Goal: Task Accomplishment & Management: Manage account settings

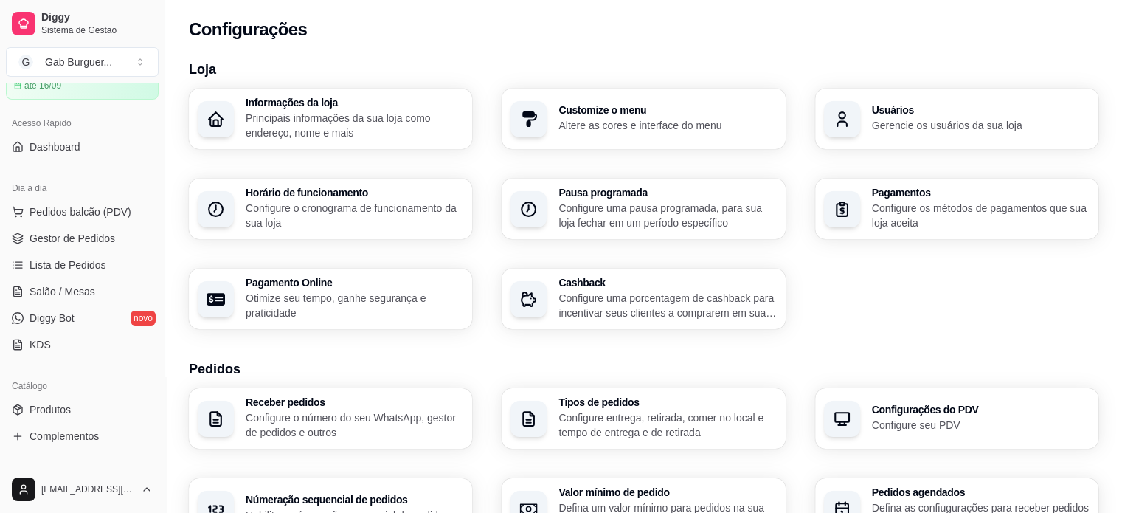
scroll to position [221, 0]
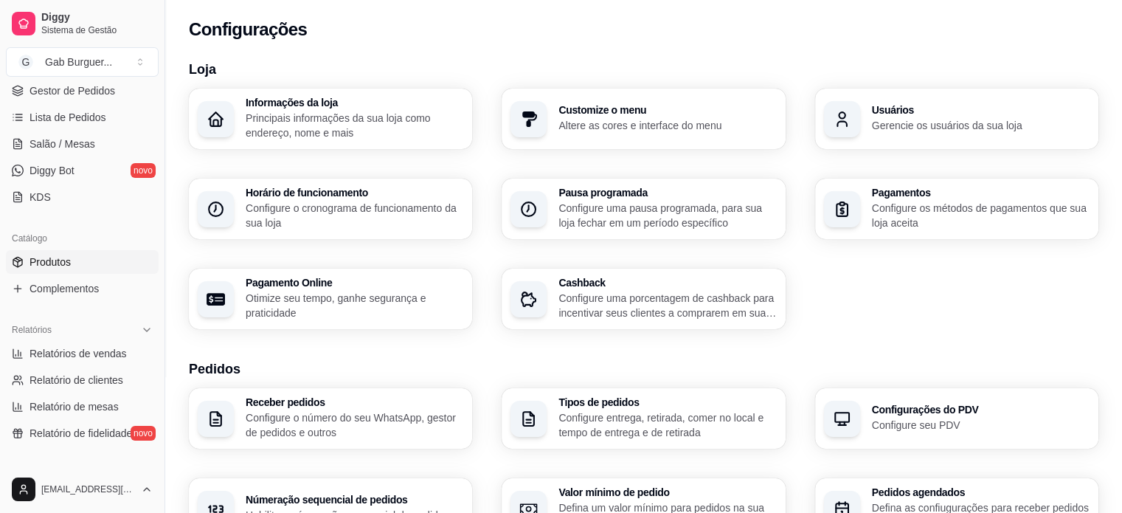
click at [80, 265] on link "Produtos" at bounding box center [82, 262] width 153 height 24
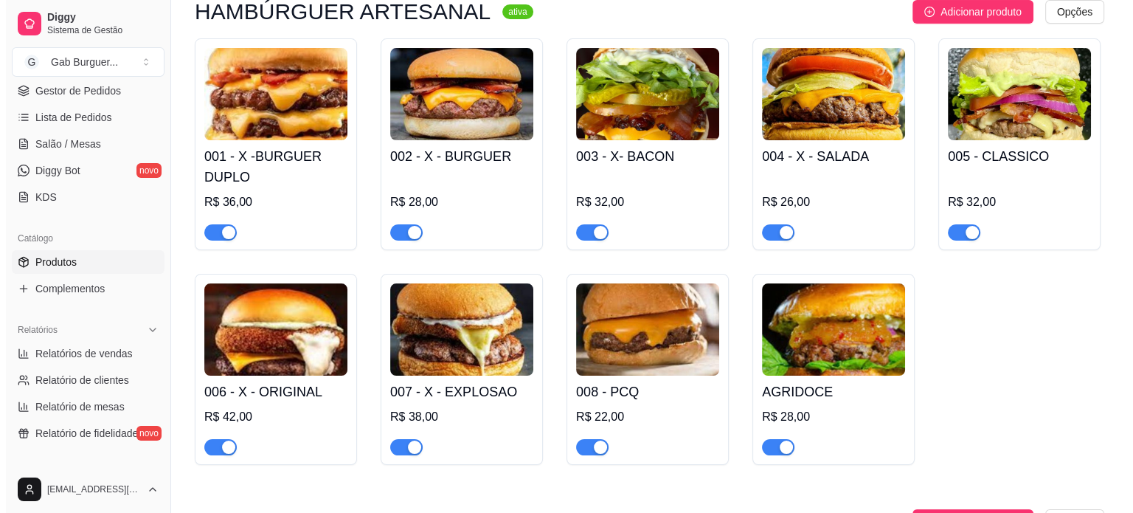
scroll to position [74, 0]
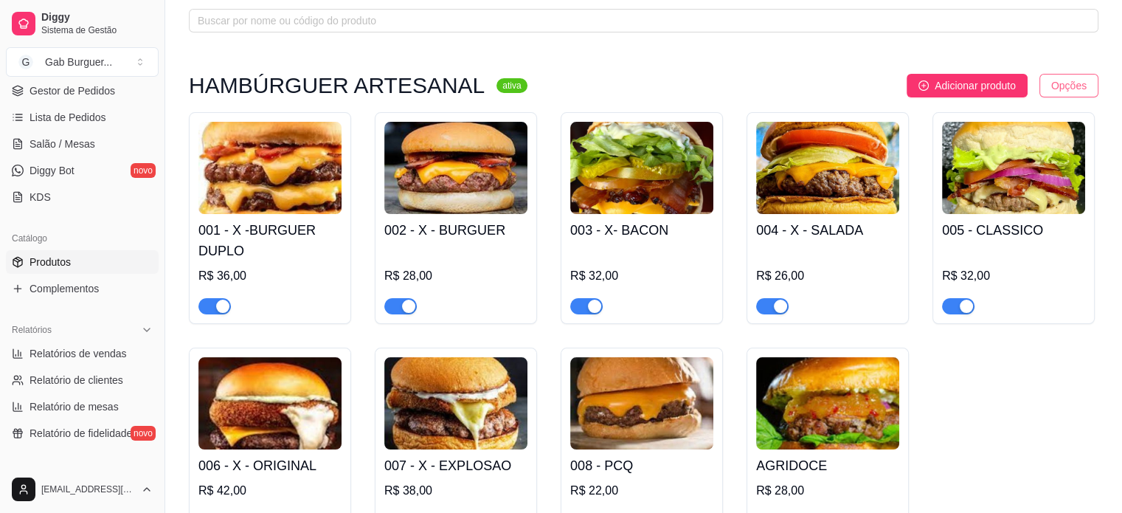
click at [1067, 88] on html "Diggy Sistema de Gestão G Gab Burguer ... Loja aberta Período gratuito até 16/0…" at bounding box center [561, 182] width 1122 height 513
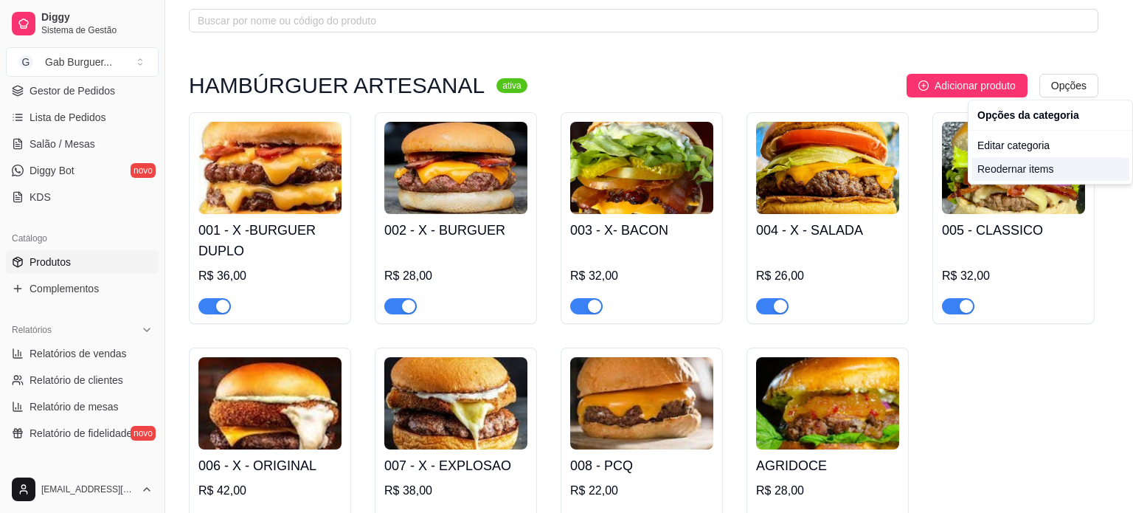
click at [1060, 167] on div "Reodernar items" at bounding box center [1050, 169] width 158 height 24
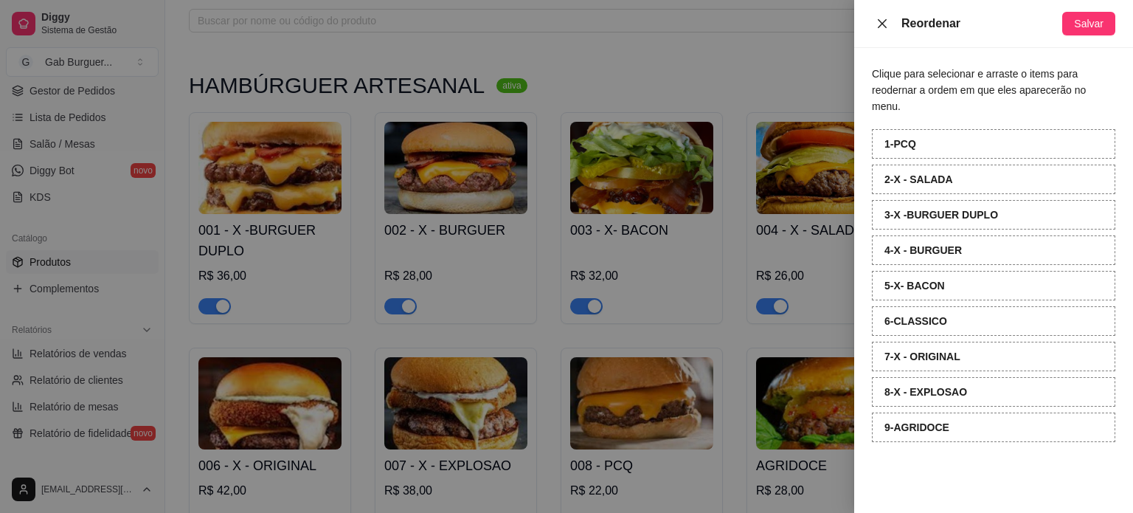
click at [882, 29] on button "Close" at bounding box center [882, 24] width 21 height 14
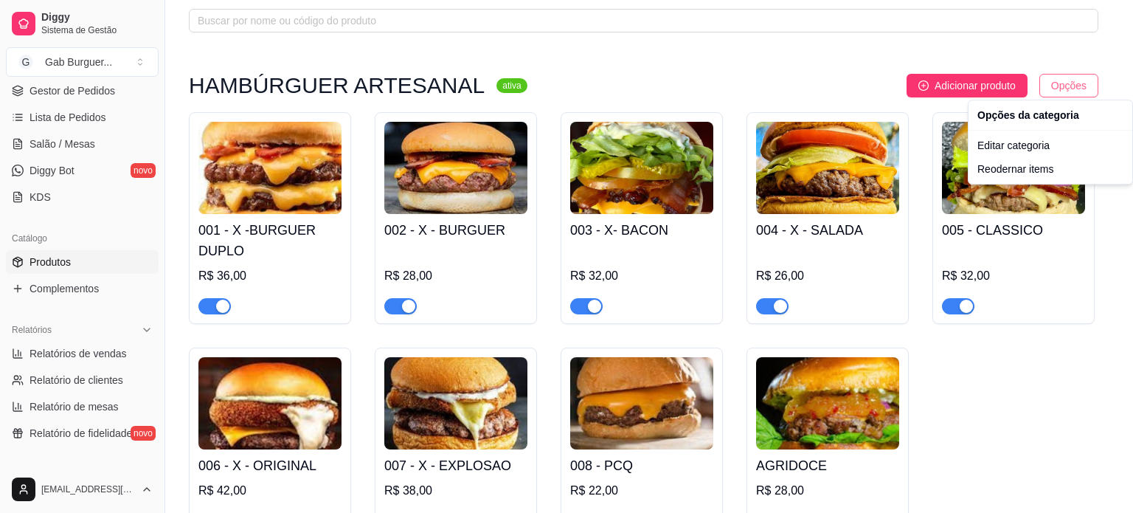
click at [1070, 82] on html "Diggy Sistema de Gestão G Gab Burguer ... Loja aberta Período gratuito até 16/0…" at bounding box center [566, 182] width 1133 height 513
click at [1050, 157] on div "Reodernar items" at bounding box center [1050, 169] width 158 height 24
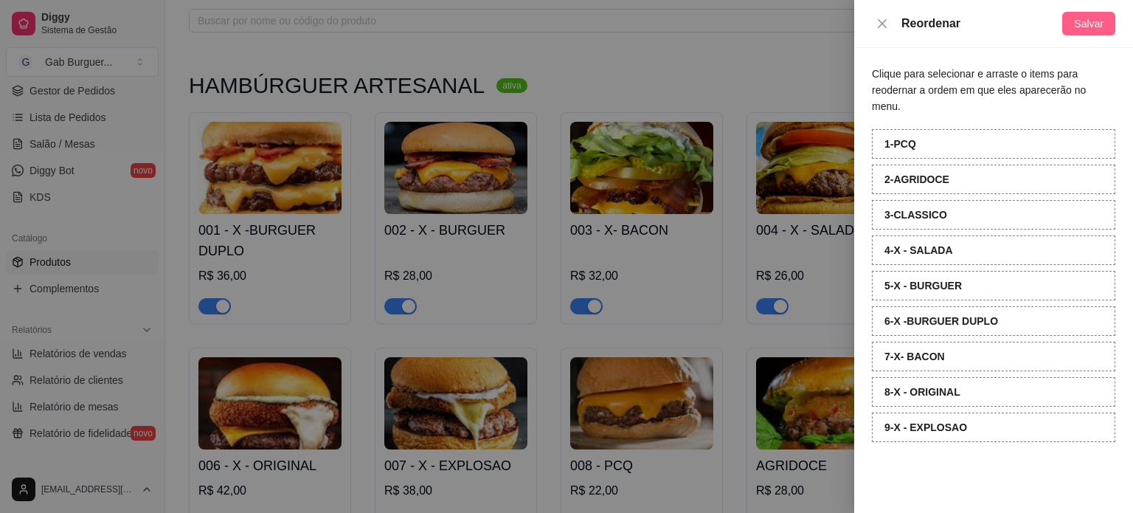
click at [1106, 19] on button "Salvar" at bounding box center [1088, 24] width 53 height 24
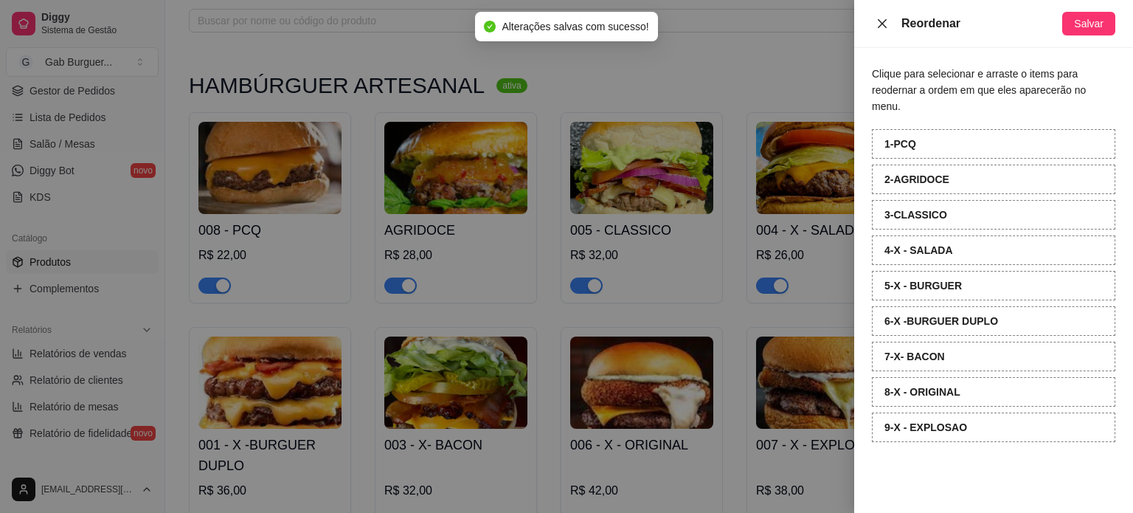
click at [882, 22] on icon "close" at bounding box center [882, 24] width 12 height 12
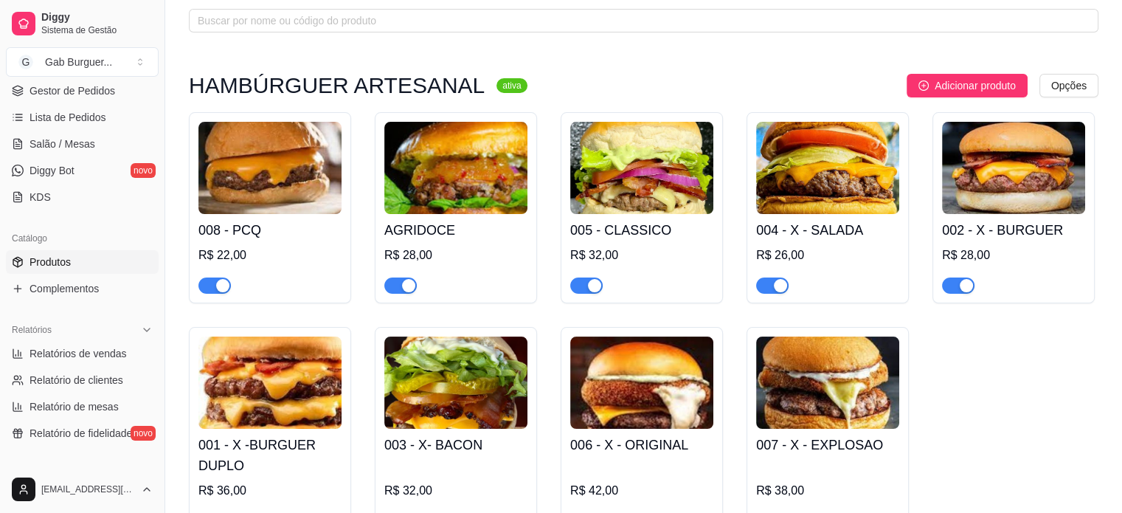
click at [219, 182] on img at bounding box center [269, 168] width 143 height 92
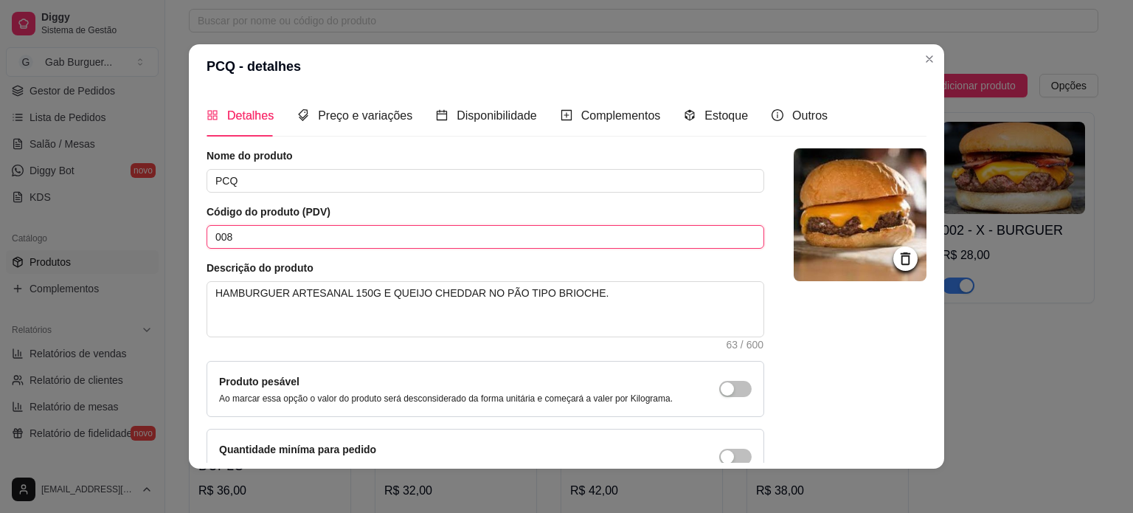
drag, startPoint x: 272, startPoint y: 234, endPoint x: 81, endPoint y: 251, distance: 191.8
click at [81, 251] on div "PCQ - detalhes Detalhes Preço e variações Disponibilidade Complementos Estoque …" at bounding box center [566, 256] width 1133 height 513
click at [819, 380] on div at bounding box center [860, 316] width 133 height 336
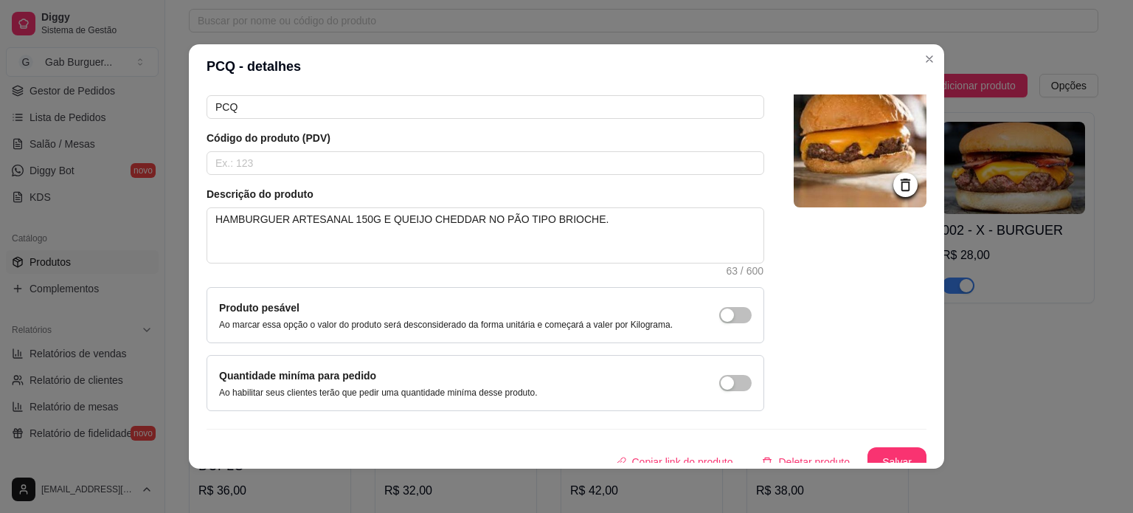
scroll to position [86, 0]
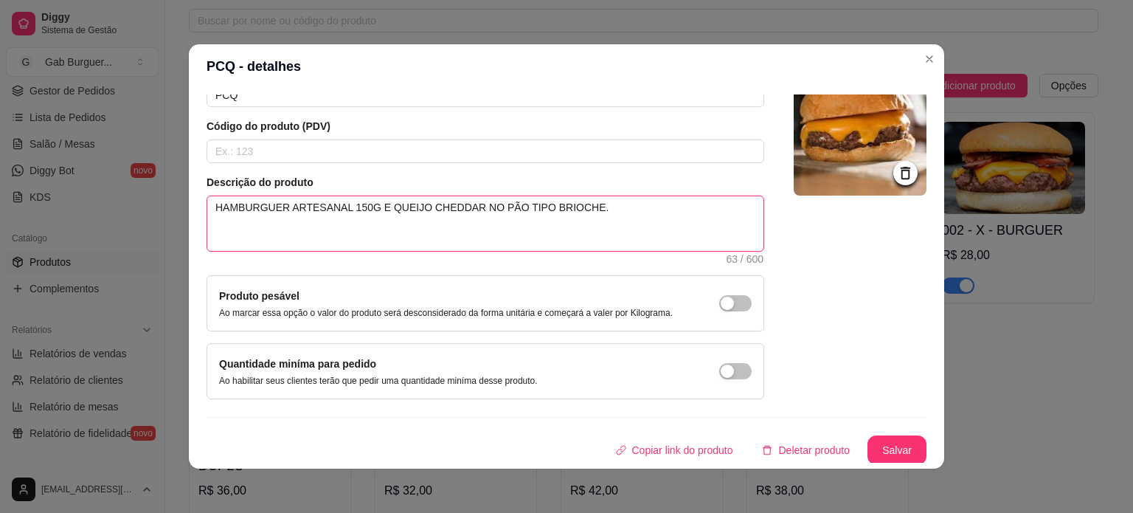
click at [245, 205] on textarea "HAMBURGUER ARTESANAL 150G E QUEIJO CHEDDAR NO PÃO TIPO BRIOCHE." at bounding box center [485, 223] width 556 height 55
type textarea "HAMBRGUER ARTESANAL 150G E QUEIJO CHEDDAR NO PÃO TIPO BRIOCHE."
type textarea "HAMBÚRGUER ARTESANAL 150G E QUEIJO CHEDDAR NO PÃO TIPO BRIOCHE."
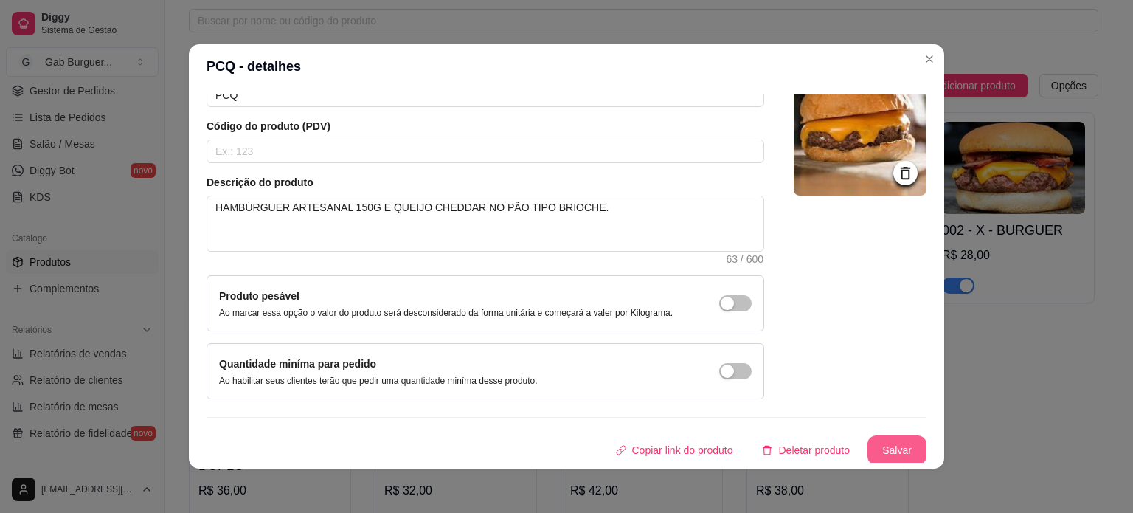
click at [881, 440] on button "Salvar" at bounding box center [896, 450] width 59 height 30
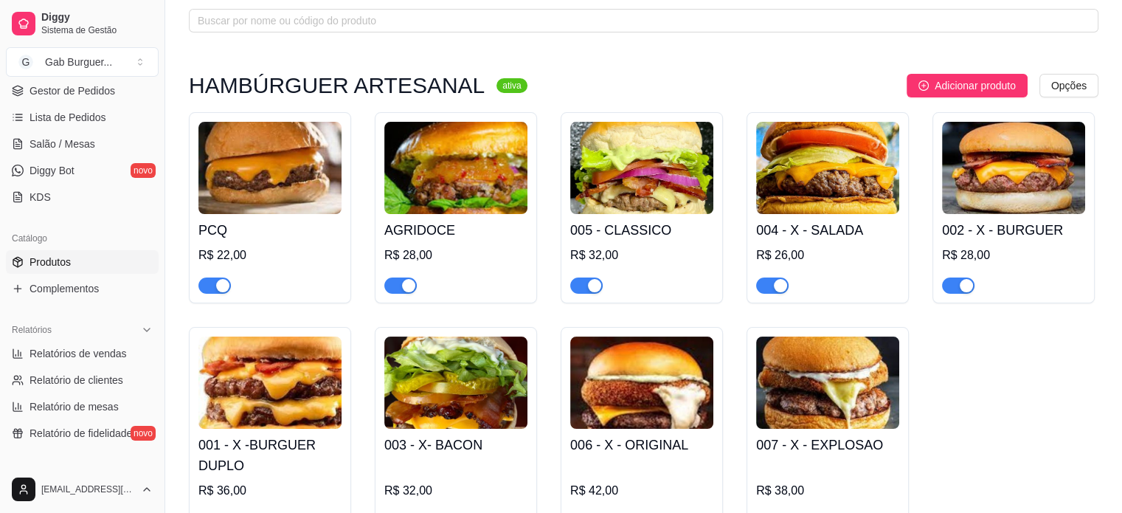
click at [476, 181] on img at bounding box center [455, 168] width 143 height 92
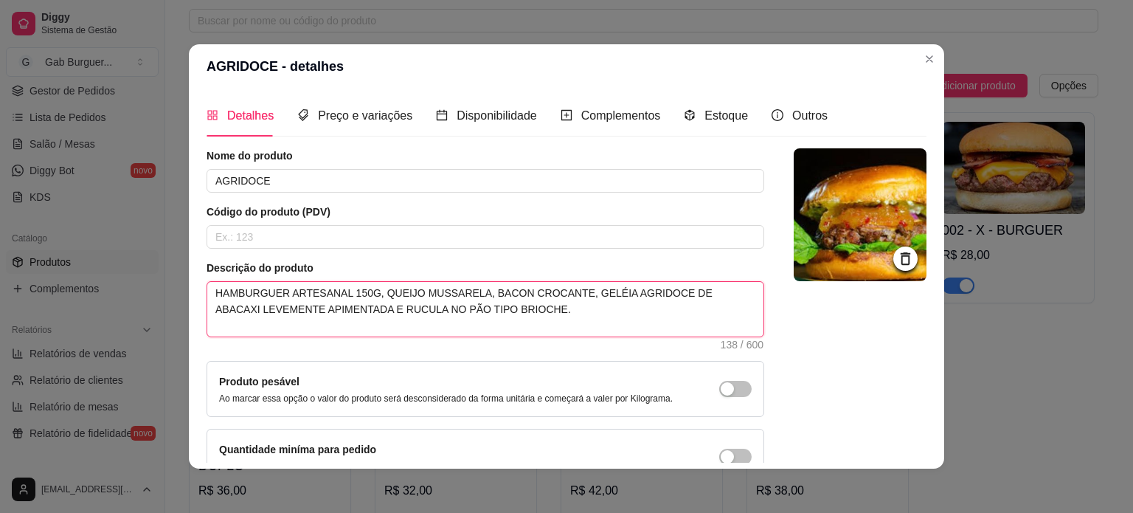
click at [245, 298] on textarea "HAMBURGUER ARTESANAL 150G, QUEIJO MUSSARELA, BACON CROCANTE, GELÉIA AGRIDOCE DE…" at bounding box center [485, 309] width 556 height 55
type textarea "HAMBRGUER ARTESANAL 150G, QUEIJO MUSSARELA, BACON CROCANTE, GELÉIA AGRIDOCE DE …"
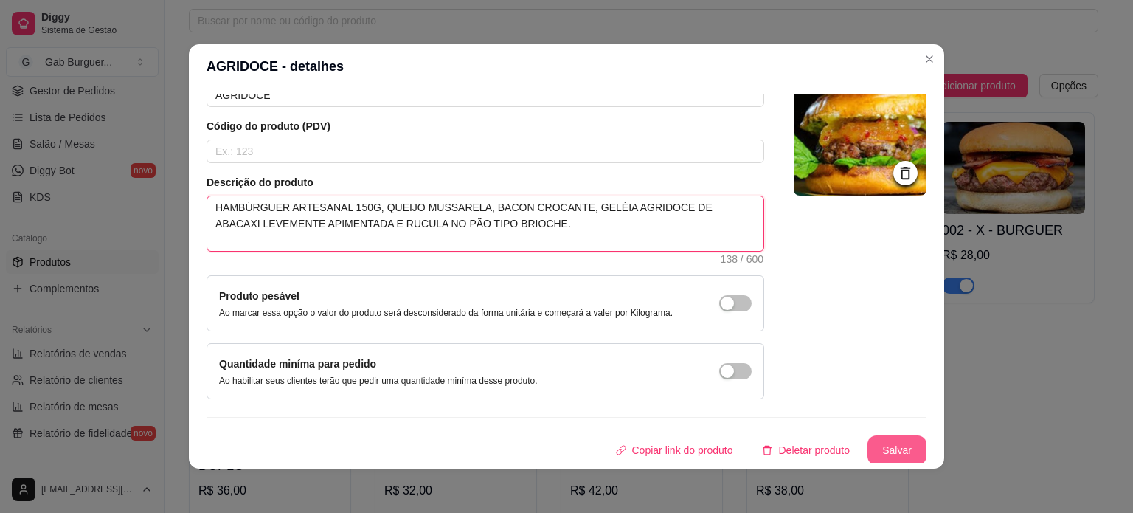
type textarea "HAMBÚRGUER ARTESANAL 150G, QUEIJO MUSSARELA, BACON CROCANTE, GELÉIA AGRIDOCE DE…"
click at [890, 454] on button "Salvar" at bounding box center [896, 450] width 59 height 30
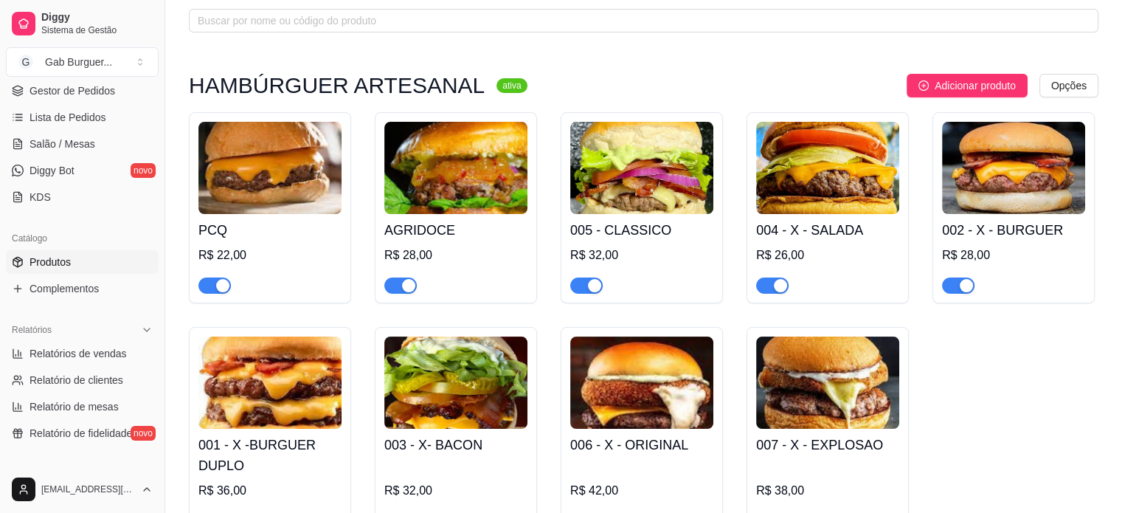
click at [628, 183] on img at bounding box center [641, 168] width 143 height 92
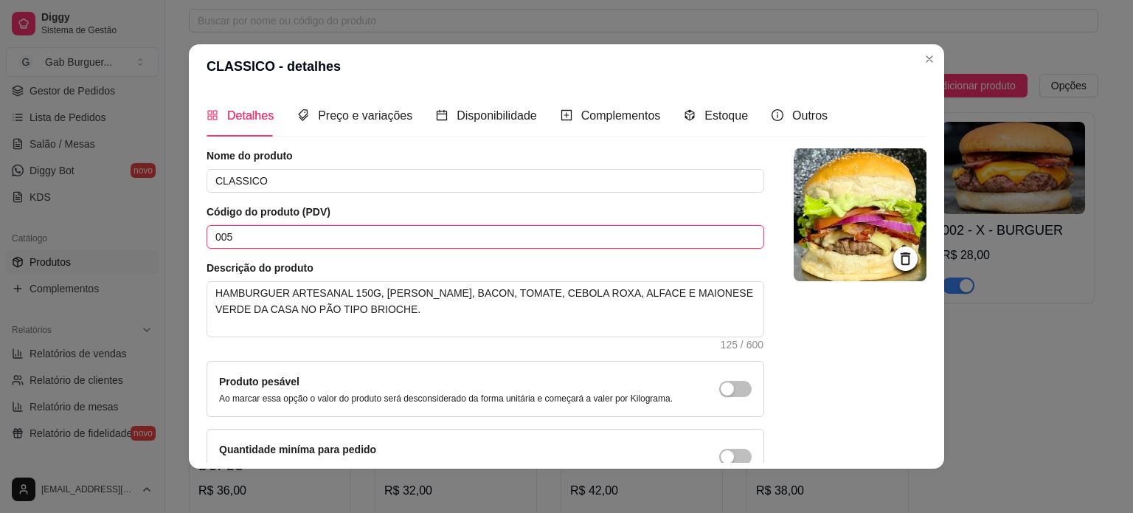
drag, startPoint x: 276, startPoint y: 240, endPoint x: 0, endPoint y: 191, distance: 280.1
click at [0, 191] on div "CLASSICO - detalhes Detalhes Preço e variações Disponibilidade Complementos Est…" at bounding box center [566, 256] width 1133 height 513
click at [225, 188] on input "CLASSICO" at bounding box center [486, 181] width 558 height 24
type input "CLÁSSICO"
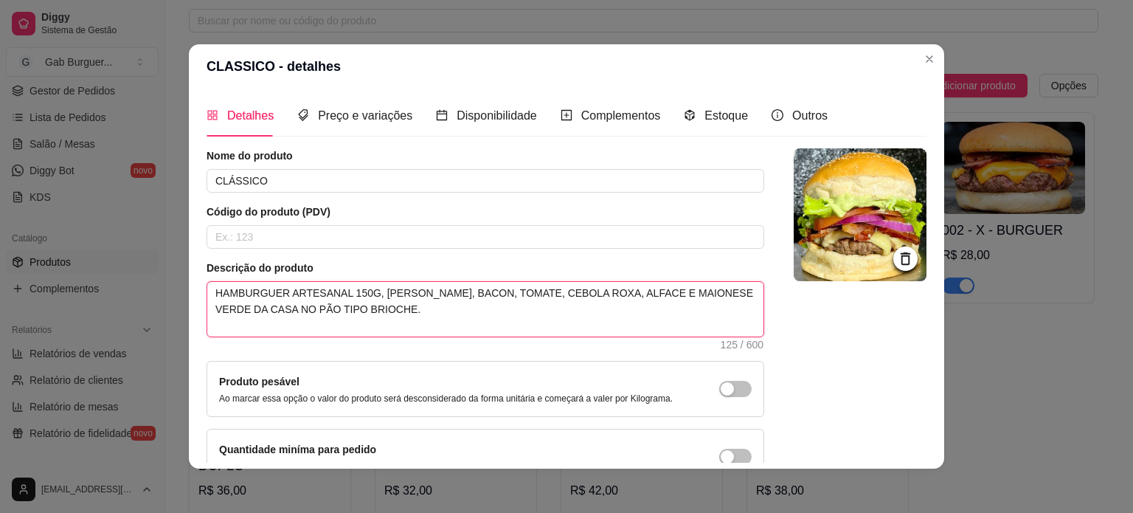
click at [395, 328] on textarea "HAMBURGUER ARTESANAL 150G, QUEIJO MUSSARELA, BACON, TOMATE, CEBOLA ROXA, ALFACE…" at bounding box center [485, 309] width 556 height 55
click at [240, 291] on textarea "HAMBURGUER ARTESANAL 150G, QUEIJO MUSSARELA, BACON, TOMATE, CEBOLA ROXA, ALFACE…" at bounding box center [485, 309] width 556 height 55
type textarea "HAMBRGUER ARTESANAL 150G, QUEIJO MUSSARELA, BACON, TOMATE, CEBOLA ROXA, ALFACE …"
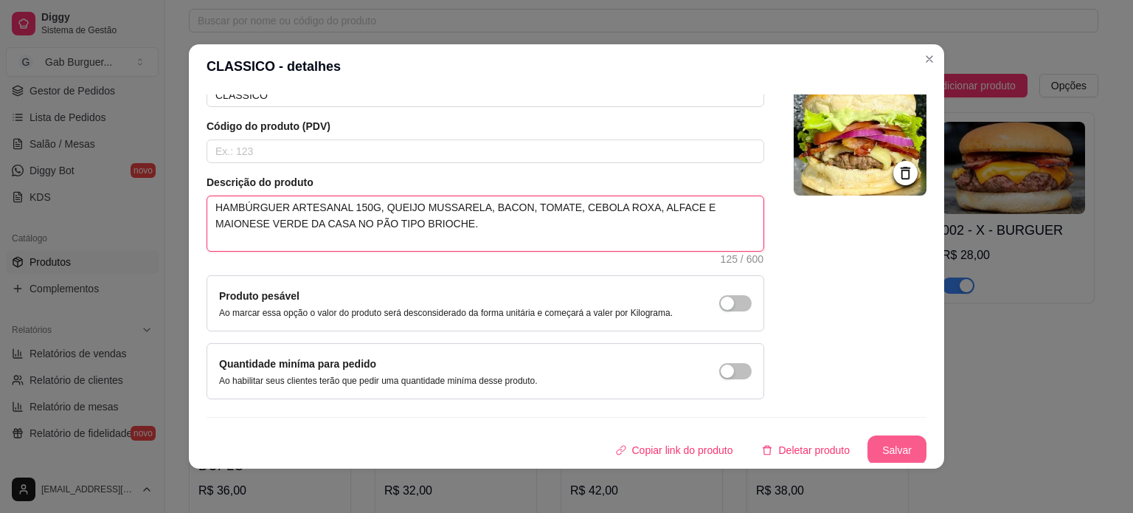
type textarea "HAMBÚRGUER ARTESANAL 150G, QUEIJO MUSSARELA, BACON, TOMATE, CEBOLA ROXA, ALFACE…"
click at [870, 446] on button "Salvar" at bounding box center [897, 450] width 58 height 29
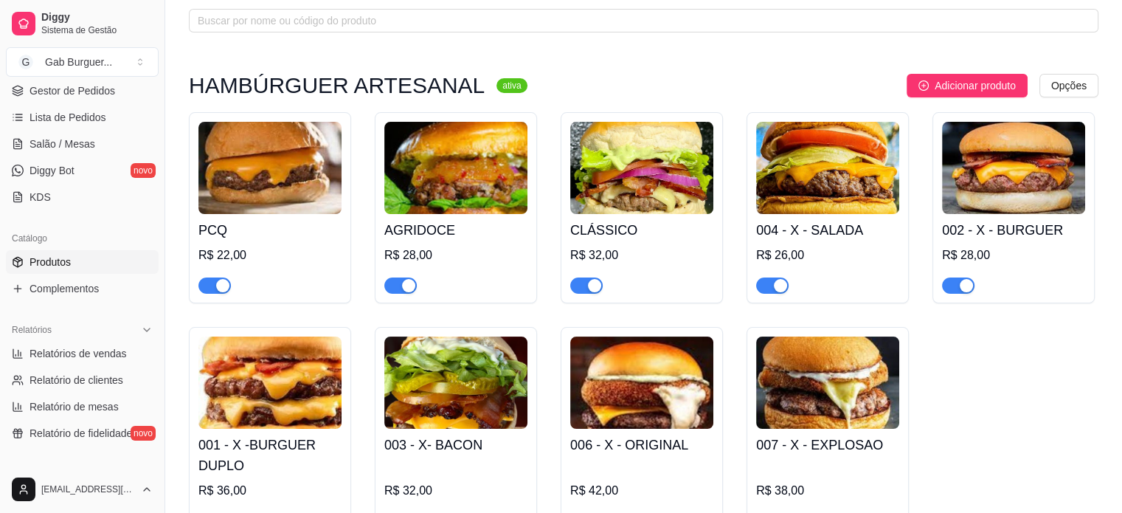
click at [833, 227] on h4 "004 - X - SALADA" at bounding box center [827, 230] width 143 height 21
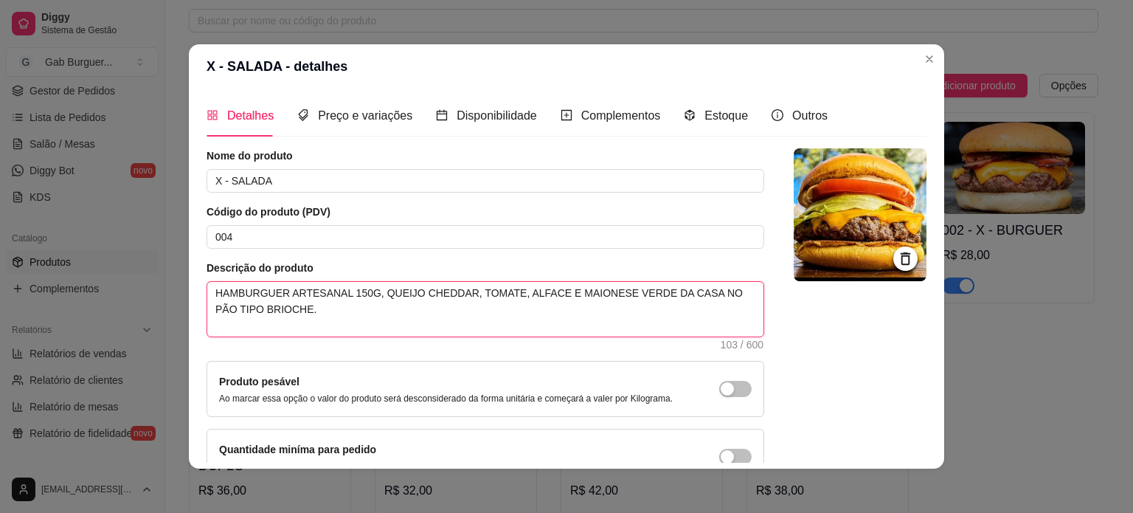
click at [245, 288] on textarea "HAMBURGUER ARTESANAL 150G, QUEIJO CHEDDAR, TOMATE, ALFACE E MAIONESE VERDE DA C…" at bounding box center [485, 309] width 556 height 55
type textarea "HAMBRGUER ARTESANAL 150G, QUEIJO CHEDDAR, TOMATE, ALFACE E MAIONESE VERDE DA CA…"
type textarea "HAMBÚRGUER ARTESANAL 150G, QUEIJO CHEDDAR, TOMATE, ALFACE E MAIONESE VERDE DA C…"
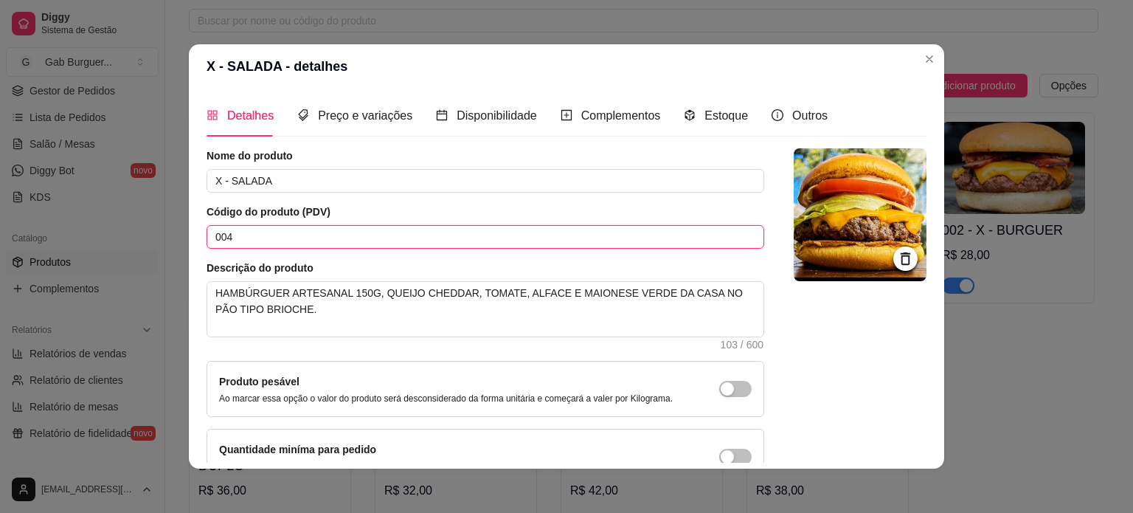
drag, startPoint x: 296, startPoint y: 240, endPoint x: 91, endPoint y: 234, distance: 205.1
click at [91, 234] on div "X - SALADA - detalhes Detalhes Preço e variações Disponibilidade Complementos E…" at bounding box center [566, 256] width 1133 height 513
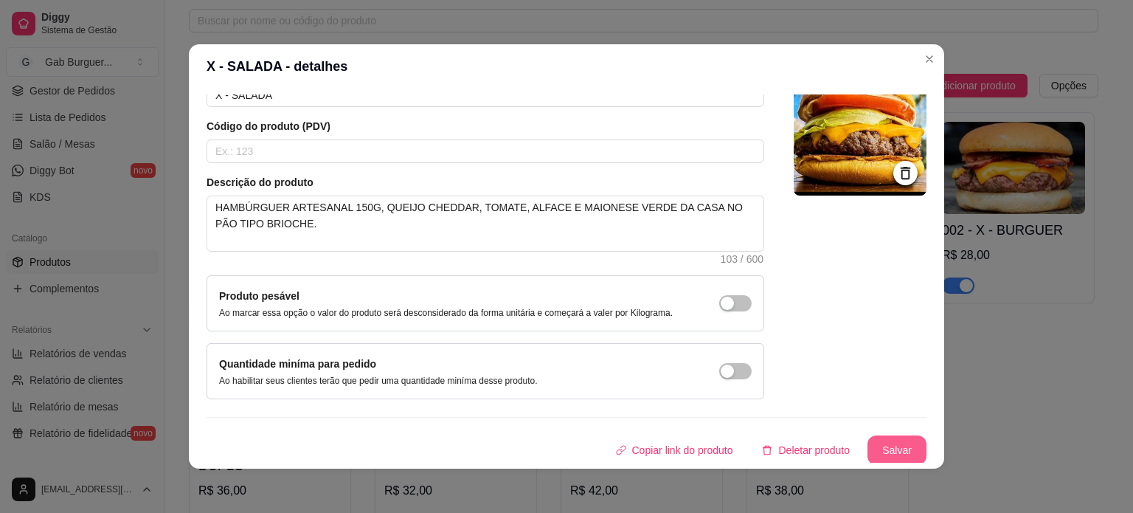
click at [895, 452] on button "Salvar" at bounding box center [896, 450] width 59 height 30
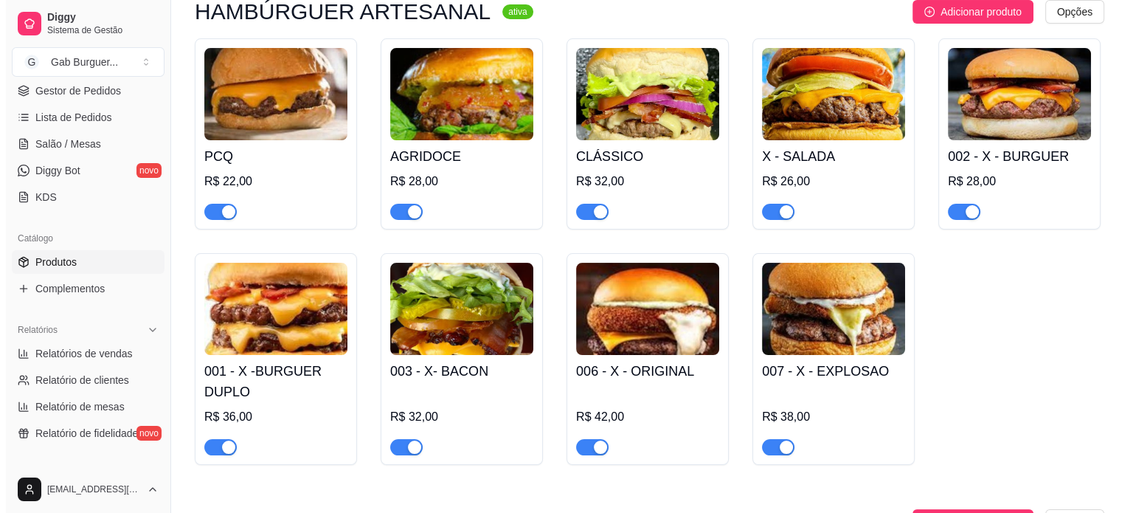
scroll to position [74, 0]
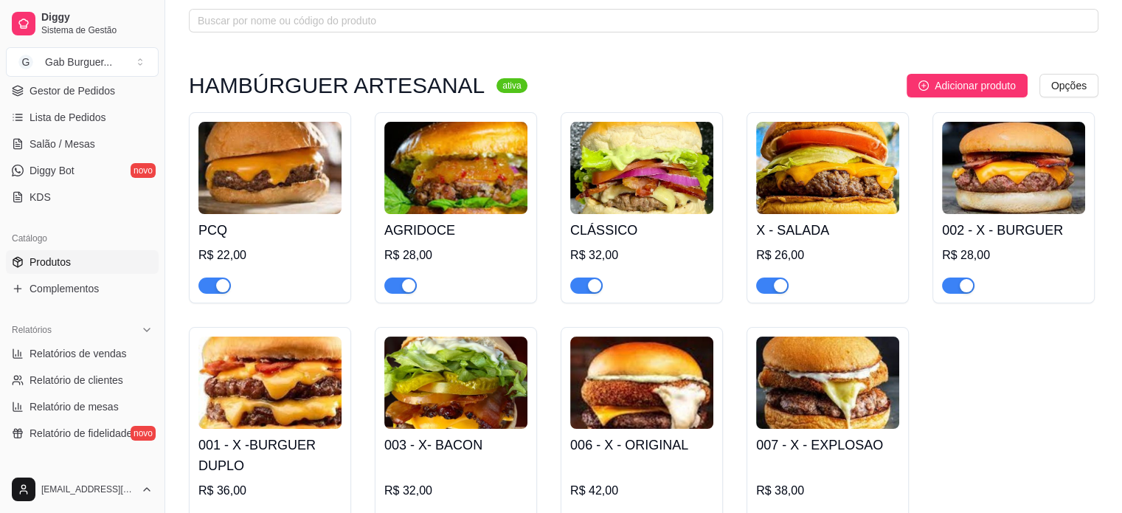
click at [1008, 164] on img at bounding box center [1013, 168] width 143 height 92
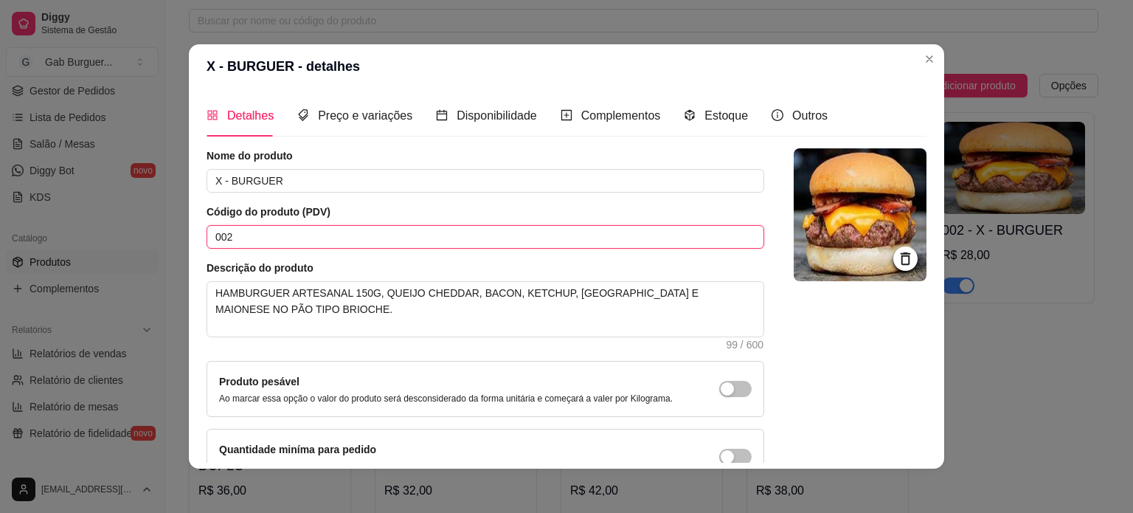
drag, startPoint x: 260, startPoint y: 239, endPoint x: 131, endPoint y: 241, distance: 129.1
click at [134, 242] on div "X - BURGUER - detalhes Detalhes Preço e variações Disponibilidade Complementos …" at bounding box center [566, 256] width 1133 height 513
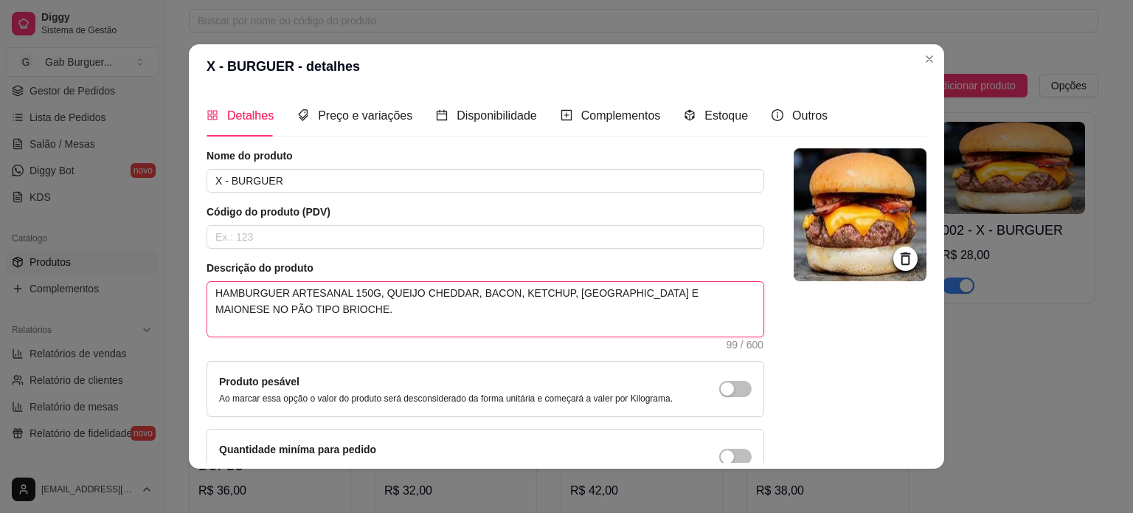
click at [245, 294] on textarea "HAMBURGUER ARTESANAL 150G, QUEIJO CHEDDAR, BACON, KETCHUP, MOSTARDA E MAIONESE …" at bounding box center [485, 309] width 556 height 55
type textarea "HAMBRGUER ARTESANAL 150G, QUEIJO CHEDDAR, BACON, KETCHUP, MOSTARDA E MAIONESE N…"
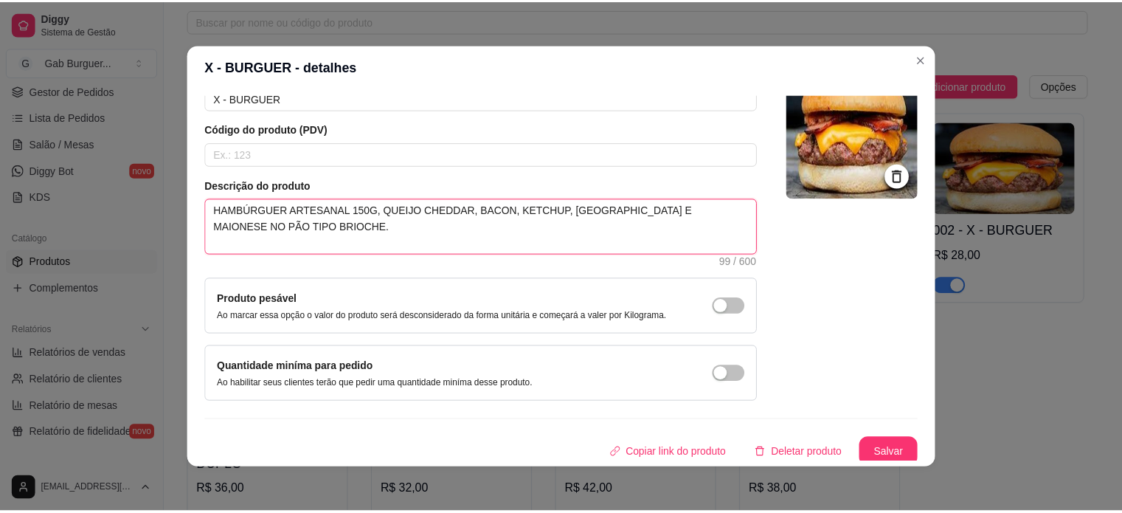
scroll to position [86, 0]
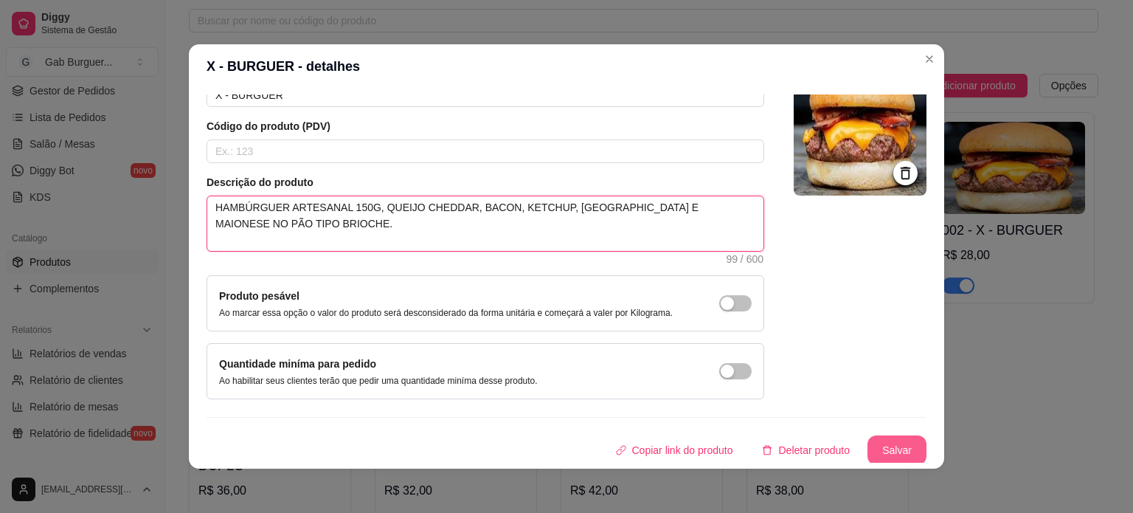
type textarea "HAMBÚRGUER ARTESANAL 150G, QUEIJO CHEDDAR, BACON, KETCHUP, MOSTARDA E MAIONESE …"
click at [868, 442] on button "Salvar" at bounding box center [897, 450] width 58 height 29
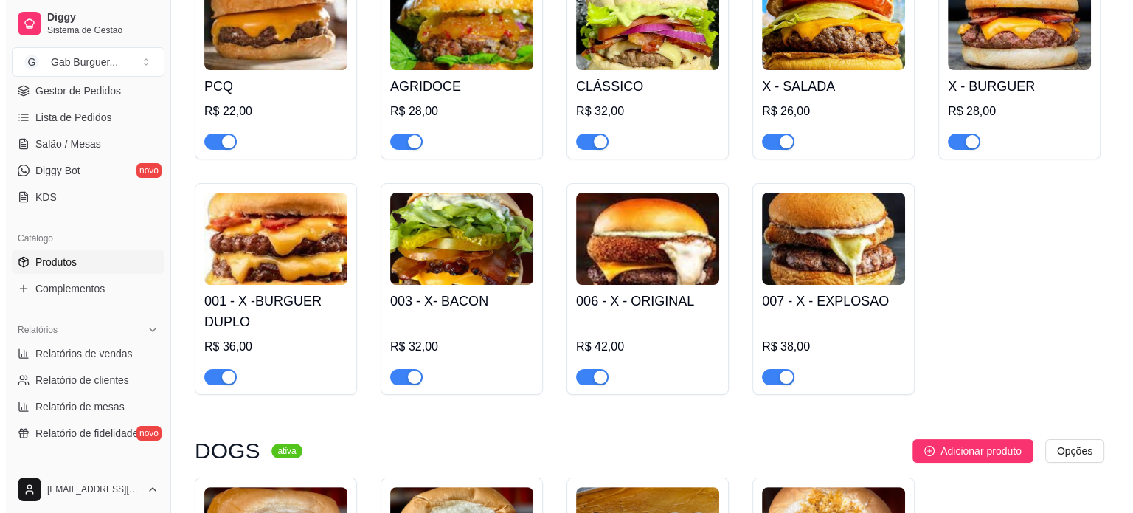
scroll to position [221, 0]
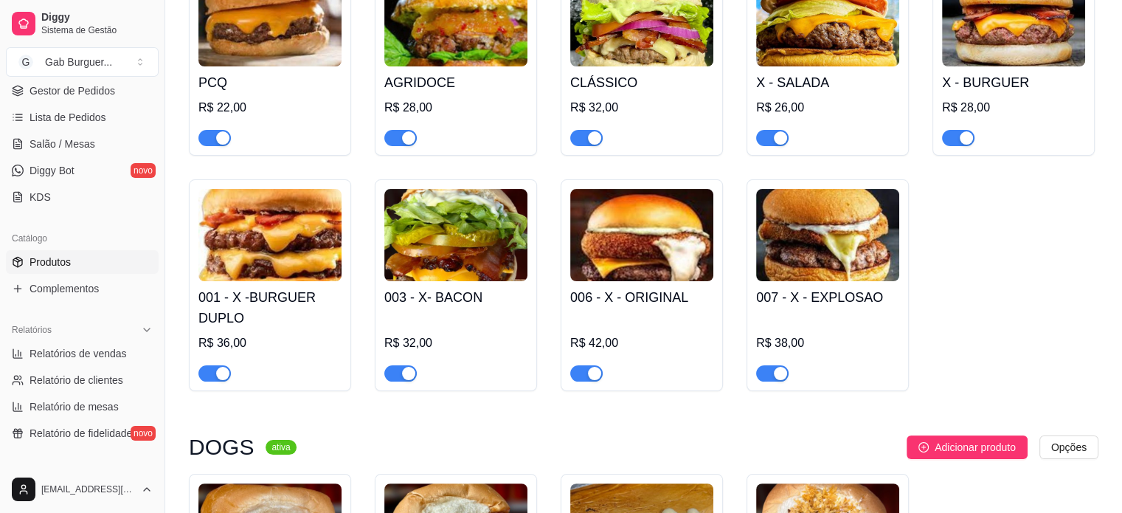
click at [271, 291] on h4 "001 - X -BURGUER DUPLO" at bounding box center [269, 307] width 143 height 41
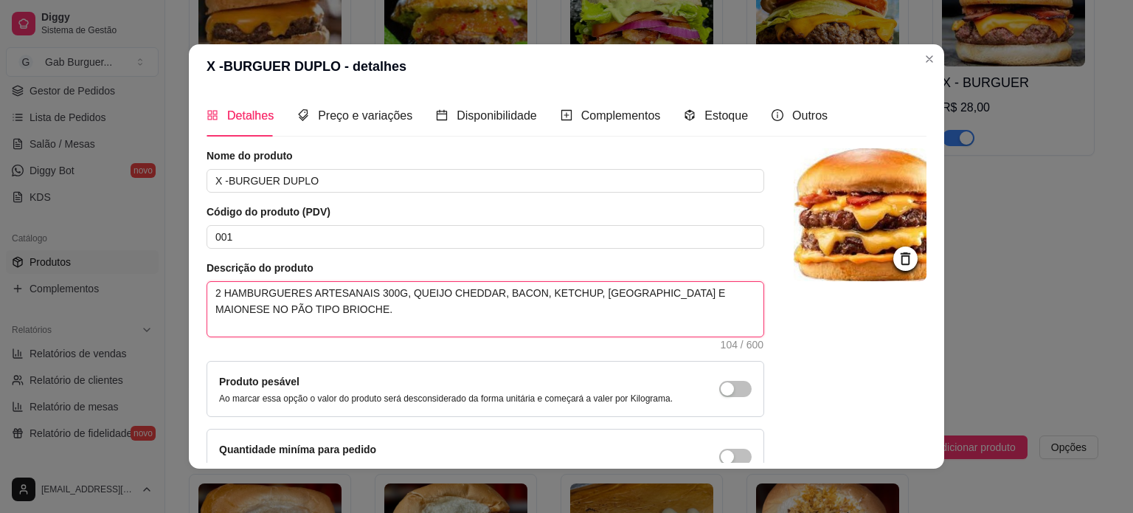
click at [254, 290] on textarea "2 HAMBURGUERES ARTESANAIS 300G, QUEIJO CHEDDAR, BACON, KETCHUP, MOSTARDA E MAIO…" at bounding box center [485, 309] width 556 height 55
type textarea "2 HAMBRGUERES ARTESANAIS 300G, QUEIJO CHEDDAR, BACON, KETCHUP, MOSTARDA E MAION…"
type textarea "2 HAMBÚRGUERES ARTESANAIS 300G, QUEIJO CHEDDAR, BACON, KETCHUP, MOSTARDA E MAIO…"
type textarea "2 HAMBÚRGUERES ARTESANAIS 00G, QUEIJO CHEDDAR, BACON, KETCHUP, MOSTARDA E MAION…"
type textarea "2 HAMBÚRGUERES ARTESANAIS 0G, QUEIJO CHEDDAR, BACON, KETCHUP, MOSTARDA E MAIONE…"
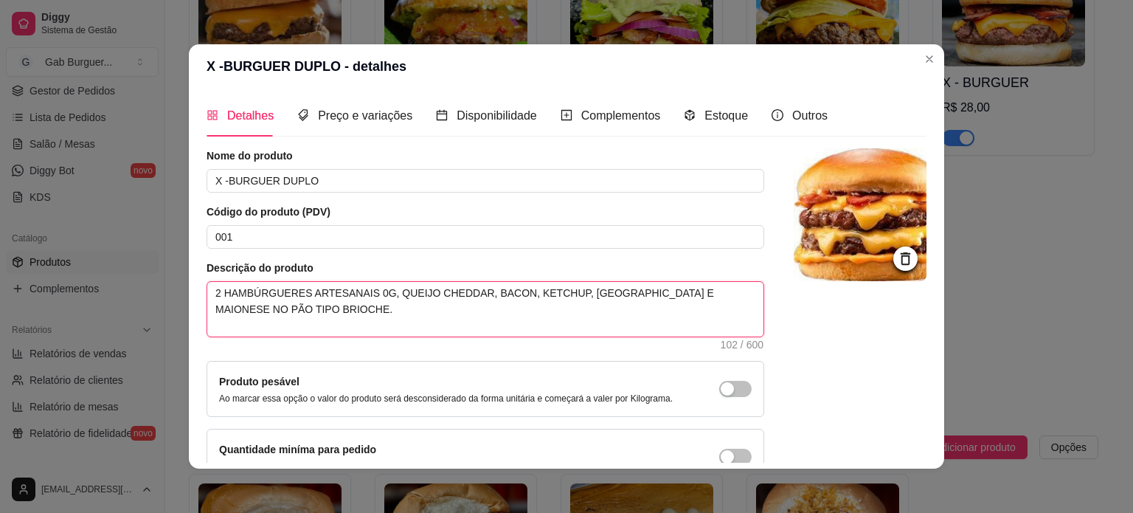
type textarea "2 HAMBÚRGUERES ARTESANAIS G, QUEIJO CHEDDAR, BACON, KETCHUP, MOSTARDA E MAIONES…"
type textarea "2 HAMBÚRGUERES ARTESANAIS , QUEIJO CHEDDAR, BACON, KETCHUP, MOSTARDA E MAIONESE…"
type textarea "2 HAMBÚRGUERES ARTESANAIS D, QUEIJO CHEDDAR, BACON, KETCHUP, MOSTARDA E MAIONES…"
type textarea "2 HAMBÚRGUERES ARTESANAIS DE, QUEIJO CHEDDAR, BACON, KETCHUP, MOSTARDA E MAIONE…"
type textarea "2 HAMBÚRGUERES ARTESANAIS DE , QUEIJO CHEDDAR, BACON, KETCHUP, MOSTARDA E MAION…"
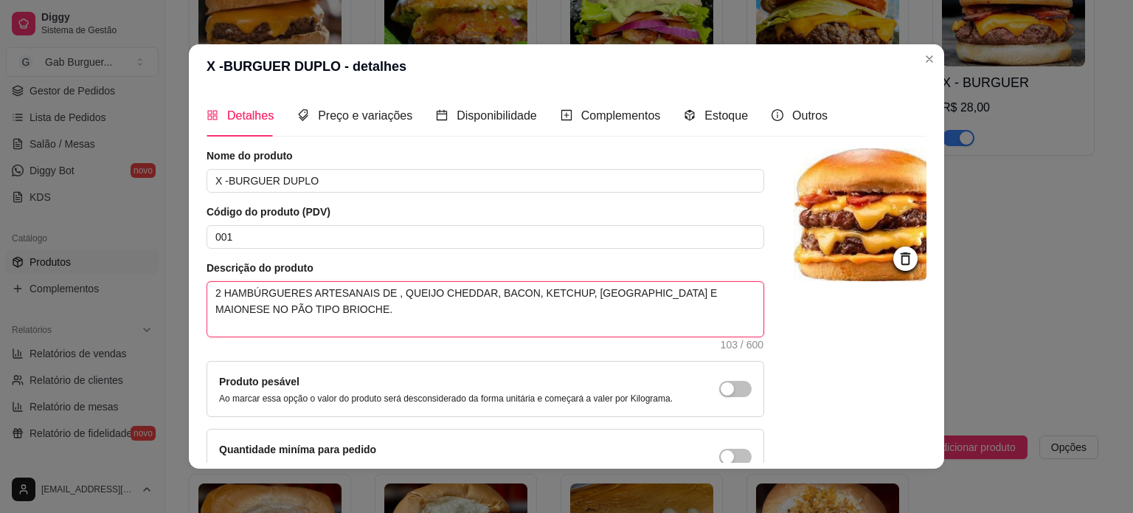
type textarea "2 HAMBÚRGUERES ARTESANAIS DE 1, QUEIJO CHEDDAR, BACON, KETCHUP, MOSTARDA E MAIO…"
type textarea "2 HAMBÚRGUERES ARTESANAIS DE 15, QUEIJO CHEDDAR, BACON, KETCHUP, MOSTARDA E MAI…"
type textarea "2 HAMBÚRGUERES ARTESANAIS DE 150, QUEIJO CHEDDAR, BACON, KETCHUP, MOSTARDA E MA…"
type textarea "2 HAMBÚRGUERES ARTESANAIS DE 150G, QUEIJO CHEDDAR, BACON, KETCHUP, MOSTARDA E M…"
type textarea "2 HAMBÚRGUERES ARTESANAIS DE 150G , QUEIJO CHEDDAR, BACON, KETCHUP, MOSTARDA E …"
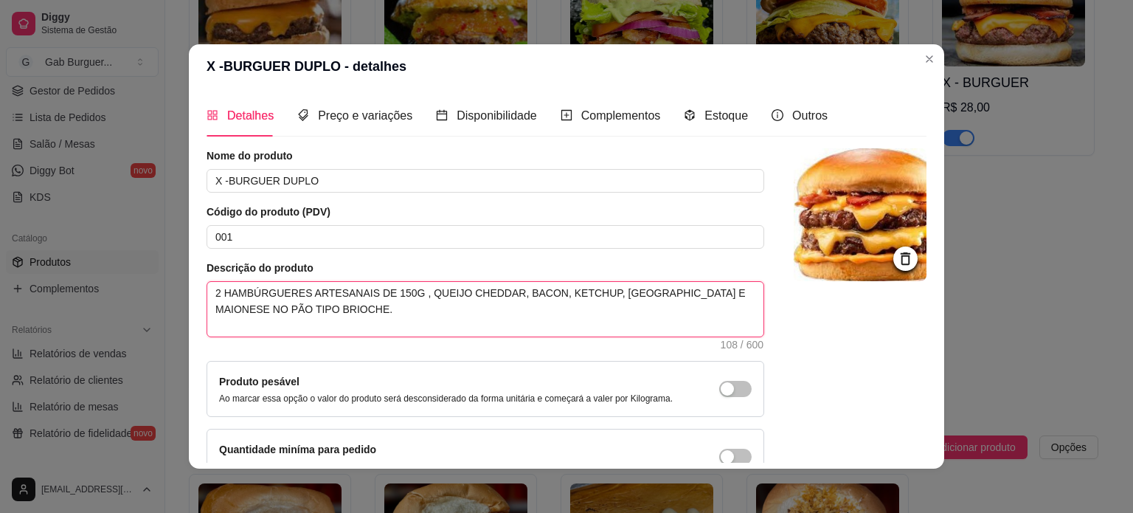
type textarea "2 HAMBÚRGUERES ARTESANAIS DE 150G C, QUEIJO CHEDDAR, BACON, KETCHUP, MOSTARDA E…"
type textarea "2 HAMBÚRGUERES ARTESANAIS DE 150G CA, QUEIJO CHEDDAR, BACON, KETCHUP, MOSTARDA …"
type textarea "2 HAMBÚRGUERES ARTESANAIS DE 150G CAD, QUEIJO CHEDDAR, BACON, KETCHUP, MOSTARDA…"
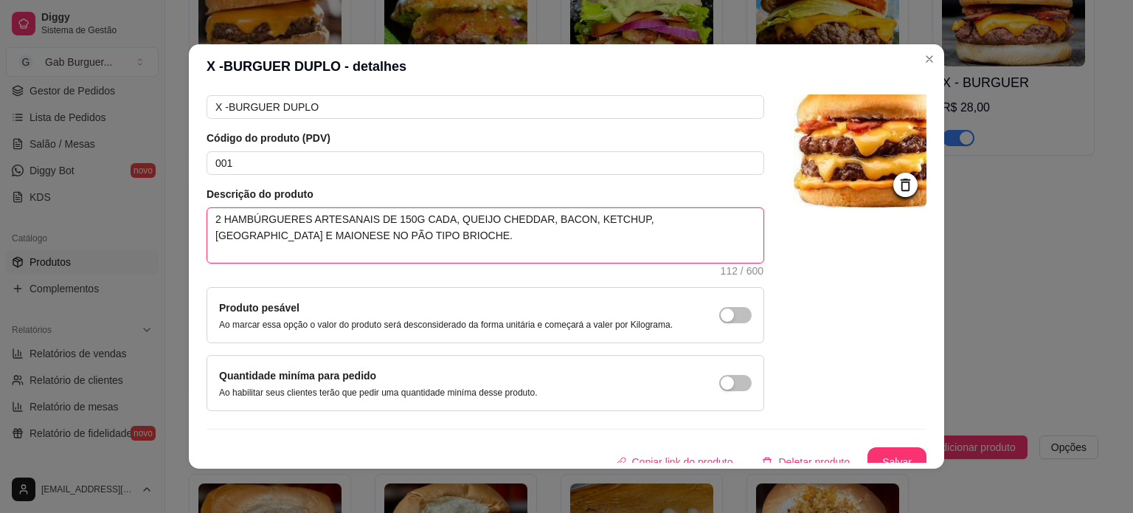
scroll to position [0, 0]
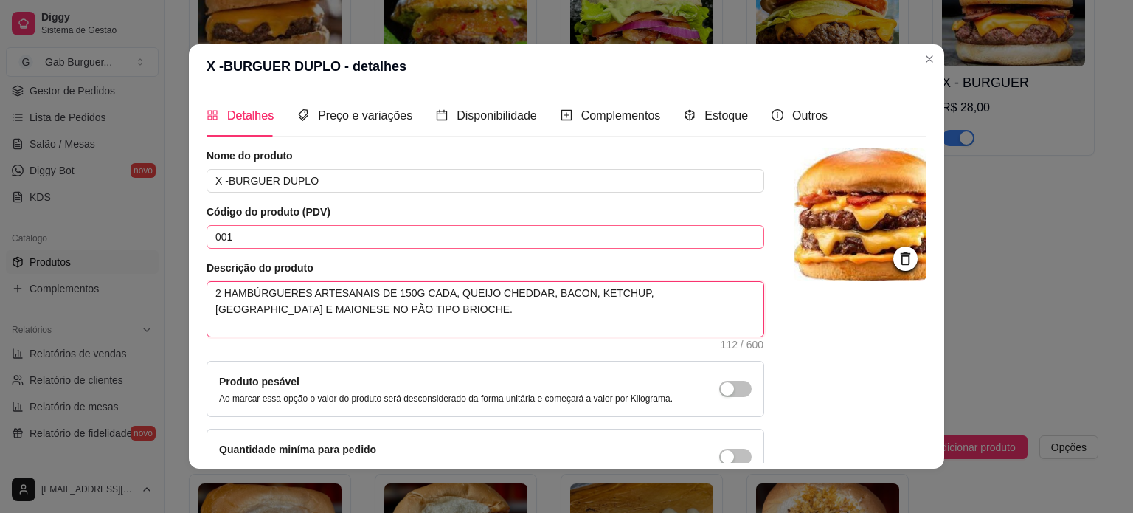
type textarea "2 HAMBÚRGUERES ARTESANAIS DE 150G CADA, QUEIJO CHEDDAR, BACON, KETCHUP, MOSTARD…"
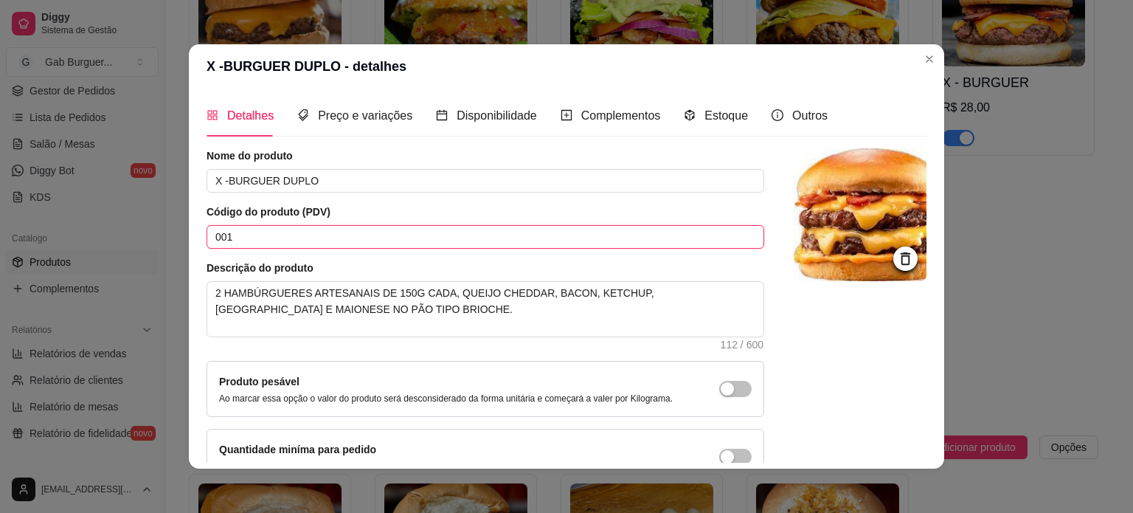
drag, startPoint x: 286, startPoint y: 235, endPoint x: 146, endPoint y: 240, distance: 140.3
click at [146, 240] on div "X -BURGUER DUPLO - detalhes Detalhes Preço e variações Disponibilidade Compleme…" at bounding box center [566, 256] width 1133 height 513
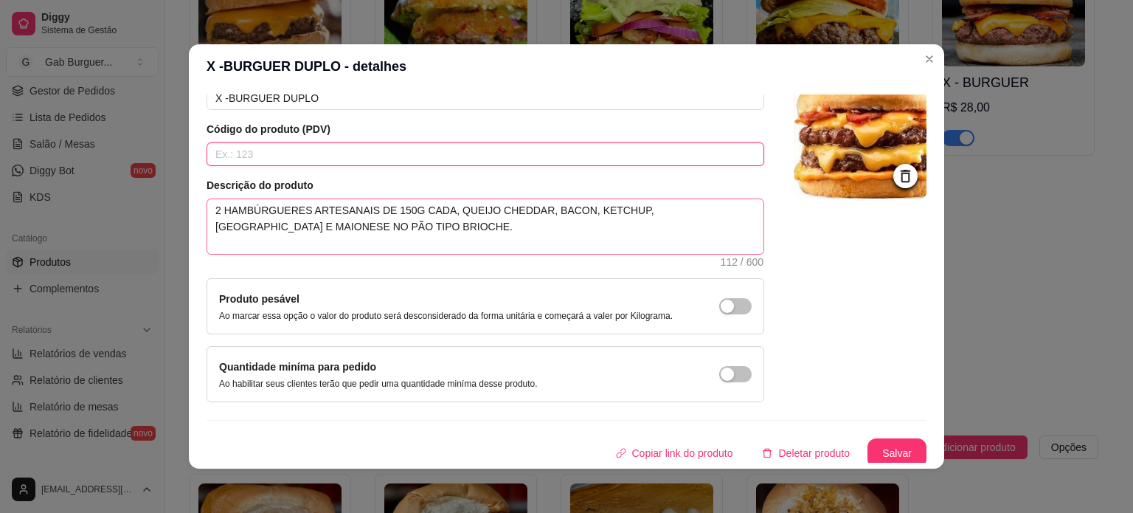
scroll to position [86, 0]
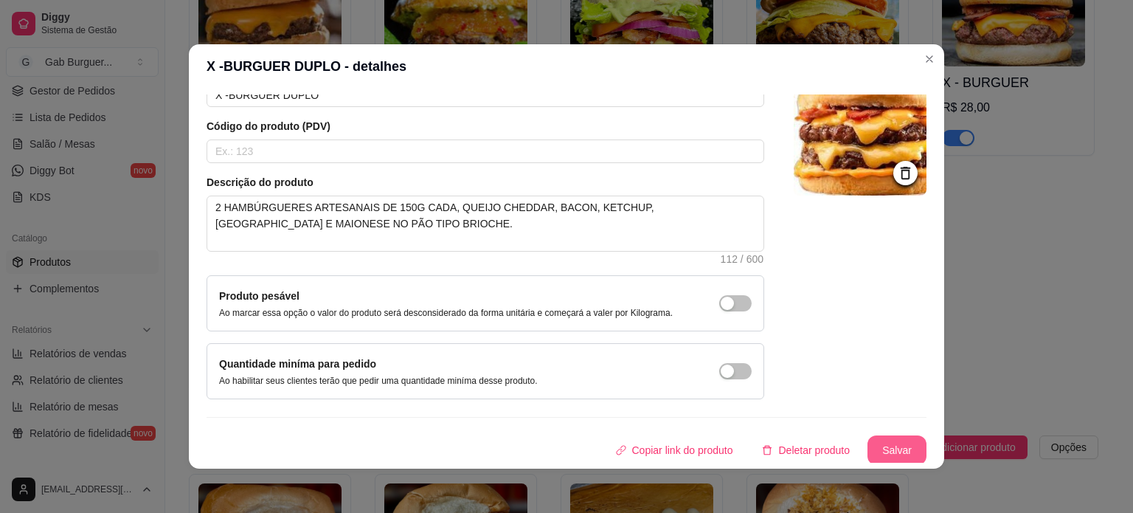
click at [887, 446] on button "Salvar" at bounding box center [896, 450] width 59 height 30
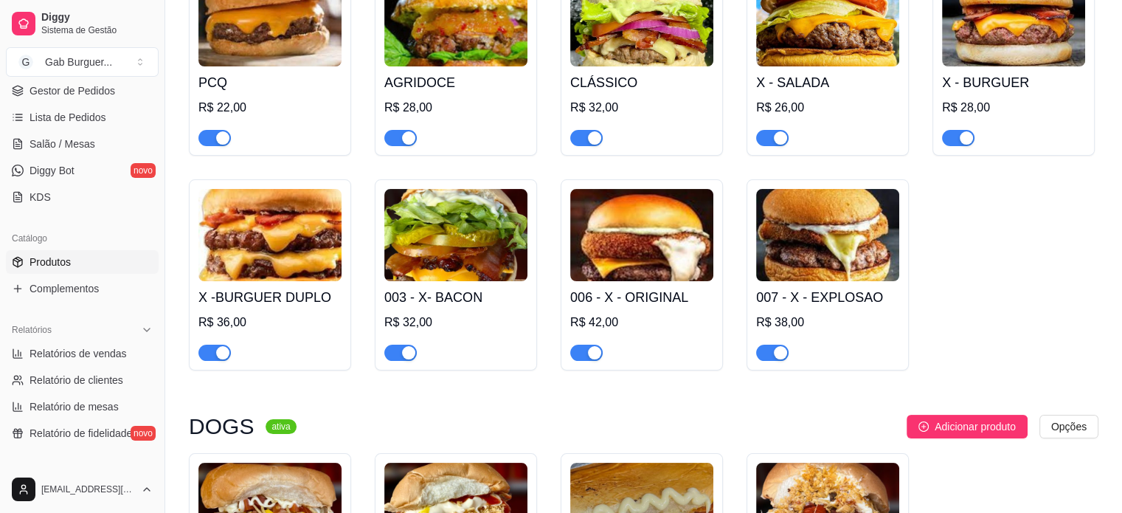
click at [455, 258] on img at bounding box center [455, 235] width 143 height 92
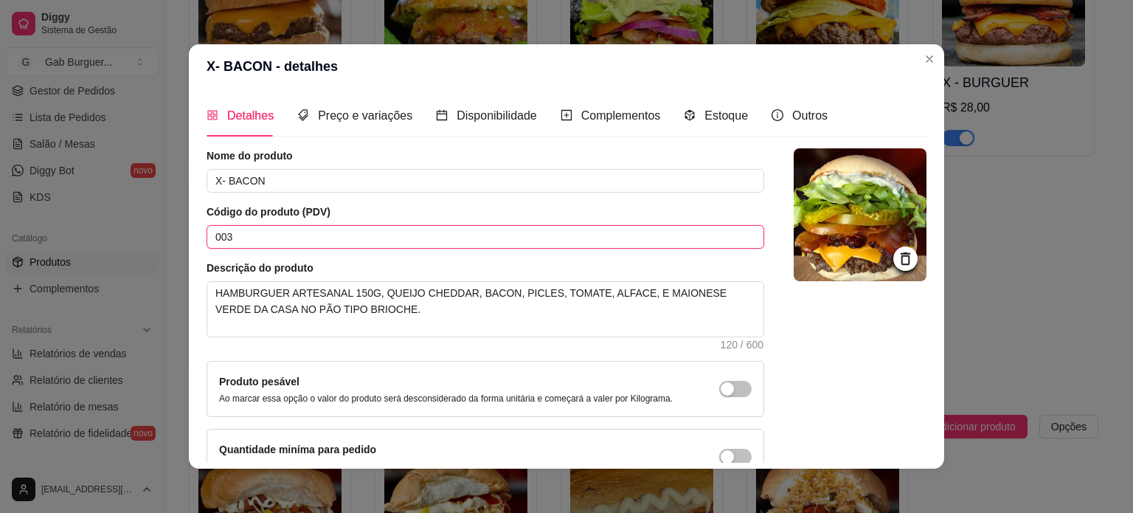
drag, startPoint x: 258, startPoint y: 232, endPoint x: 0, endPoint y: 226, distance: 258.2
click at [0, 227] on div "X- BACON - detalhes Detalhes Preço e variações Disponibilidade Complementos Est…" at bounding box center [566, 256] width 1133 height 513
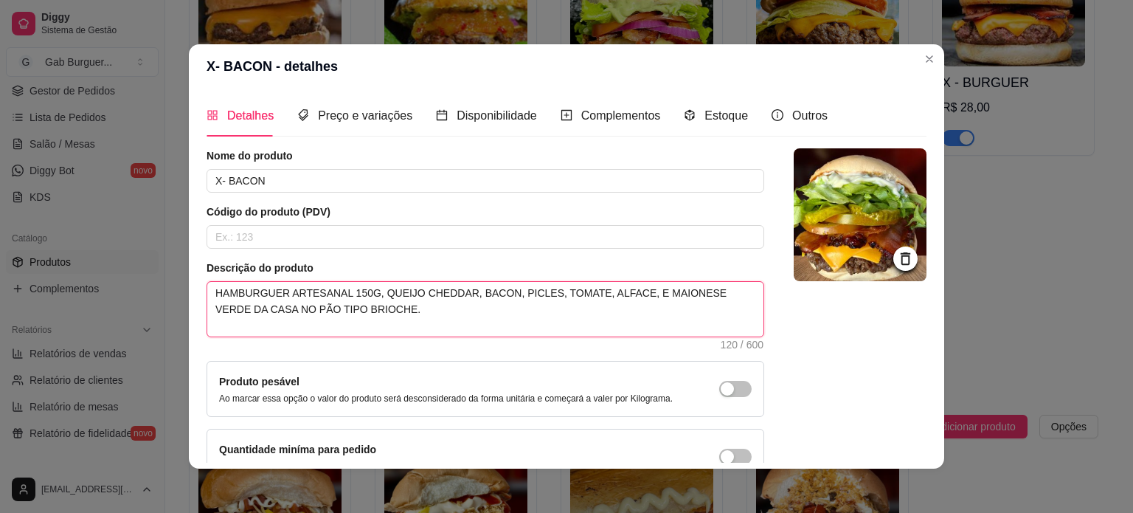
click at [261, 295] on textarea "HAMBURGUER ARTESANAL 150G, QUEIJO CHEDDAR, BACON, PICLES, TOMATE, ALFACE, E MAI…" at bounding box center [485, 309] width 556 height 55
type textarea "HAMBURGUER ARTESANAL 150G, QUEIJO CHEDDAR, BACON, PICLES, TOMATE, ALFACE, E MAI…"
type textarea "HAMBRGUER ARTESANAL 150G, QUEIJO CHEDDAR, BACON, PICLES, TOMATE, ALFACE, E MAIO…"
type textarea "HAMBÚRGUER ARTESANAL 150G, QUEIJO CHEDDAR, BACON, PICLES, TOMATE, ALFACE, E MAI…"
type textarea "HAMBÚRGUER ARTESANAL D150G, QUEIJO CHEDDAR, BACON, PICLES, TOMATE, ALFACE, E MA…"
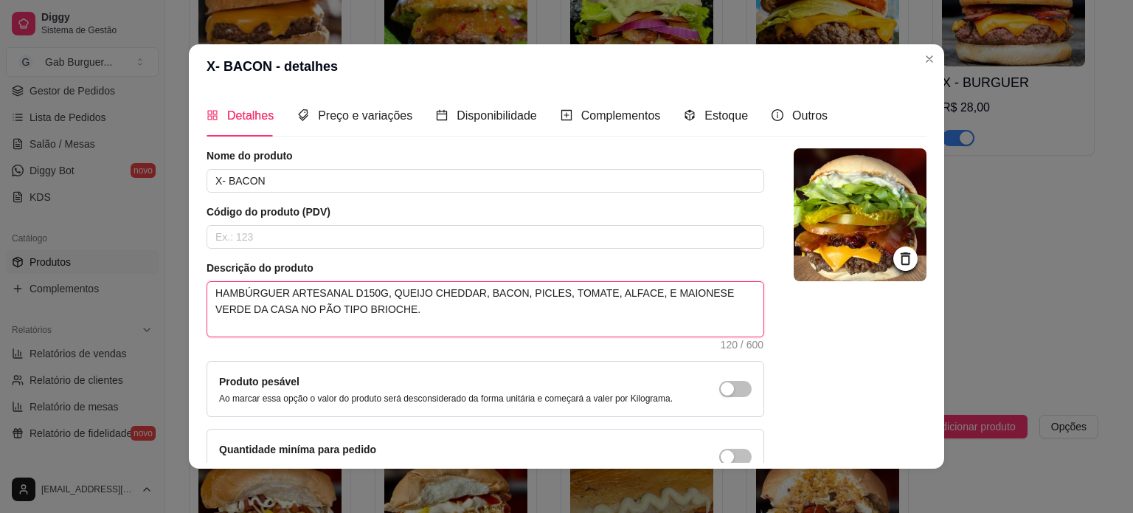
type textarea "HAMBÚRGUER ARTESANAL DE150G, QUEIJO CHEDDAR, BACON, PICLES, TOMATE, ALFACE, E M…"
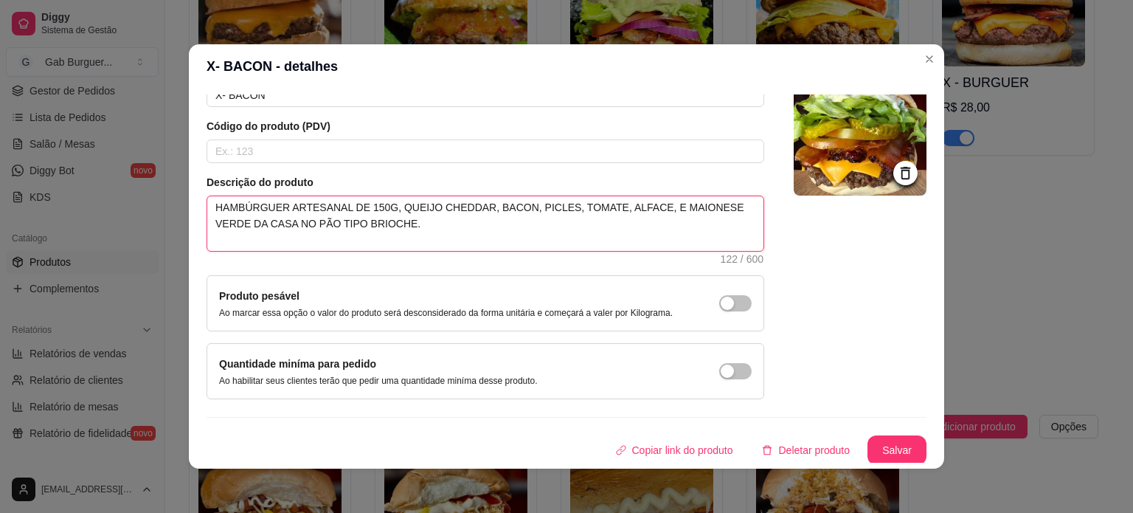
type textarea "HAMBÚRGUER ARTESANAL DE 150G, QUEIJO CHEDDAR, BACON, PICLES, TOMATE, ALFACE, E …"
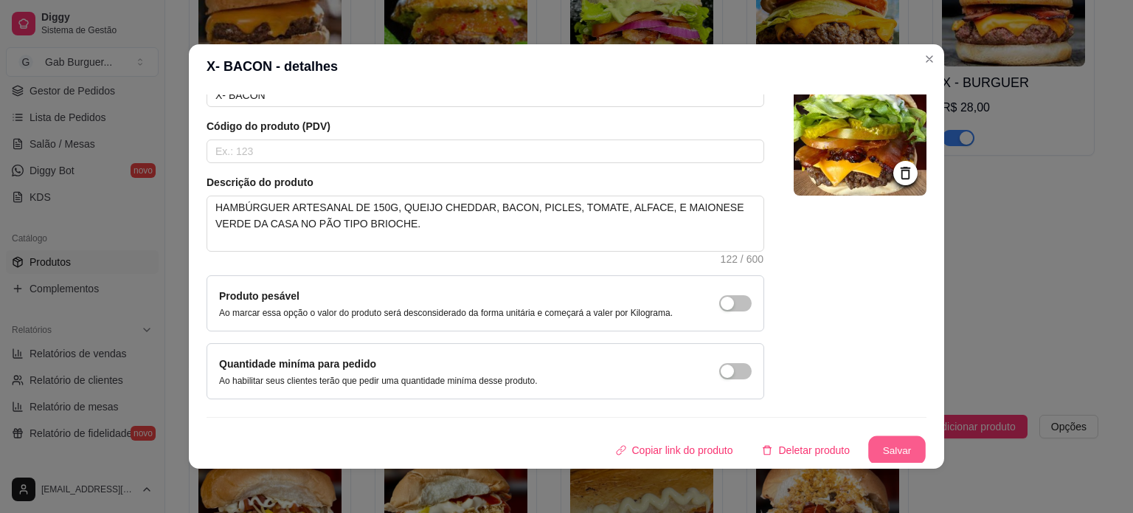
click at [887, 445] on button "Salvar" at bounding box center [897, 450] width 58 height 29
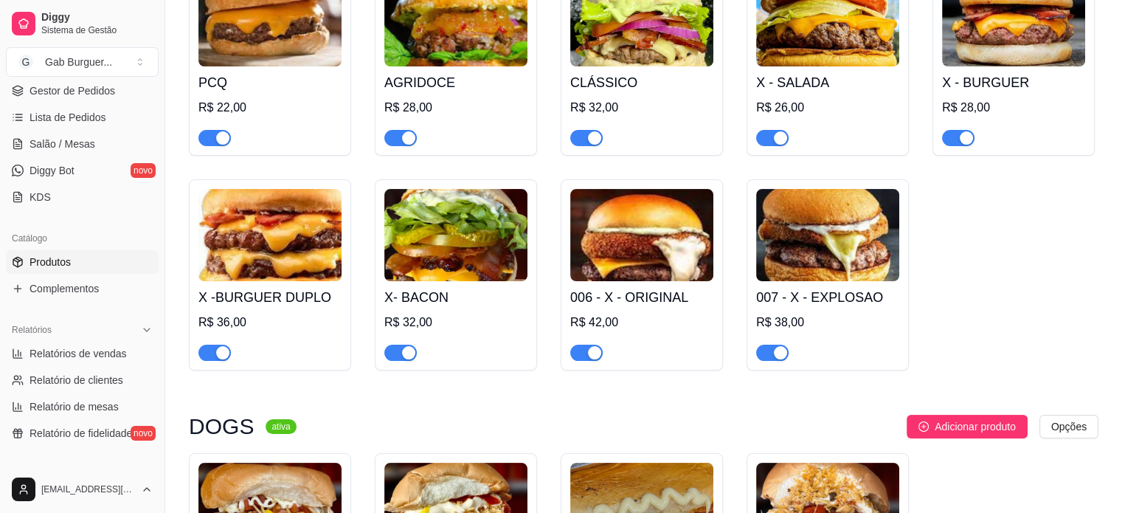
click at [234, 257] on img at bounding box center [269, 235] width 143 height 92
click at [1024, 38] on img at bounding box center [1013, 20] width 143 height 92
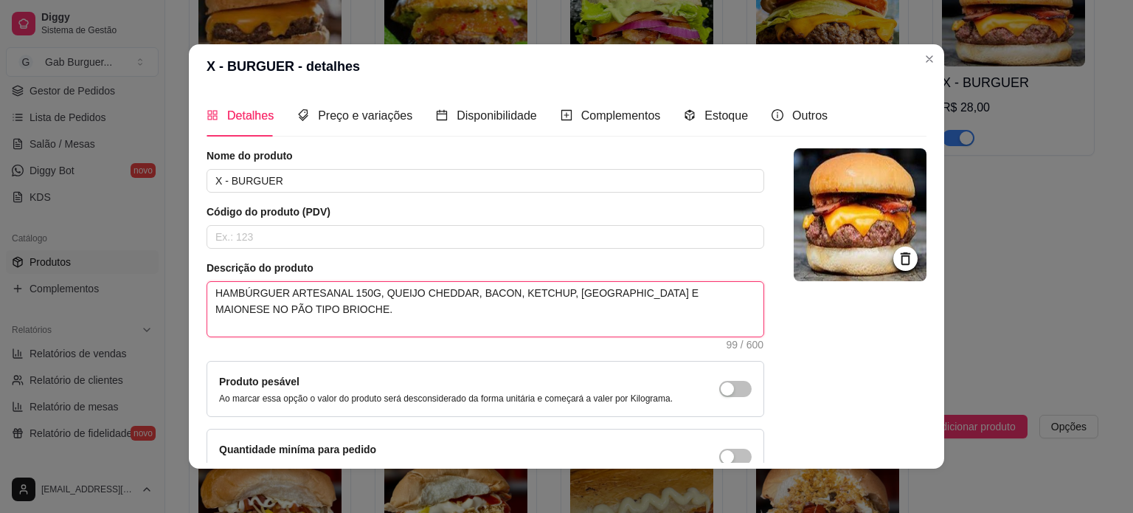
click at [337, 298] on textarea "HAMBÚRGUER ARTESANAL 150G, QUEIJO CHEDDAR, BACON, KETCHUP, MOSTARDA E MAIONESE …" at bounding box center [485, 309] width 556 height 55
type textarea "HAMBÚRGUER ARTESANAL D150G, QUEIJO CHEDDAR, BACON, KETCHUP, MOSTARDA E MAIONESE…"
type textarea "HAMBÚRGUER ARTESANAL DE150G, QUEIJO CHEDDAR, BACON, KETCHUP, MOSTARDA E MAIONES…"
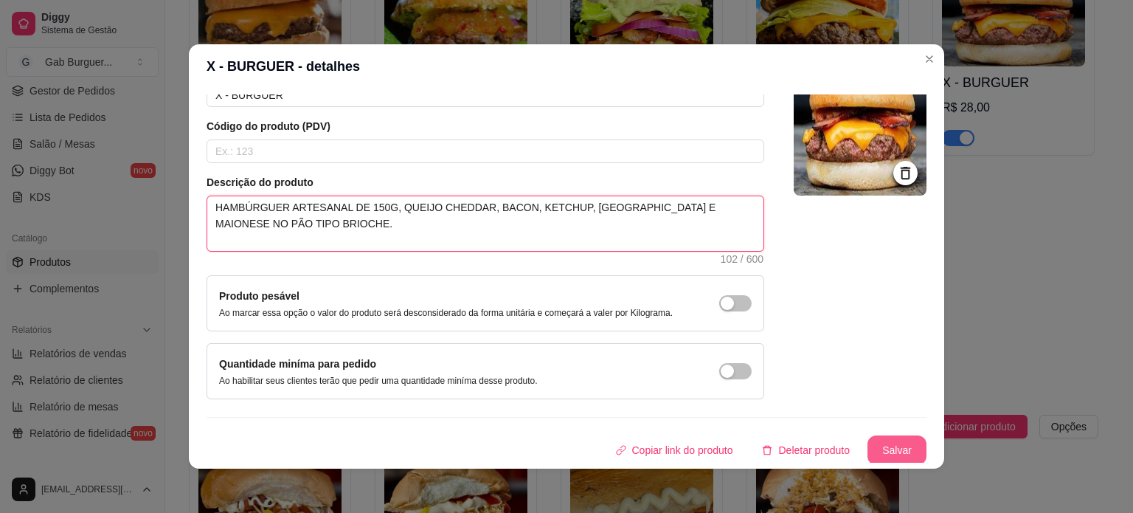
type textarea "HAMBÚRGUER ARTESANAL DE 150G, QUEIJO CHEDDAR, BACON, KETCHUP, MOSTARDA E MAIONE…"
click at [876, 440] on button "Salvar" at bounding box center [896, 450] width 59 height 30
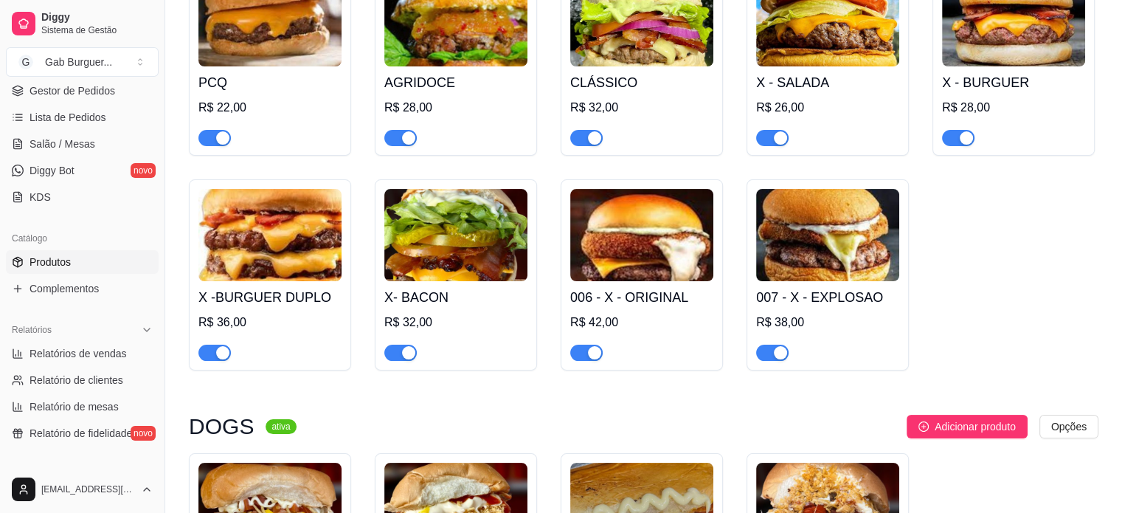
click at [819, 57] on img at bounding box center [827, 20] width 143 height 92
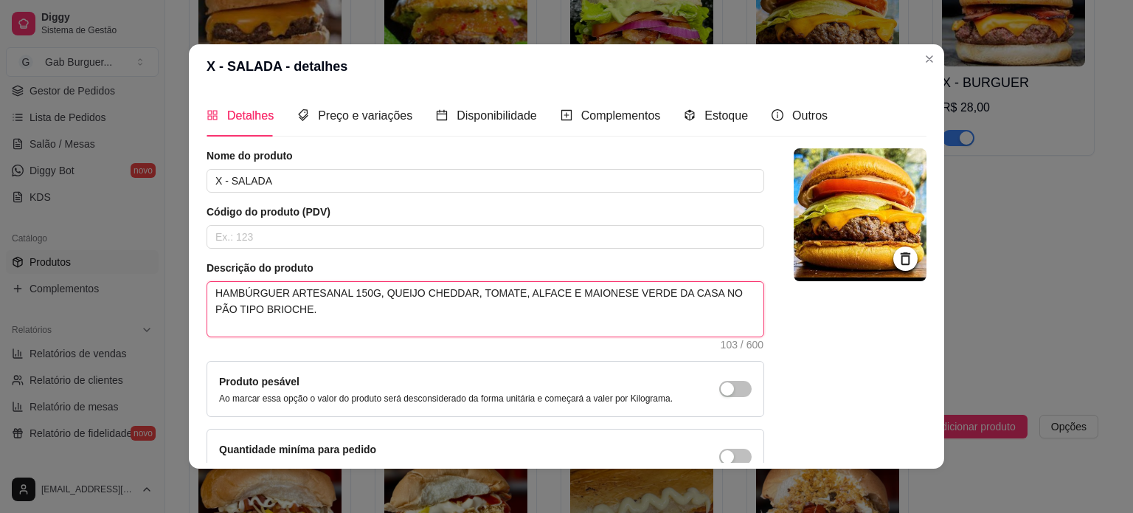
click at [336, 285] on textarea "HAMBÚRGUER ARTESANAL 150G, QUEIJO CHEDDAR, TOMATE, ALFACE E MAIONESE VERDE DA C…" at bounding box center [485, 309] width 556 height 55
type textarea "HAMBÚRGUER ARTESANALD 150G, QUEIJO CHEDDAR, TOMATE, ALFACE E MAIONESE VERDE DA …"
type textarea "HAMBÚRGUER ARTESANALDE 150G, QUEIJO CHEDDAR, TOMATE, ALFACE E MAIONESE VERDE DA…"
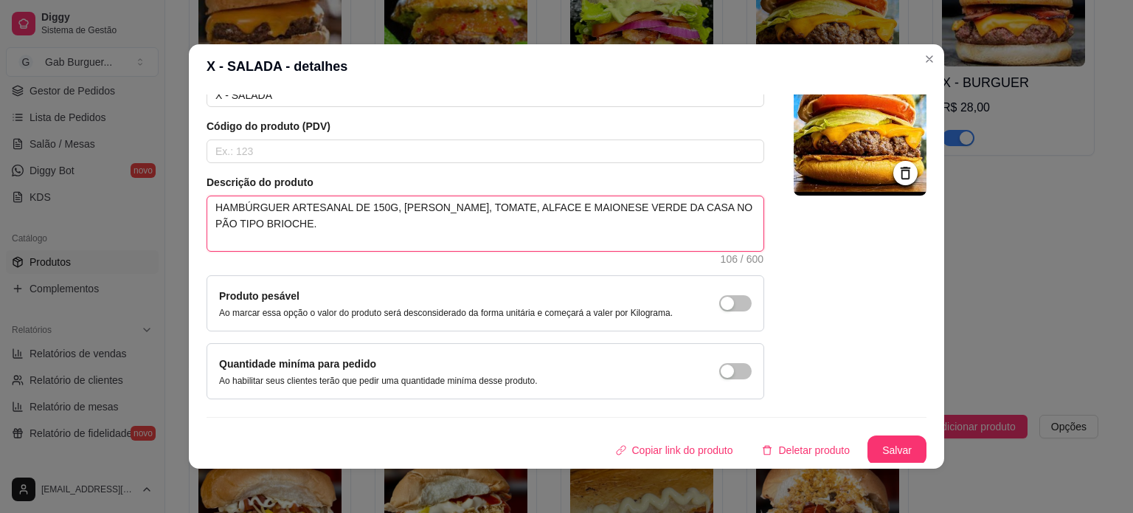
type textarea "HAMBÚRGUER ARTESANAL DE 150G, QUEIJO CHEDDAR, TOMATE, ALFACE E MAIONESE VERDE D…"
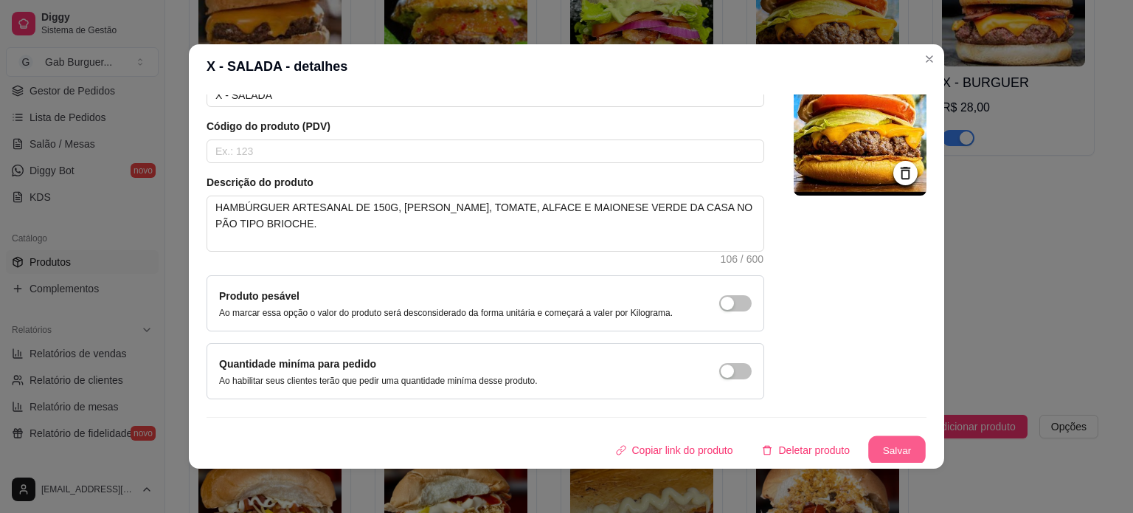
click at [883, 446] on button "Salvar" at bounding box center [897, 450] width 58 height 29
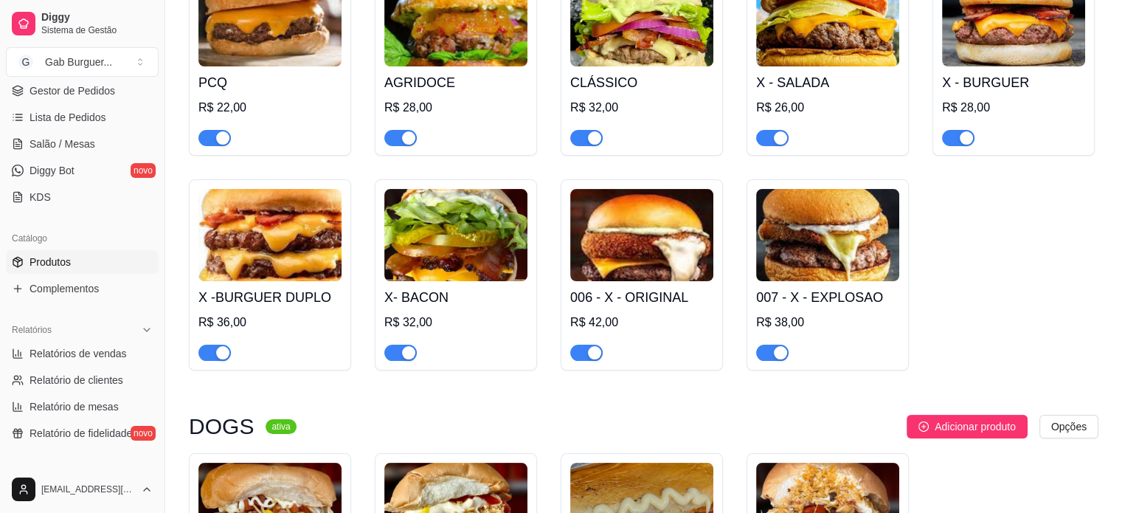
click at [649, 44] on img at bounding box center [641, 20] width 143 height 92
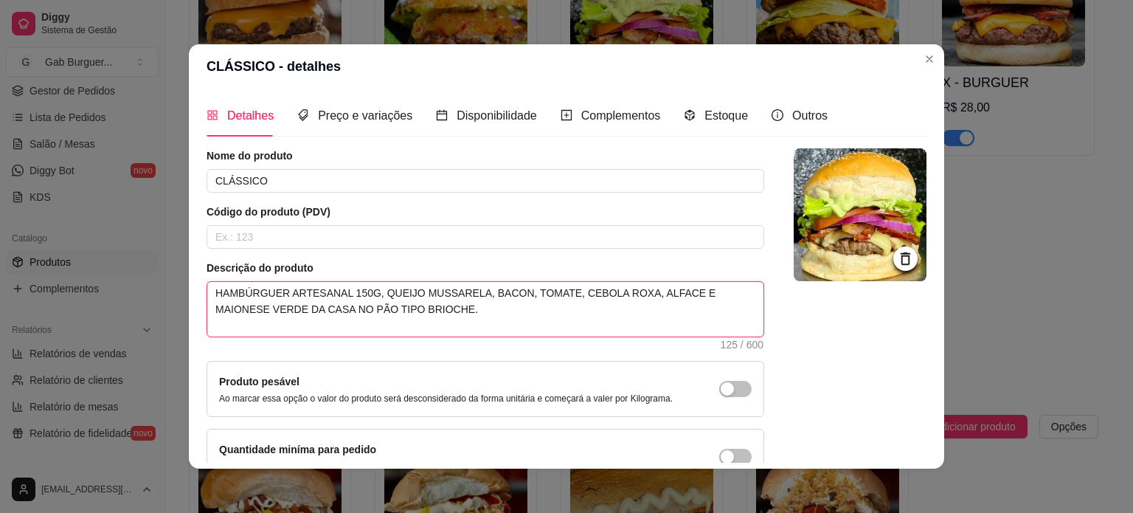
click at [330, 284] on textarea "HAMBÚRGUER ARTESANAL 150G, QUEIJO MUSSARELA, BACON, TOMATE, CEBOLA ROXA, ALFACE…" at bounding box center [485, 309] width 556 height 55
type textarea "HAMBÚRGUER ARTESANAL 150G, QUEIJO MUSSARELA, BACON, TOMATE, CEBOLA ROXA, ALFACE…"
type textarea "HAMBÚRGUER ARTESANAL D 150G, QUEIJO MUSSARELA, BACON, TOMATE, CEBOLA ROXA, ALFA…"
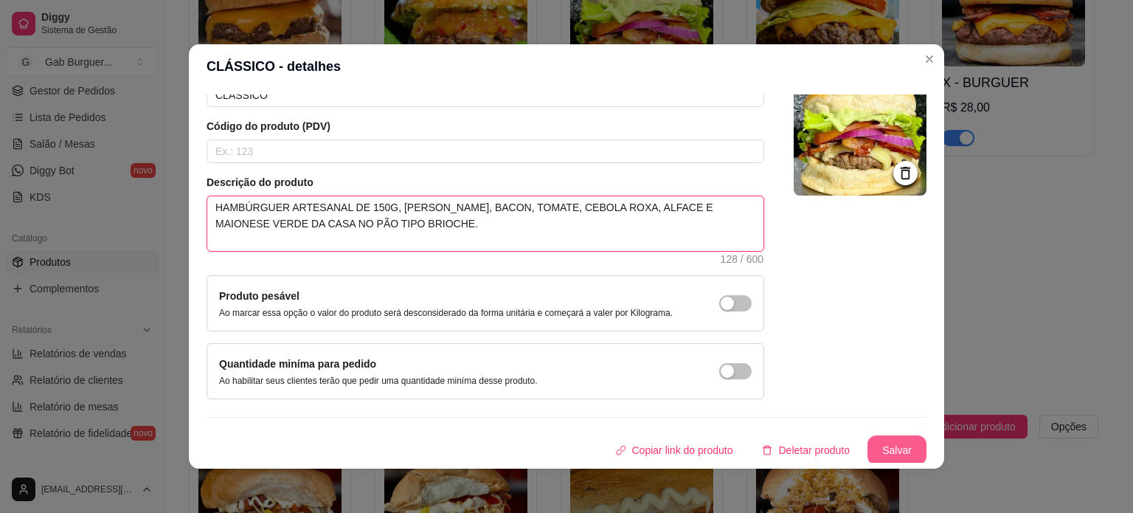
type textarea "HAMBÚRGUER ARTESANAL DE 150G, QUEIJO MUSSARELA, BACON, TOMATE, CEBOLA ROXA, ALF…"
click at [878, 436] on button "Salvar" at bounding box center [896, 450] width 59 height 30
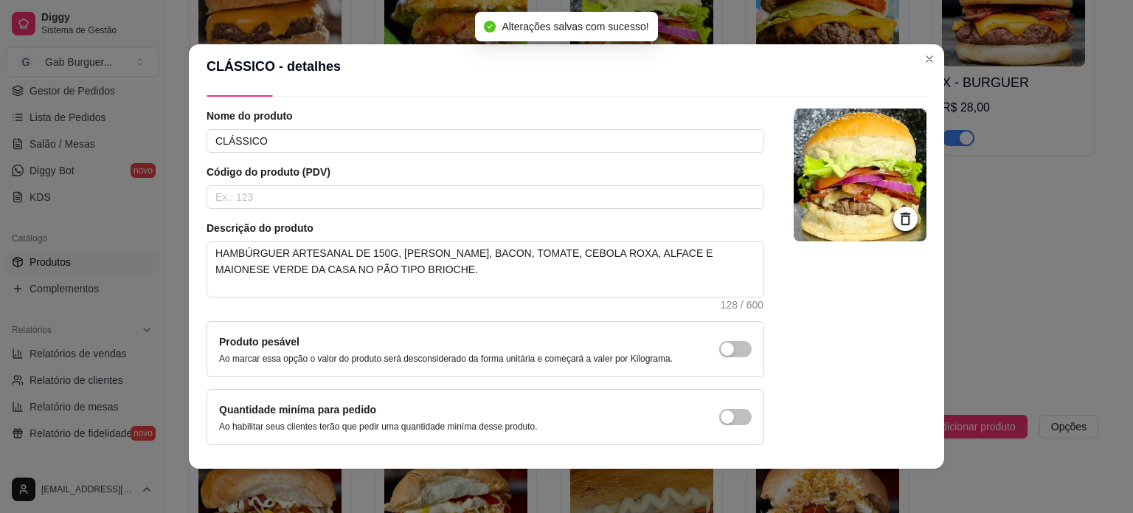
scroll to position [0, 0]
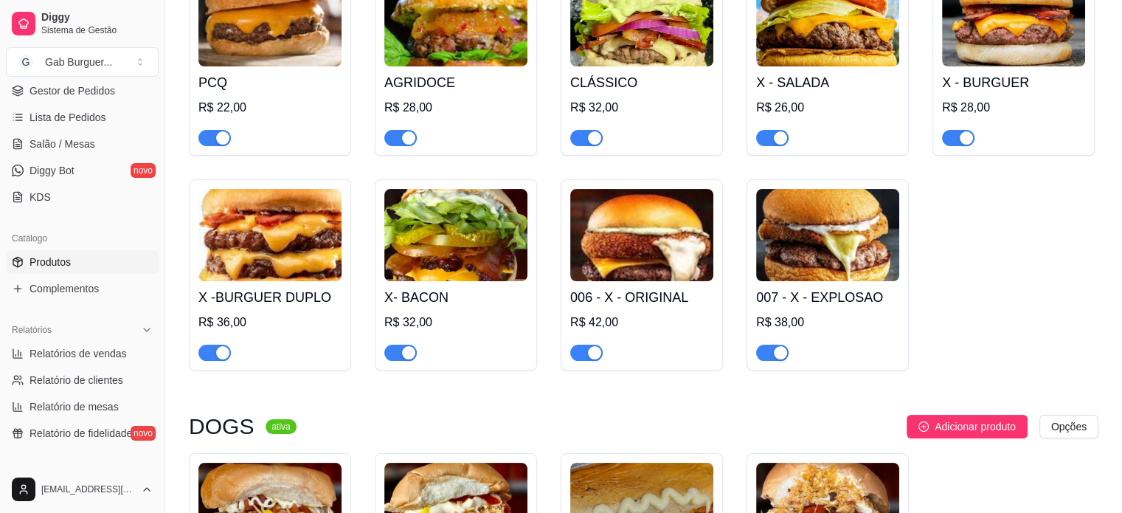
click at [465, 48] on img at bounding box center [455, 20] width 143 height 92
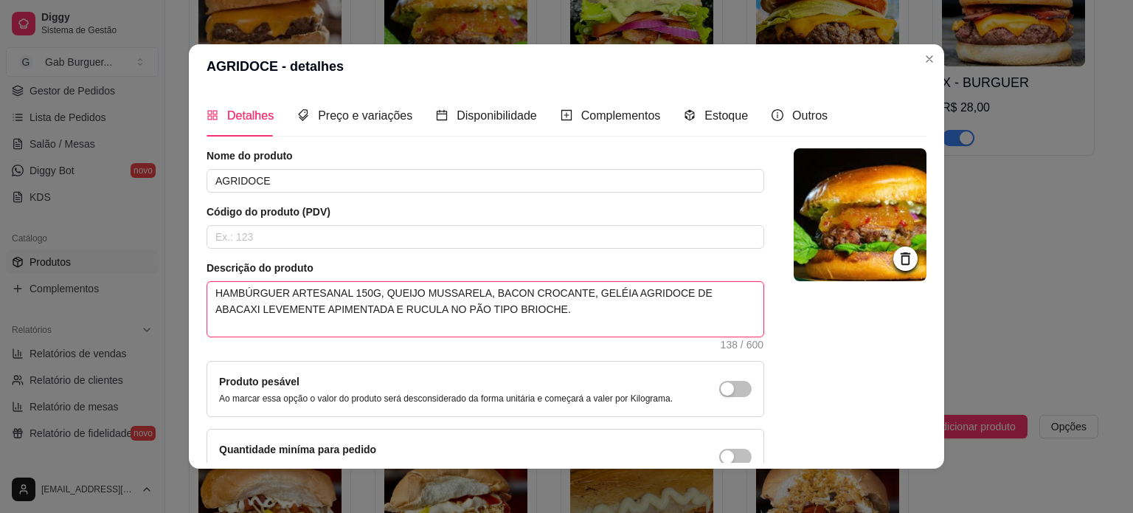
click at [335, 294] on textarea "HAMBÚRGUER ARTESANAL 150G, QUEIJO MUSSARELA, BACON CROCANTE, GELÉIA AGRIDOCE DE…" at bounding box center [485, 309] width 556 height 55
type textarea "HAMBÚRGUER ARTESANAL 150G, QUEIJO MUSSARELA, BACON CROCANTE, GELÉIA AGRIDOCE DE…"
type textarea "HAMBÚRGUER ARTESANAL D 150G, QUEIJO MUSSARELA, BACON CROCANTE, GELÉIA AGRIDOCE …"
click at [479, 318] on textarea "HAMBÚRGUER ARTESANAL DE 150G, QUEIJO MUSSARELA, BACON CROCANTE, GELÉIA AGRIDOCE…" at bounding box center [485, 309] width 556 height 55
click at [520, 312] on textarea "HAMBÚRGUER ARTESANAL DE 150G, QUEIJO MUSSARELA, BACON CROCANTE, GELÉIA AGRIDOCE…" at bounding box center [485, 309] width 556 height 55
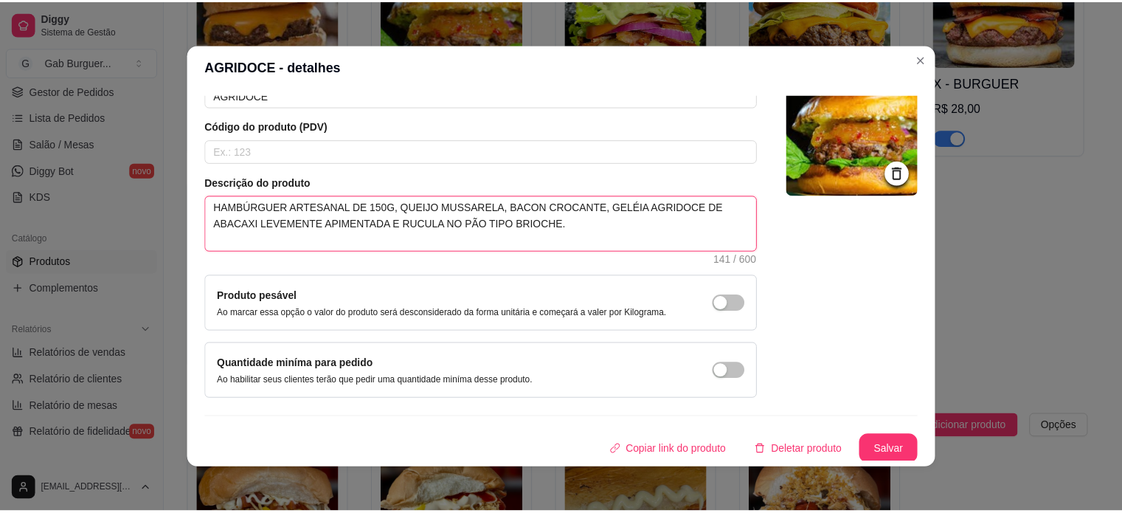
scroll to position [3, 0]
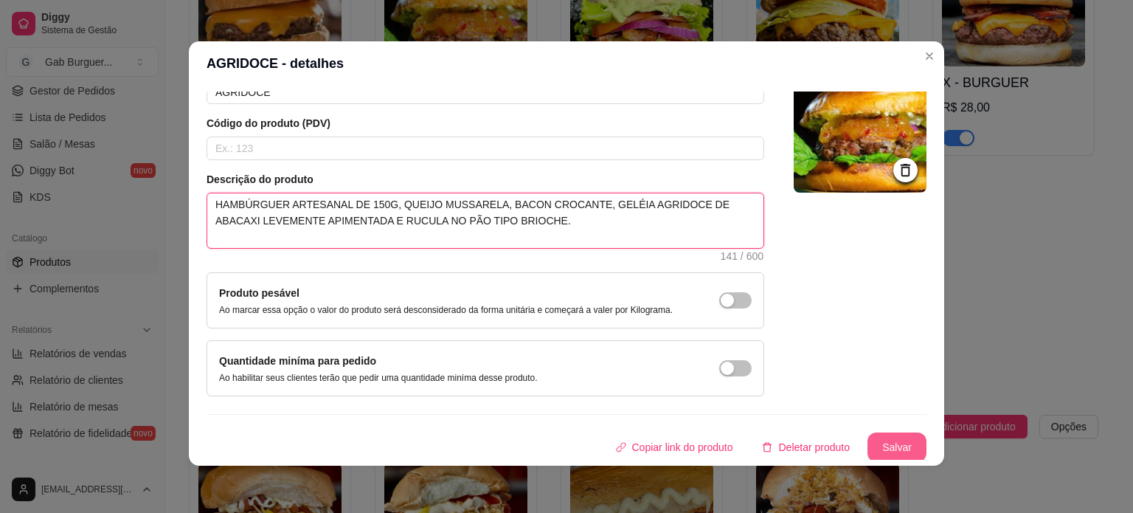
type textarea "HAMBÚRGUER ARTESANAL DE 150G, QUEIJO MUSSARELA, BACON CROCANTE, GELÉIA AGRIDOCE…"
click at [893, 451] on button "Salvar" at bounding box center [897, 447] width 58 height 29
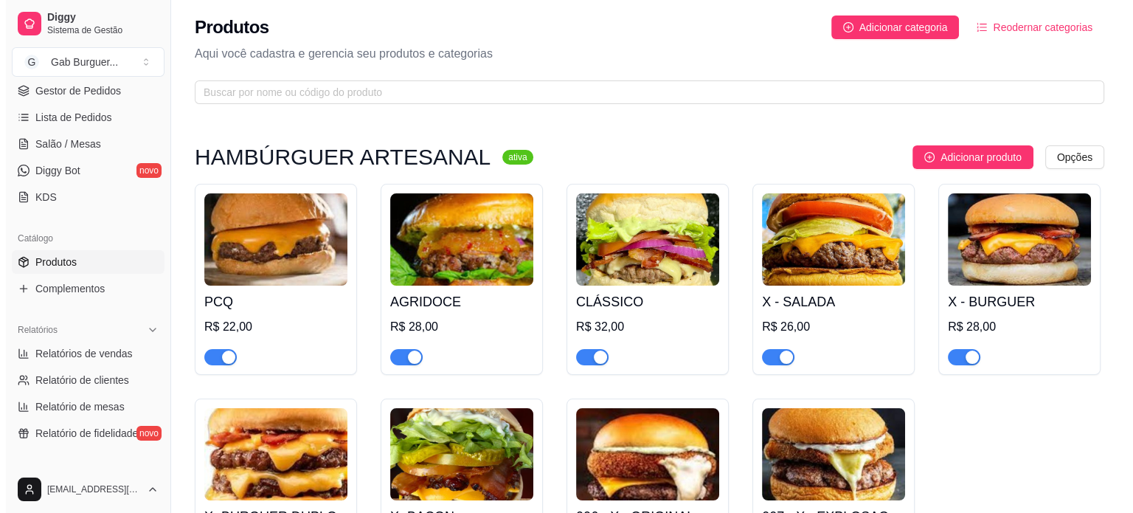
scroll to position [0, 0]
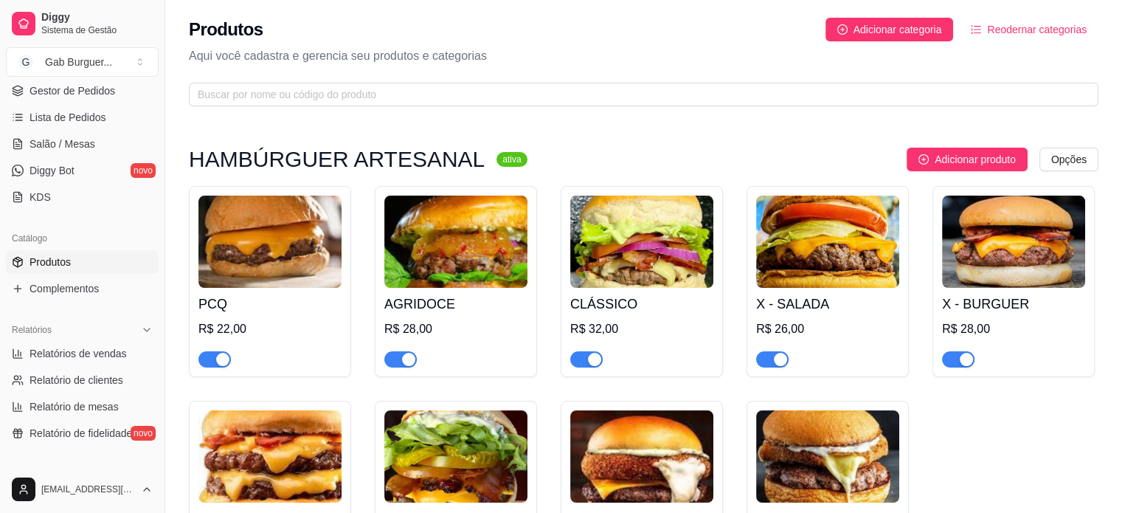
click at [221, 218] on img at bounding box center [269, 241] width 143 height 92
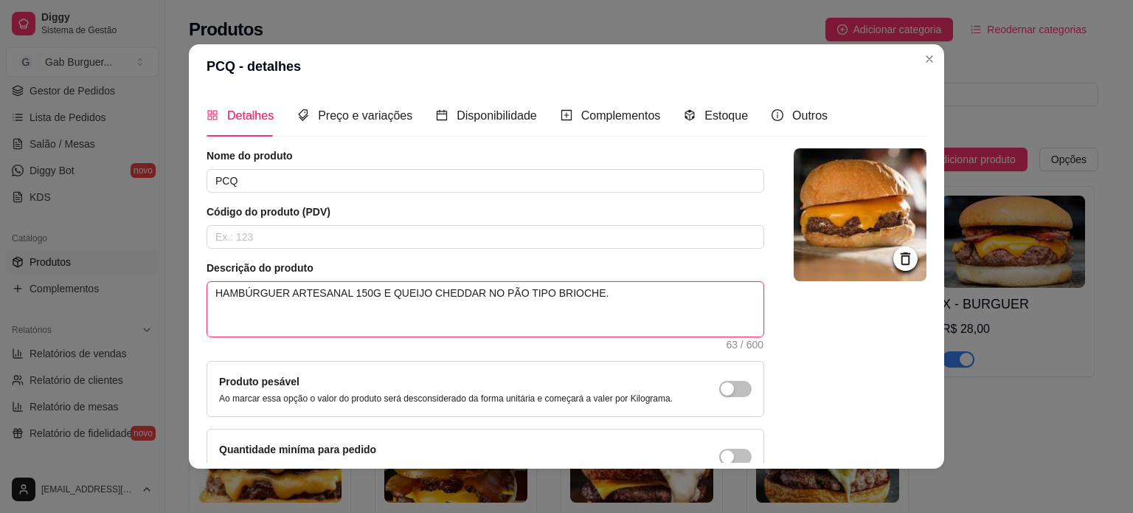
click at [339, 287] on textarea "HAMBÚRGUER ARTESANAL 150G E QUEIJO CHEDDAR NO PÃO TIPO BRIOCHE." at bounding box center [485, 309] width 556 height 55
type textarea "HAMBÚRGUER ARTESANAL D150G E QUEIJO CHEDDAR NO PÃO TIPO BRIOCHE."
type textarea "HAMBÚRGUER ARTESANAL DE150G E QUEIJO CHEDDAR NO PÃO TIPO BRIOCHE."
type textarea "HAMBÚRGUER ARTESANAL DED150G E QUEIJO CHEDDAR NO PÃO TIPO BRIOCHE."
type textarea "HAMBÚRGUER ARTESANAL DE150G E QUEIJO CHEDDAR NO PÃO TIPO BRIOCHE."
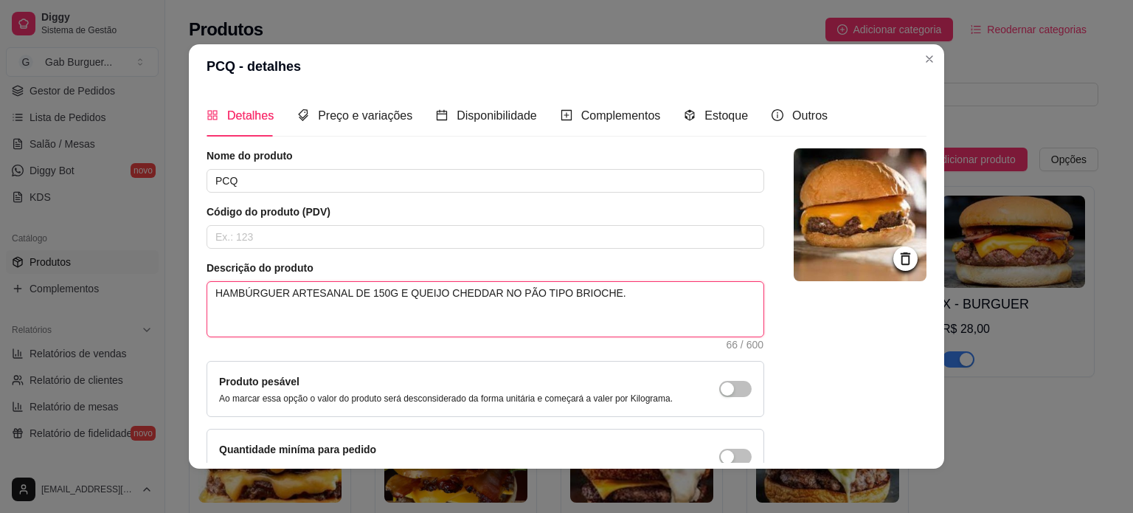
click at [560, 319] on textarea "HAMBÚRGUER ARTESANAL DE 150G E QUEIJO CHEDDAR NO PÃO TIPO BRIOCHE." at bounding box center [485, 309] width 556 height 55
click at [614, 319] on textarea "HAMBÚRGUER ARTESANAL DE 150G E QUEIJO CHEDDAR NO PÃO TIPO BRIOCHE." at bounding box center [485, 309] width 556 height 55
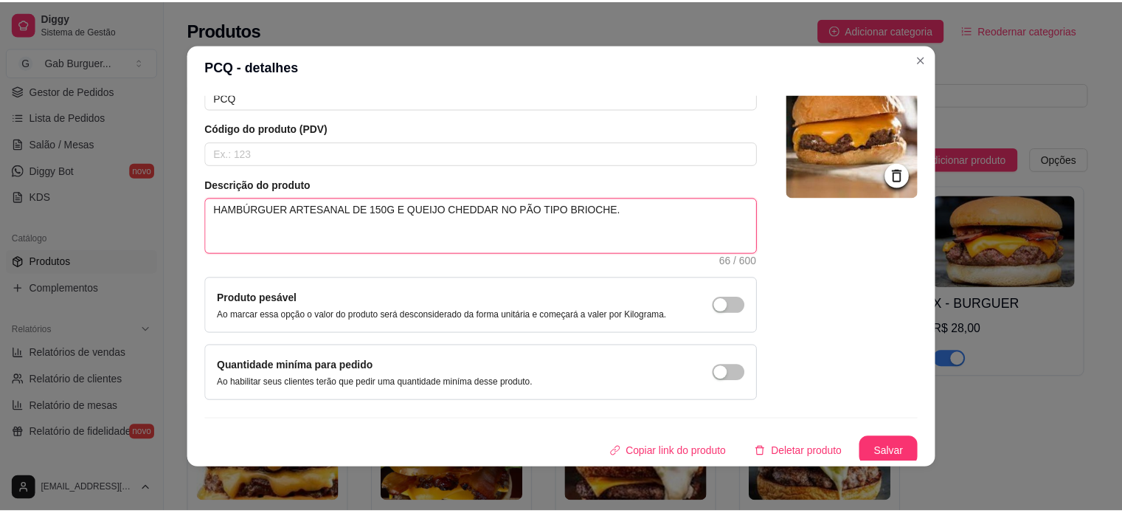
scroll to position [86, 0]
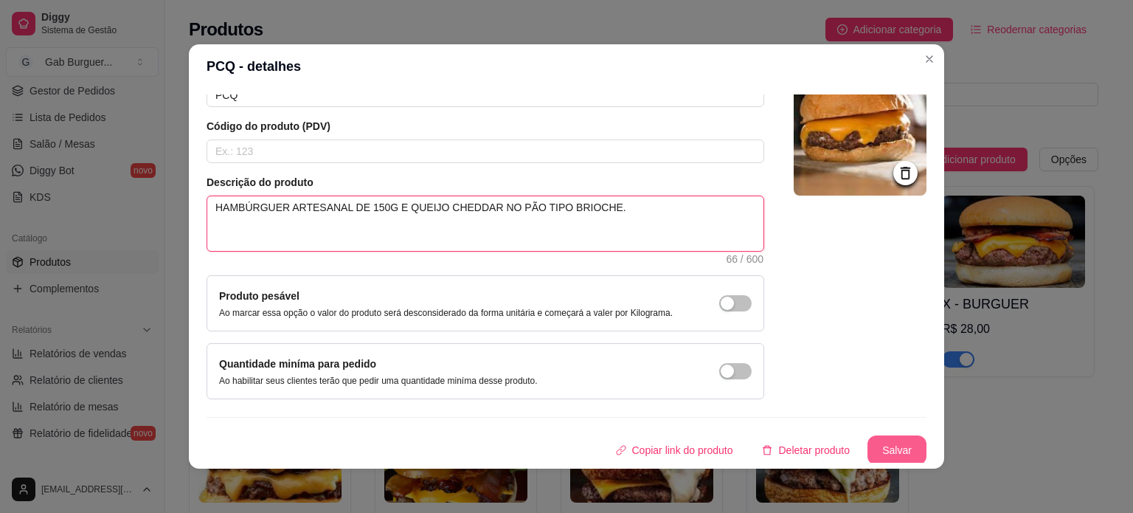
type textarea "HAMBÚRGUER ARTESANAL DE 150G E QUEIJO CHEDDAR NO PÃO TIPO BRIOCHE."
click at [870, 439] on button "Salvar" at bounding box center [896, 450] width 59 height 30
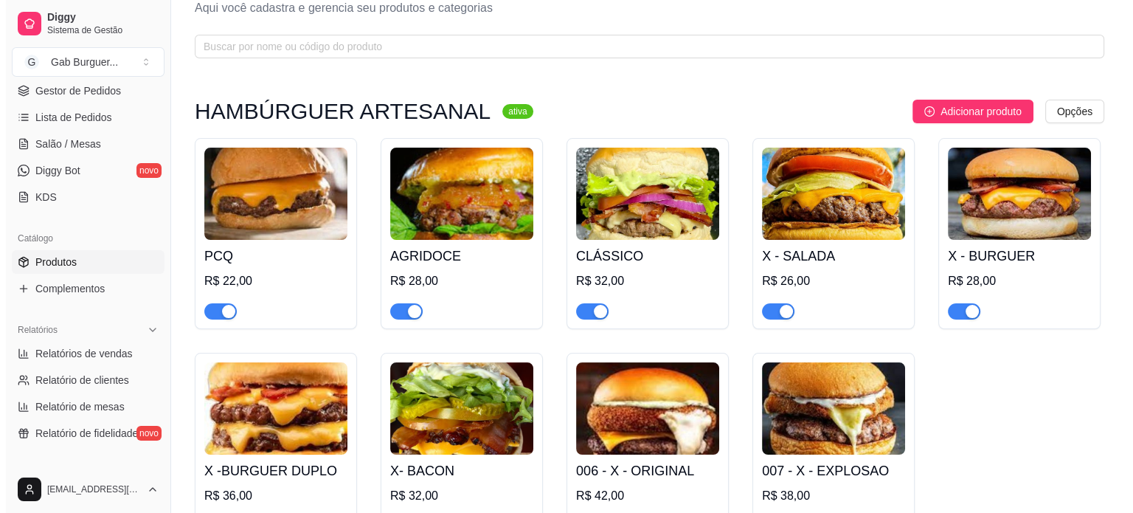
scroll to position [148, 0]
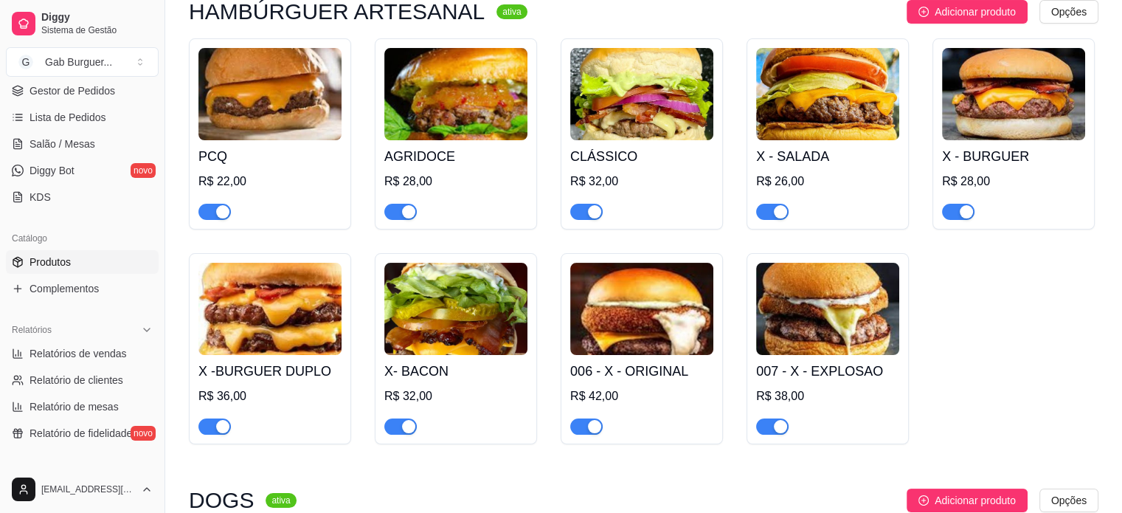
click at [594, 319] on img at bounding box center [641, 309] width 143 height 92
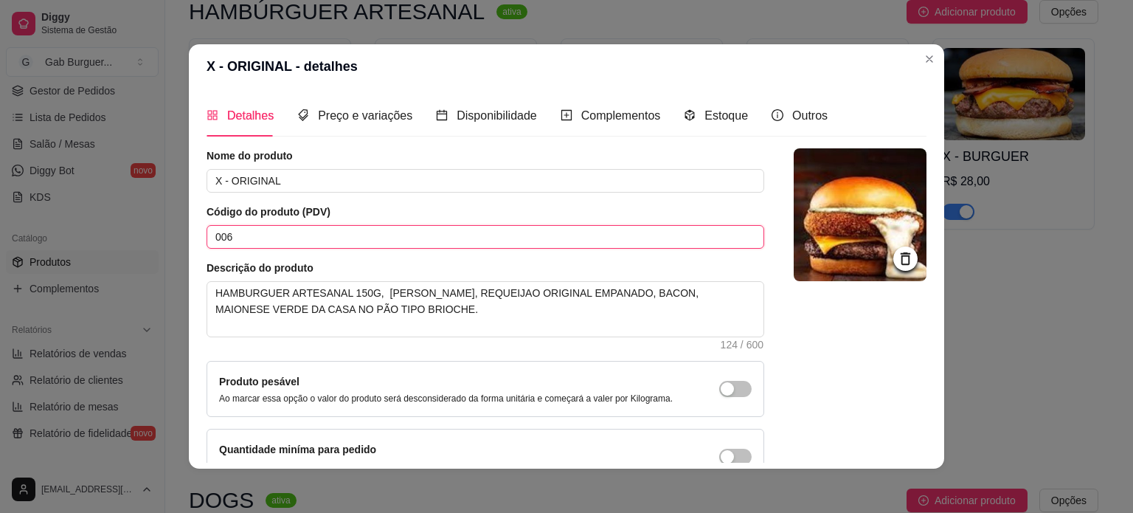
drag, startPoint x: 225, startPoint y: 237, endPoint x: 104, endPoint y: 226, distance: 121.4
click at [106, 227] on div "X - ORIGINAL - detalhes Detalhes Preço e variações Disponibilidade Complementos…" at bounding box center [566, 256] width 1133 height 513
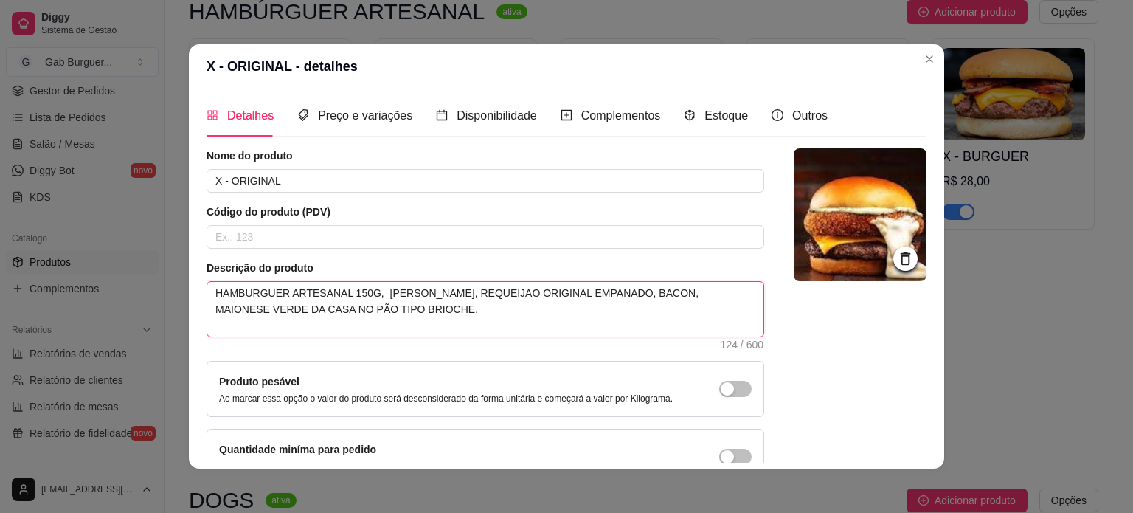
click at [246, 287] on textarea "HAMBURGUER ARTESANAL 150G, QUEIJO CHEDDAR, REQUEIJAO ORIGINAL EMPANADO, BACON, …" at bounding box center [485, 309] width 556 height 55
type textarea "HAMBRGUER ARTESANAL 150G, QUEIJO CHEDDAR, REQUEIJAO ORIGINAL EMPANADO, BACON, M…"
type textarea "HAMBÚRGUER ARTESANAL 150G, QUEIJO CHEDDAR, REQUEIJAO ORIGINAL EMPANADO, BACON, …"
click at [336, 297] on textarea "HAMBÚRGUER ARTESANAL 150G, QUEIJO CHEDDAR, REQUEIJAO ORIGINAL EMPANADO, BACON, …" at bounding box center [485, 309] width 556 height 55
type textarea "HAMBÚRGUER ARTESANAL D150G, QUEIJO CHEDDAR, REQUEIJAO ORIGINAL EMPANADO, BACON,…"
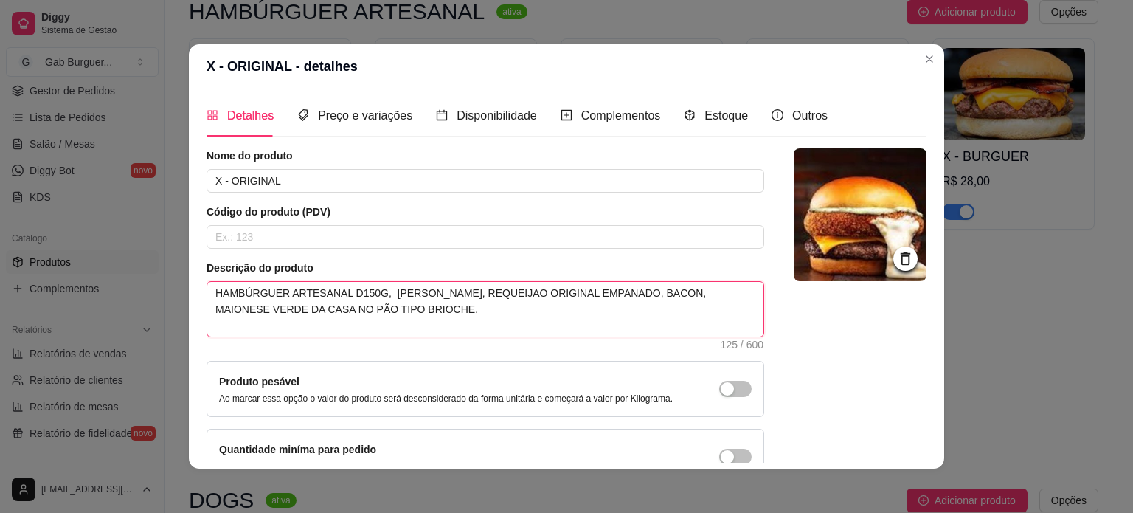
type textarea "HAMBÚRGUER ARTESANAL DE150G, QUEIJO CHEDDAR, REQUEIJAO ORIGINAL EMPANADO, BACON…"
type textarea "HAMBÚRGUER ARTESANAL DE 150G, QUEIJO CHEDDAR, REQUEIJAO ORIGINAL EMPANADO, BACO…"
type textarea "HAMBÚRGUER ARTESANAL DE 150G, QUEIJO CHEDDAR, REQUEIJO ORIGINAL EMPANADO, BACON…"
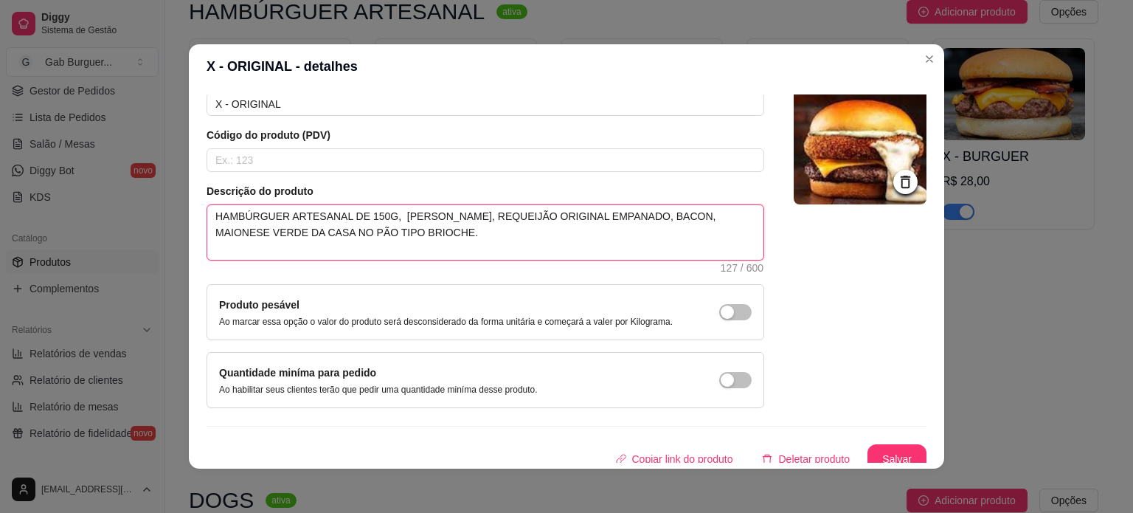
scroll to position [86, 0]
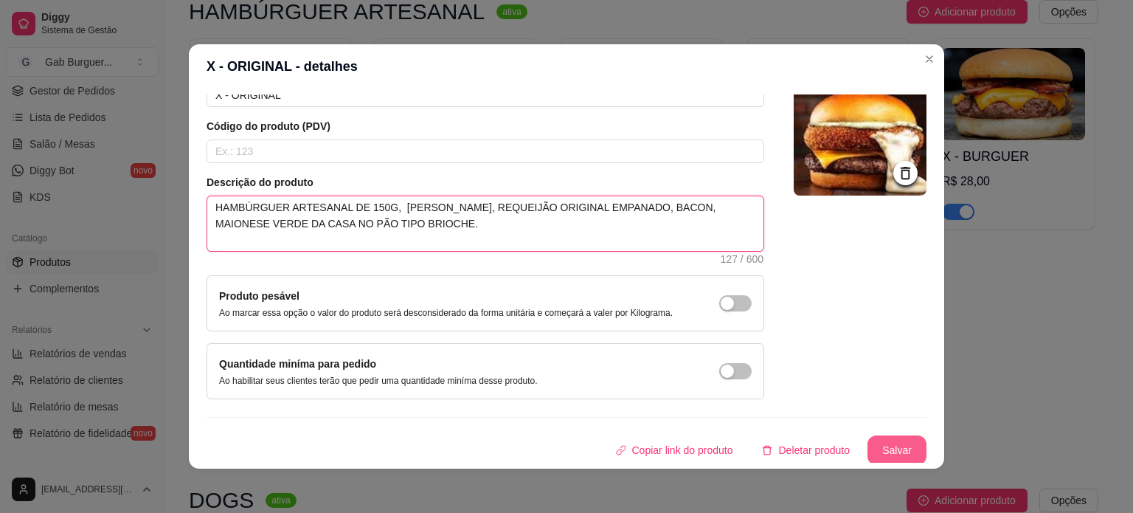
type textarea "HAMBÚRGUER ARTESANAL DE 150G, QUEIJO CHEDDAR, REQUEIJÃO ORIGINAL EMPANADO, BACO…"
click at [880, 451] on button "Salvar" at bounding box center [896, 450] width 59 height 30
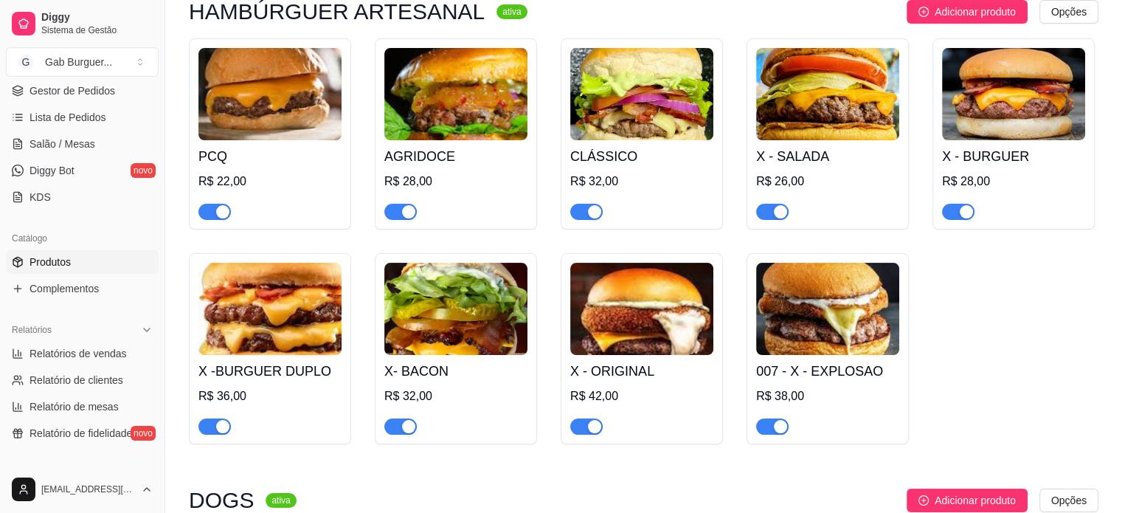
click at [974, 345] on div "PCQ R$ 22,00 AGRIDOCE R$ 28,00 CLÁSSICO R$ 32,00 X - SALADA R$ 26,00 X - BURGUE…" at bounding box center [643, 241] width 909 height 406
click at [872, 327] on img at bounding box center [827, 309] width 143 height 92
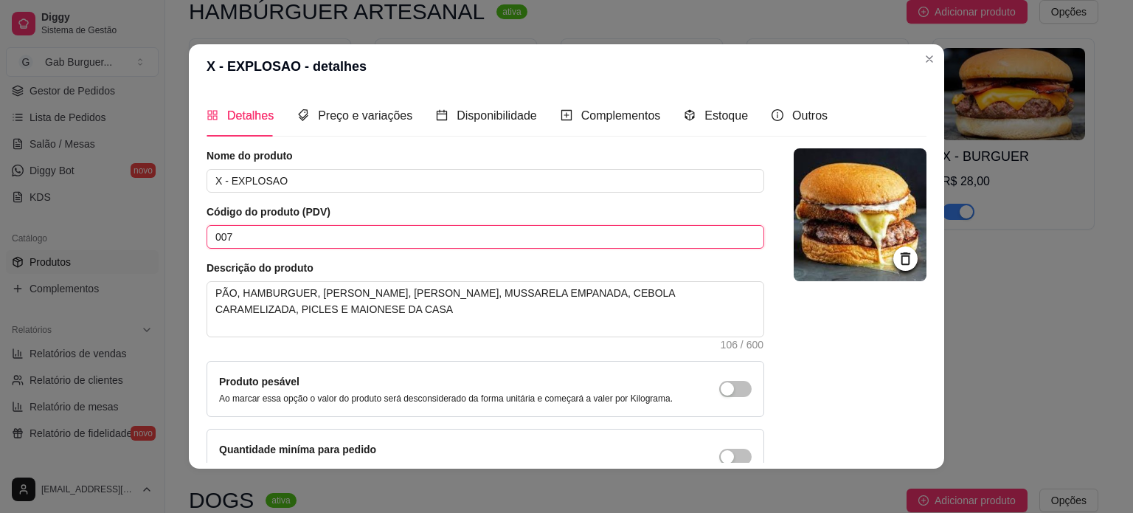
drag, startPoint x: 256, startPoint y: 233, endPoint x: 21, endPoint y: 235, distance: 235.3
click at [21, 235] on div "X - EXPLOSAO - detalhes Detalhes Preço e variações Disponibilidade Complementos…" at bounding box center [566, 256] width 1133 height 513
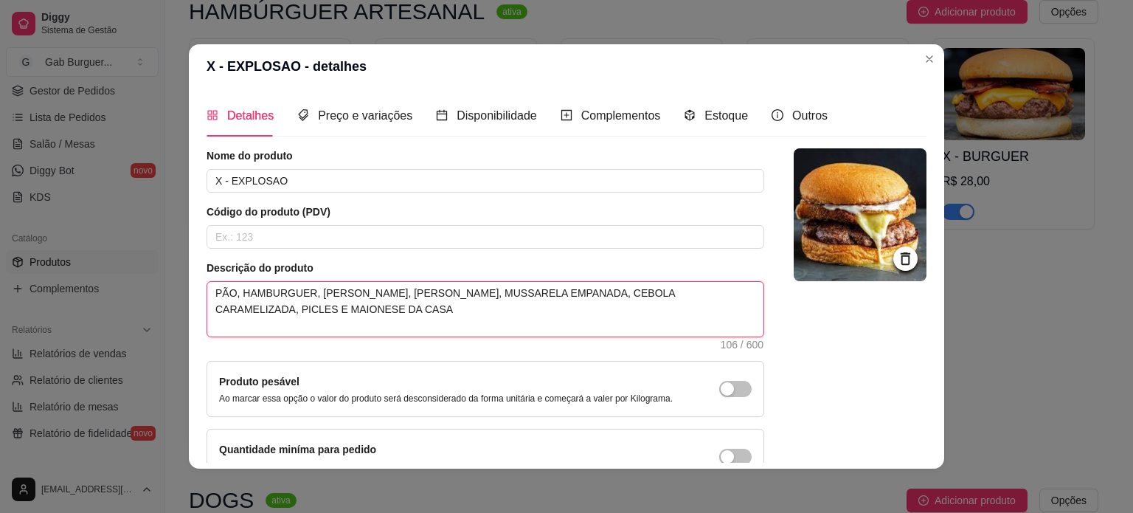
click at [266, 286] on textarea "PÃO, HAMBURGUER, QUEIJO CHEDDAR, BACON, MUSSARELA EMPANADA, CEBOLA CARAMELIZADA…" at bounding box center [485, 309] width 556 height 55
type textarea "PÃO, HAMBRGUER, QUEIJO CHEDDAR, BACON, MUSSARELA EMPANADA, CEBOLA CARAMELIZADA,…"
type textarea "PÃO, HAMBÚRGUER, QUEIJO CHEDDAR, BACON, MUSSARELA EMPANADA, CEBOLA CARAMELIZADA…"
type textarea "PÃO,HAMBÚRGUER, QUEIJO CHEDDAR, BACON, MUSSARELA EMPANADA, CEBOLA CARAMELIZADA,…"
type textarea "PÃOHAMBÚRGUER, QUEIJO CHEDDAR, BACON, MUSSARELA EMPANADA, CEBOLA CARAMELIZADA, …"
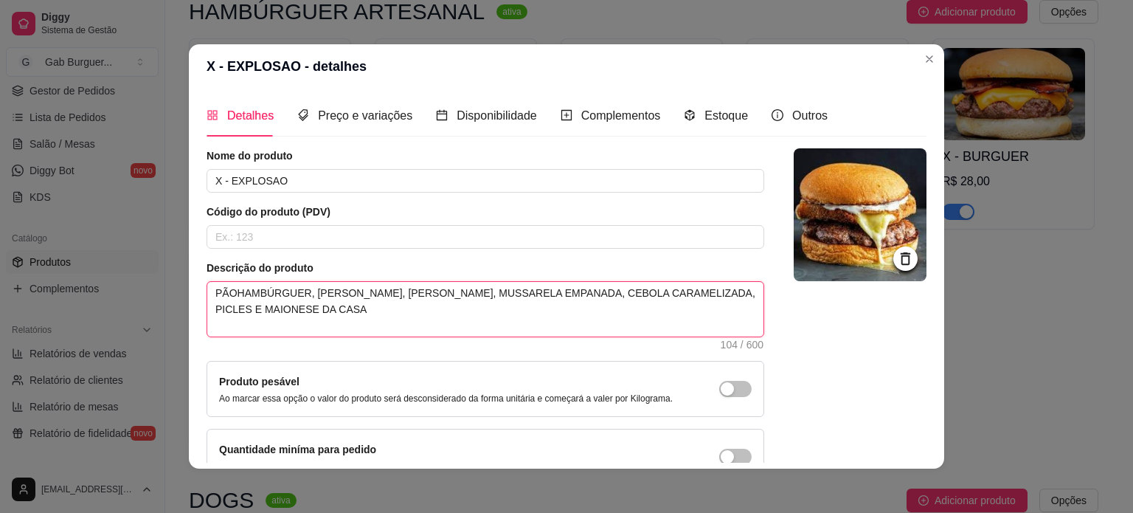
type textarea "PÃHAMBÚRGUER, QUEIJO CHEDDAR, BACON, MUSSARELA EMPANADA, CEBOLA CARAMELIZADA, P…"
type textarea "PHAMBÚRGUER, QUEIJO CHEDDAR, BACON, MUSSARELA EMPANADA, CEBOLA CARAMELIZADA, PI…"
type textarea "HAMBÚRGUER, QUEIJO CHEDDAR, BACON, MUSSARELA EMPANADA, CEBOLA CARAMELIZADA, PIC…"
type textarea "HAMBÚRGUER , QUEIJO CHEDDAR, BACON, MUSSARELA EMPANADA, CEBOLA CARAMELIZADA, PI…"
type textarea "HAMBÚRGUER A, QUEIJO CHEDDAR, BACON, MUSSARELA EMPANADA, CEBOLA CARAMELIZADA, P…"
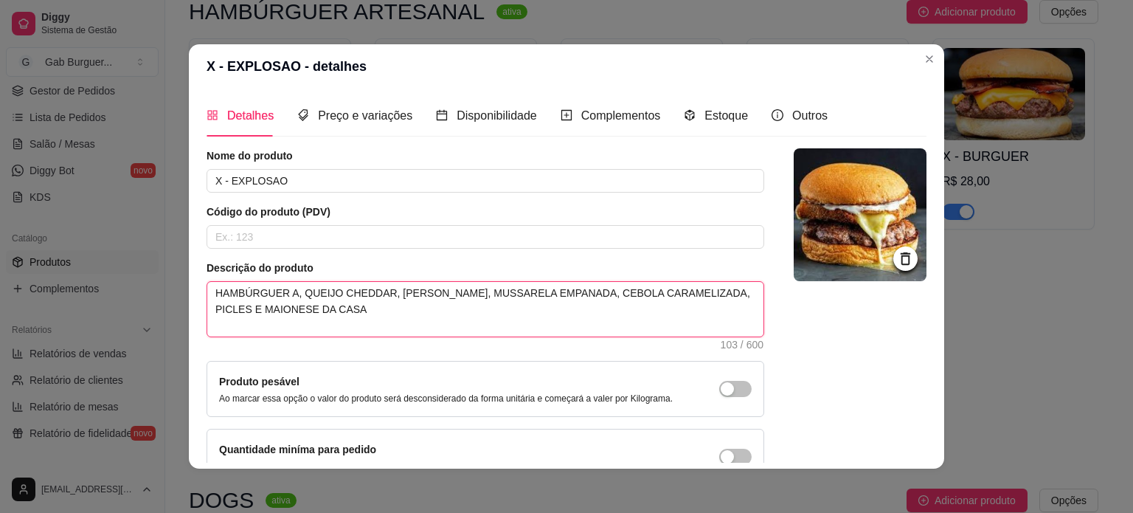
type textarea "HAMBÚRGUER AR, QUEIJO CHEDDAR, BACON, MUSSARELA EMPANADA, CEBOLA CARAMELIZADA, …"
type textarea "HAMBÚRGUER ART, QUEIJO CHEDDAR, BACON, MUSSARELA EMPANADA, CEBOLA CARAMELIZADA,…"
type textarea "HAMBÚRGUER ARTE, QUEIJO CHEDDAR, BACON, MUSSARELA EMPANADA, CEBOLA CARAMELIZADA…"
type textarea "HAMBÚRGUER ARTES, QUEIJO CHEDDAR, BACON, MUSSARELA EMPANADA, CEBOLA CARAMELIZAD…"
type textarea "HAMBÚRGUER ARTESA, QUEIJO CHEDDAR, BACON, MUSSARELA EMPANADA, CEBOLA CARAMELIZA…"
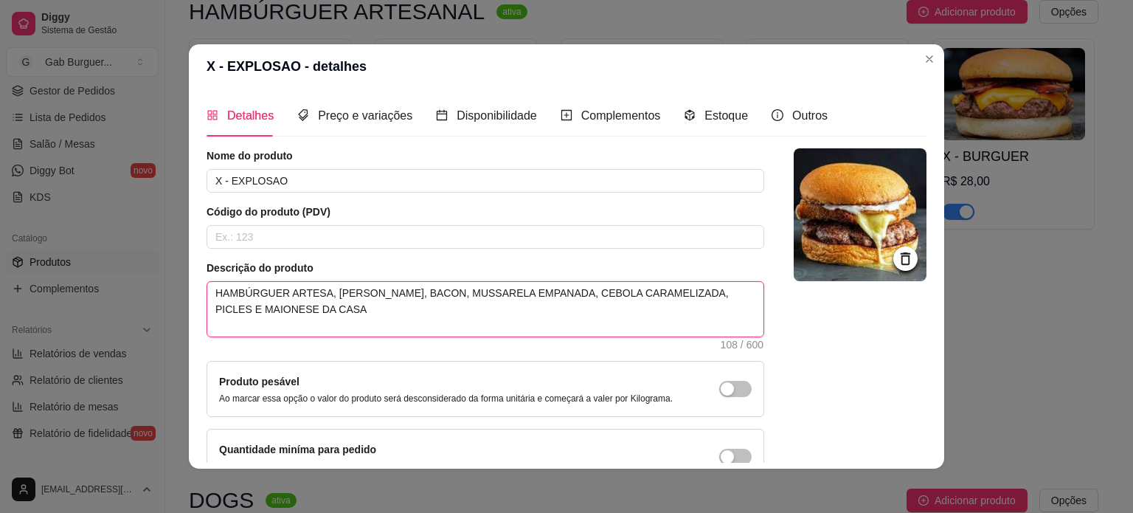
type textarea "HAMBÚRGUER ARTESAN, QUEIJO CHEDDAR, BACON, MUSSARELA EMPANADA, CEBOLA CARAMELIZ…"
type textarea "HAMBÚRGUER ARTESANA, QUEIJO CHEDDAR, BACON, MUSSARELA EMPANADA, CEBOLA CARAMELI…"
type textarea "HAMBÚRGUER ARTESANAL, QUEIJO CHEDDAR, BACON, MUSSARELA EMPANADA, CEBOLA CARAMEL…"
type textarea "HAMBÚRGUER ARTESANAL , QUEIJO CHEDDAR, BACON, MUSSARELA EMPANADA, CEBOLA CARAME…"
type textarea "HAMBÚRGUER ARTESANAL D, QUEIJO CHEDDAR, BACON, MUSSARELA EMPANADA, CEBOLA CARAM…"
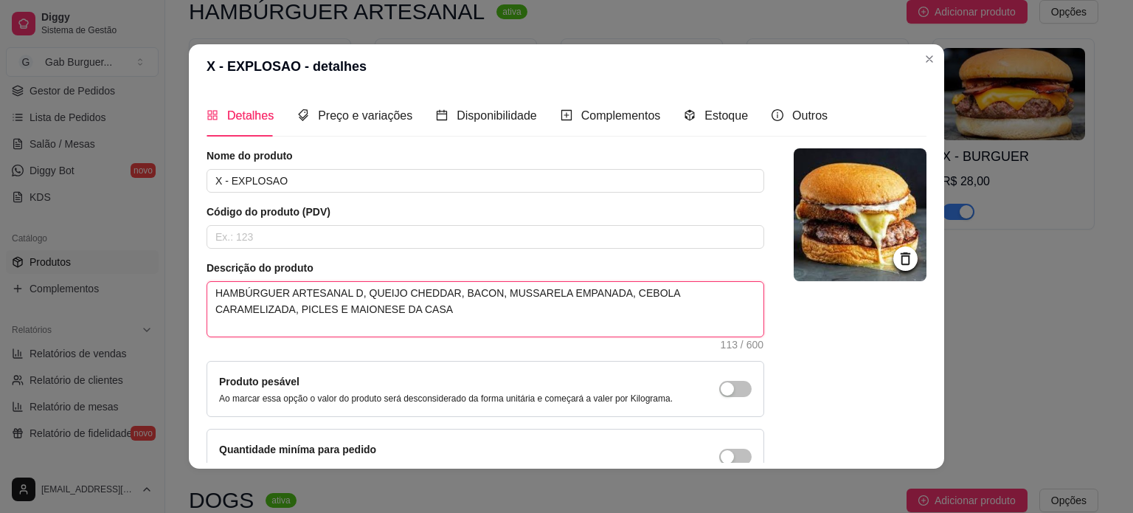
type textarea "HAMBÚRGUER ARTESANAL DE, QUEIJO CHEDDAR, BACON, MUSSARELA EMPANADA, CEBOLA CARA…"
type textarea "HAMBÚRGUER ARTESANAL DE , QUEIJO CHEDDAR, BACON, MUSSARELA EMPANADA, CEBOLA CAR…"
type textarea "HAMBÚRGUER ARTESANAL DE 1, QUEIJO CHEDDAR, BACON, MUSSARELA EMPANADA, CEBOLA CA…"
type textarea "HAMBÚRGUER ARTESANAL DE 15, QUEIJO CHEDDAR, BACON, MUSSARELA EMPANADA, CEBOLA C…"
type textarea "HAMBÚRGUER ARTESANAL DE 150, QUEIJO CHEDDAR, BACON, MUSSARELA EMPANADA, CEBOLA …"
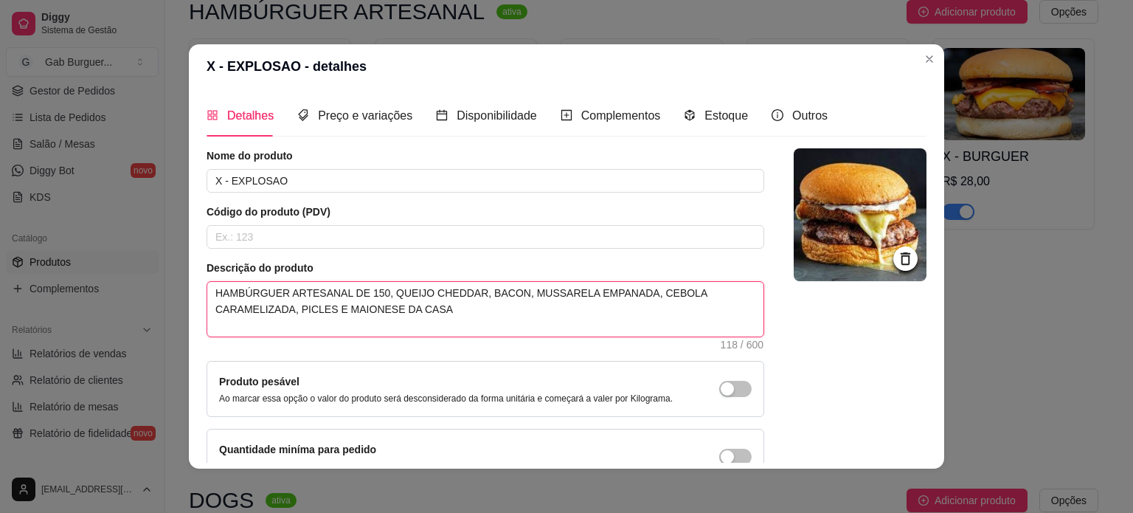
type textarea "HAMBÚRGUER ARTESANAL DE 150G, QUEIJO CHEDDAR, BACON, MUSSARELA EMPANADA, CEBOLA…"
type textarea "HAMBÚRGUER ARTESANAL DE 150G, QUEIJO CHEDDAR, BACON, QMUSSARELA EMPANADA, CEBOL…"
type textarea "HAMBÚRGUER ARTESANAL DE 150G, QUEIJO CHEDDAR, BACON, QUMUSSARELA EMPANADA, CEBO…"
type textarea "HAMBÚRGUER ARTESANAL DE 150G, QUEIJO CHEDDAR, BACON, QUEMUSSARELA EMPANADA, CEB…"
type textarea "HAMBÚRGUER ARTESANAL DE 150G, QUEIJO CHEDDAR, BACON, QUEIMUSSARELA EMPANADA, CE…"
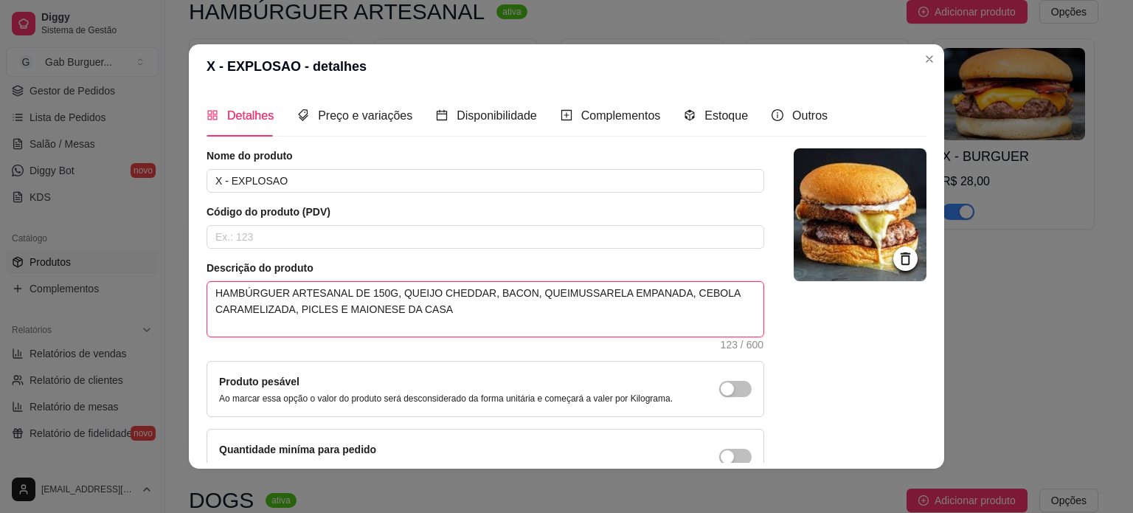
type textarea "HAMBÚRGUER ARTESANAL DE 150G, QUEIJO CHEDDAR, BACON, QUEIJMUSSARELA EMPANADA, C…"
type textarea "HAMBÚRGUER ARTESANAL DE 150G, QUEIJO CHEDDAR, BACON, QUEIJOMUSSARELA EMPANADA, …"
type textarea "HAMBÚRGUER ARTESANAL DE 150G, QUEIJO CHEDDAR, BACON, QUEIJO MUSSARELA EMPANADA,…"
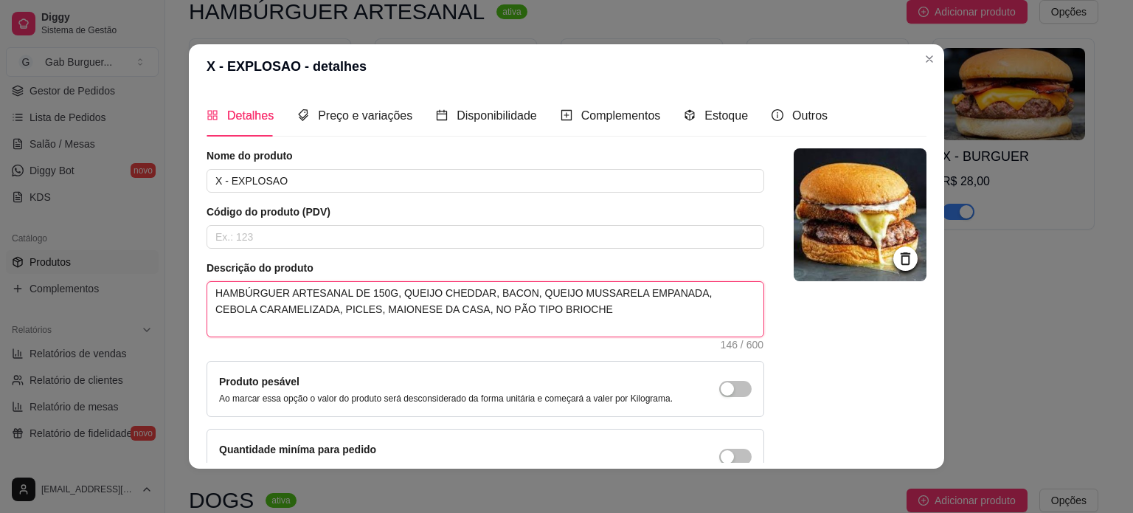
click at [576, 315] on textarea "HAMBÚRGUER ARTESANAL DE 150G, QUEIJO CHEDDAR, BACON, QUEIJO MUSSARELA EMPANADA,…" at bounding box center [485, 309] width 556 height 55
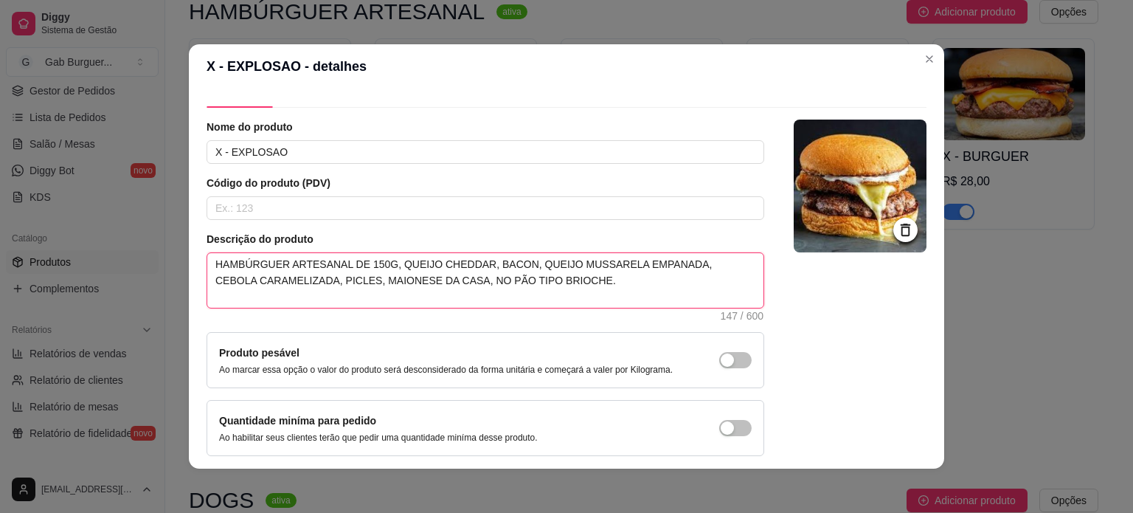
scroll to position [12, 0]
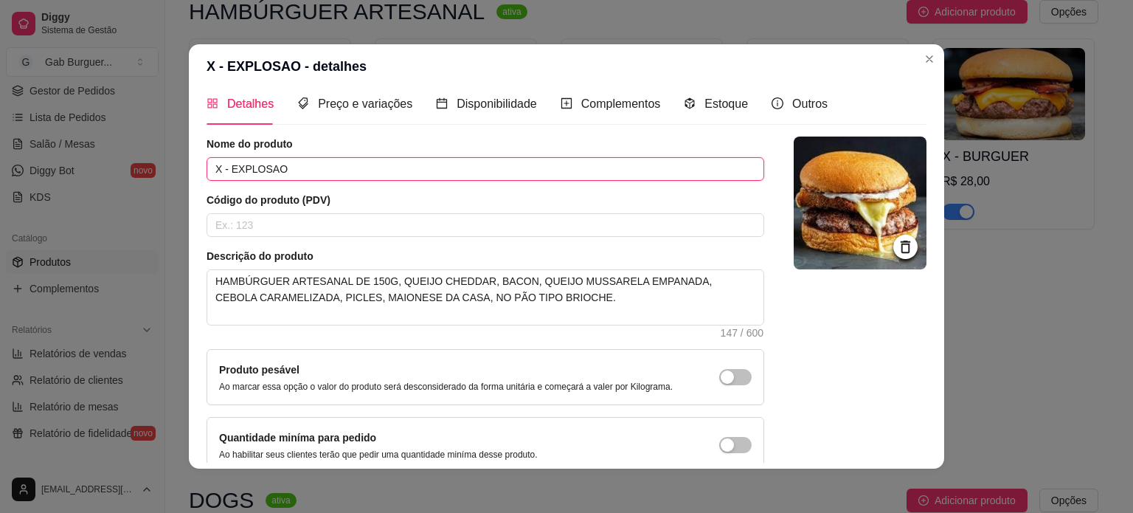
click at [266, 170] on input "X - EXPLOSAO" at bounding box center [486, 169] width 558 height 24
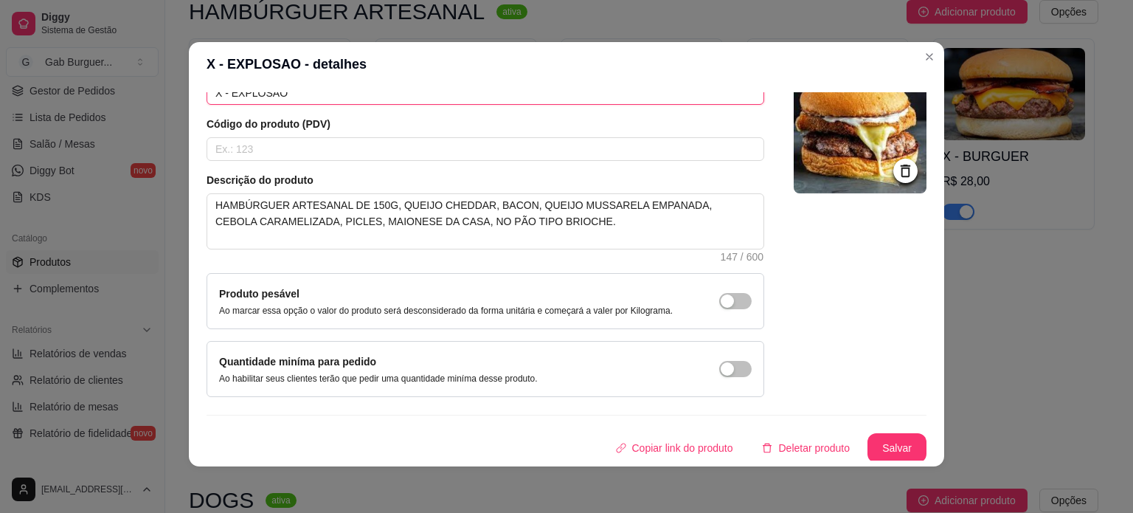
scroll to position [3, 0]
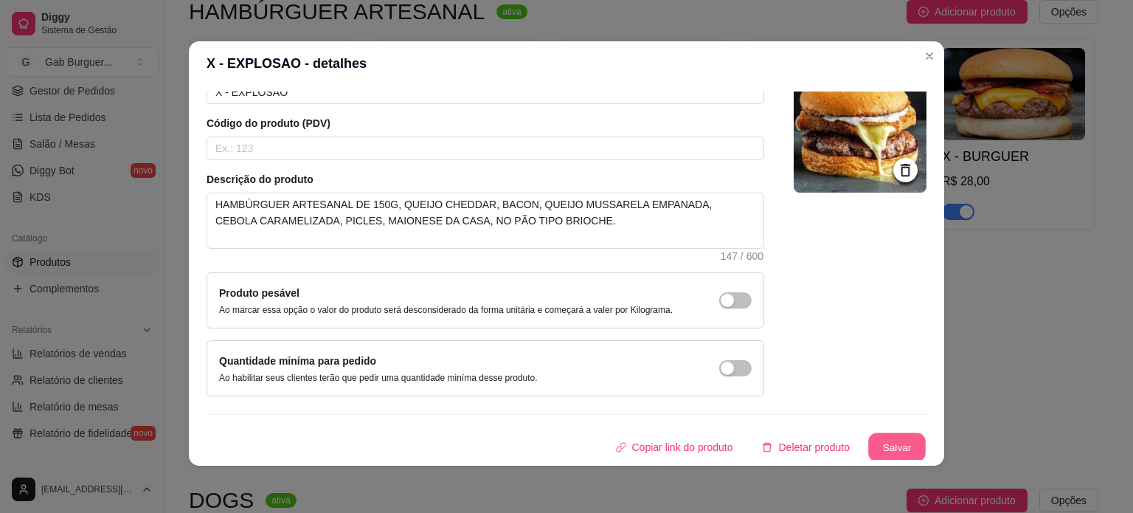
click at [895, 440] on button "Salvar" at bounding box center [897, 447] width 58 height 29
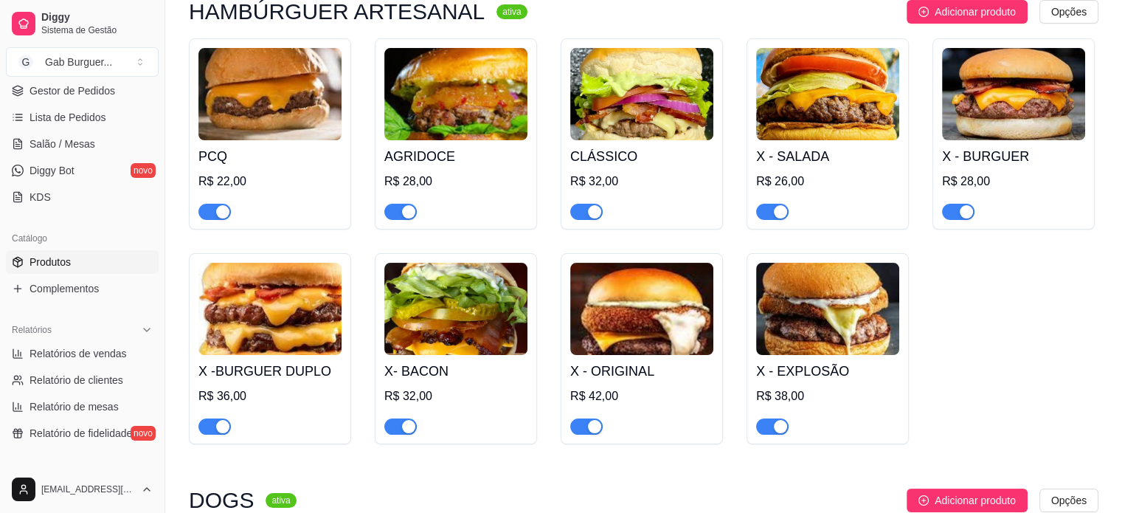
click at [634, 342] on img at bounding box center [641, 309] width 143 height 92
click at [770, 326] on img at bounding box center [827, 309] width 143 height 92
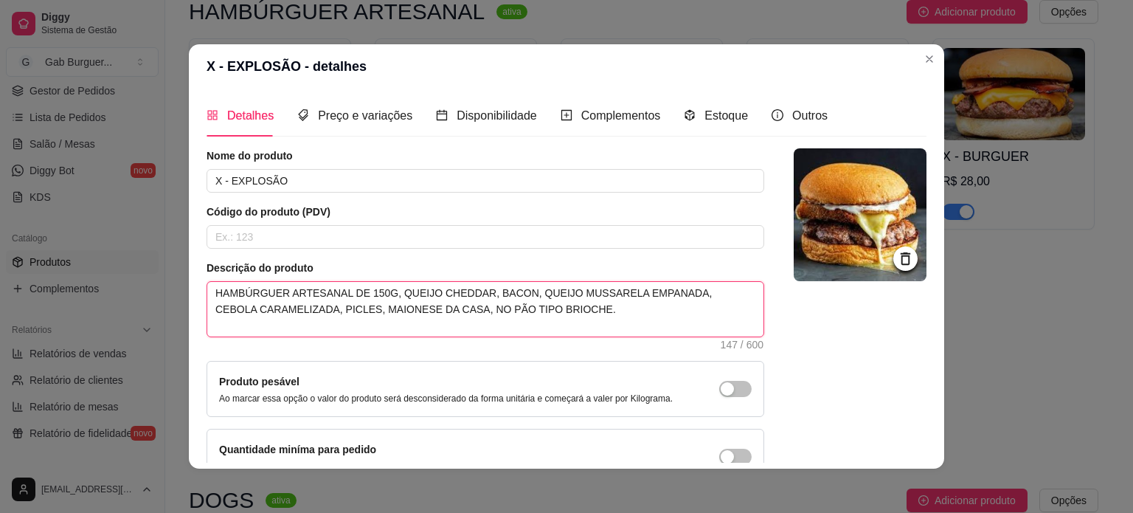
click at [377, 300] on textarea "HAMBÚRGUER ARTESANAL DE 150G, QUEIJO CHEDDAR, BACON, QUEIJO MUSSARELA EMPANADA,…" at bounding box center [485, 309] width 556 height 55
click at [565, 312] on textarea "HAMBÚRGUER ARTESANAL DE 150G, QUEIJO CHEDDAR, BACON, QUEIJO MUSSARELA EMPANADA,…" at bounding box center [485, 309] width 556 height 55
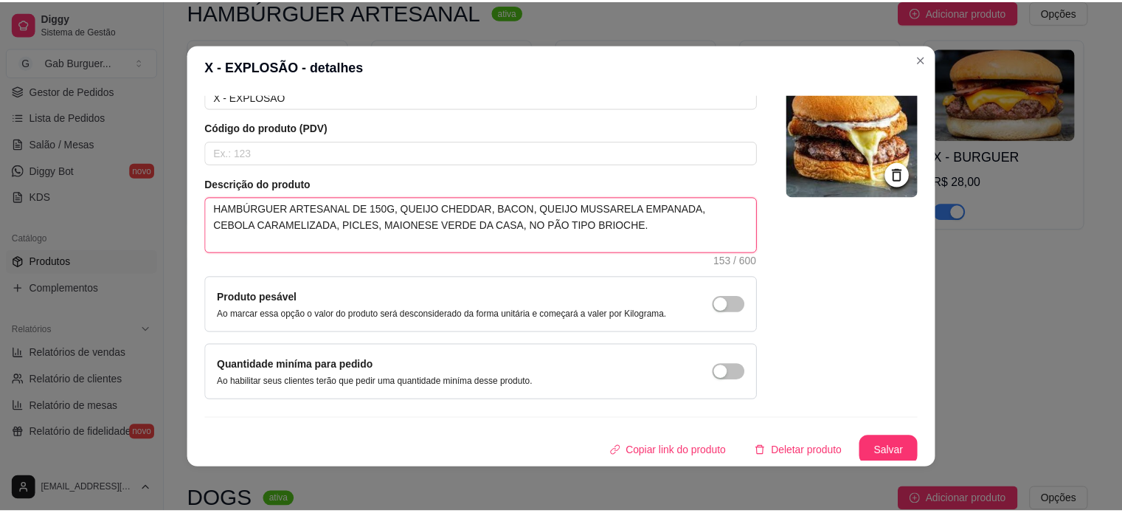
scroll to position [86, 0]
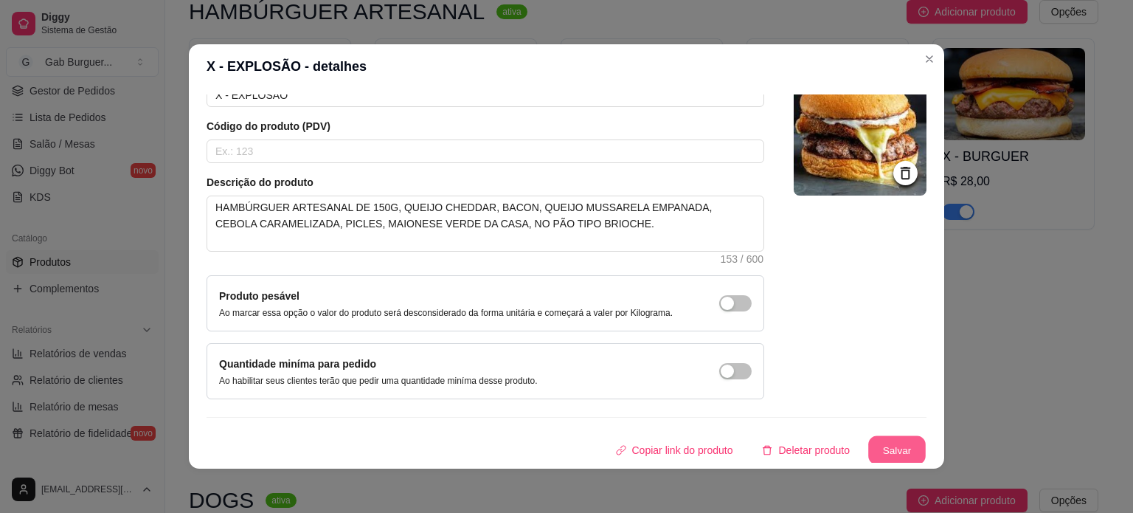
click at [881, 459] on button "Salvar" at bounding box center [897, 450] width 58 height 29
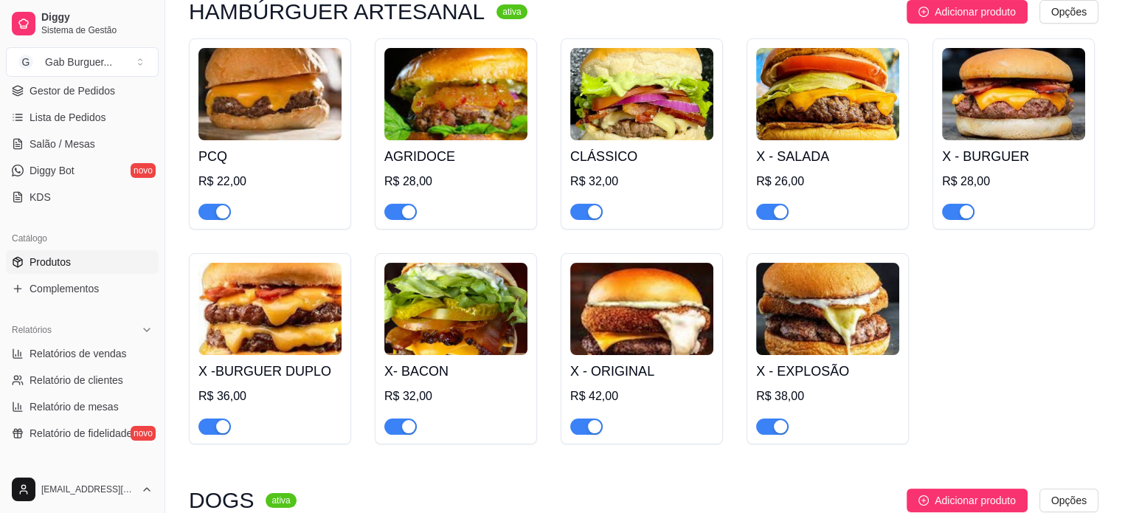
click at [938, 294] on div "PCQ R$ 22,00 AGRIDOCE R$ 28,00 CLÁSSICO R$ 32,00 X - SALADA R$ 26,00 X - BURGUE…" at bounding box center [643, 241] width 909 height 406
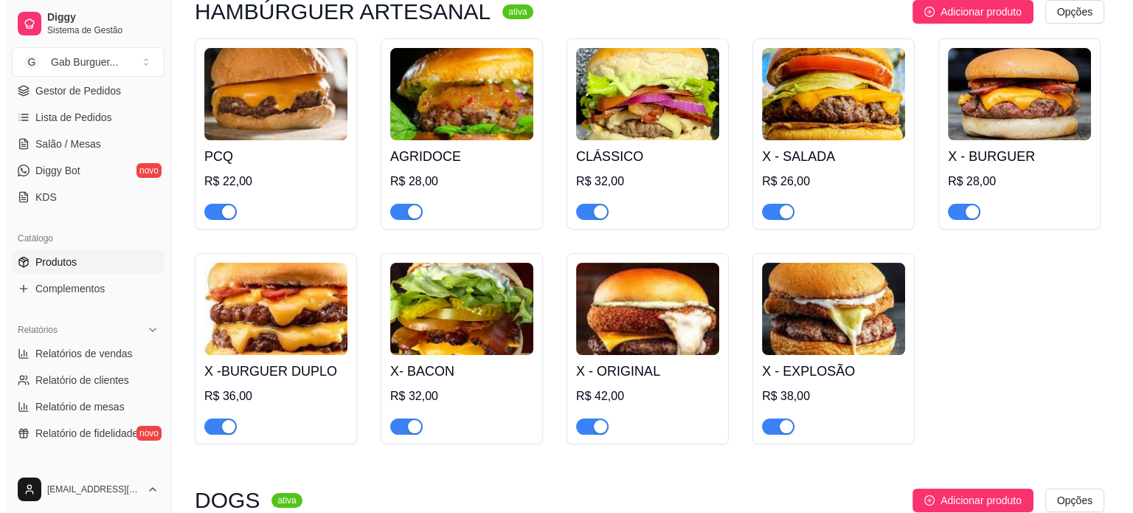
scroll to position [74, 0]
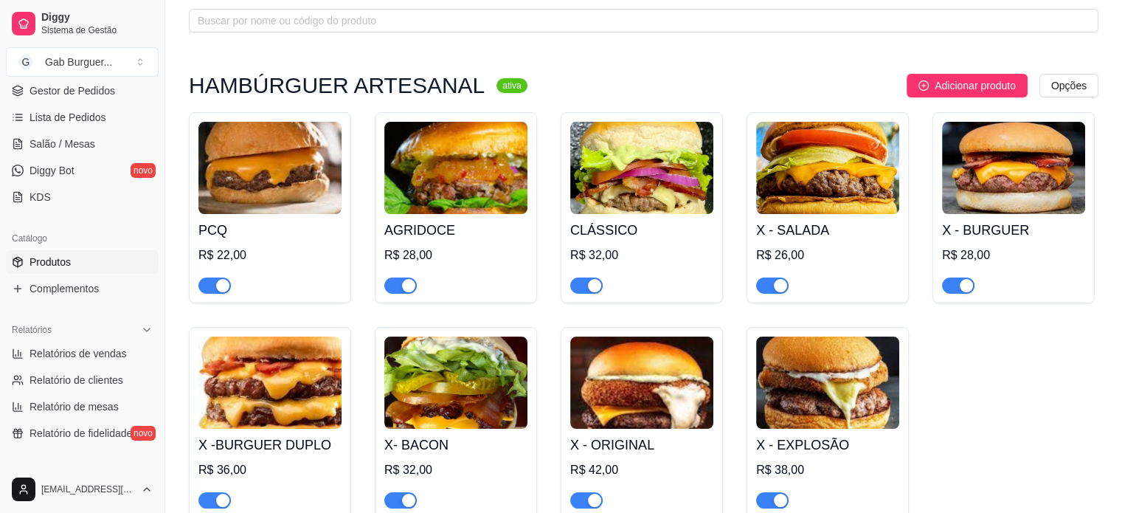
click at [305, 253] on div "R$ 22,00" at bounding box center [269, 255] width 143 height 18
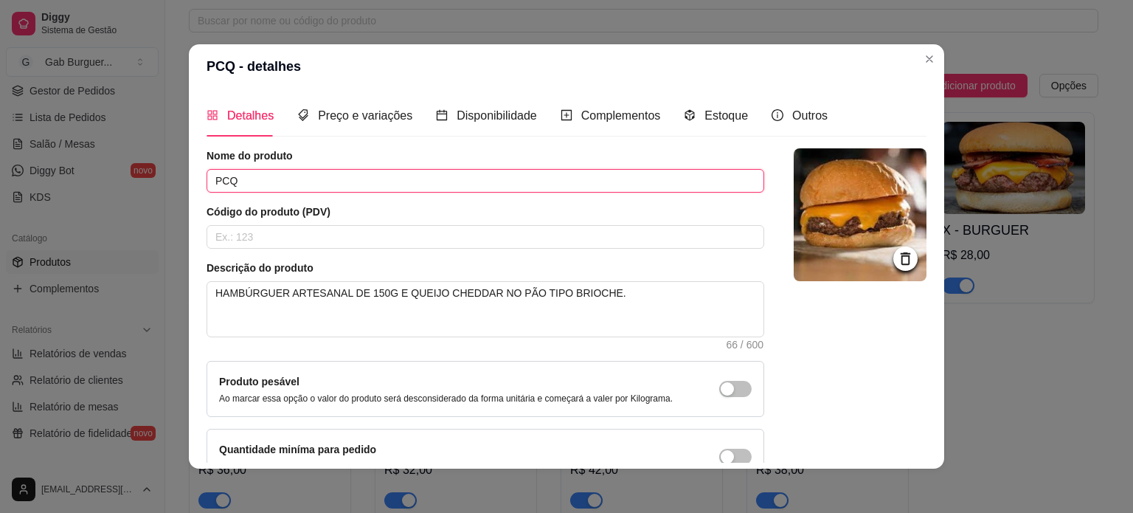
drag, startPoint x: 249, startPoint y: 186, endPoint x: 72, endPoint y: 200, distance: 177.6
click at [72, 200] on div "PCQ - detalhes Detalhes Preço e variações Disponibilidade Complementos Estoque …" at bounding box center [566, 256] width 1133 height 513
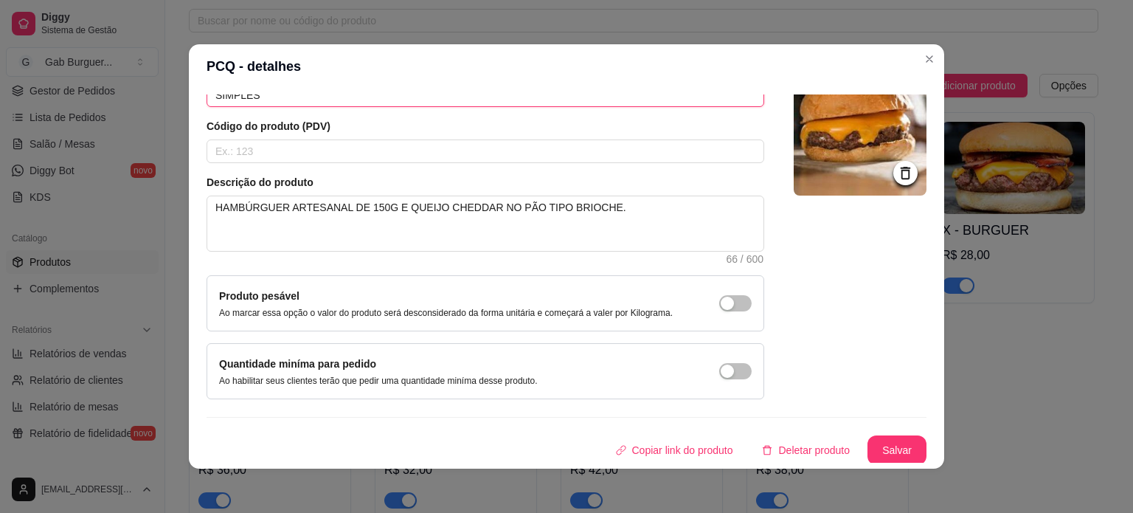
scroll to position [86, 0]
click at [885, 457] on button "Salvar" at bounding box center [897, 450] width 58 height 29
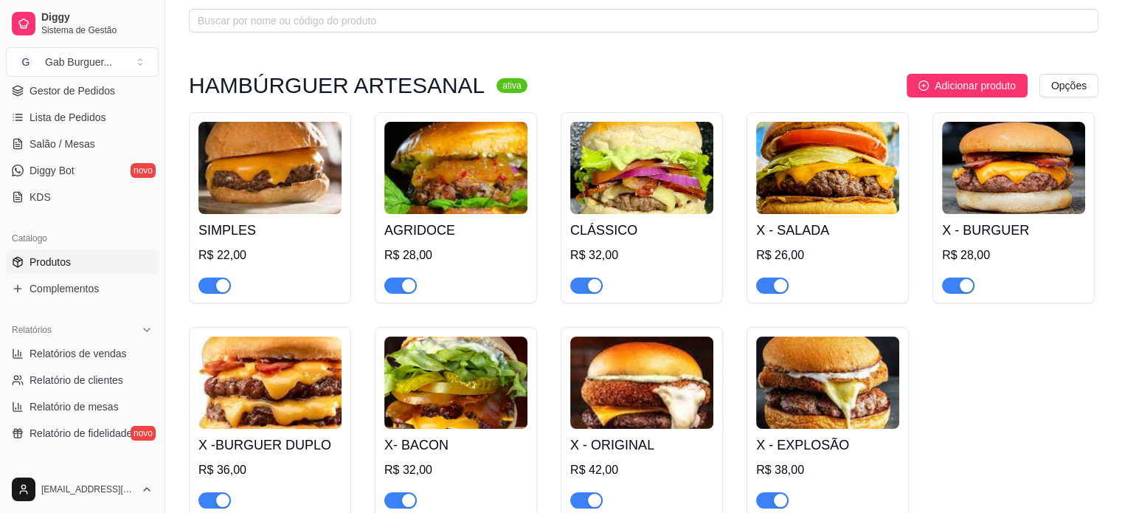
click at [283, 237] on h4 "SIMPLES" at bounding box center [269, 230] width 143 height 21
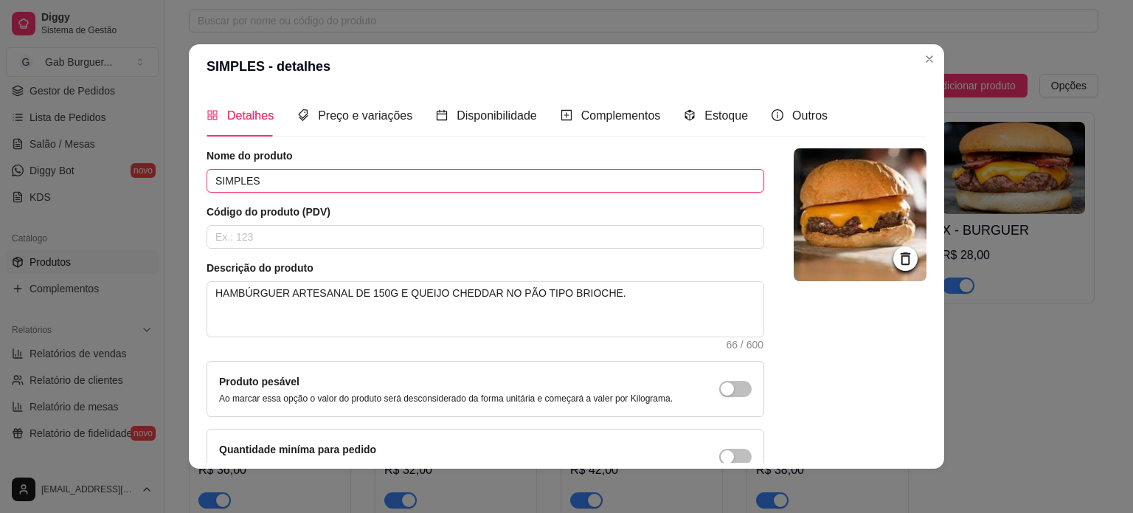
drag, startPoint x: 275, startPoint y: 183, endPoint x: 101, endPoint y: 166, distance: 174.9
click at [101, 166] on div "SIMPLES - detalhes Detalhes Preço e variações Disponibilidade Complementos Esto…" at bounding box center [566, 256] width 1133 height 513
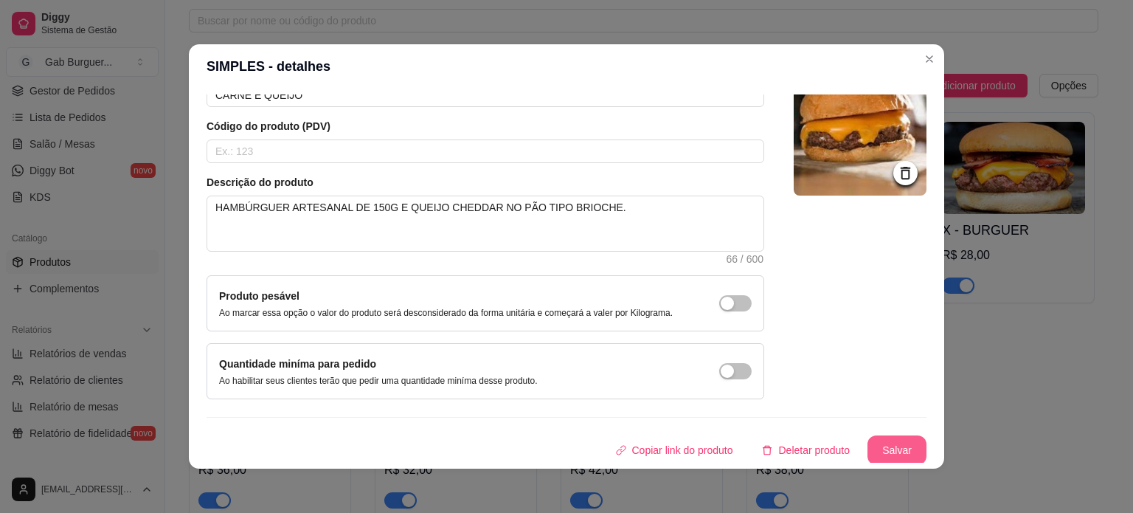
click at [899, 452] on button "Salvar" at bounding box center [896, 450] width 59 height 30
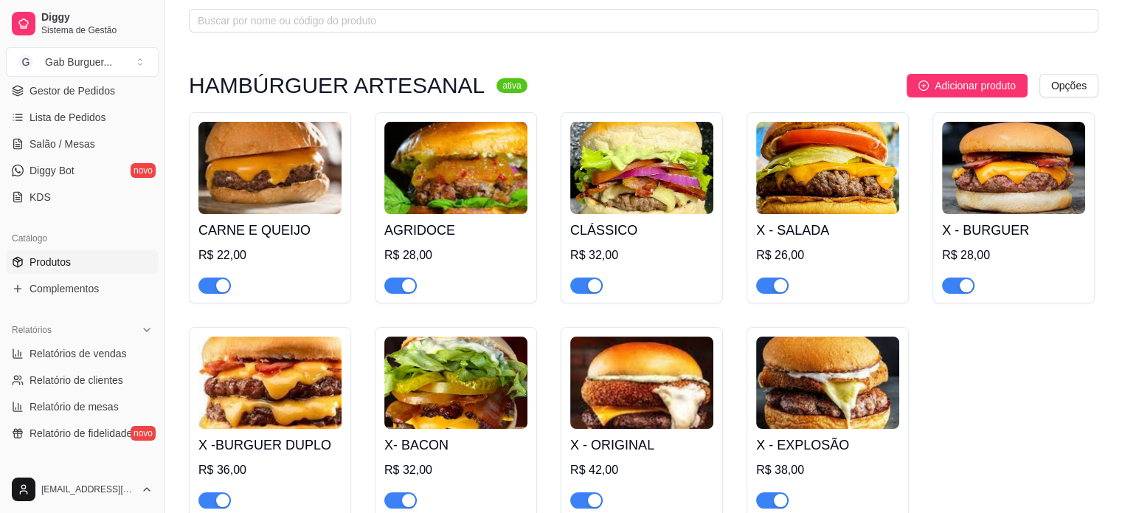
click at [460, 185] on img at bounding box center [455, 168] width 143 height 92
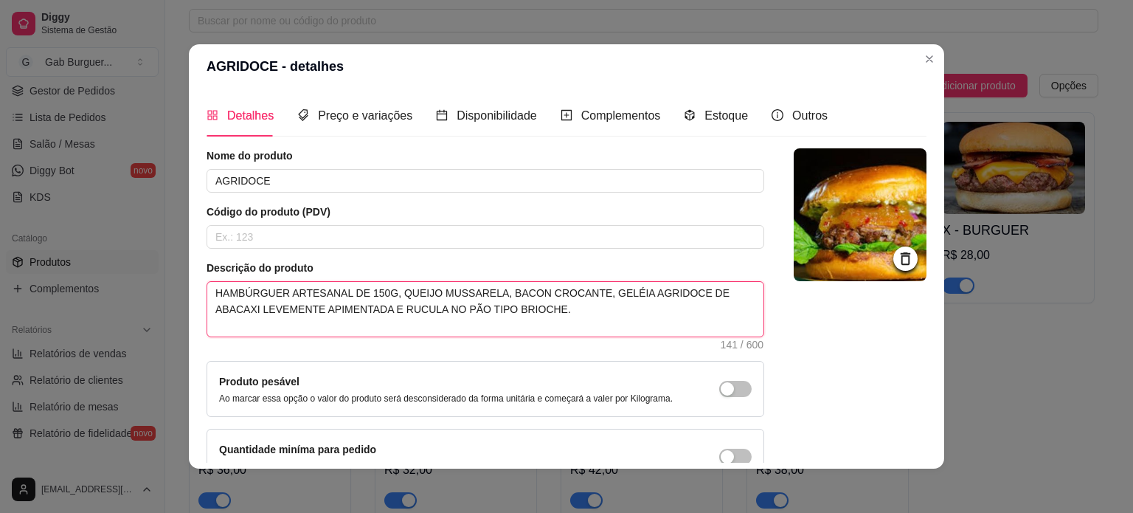
click at [336, 306] on textarea "HAMBÚRGUER ARTESANAL DE 150G, QUEIJO MUSSARELA, BACON CROCANTE, GELÉIA AGRIDOCE…" at bounding box center [485, 309] width 556 height 55
click at [384, 308] on textarea "HAMBÚRGUER ARTESANAL DE 150G, QUEIJO MUSSARELA, BACON CROCANTE, GELÉIA AGRIDOCE…" at bounding box center [485, 309] width 556 height 55
click at [401, 314] on textarea "HAMBÚRGUER ARTESANAL DE 150G, QUEIJO MUSSARELA, BACON CROCANTE, GELÉIA AGRIDOCE…" at bounding box center [485, 309] width 556 height 55
click at [333, 306] on textarea "HAMBÚRGUER ARTESANAL DE 150G, QUEIJO MUSSARELA, BACON CROCANTE, GELÉIA AGRIDOCE…" at bounding box center [485, 309] width 556 height 55
click at [343, 305] on textarea "HAMBÚRGUER ARTESANAL DE 150G, QUEIJO MUSSARELA, BACON CROCANTE, GELÉIA AGRIDOCE…" at bounding box center [485, 309] width 556 height 55
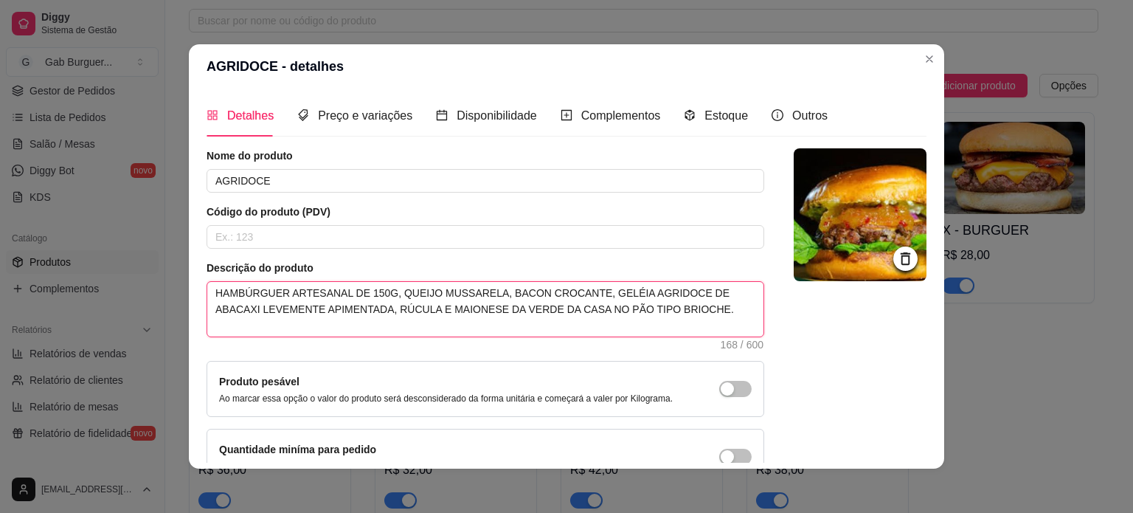
click at [698, 302] on textarea "HAMBÚRGUER ARTESANAL DE 150G, QUEIJO MUSSARELA, BACON CROCANTE, GELÉIA AGRIDOCE…" at bounding box center [485, 309] width 556 height 55
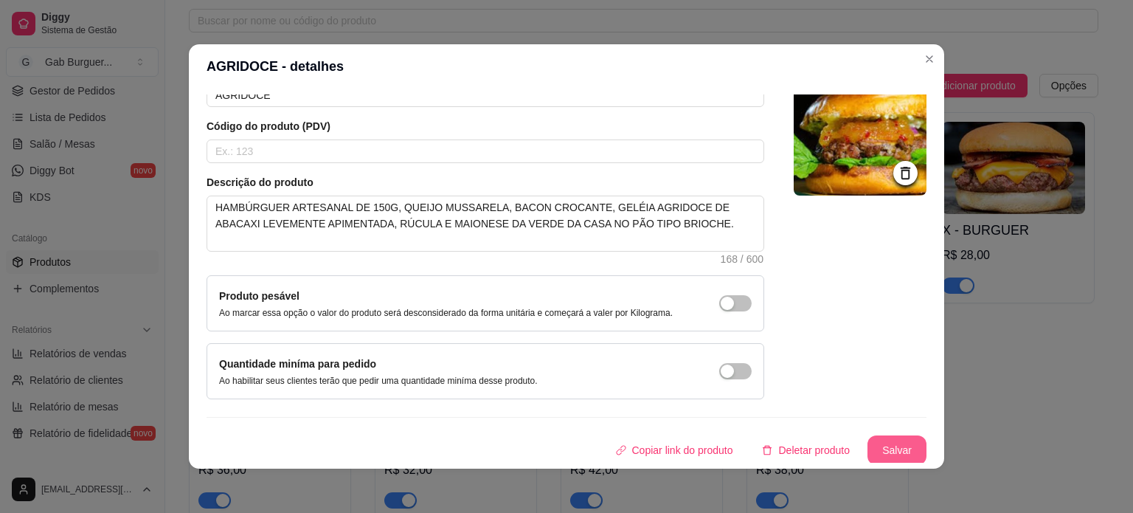
click at [900, 439] on button "Salvar" at bounding box center [896, 450] width 59 height 30
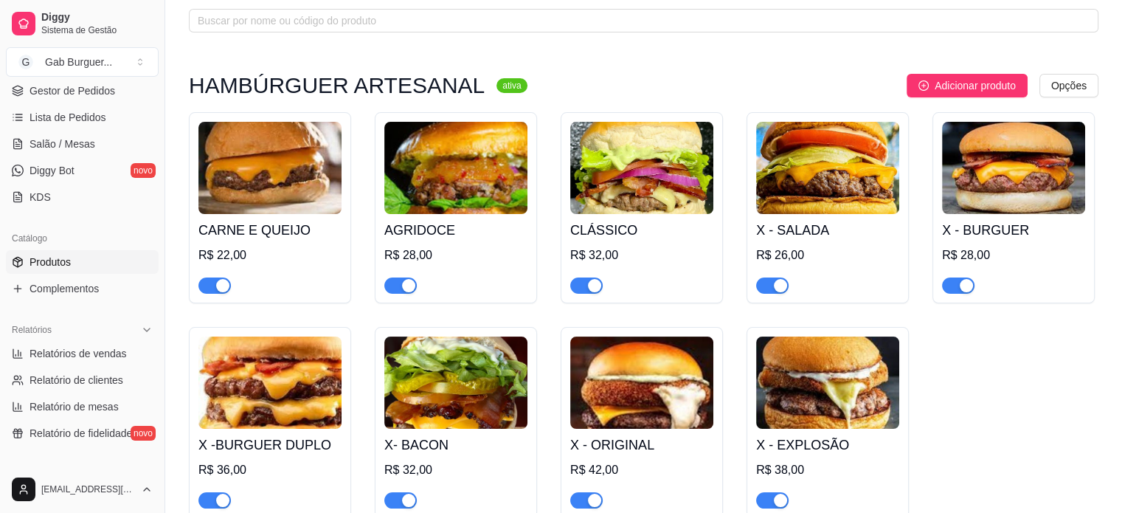
click at [667, 181] on img at bounding box center [641, 168] width 143 height 92
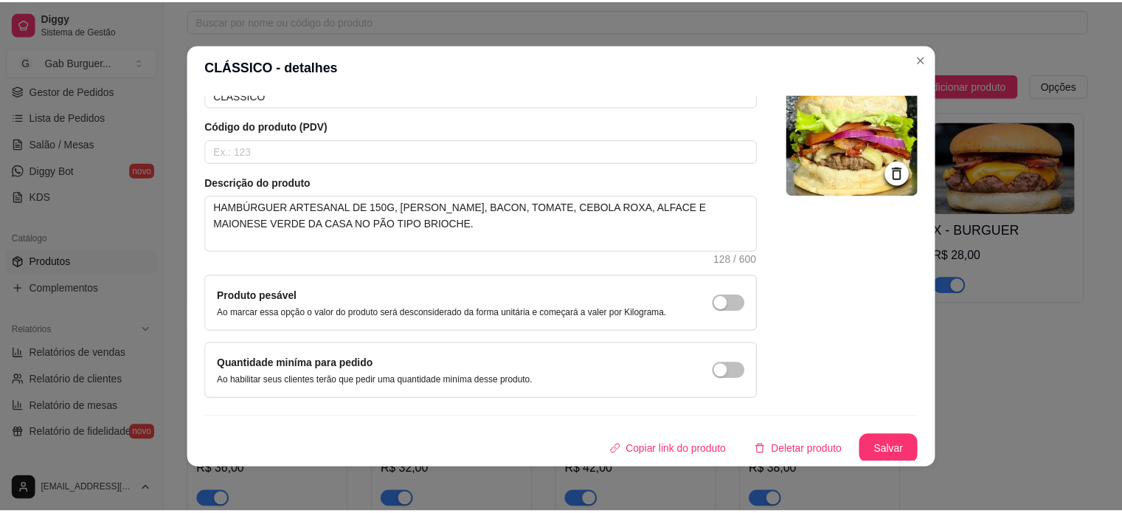
scroll to position [0, 0]
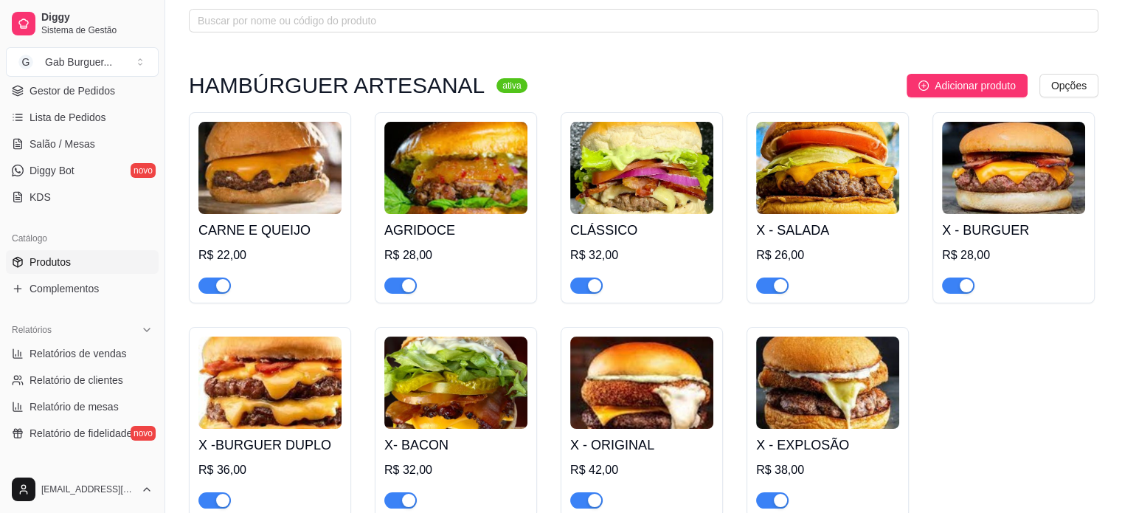
click at [859, 205] on img at bounding box center [827, 168] width 143 height 92
click at [981, 196] on img at bounding box center [1013, 168] width 143 height 92
click at [286, 398] on img at bounding box center [269, 382] width 143 height 92
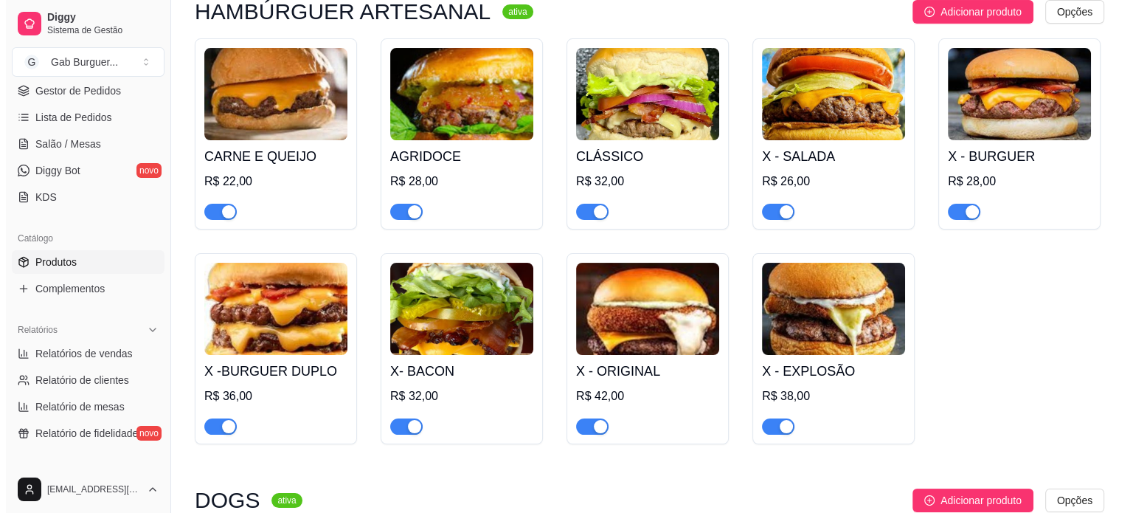
scroll to position [295, 0]
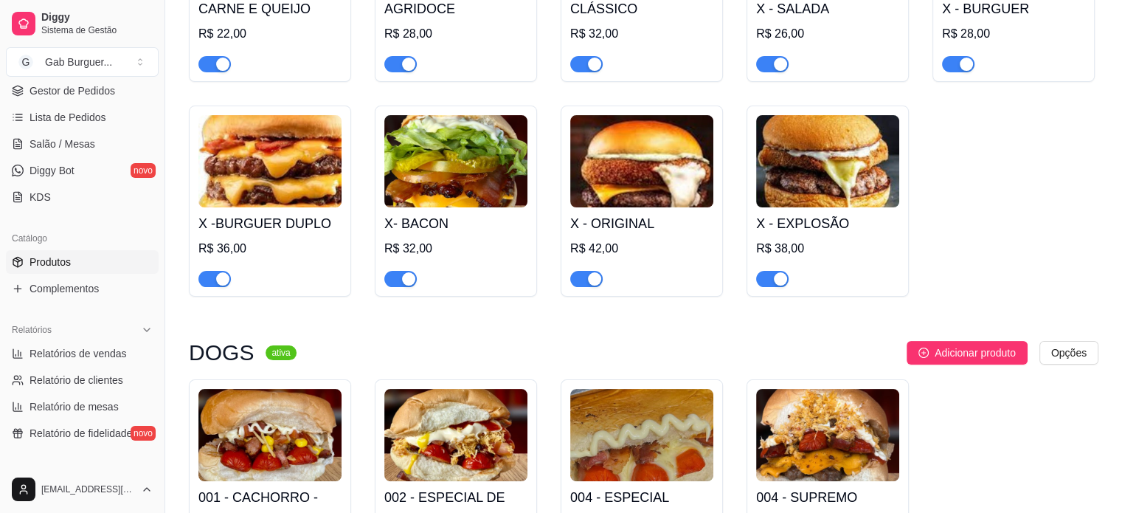
click at [484, 183] on img at bounding box center [455, 161] width 143 height 92
click at [704, 167] on img at bounding box center [641, 161] width 143 height 92
click at [801, 193] on img at bounding box center [827, 161] width 143 height 92
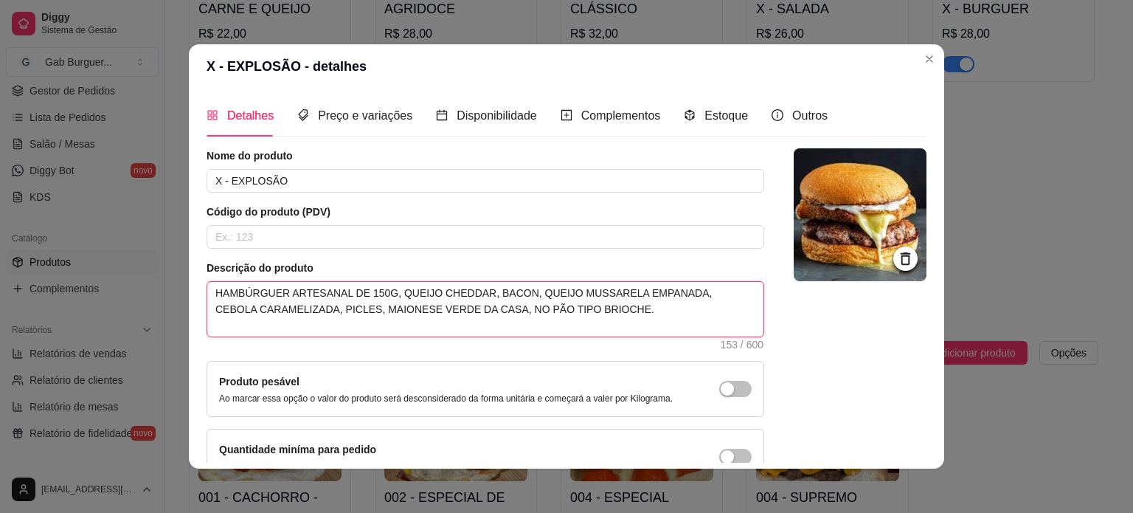
click at [454, 309] on textarea "HAMBÚRGUER ARTESANAL DE 150G, QUEIJO CHEDDAR, BACON, QUEIJO MUSSARELA EMPANADA,…" at bounding box center [485, 309] width 556 height 55
click at [280, 309] on textarea "HAMBÚRGUER ARTESANAL DE 150G, QUEIJO CHEDDAR, BACON, QUEIJO MUSSARELA EMPANADA,…" at bounding box center [485, 309] width 556 height 55
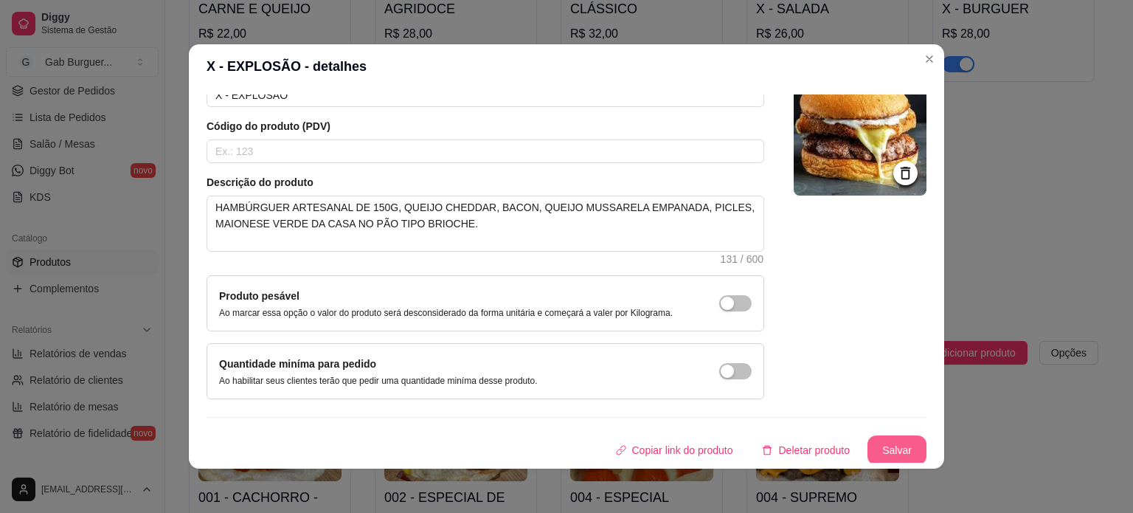
click at [881, 451] on button "Salvar" at bounding box center [896, 450] width 59 height 30
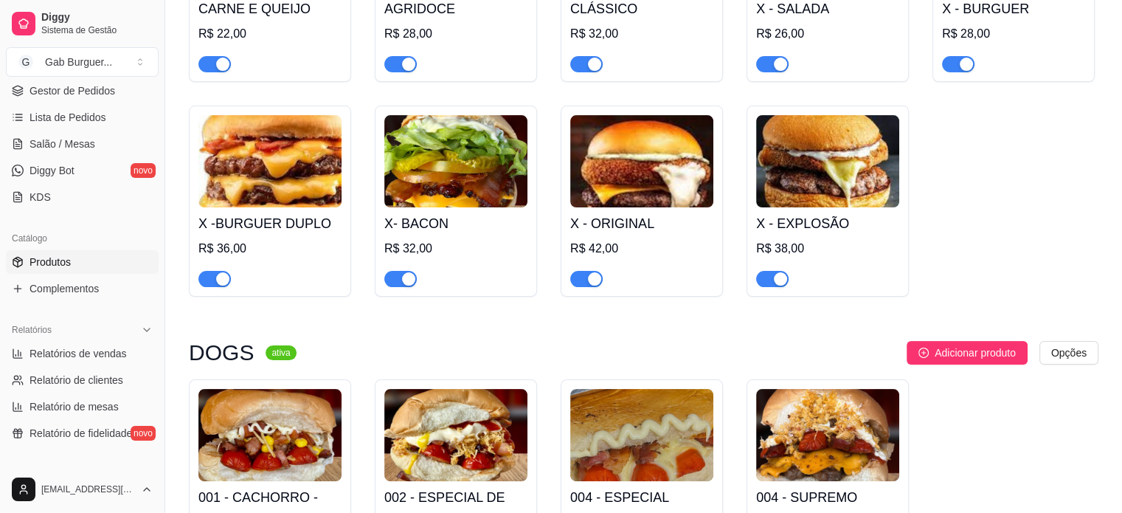
click at [651, 200] on img at bounding box center [641, 161] width 143 height 92
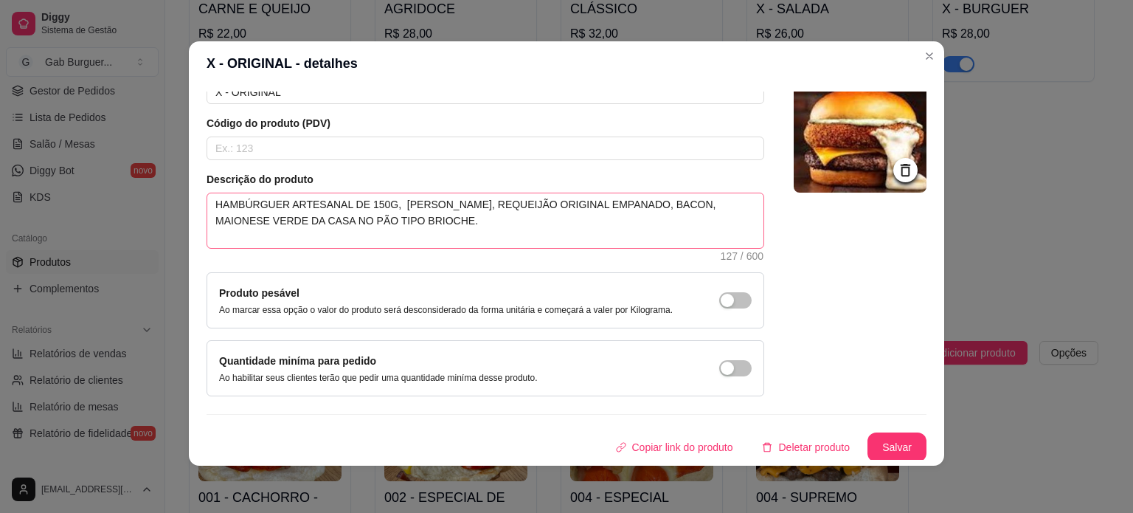
scroll to position [0, 0]
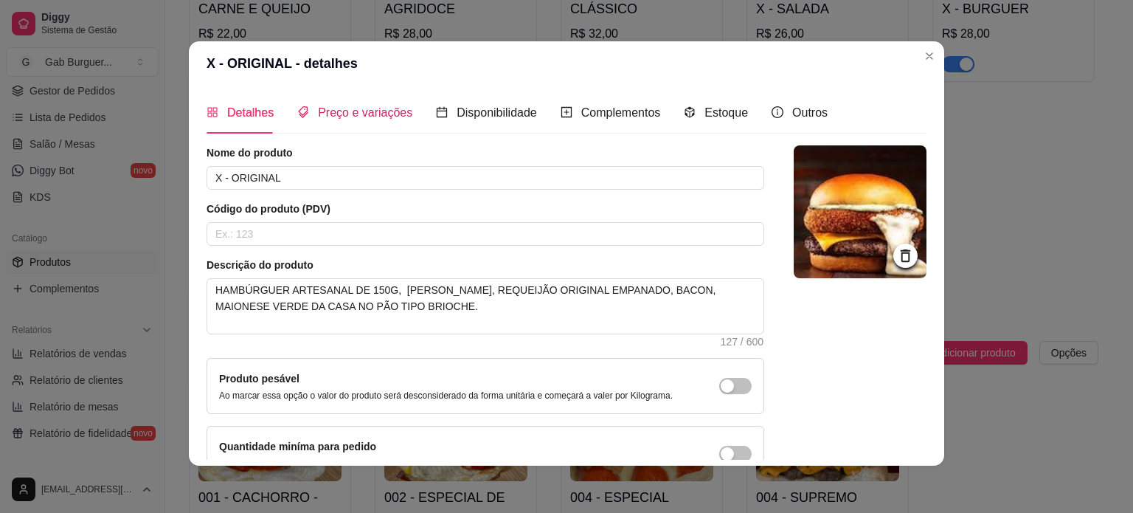
click at [335, 114] on span "Preço e variações" at bounding box center [365, 112] width 94 height 13
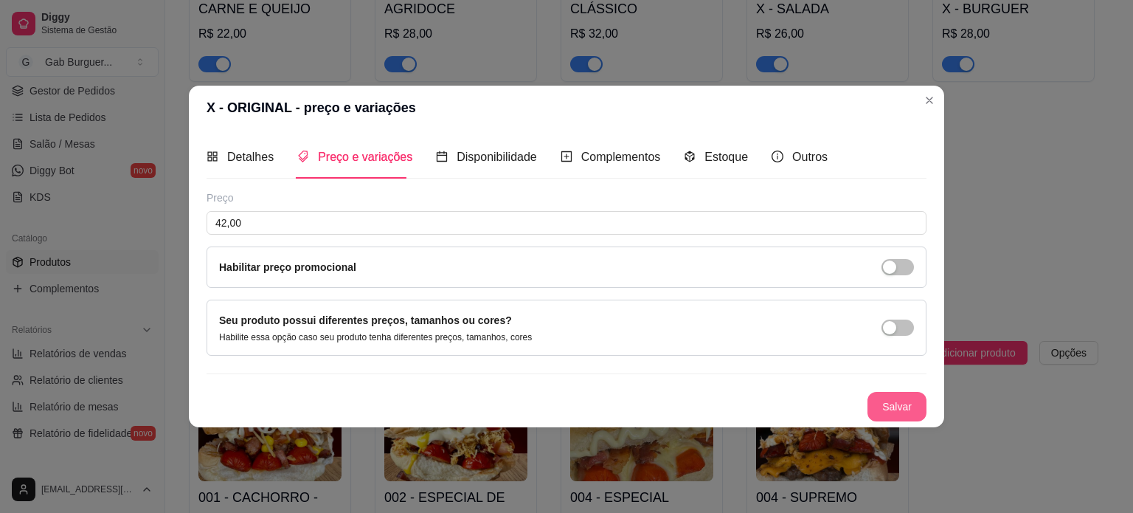
click at [918, 404] on button "Salvar" at bounding box center [896, 407] width 59 height 30
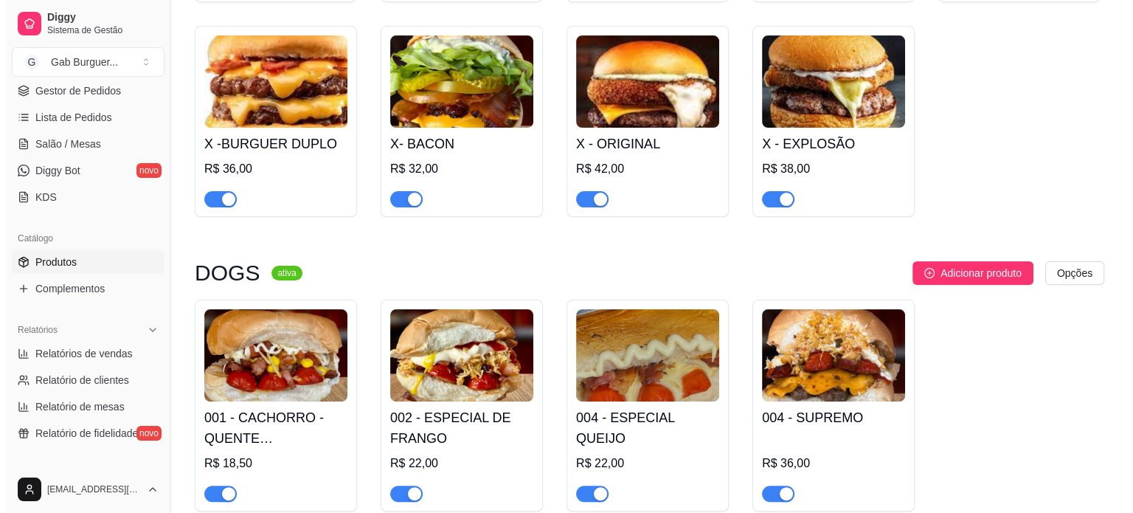
scroll to position [443, 0]
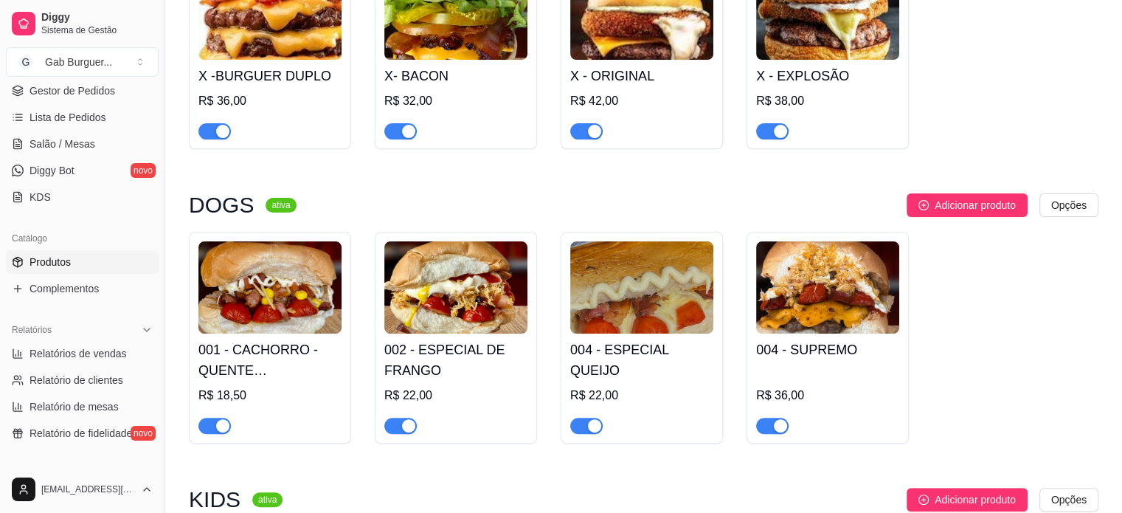
click at [280, 367] on h4 "001 - CACHORRO - QUENTE TRADICIONAL" at bounding box center [269, 359] width 143 height 41
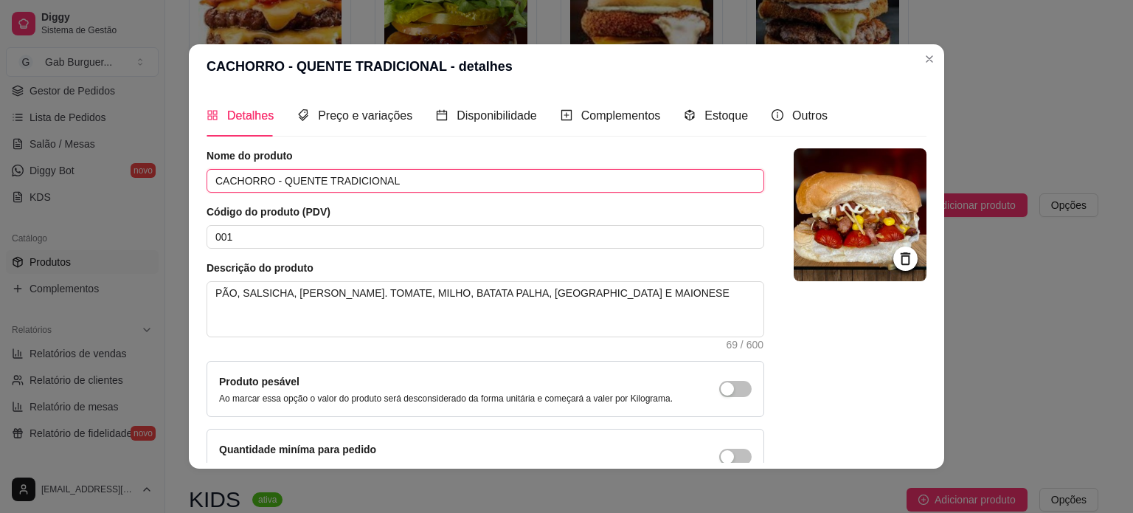
click at [269, 181] on input "CACHORRO - QUENTE TRADICIONAL" at bounding box center [486, 181] width 558 height 24
click at [472, 178] on input "CACHORRO QUENTE TRADICIONAL" at bounding box center [486, 181] width 558 height 24
click at [358, 252] on div "Nome do produto CACHORRO QUENTE TRADICIONAL Código do produto (PDV) 001 Descriç…" at bounding box center [486, 316] width 558 height 336
drag, startPoint x: 357, startPoint y: 242, endPoint x: 0, endPoint y: 194, distance: 360.2
click at [0, 194] on div "CACHORRO - QUENTE TRADICIONAL - detalhes Detalhes Preço e variações Disponibili…" at bounding box center [566, 256] width 1133 height 513
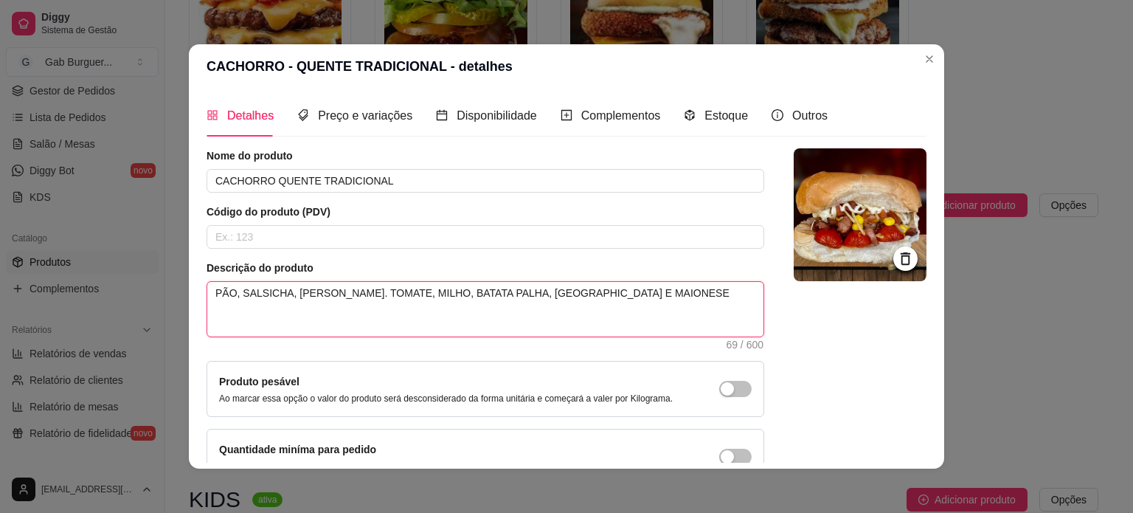
click at [218, 302] on textarea "PÃO, SALSICHA, BACON. TOMATE, MILHO, BATATA PALHA, KETCHUP E MAIONESE" at bounding box center [485, 309] width 556 height 55
click at [600, 291] on textarea "PÃO, SALSICHA, BACON. TOMATE, MILHO, BATATA PALHA, KETCHUP E MAIONESE" at bounding box center [485, 309] width 556 height 55
click at [316, 301] on textarea "PÃO, SALSICHA, BACON. TOMATE, MILHO, BATATA PALHA, KETCHUP E MAIONESE" at bounding box center [485, 309] width 556 height 55
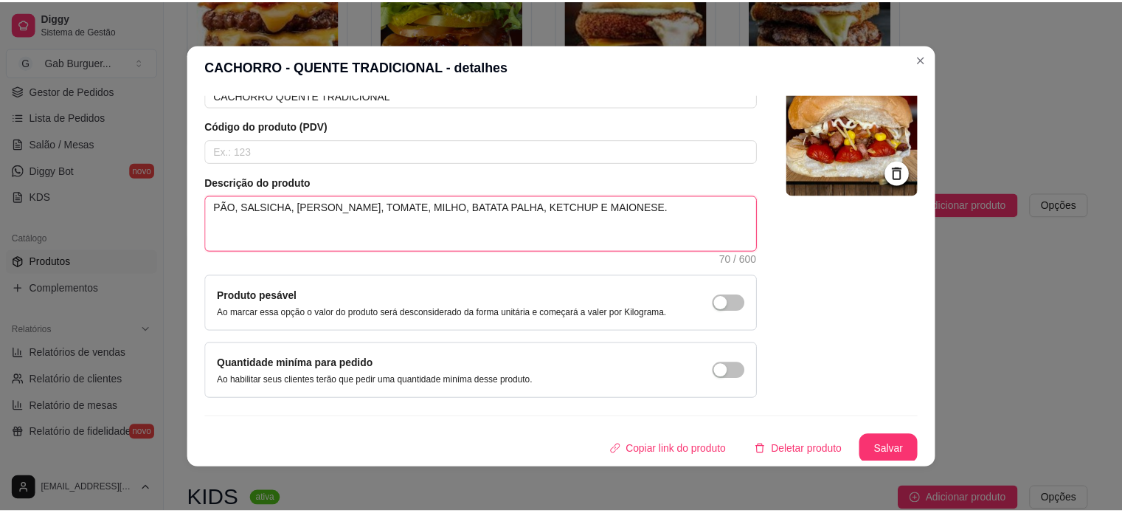
scroll to position [86, 0]
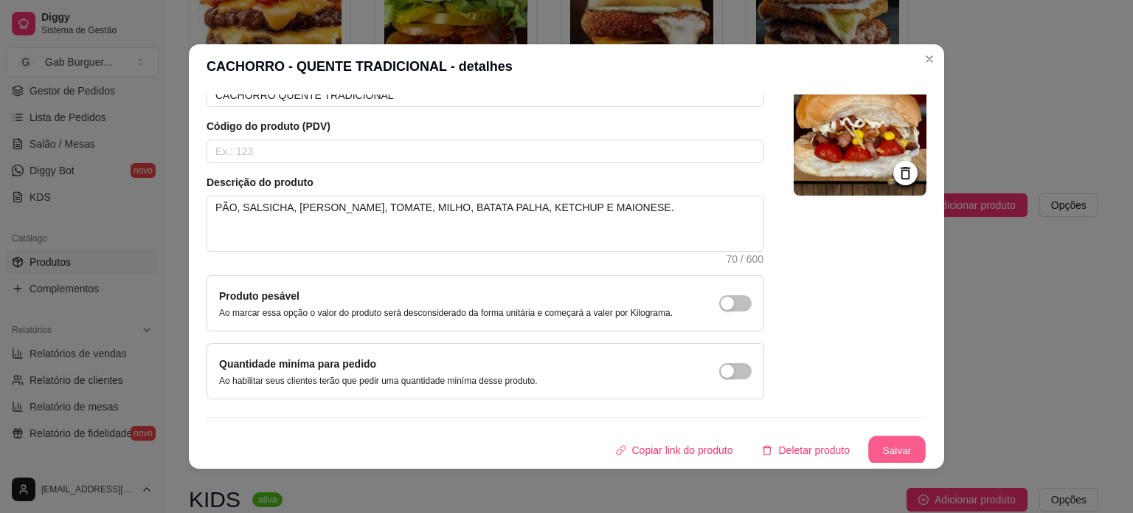
click at [880, 454] on button "Salvar" at bounding box center [897, 450] width 58 height 29
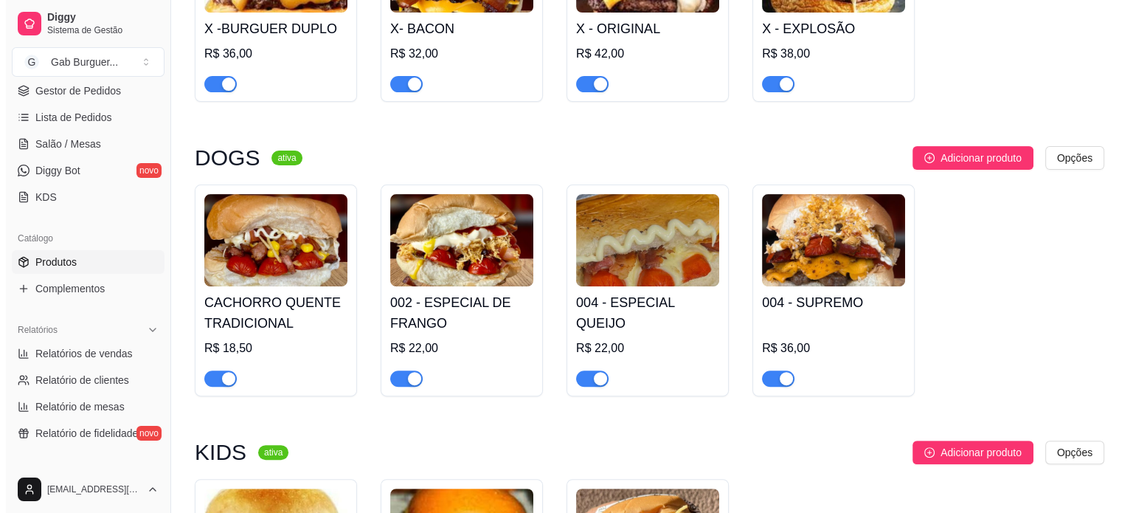
scroll to position [516, 0]
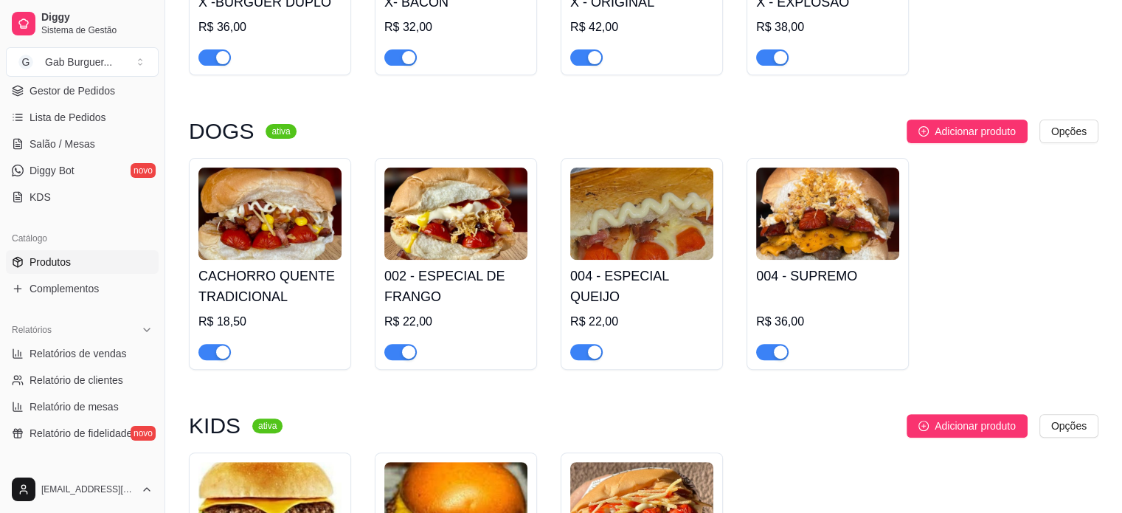
click at [322, 288] on h4 "CACHORRO QUENTE TRADICIONAL" at bounding box center [269, 286] width 143 height 41
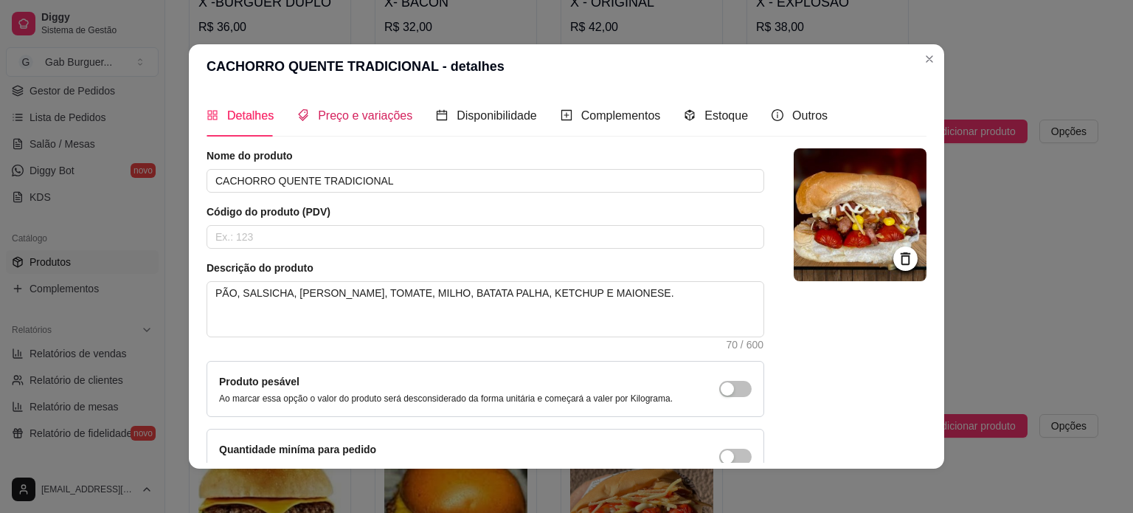
click at [333, 119] on span "Preço e variações" at bounding box center [365, 115] width 94 height 13
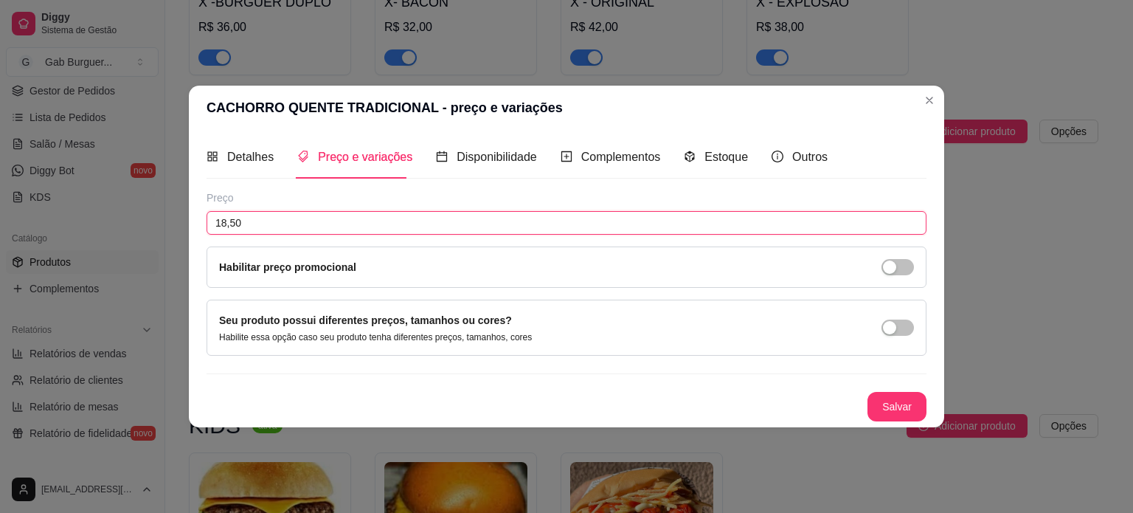
click at [288, 221] on input "18,50" at bounding box center [567, 223] width 720 height 24
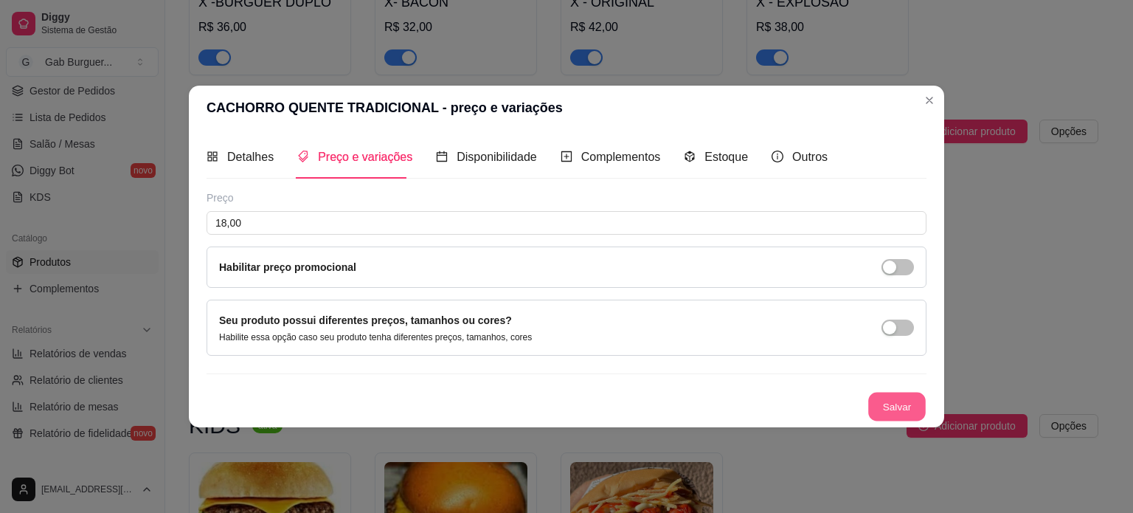
click at [908, 404] on button "Salvar" at bounding box center [897, 406] width 58 height 29
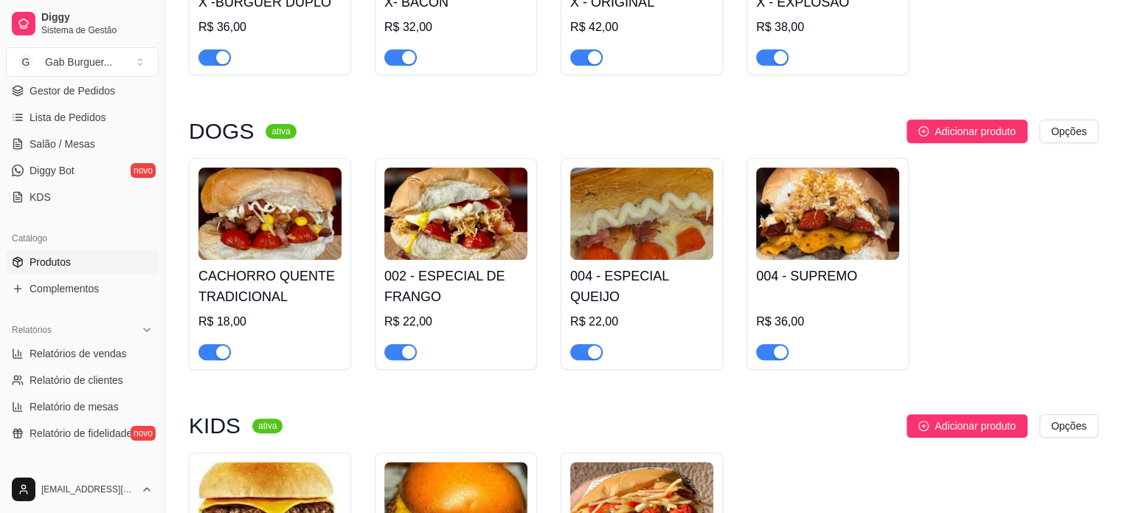
click at [467, 204] on img at bounding box center [455, 213] width 143 height 92
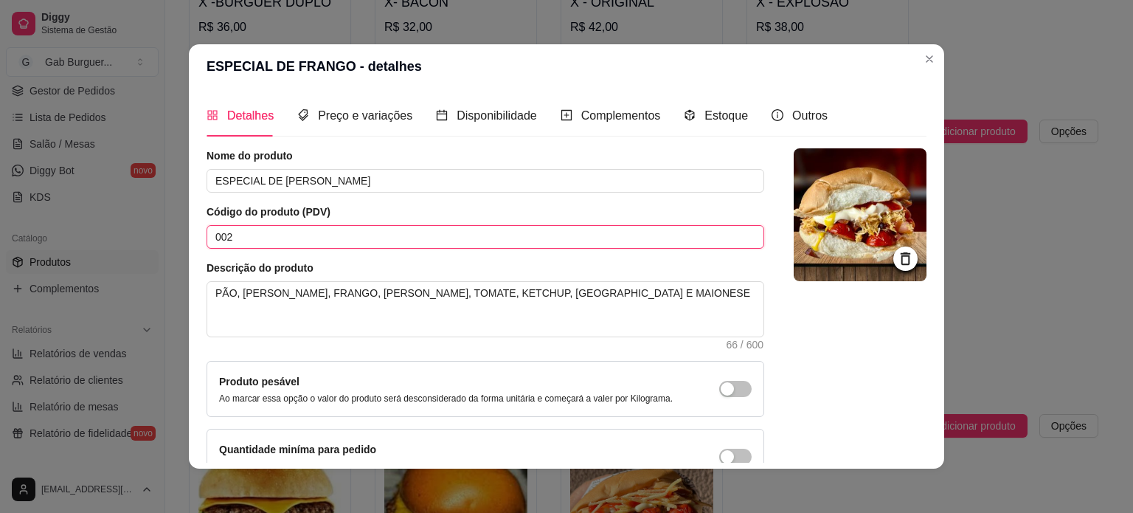
drag, startPoint x: 136, startPoint y: 251, endPoint x: 49, endPoint y: 251, distance: 87.8
click at [49, 251] on div "ESPECIAL DE FRANGO - detalhes Detalhes Preço e variações Disponibilidade Comple…" at bounding box center [566, 256] width 1133 height 513
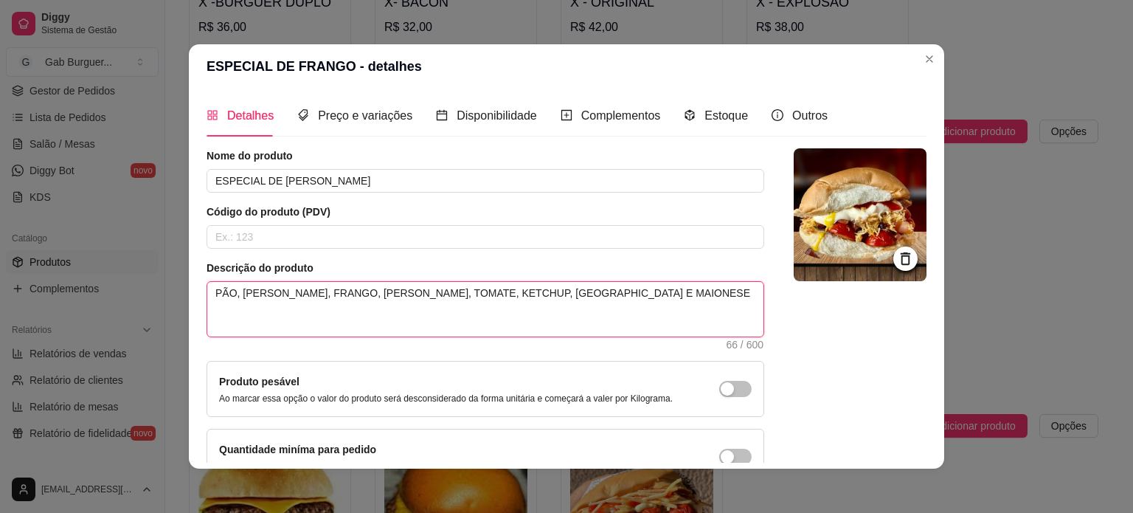
click at [595, 294] on textarea "PÃO, SALSICHA, FRANGO, BACON, TOMATE, KETCHUP, MOSTARDA E MAIONESE" at bounding box center [485, 309] width 556 height 55
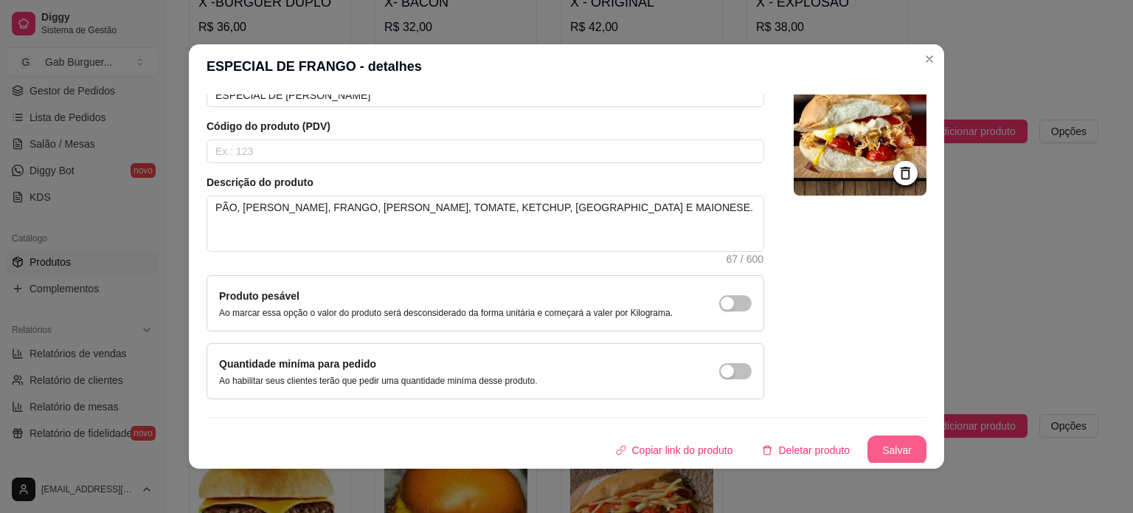
click at [895, 448] on button "Salvar" at bounding box center [896, 450] width 59 height 30
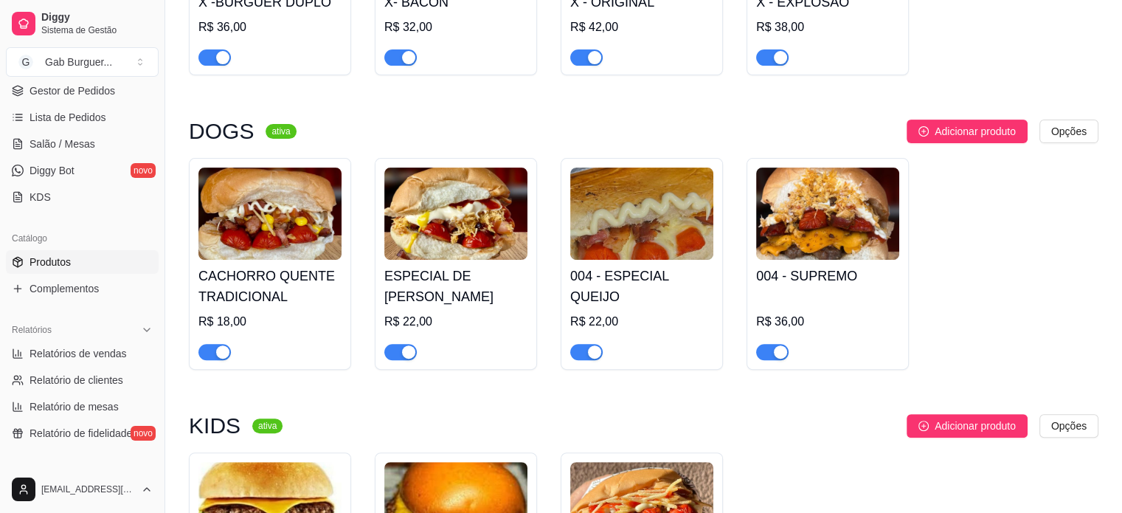
click at [652, 223] on img at bounding box center [641, 213] width 143 height 92
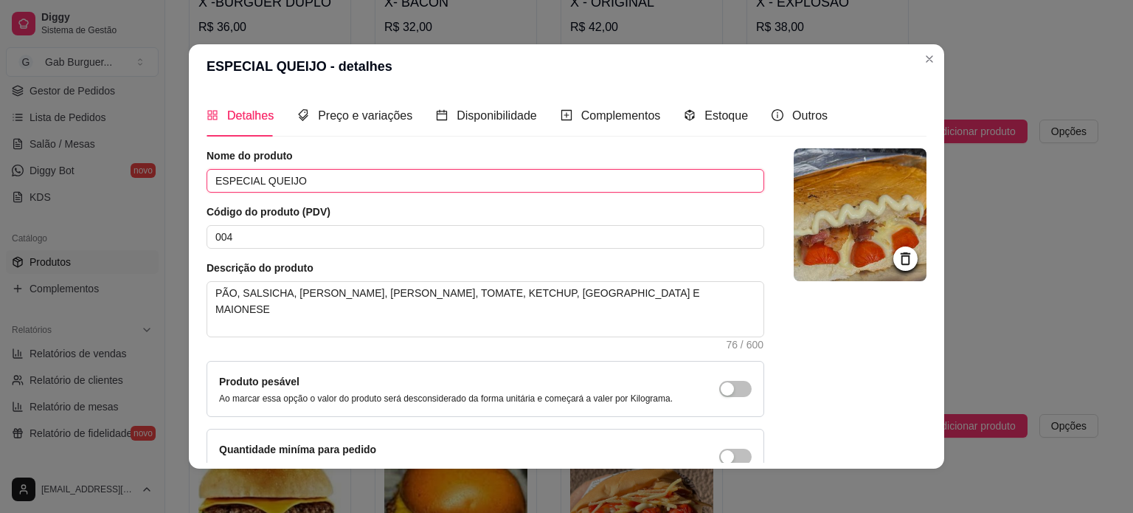
click at [254, 179] on input "ESPECIAL QUEIJO" at bounding box center [486, 181] width 558 height 24
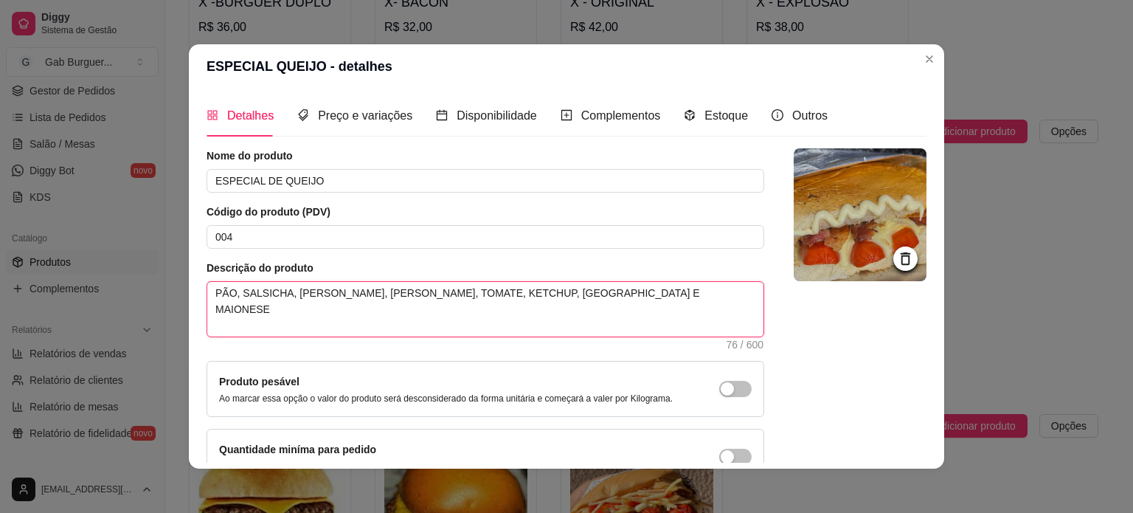
click at [634, 297] on textarea "PÃO, SALSICHA, QUEIJO MUSSARELA, BACON, TOMATE, KETCHUP, MOSTARDA E MAIONESE" at bounding box center [485, 309] width 556 height 55
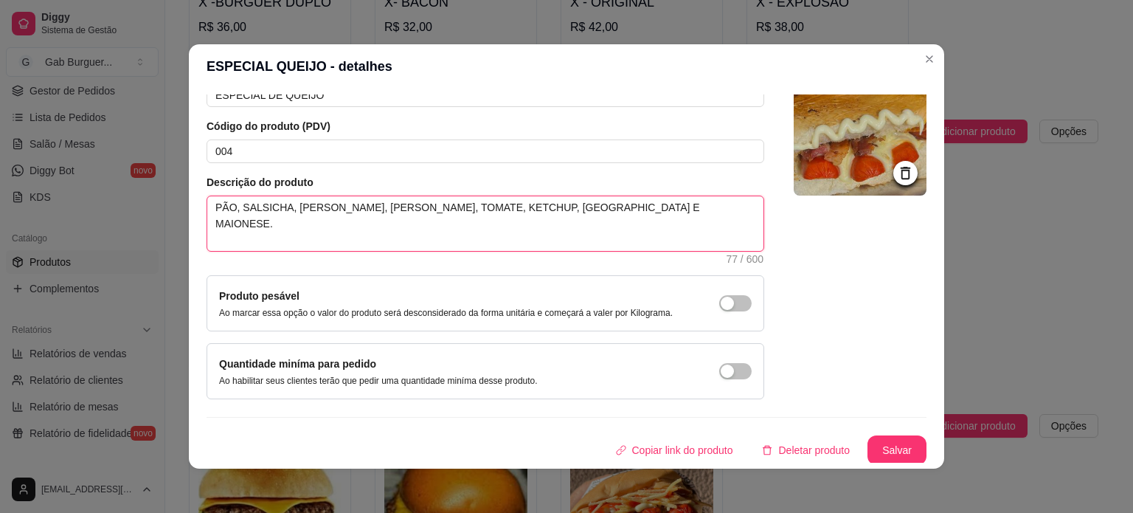
scroll to position [3, 0]
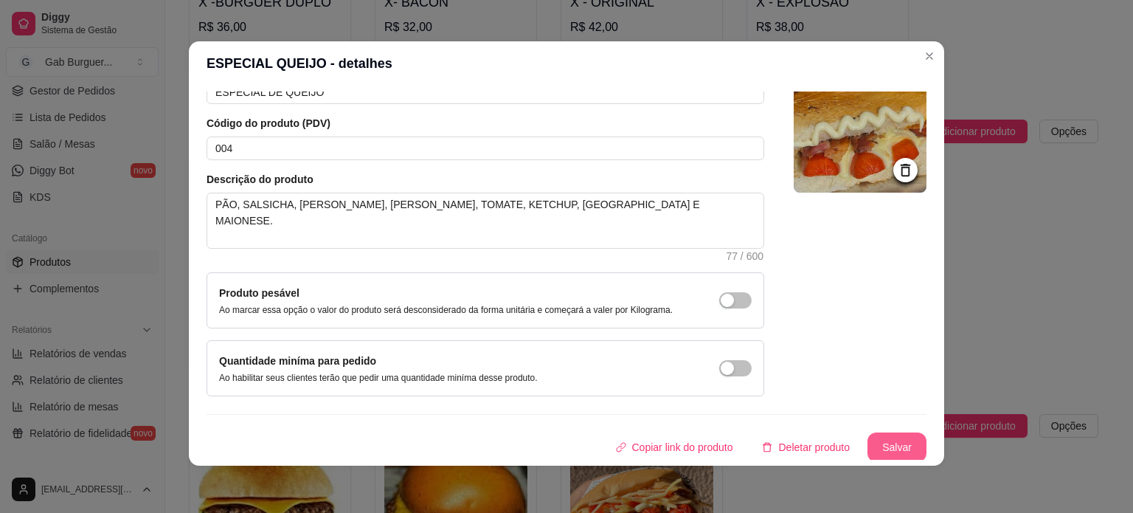
click at [873, 442] on button "Salvar" at bounding box center [896, 447] width 59 height 30
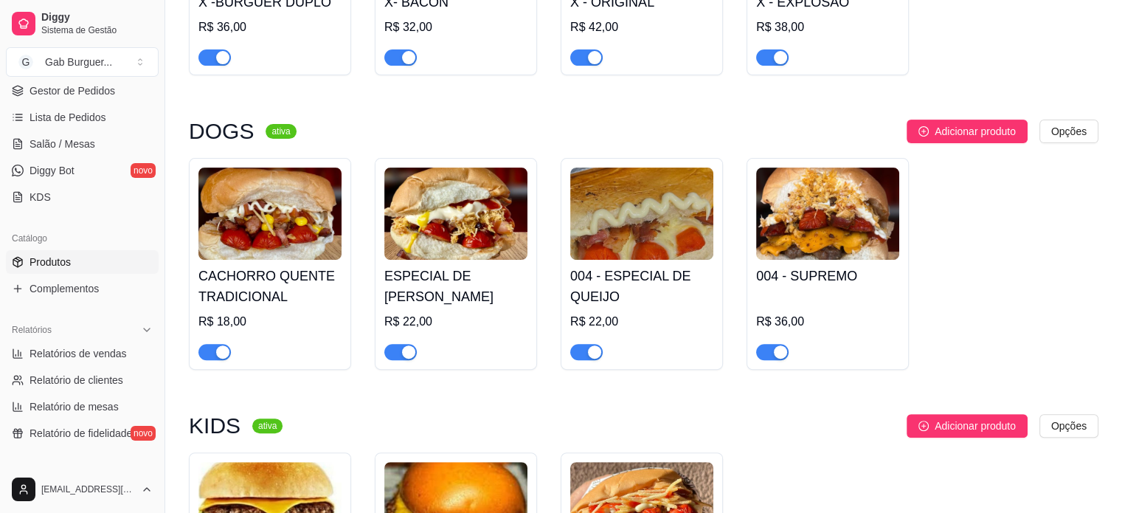
click at [620, 263] on div "004 - ESPECIAL DE QUEIJO R$ 22,00" at bounding box center [641, 310] width 143 height 100
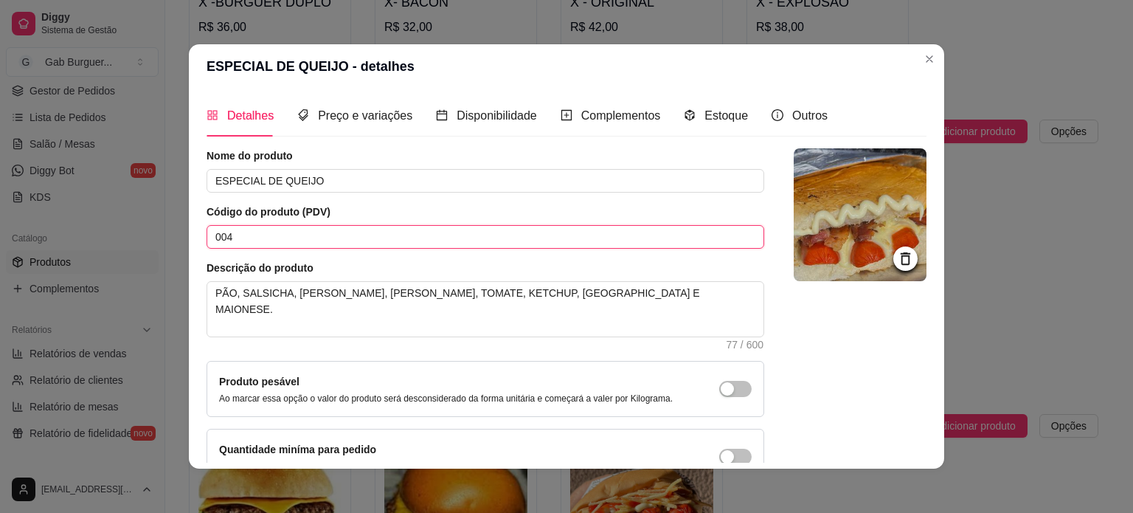
drag, startPoint x: 144, startPoint y: 257, endPoint x: 60, endPoint y: 273, distance: 85.5
click at [60, 273] on div "ESPECIAL DE QUEIJO - detalhes Detalhes Preço e variações Disponibilidade Comple…" at bounding box center [566, 256] width 1133 height 513
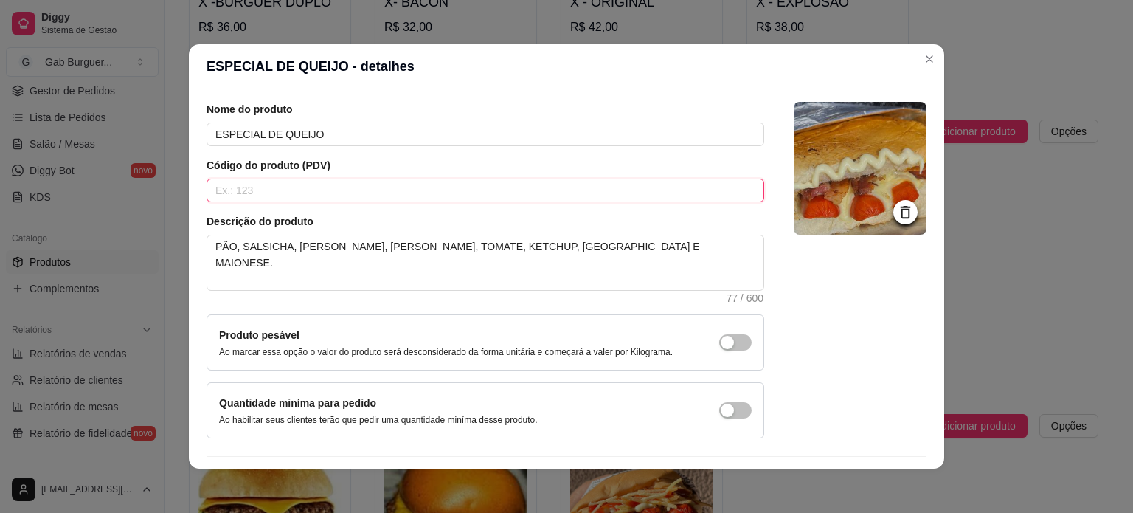
scroll to position [86, 0]
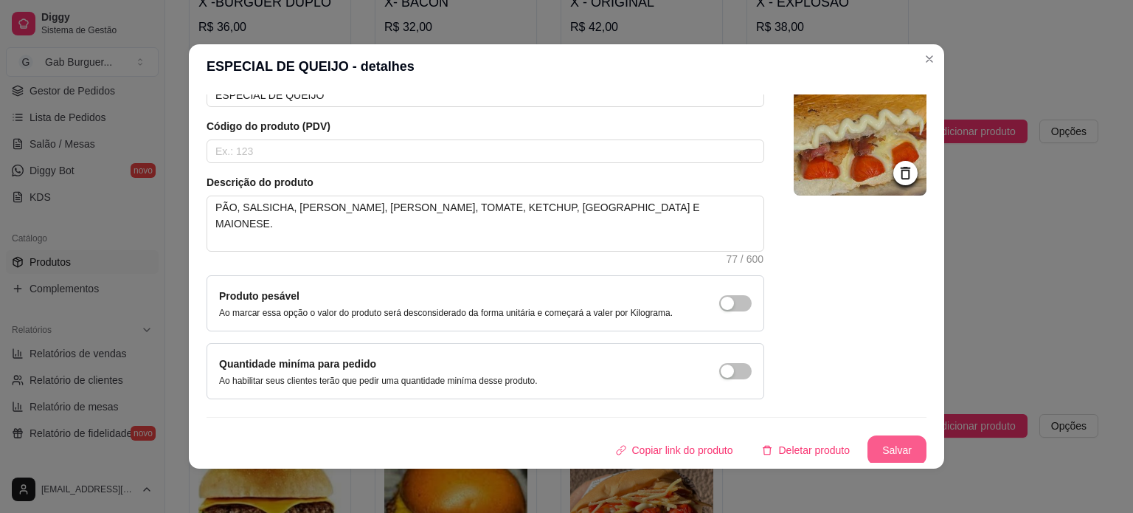
click at [867, 439] on button "Salvar" at bounding box center [896, 450] width 59 height 30
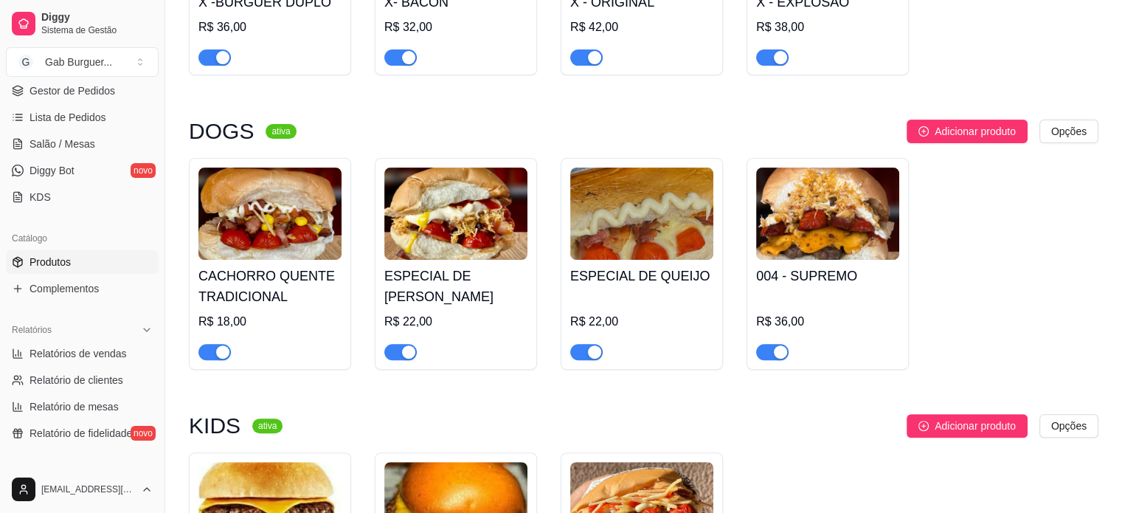
click at [848, 253] on img at bounding box center [827, 213] width 143 height 92
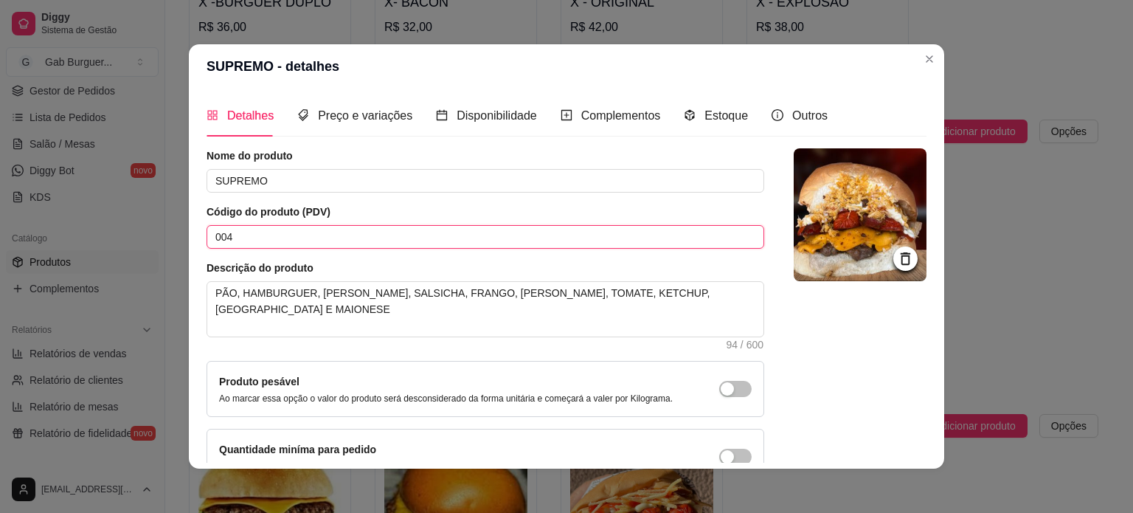
drag, startPoint x: 231, startPoint y: 242, endPoint x: 45, endPoint y: 238, distance: 185.9
click at [45, 238] on div "SUPREMO - detalhes Detalhes Preço e variações Disponibilidade Complementos Esto…" at bounding box center [566, 256] width 1133 height 513
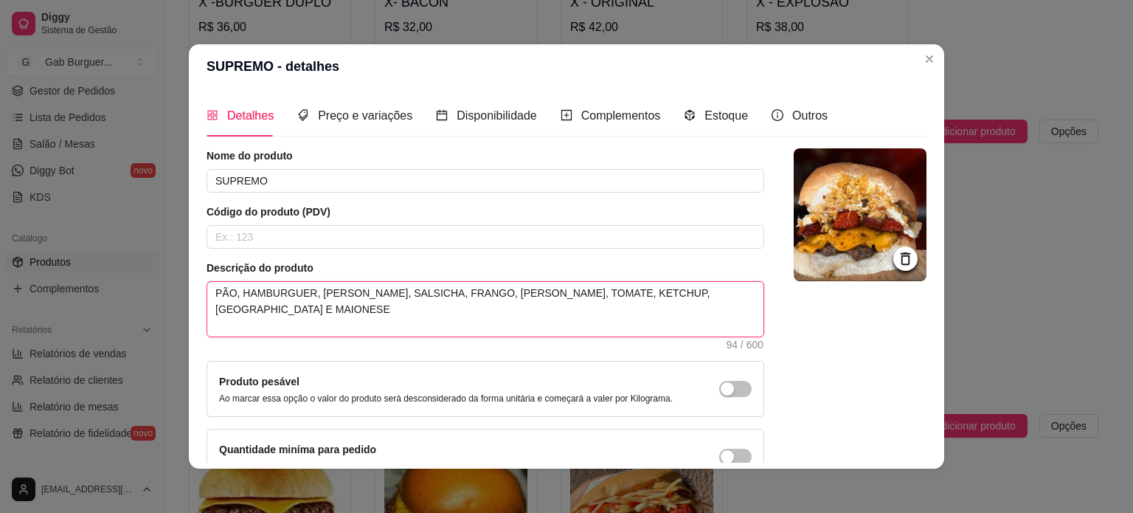
click at [219, 301] on textarea "PÃO, HAMBURGUER, QUEIJO CHEDDAR, SALSICHA, FRANGO, BACON, TOMATE, KETCHUP, MOST…" at bounding box center [485, 309] width 556 height 55
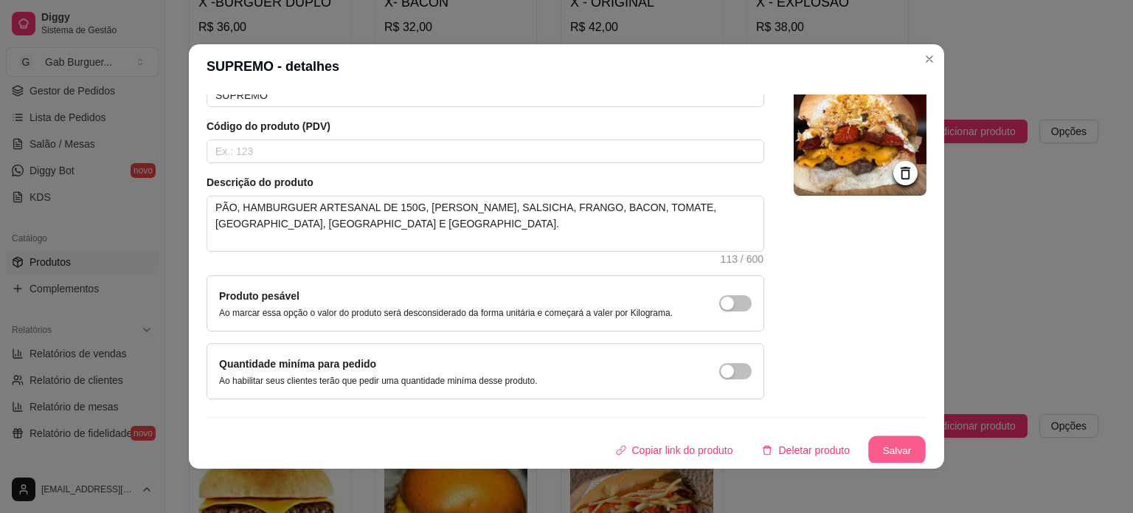
click at [875, 440] on button "Salvar" at bounding box center [897, 450] width 58 height 29
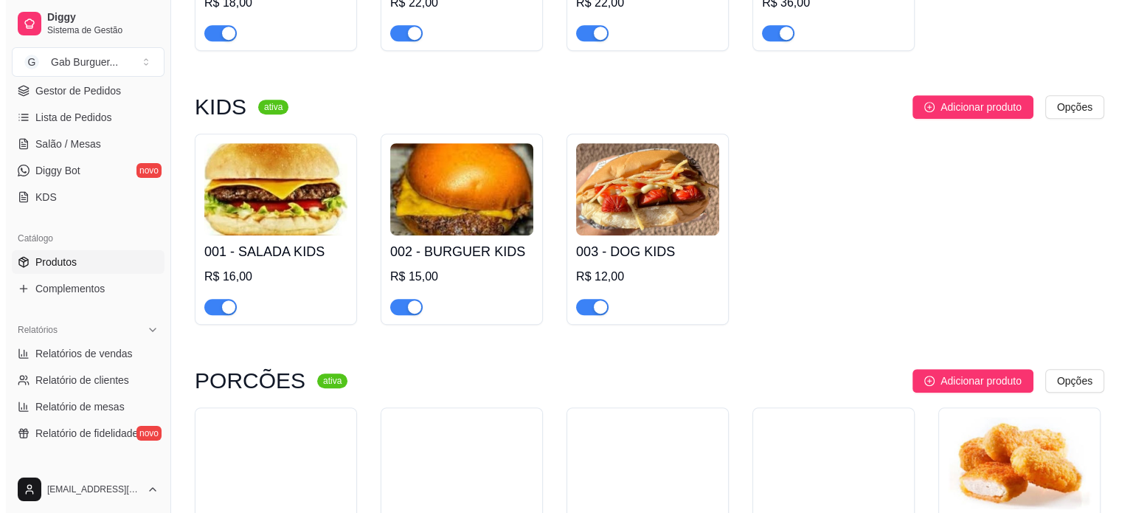
scroll to position [811, 0]
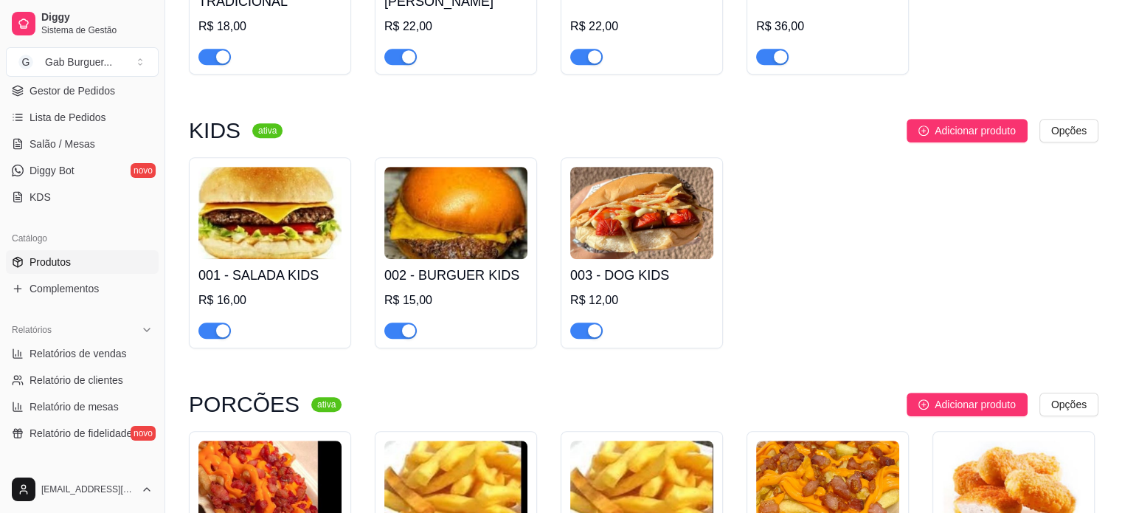
click at [271, 231] on img at bounding box center [269, 213] width 143 height 92
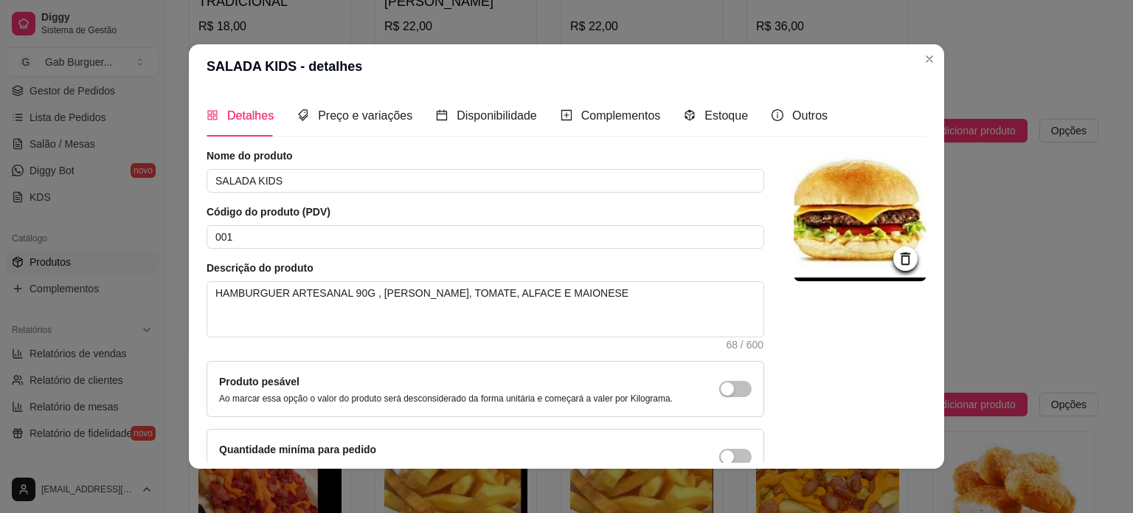
click at [893, 248] on div at bounding box center [905, 258] width 24 height 24
click at [897, 262] on icon at bounding box center [905, 258] width 17 height 17
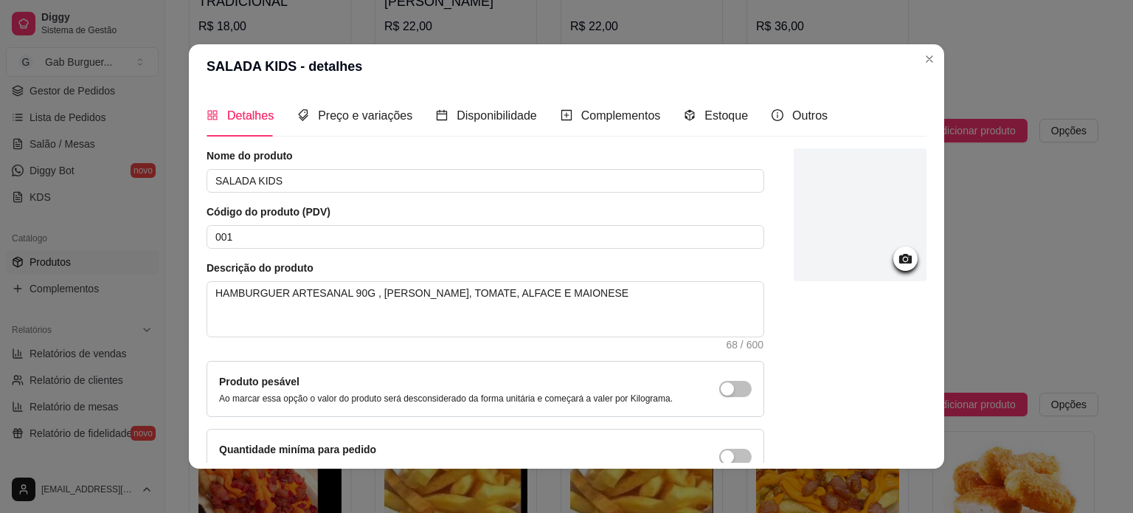
click at [899, 262] on icon at bounding box center [905, 259] width 13 height 10
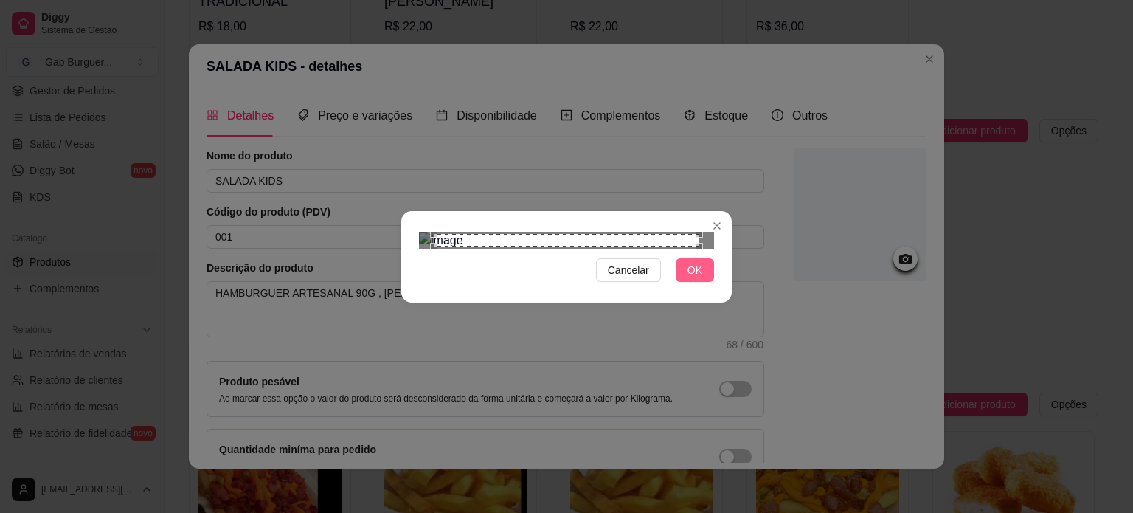
click at [691, 278] on span "OK" at bounding box center [694, 270] width 15 height 16
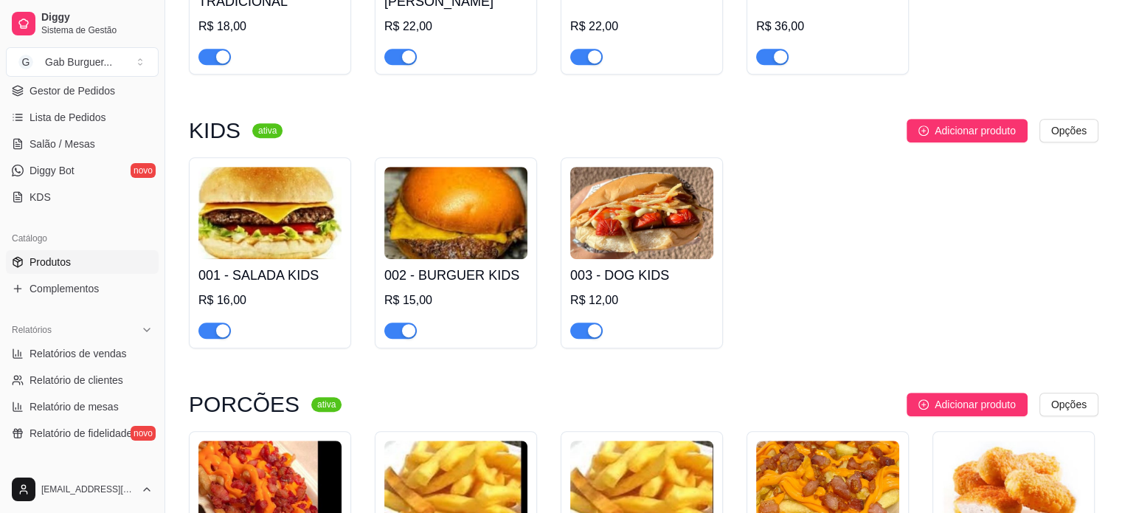
click at [293, 250] on img at bounding box center [269, 213] width 143 height 92
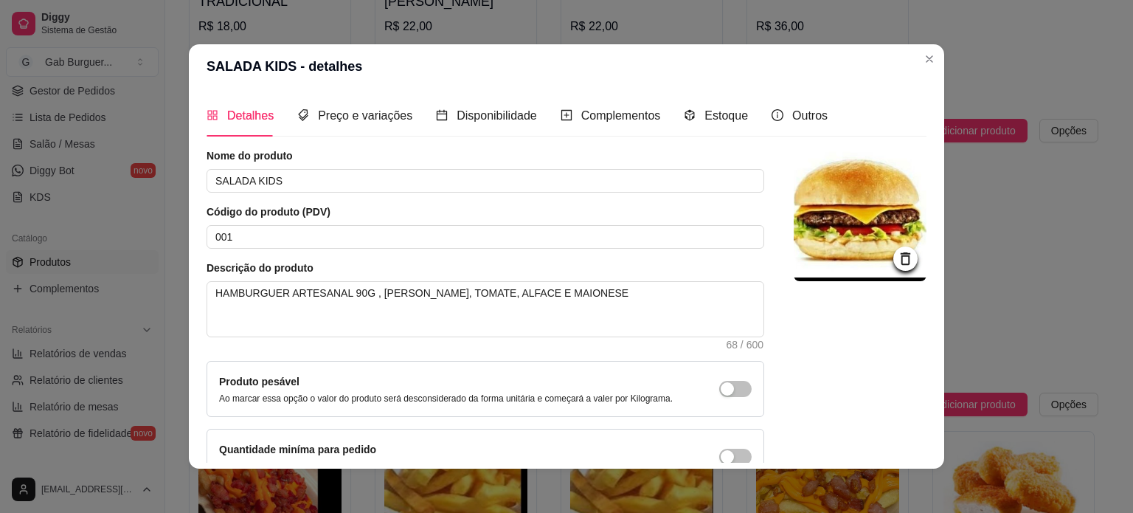
click at [889, 243] on img at bounding box center [860, 214] width 133 height 133
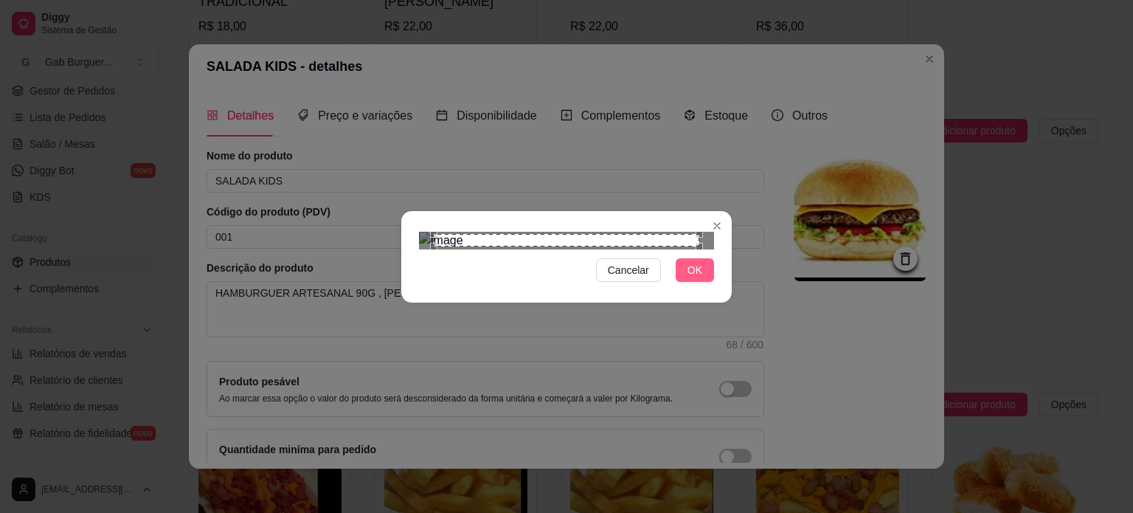
click at [702, 282] on button "OK" at bounding box center [695, 270] width 38 height 24
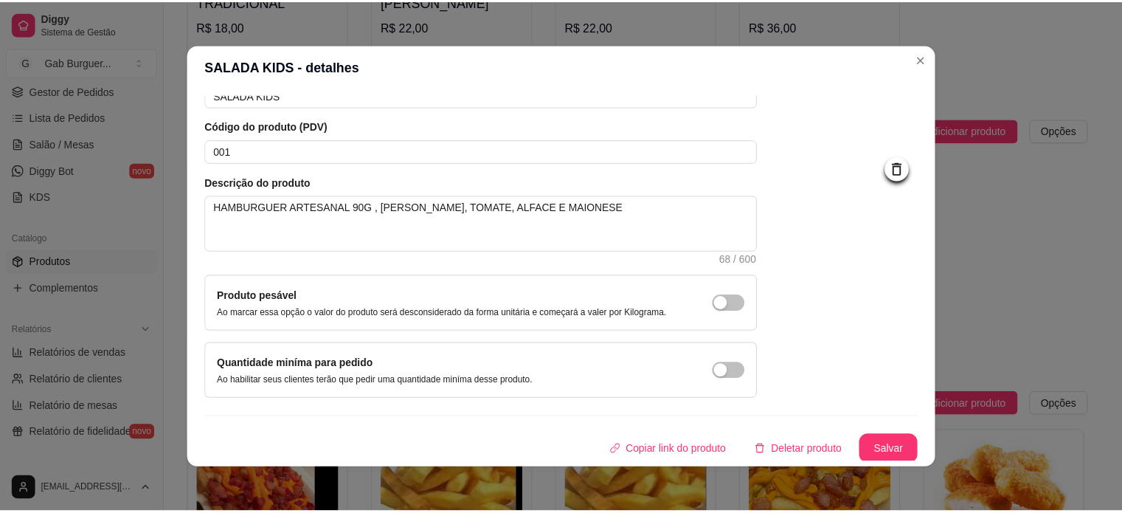
scroll to position [86, 0]
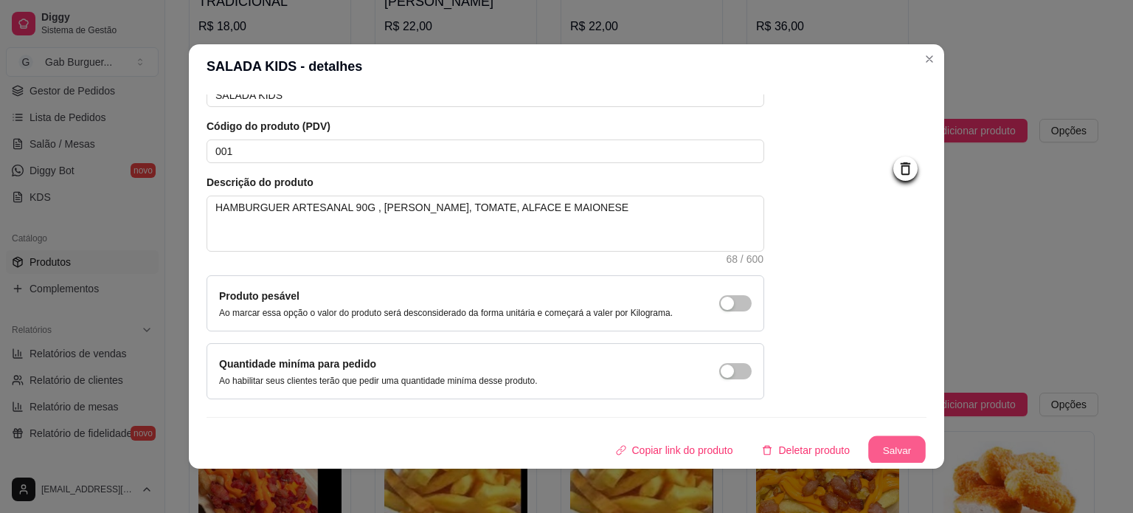
click at [884, 452] on button "Salvar" at bounding box center [897, 450] width 58 height 29
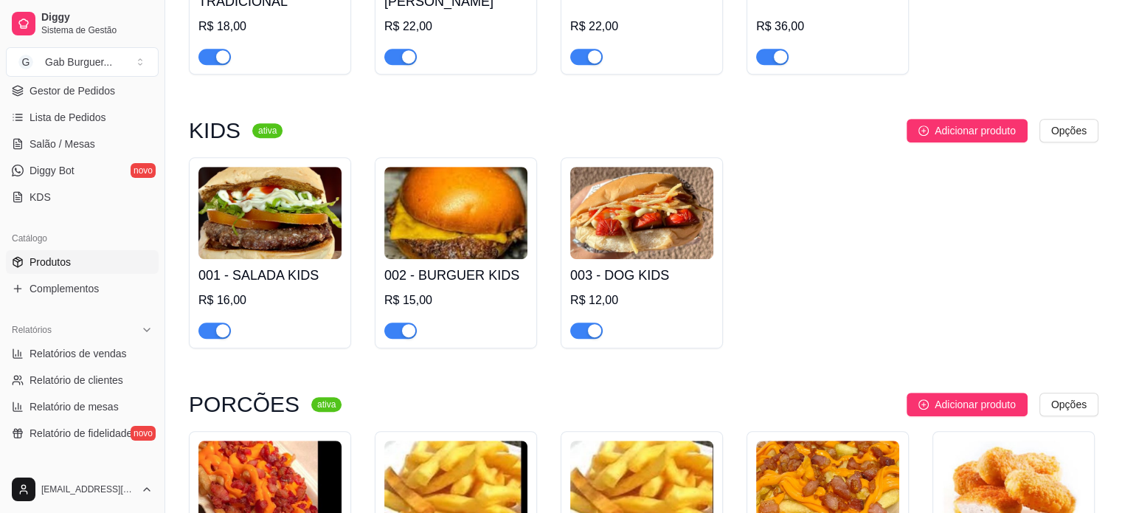
click at [479, 274] on h4 "002 - BURGUER KIDS" at bounding box center [455, 275] width 143 height 21
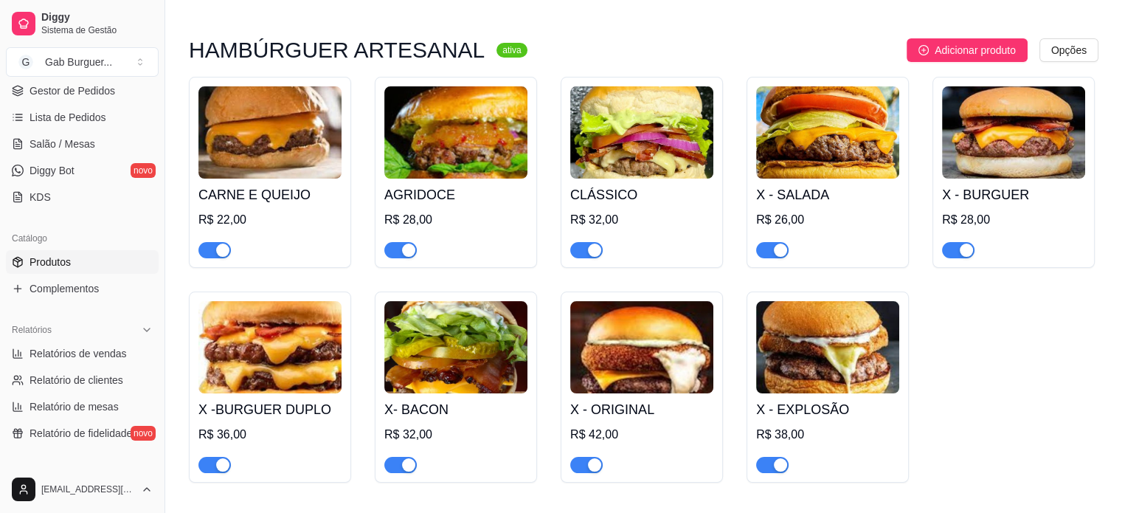
scroll to position [0, 0]
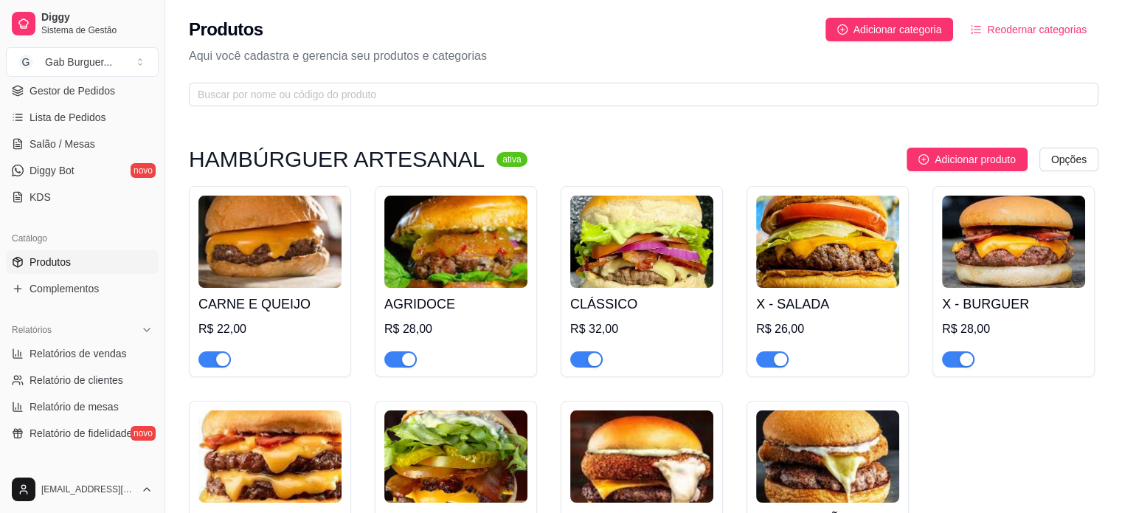
click at [297, 256] on img at bounding box center [269, 241] width 143 height 92
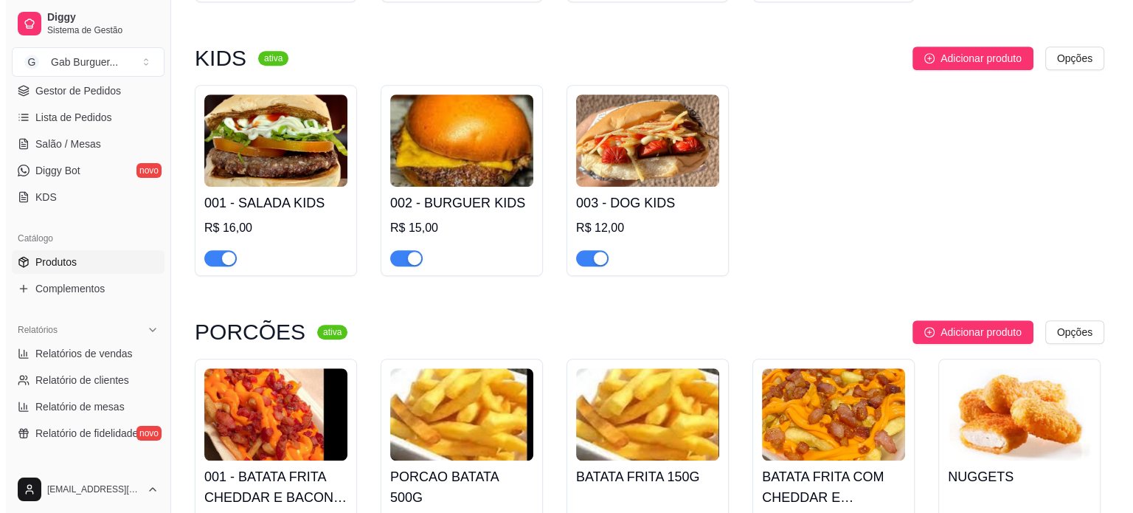
scroll to position [885, 0]
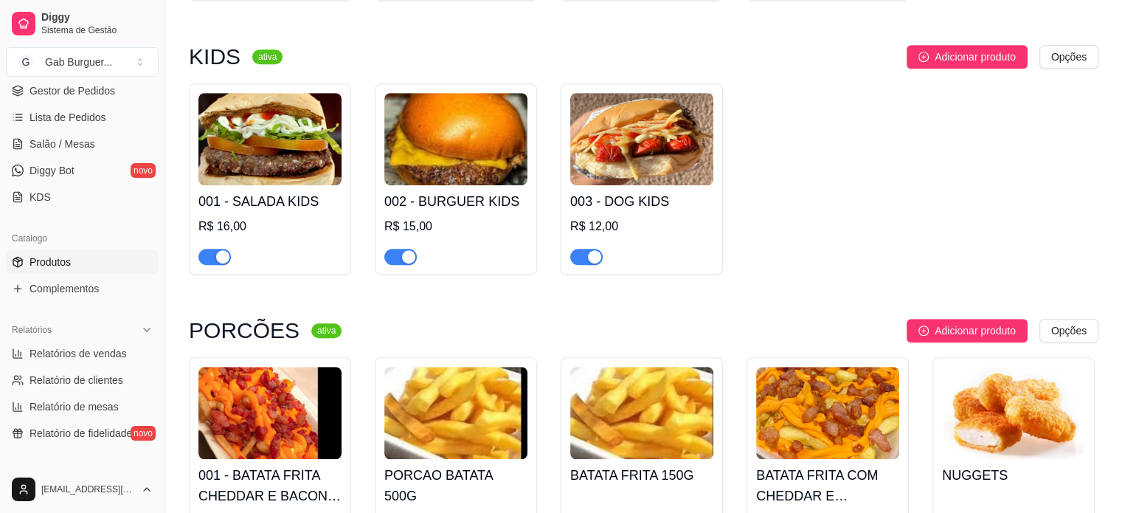
click at [285, 201] on h4 "001 - SALADA KIDS" at bounding box center [269, 201] width 143 height 21
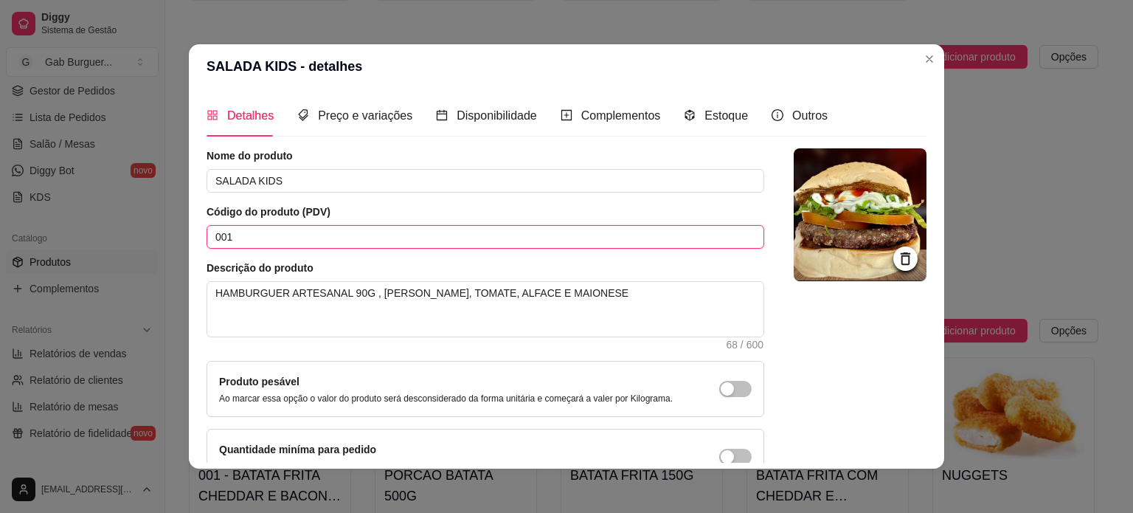
drag, startPoint x: 268, startPoint y: 240, endPoint x: 0, endPoint y: 194, distance: 272.5
click at [0, 194] on div "SALADA KIDS - detalhes Detalhes Preço e variações Disponibilidade Complementos …" at bounding box center [566, 256] width 1133 height 513
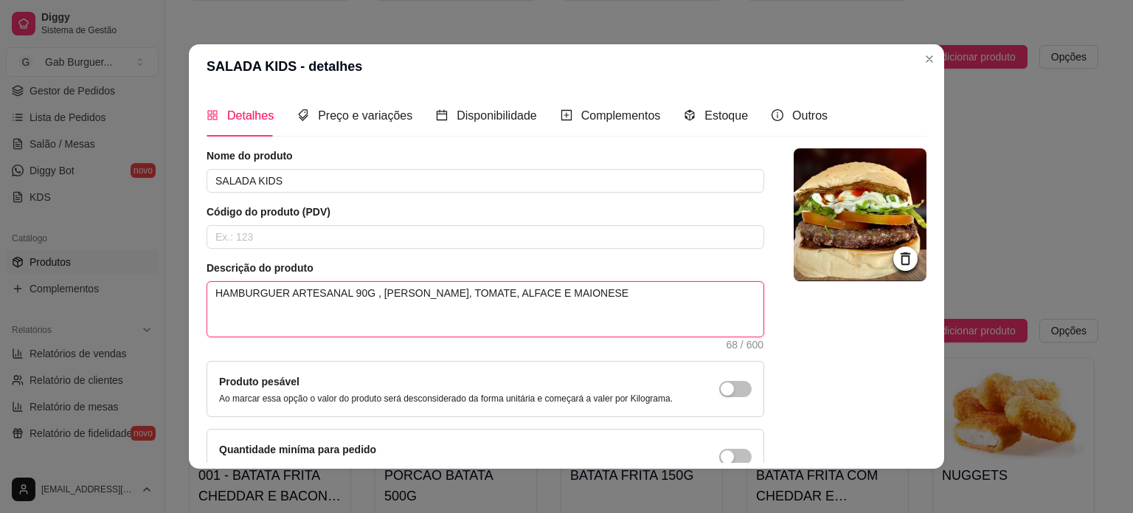
click at [249, 293] on textarea "HAMBURGUER ARTESANAL 90G , QUEIJO CHEDDAR, TOMATE, ALFACE E MAIONESE" at bounding box center [485, 309] width 556 height 55
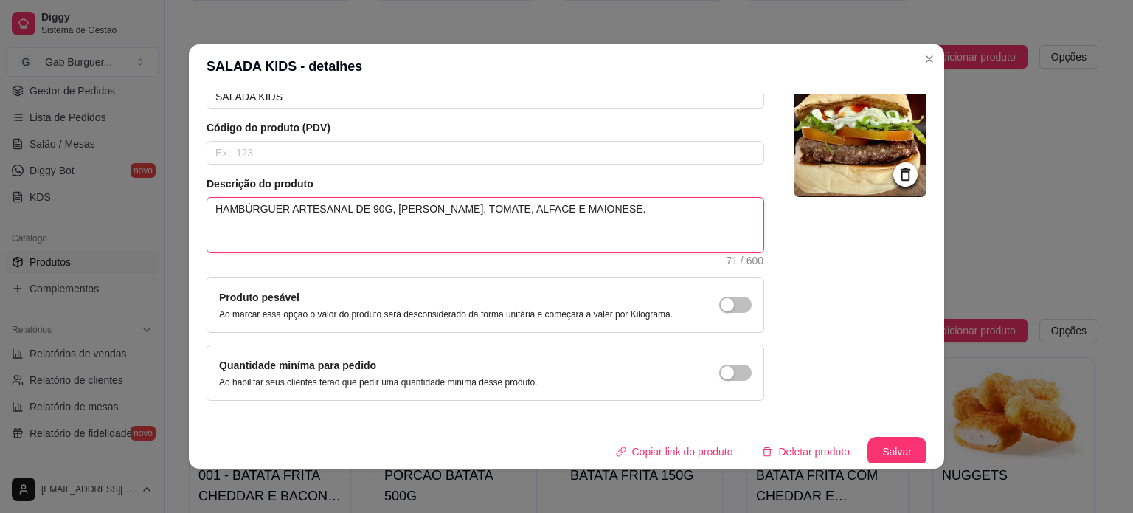
scroll to position [86, 0]
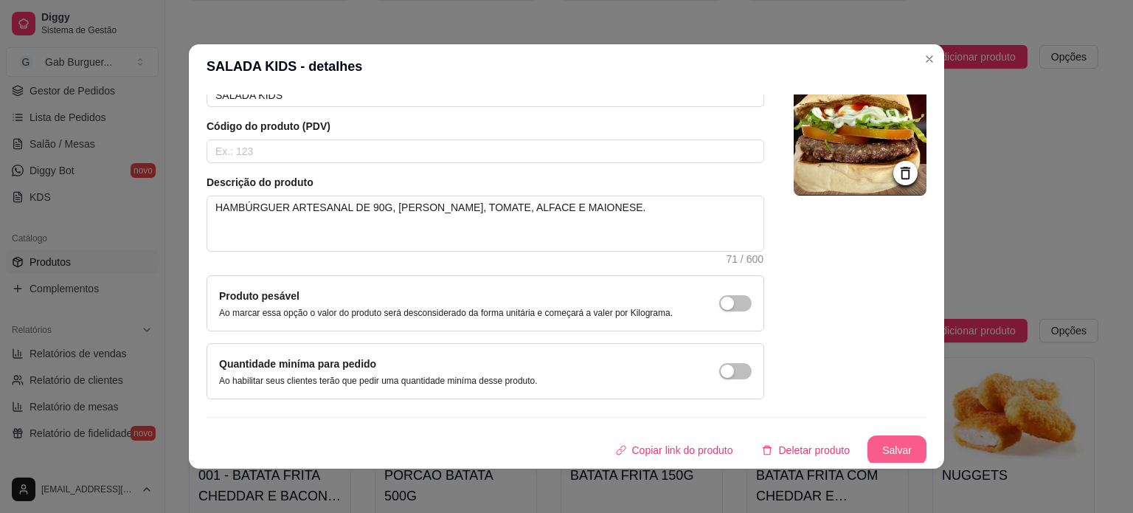
click at [882, 449] on button "Salvar" at bounding box center [896, 450] width 59 height 30
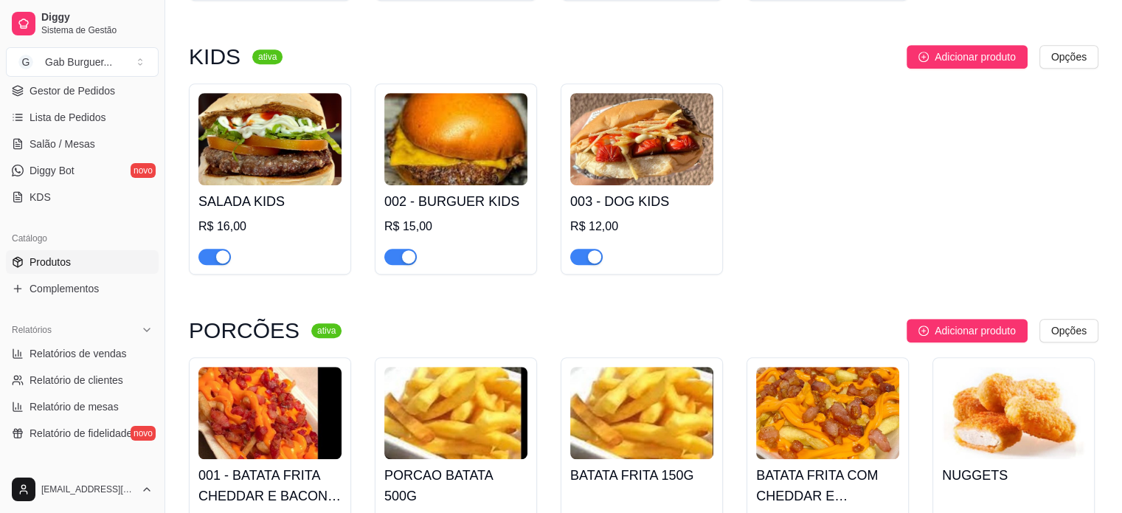
click at [423, 139] on img at bounding box center [455, 139] width 143 height 92
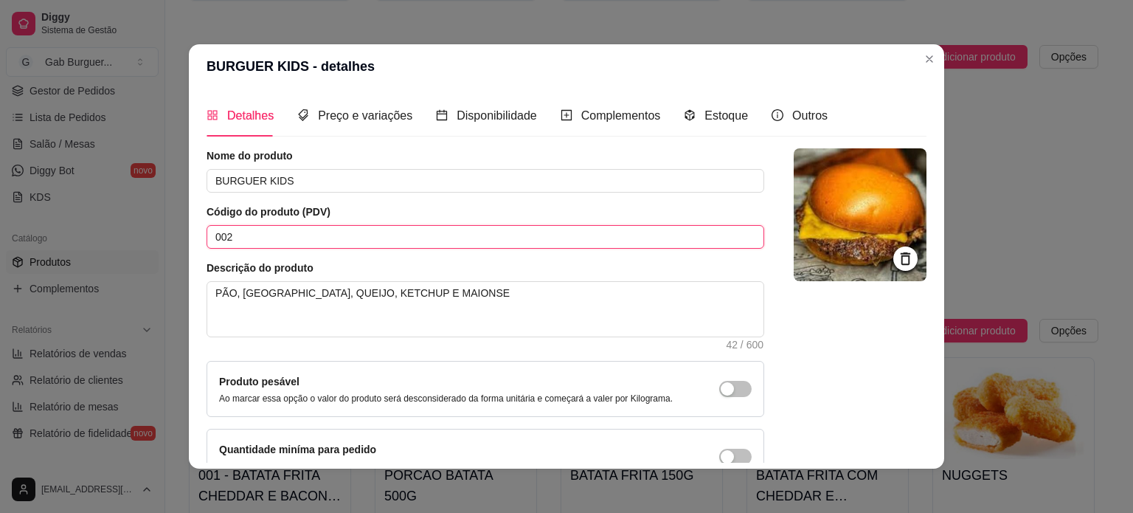
drag, startPoint x: 310, startPoint y: 243, endPoint x: 0, endPoint y: 214, distance: 311.1
click at [0, 214] on div "BURGUER KIDS - detalhes Detalhes Preço e variações Disponibilidade Complementos…" at bounding box center [566, 256] width 1133 height 513
click at [910, 60] on header "BURGUER KIDS - detalhes" at bounding box center [566, 66] width 755 height 44
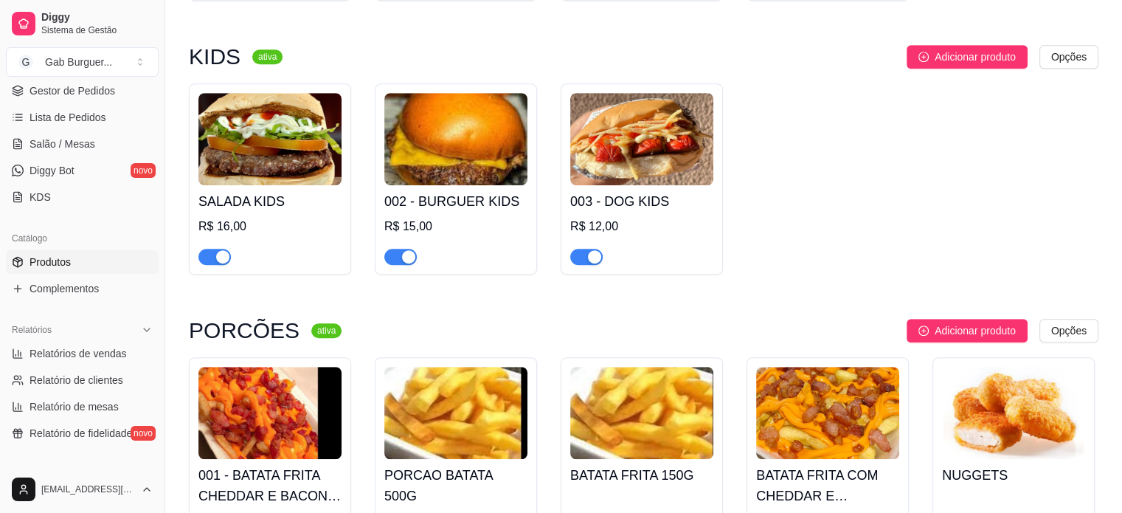
click at [277, 164] on img at bounding box center [269, 139] width 143 height 92
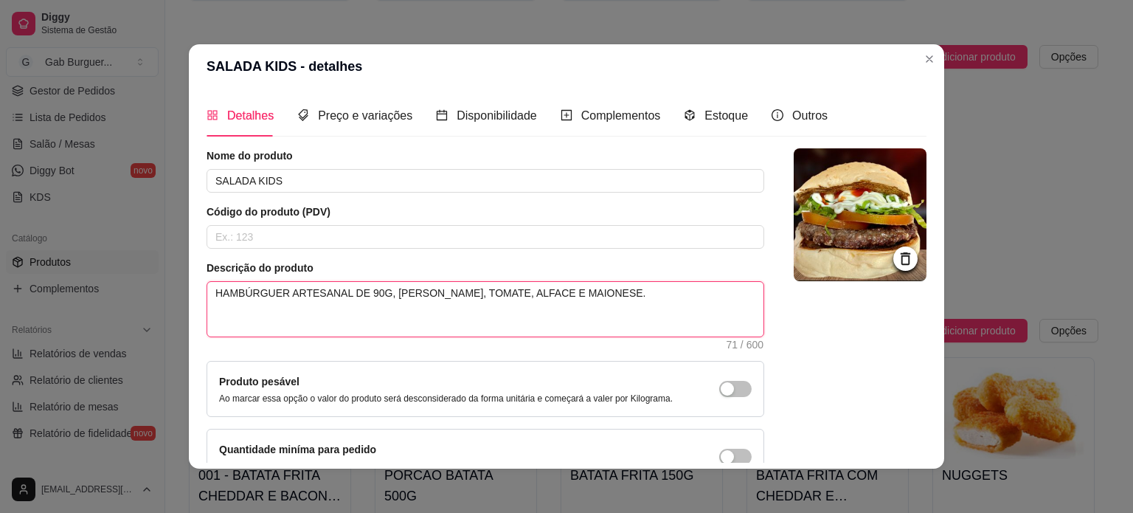
click at [625, 288] on textarea "HAMBÚRGUER ARTESANAL DE 90G, QUEIJO CHEDDAR, TOMATE, ALFACE E MAIONESE." at bounding box center [485, 309] width 556 height 55
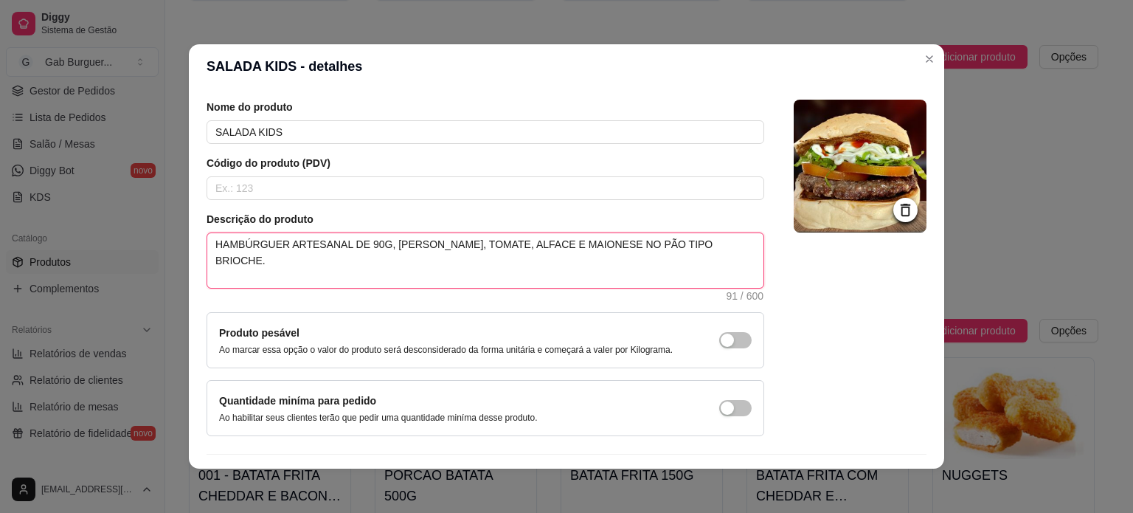
scroll to position [74, 0]
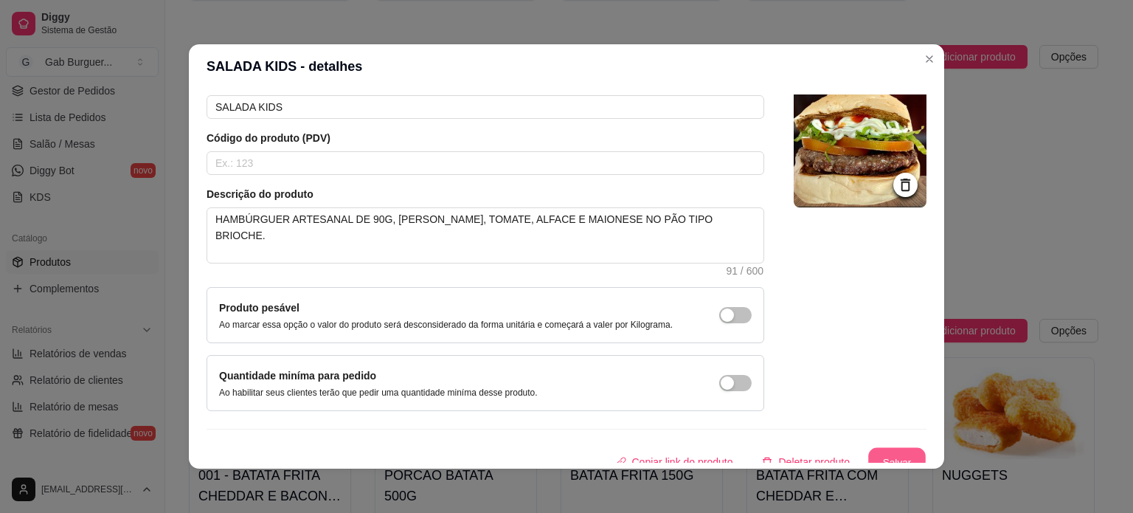
click at [868, 448] on button "Salvar" at bounding box center [897, 462] width 58 height 29
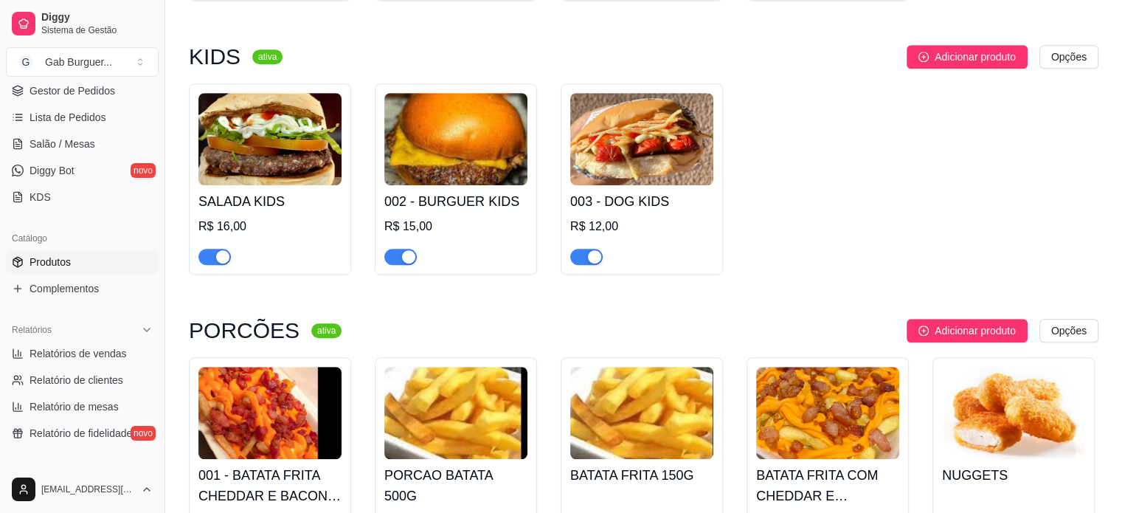
click at [460, 184] on img at bounding box center [455, 139] width 143 height 92
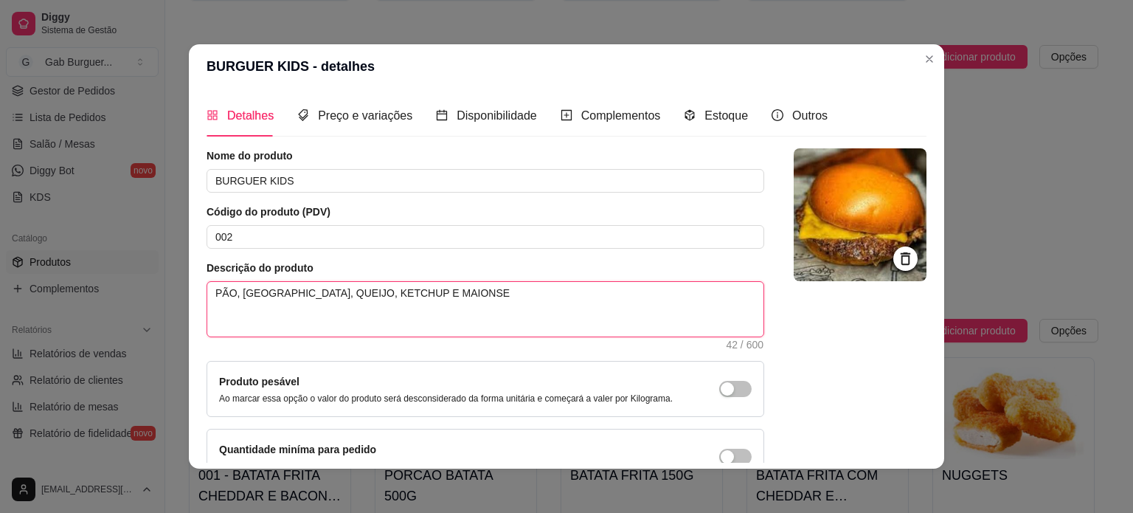
click at [231, 288] on textarea "PÃO, HAMBURGUER, QUEIJO, KETCHUP E MAIONSE" at bounding box center [485, 309] width 556 height 55
click at [274, 294] on textarea "HAMBURGUER, QUEIJO, KETCHUP E MAIONSE" at bounding box center [485, 309] width 556 height 55
click at [239, 291] on textarea "HAMBURGUER, QUEIJO, KETCHUP E MAIONSE" at bounding box center [485, 309] width 556 height 55
click at [245, 290] on textarea "HAMBURGUER, QUEIJO, KETCHUP E MAIONSE" at bounding box center [485, 309] width 556 height 55
click at [277, 291] on textarea "HAMBÚRGUER, QUEIJO, KETCHUP E MAIONSE" at bounding box center [485, 309] width 556 height 55
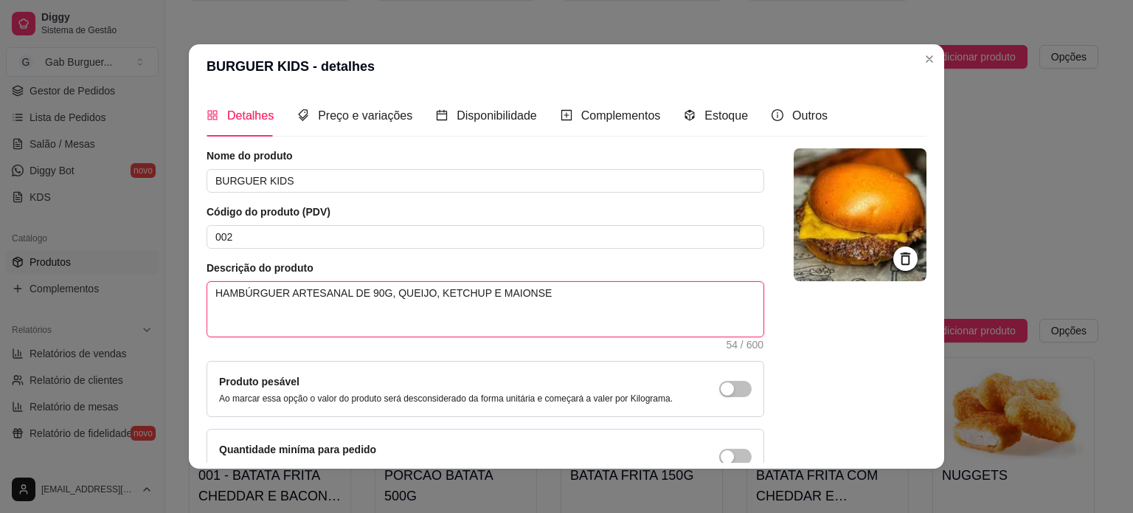
click at [409, 294] on textarea "HAMBÚRGUER ARTESANAL DE 90G, QUEIJO, KETCHUP E MAIONSE" at bounding box center [485, 309] width 556 height 55
click at [569, 285] on textarea "HAMBÚRGUER ARTESANAL DE 90G, QUEIJO CHEDDAR, KETCHUP E MAIONSE" at bounding box center [485, 309] width 556 height 55
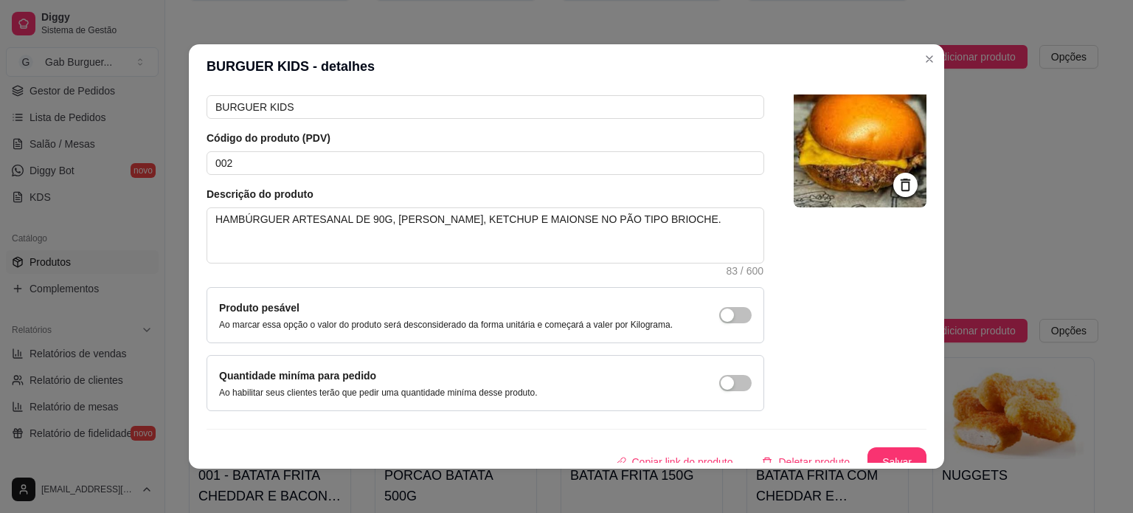
click at [246, 175] on div "Nome do produto BURGUER KIDS Código do produto (PDV) 002 Descrição do produto H…" at bounding box center [486, 242] width 558 height 336
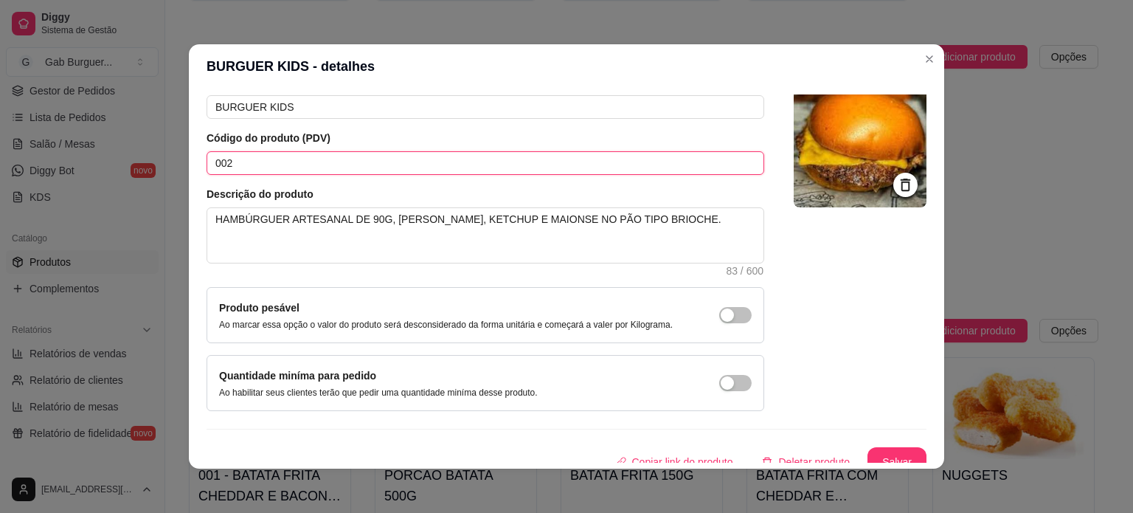
click at [248, 167] on input "002" at bounding box center [486, 163] width 558 height 24
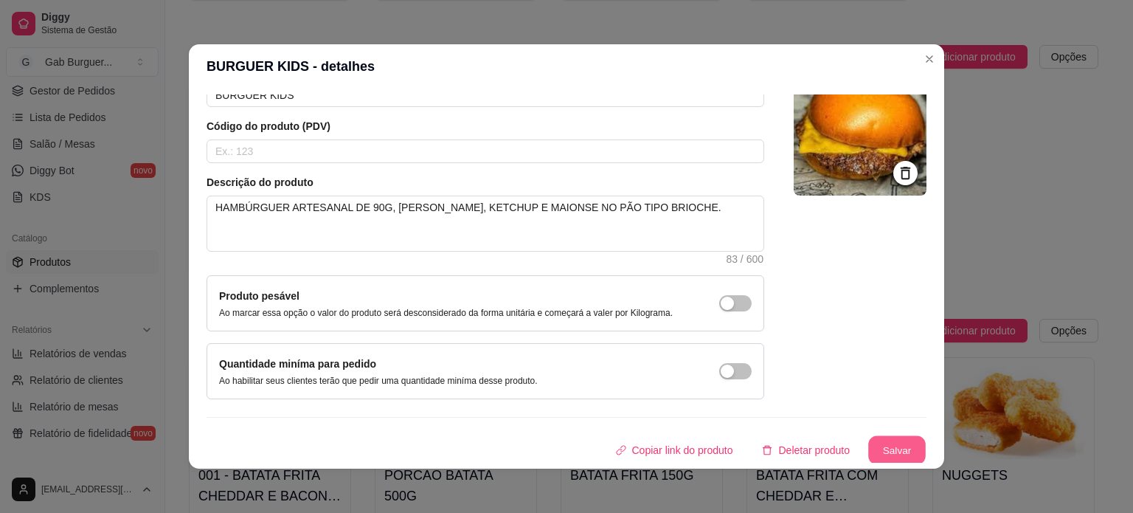
click at [878, 451] on button "Salvar" at bounding box center [897, 450] width 58 height 29
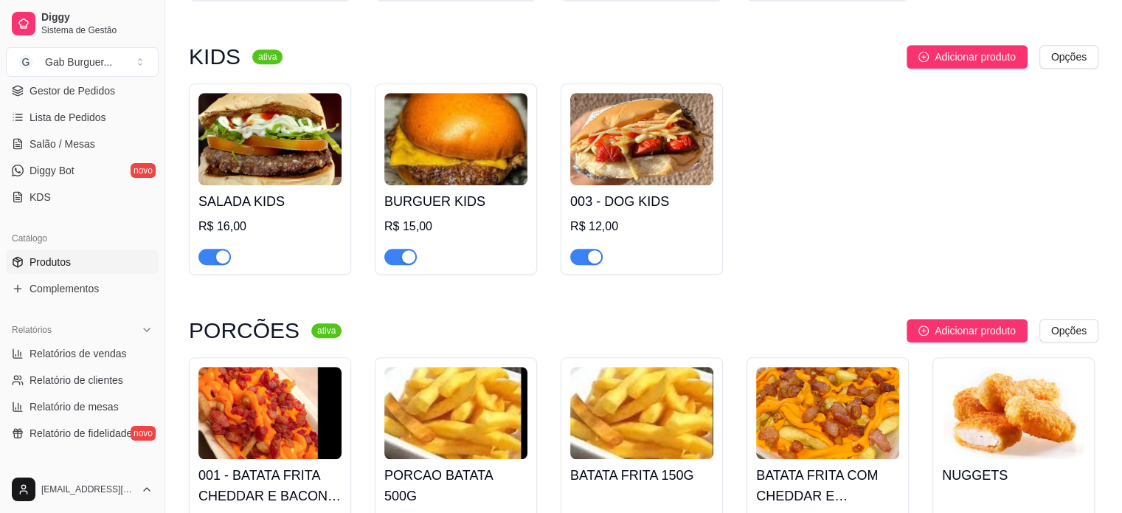
click at [657, 153] on img at bounding box center [641, 139] width 143 height 92
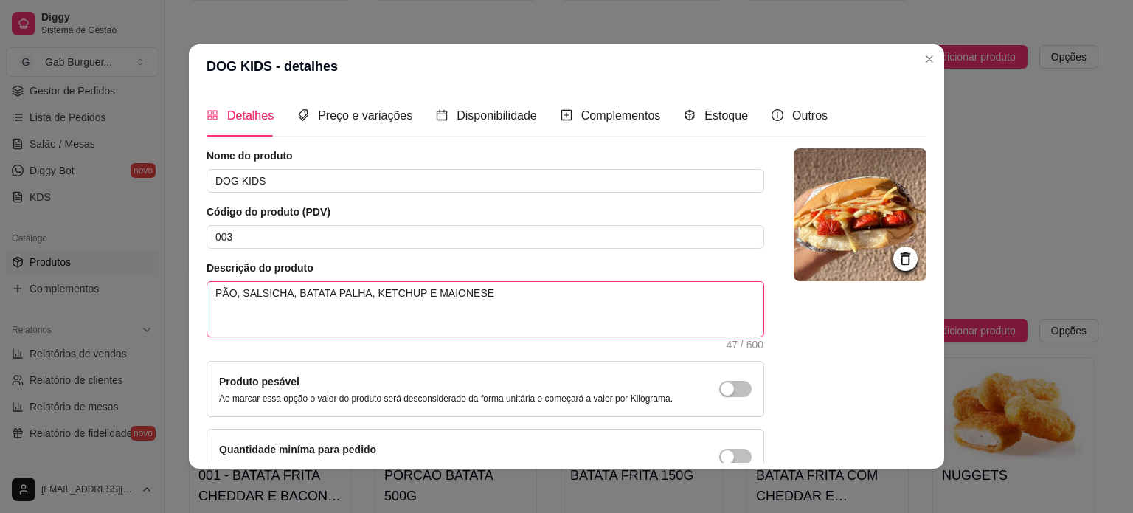
click at [479, 288] on textarea "PÃO, SALSICHA, BATATA PALHA, KETCHUP E MAIONESE" at bounding box center [485, 309] width 556 height 55
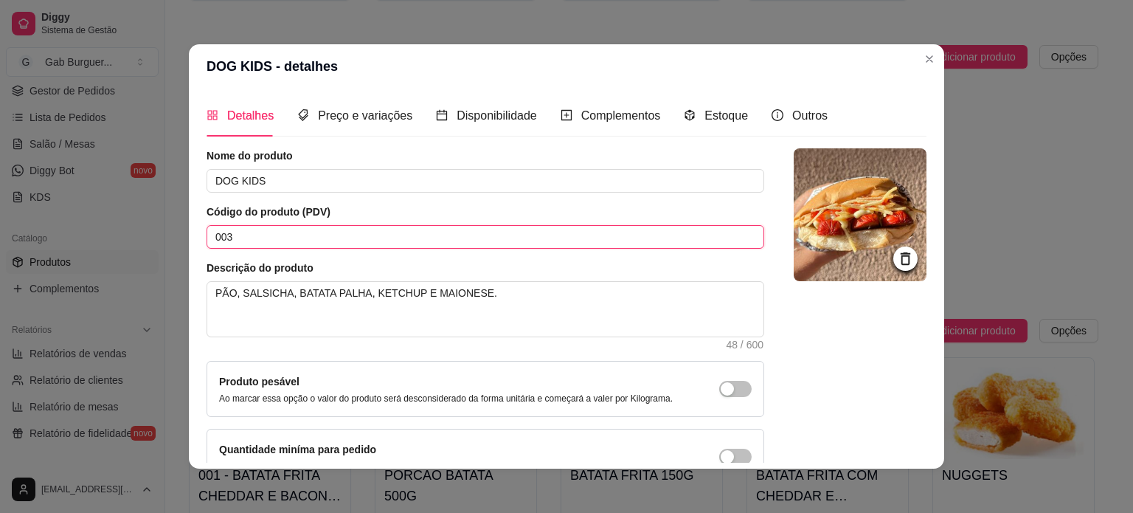
click at [344, 231] on input "003" at bounding box center [486, 237] width 558 height 24
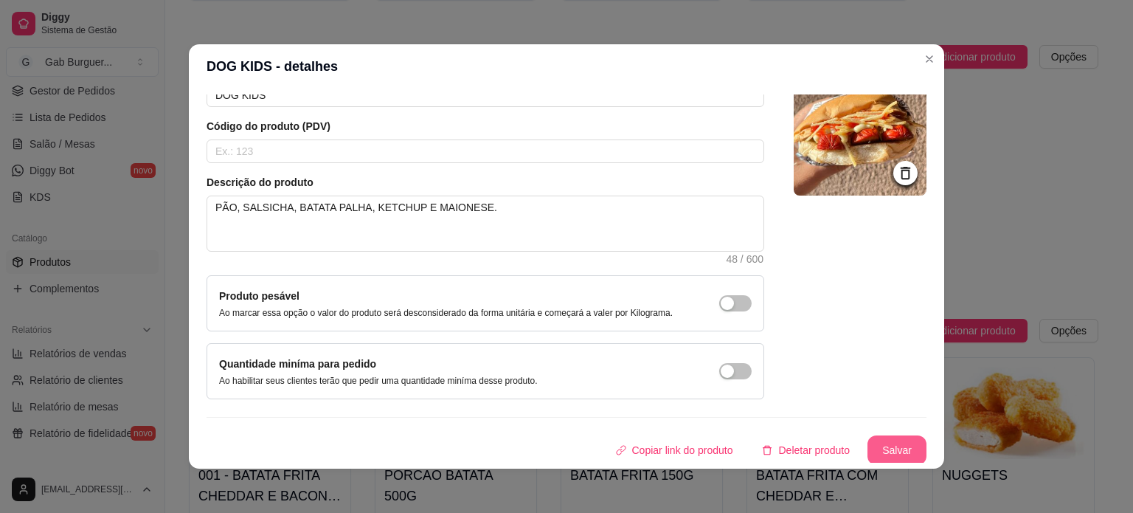
click at [867, 443] on button "Salvar" at bounding box center [896, 450] width 59 height 30
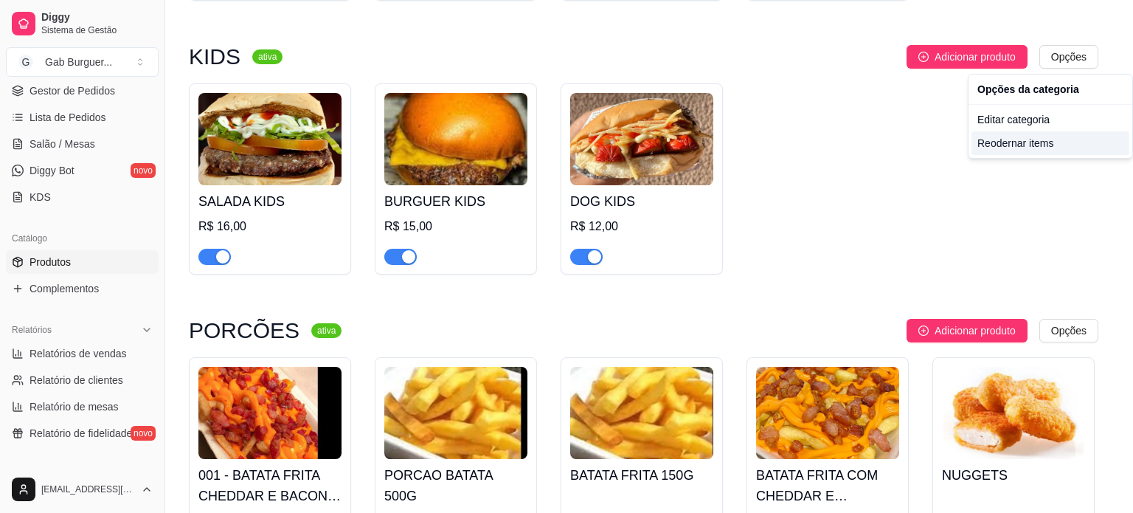
click at [1057, 148] on div "Reodernar items" at bounding box center [1050, 143] width 158 height 24
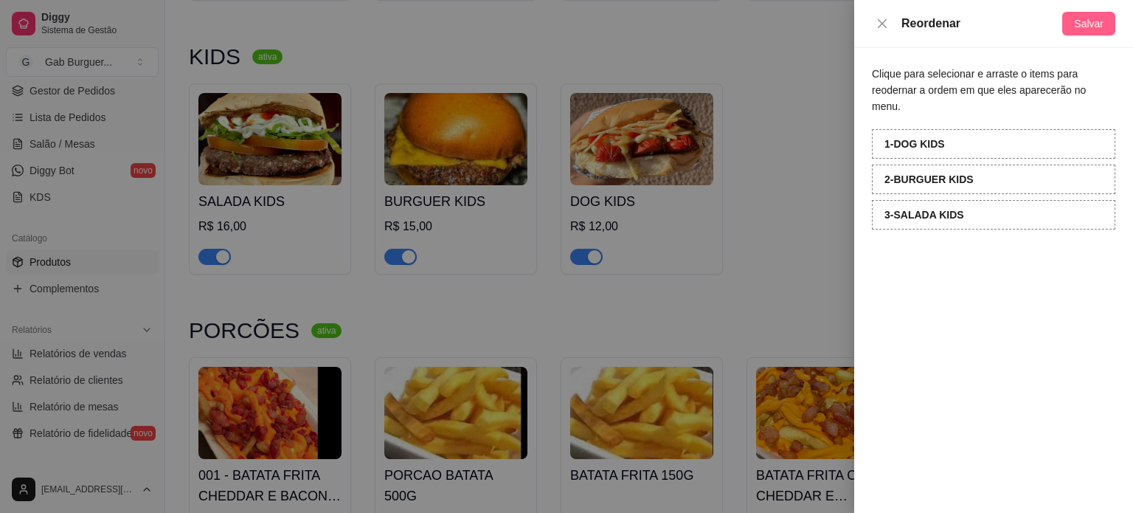
click at [1083, 31] on span "Salvar" at bounding box center [1089, 23] width 30 height 16
click at [886, 22] on icon "close" at bounding box center [882, 24] width 12 height 12
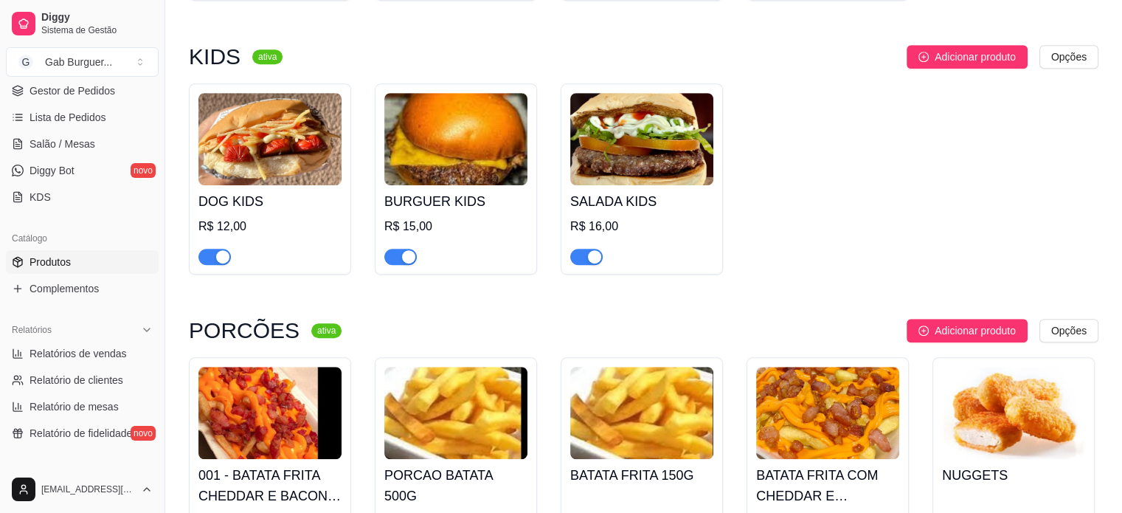
click at [659, 176] on img at bounding box center [641, 139] width 143 height 92
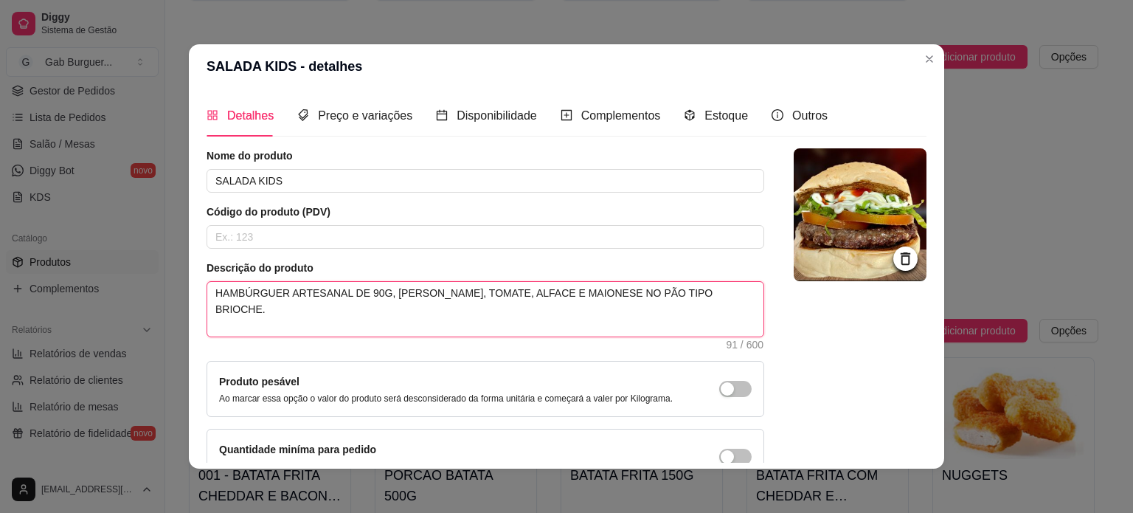
drag, startPoint x: 378, startPoint y: 293, endPoint x: 530, endPoint y: 288, distance: 152.0
click at [530, 288] on textarea "HAMBÚRGUER ARTESANAL DE 90G, QUEIJO CHEDDAR, TOMATE, ALFACE E MAIONESE NO PÃO T…" at bounding box center [485, 309] width 556 height 55
click at [605, 315] on textarea "HAMBÚRGUER ARTESANAL DE 90G, QUEIJO CHEDDAR, TOMATE, ALFACE E MAIONESE NO PÃO T…" at bounding box center [485, 309] width 556 height 55
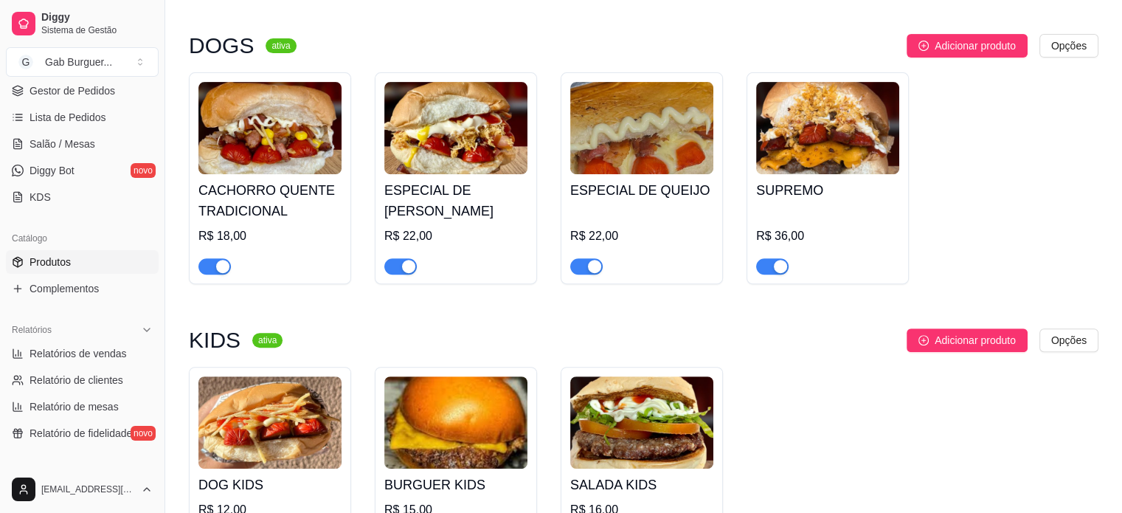
scroll to position [590, 0]
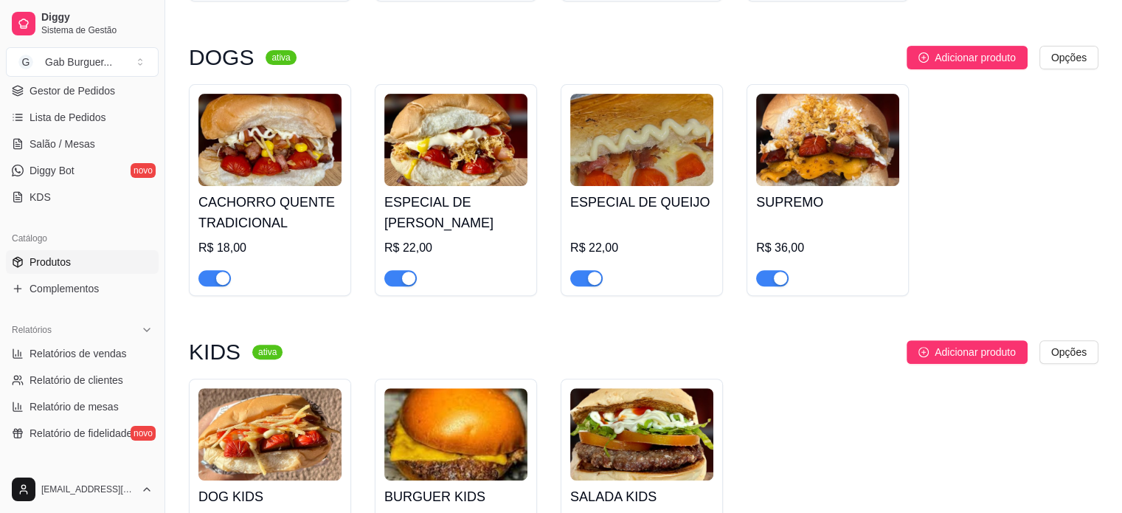
click at [299, 215] on h4 "CACHORRO QUENTE TRADICIONAL" at bounding box center [269, 212] width 143 height 41
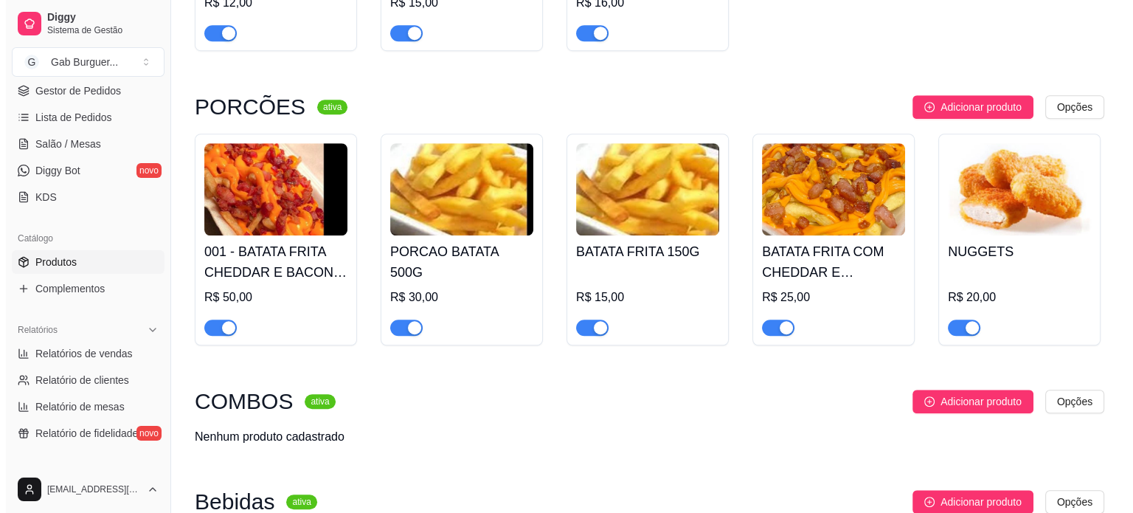
scroll to position [1033, 0]
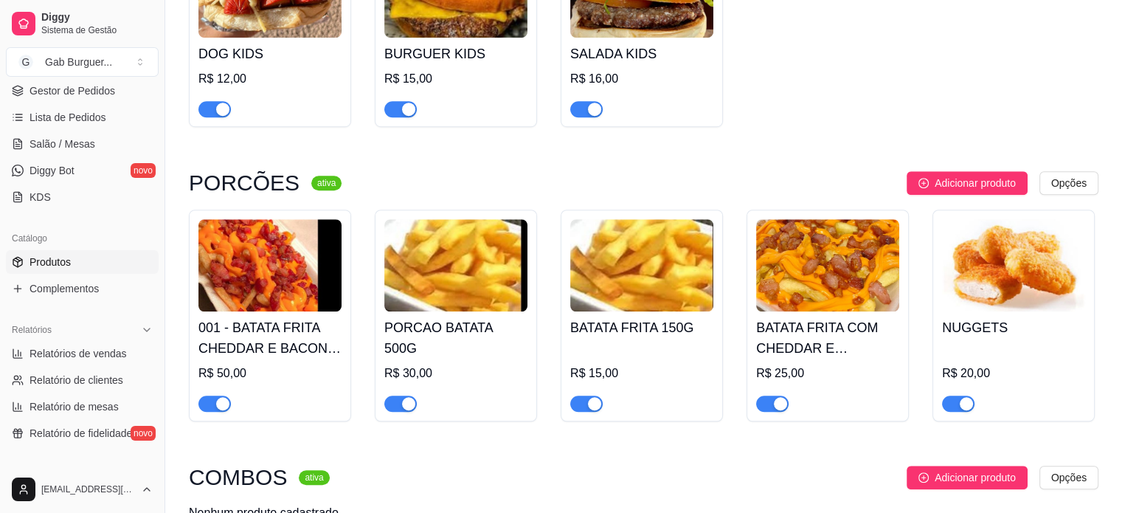
click at [281, 266] on img at bounding box center [269, 265] width 143 height 92
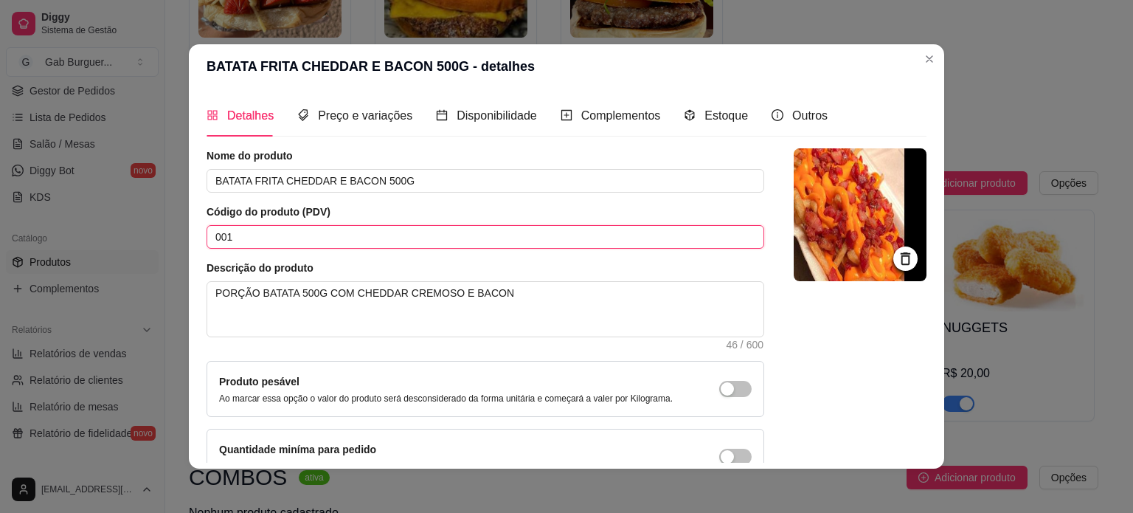
drag, startPoint x: 247, startPoint y: 244, endPoint x: 59, endPoint y: 223, distance: 189.2
click at [59, 223] on div "BATATA FRITA CHEDDAR E BACON 500G - detalhes Detalhes Preço e variações Disponi…" at bounding box center [566, 256] width 1133 height 513
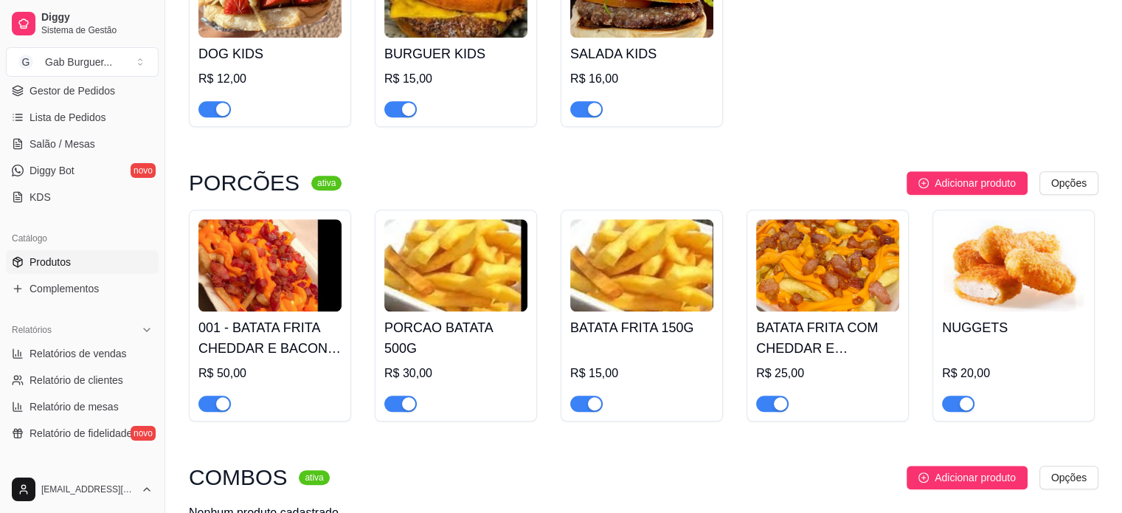
click at [288, 265] on img at bounding box center [269, 265] width 143 height 92
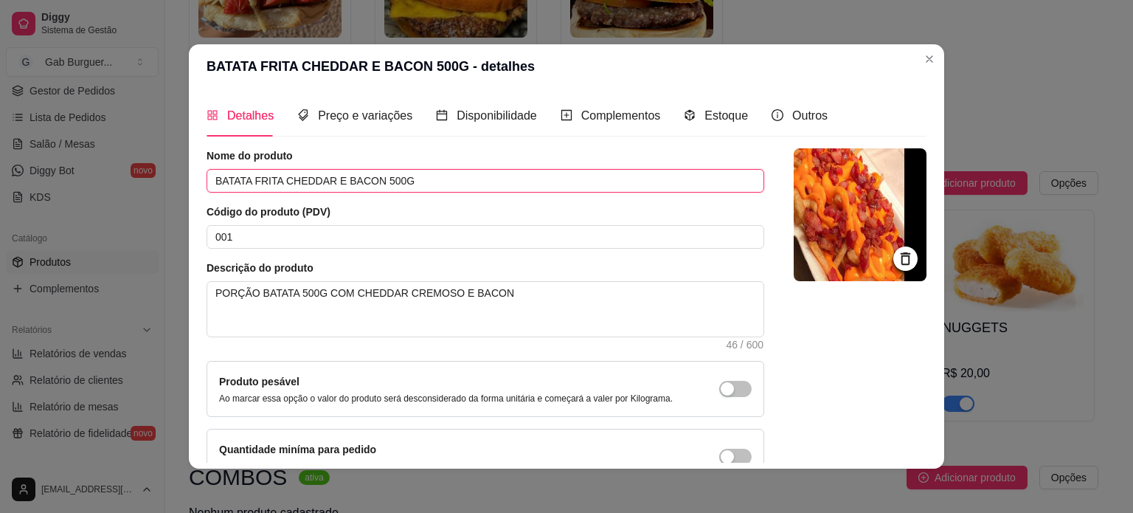
click at [272, 183] on input "BATATA FRITA CHEDDAR E BACON 500G" at bounding box center [486, 181] width 558 height 24
click at [416, 178] on input "BATATA FRITA CHEDDAR E BACON 500G" at bounding box center [486, 181] width 558 height 24
drag, startPoint x: 322, startPoint y: 244, endPoint x: 0, endPoint y: 246, distance: 322.3
click at [0, 246] on div "BATATA FRITA CHEDDAR E BACON 500G - detalhes Detalhes Preço e variações Disponi…" at bounding box center [566, 256] width 1133 height 513
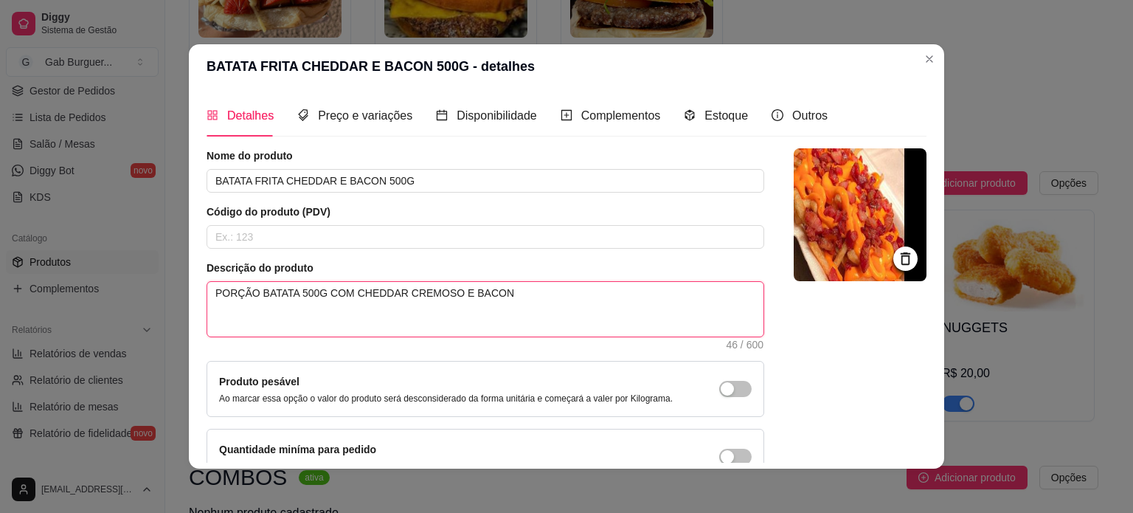
click at [313, 296] on textarea "PORÇÃO BATATA 500G COM CHEDDAR CREMOSO E BACON" at bounding box center [485, 309] width 556 height 55
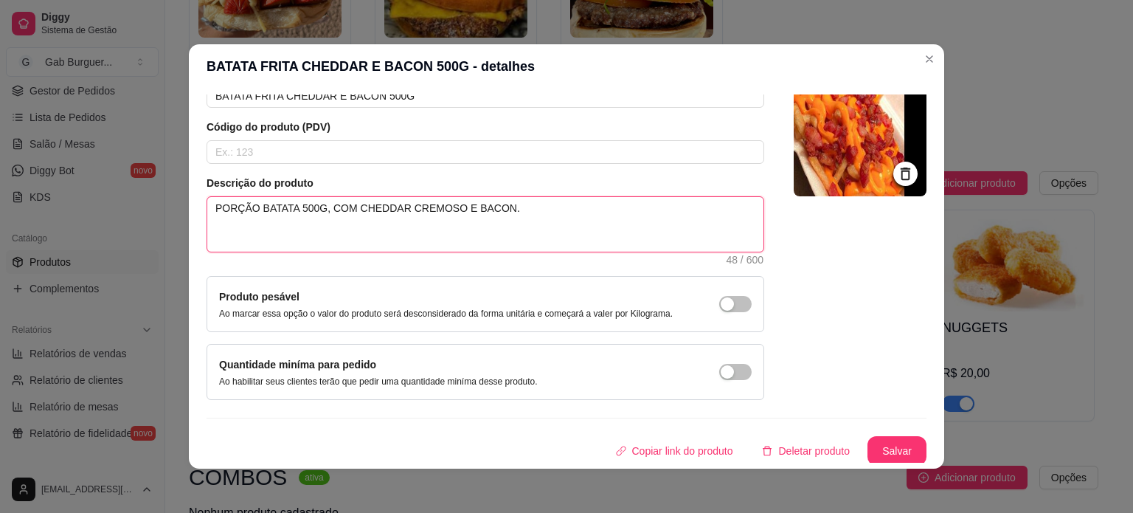
scroll to position [86, 0]
click at [437, 206] on textarea "PORÇÃO BATATA 500G, COM CHEDDAR CREMOSO E BACON." at bounding box center [485, 223] width 556 height 55
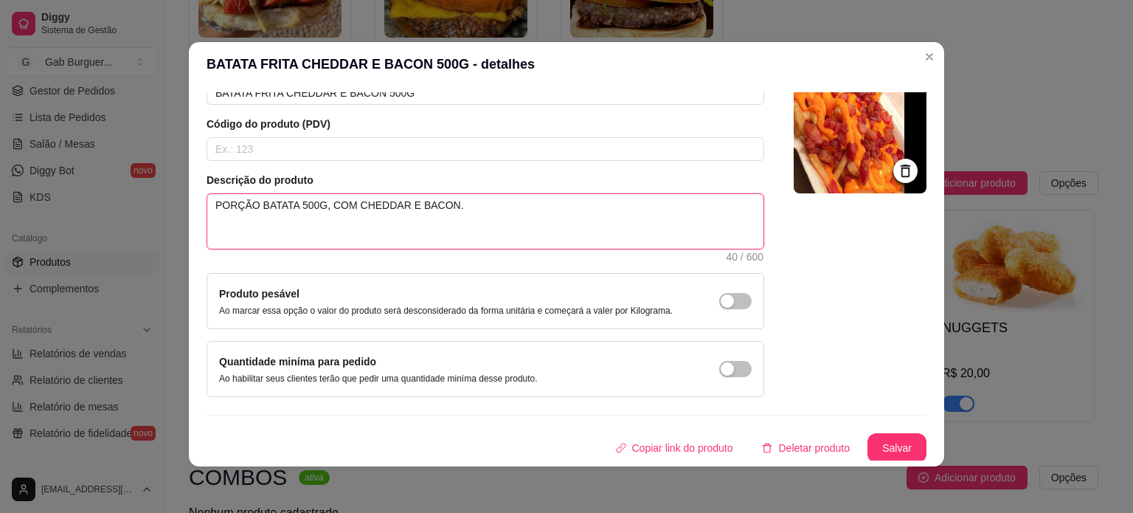
scroll to position [3, 0]
click at [869, 438] on button "Salvar" at bounding box center [896, 447] width 59 height 30
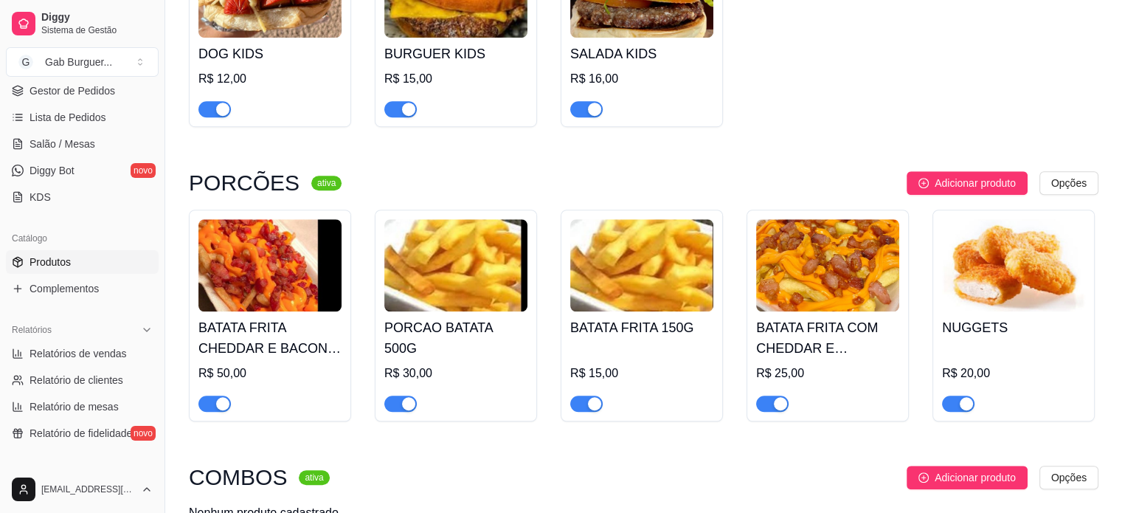
click at [288, 365] on div "BATATA FRITA CHEDDAR E BACON 500G R$ 50,00" at bounding box center [269, 361] width 143 height 100
click at [292, 310] on img at bounding box center [269, 265] width 143 height 92
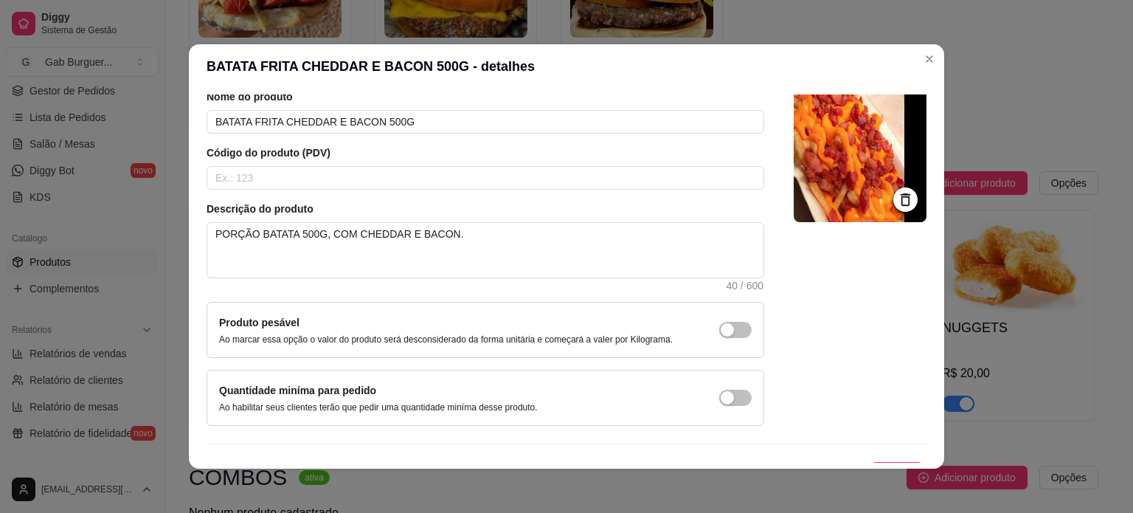
scroll to position [86, 0]
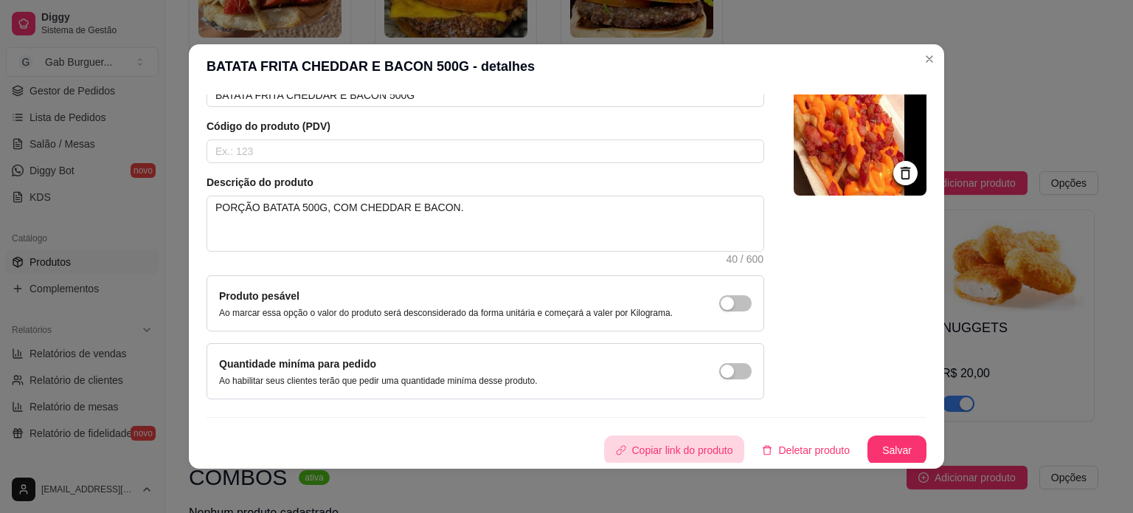
click at [671, 454] on button "Copiar link do produto" at bounding box center [674, 450] width 141 height 30
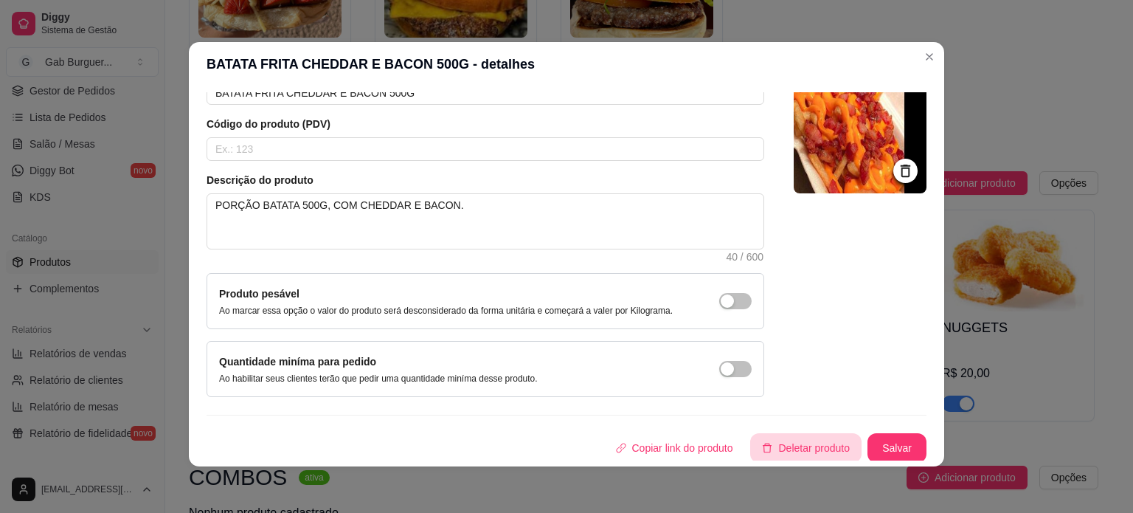
scroll to position [3, 0]
click at [883, 453] on button "Salvar" at bounding box center [897, 447] width 58 height 29
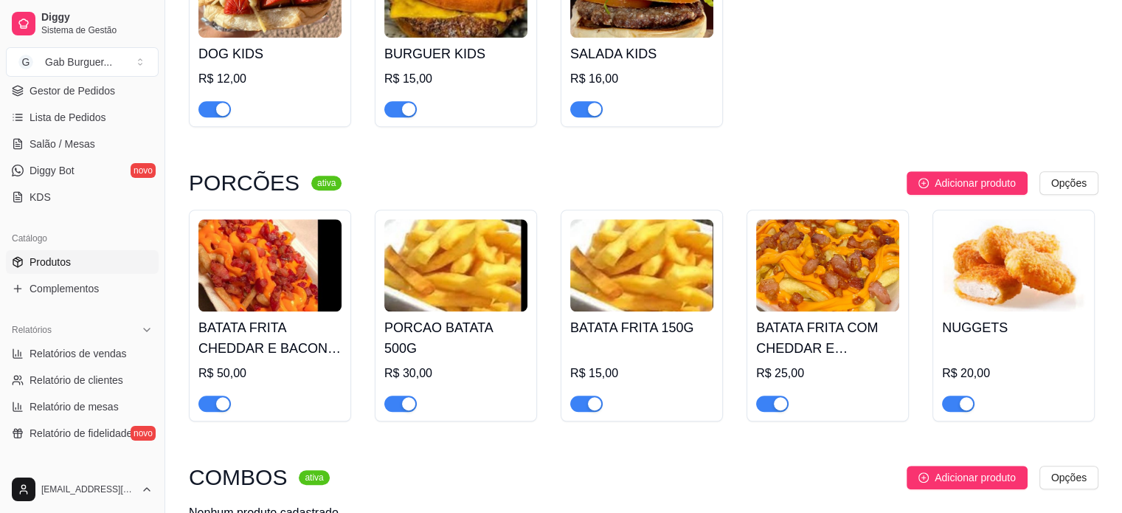
click at [483, 340] on div "PORCAO BATATA 500G R$ 30,00" at bounding box center [455, 361] width 143 height 100
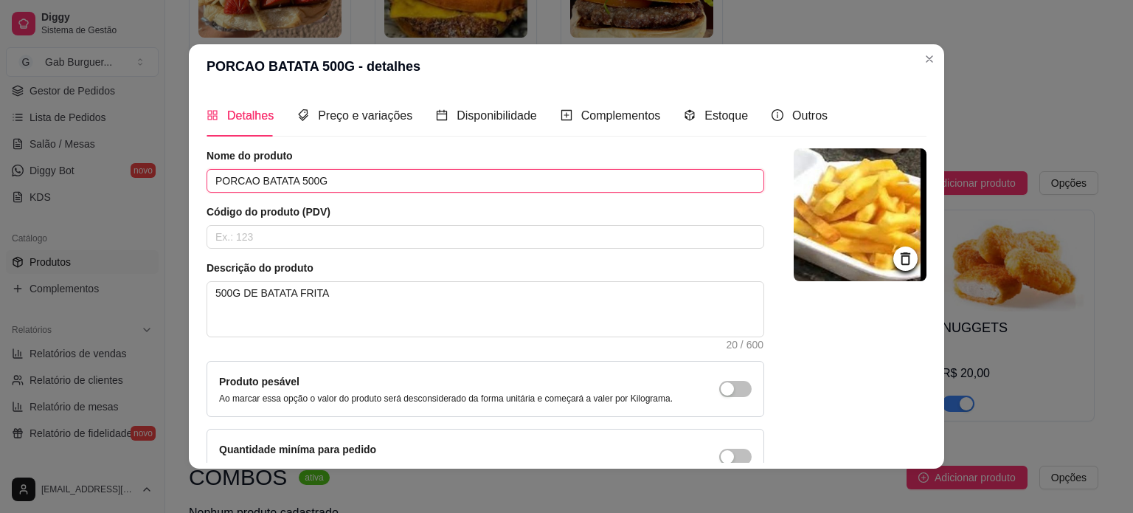
drag, startPoint x: 254, startPoint y: 186, endPoint x: 125, endPoint y: 188, distance: 128.4
click at [125, 188] on div "PORCAO BATATA 500G - detalhes Detalhes Preço e variações Disponibilidade Comple…" at bounding box center [566, 256] width 1133 height 513
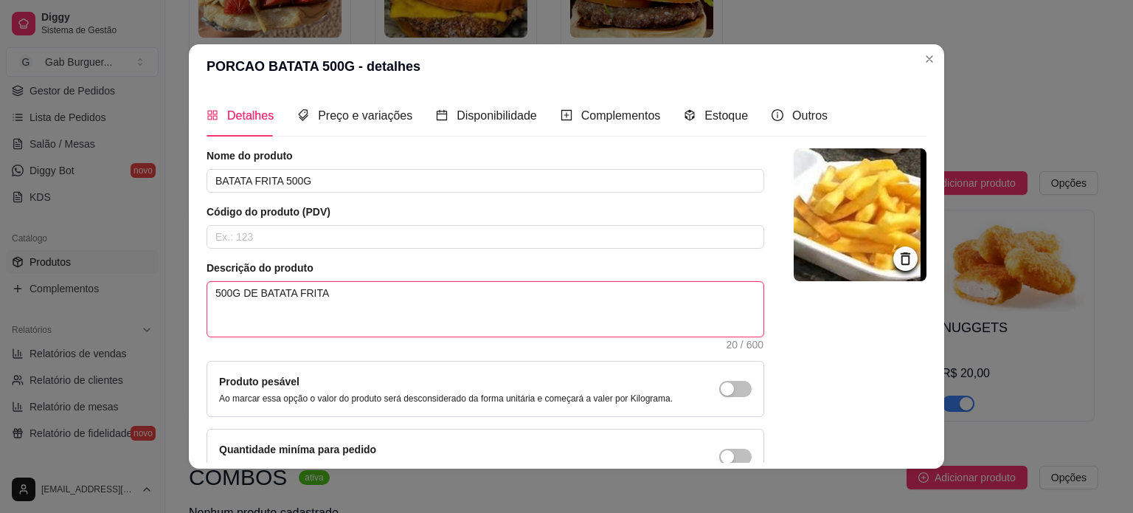
click at [362, 310] on textarea "500G DE BATATA FRITA" at bounding box center [485, 309] width 556 height 55
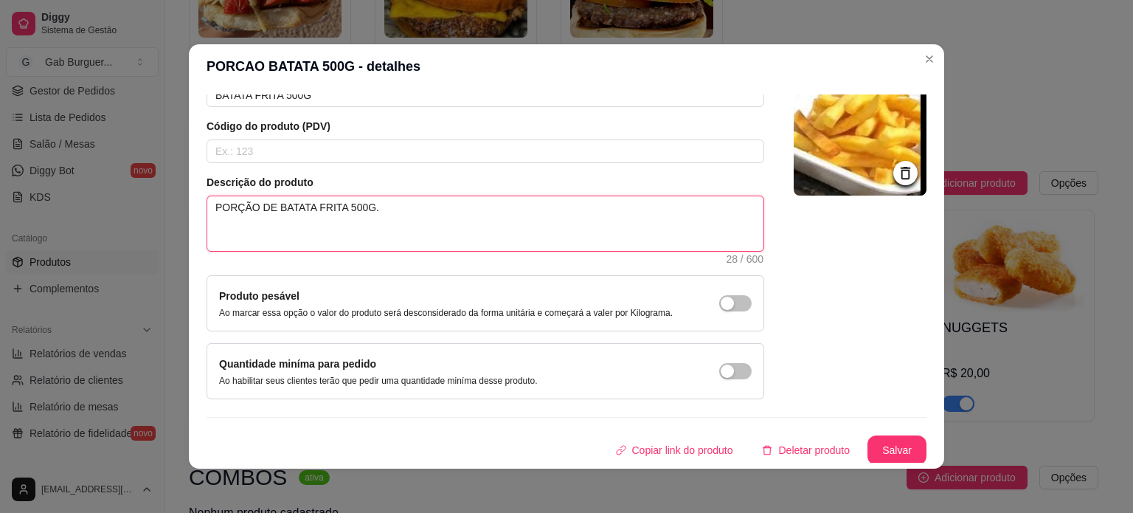
scroll to position [86, 0]
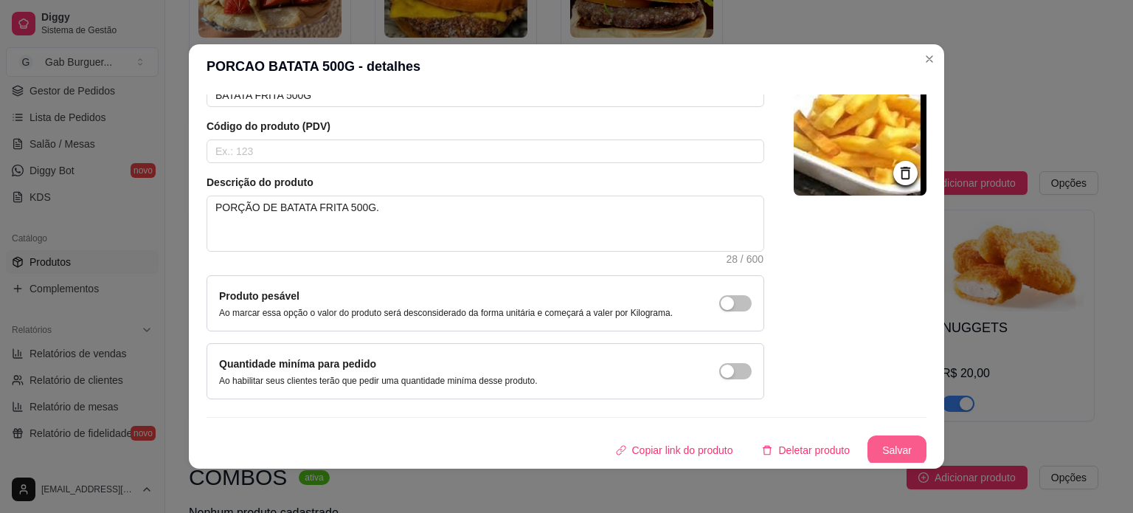
click at [889, 453] on button "Salvar" at bounding box center [896, 450] width 59 height 30
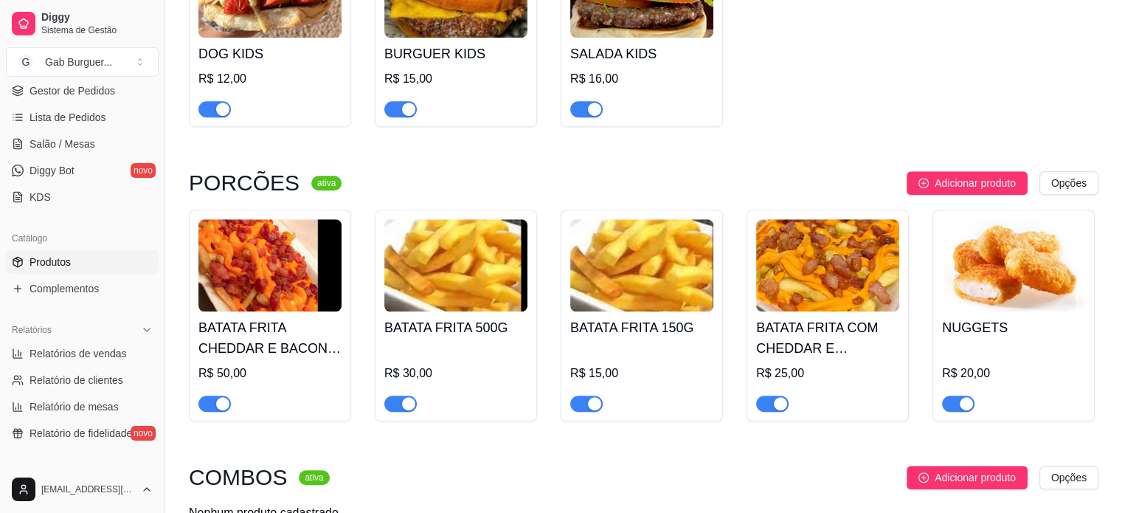
click at [654, 329] on h4 "BATATA FRITA 150G" at bounding box center [641, 327] width 143 height 21
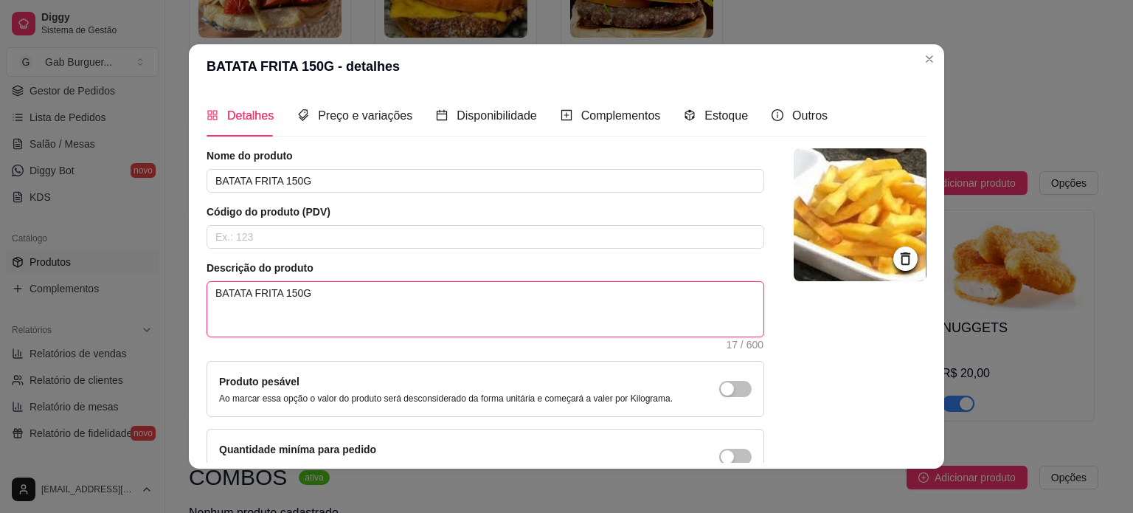
drag, startPoint x: 314, startPoint y: 302, endPoint x: 65, endPoint y: 283, distance: 250.0
click at [65, 283] on div "BATATA FRITA 150G - detalhes Detalhes Preço e variações Disponibilidade Complem…" at bounding box center [566, 256] width 1133 height 513
click at [549, 315] on textarea "PORÇÃO INDIVIDUAL DE BATATA FRITA DE 150G" at bounding box center [485, 309] width 556 height 55
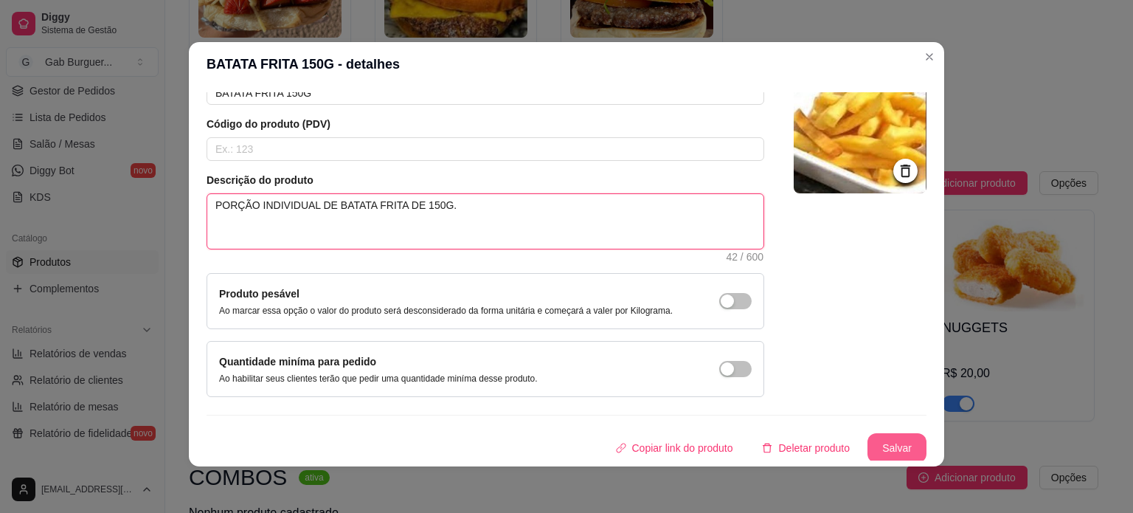
scroll to position [3, 0]
click at [881, 448] on button "Salvar" at bounding box center [896, 447] width 59 height 30
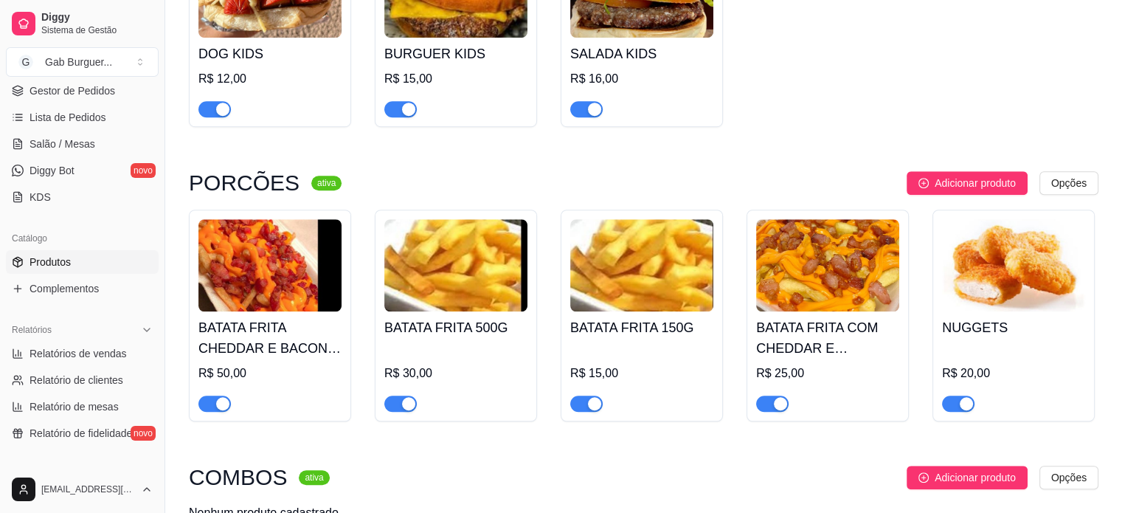
click at [682, 342] on div "BATATA FRITA 150G R$ 15,00" at bounding box center [641, 361] width 143 height 100
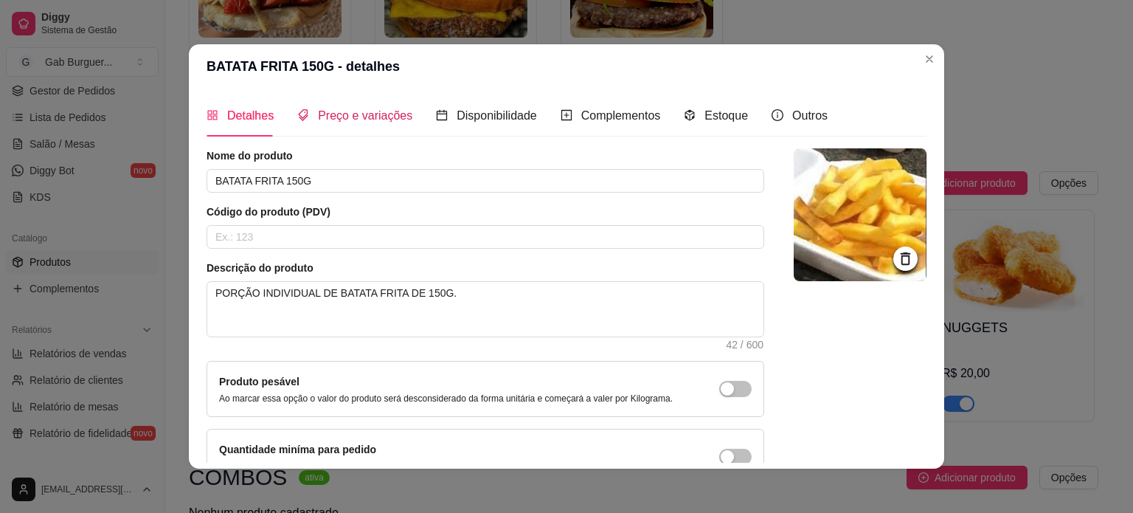
click at [375, 110] on span "Preço e variações" at bounding box center [365, 115] width 94 height 13
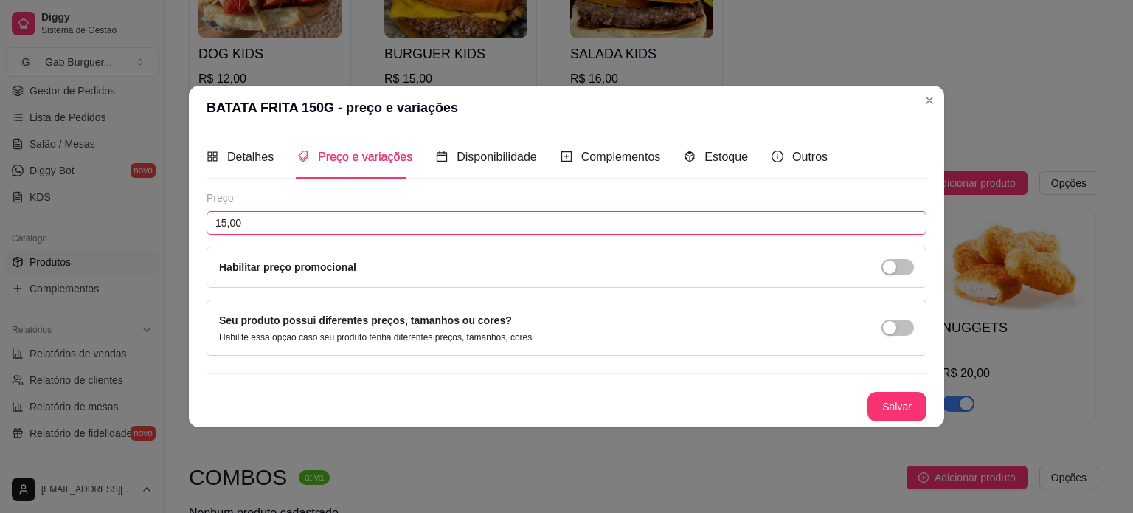
drag, startPoint x: 268, startPoint y: 221, endPoint x: 0, endPoint y: 282, distance: 275.4
click at [0, 280] on div "BATATA FRITA 150G - preço e variações Detalhes Preço e variações Disponibilidad…" at bounding box center [566, 256] width 1133 height 513
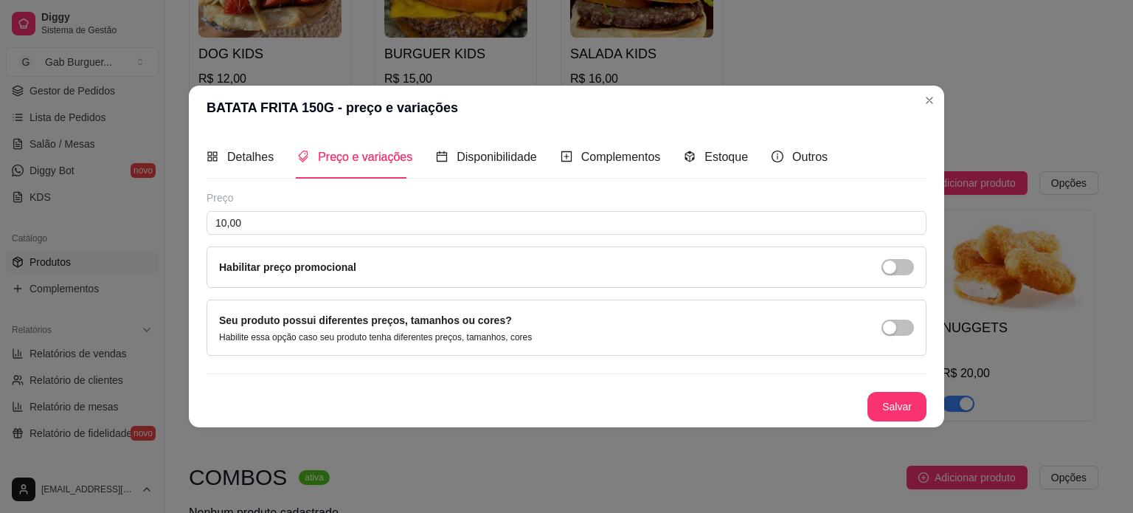
click at [887, 387] on div "Preço 10,00 Habilitar preço promocional Seu produto possui diferentes preços, t…" at bounding box center [567, 305] width 720 height 231
click at [891, 397] on button "Salvar" at bounding box center [896, 407] width 59 height 30
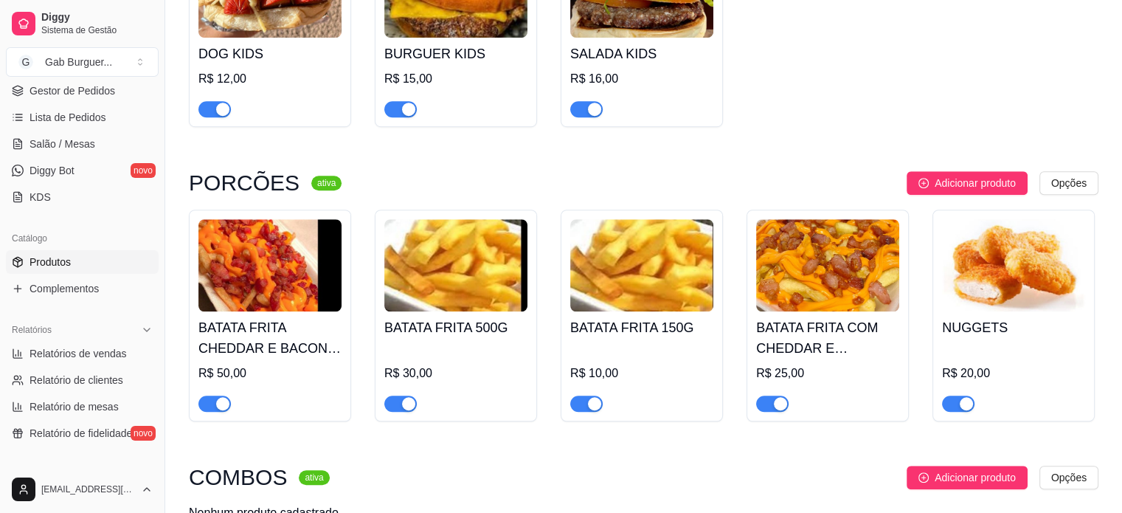
click at [832, 246] on img at bounding box center [827, 265] width 143 height 92
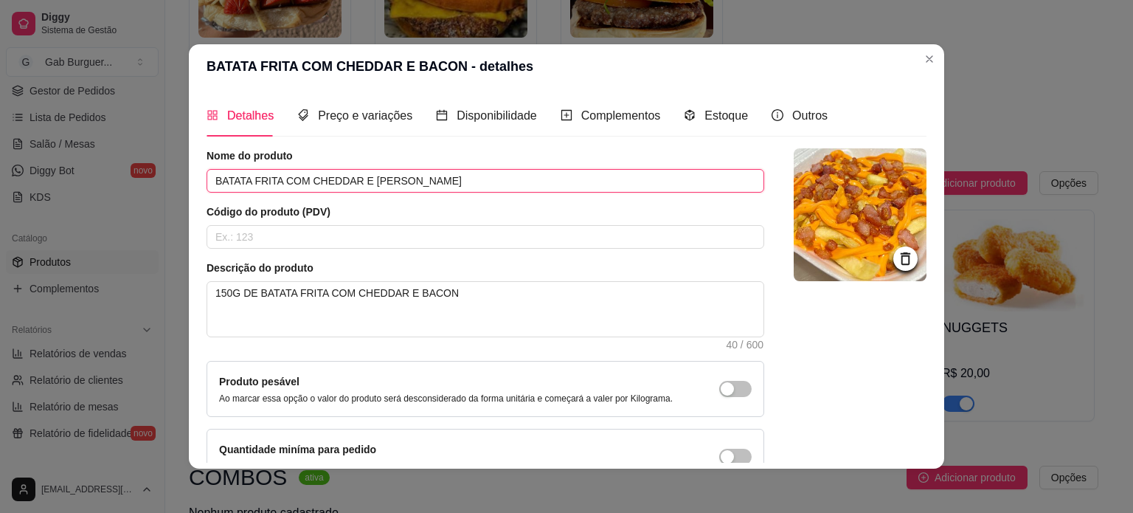
click at [479, 181] on input "BATATA FRITA COM CHEDDAR E BACON" at bounding box center [486, 181] width 558 height 24
click at [363, 113] on span "Preço e variações" at bounding box center [365, 115] width 94 height 13
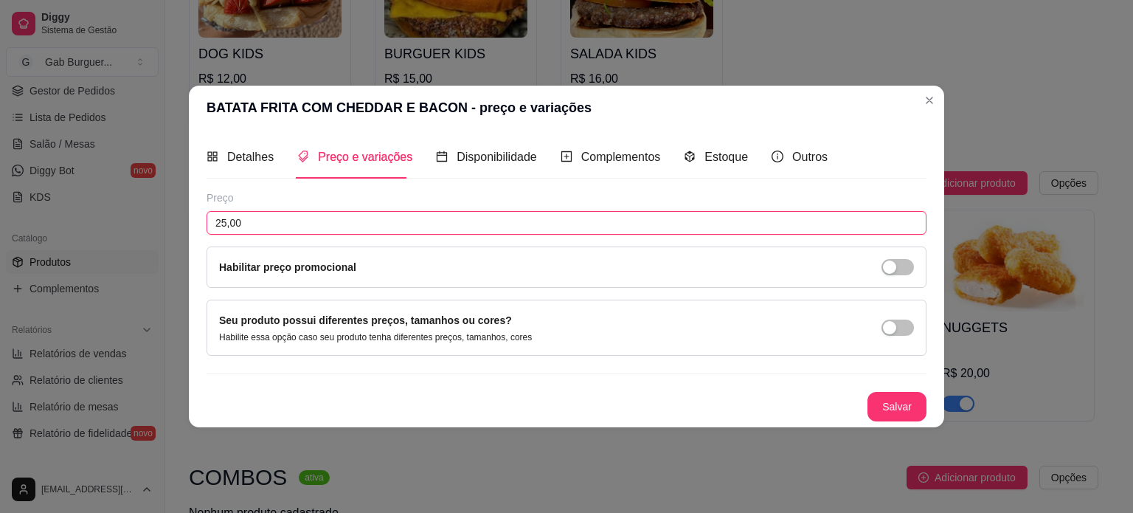
click at [281, 212] on input "25,00" at bounding box center [567, 223] width 720 height 24
drag, startPoint x: 285, startPoint y: 217, endPoint x: 98, endPoint y: 226, distance: 186.8
click at [98, 226] on div "BATATA FRITA COM CHEDDAR E BACON - preço e variações Detalhes Preço e variações…" at bounding box center [566, 256] width 1133 height 513
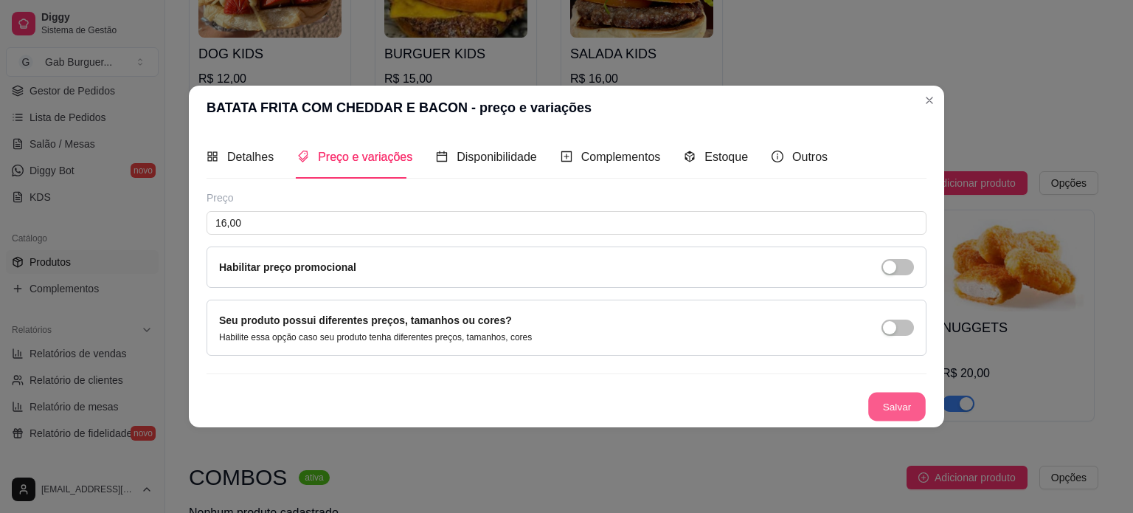
click at [900, 402] on button "Salvar" at bounding box center [897, 406] width 58 height 29
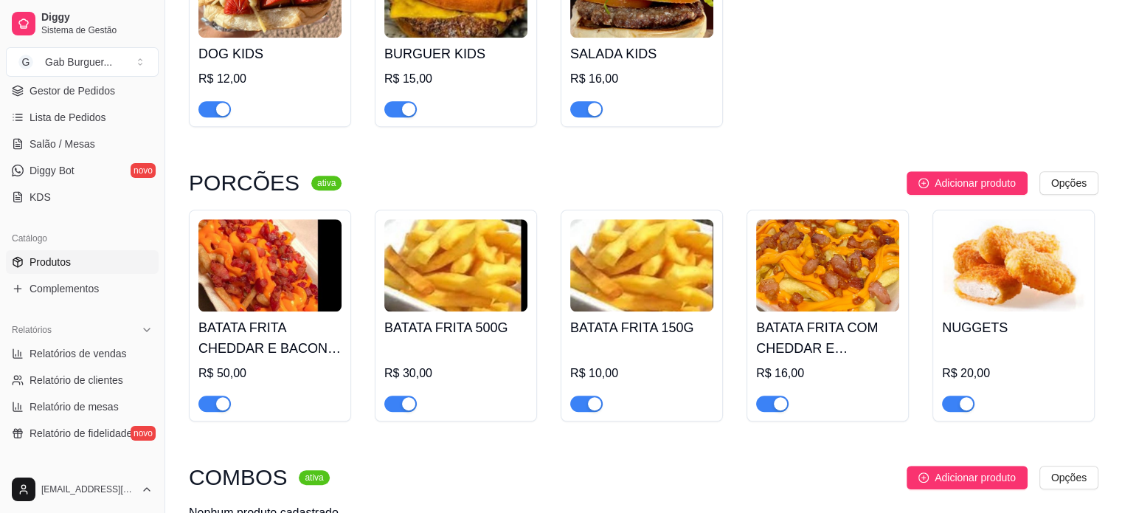
click at [1008, 306] on img at bounding box center [1013, 265] width 143 height 92
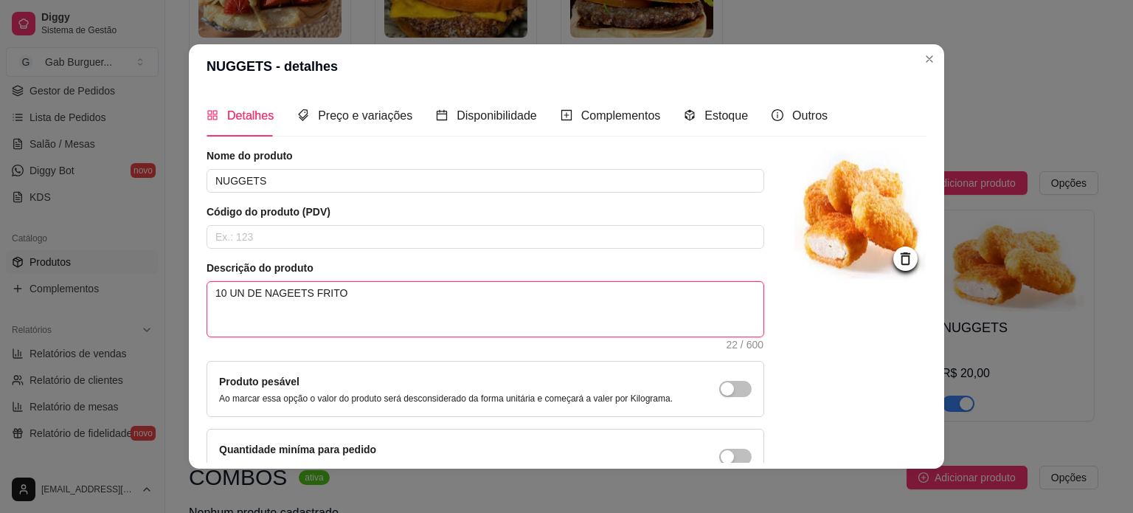
click at [239, 297] on textarea "10 UN DE NAGEETS FRITO" at bounding box center [485, 309] width 556 height 55
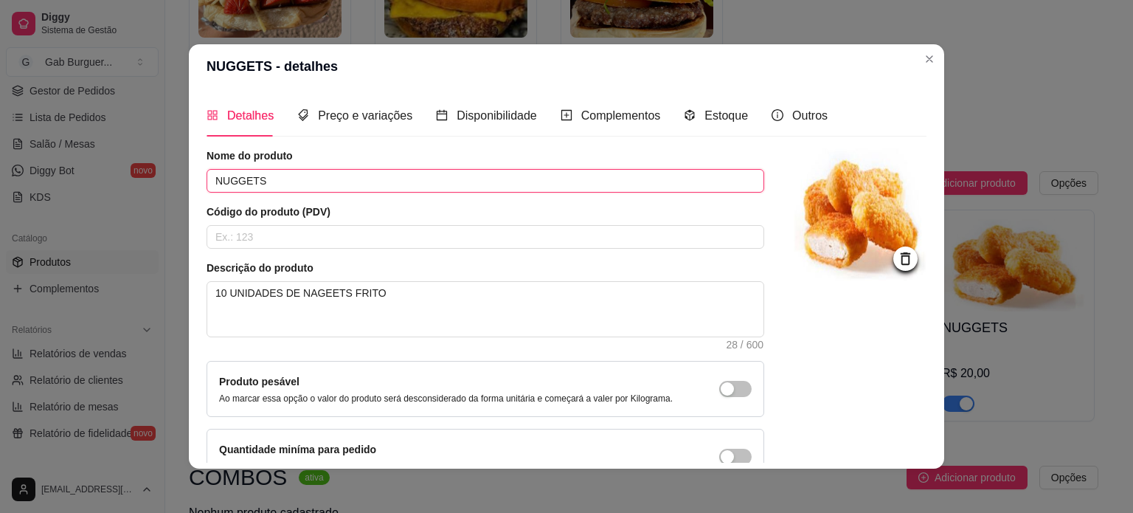
click at [336, 191] on input "NUGGETS" at bounding box center [486, 181] width 558 height 24
drag, startPoint x: 397, startPoint y: 357, endPoint x: 387, endPoint y: 303, distance: 54.7
click at [398, 357] on div "Nome do produto NUGGETS Código do produto (PDV) Descrição do produto 10 UNIDADE…" at bounding box center [486, 316] width 558 height 336
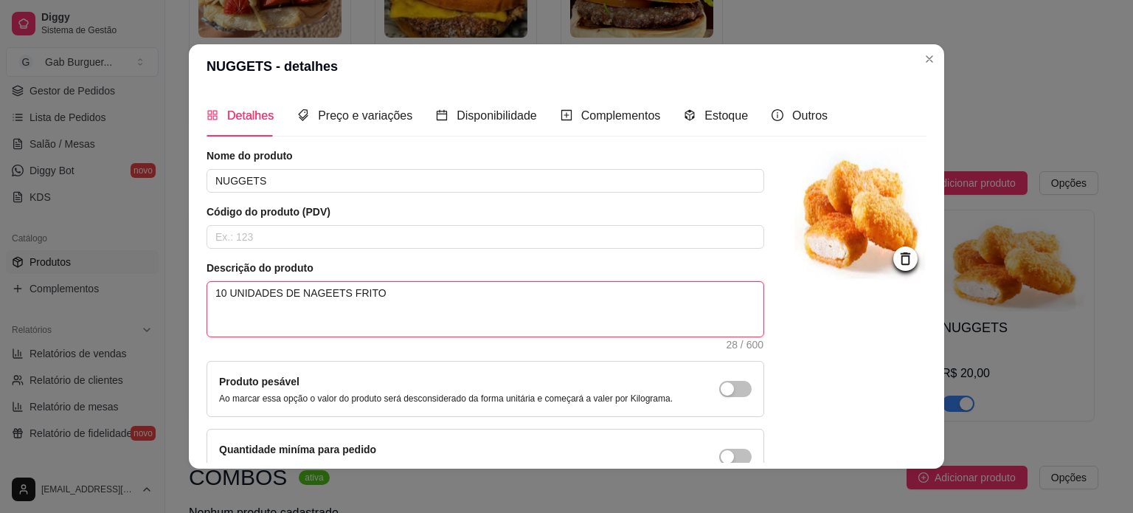
click at [387, 283] on textarea "10 UNIDADES DE NAGEETS FRITO" at bounding box center [485, 309] width 556 height 55
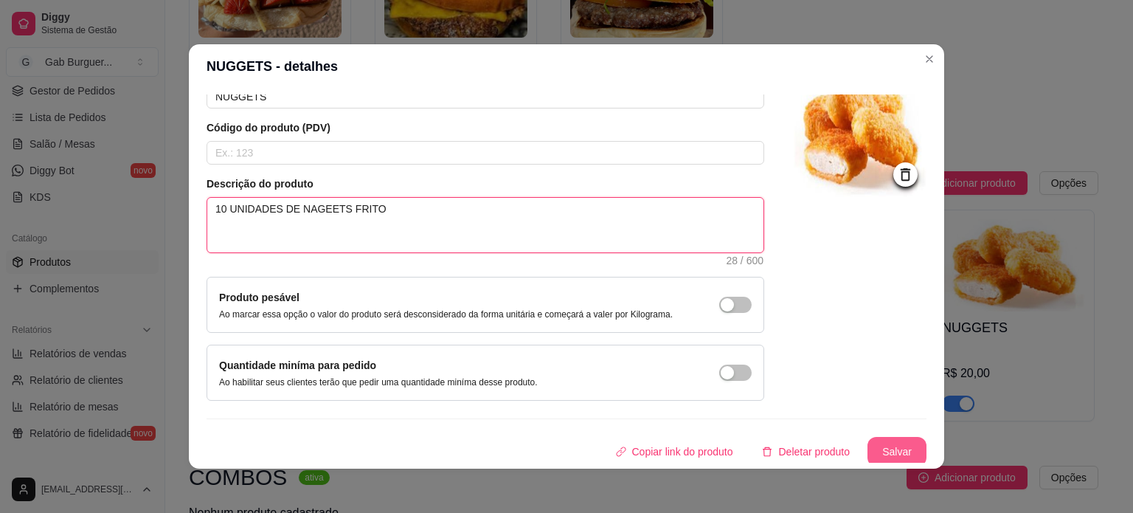
scroll to position [86, 0]
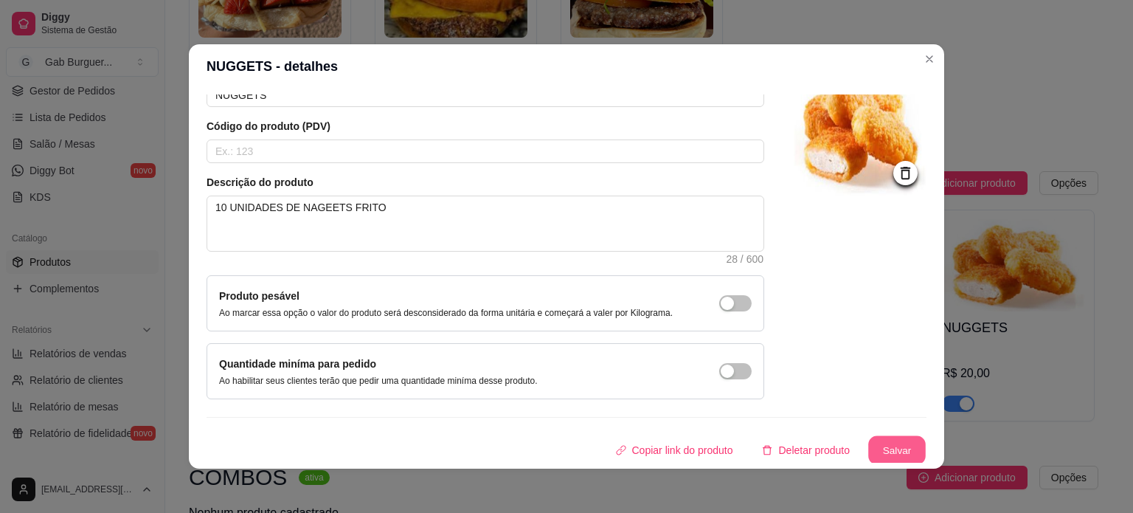
click at [884, 445] on button "Salvar" at bounding box center [897, 450] width 58 height 29
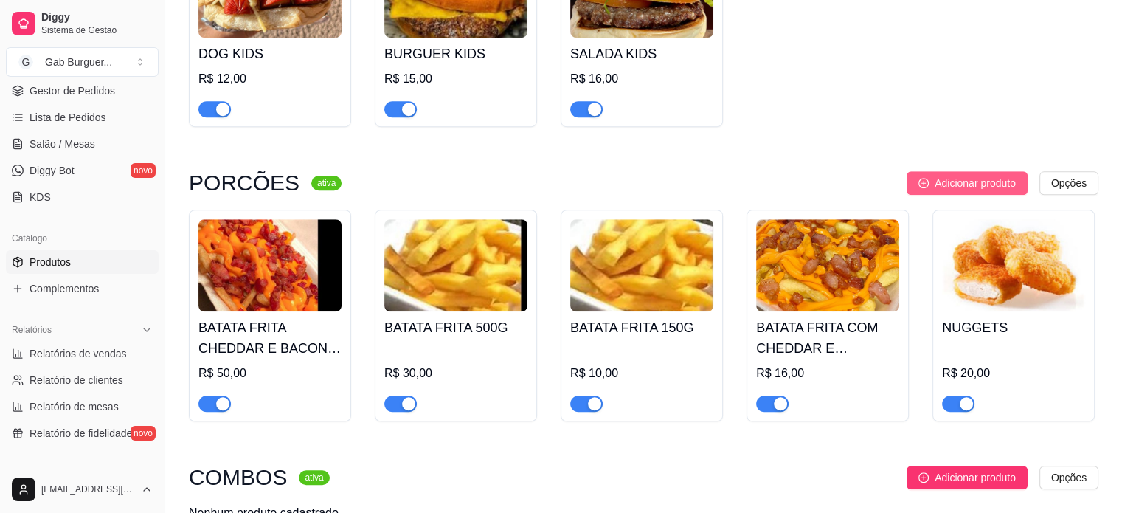
click at [983, 194] on button "Adicionar produto" at bounding box center [966, 183] width 121 height 24
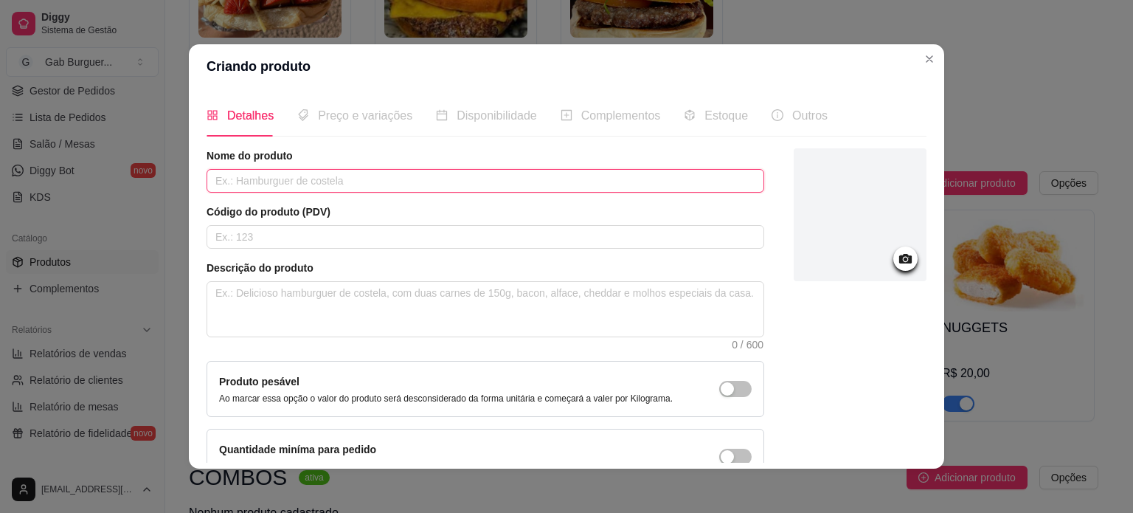
click at [369, 181] on input "text" at bounding box center [486, 181] width 558 height 24
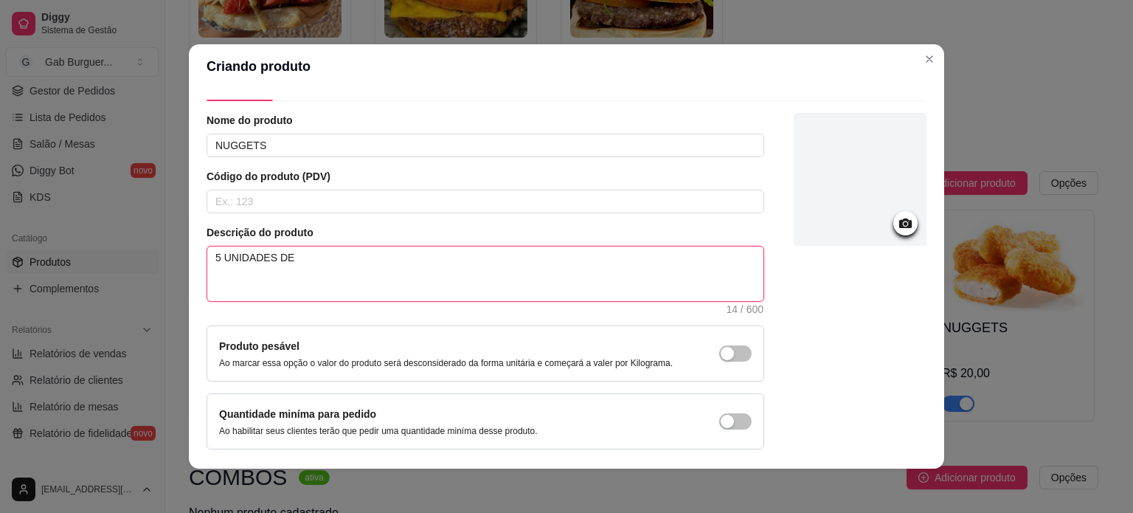
scroll to position [0, 0]
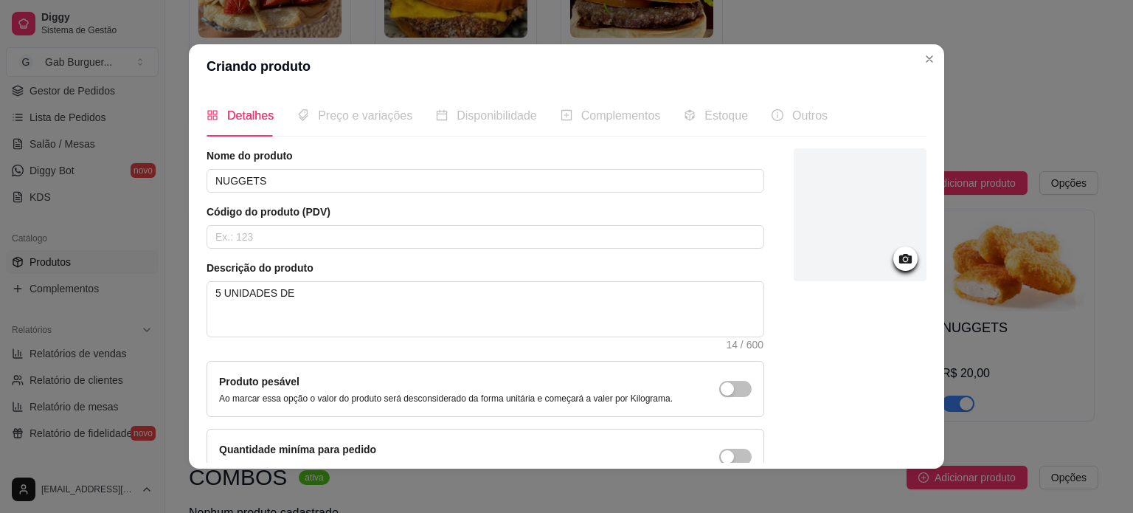
click at [347, 125] on div "Preço e variações" at bounding box center [354, 115] width 115 height 42
click at [336, 114] on span "Preço e variações" at bounding box center [365, 115] width 94 height 13
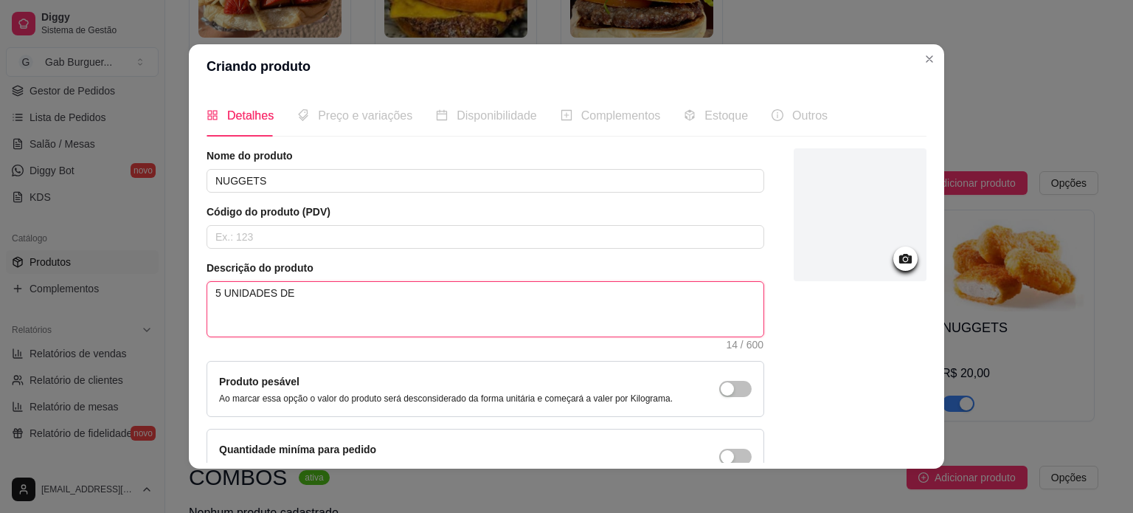
click at [303, 299] on textarea "5 UNIDADES DE" at bounding box center [485, 309] width 556 height 55
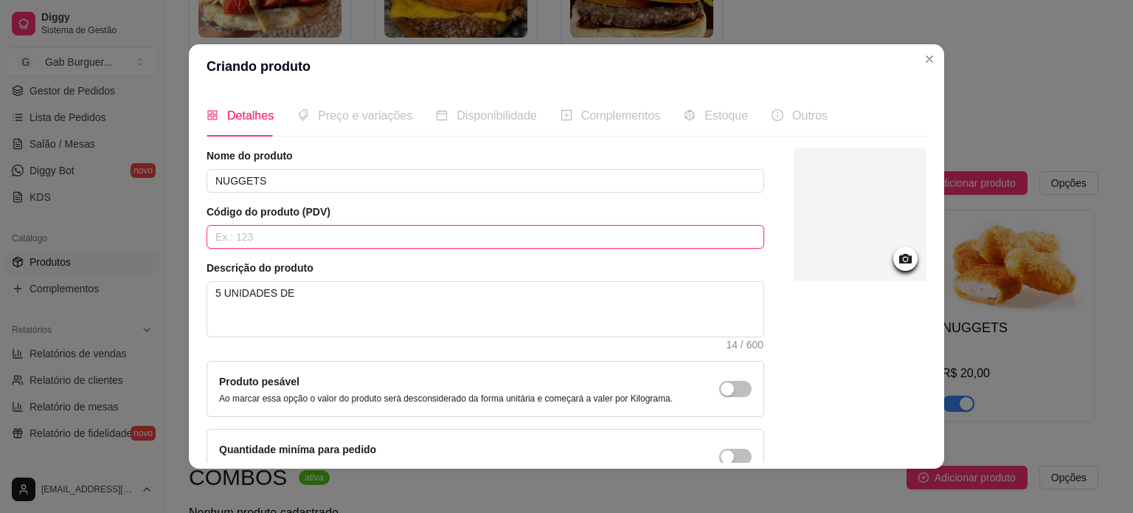
click at [377, 225] on input "text" at bounding box center [486, 237] width 558 height 24
click at [794, 175] on div at bounding box center [860, 214] width 133 height 133
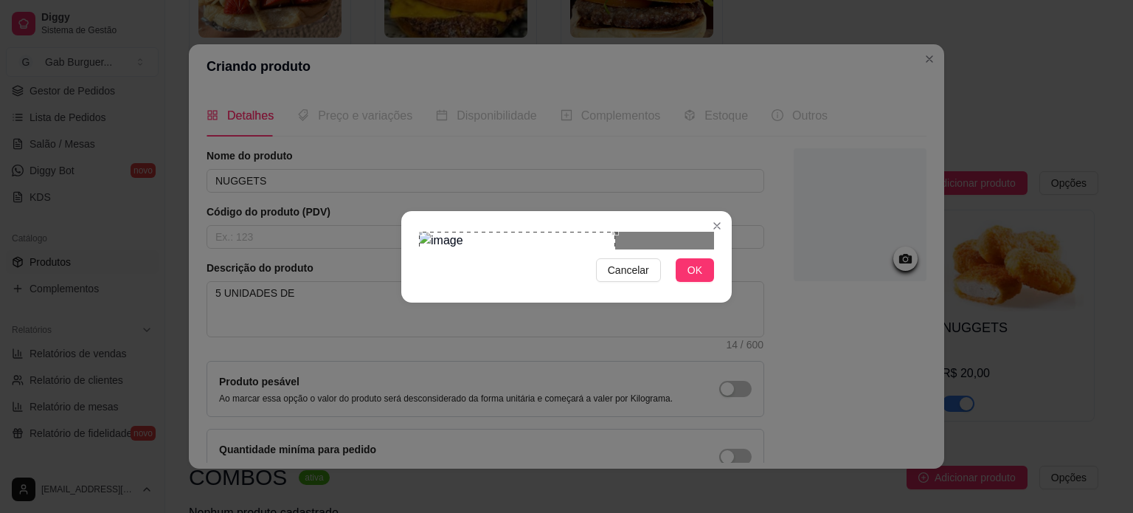
click at [472, 292] on div "Use the arrow keys to move the crop selection area" at bounding box center [517, 299] width 196 height 135
click at [702, 282] on button "OK" at bounding box center [695, 270] width 38 height 24
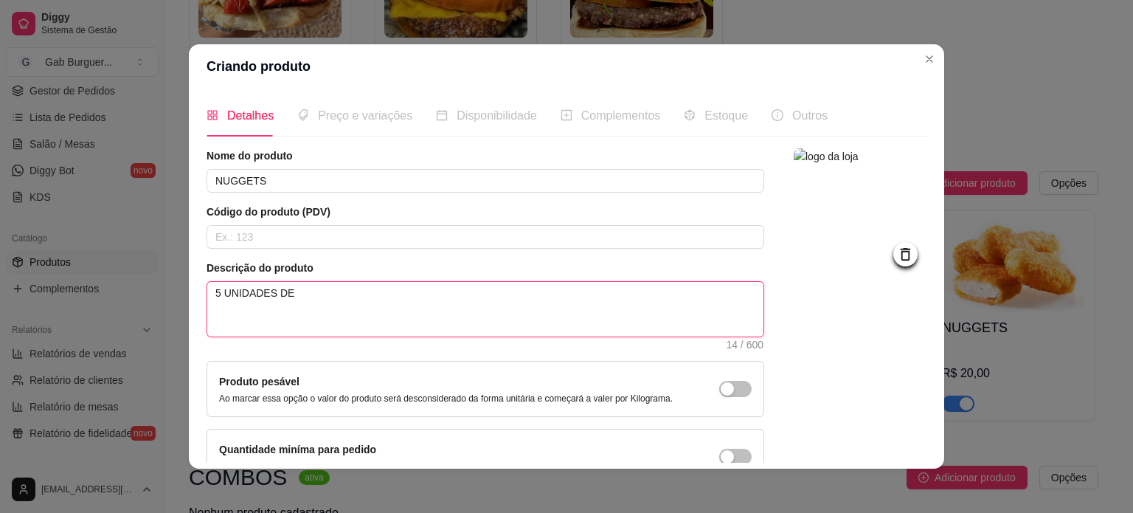
click at [401, 305] on textarea "5 UNIDADES DE" at bounding box center [485, 309] width 556 height 55
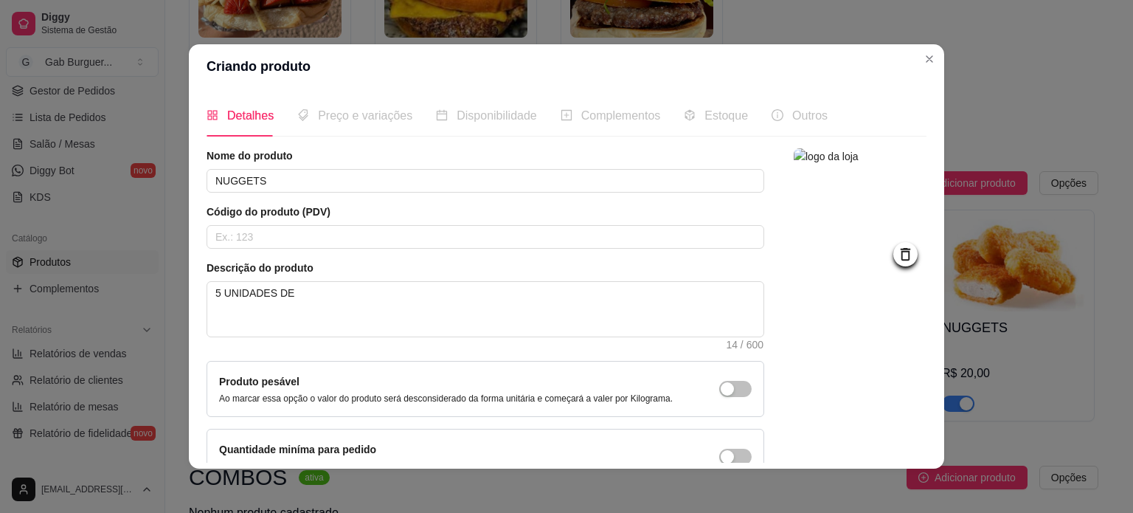
click at [364, 122] on span "Preço e variações" at bounding box center [365, 115] width 94 height 13
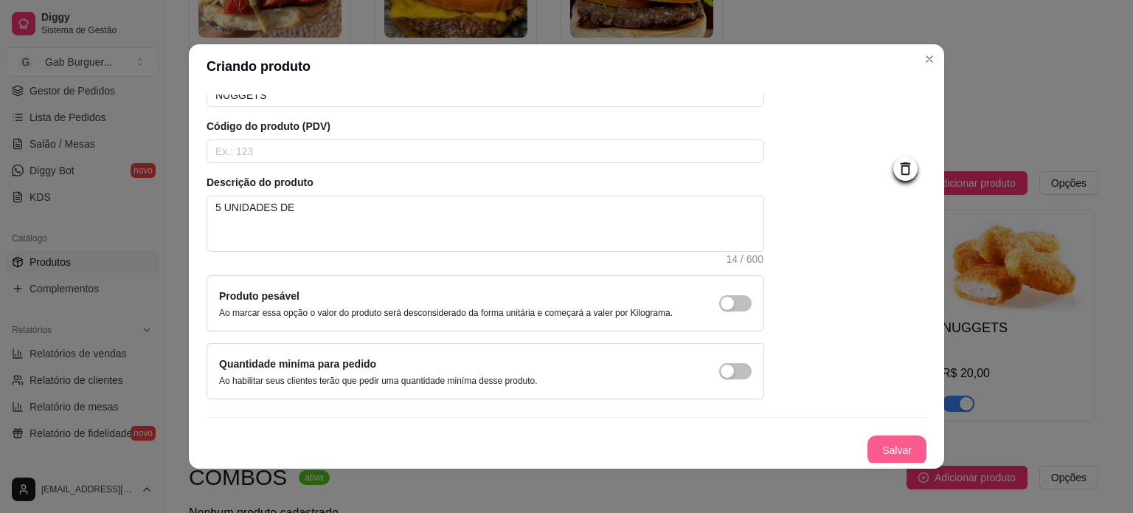
click at [867, 451] on button "Salvar" at bounding box center [896, 450] width 59 height 30
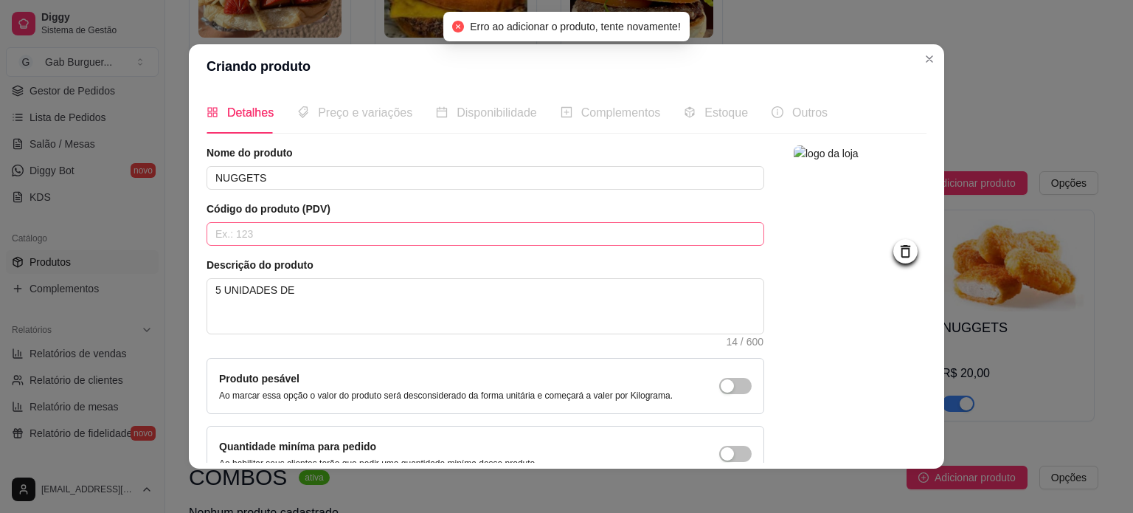
scroll to position [0, 0]
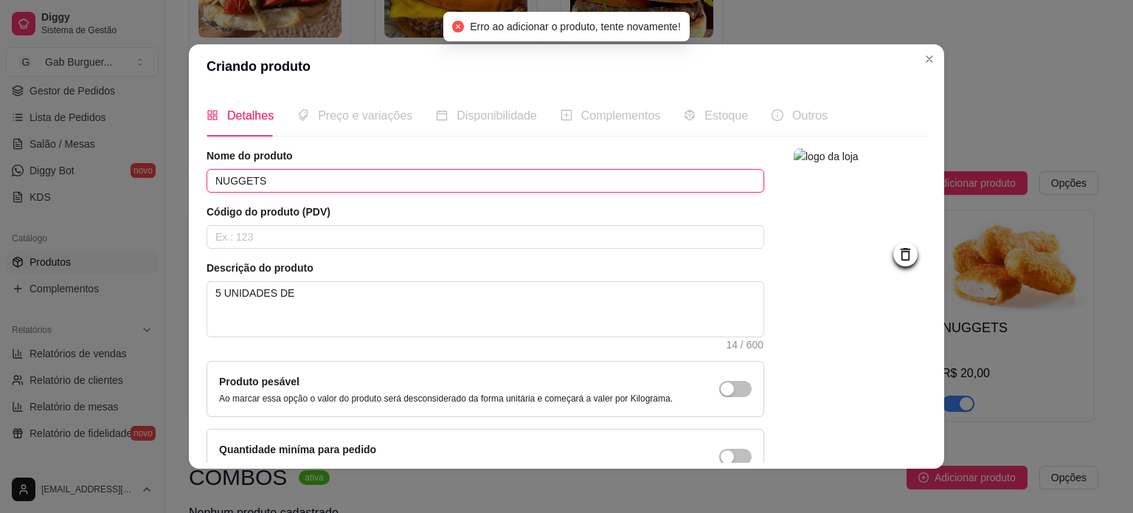
click at [381, 188] on input "NUGGETS" at bounding box center [486, 181] width 558 height 24
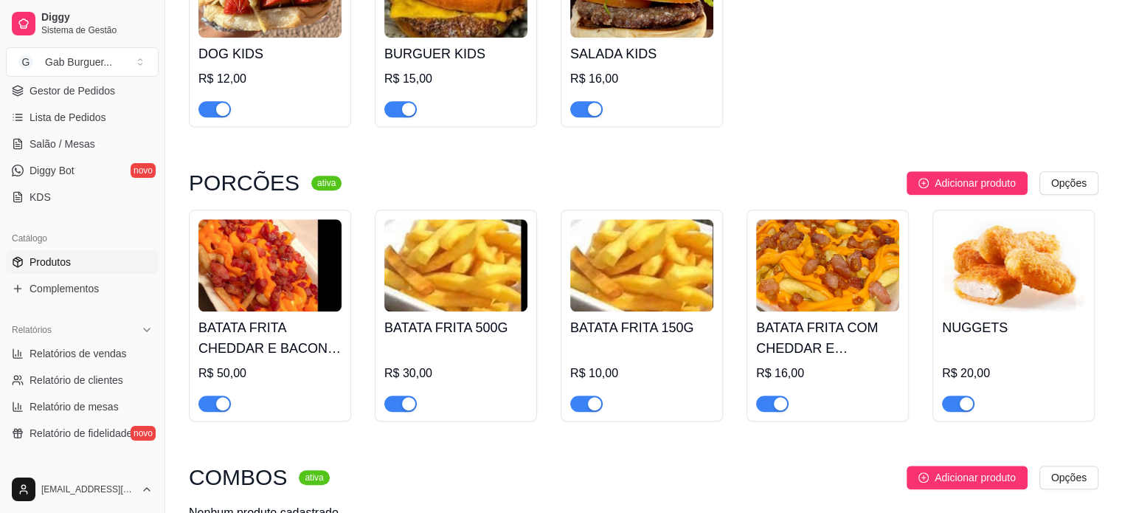
click at [928, 282] on div "BATATA FRITA CHEDDAR E BACON 500G R$ 50,00 BATATA FRITA 500G R$ 30,00 BATATA FR…" at bounding box center [643, 315] width 909 height 212
click at [1006, 283] on img at bounding box center [1013, 265] width 143 height 92
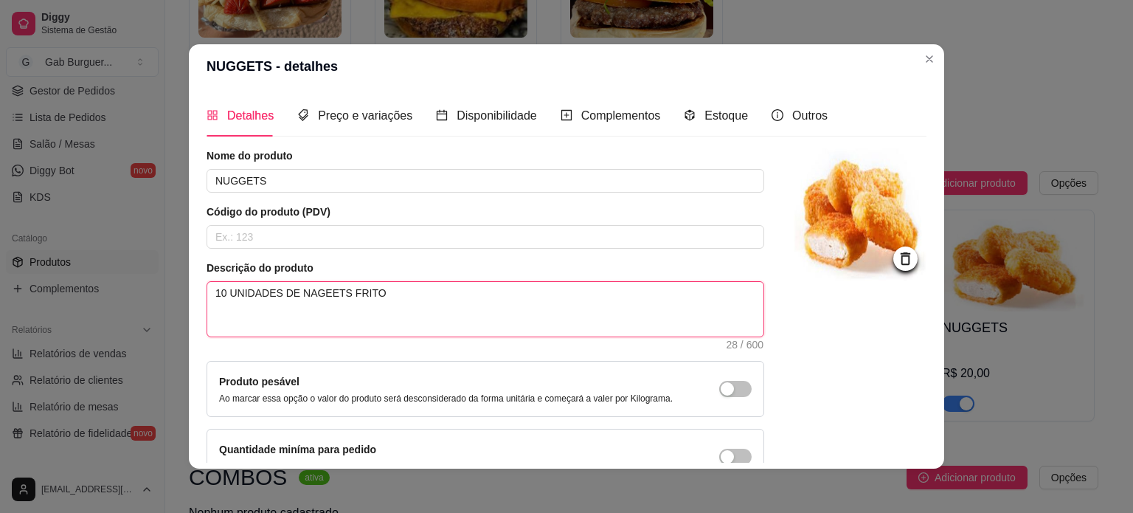
drag, startPoint x: 403, startPoint y: 289, endPoint x: 170, endPoint y: 313, distance: 234.3
click at [170, 313] on div "NUGGETS - detalhes Detalhes Preço e variações Disponibilidade Complementos Esto…" at bounding box center [566, 256] width 1133 height 513
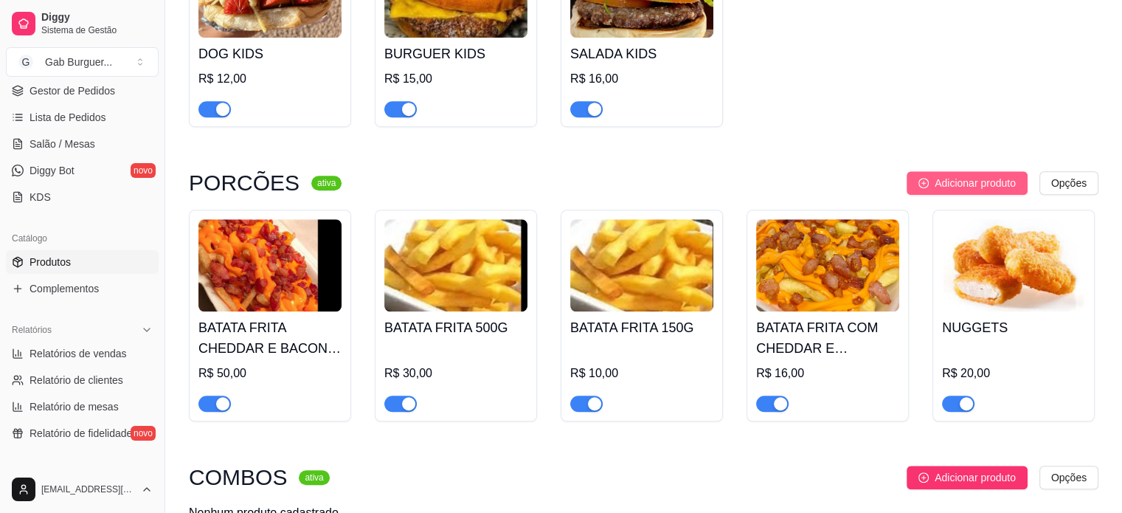
click at [988, 191] on span "Adicionar produto" at bounding box center [975, 183] width 81 height 16
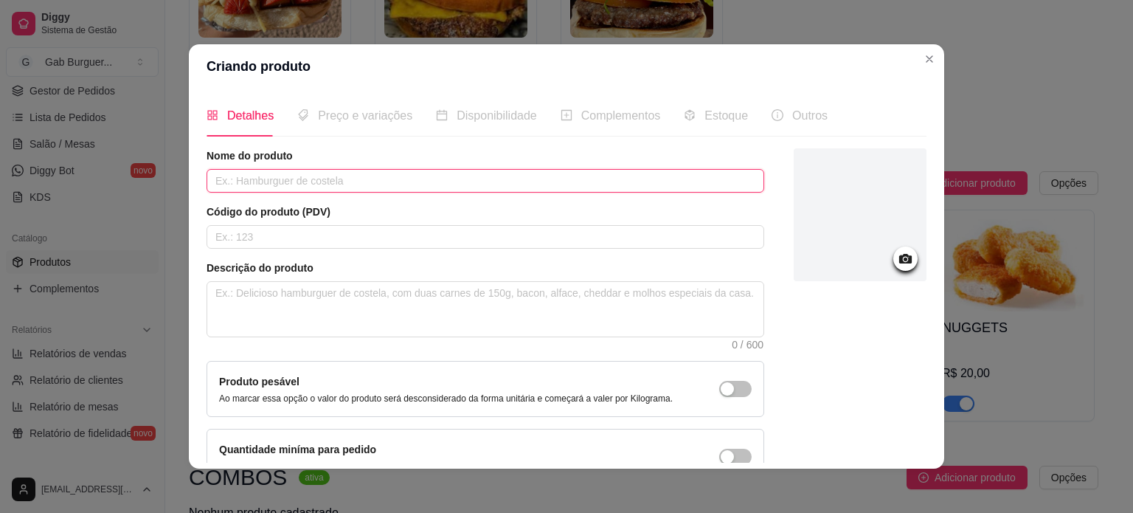
click at [368, 189] on input "text" at bounding box center [486, 181] width 558 height 24
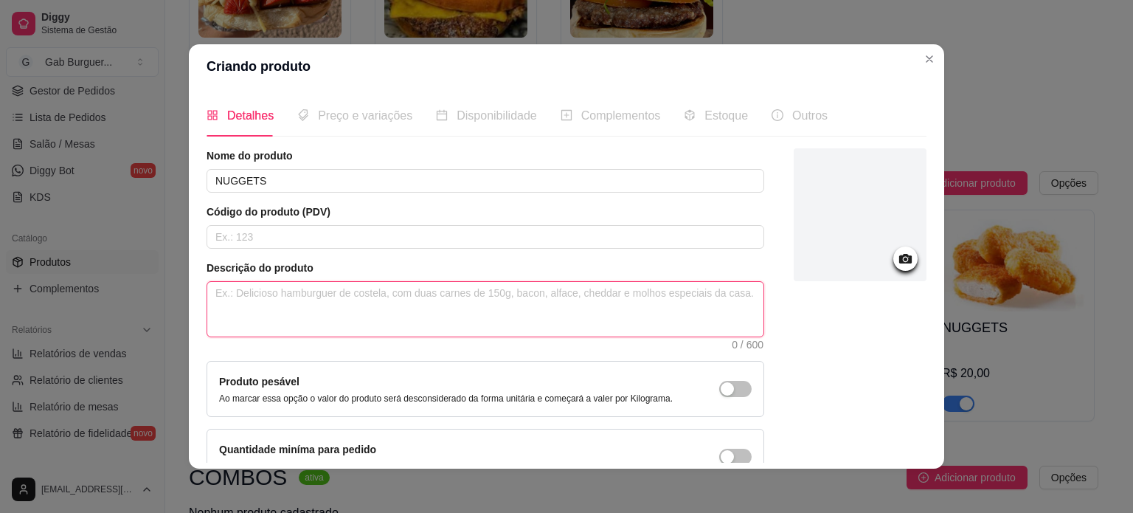
click at [277, 301] on textarea at bounding box center [485, 309] width 556 height 55
paste textarea "10 UNIDADES DE NAGEETS FRITO"
click at [219, 294] on textarea "10 UNIDADES DE NAGEETS FRITO" at bounding box center [485, 309] width 556 height 55
click at [532, 326] on textarea "5 UNIDADES DE NAGEETS FRITO" at bounding box center [485, 309] width 556 height 55
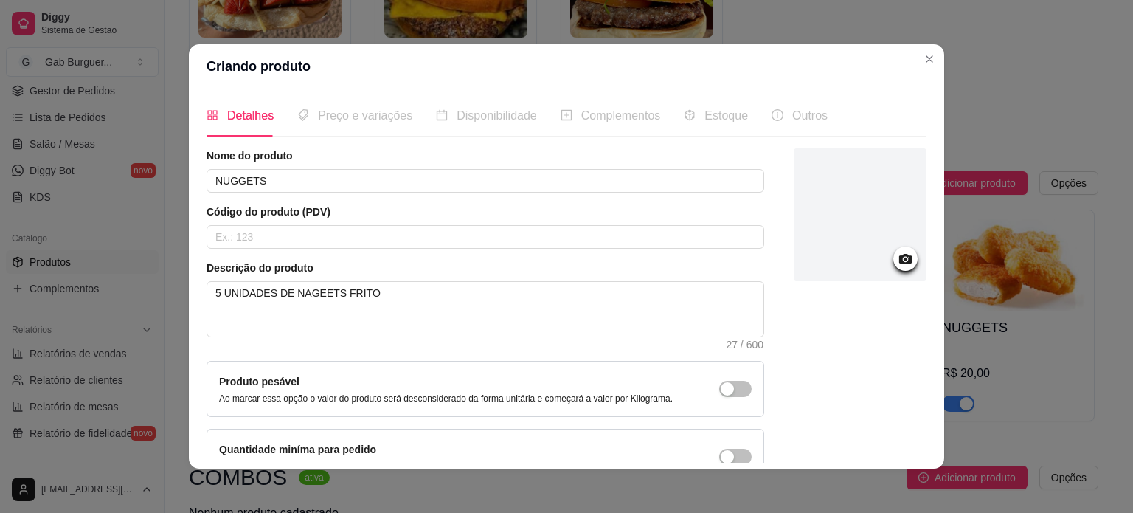
click at [904, 257] on circle at bounding box center [906, 259] width 4 height 4
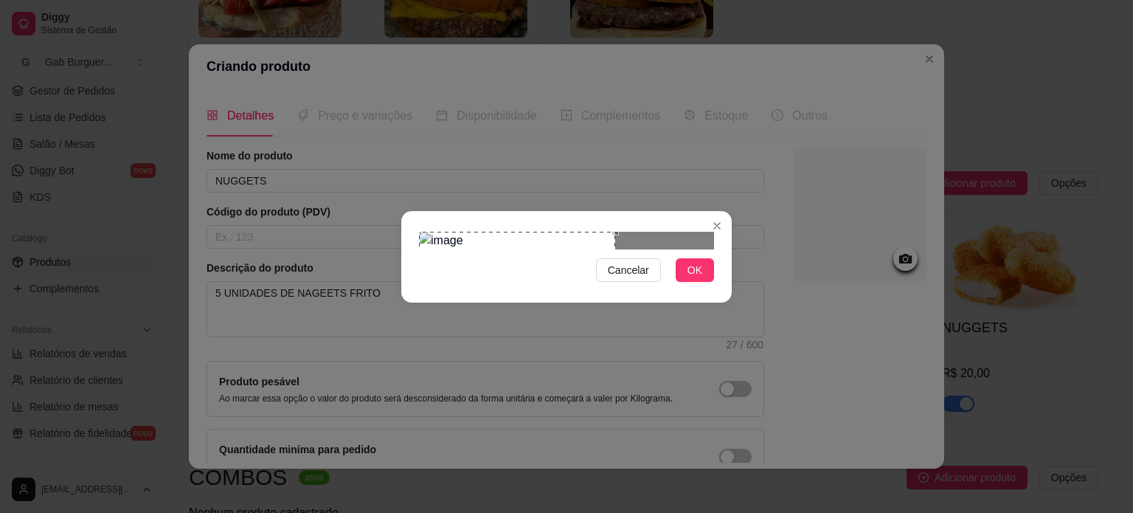
click at [392, 232] on div "Cancelar OK" at bounding box center [566, 256] width 1133 height 513
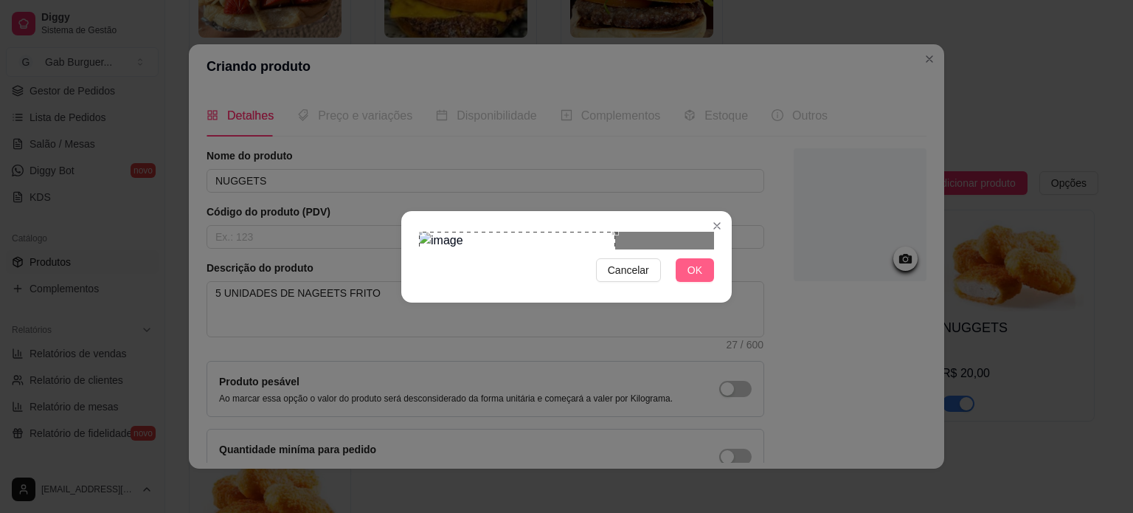
click at [698, 278] on span "OK" at bounding box center [694, 270] width 15 height 16
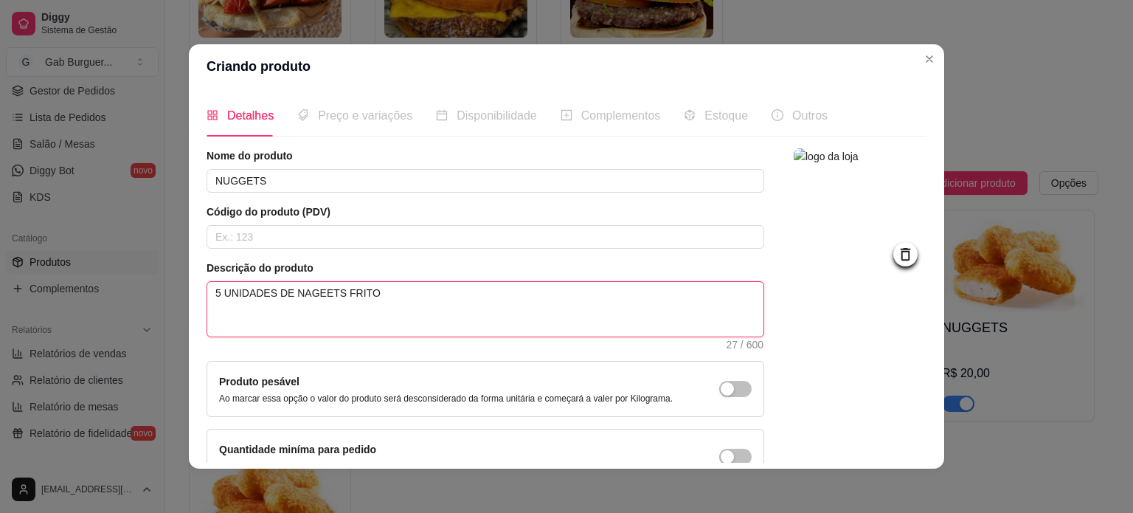
click at [564, 302] on textarea "5 UNIDADES DE NAGEETS FRITO" at bounding box center [485, 309] width 556 height 55
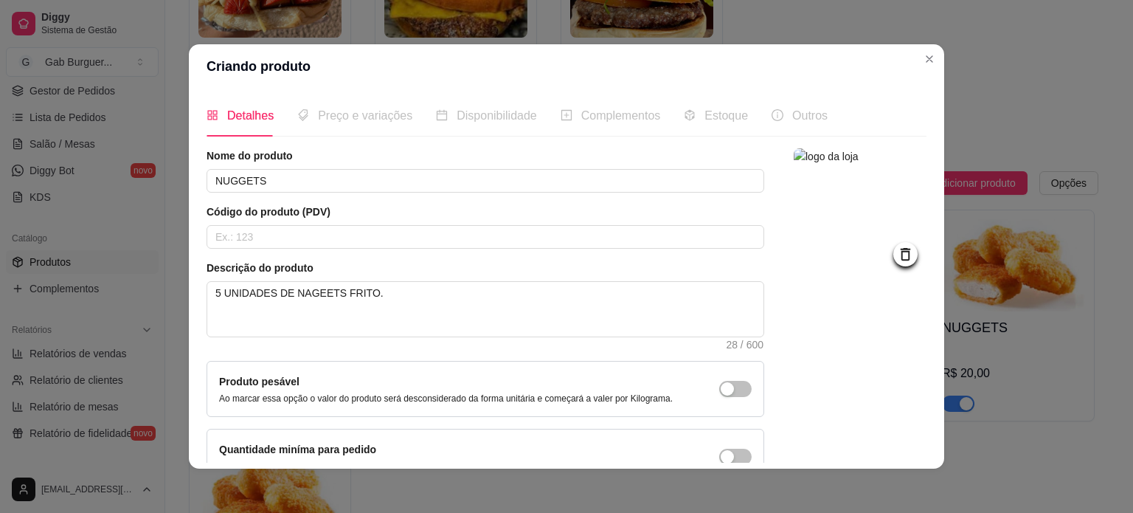
click at [318, 110] on span "Preço e variações" at bounding box center [365, 115] width 94 height 13
click at [275, 229] on input "text" at bounding box center [486, 237] width 558 height 24
click at [275, 229] on input "1" at bounding box center [486, 237] width 558 height 24
click at [345, 379] on div "Produto pesável Ao marcar essa opção o valor do produto será desconsiderado da …" at bounding box center [446, 388] width 454 height 31
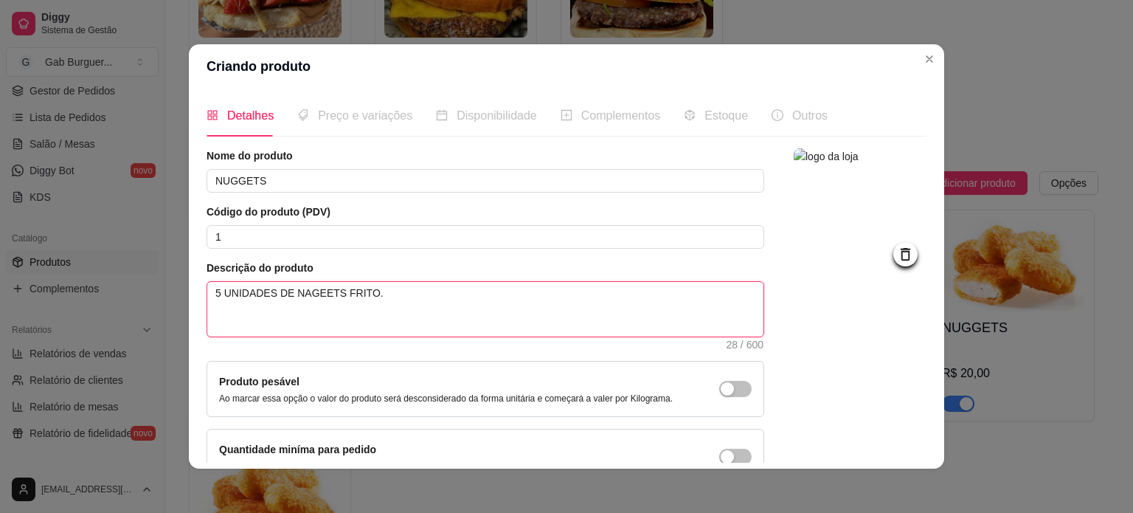
click at [398, 318] on textarea "5 UNIDADES DE NAGEETS FRITO." at bounding box center [485, 309] width 556 height 55
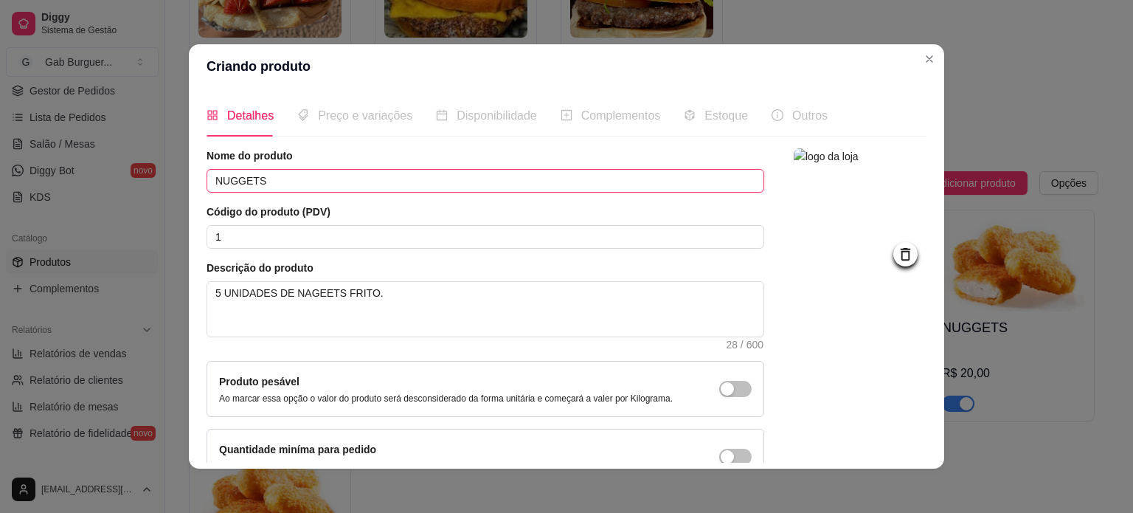
click at [338, 170] on input "NUGGETS" at bounding box center [486, 181] width 558 height 24
click at [362, 235] on input "1" at bounding box center [486, 237] width 558 height 24
click at [375, 179] on input "NUGGETS1" at bounding box center [486, 181] width 558 height 24
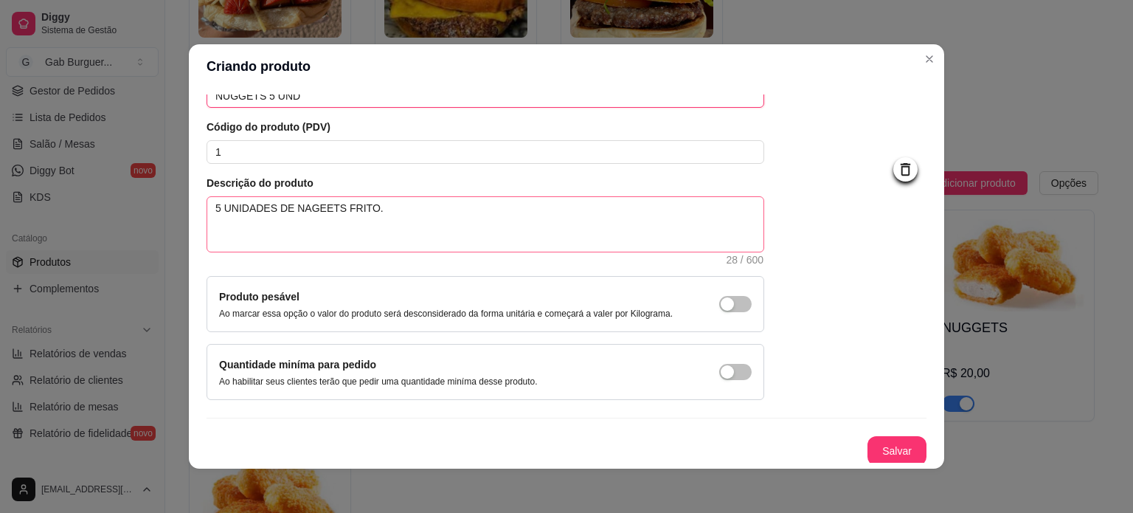
scroll to position [86, 0]
click at [386, 209] on textarea "5 UNIDADES DE NAGEETS FRITO." at bounding box center [485, 223] width 556 height 55
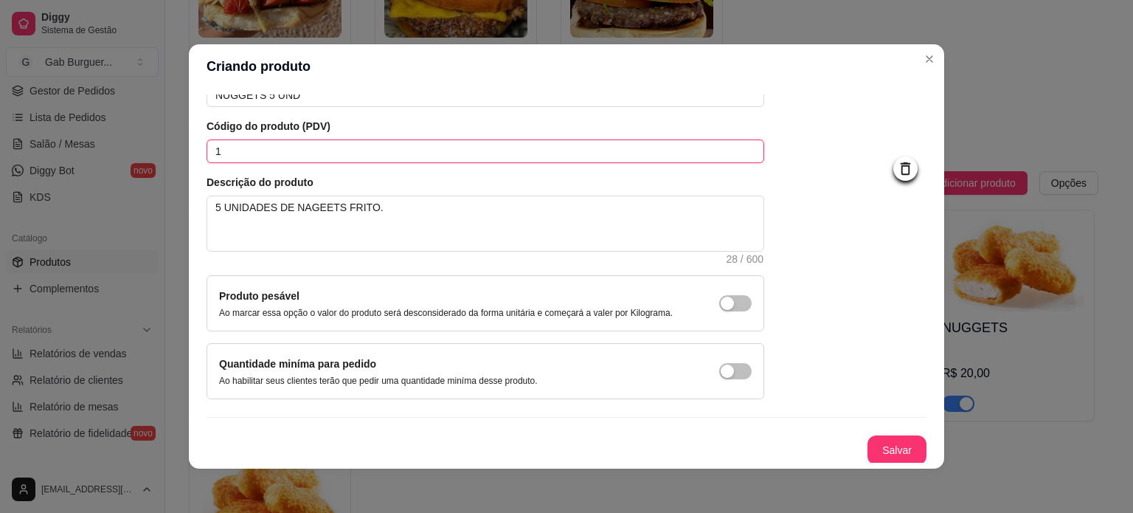
drag, startPoint x: 112, startPoint y: 143, endPoint x: 38, endPoint y: 143, distance: 74.5
click at [38, 143] on div "Criando produto Detalhes Preço e variações Disponibilidade Complementos Estoque…" at bounding box center [566, 256] width 1133 height 513
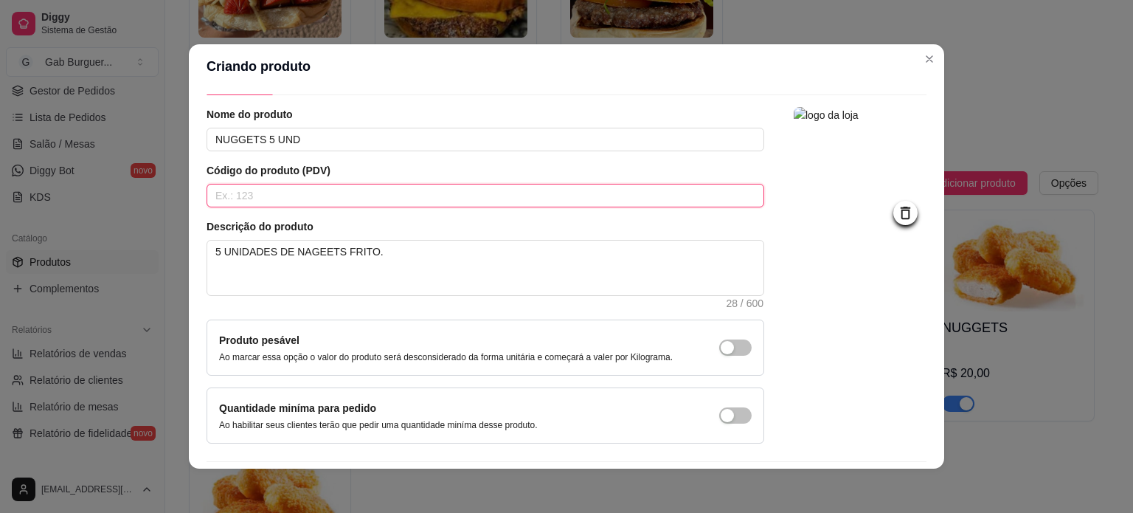
scroll to position [0, 0]
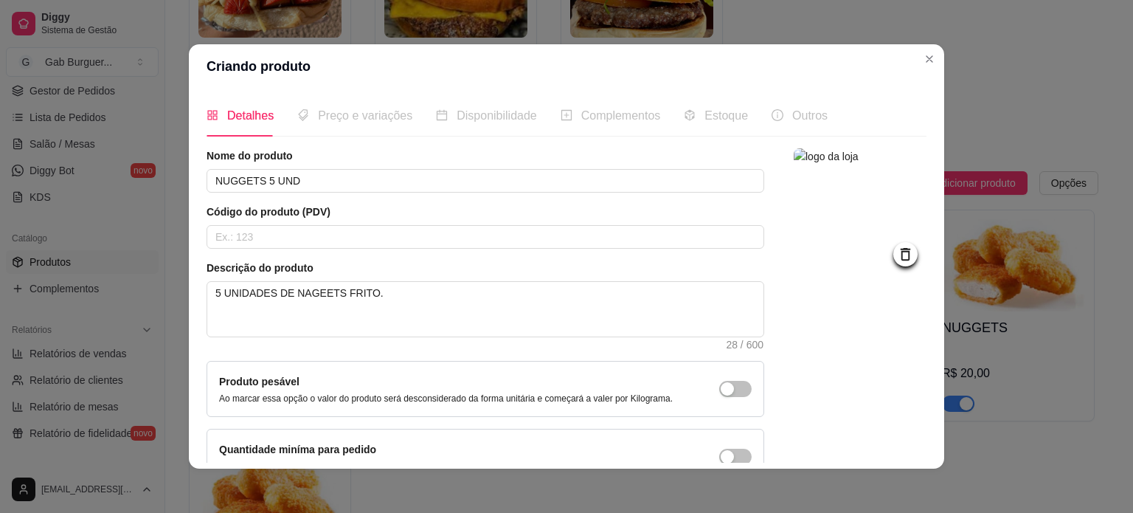
click at [872, 339] on div at bounding box center [860, 316] width 133 height 336
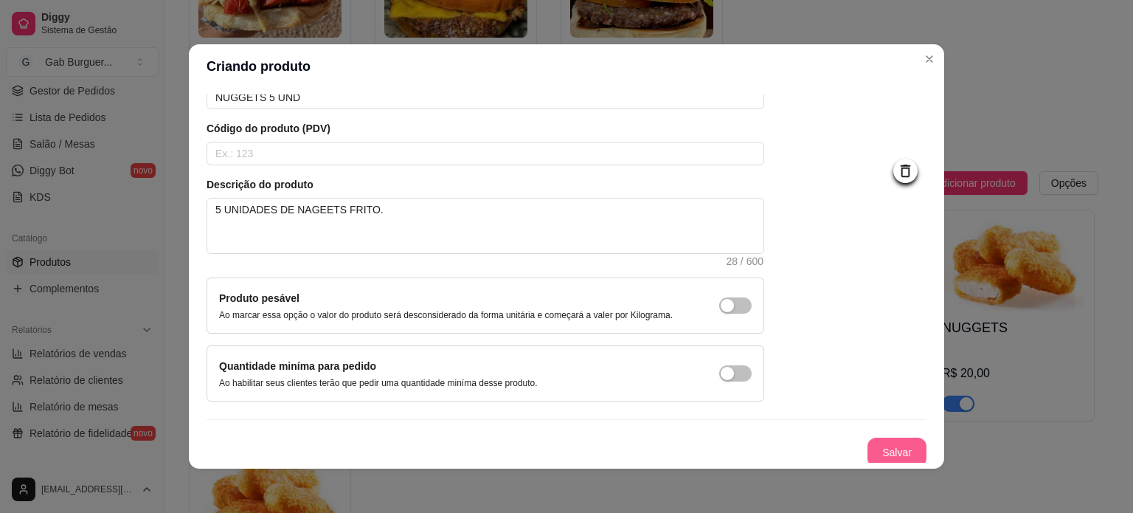
scroll to position [86, 0]
click at [891, 448] on button "Salvar" at bounding box center [896, 450] width 59 height 30
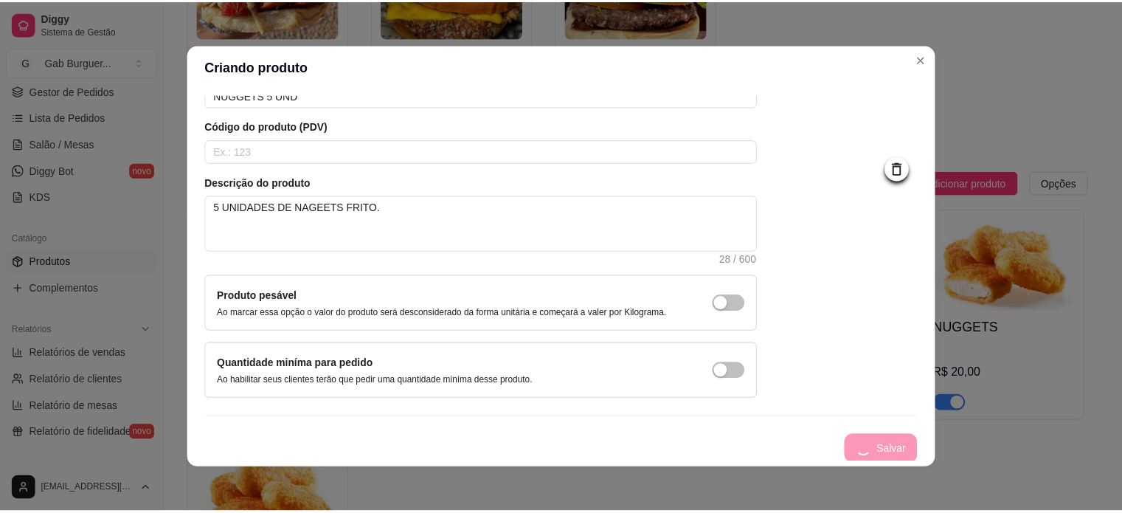
scroll to position [0, 0]
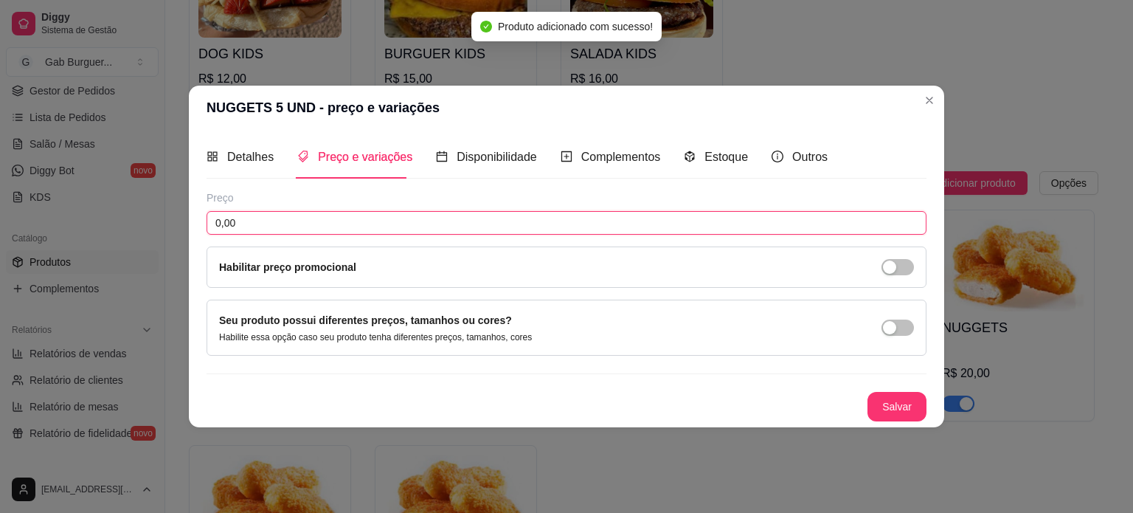
drag, startPoint x: 327, startPoint y: 230, endPoint x: 132, endPoint y: 235, distance: 194.8
click at [132, 235] on div "NUGGETS 5 UND - preço e variações Detalhes Preço e variações Disponibilidade Co…" at bounding box center [566, 256] width 1133 height 513
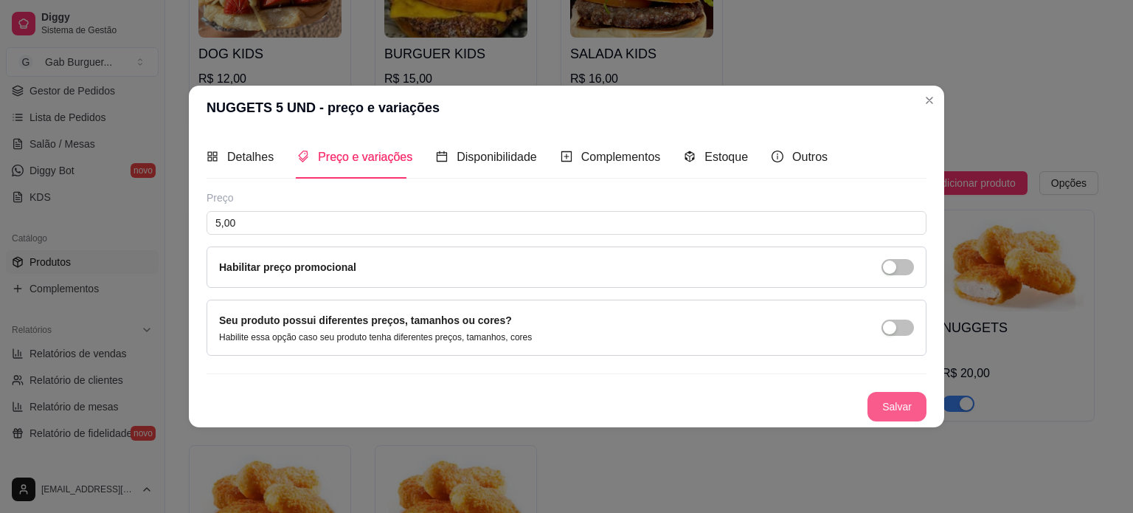
click at [889, 403] on button "Salvar" at bounding box center [896, 407] width 59 height 30
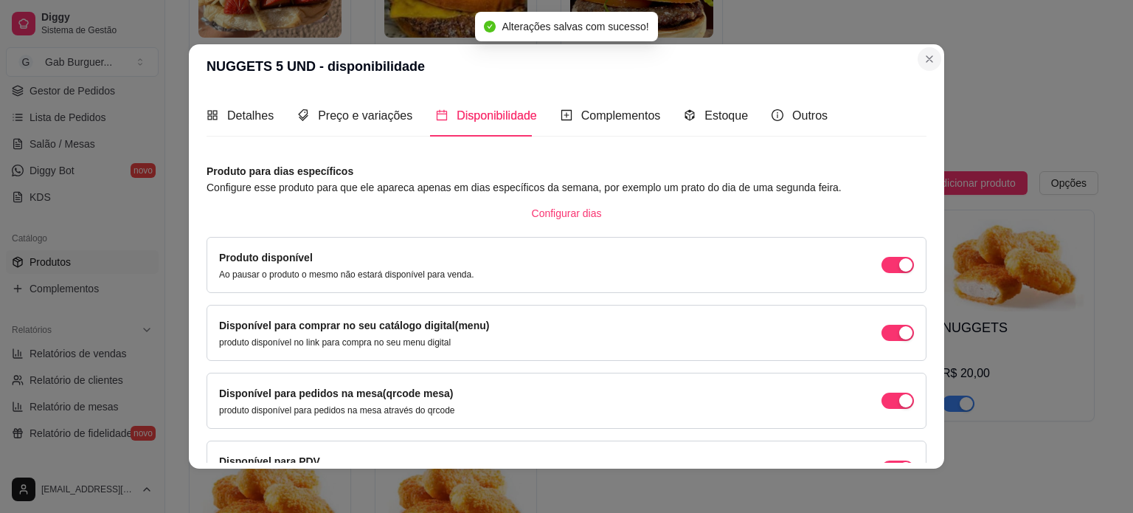
click at [923, 105] on div "Detalhes Preço e variações Disponibilidade Complementos Estoque Outros Nome do …" at bounding box center [566, 279] width 755 height 380
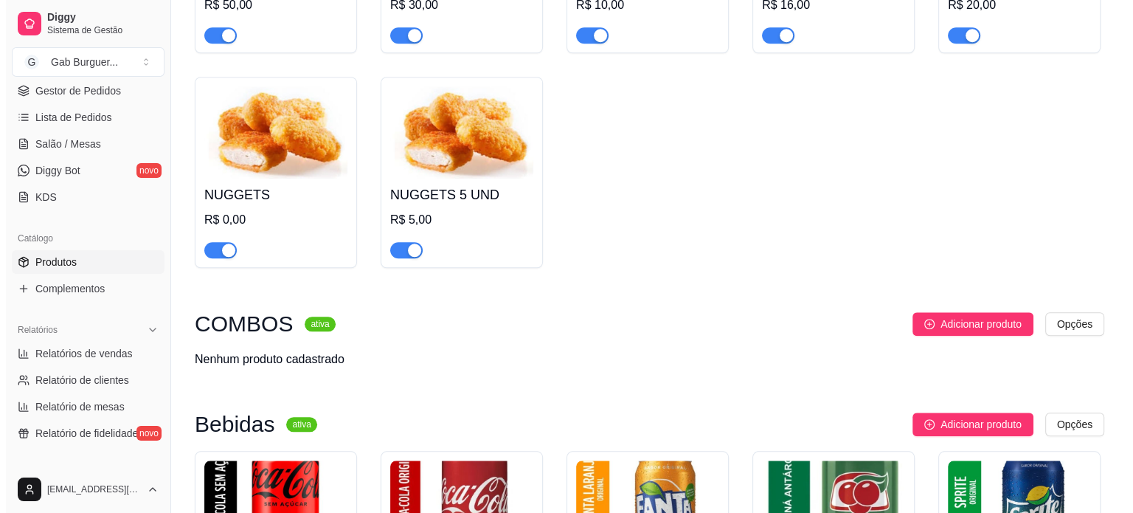
scroll to position [1401, 0]
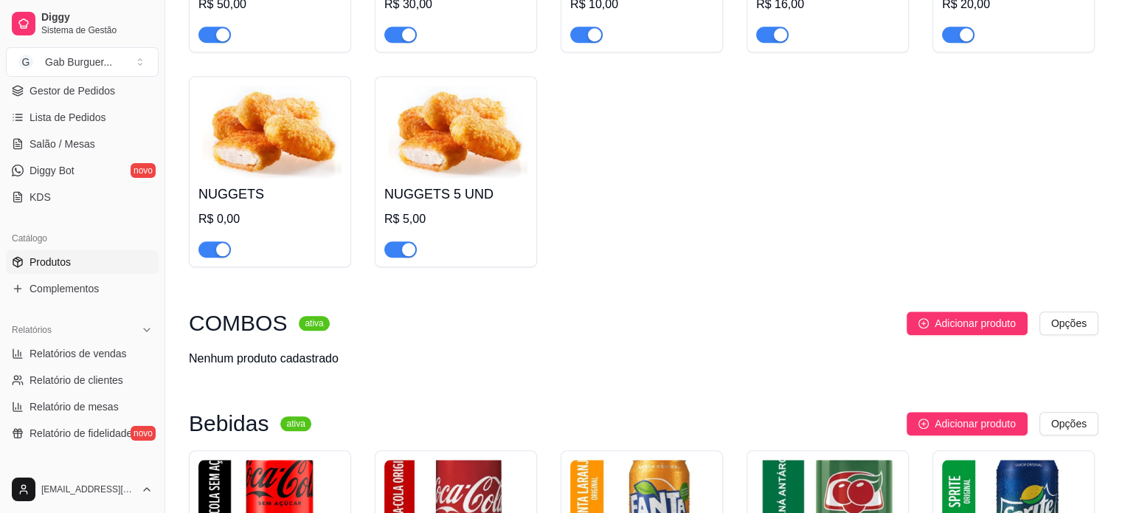
click at [221, 142] on img at bounding box center [269, 132] width 143 height 92
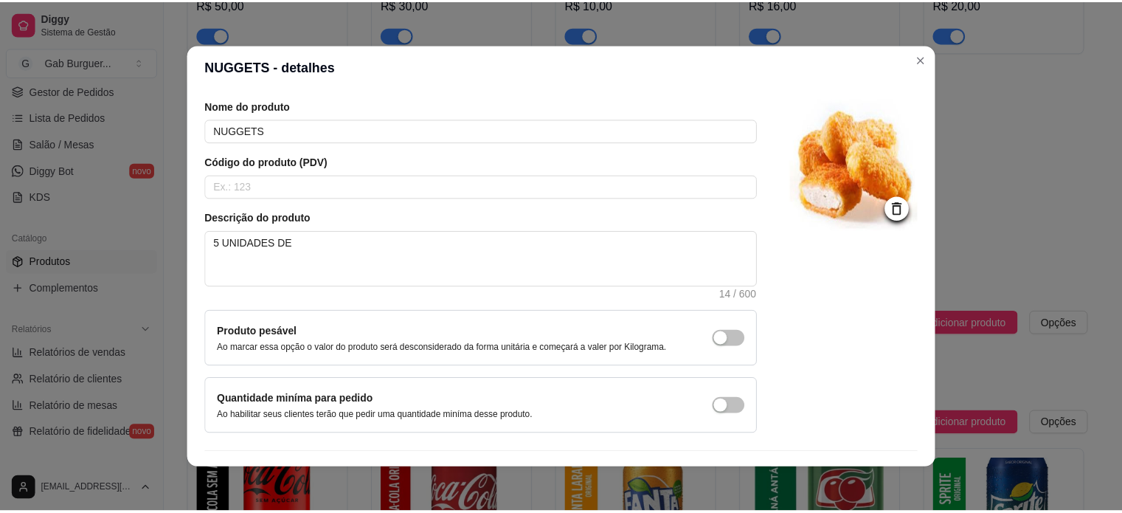
scroll to position [86, 0]
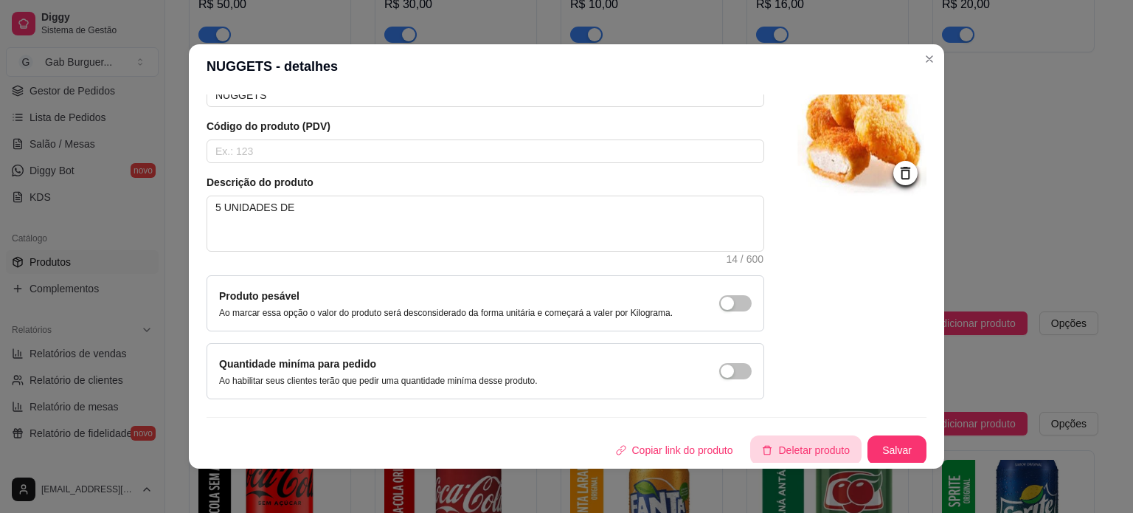
click at [828, 457] on button "Deletar produto" at bounding box center [805, 450] width 111 height 30
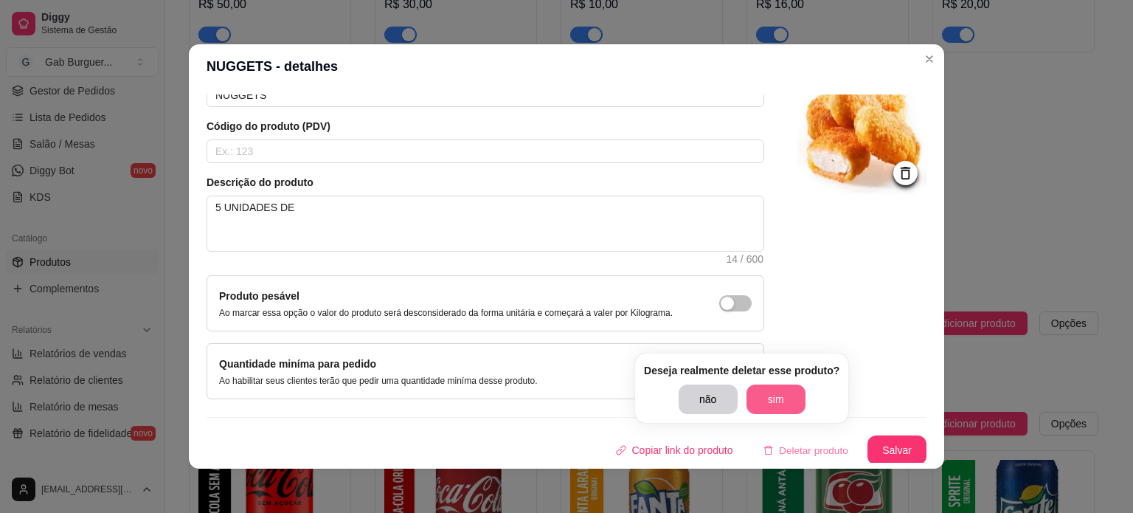
click at [763, 403] on button "sim" at bounding box center [775, 399] width 59 height 30
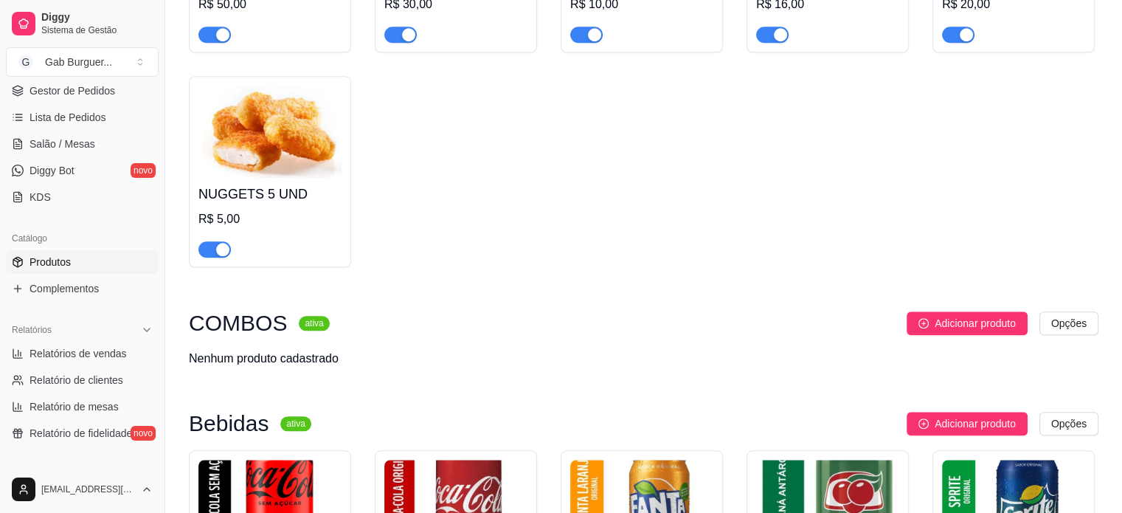
click at [747, 161] on div "BATATA FRITA CHEDDAR E BACON 500G R$ 50,00 BATATA FRITA 500G R$ 30,00 BATATA FR…" at bounding box center [643, 54] width 909 height 426
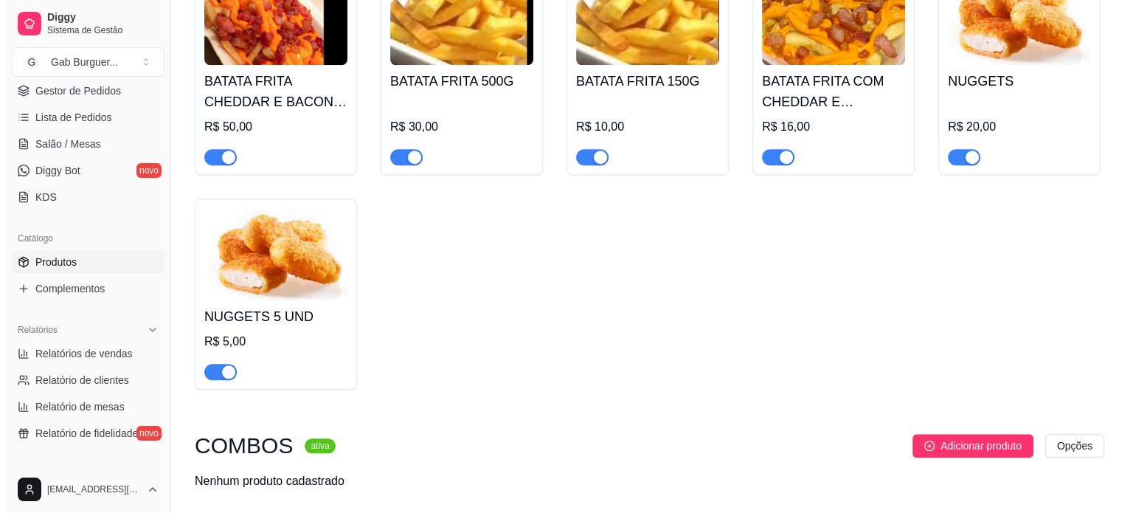
scroll to position [1254, 0]
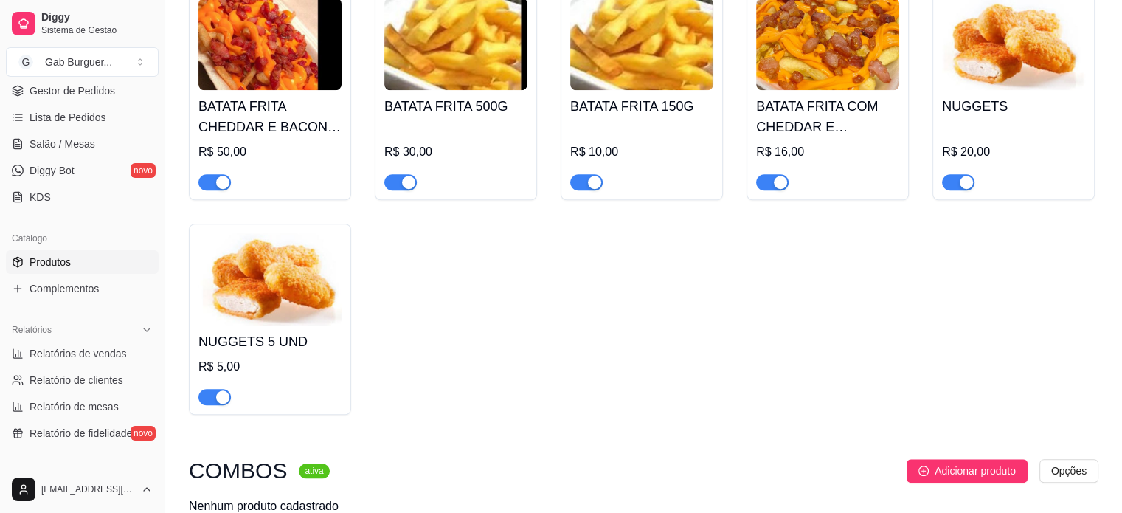
click at [304, 366] on div "R$ 5,00" at bounding box center [269, 367] width 143 height 18
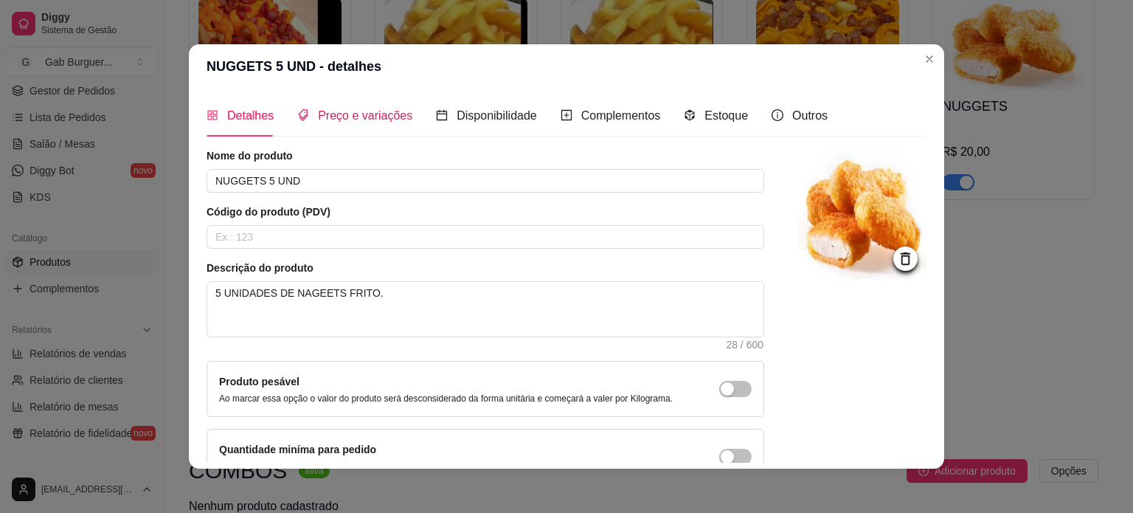
click at [325, 118] on span "Preço e variações" at bounding box center [365, 115] width 94 height 13
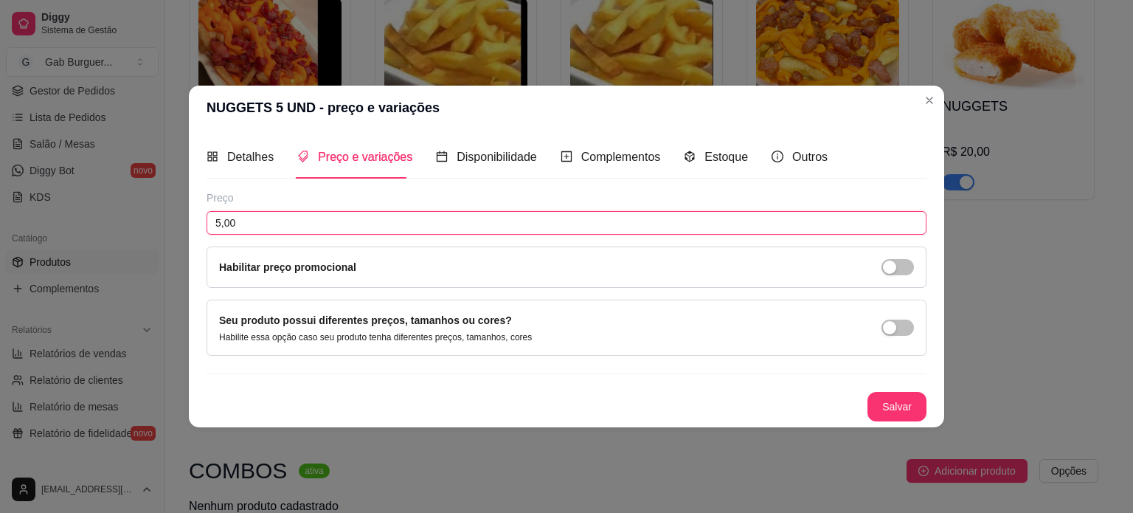
drag, startPoint x: 260, startPoint y: 226, endPoint x: 0, endPoint y: 243, distance: 260.1
click at [0, 243] on div "NUGGETS 5 UND - preço e variações Detalhes Preço e variações Disponibilidade Co…" at bounding box center [566, 256] width 1133 height 513
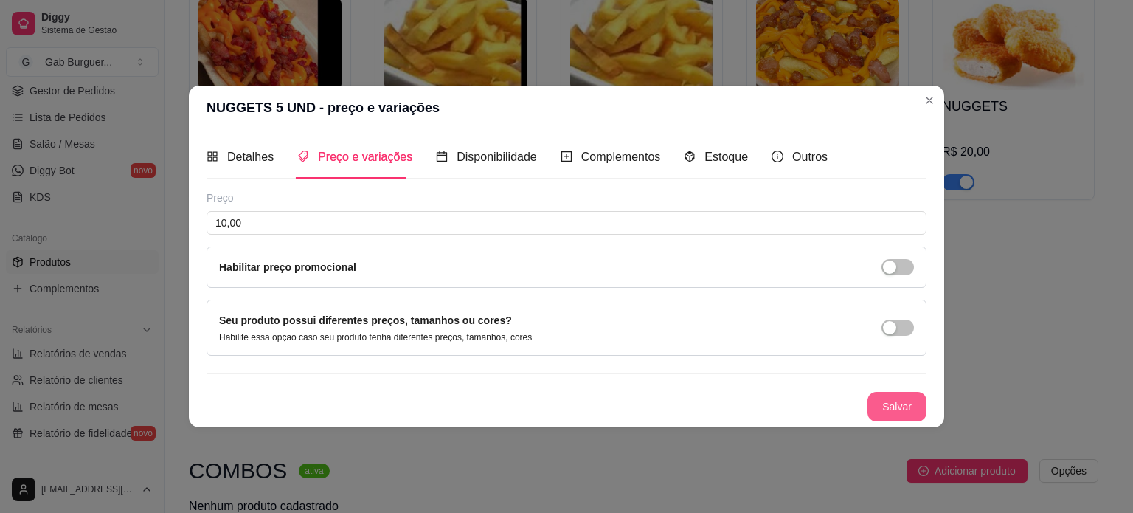
click at [913, 395] on button "Salvar" at bounding box center [896, 407] width 59 height 30
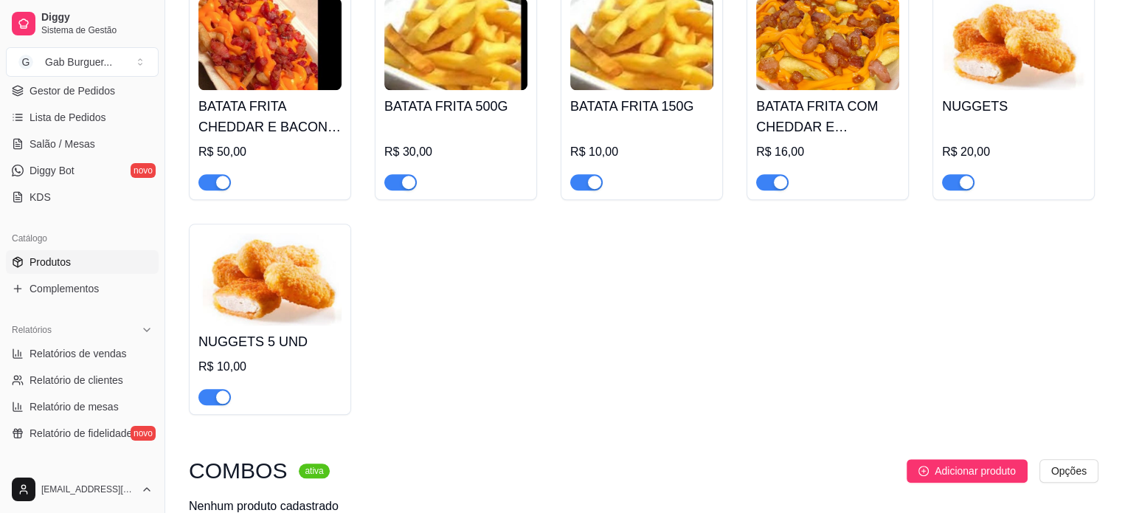
click at [1051, 106] on h4 "NUGGETS" at bounding box center [1013, 106] width 143 height 21
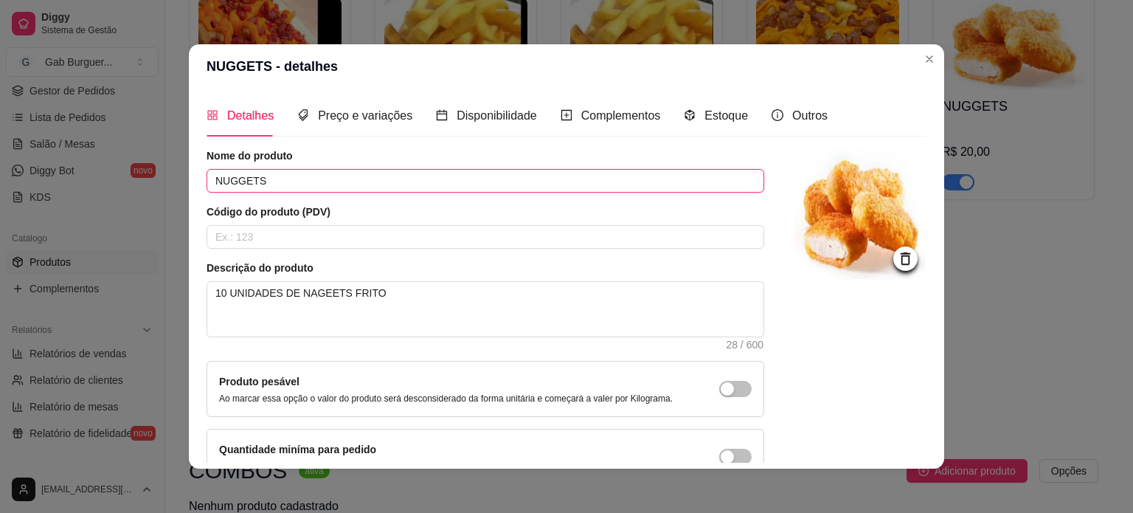
click at [448, 172] on input "NUGGETS" at bounding box center [486, 181] width 558 height 24
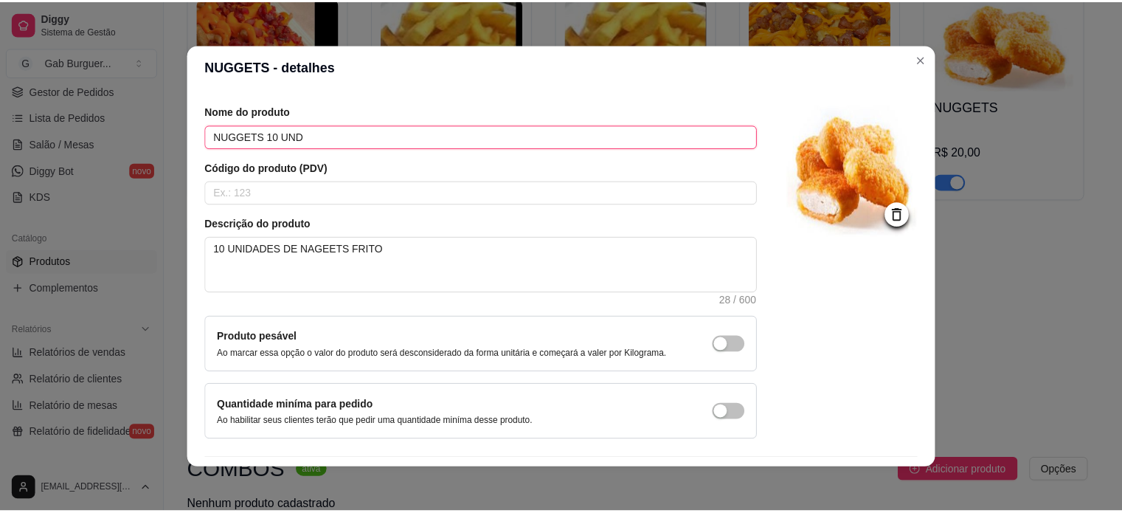
scroll to position [86, 0]
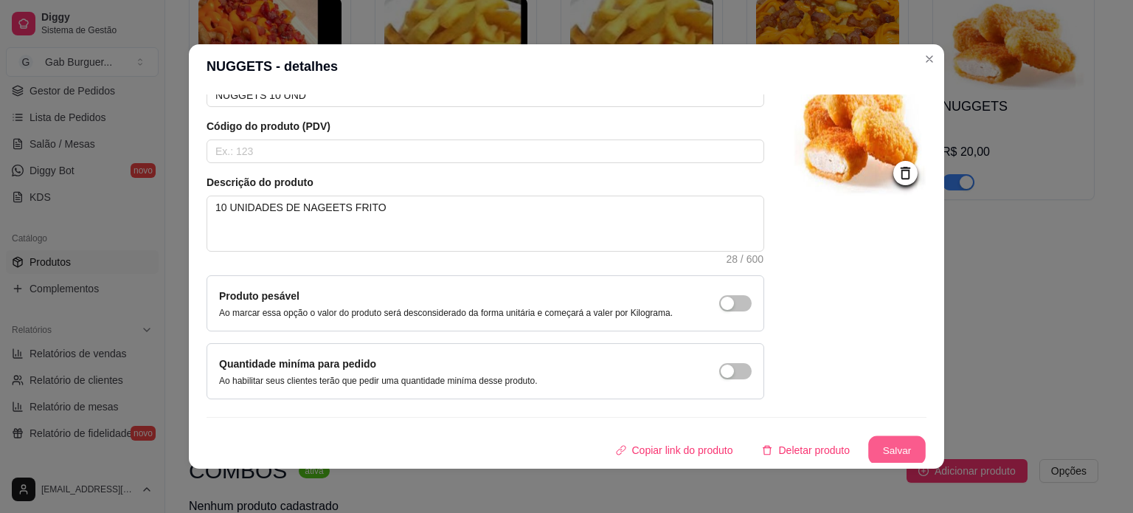
click at [868, 437] on button "Salvar" at bounding box center [897, 450] width 58 height 29
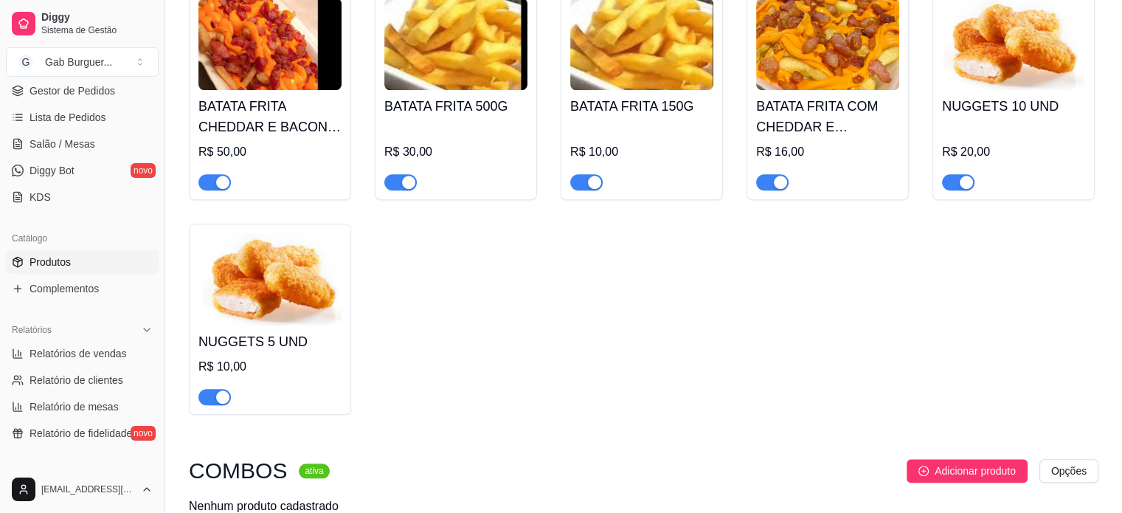
click at [1005, 337] on div "BATATA FRITA CHEDDAR E BACON 500G R$ 50,00 BATATA FRITA 500G R$ 30,00 BATATA FR…" at bounding box center [643, 201] width 909 height 426
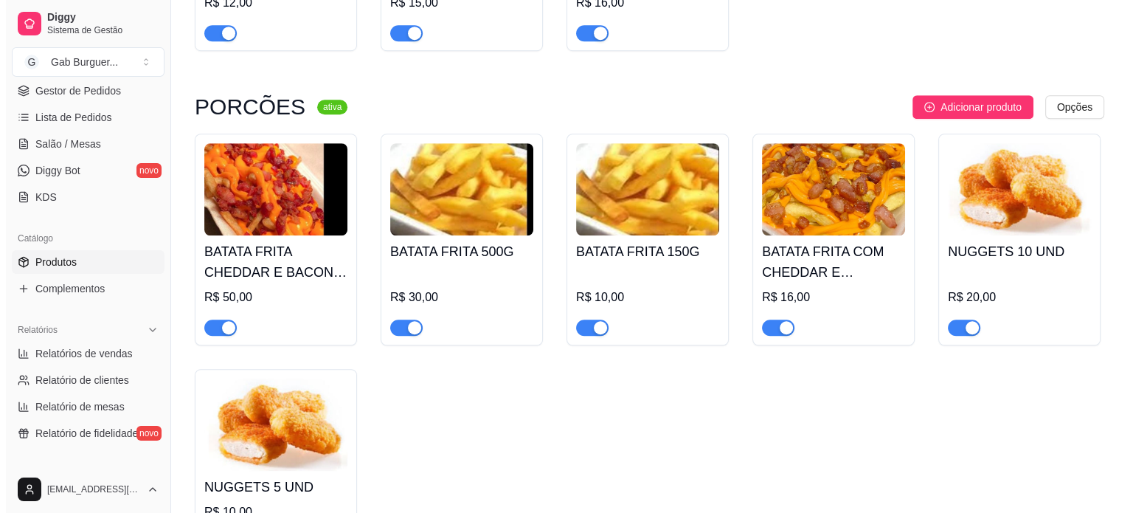
scroll to position [1106, 0]
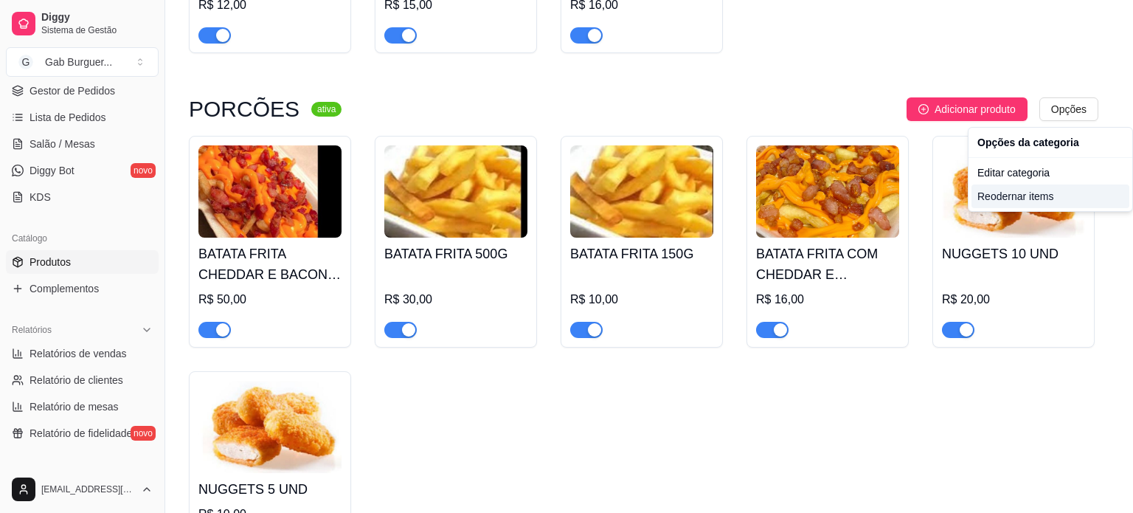
click at [1023, 204] on div "Reodernar items" at bounding box center [1050, 196] width 158 height 24
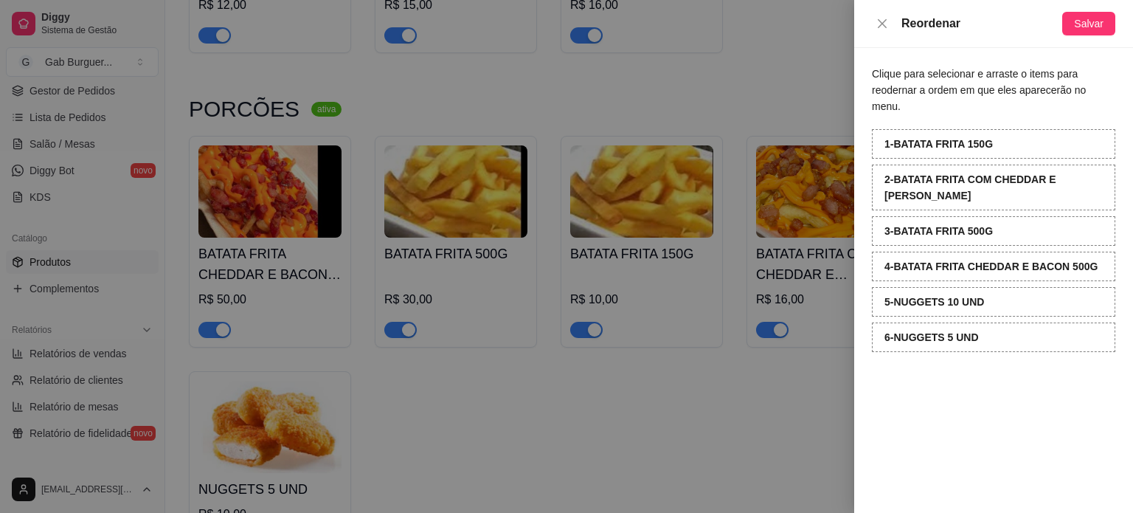
click at [1094, 37] on div "Reordenar Salvar" at bounding box center [993, 24] width 279 height 48
click at [1095, 32] on button "Salvar" at bounding box center [1088, 24] width 53 height 24
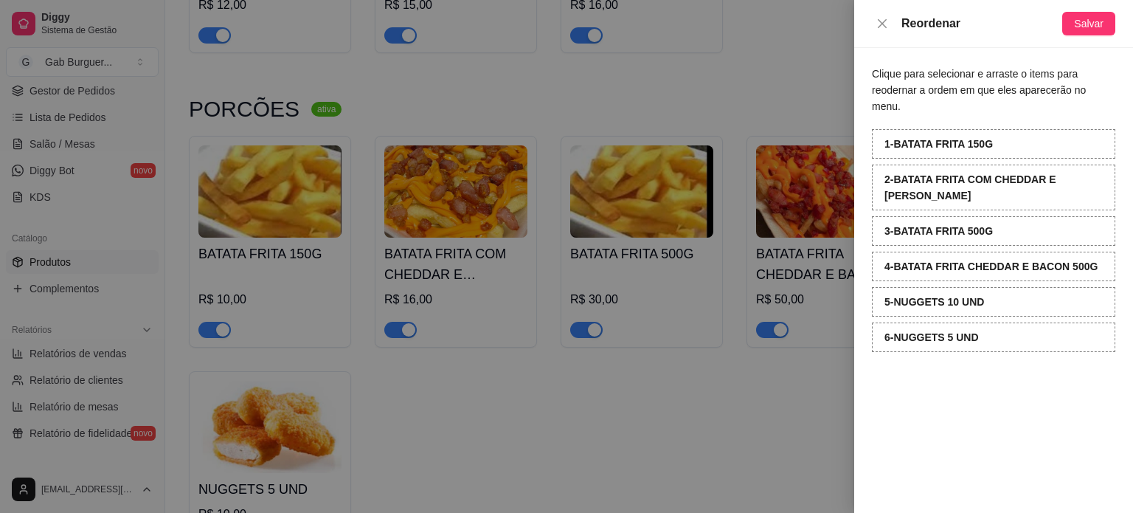
click at [772, 409] on div at bounding box center [566, 256] width 1133 height 513
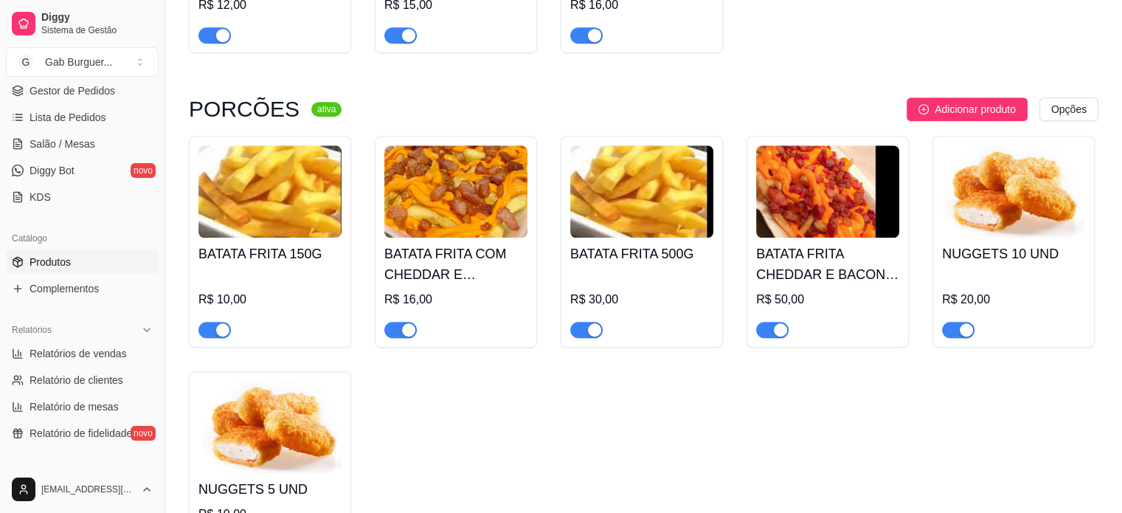
click at [782, 253] on h4 "BATATA FRITA CHEDDAR E BACON 500G" at bounding box center [827, 263] width 143 height 41
click at [415, 241] on div "BATATA FRITA COM CHEDDAR E BACON R$ 16,00" at bounding box center [455, 287] width 143 height 100
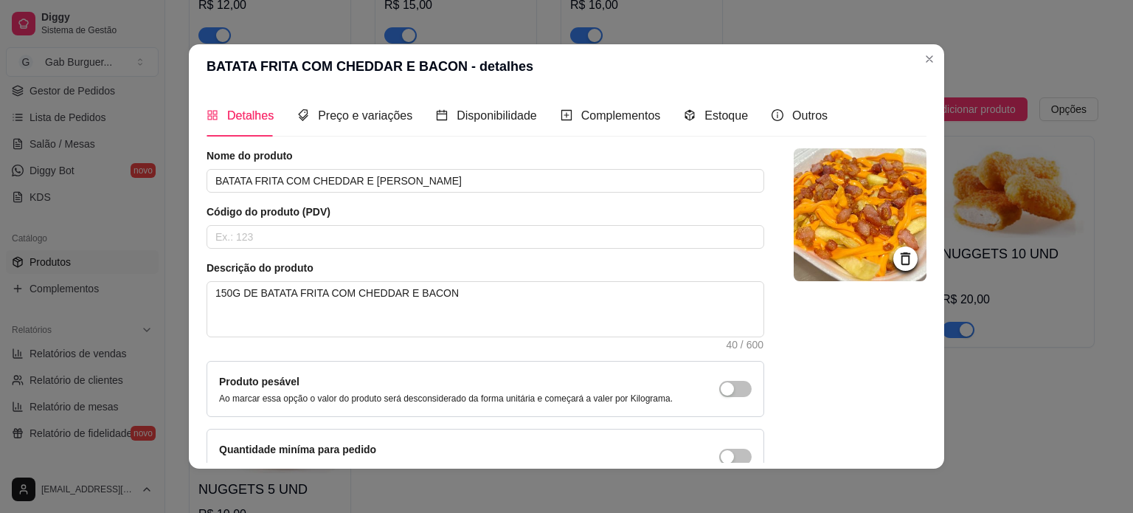
click at [458, 162] on article "Nome do produto" at bounding box center [486, 155] width 558 height 15
click at [456, 181] on input "BATATA FRITA COM CHEDDAR E BACON" at bounding box center [486, 181] width 558 height 24
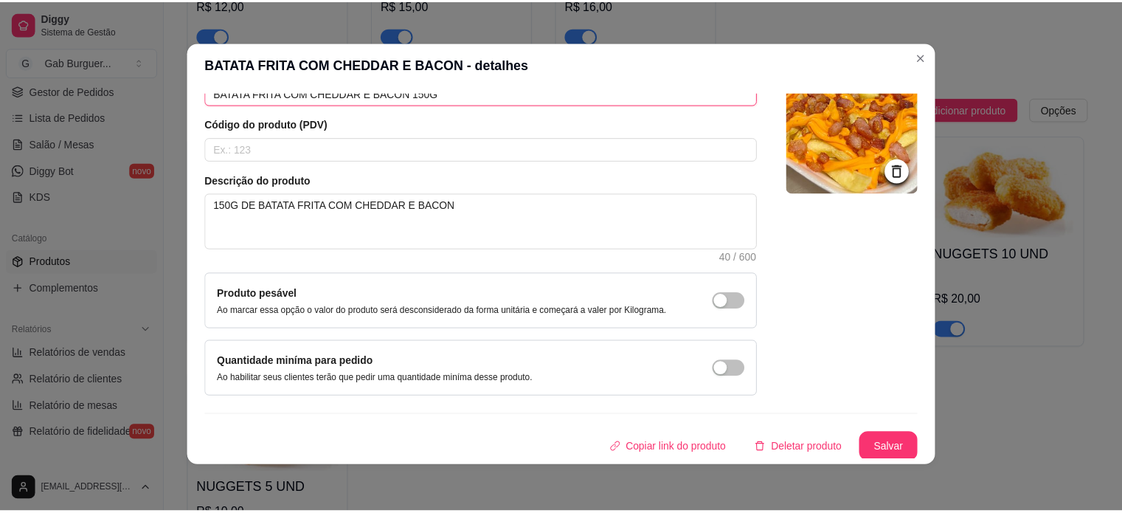
scroll to position [3, 0]
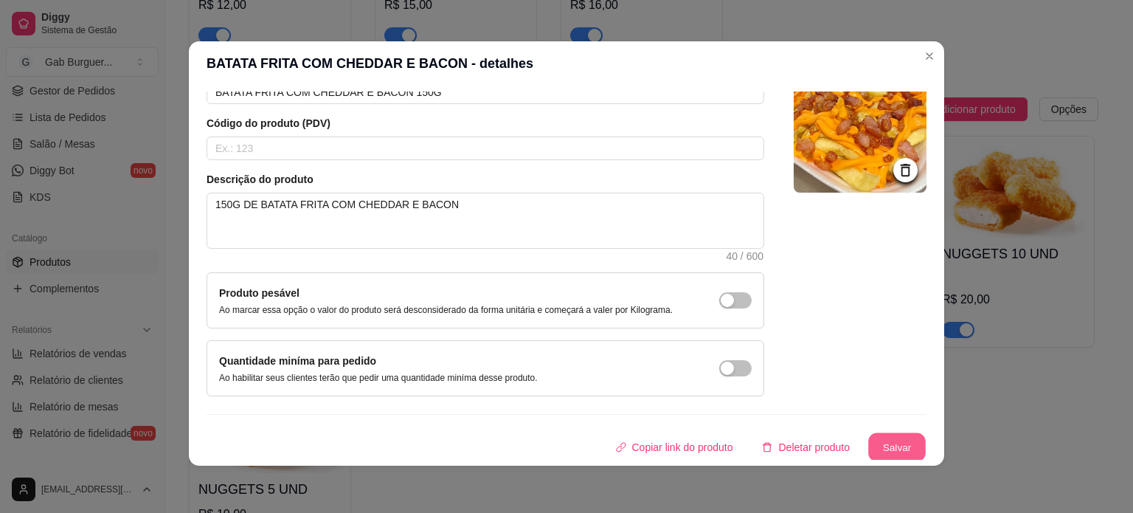
click at [887, 439] on button "Salvar" at bounding box center [897, 447] width 58 height 29
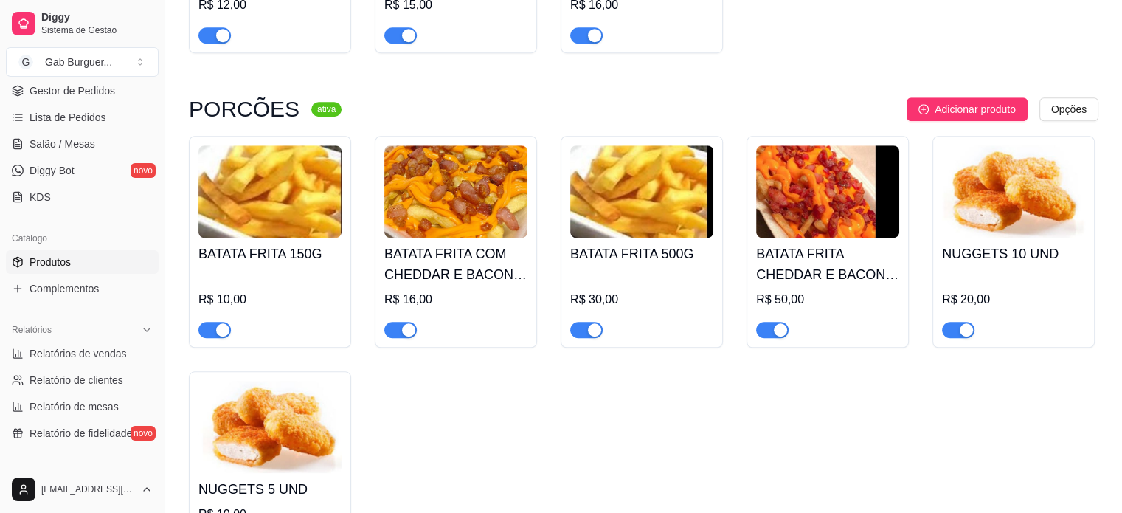
click at [696, 496] on div "BATATA FRITA 150G R$ 10,00 BATATA FRITA COM CHEDDAR E BACON 150G R$ 16,00 BATAT…" at bounding box center [643, 349] width 909 height 426
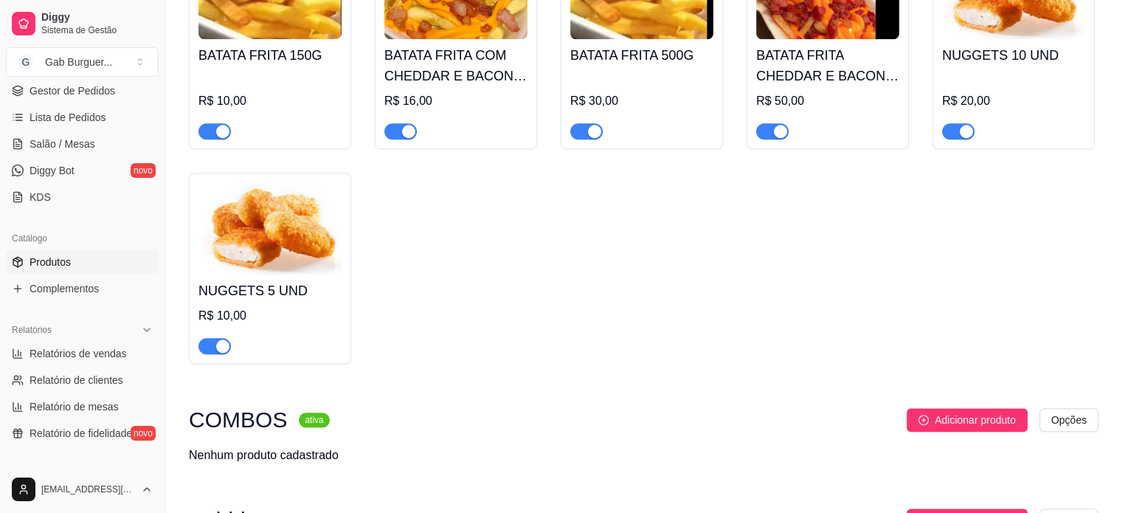
scroll to position [1180, 0]
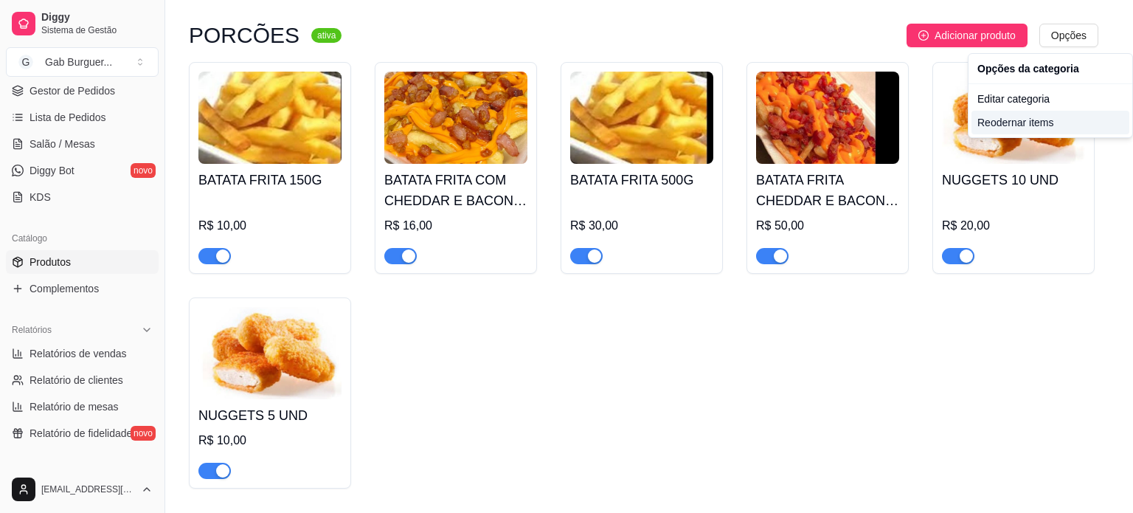
click at [1039, 123] on div "Reodernar items" at bounding box center [1050, 123] width 158 height 24
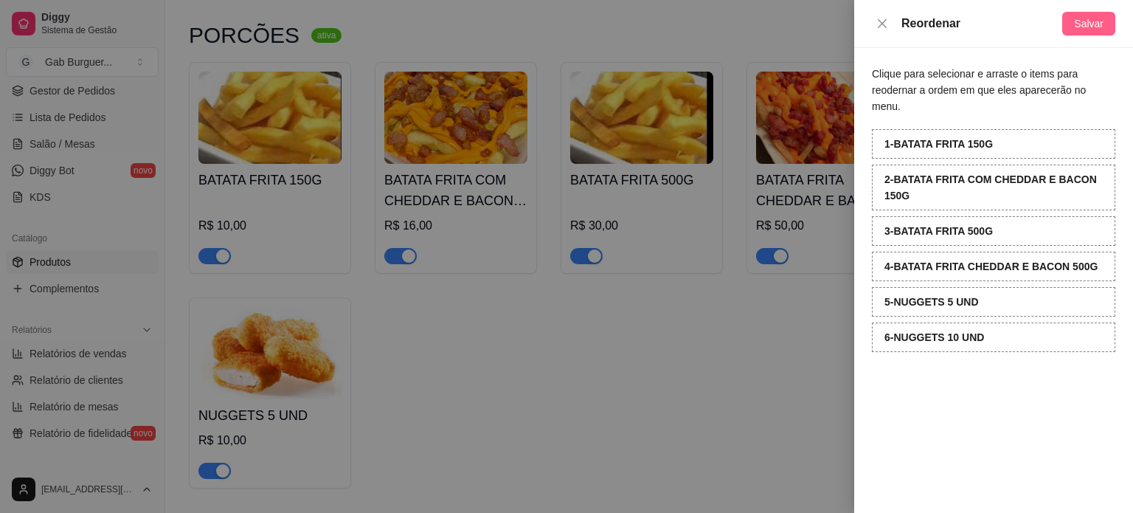
click at [1095, 26] on span "Salvar" at bounding box center [1089, 23] width 30 height 16
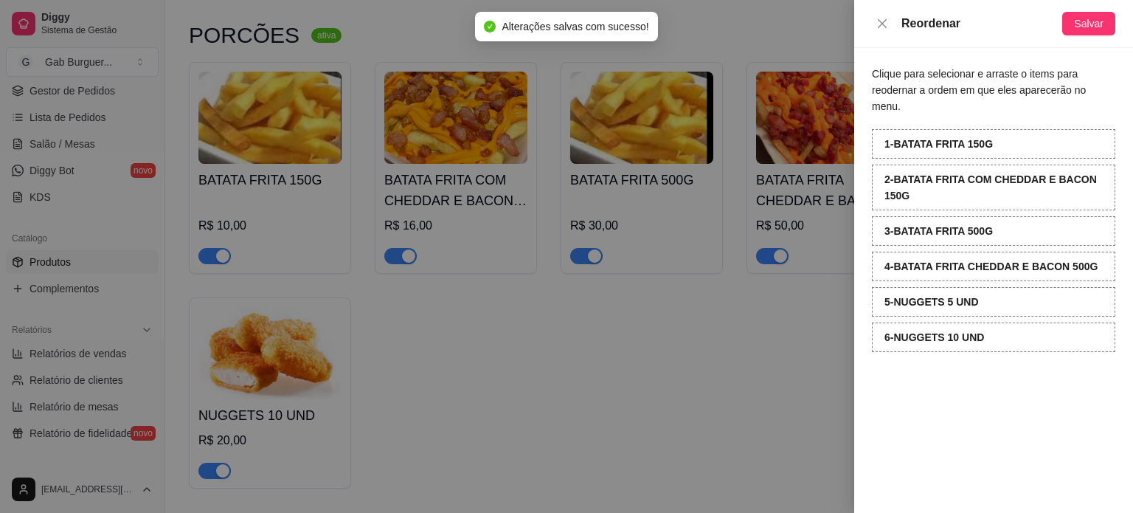
click at [870, 23] on div "Reordenar Salvar" at bounding box center [993, 24] width 279 height 48
click at [886, 25] on icon "close" at bounding box center [882, 24] width 12 height 12
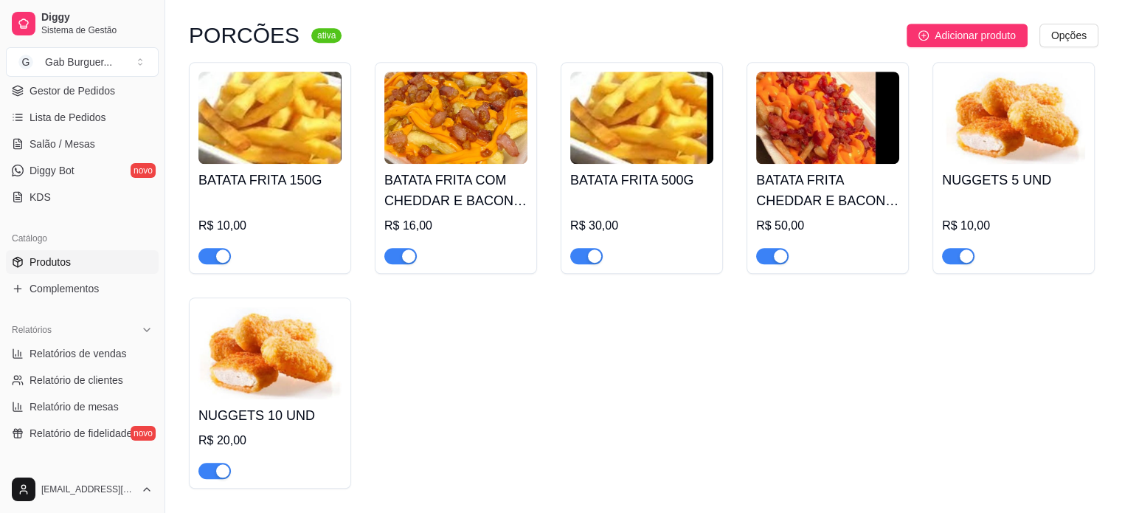
click at [743, 338] on div "BATATA FRITA 150G R$ 10,00 BATATA FRITA COM CHEDDAR E BACON 150G R$ 16,00 BATAT…" at bounding box center [643, 275] width 909 height 426
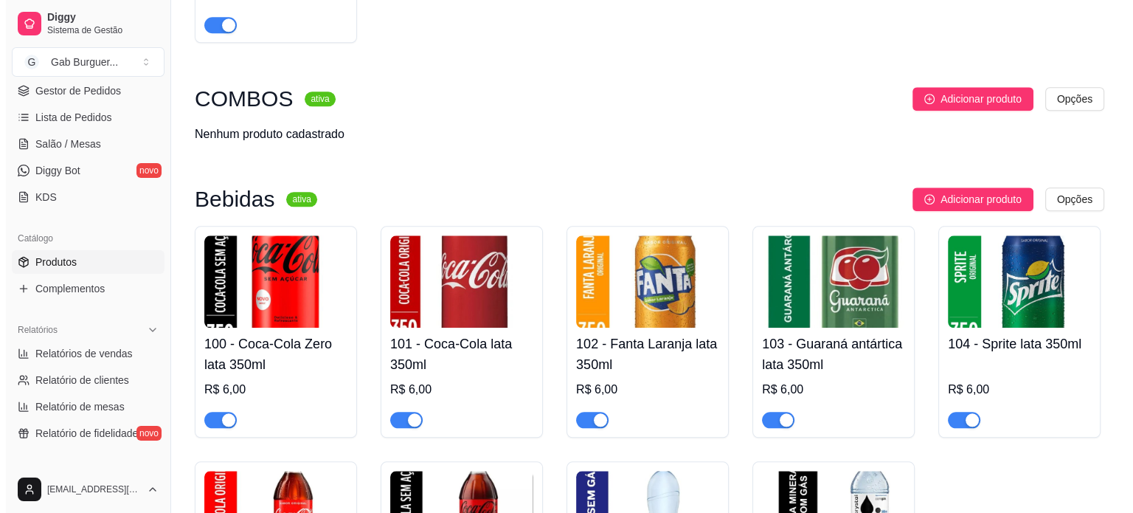
scroll to position [1770, 0]
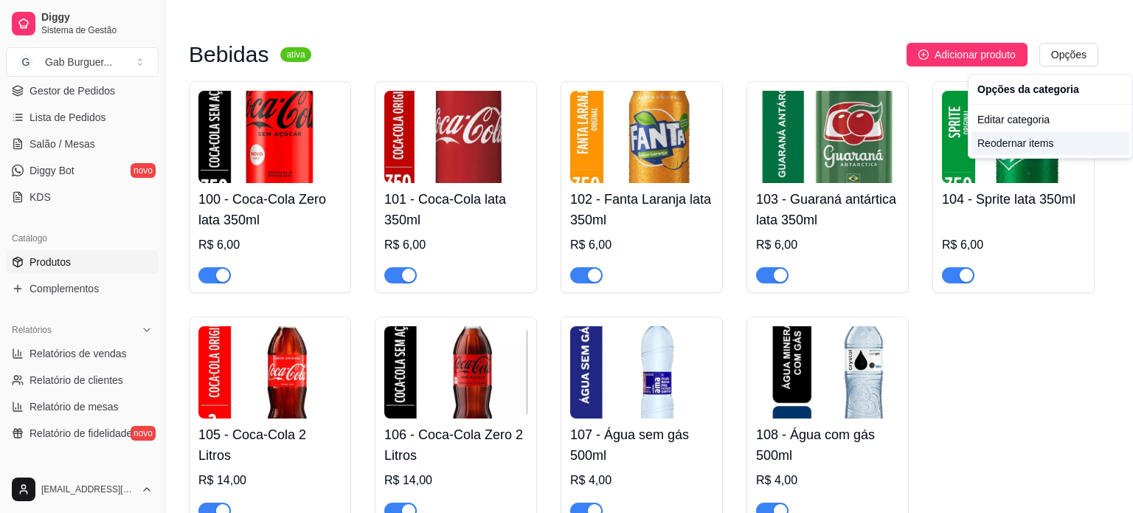
click at [1039, 141] on div "Reodernar items" at bounding box center [1050, 143] width 158 height 24
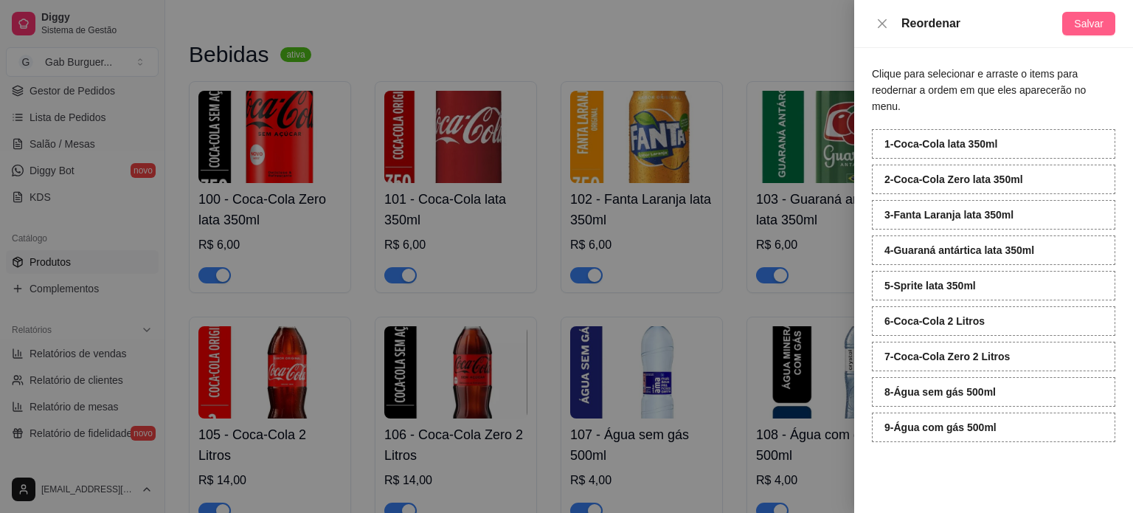
click at [1086, 15] on span "Salvar" at bounding box center [1089, 23] width 30 height 16
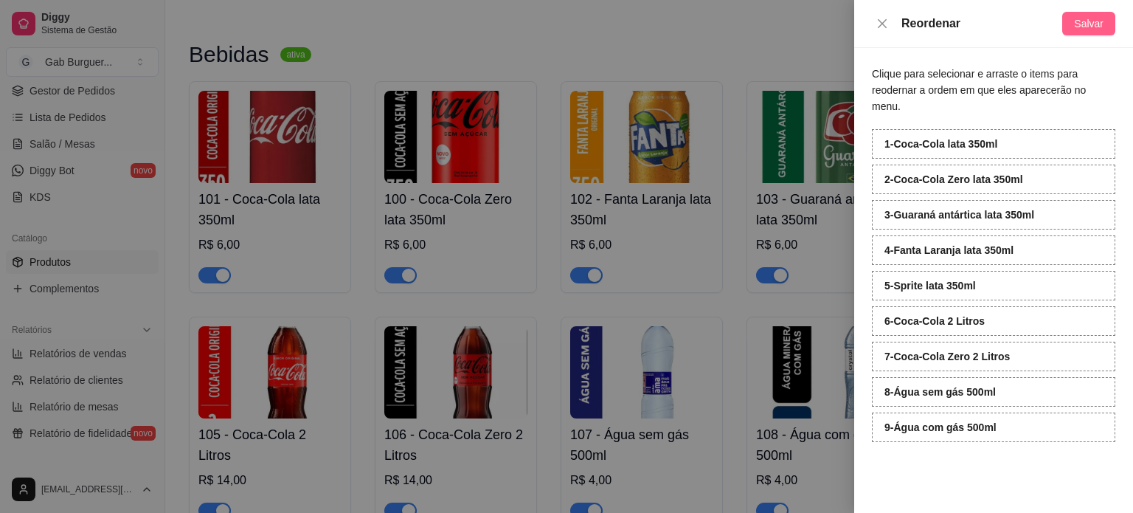
click at [1090, 16] on span "Salvar" at bounding box center [1089, 23] width 30 height 16
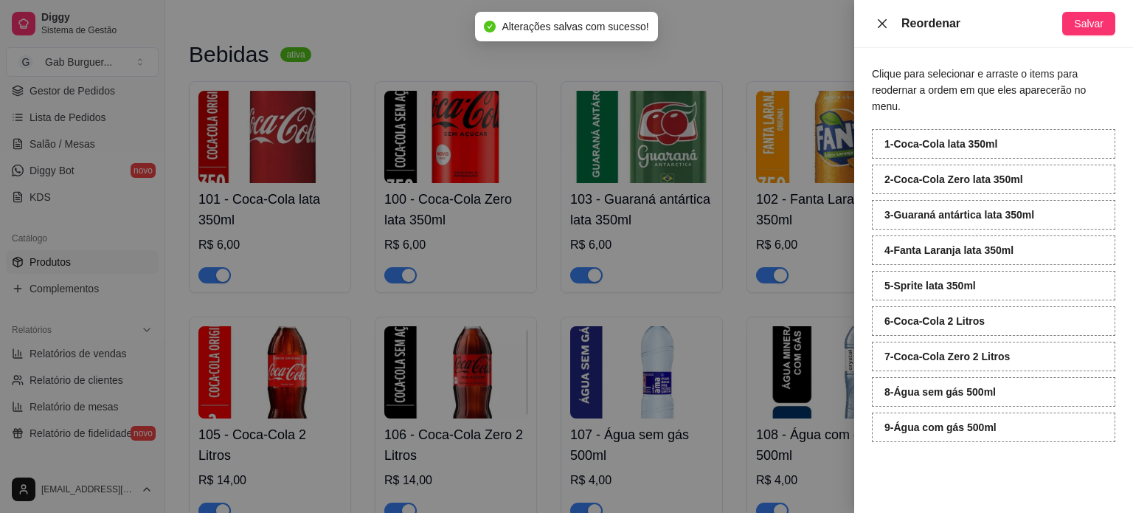
click at [889, 26] on button "Close" at bounding box center [882, 24] width 21 height 14
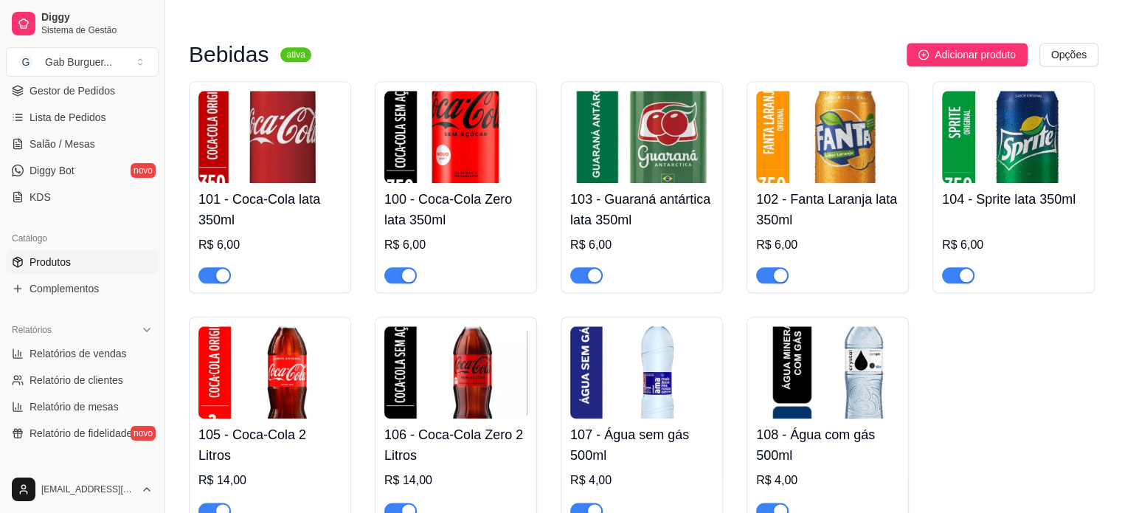
click at [228, 221] on h4 "101 - Coca-Cola lata 350ml" at bounding box center [269, 209] width 143 height 41
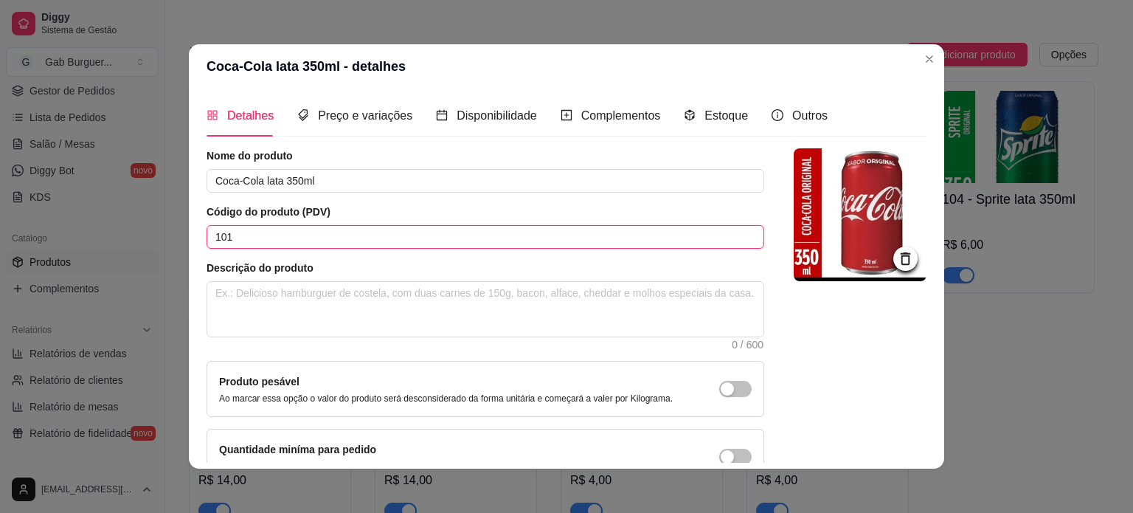
drag, startPoint x: 308, startPoint y: 240, endPoint x: 108, endPoint y: 260, distance: 201.7
click at [108, 260] on div "Coca-Cola lata 350ml - detalhes Detalhes Preço e variações Disponibilidade Comp…" at bounding box center [566, 256] width 1133 height 513
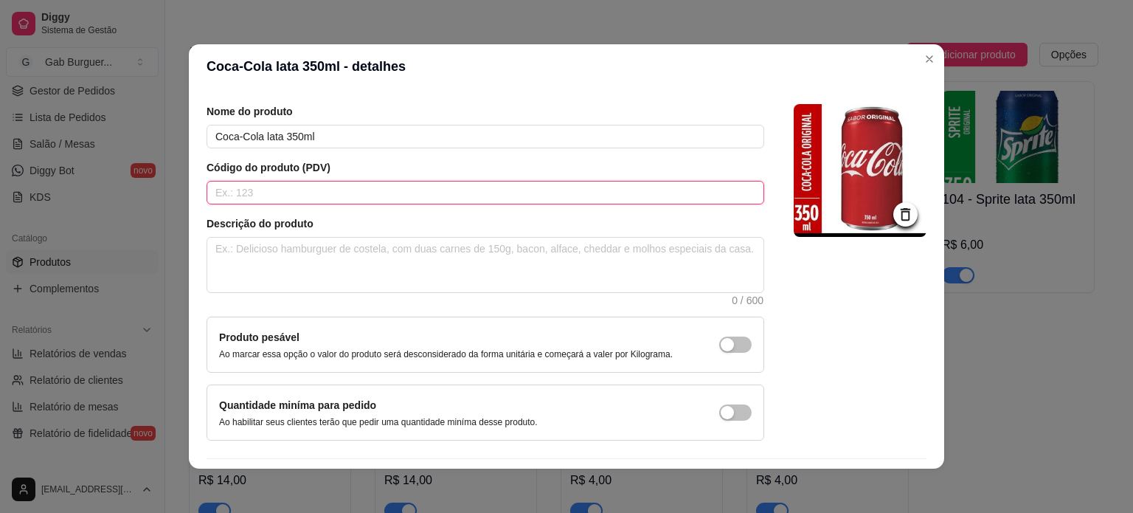
scroll to position [86, 0]
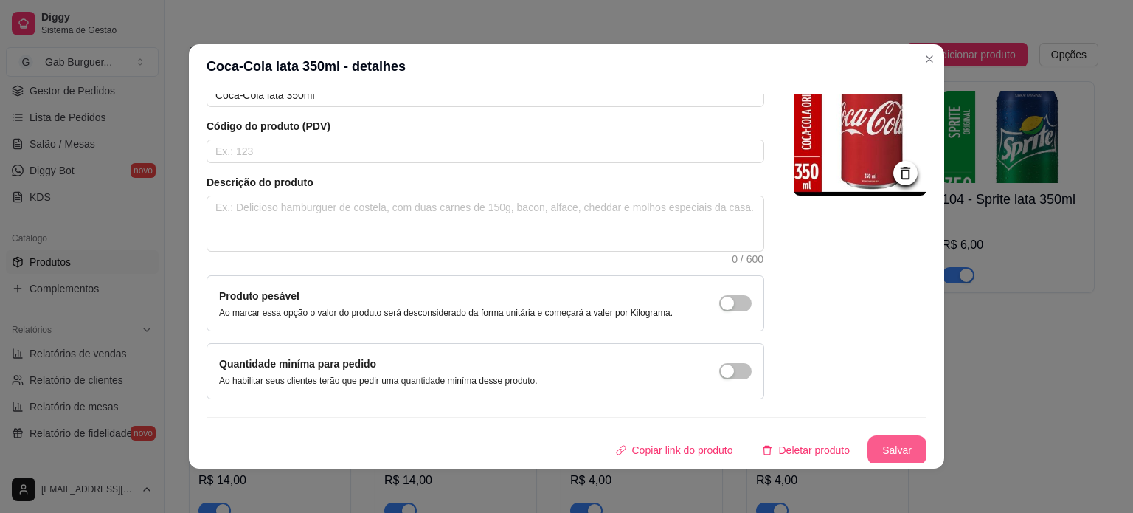
click at [879, 454] on button "Salvar" at bounding box center [896, 450] width 59 height 30
click at [875, 448] on button "Salvar" at bounding box center [896, 450] width 59 height 30
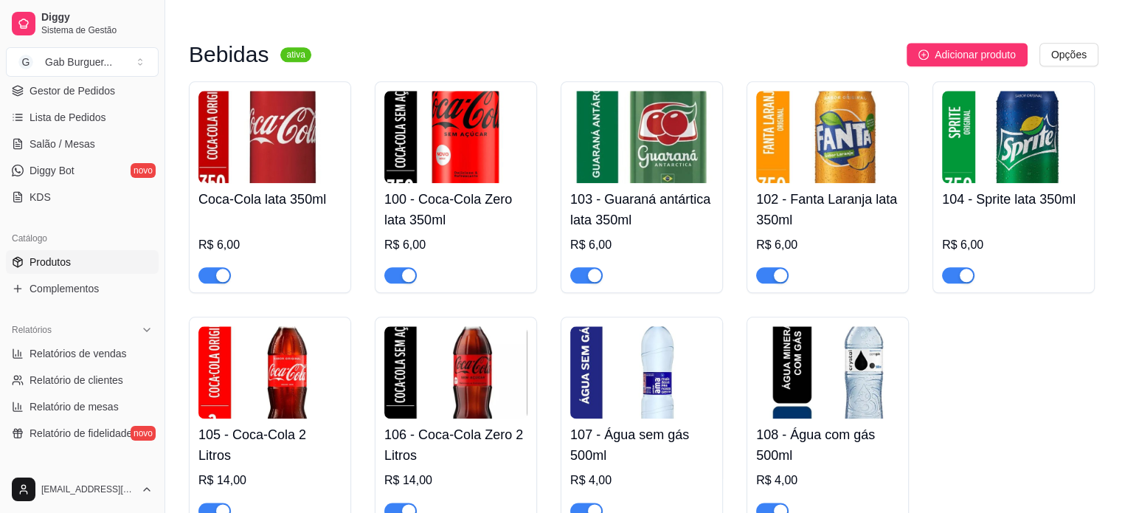
click at [440, 206] on h4 "100 - Coca-Cola Zero lata 350ml" at bounding box center [455, 209] width 143 height 41
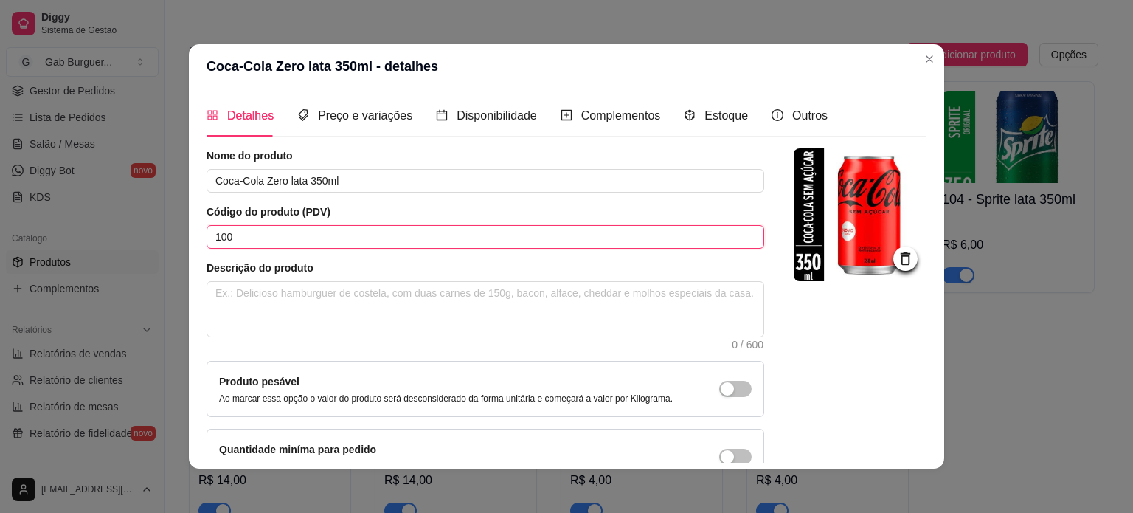
drag, startPoint x: 291, startPoint y: 235, endPoint x: 136, endPoint y: 245, distance: 155.2
click at [136, 245] on div "Coca-Cola Zero lata 350ml - detalhes Detalhes Preço e variações Disponibilidade…" at bounding box center [566, 256] width 1133 height 513
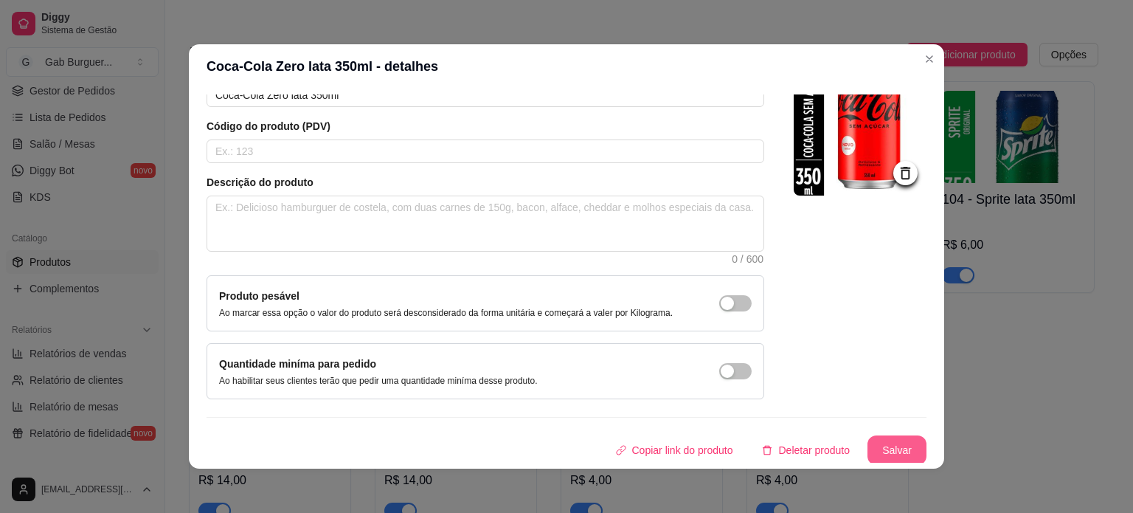
click at [867, 440] on button "Salvar" at bounding box center [896, 450] width 59 height 30
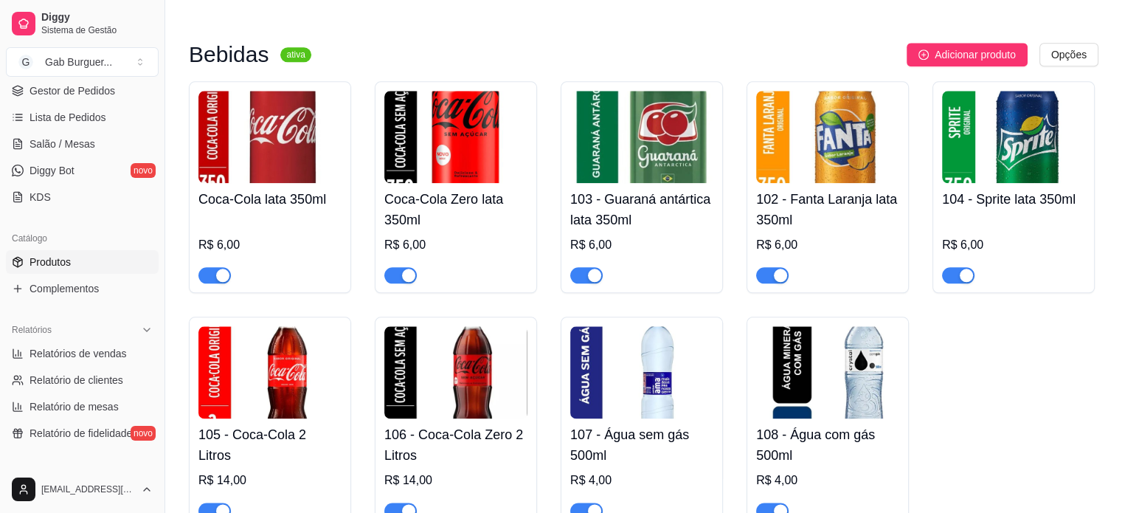
click at [607, 187] on div "103 - Guaraná antártica lata 350ml R$ 6,00" at bounding box center [641, 233] width 143 height 100
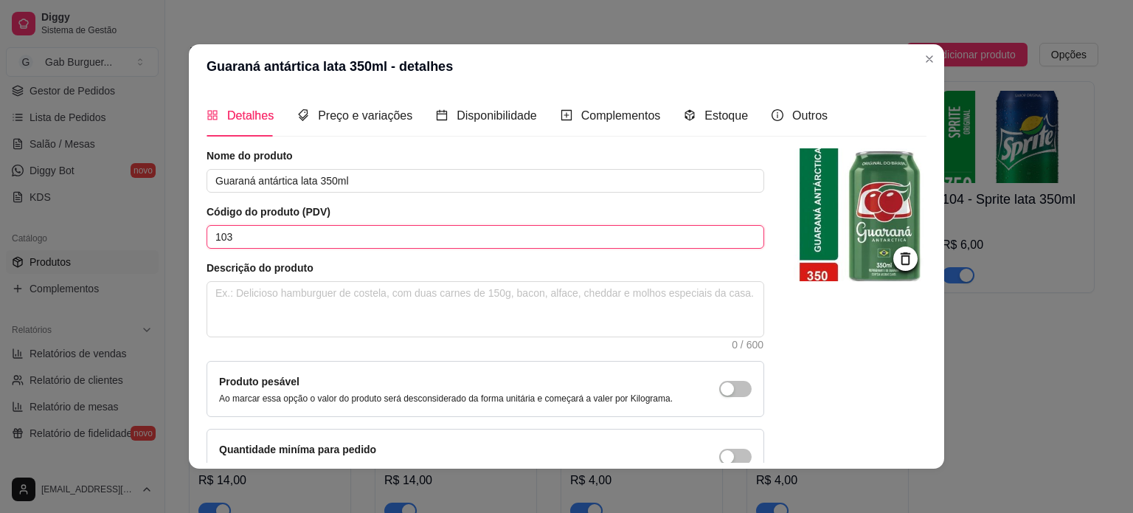
drag, startPoint x: 333, startPoint y: 245, endPoint x: 116, endPoint y: 254, distance: 217.8
click at [122, 254] on div "Guaraná antártica lata 350ml - detalhes Detalhes Preço e variações Disponibilid…" at bounding box center [566, 256] width 1133 height 513
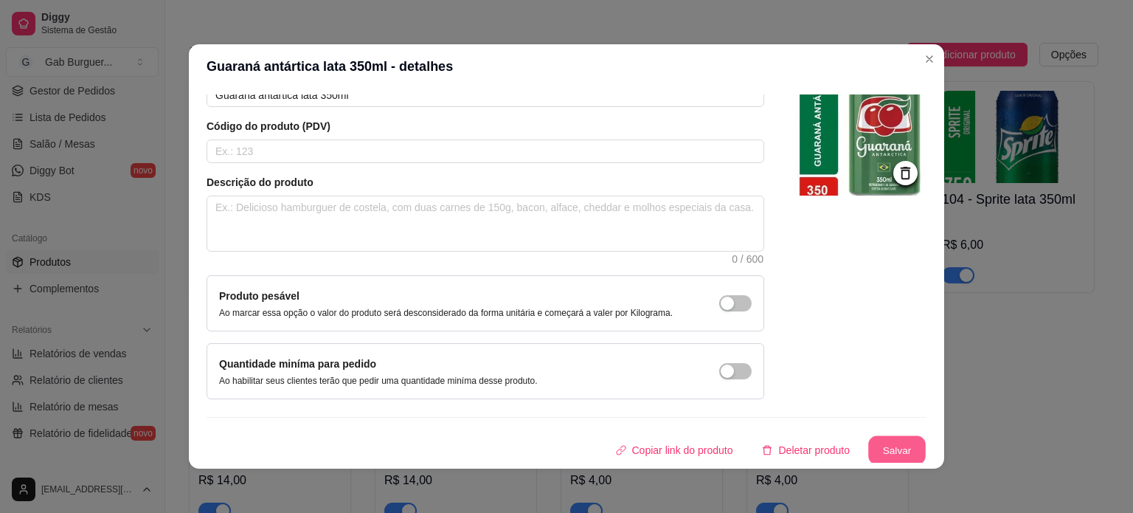
click at [868, 452] on button "Salvar" at bounding box center [897, 450] width 58 height 29
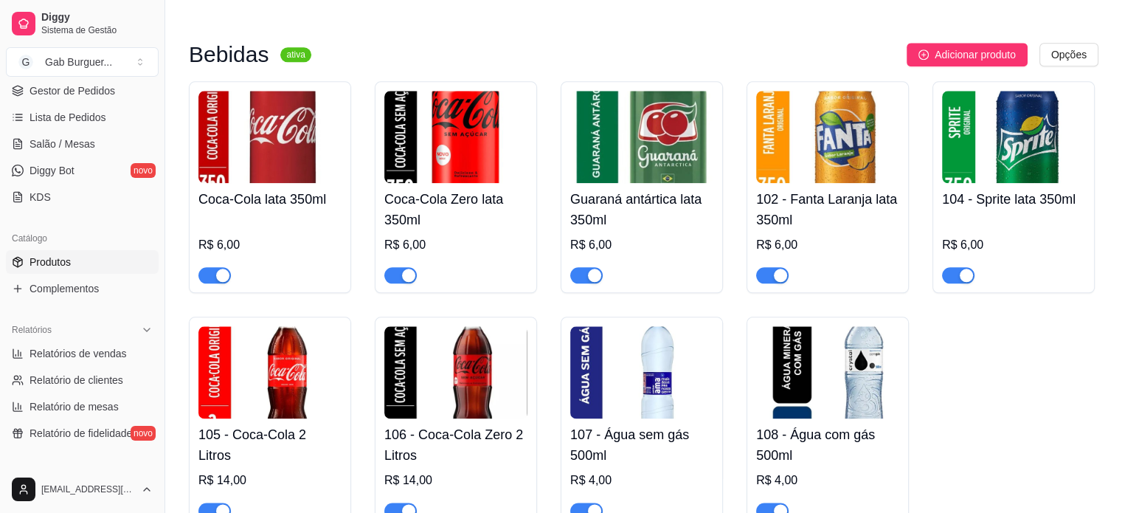
click at [816, 195] on h4 "102 - Fanta Laranja lata 350ml" at bounding box center [827, 209] width 143 height 41
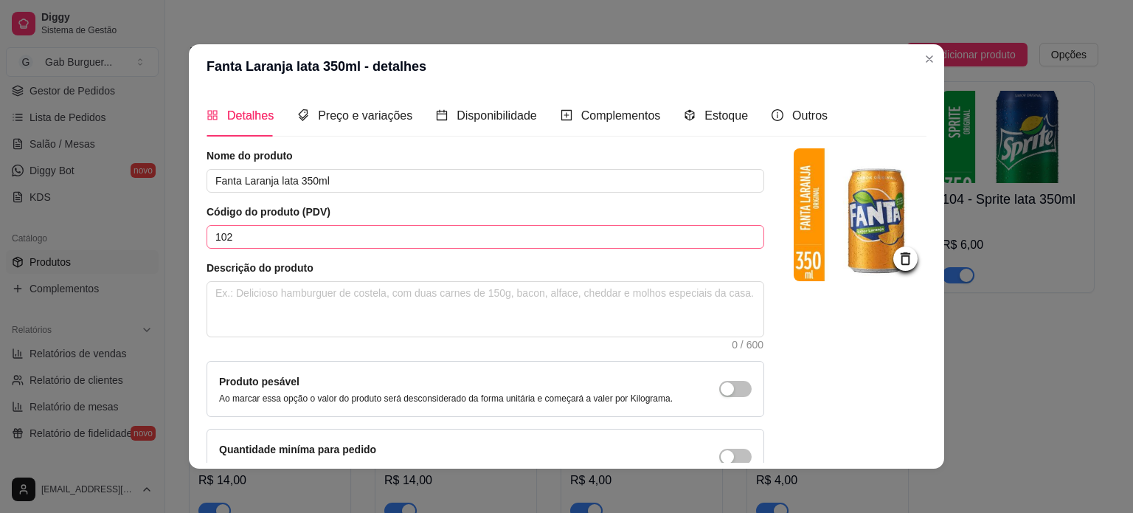
drag, startPoint x: 260, startPoint y: 250, endPoint x: 249, endPoint y: 246, distance: 11.9
click at [249, 246] on div "Nome do produto Fanta Laranja lata 350ml Código do produto (PDV) 102 Descrição …" at bounding box center [486, 316] width 558 height 336
drag, startPoint x: 249, startPoint y: 246, endPoint x: 201, endPoint y: 244, distance: 48.0
click at [207, 244] on input "102" at bounding box center [486, 237] width 558 height 24
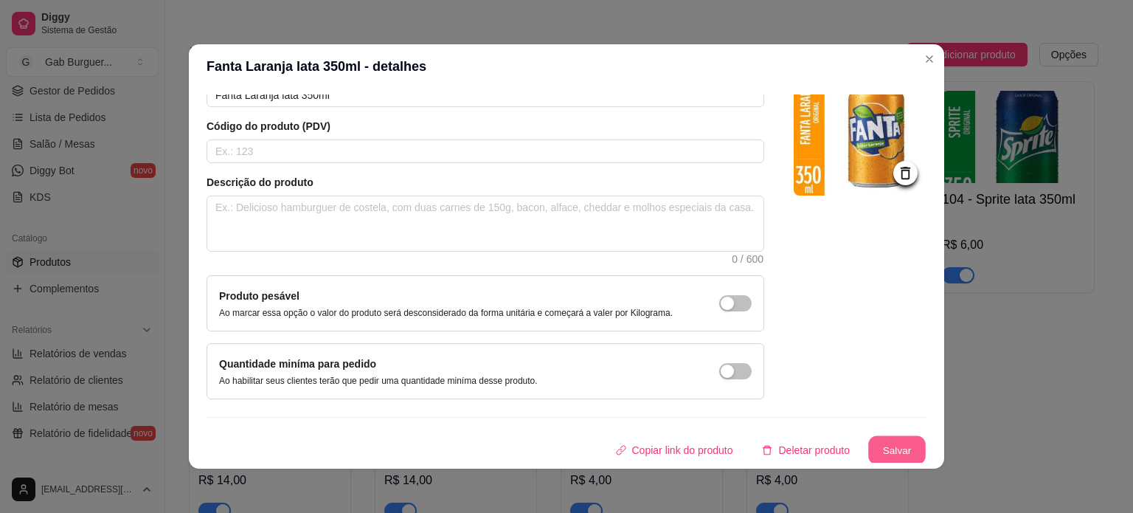
click at [875, 436] on button "Salvar" at bounding box center [897, 450] width 58 height 29
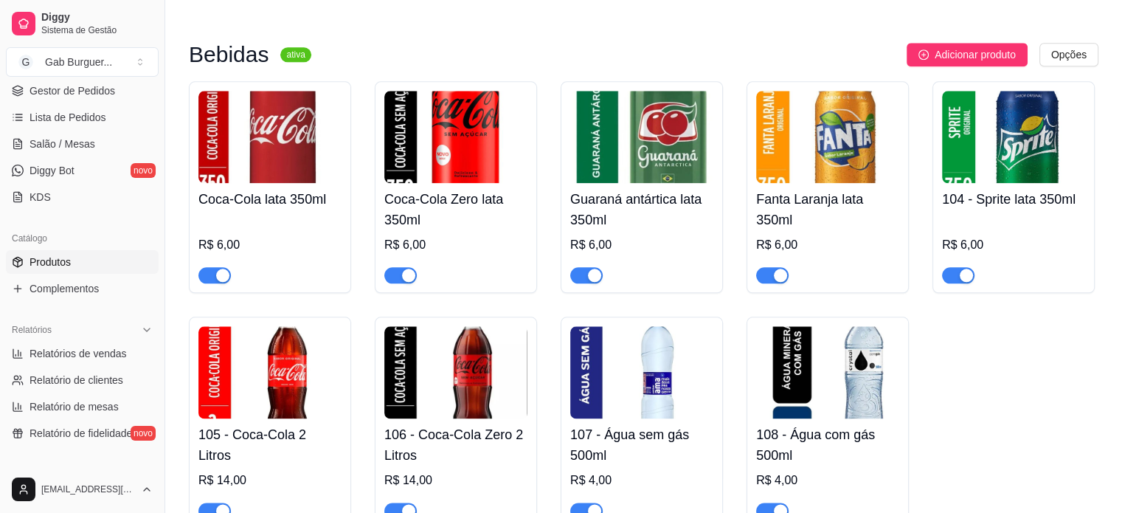
click at [982, 183] on img at bounding box center [1013, 137] width 143 height 92
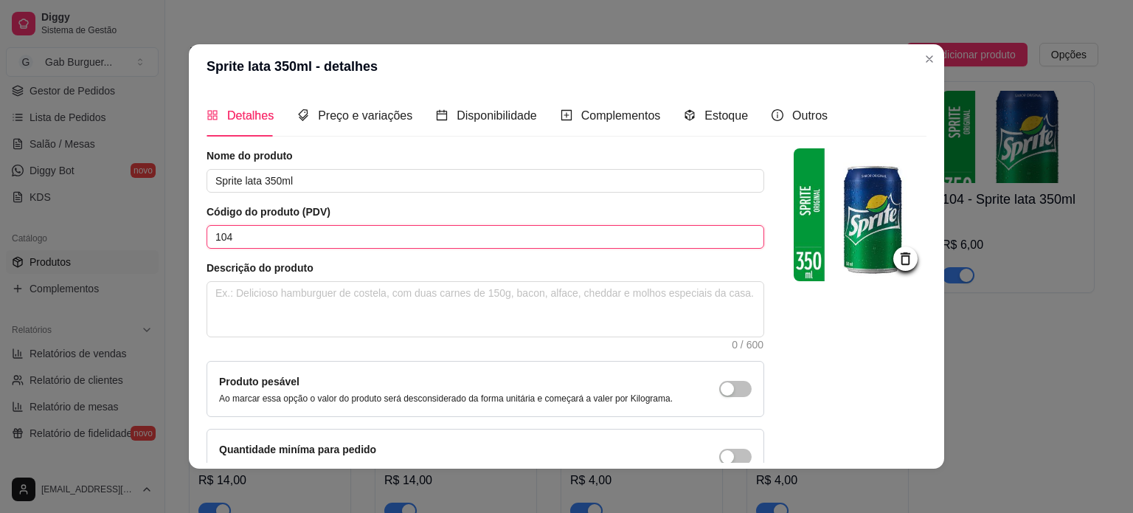
drag, startPoint x: 353, startPoint y: 240, endPoint x: 62, endPoint y: 246, distance: 290.7
click at [62, 246] on div "Sprite lata 350ml - detalhes Detalhes Preço e variações Disponibilidade Complem…" at bounding box center [566, 256] width 1133 height 513
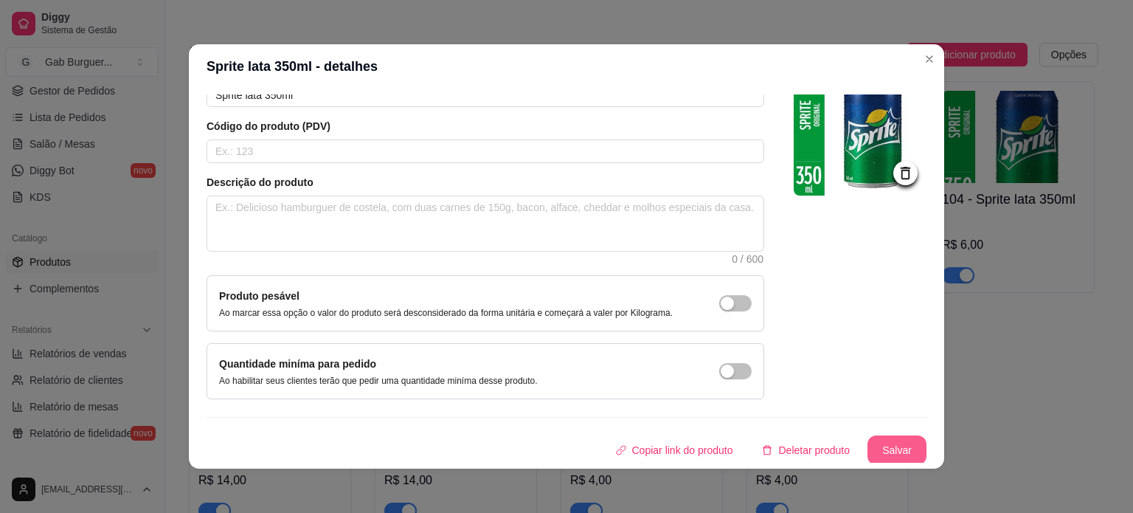
click at [873, 451] on button "Salvar" at bounding box center [896, 450] width 59 height 30
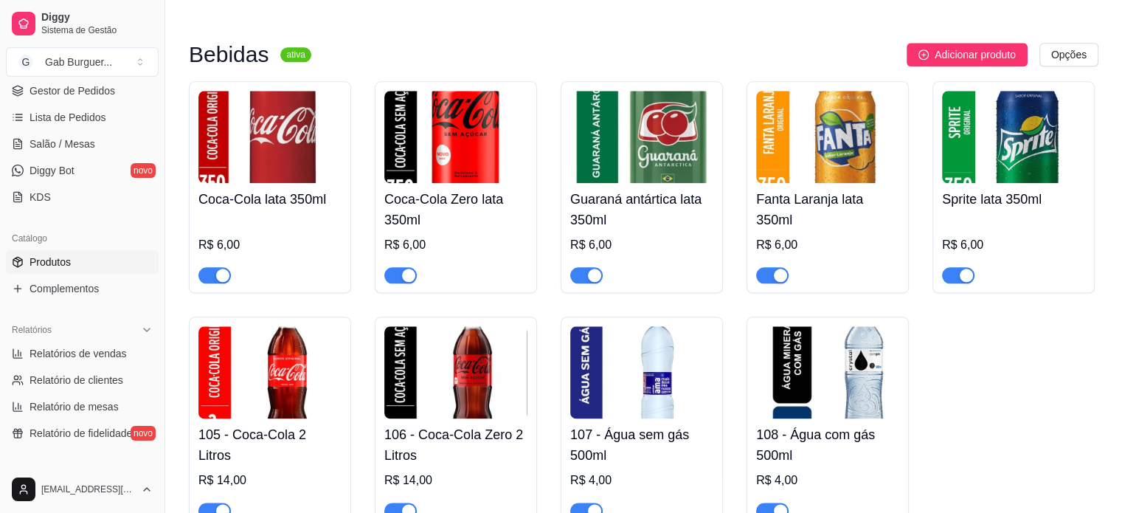
click at [285, 359] on img at bounding box center [269, 372] width 143 height 92
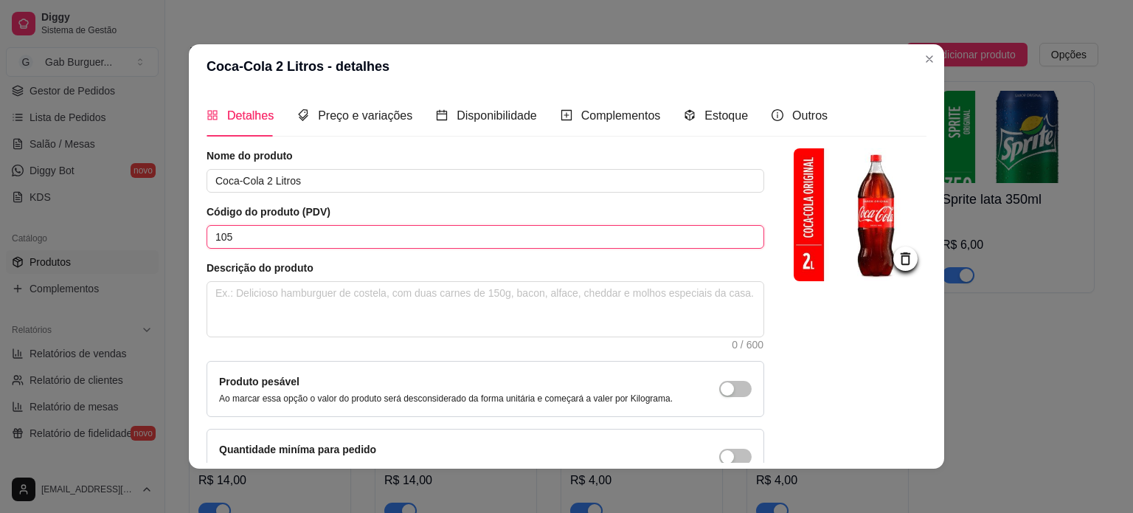
drag, startPoint x: 269, startPoint y: 244, endPoint x: 18, endPoint y: 254, distance: 251.0
click at [18, 254] on div "Coca-Cola 2 Litros - detalhes Detalhes Preço e variações Disponibilidade Comple…" at bounding box center [566, 256] width 1133 height 513
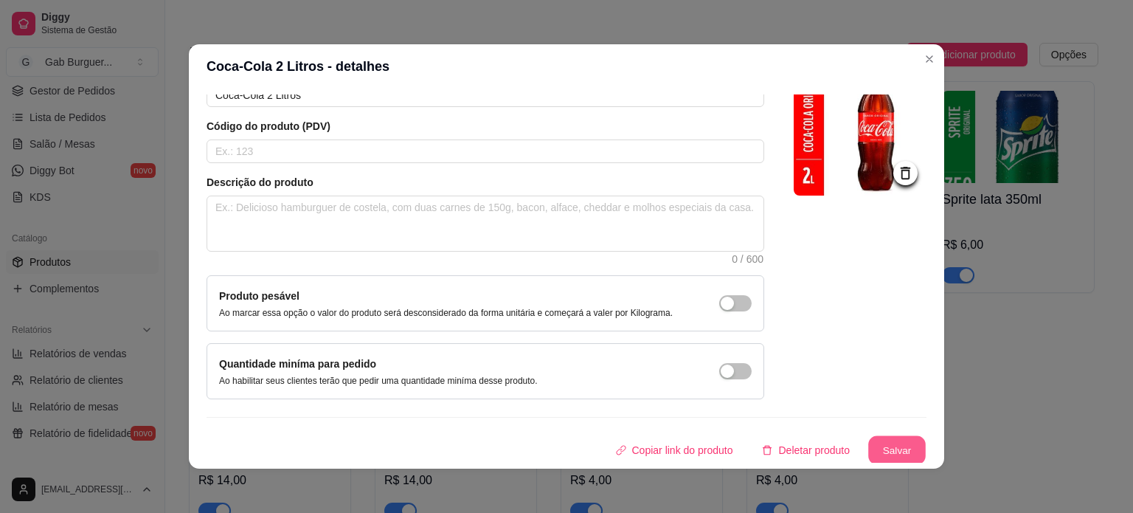
click at [875, 447] on button "Salvar" at bounding box center [897, 450] width 58 height 29
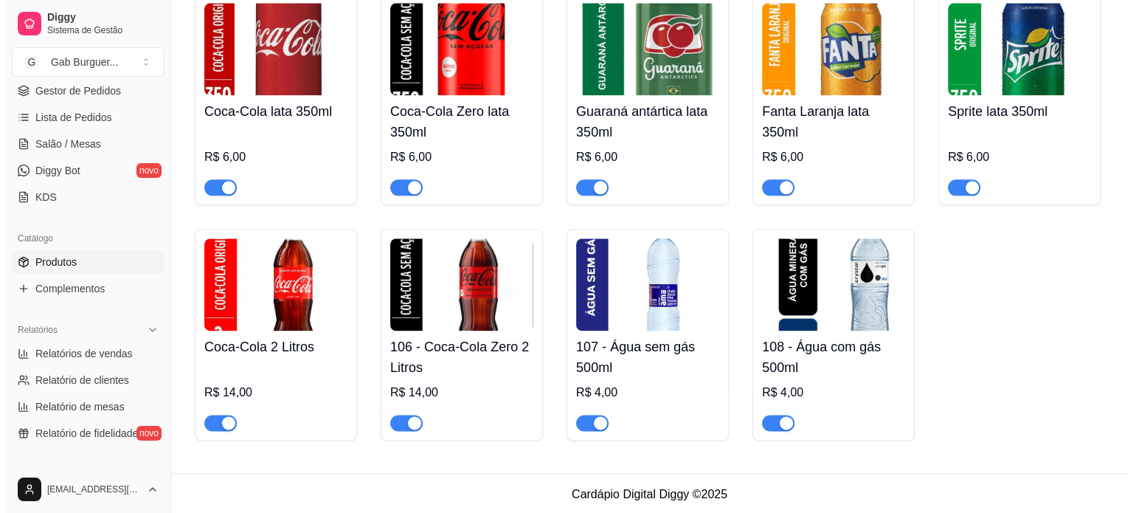
scroll to position [1865, 0]
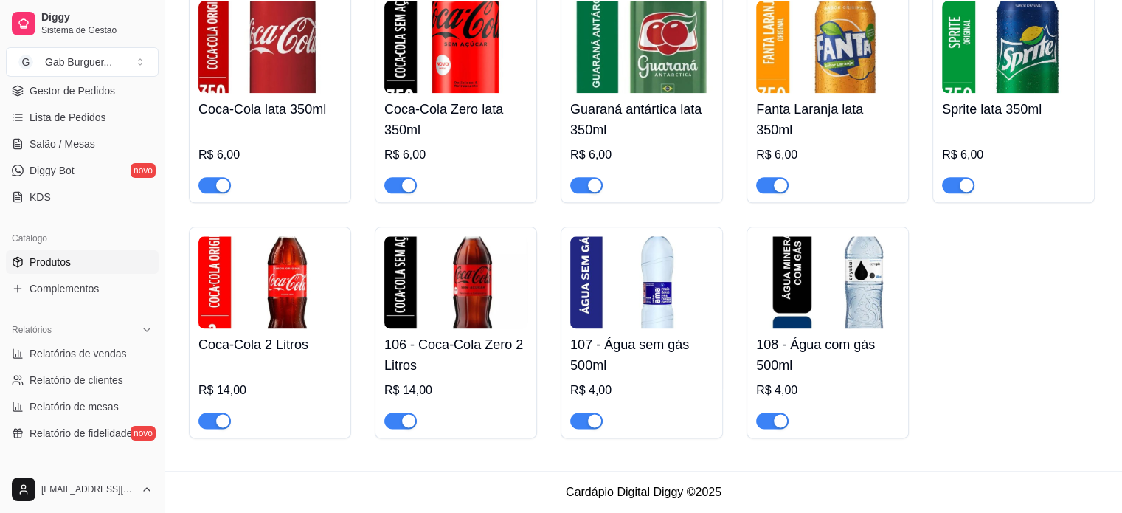
click at [443, 281] on img at bounding box center [455, 282] width 143 height 92
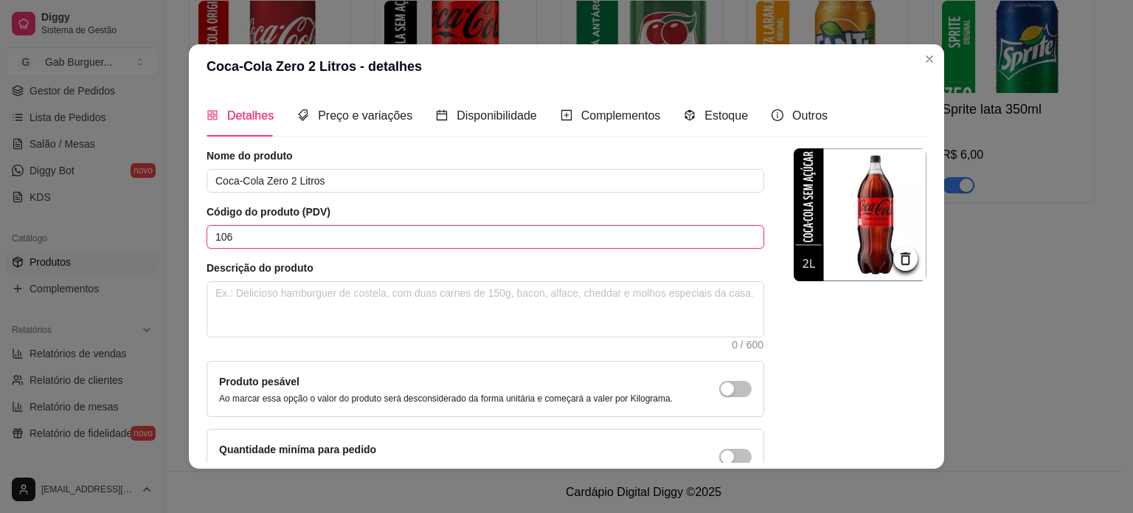
drag, startPoint x: 243, startPoint y: 242, endPoint x: 1, endPoint y: 245, distance: 242.7
click at [0, 246] on div "Coca-Cola Zero 2 Litros - detalhes Detalhes Preço e variações Disponibilidade C…" at bounding box center [566, 256] width 1133 height 513
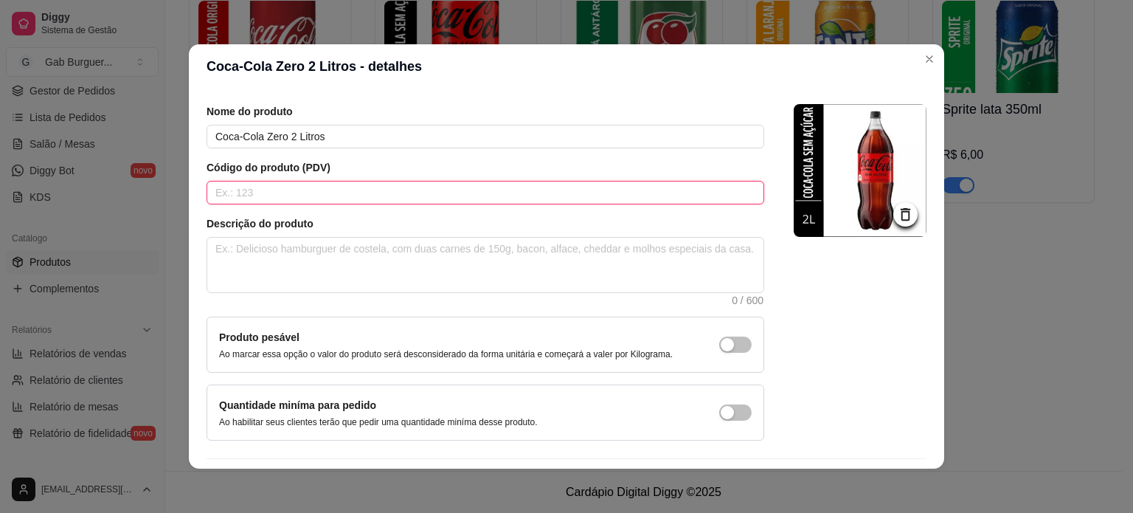
scroll to position [86, 0]
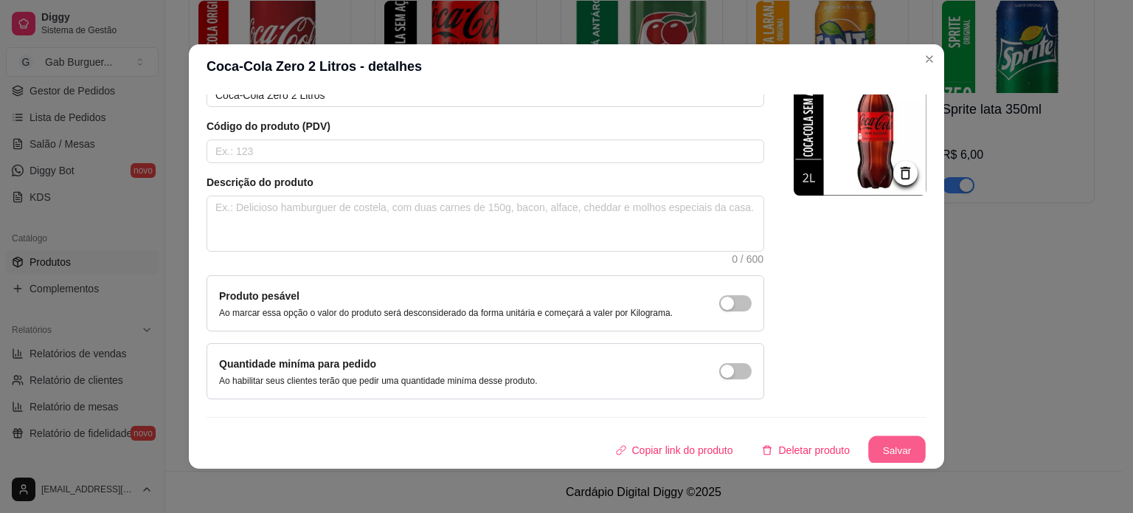
click at [868, 451] on button "Salvar" at bounding box center [897, 450] width 58 height 29
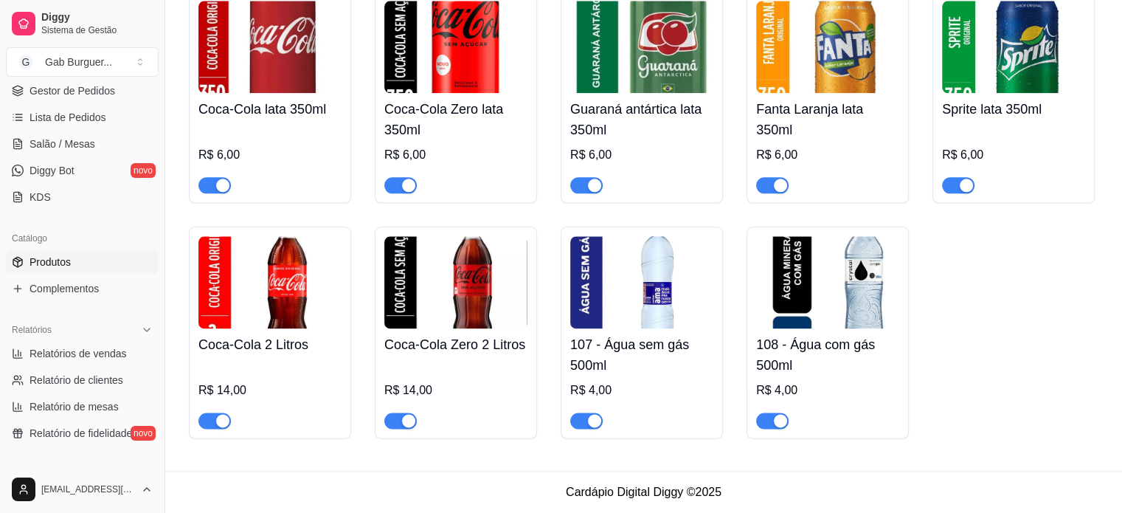
click at [593, 314] on img at bounding box center [641, 282] width 143 height 92
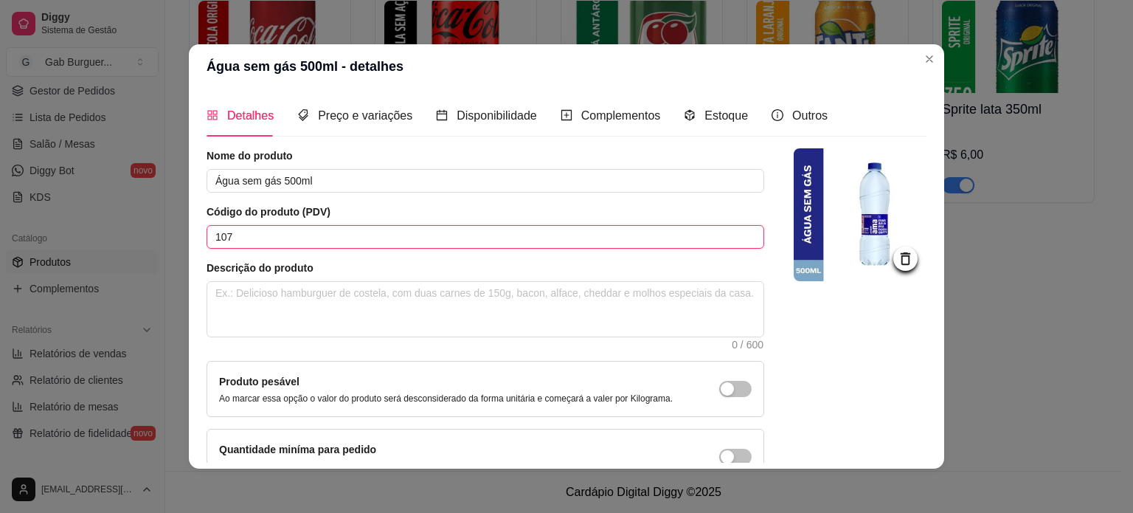
drag, startPoint x: 276, startPoint y: 237, endPoint x: 81, endPoint y: 239, distance: 194.7
click at [81, 239] on div "Água sem gás 500ml - detalhes Detalhes Preço e variações Disponibilidade Comple…" at bounding box center [566, 256] width 1133 height 513
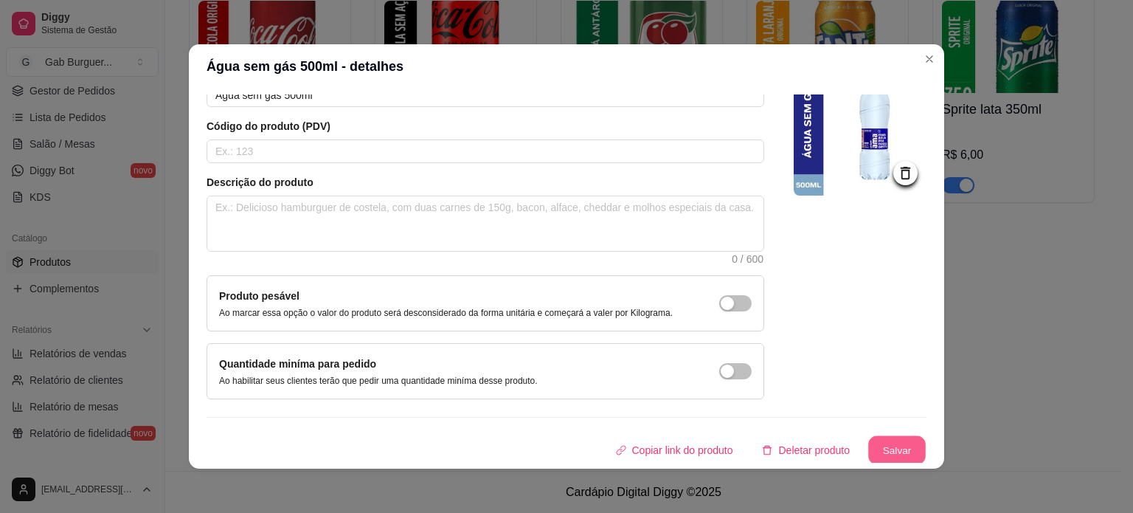
click at [868, 437] on button "Salvar" at bounding box center [897, 450] width 58 height 29
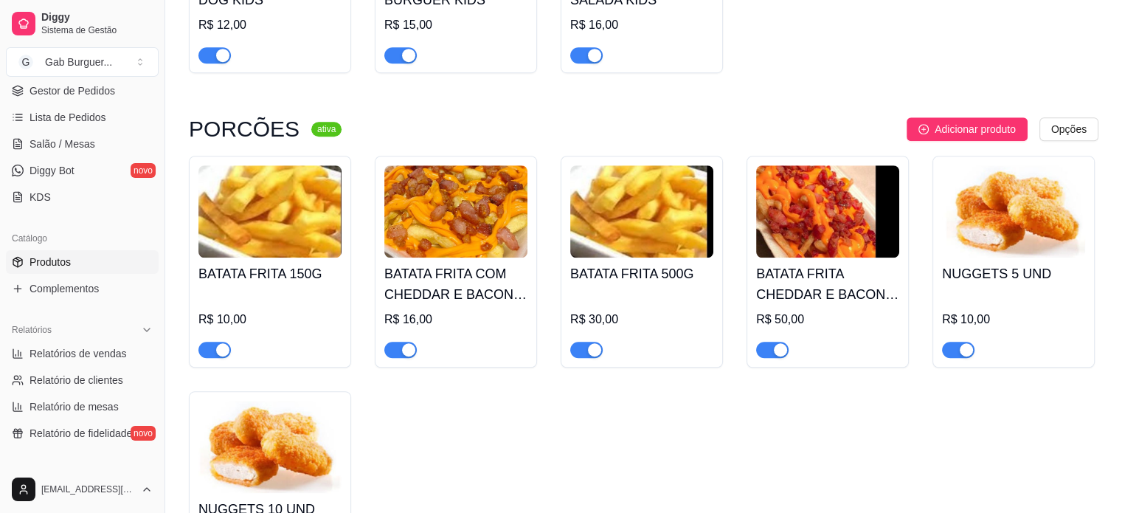
scroll to position [1054, 0]
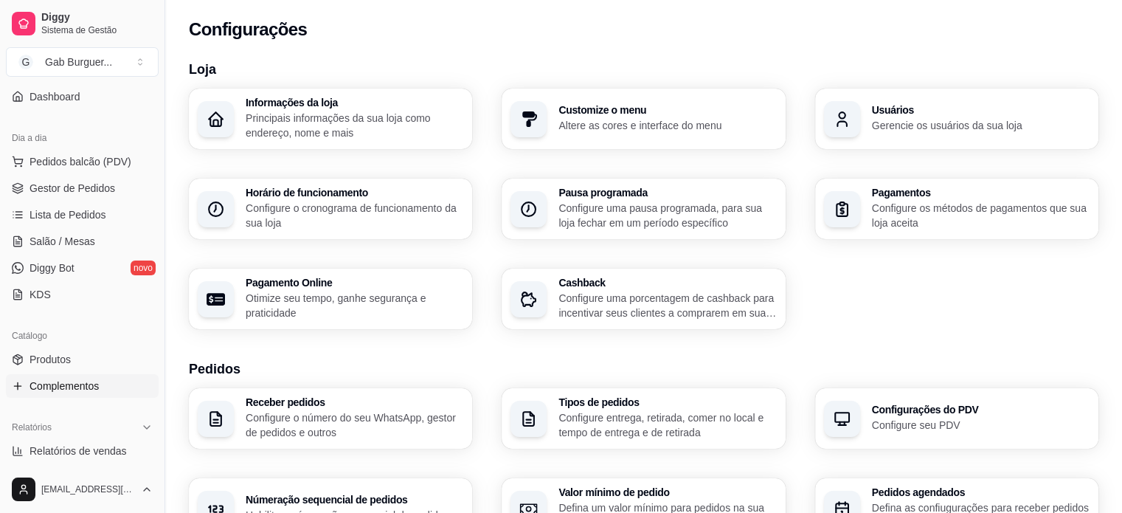
scroll to position [148, 0]
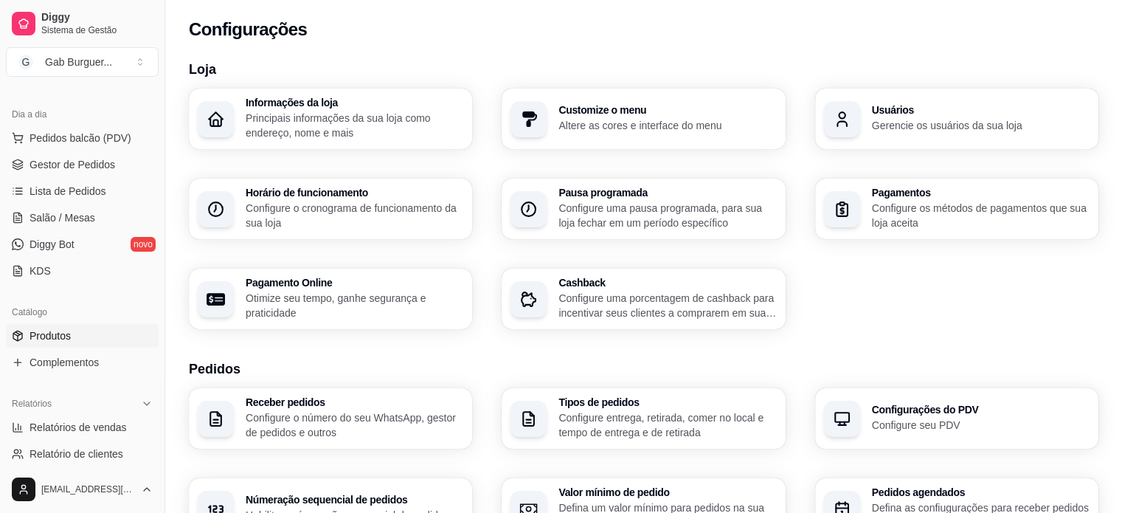
click at [49, 337] on span "Produtos" at bounding box center [50, 335] width 41 height 15
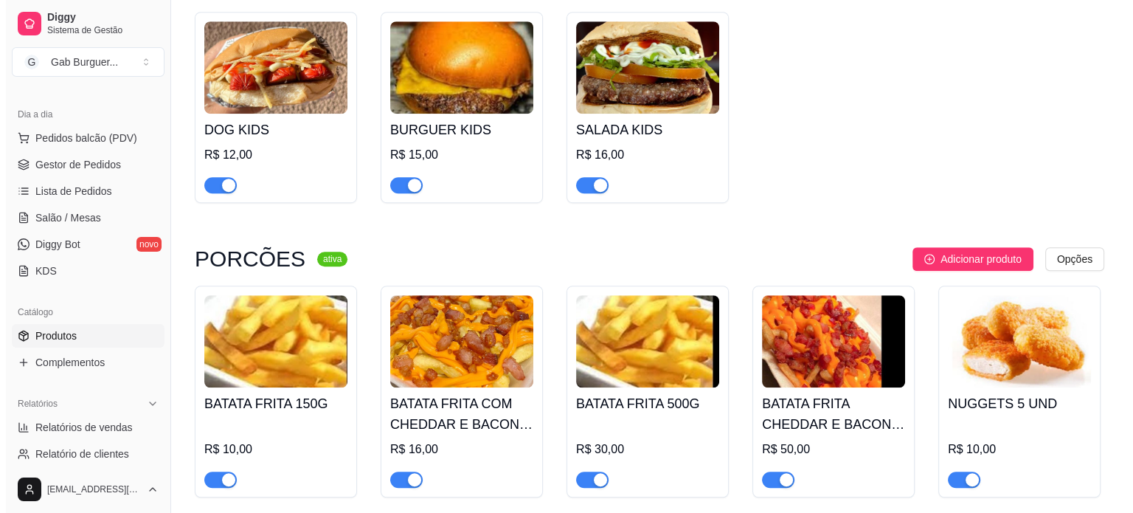
scroll to position [959, 0]
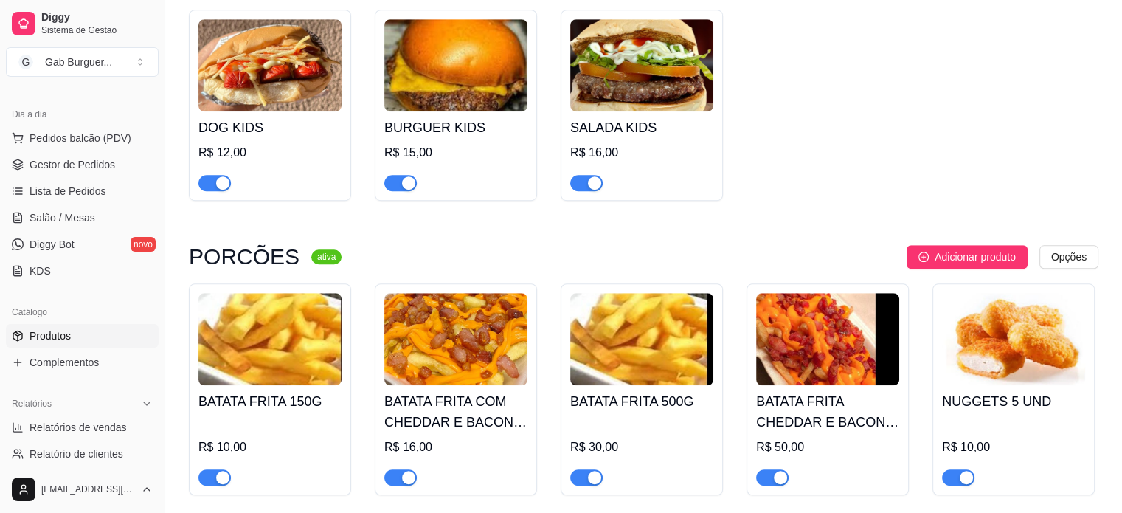
click at [606, 350] on img at bounding box center [641, 339] width 143 height 92
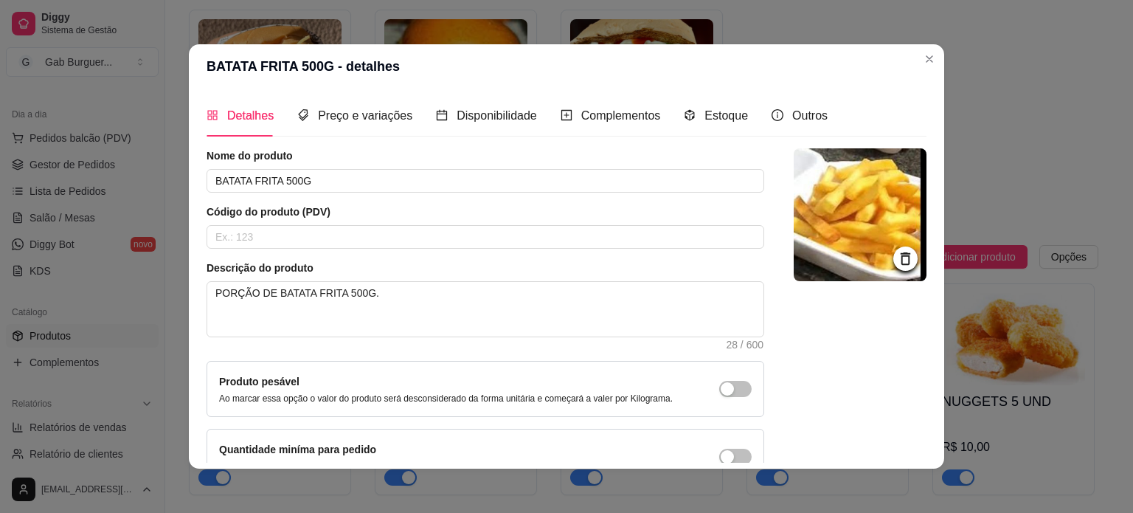
click at [893, 249] on div at bounding box center [905, 258] width 24 height 24
click at [897, 259] on icon at bounding box center [905, 258] width 17 height 17
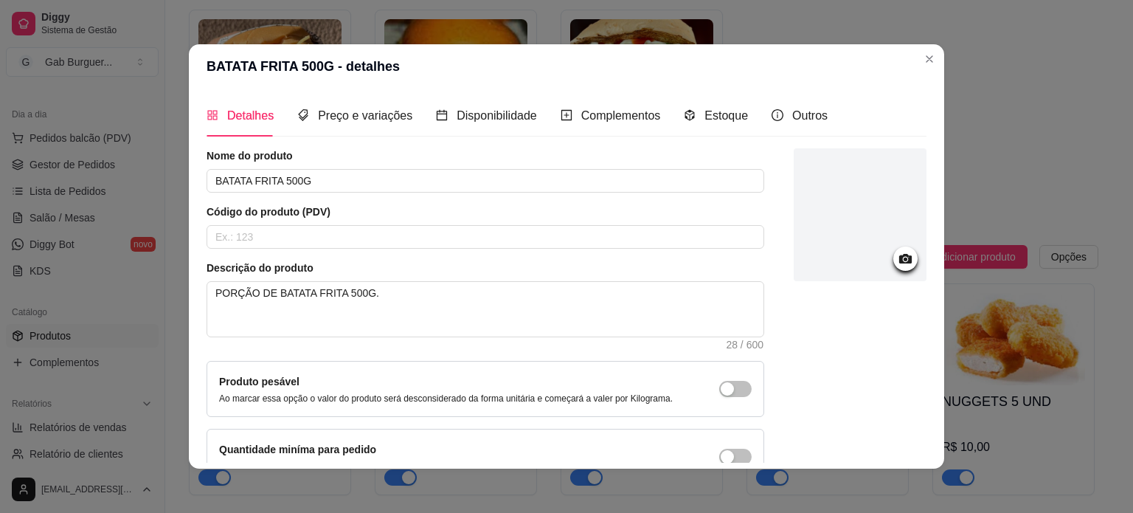
click at [893, 257] on div at bounding box center [905, 258] width 24 height 24
click at [899, 260] on icon at bounding box center [905, 259] width 13 height 10
click at [864, 257] on div at bounding box center [860, 214] width 133 height 133
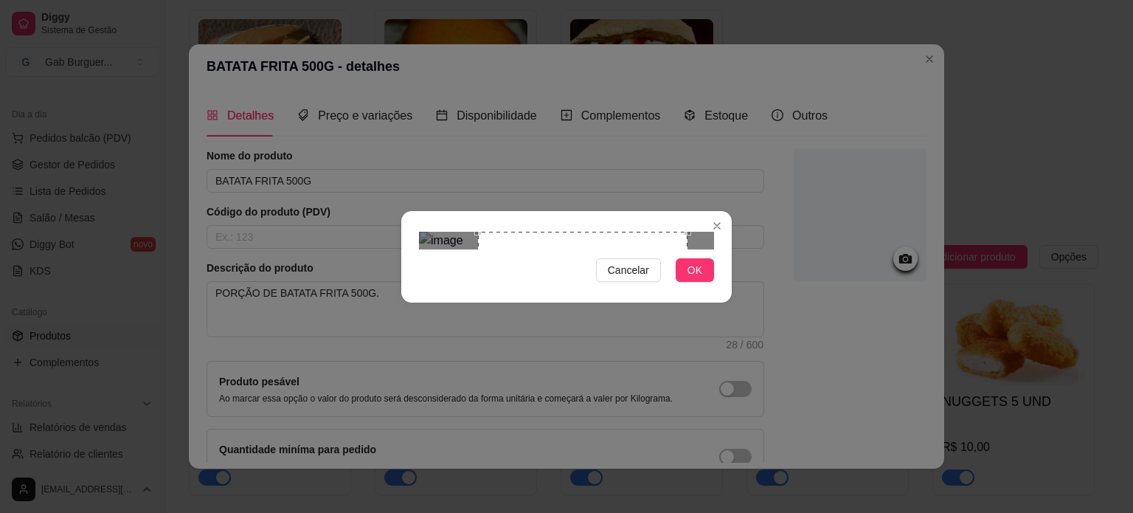
click at [568, 232] on div "Use the arrow keys to move the crop selection area" at bounding box center [582, 336] width 209 height 209
click at [687, 294] on div "Use the arrow keys to move the crop selection area" at bounding box center [582, 336] width 209 height 209
click at [738, 264] on div "Cancelar OK" at bounding box center [566, 256] width 1133 height 513
click at [617, 278] on span "Cancelar" at bounding box center [628, 270] width 41 height 16
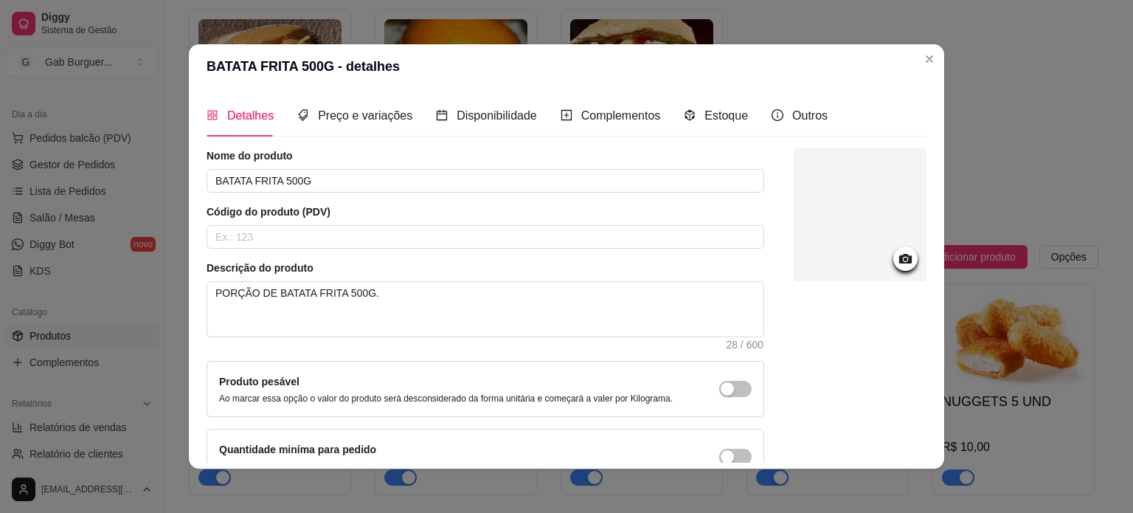
click at [834, 229] on div at bounding box center [860, 214] width 133 height 133
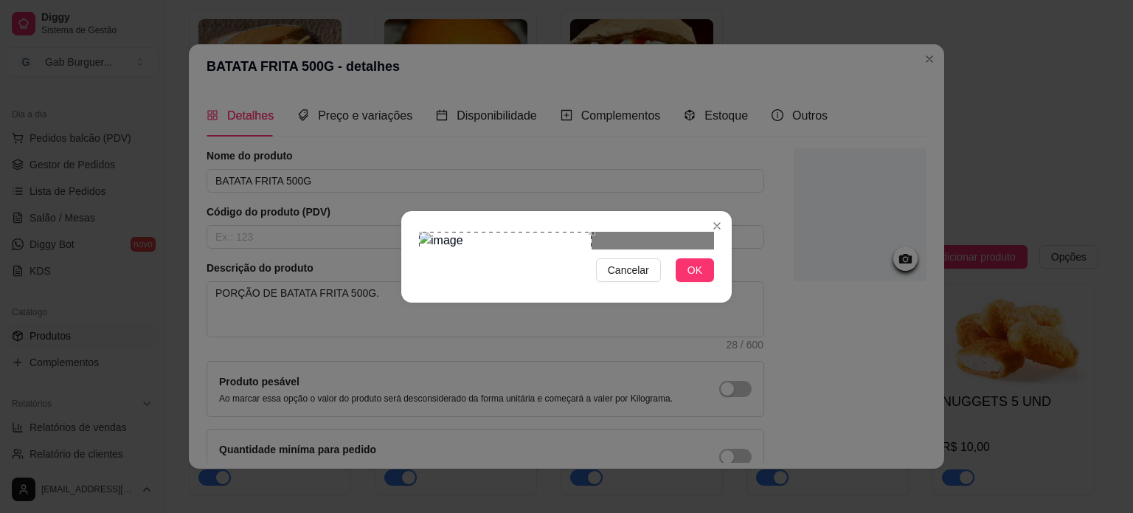
click at [498, 262] on div "Use the arrow keys to move the crop selection area" at bounding box center [505, 318] width 173 height 173
click at [623, 249] on img at bounding box center [566, 241] width 295 height 18
click at [521, 235] on img at bounding box center [566, 241] width 295 height 18
click at [702, 278] on span "OK" at bounding box center [694, 270] width 15 height 16
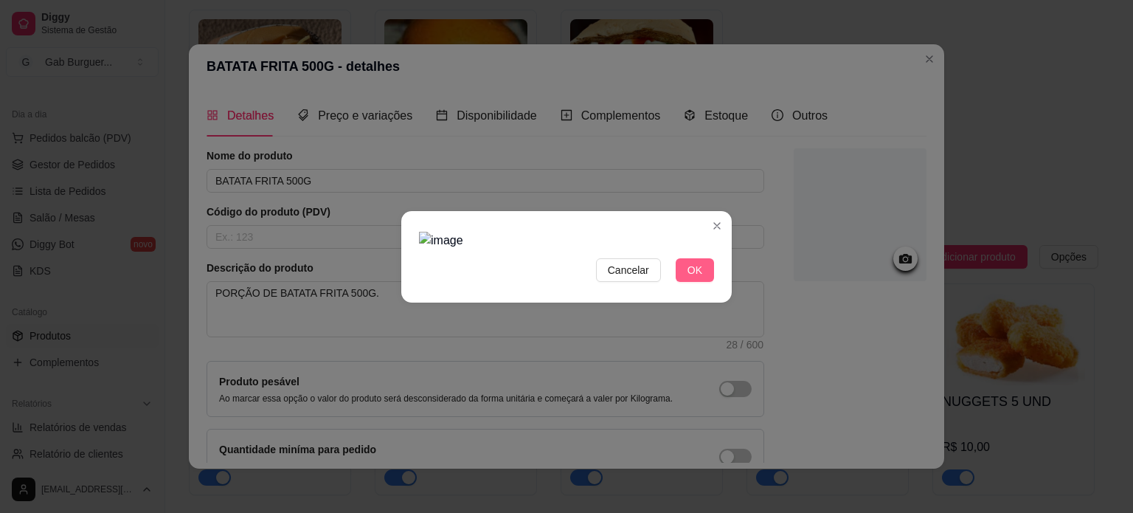
click at [704, 282] on button "OK" at bounding box center [695, 270] width 38 height 24
click at [703, 282] on button "OK" at bounding box center [695, 270] width 38 height 24
click at [702, 282] on button "OK" at bounding box center [695, 270] width 38 height 24
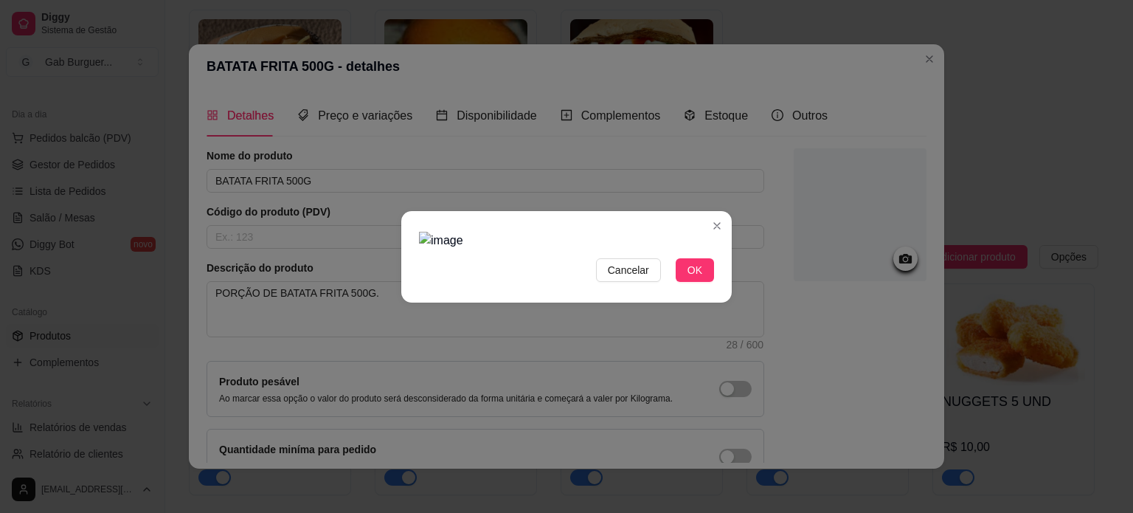
click at [633, 249] on img at bounding box center [566, 241] width 295 height 18
click at [478, 232] on div at bounding box center [566, 241] width 295 height 18
click at [255, 120] on div "Cancelar OK" at bounding box center [566, 256] width 1133 height 513
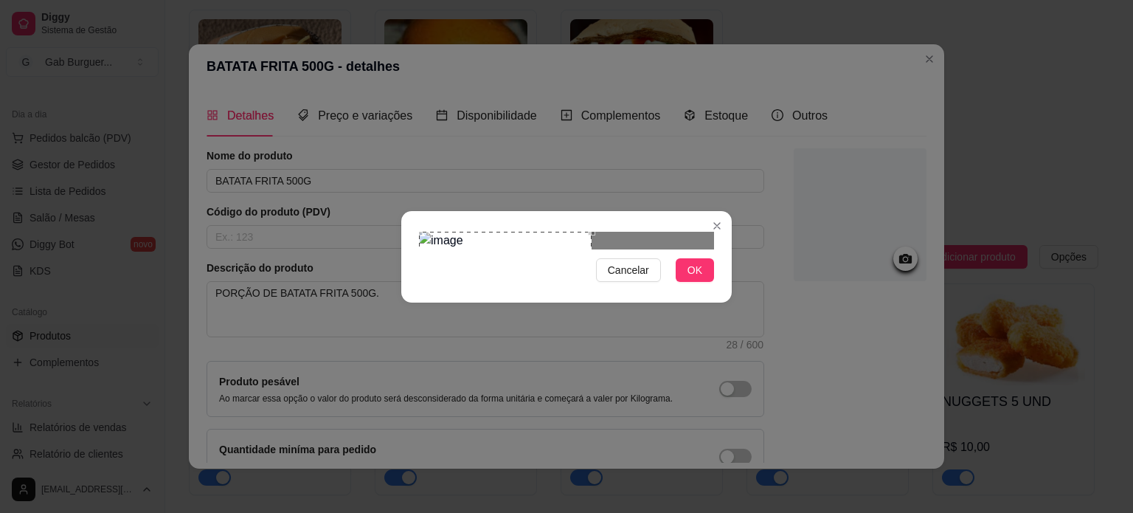
click at [717, 268] on div "Cancelar OK" at bounding box center [566, 257] width 330 height 62
click at [566, 235] on div "Use the arrow keys to move the crop selection area" at bounding box center [505, 318] width 173 height 173
click at [458, 242] on div "Use the arrow keys to move the crop selection area" at bounding box center [505, 318] width 173 height 173
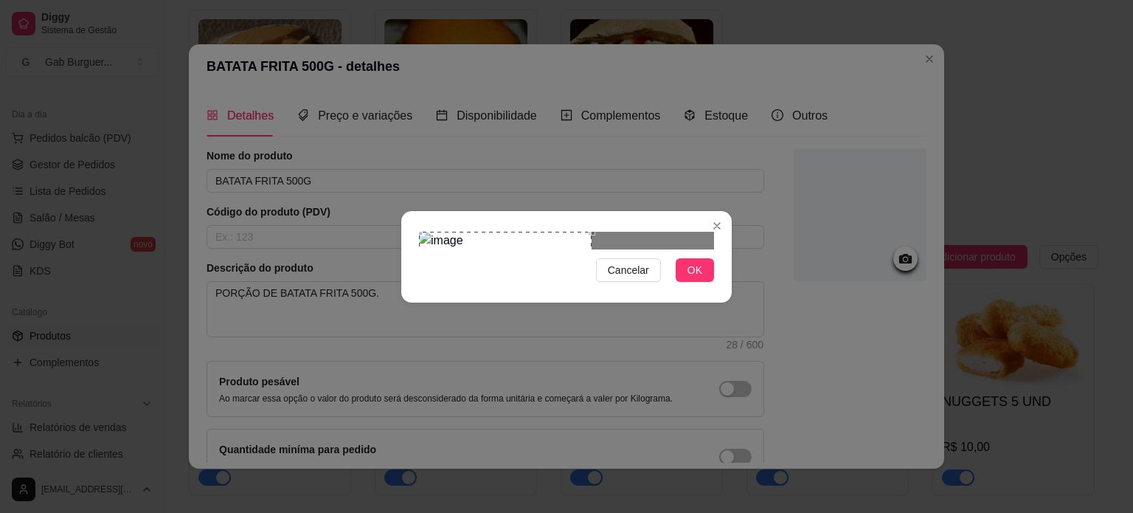
click at [546, 245] on div "Use the arrow keys to move the crop selection area" at bounding box center [505, 318] width 173 height 173
click at [640, 240] on img at bounding box center [566, 241] width 295 height 18
click at [699, 278] on span "OK" at bounding box center [694, 270] width 15 height 16
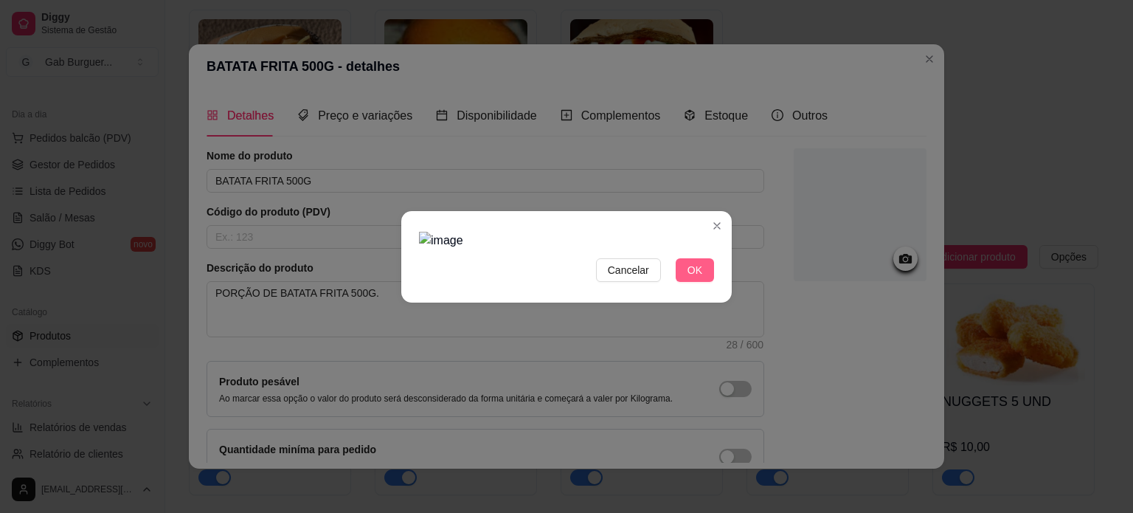
click at [699, 278] on span "OK" at bounding box center [694, 270] width 15 height 16
click at [639, 278] on span "Cancelar" at bounding box center [628, 270] width 41 height 16
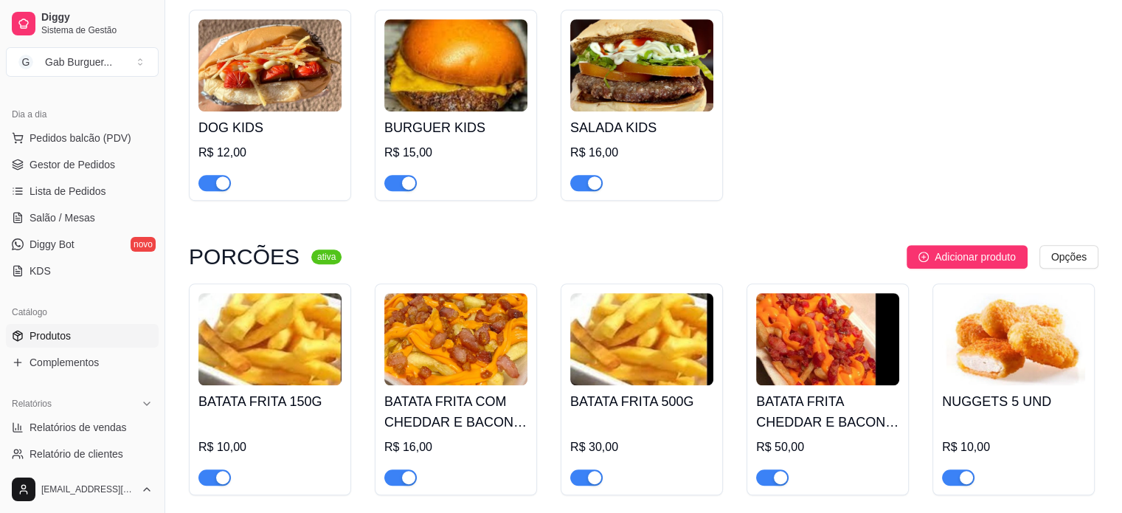
click at [617, 363] on img at bounding box center [641, 339] width 143 height 92
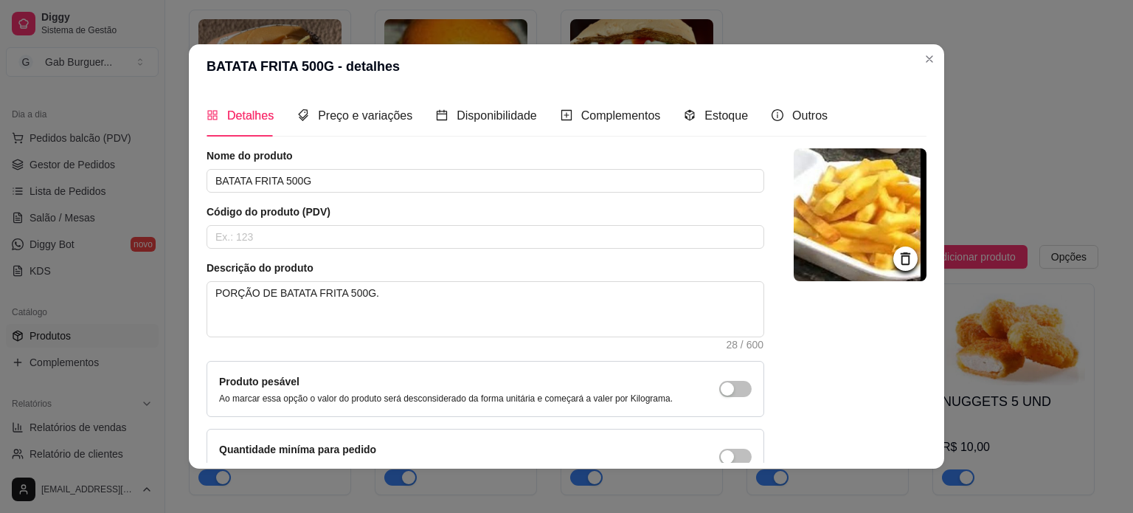
click at [864, 244] on img at bounding box center [860, 214] width 133 height 133
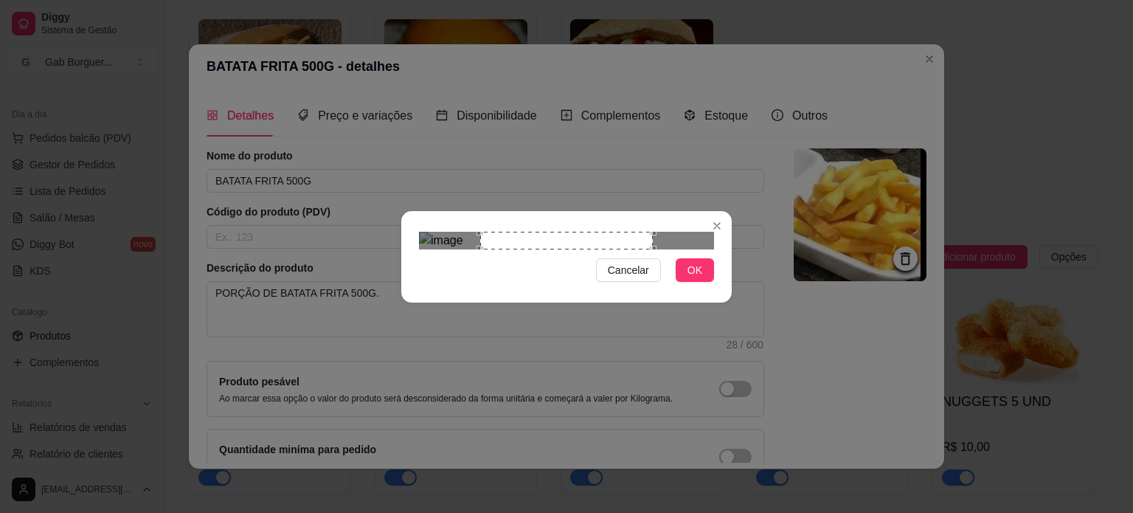
click at [589, 232] on div "Use the arrow keys to move the crop selection area" at bounding box center [566, 241] width 173 height 18
click at [645, 249] on div "Use the arrow keys to move the crop selection area" at bounding box center [566, 241] width 173 height 18
click at [712, 249] on img at bounding box center [566, 241] width 295 height 18
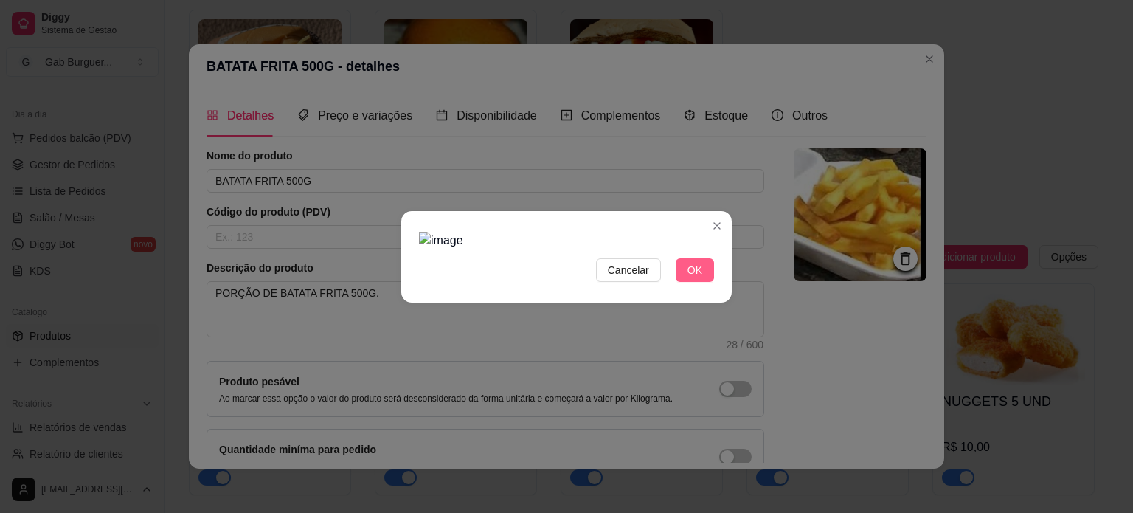
click at [710, 282] on button "OK" at bounding box center [695, 270] width 38 height 24
click at [701, 278] on span "OK" at bounding box center [694, 270] width 15 height 16
click at [696, 249] on img at bounding box center [566, 241] width 295 height 18
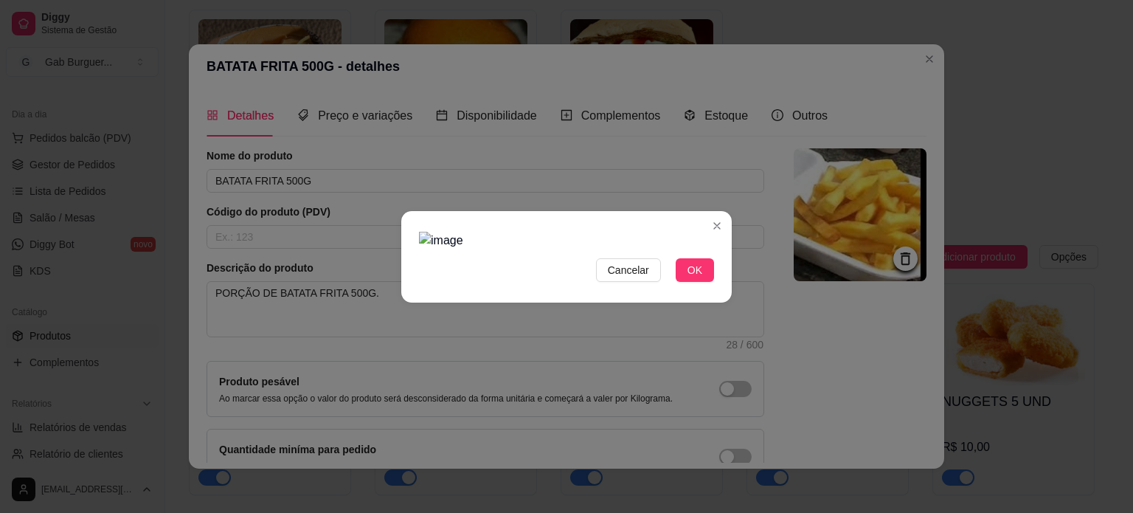
click at [696, 249] on img at bounding box center [566, 241] width 295 height 18
click at [305, 128] on div "Cancelar OK" at bounding box center [566, 256] width 1133 height 513
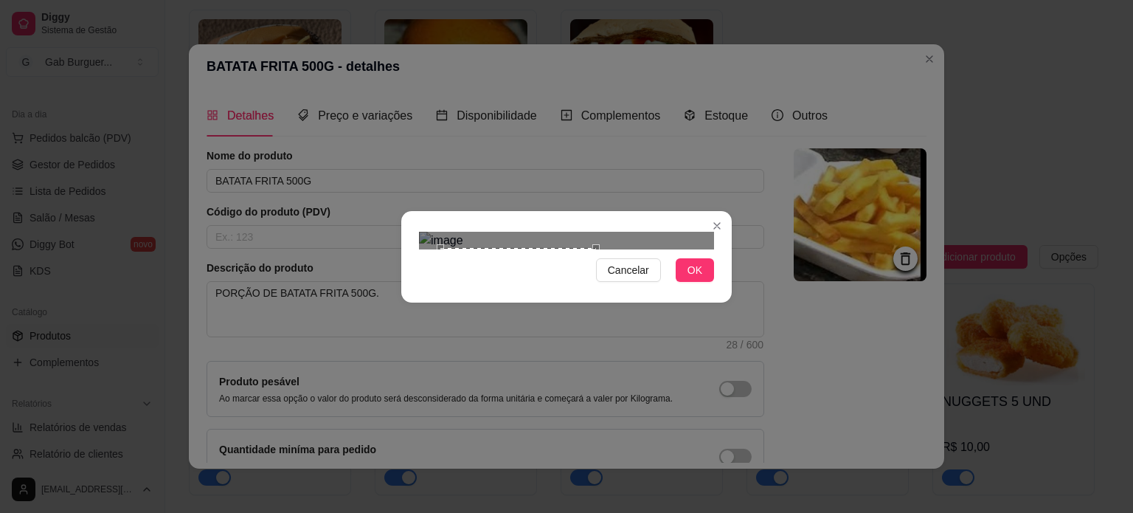
click at [503, 271] on div "Use the arrow keys to move the crop selection area" at bounding box center [518, 326] width 156 height 156
click at [746, 110] on div "Cancelar OK" at bounding box center [566, 256] width 1133 height 513
click at [426, 232] on div "Use the arrow keys to move the crop selection area" at bounding box center [505, 318] width 173 height 173
click at [440, 285] on div "Use the arrow keys to move the crop selection area" at bounding box center [505, 318] width 173 height 173
click at [716, 288] on div "Cancelar OK" at bounding box center [566, 257] width 330 height 62
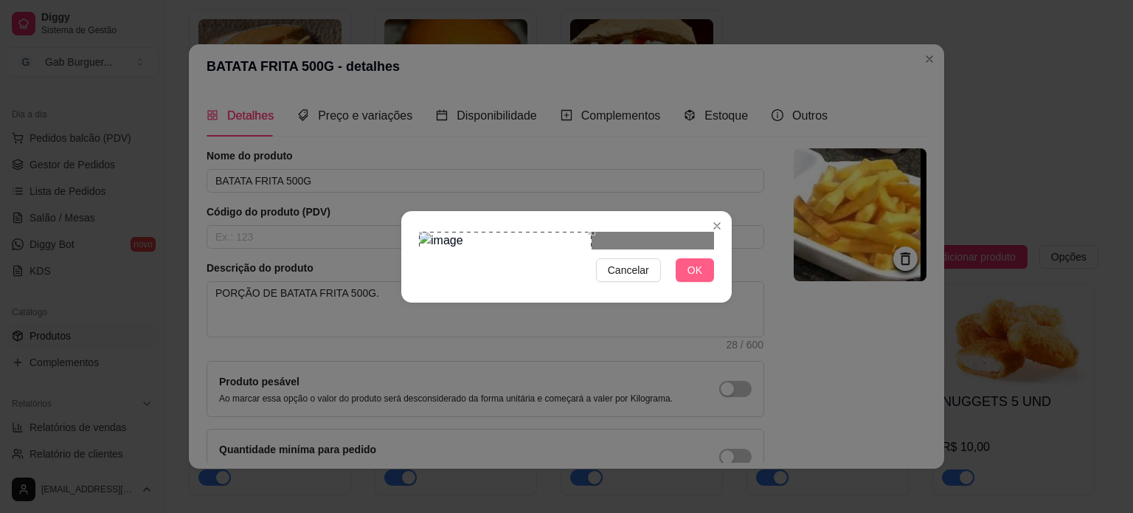
click at [687, 278] on span "OK" at bounding box center [694, 270] width 15 height 16
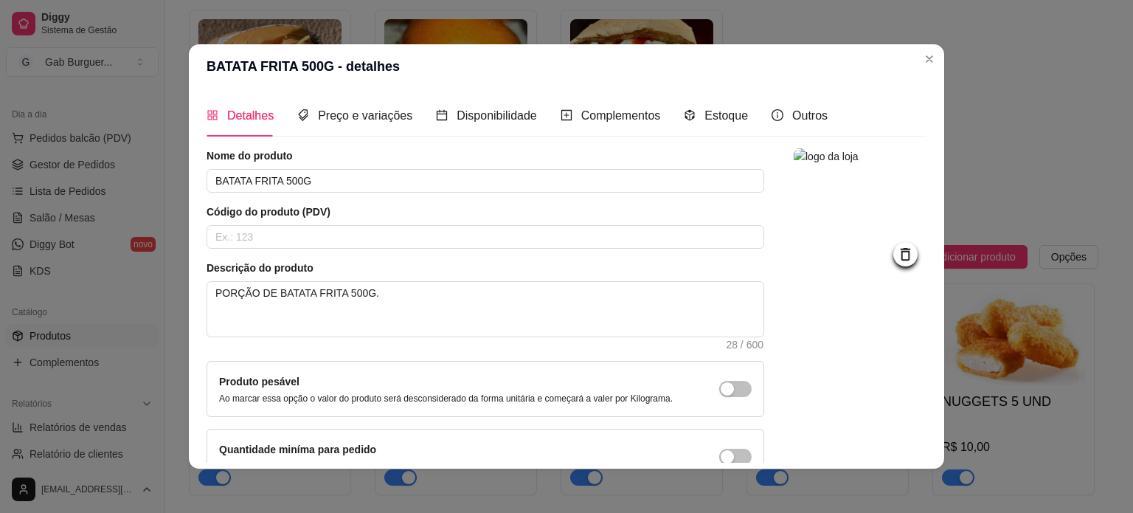
click at [897, 256] on icon at bounding box center [905, 254] width 17 height 17
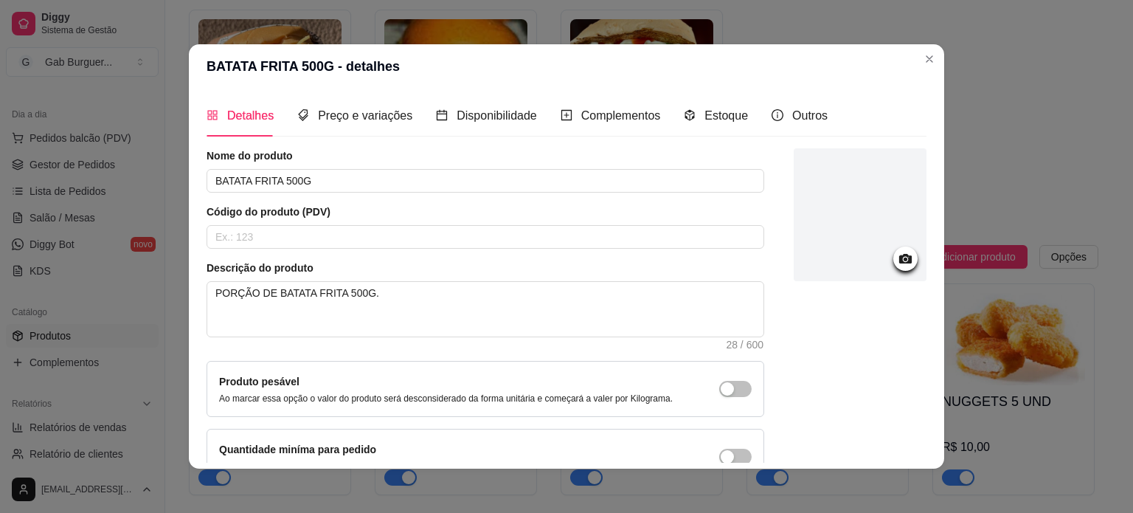
click at [897, 257] on icon at bounding box center [905, 258] width 17 height 17
click at [847, 215] on div at bounding box center [860, 214] width 133 height 133
click at [902, 265] on div at bounding box center [860, 214] width 133 height 133
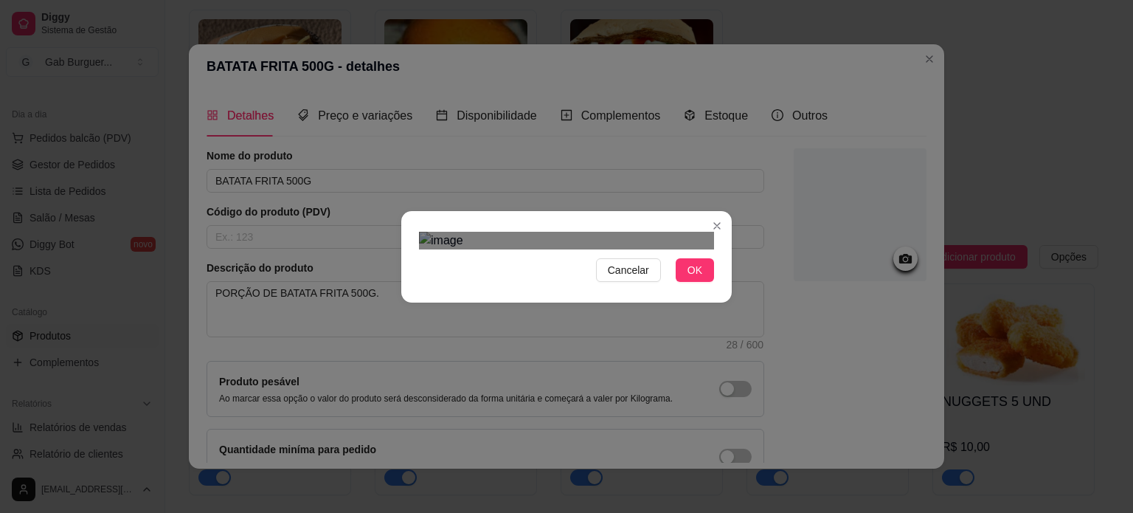
click at [580, 274] on div "Use the arrow keys to move the crop selection area" at bounding box center [559, 407] width 266 height 266
click at [693, 278] on span "OK" at bounding box center [694, 270] width 15 height 16
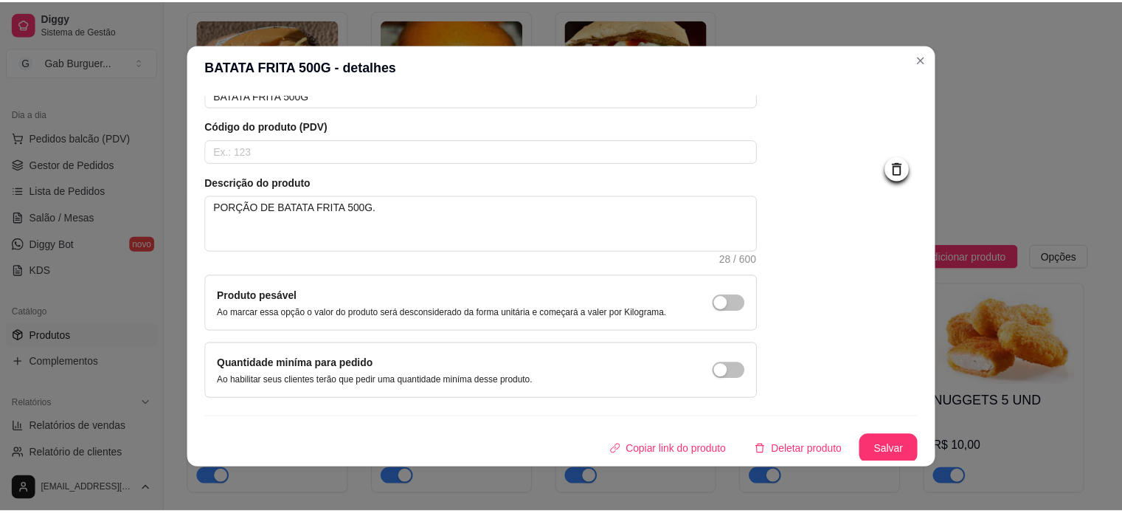
scroll to position [86, 0]
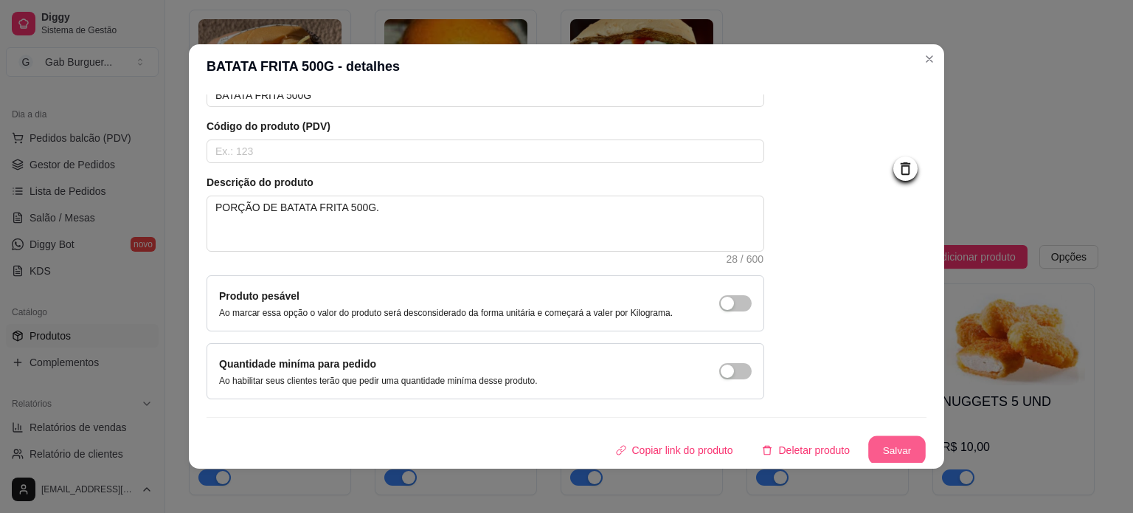
click at [878, 444] on button "Salvar" at bounding box center [897, 450] width 58 height 29
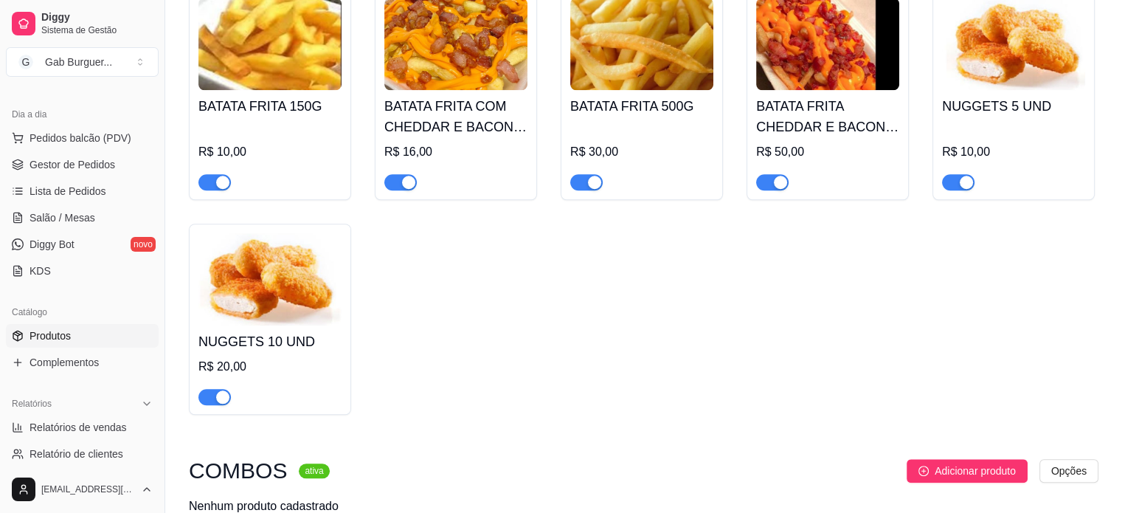
drag, startPoint x: 711, startPoint y: 349, endPoint x: 718, endPoint y: 363, distance: 15.8
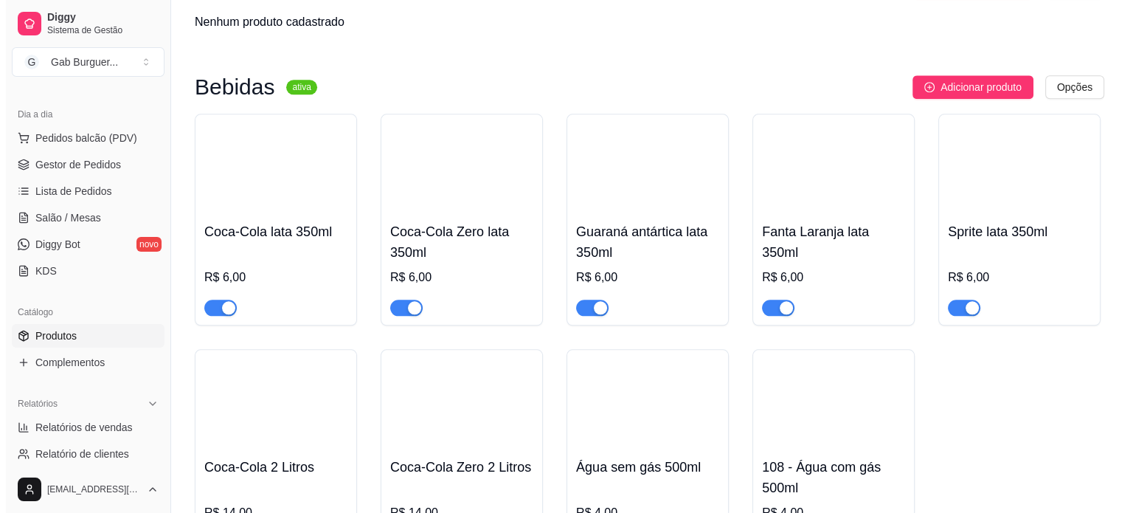
scroll to position [1570, 0]
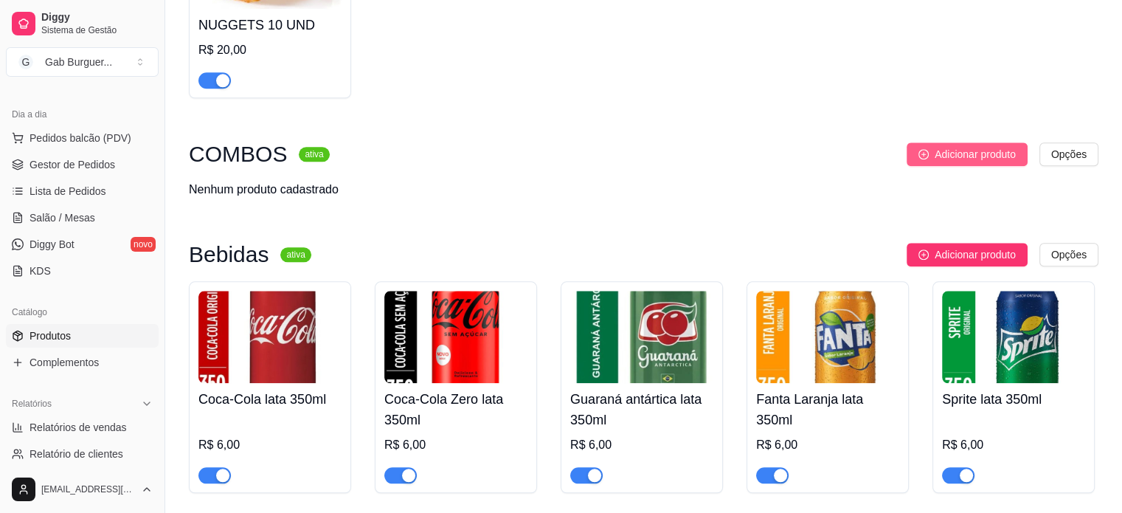
click at [942, 151] on span "Adicionar produto" at bounding box center [975, 154] width 81 height 16
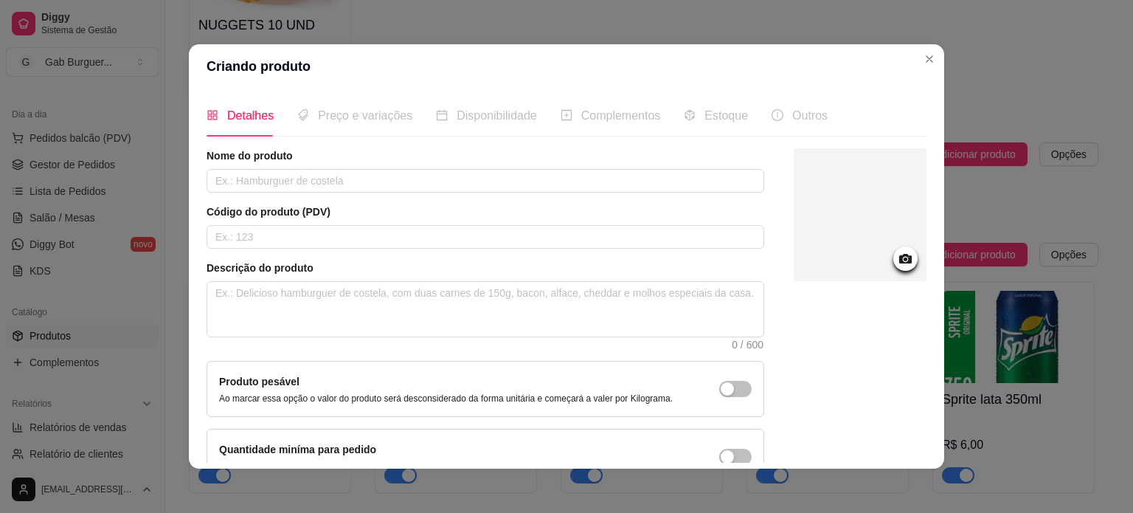
click at [897, 252] on icon at bounding box center [905, 258] width 17 height 17
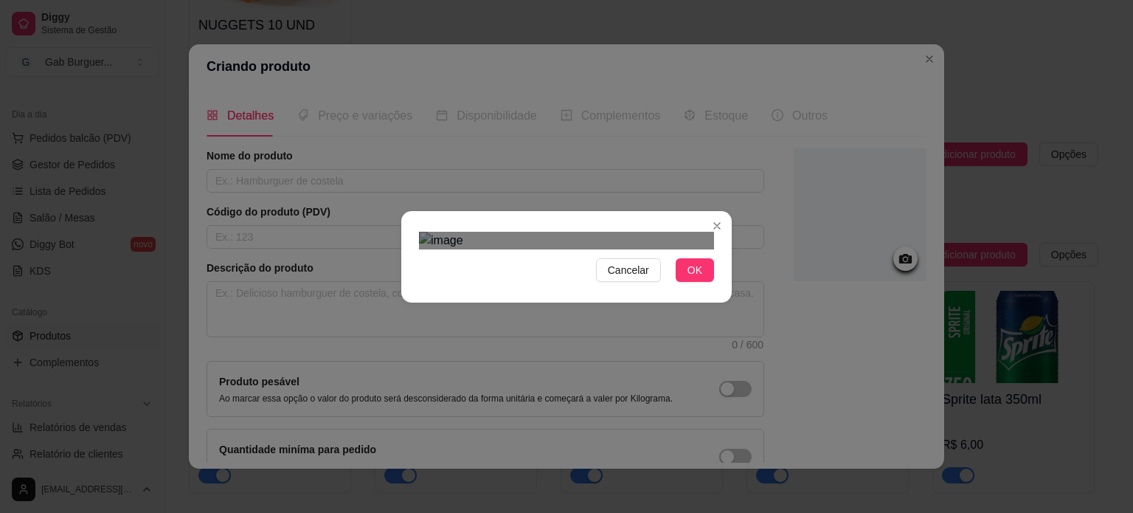
click at [581, 338] on div "Use the arrow keys to move the crop selection area" at bounding box center [571, 471] width 266 height 266
click at [693, 278] on span "OK" at bounding box center [694, 270] width 15 height 16
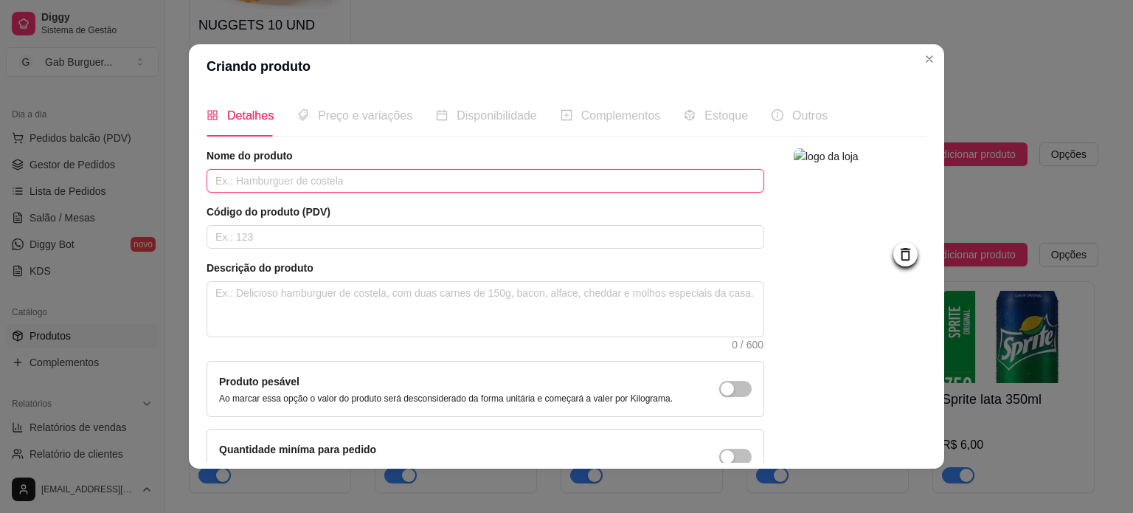
click at [270, 182] on input "text" at bounding box center [486, 181] width 558 height 24
type input "COMBO KIDS"
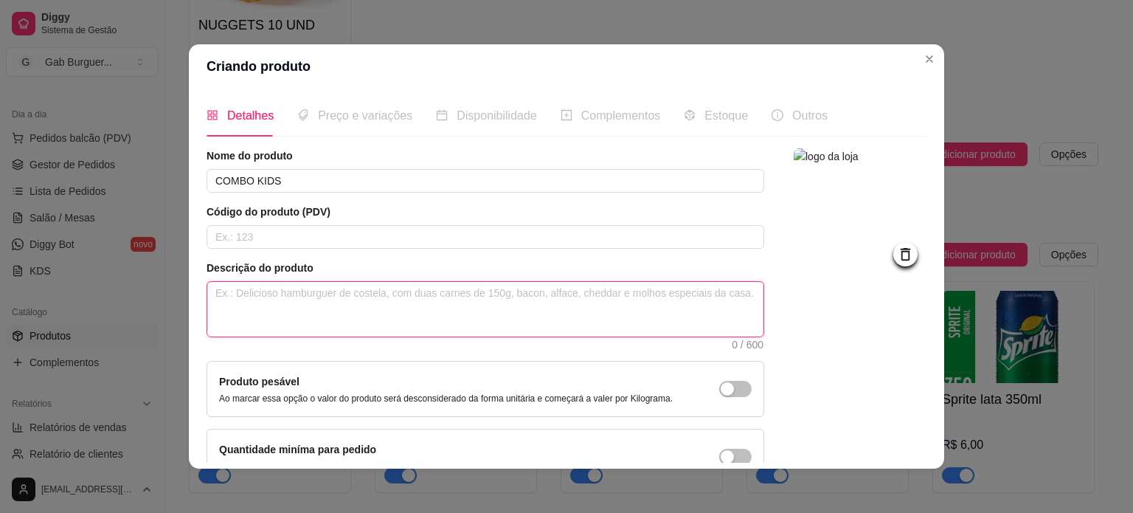
click at [218, 296] on textarea at bounding box center [485, 309] width 556 height 55
type textarea "D"
type textarea "DO"
type textarea "DOG"
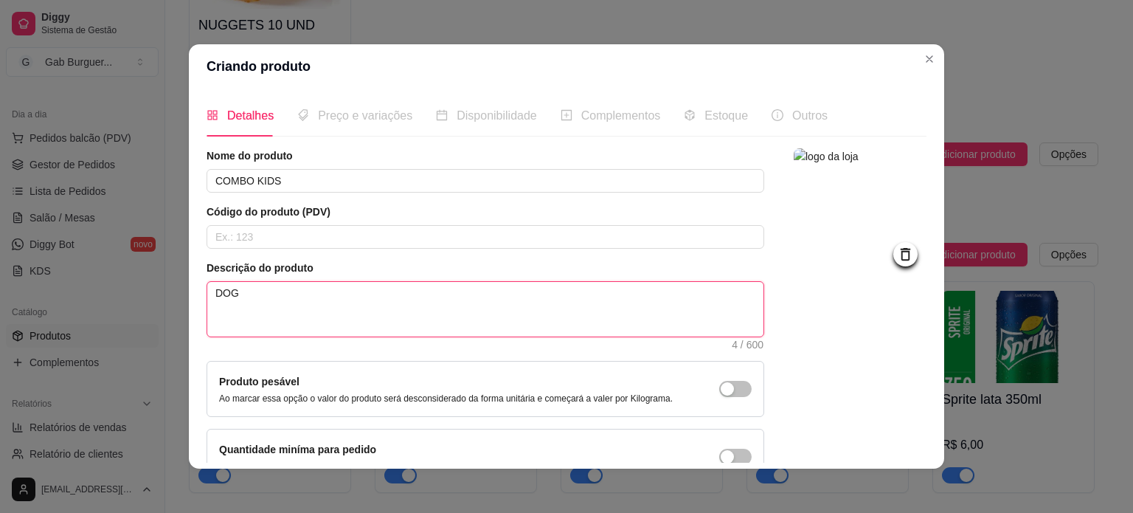
type textarea "DOG K"
type textarea "DOG KI"
type textarea "DOG KID"
type textarea "DOG KIDS"
type textarea "DOG KIDS,"
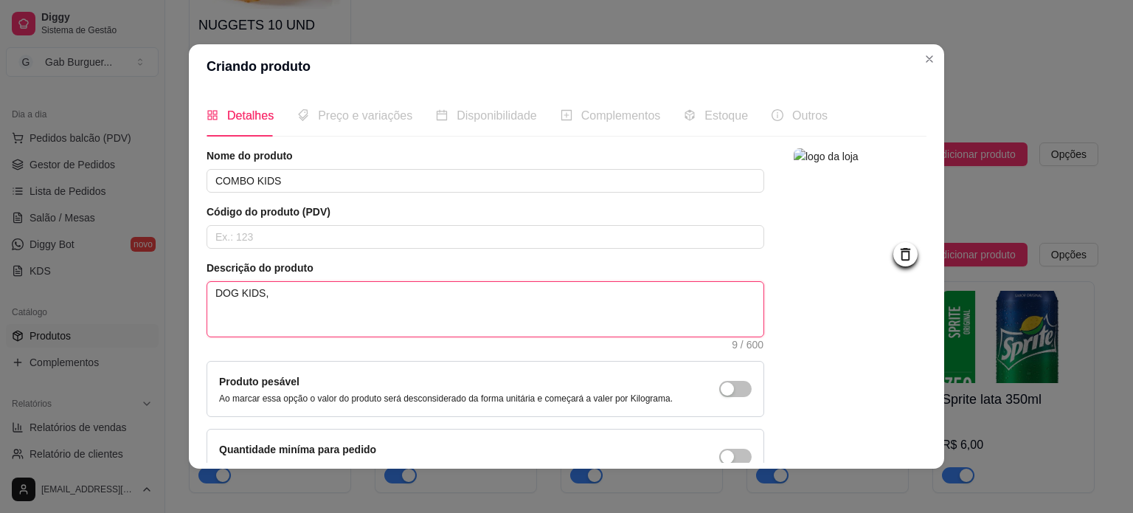
type textarea "DOG KIDS,"
type textarea "DOG KIDS, B"
type textarea "DOG KIDS, BA"
type textarea "DOG KIDS, BAT"
type textarea "DOG KIDS, BATA"
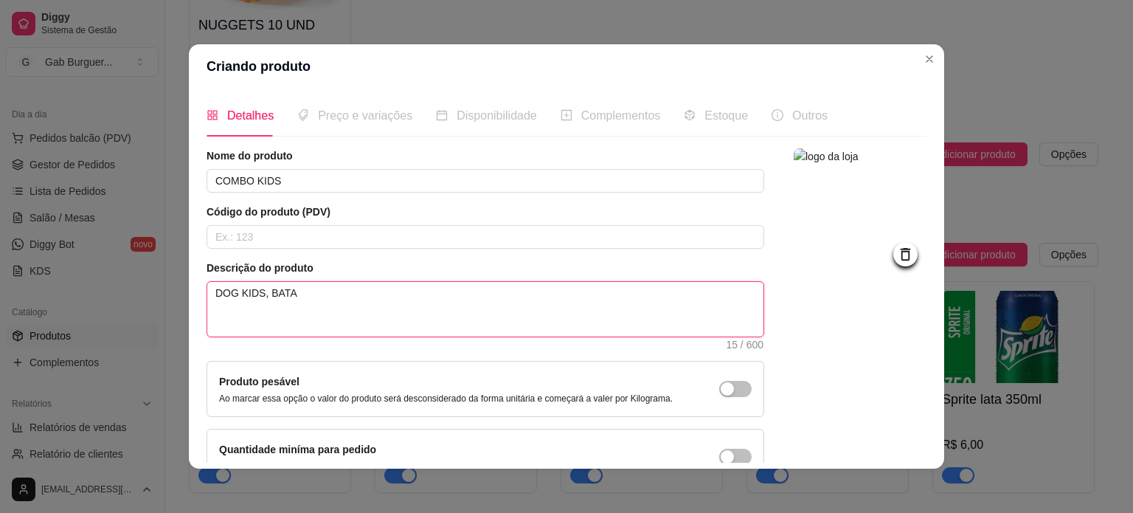
type textarea "DOG KIDS, BATAT"
type textarea "DOG KIDS, BATATA"
type textarea "DOG KIDS, BATATA 1"
type textarea "DOG KIDS, BATATA 15"
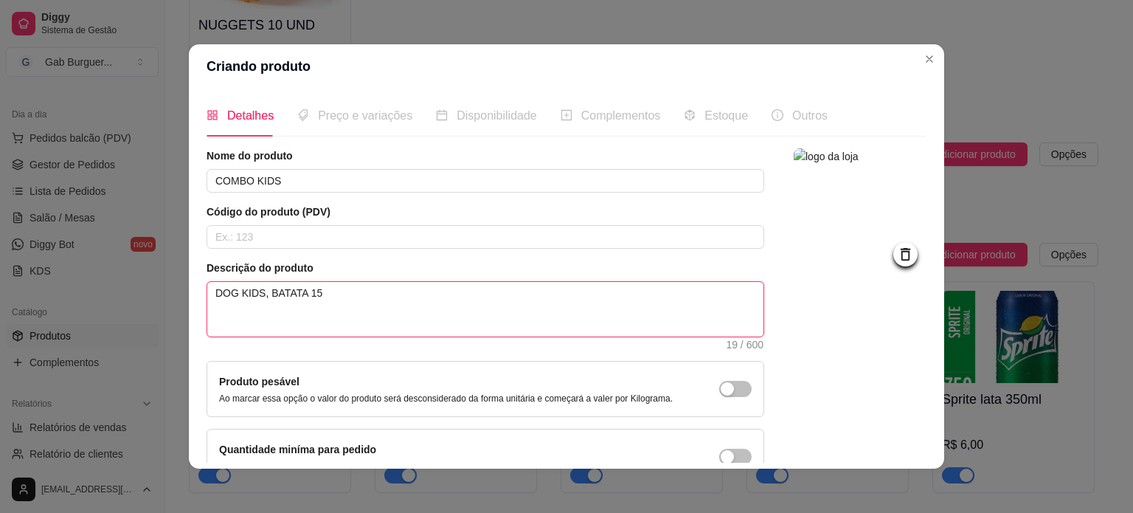
type textarea "DOG KIDS, BATATA 150"
type textarea "DOG KIDS, BATATA 150G"
type textarea "DOG KIDS, BATATA 150G,"
type textarea "DOG KIDS, BATATA 150G, S"
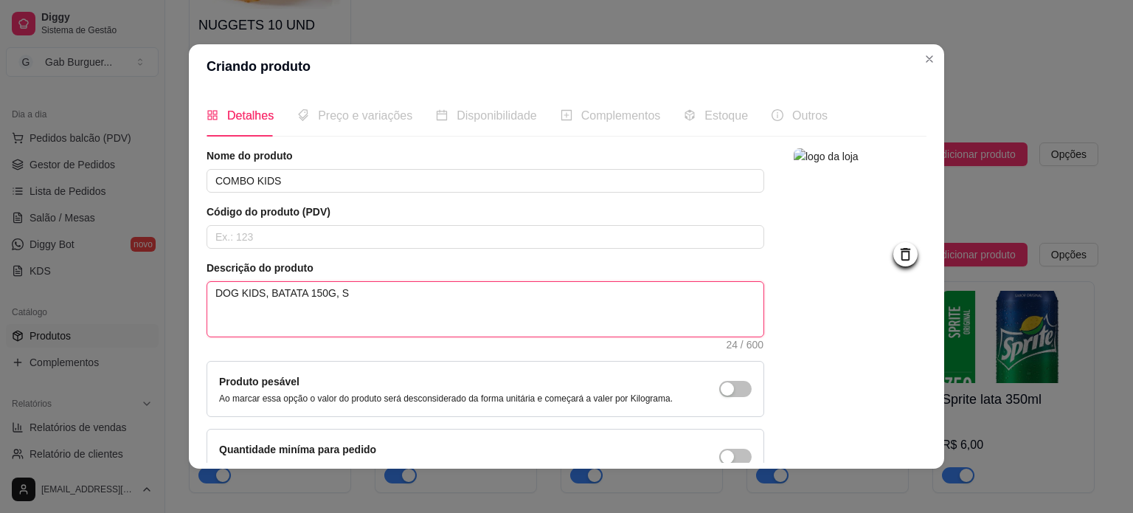
type textarea "DOG KIDS, BATATA 150G, SU"
type textarea "DOG KIDS, BATATA 150G, S"
type textarea "DOG KIDS, BATATA 150G,"
type textarea "DOG KIDS, BATATA 150G, 1"
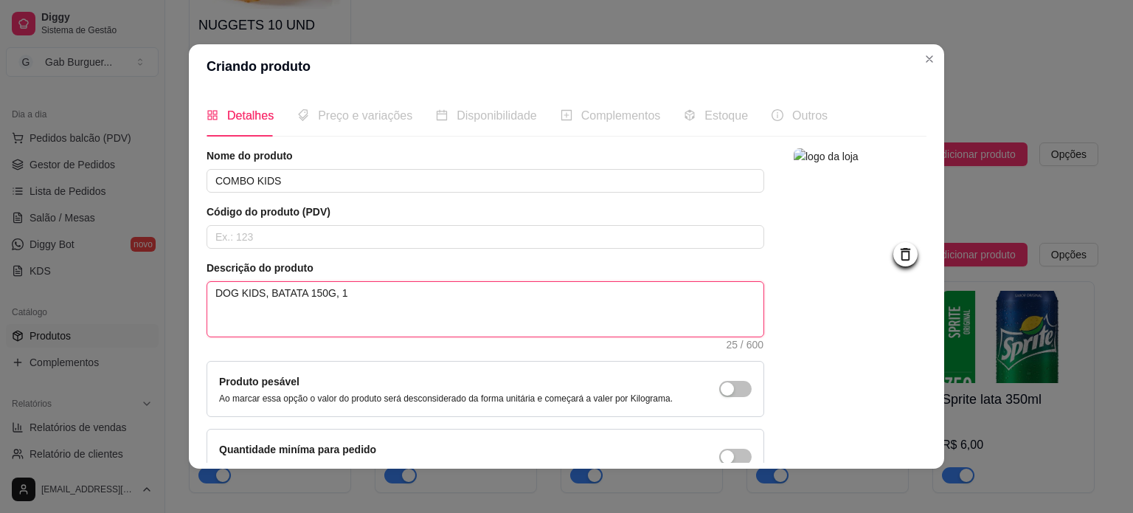
type textarea "DOG KIDS, BATATA 150G, 1 S"
type textarea "DOG KIDS, BATATA 150G, 1 SU"
type textarea "DOG KIDS, BATATA 150G, 1 SUC"
type textarea "DOG KIDS, BATATA 150G, 1 SUCO"
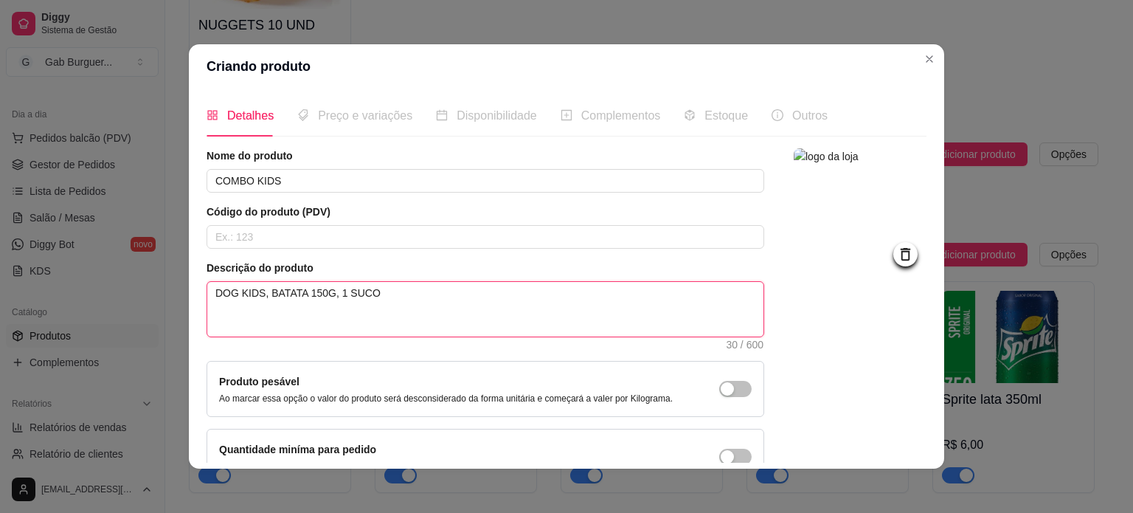
type textarea "DOG KIDS, BATATA 150G, 1 SUCO K"
type textarea "DOG KIDS, BATATA 150G, 1 SUCO KA"
type textarea "DOG KIDS, BATATA 150G, 1 SUCO KAP"
type textarea "DOG KIDS, BATATA 150G, 1 SUCO KAPO"
type textarea "DOG KIDS, BATATA 150G, 1 SUCO KAPO,"
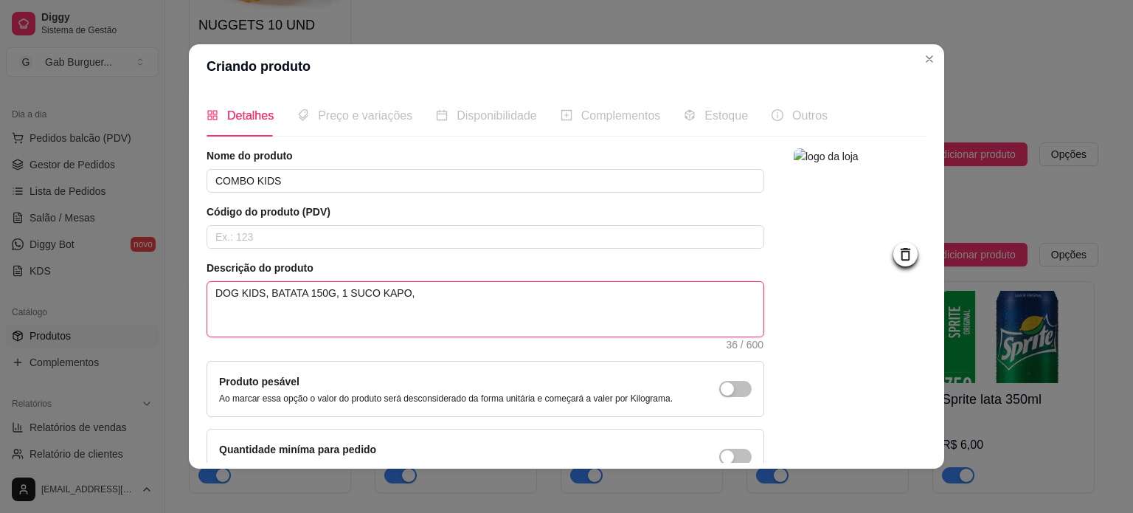
type textarea "DOG KIDS, BATATA 150G, 1 SUCO KAPO,"
type textarea "DOG KIDS, BATATA 150G, 1 SUCO KAPO, 1"
type textarea "DOG KIDS, BATATA 150G, 1 SUCO KAPO, 1 F"
type textarea "DOG KIDS, BATATA 150G, 1 SUCO KAPO, 1 FI"
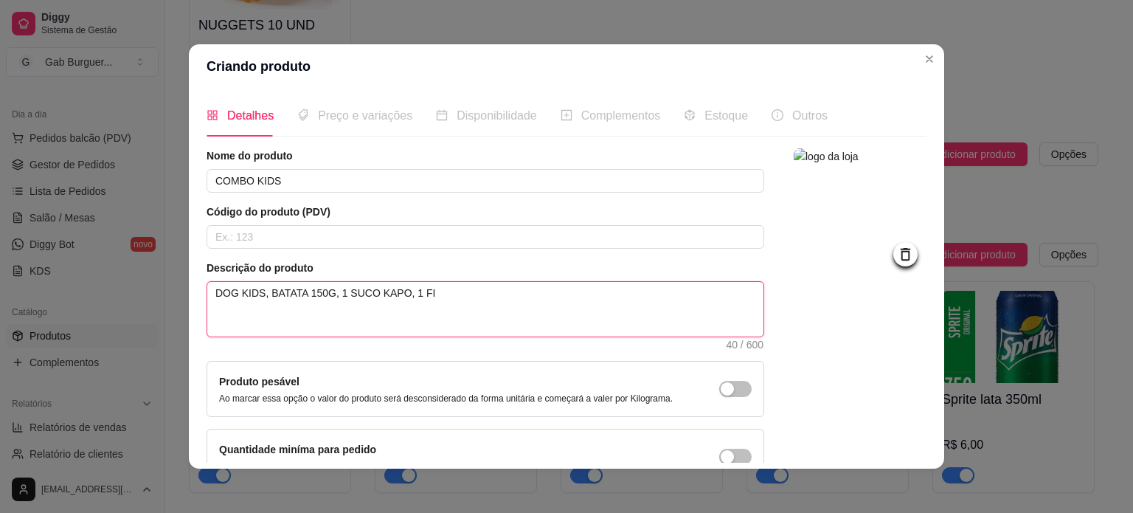
type textarea "DOG KIDS, BATATA 150G, 1 SUCO KAPO, 1 FIN"
type textarea "DOG KIDS, BATATA 150G, 1 SUCO KAPO, 1 FINE"
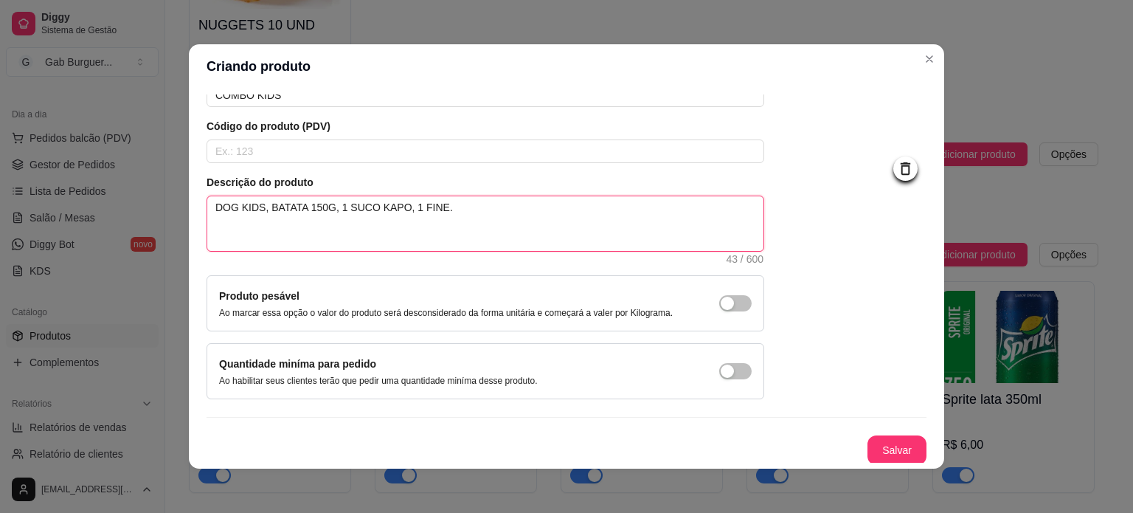
scroll to position [86, 0]
type textarea "DOG KIDS, BATATA 150G, 1 SUCO KAPO, 1 FINE."
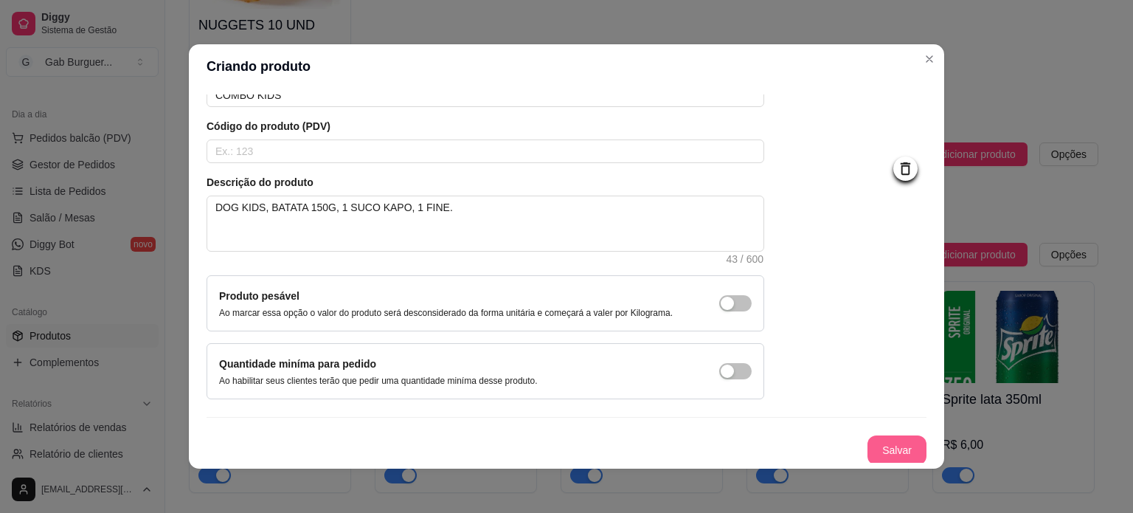
click at [867, 453] on button "Salvar" at bounding box center [896, 450] width 59 height 30
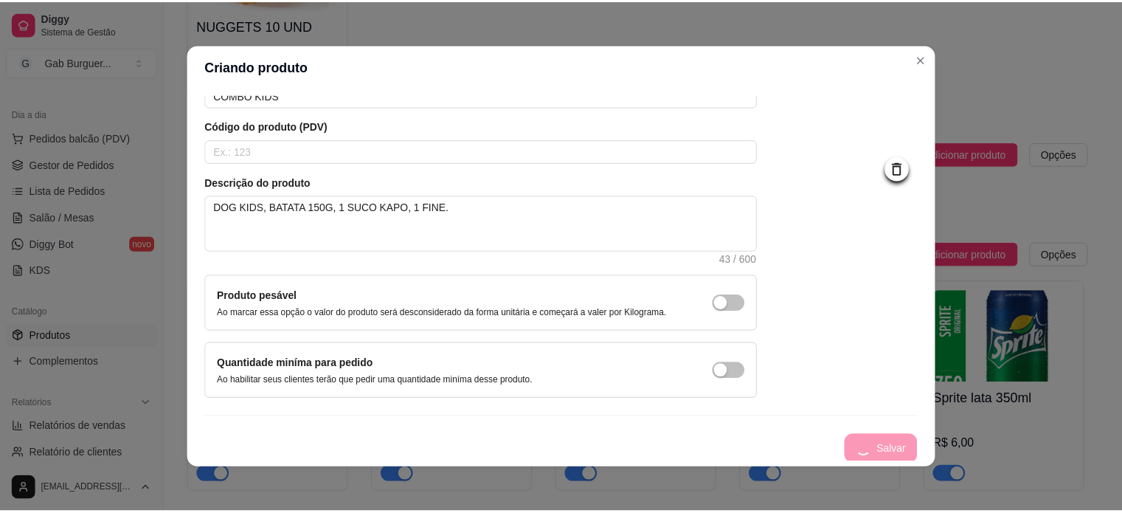
scroll to position [0, 0]
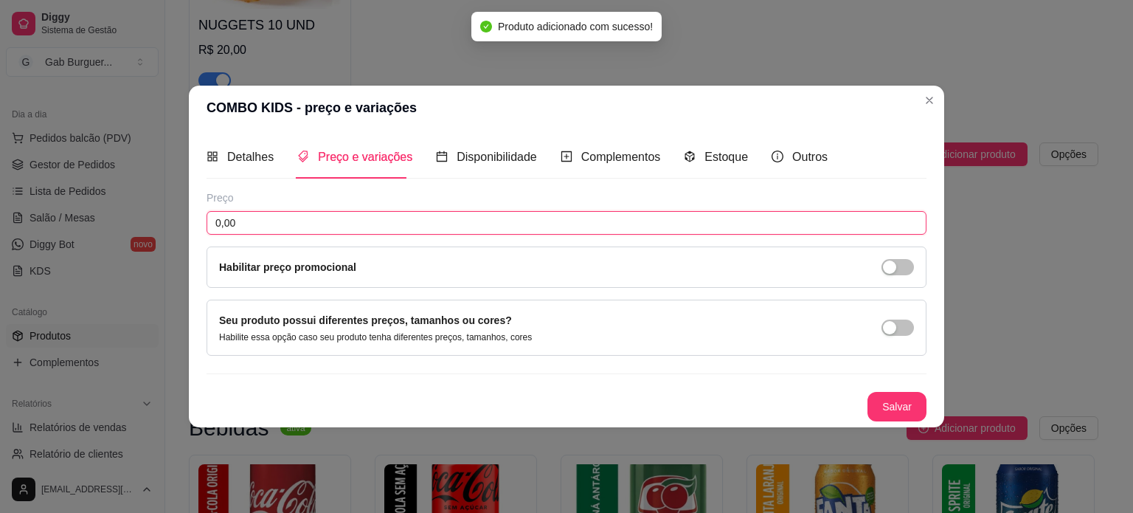
click at [316, 229] on input "0,00" at bounding box center [567, 223] width 720 height 24
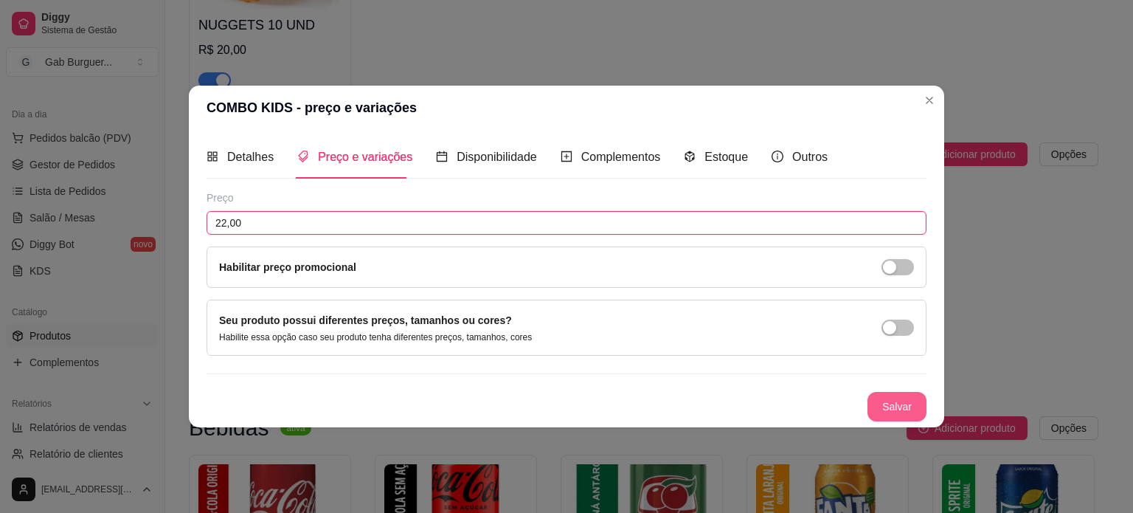
type input "22,00"
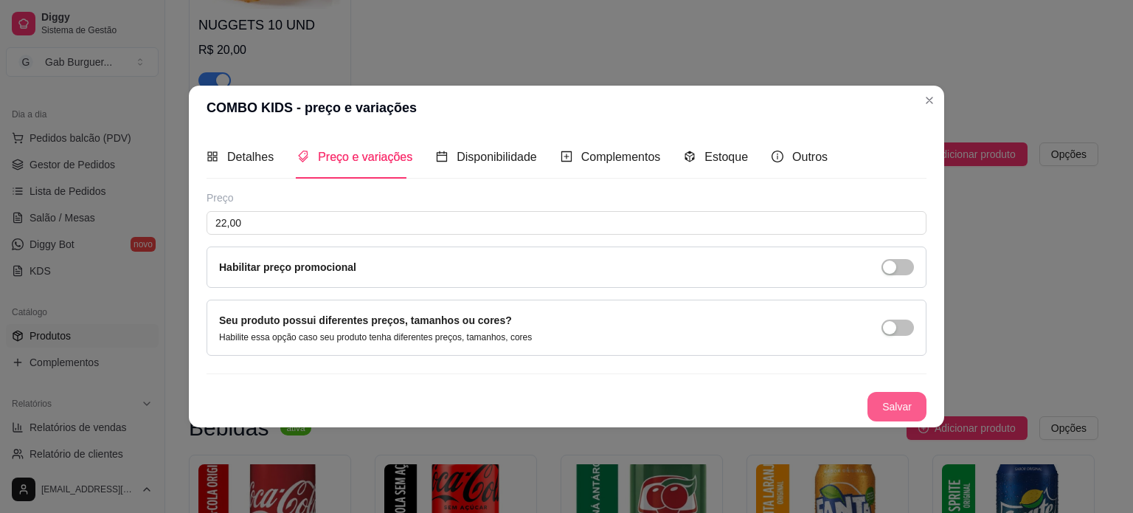
click at [907, 398] on button "Salvar" at bounding box center [896, 407] width 59 height 30
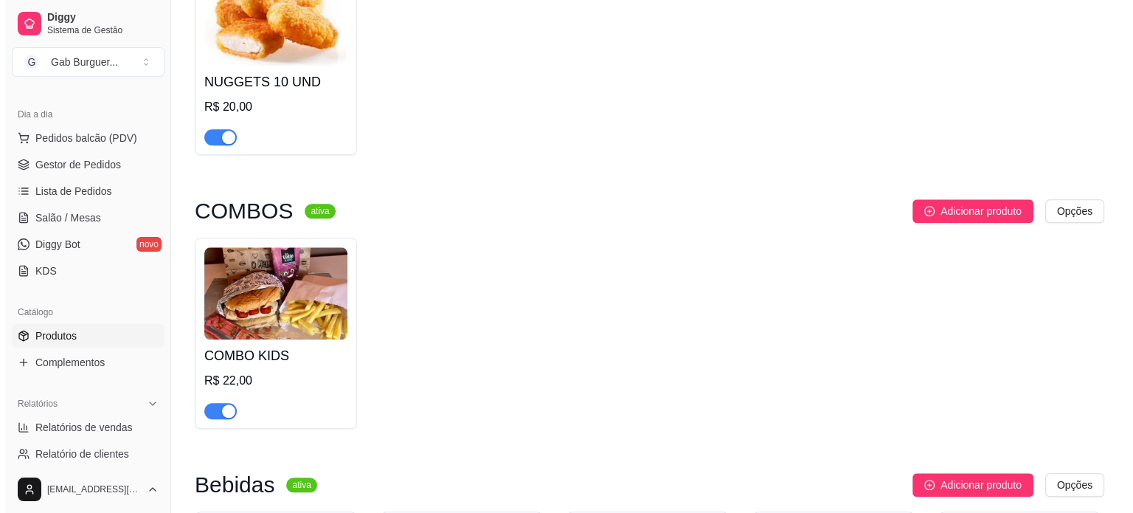
scroll to position [1497, 0]
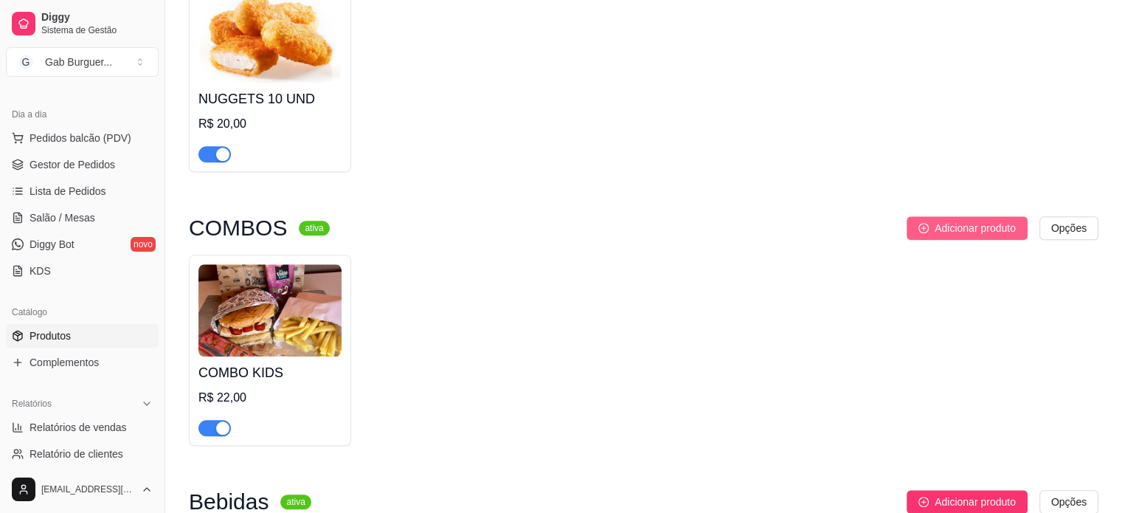
click at [962, 228] on span "Adicionar produto" at bounding box center [975, 228] width 81 height 16
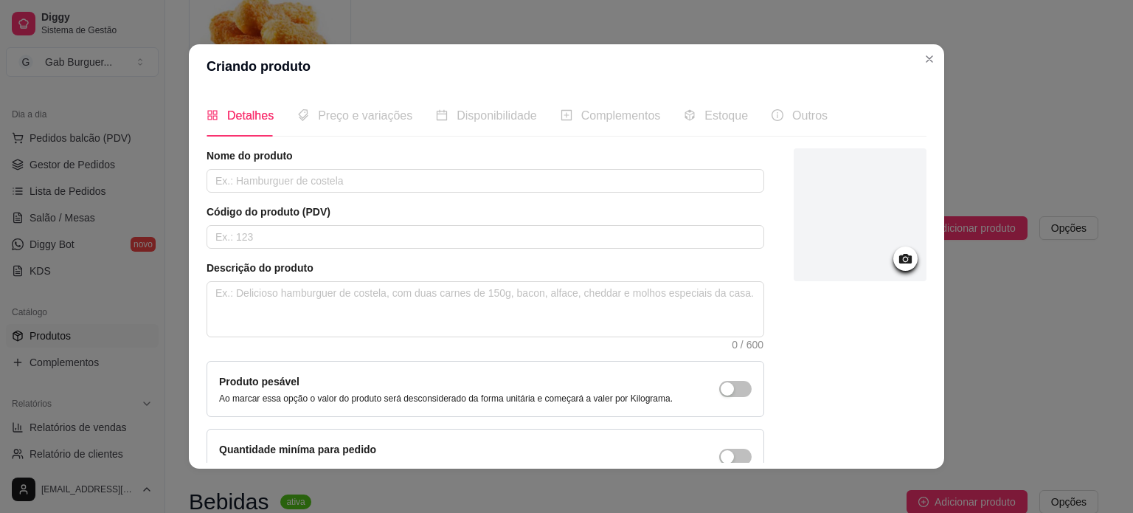
click at [899, 256] on icon at bounding box center [905, 259] width 13 height 10
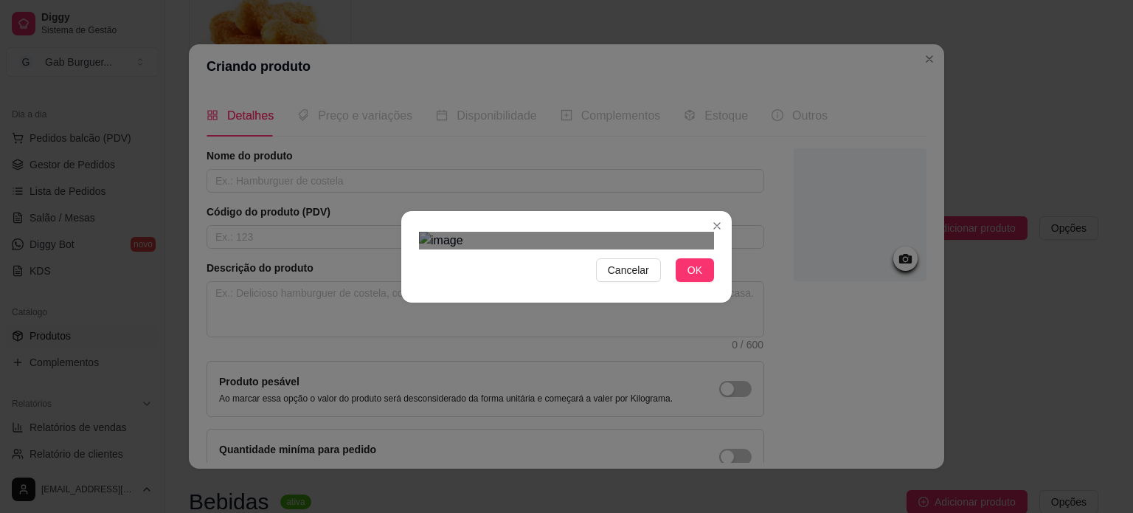
click at [562, 353] on div "Use the arrow keys to move the crop selection area" at bounding box center [570, 463] width 266 height 266
click at [679, 282] on button "OK" at bounding box center [695, 270] width 38 height 24
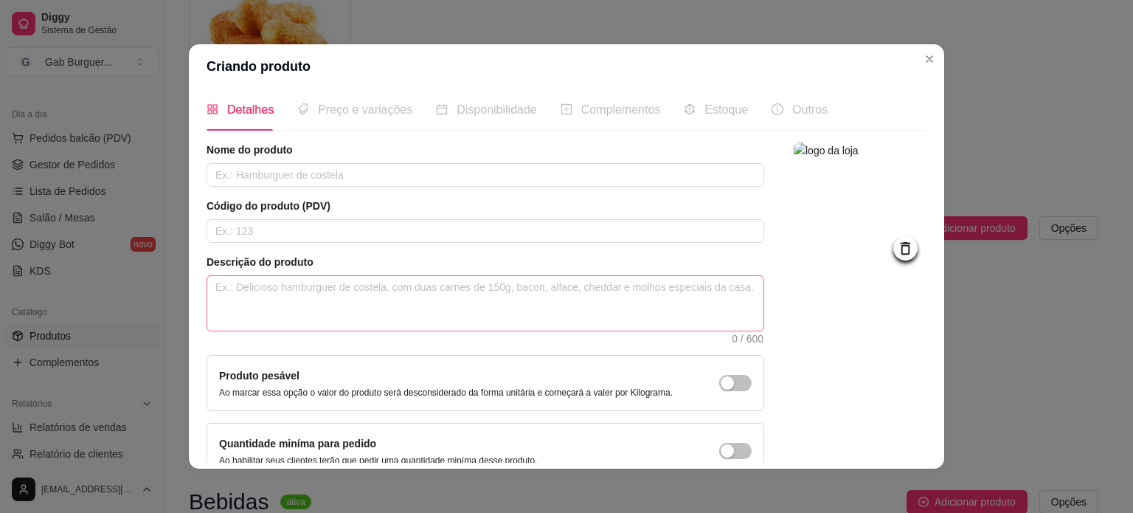
scroll to position [0, 0]
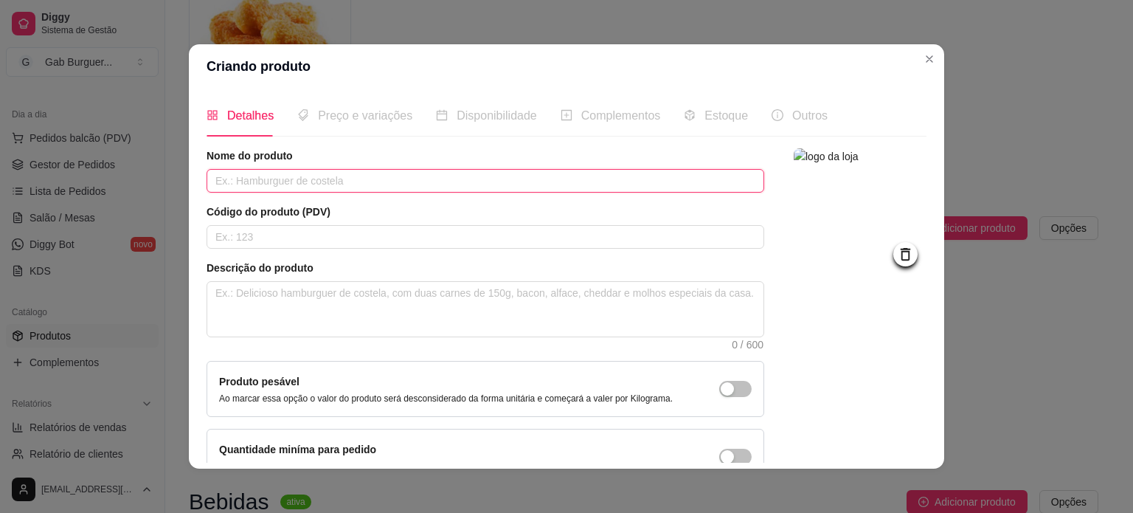
click at [392, 181] on input "text" at bounding box center [486, 181] width 558 height 24
type input "COMBO BURGUER KIDS"
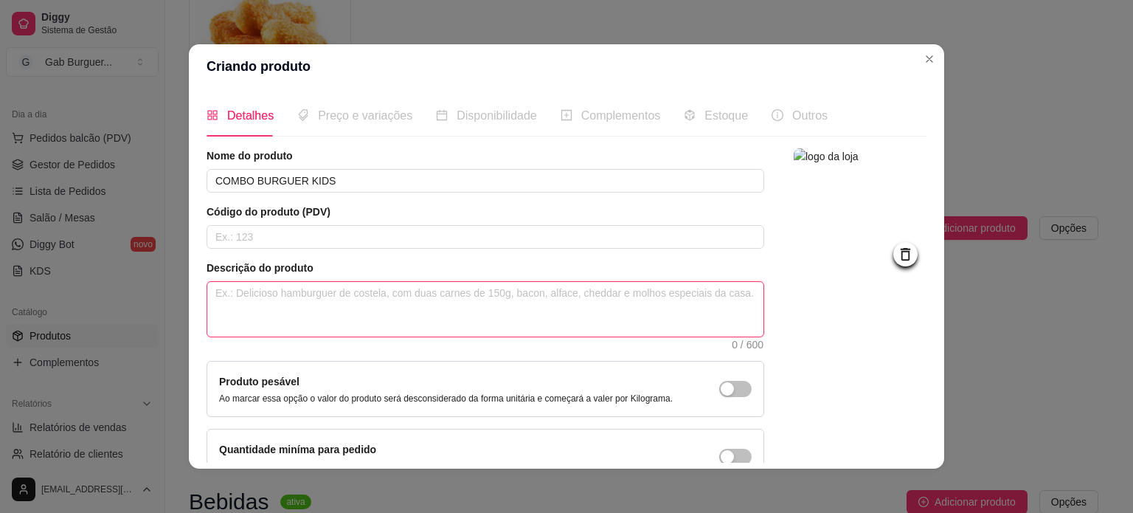
type textarea "C"
type textarea "1"
type textarea "1 L"
type textarea "1 LA"
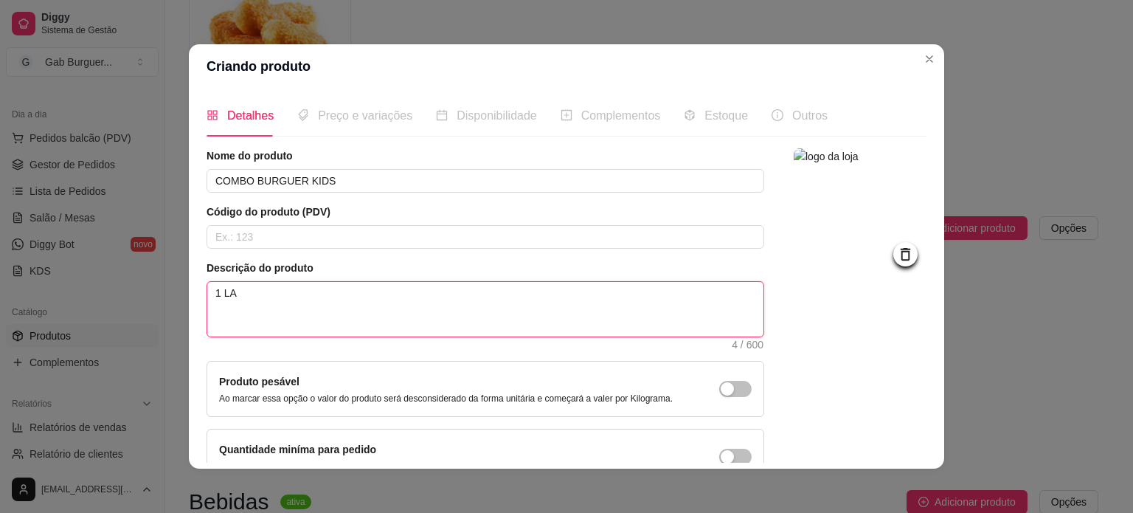
type textarea "1 LAN"
type textarea "1 LANC"
type textarea "1 LANCH"
type textarea "1 LANCHE"
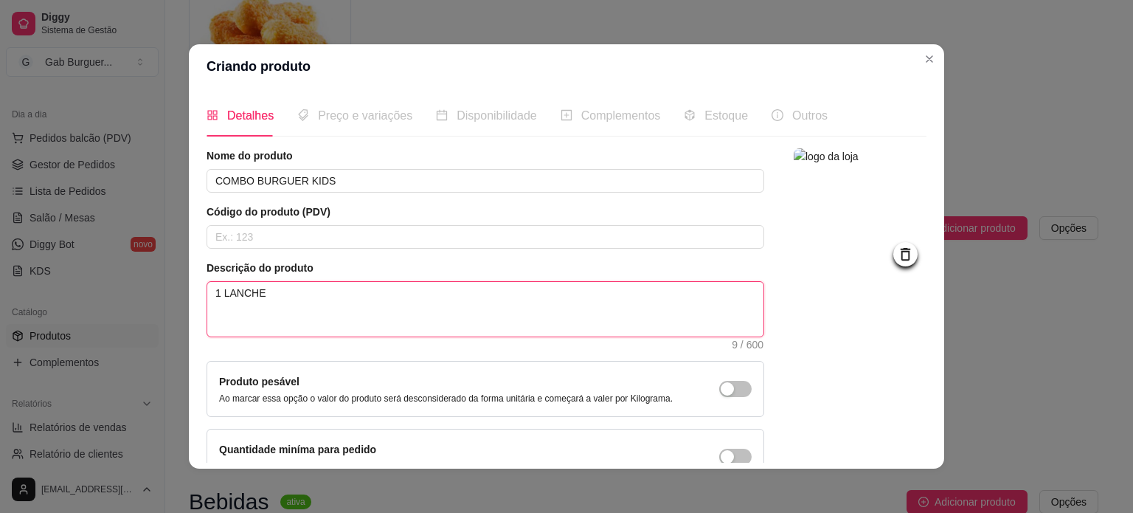
type textarea "1 LANCHE B"
type textarea "1 LANCHE BU"
type textarea "1 LANCHE BUR"
type textarea "1 LANCHE BURG"
type textarea "1 LANCHE BURGU"
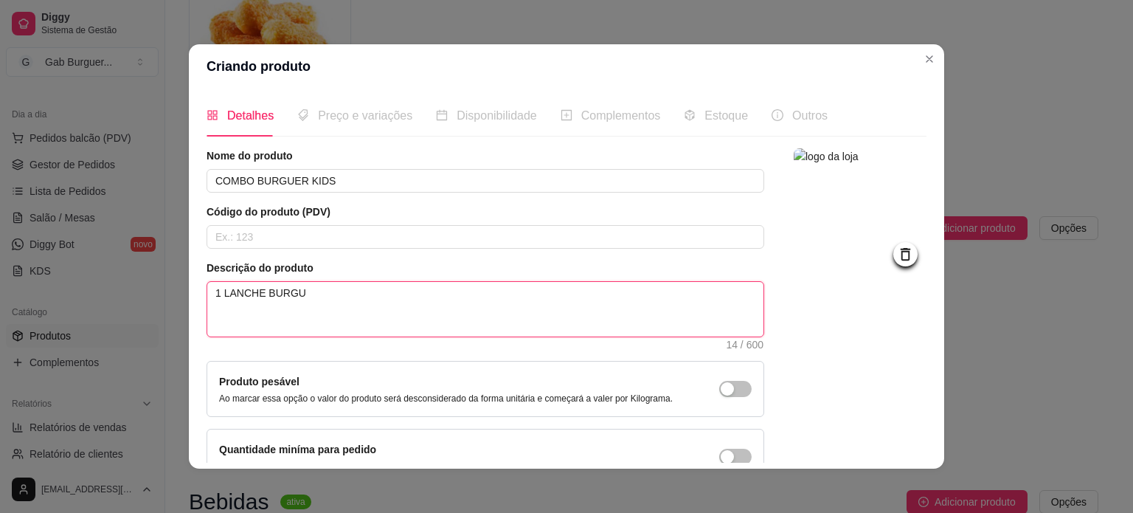
type textarea "1 LANCHE BURGUE"
type textarea "1 LANCHE BURGUER"
type textarea "1 LANCHE BURGUE"
type textarea "1 LANCHE BURGU"
type textarea "1 LANCHE BURG"
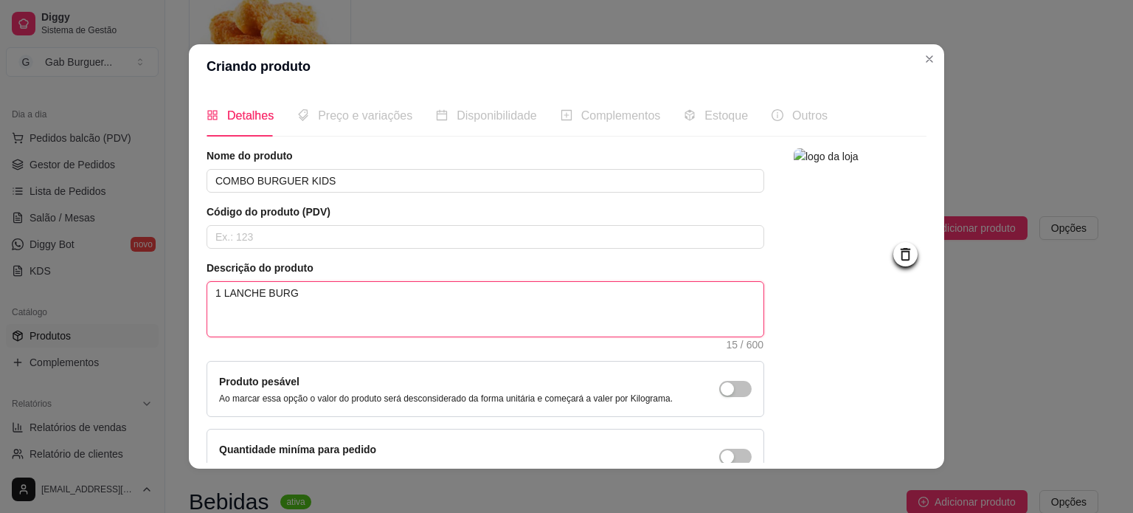
type textarea "1 LANCHE BUR"
type textarea "1 LANCHE BU"
type textarea "1 LANCHE B"
type textarea "1 LANCHE"
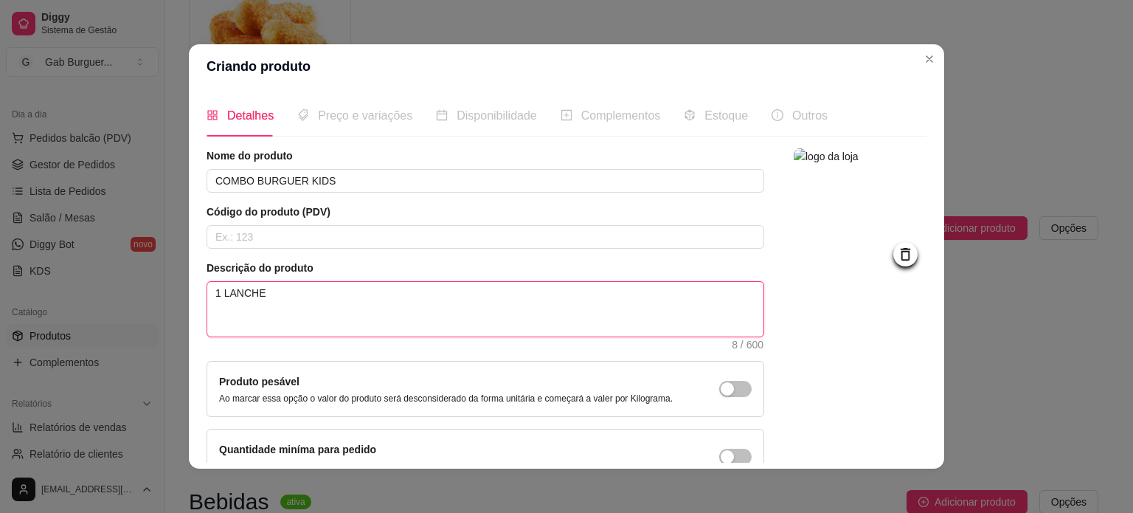
type textarea "1 LANCH"
type textarea "1 LANC"
type textarea "1 LAN"
type textarea "1 LA"
type textarea "1 L"
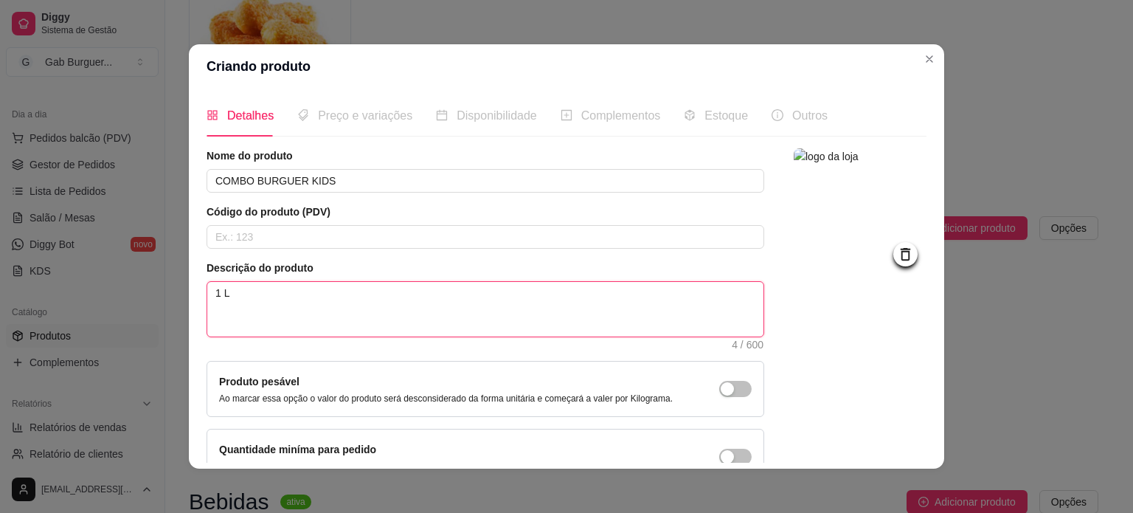
type textarea "1"
type textarea "H"
type textarea "HA"
type textarea "HAM"
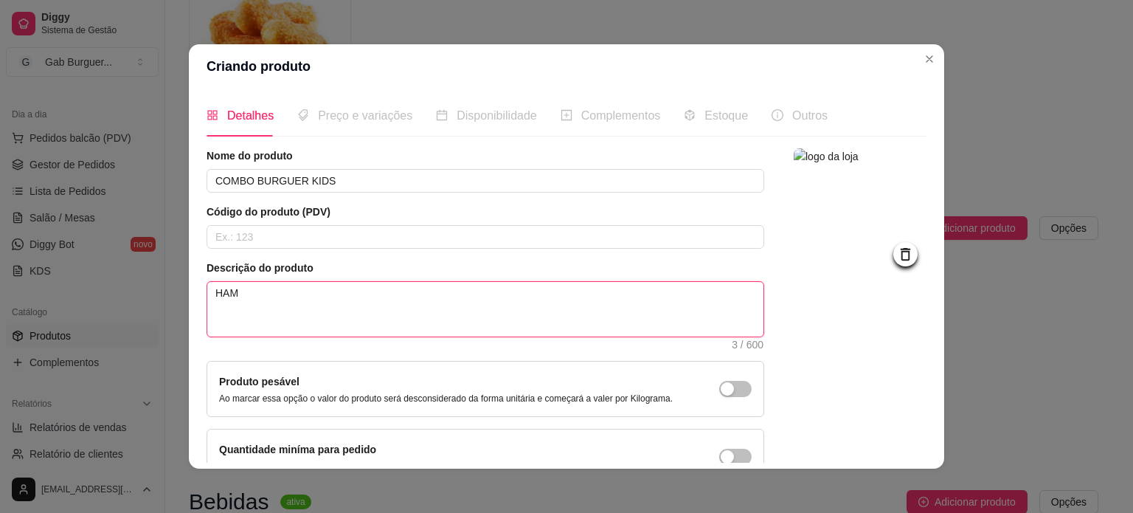
type textarea "HAMB"
type textarea "HAMBÚ"
type textarea "HAMBÚG"
type textarea "HAMBÚGU"
type textarea "HAMBÚGUE"
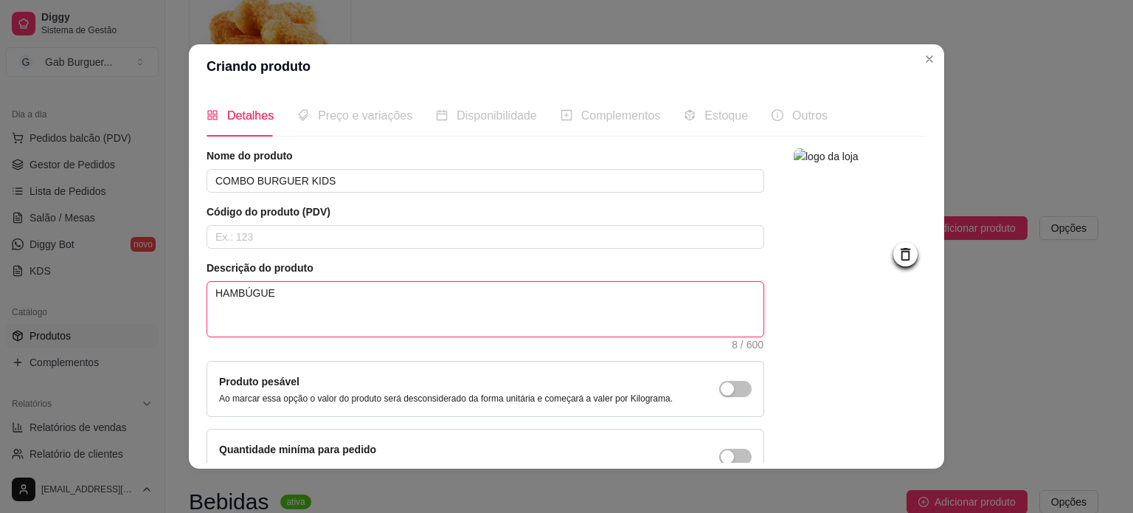
type textarea "HAMBÚGUER"
type textarea "HAMBÚGUER A"
type textarea "HAMBÚGUER AR"
type textarea "HAMBÚGUER ART"
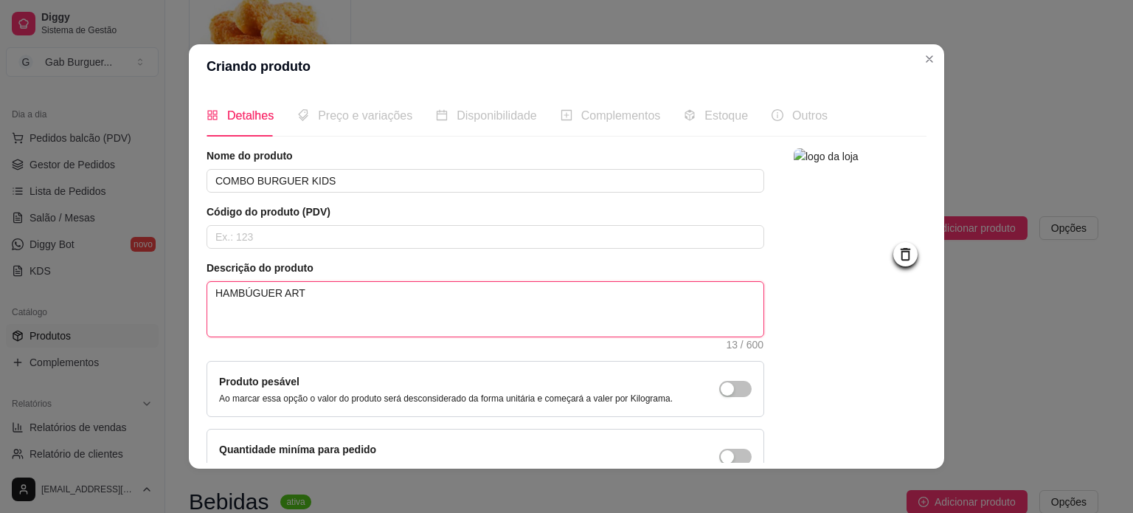
type textarea "HAMBÚGUER ARTE"
type textarea "HAMBÚGUER ARTES"
type textarea "HAMBÚGUER ARTESA"
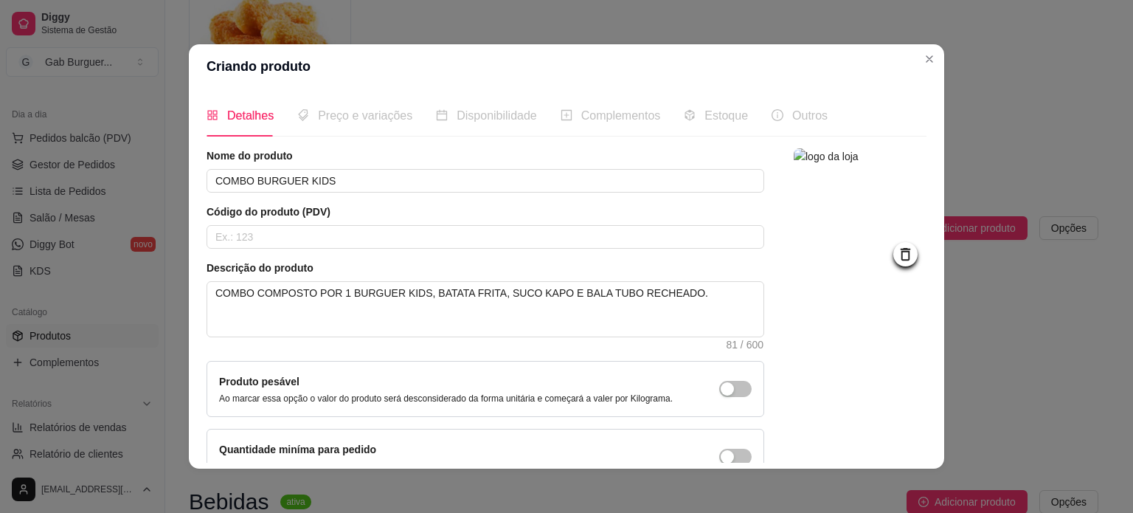
click at [348, 128] on div "Preço e variações" at bounding box center [354, 115] width 115 height 42
click at [348, 120] on span "Preço e variações" at bounding box center [365, 115] width 94 height 13
click at [507, 252] on div "Nome do produto COMBO BURGUER KIDS Código do produto (PDV) Descrição do produto…" at bounding box center [486, 316] width 558 height 336
click at [822, 338] on div at bounding box center [860, 316] width 133 height 336
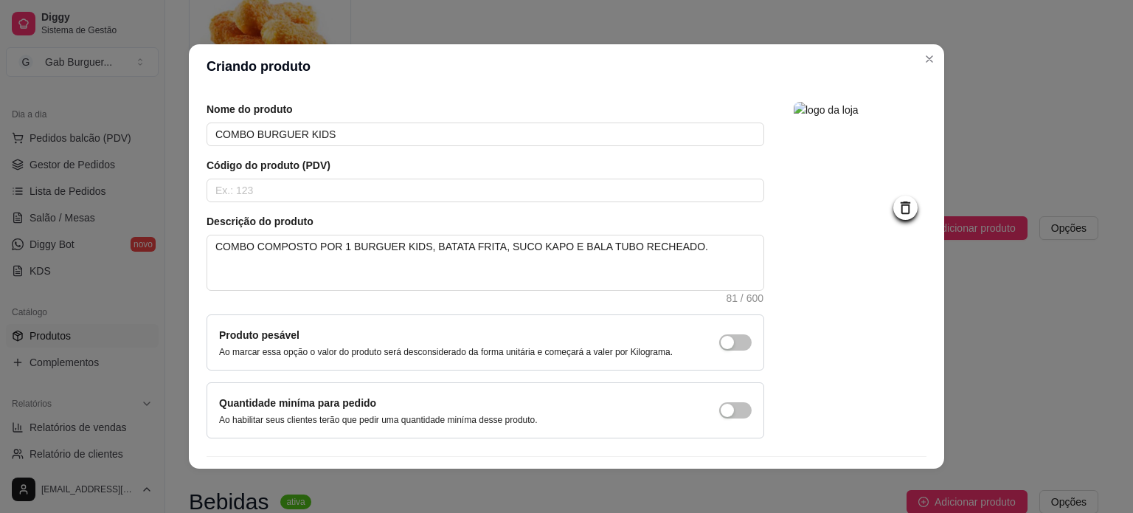
scroll to position [86, 0]
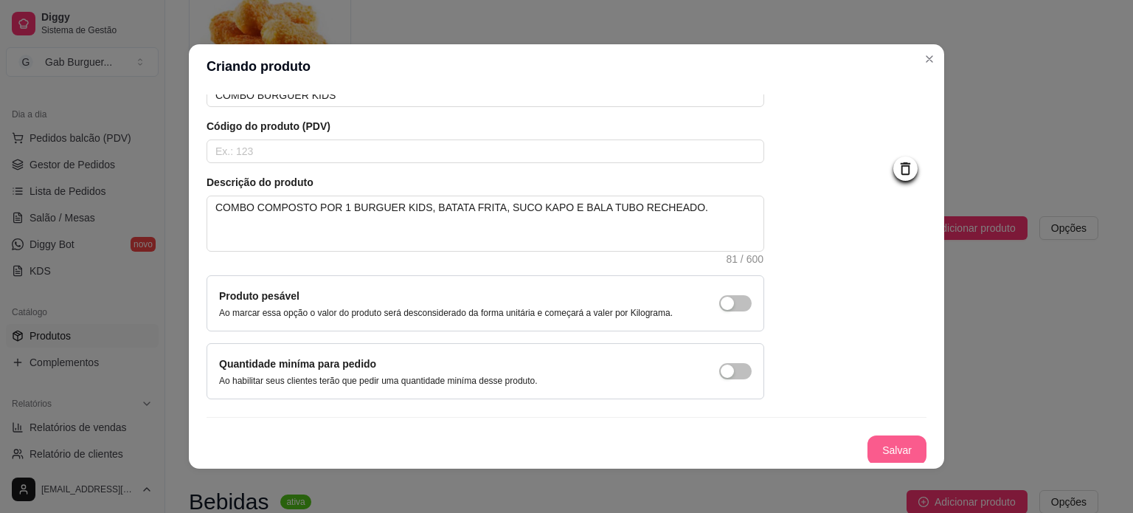
click at [867, 445] on button "Salvar" at bounding box center [896, 450] width 59 height 30
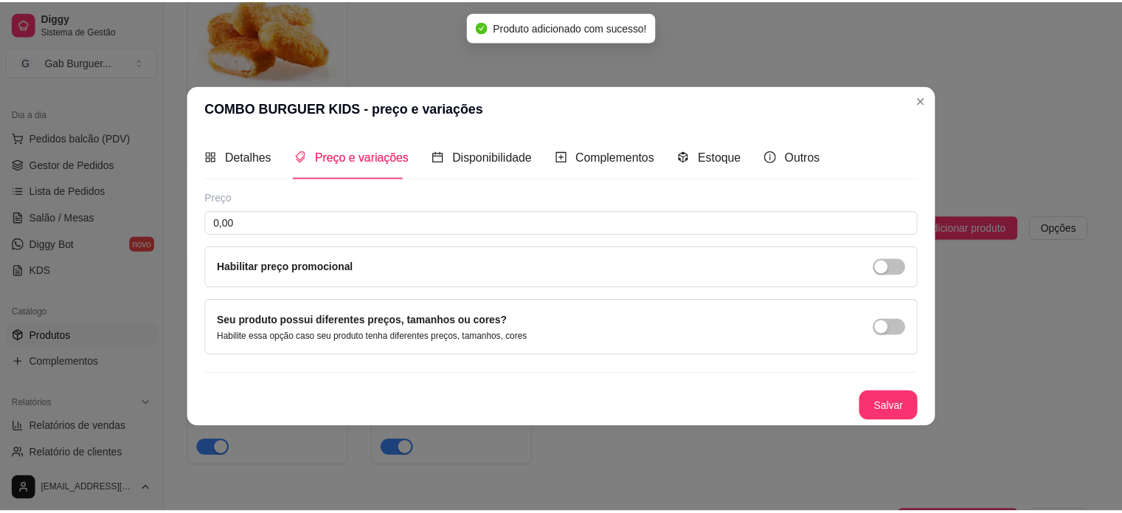
scroll to position [0, 0]
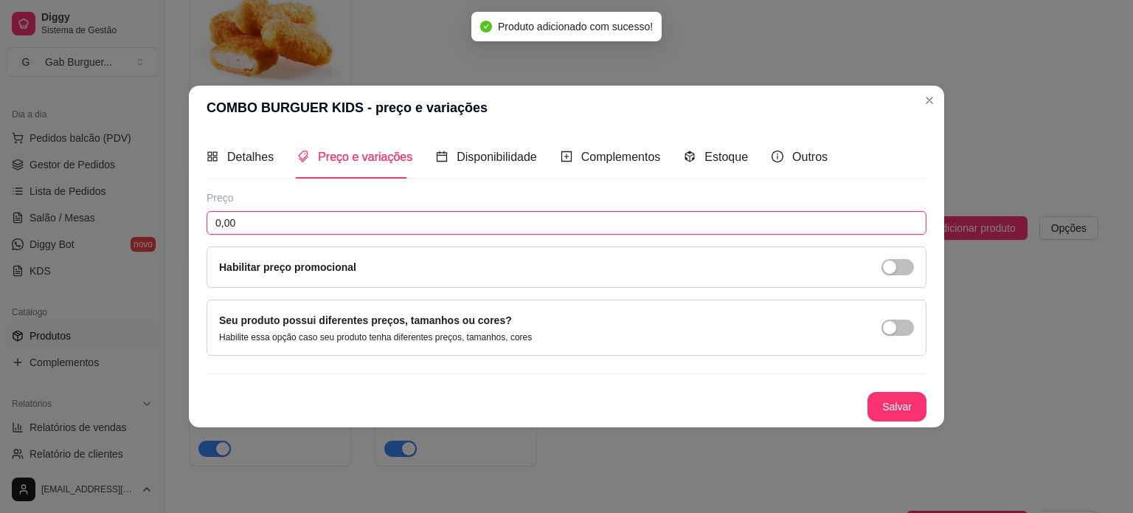
click at [308, 226] on input "0,00" at bounding box center [567, 223] width 720 height 24
drag, startPoint x: 308, startPoint y: 226, endPoint x: 97, endPoint y: 223, distance: 210.2
click at [97, 223] on div "COMBO BURGUER KIDS - preço e variações Detalhes Preço e variações Disponibilida…" at bounding box center [566, 256] width 1133 height 513
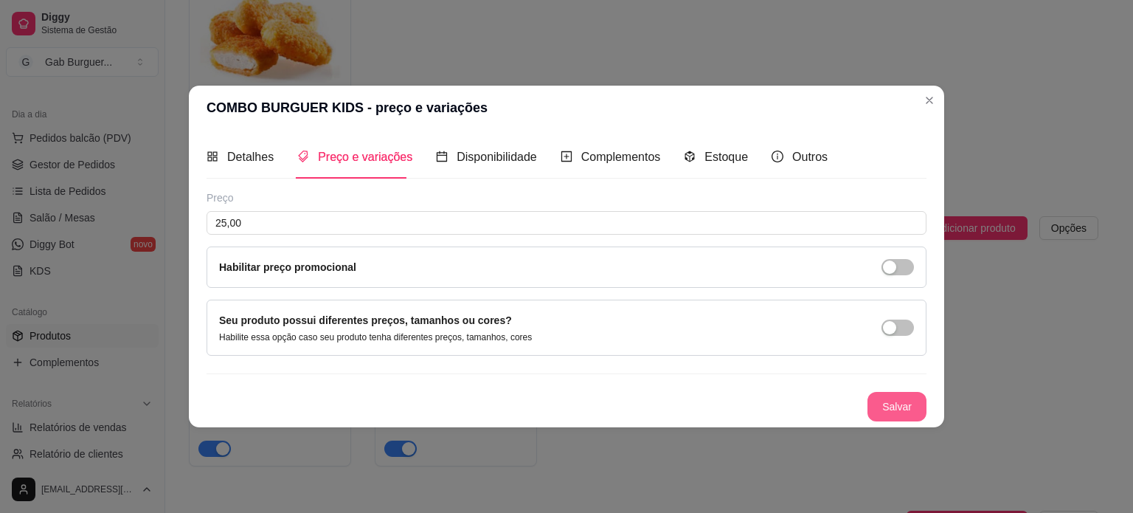
click at [888, 413] on button "Salvar" at bounding box center [896, 407] width 59 height 30
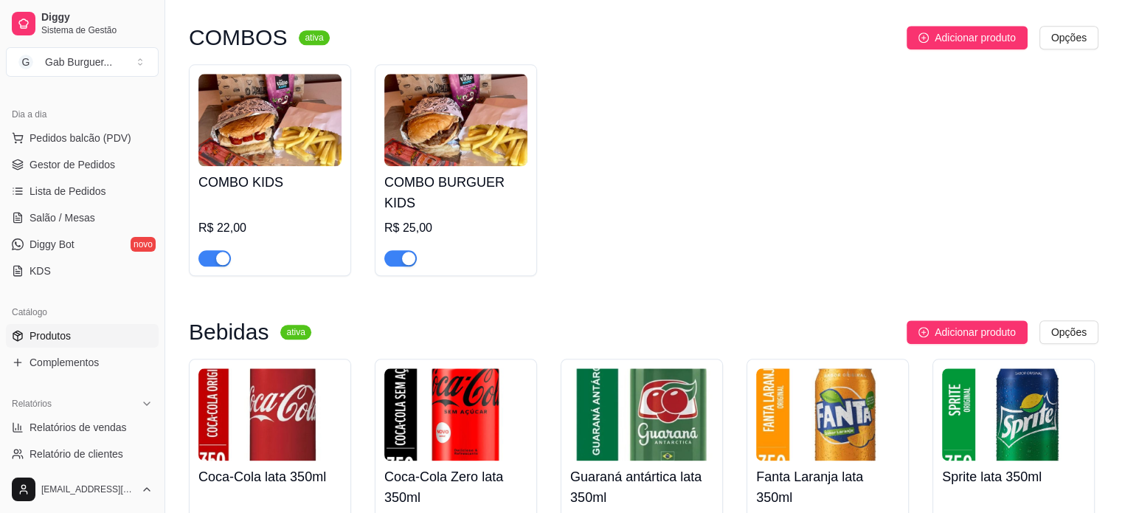
scroll to position [1644, 0]
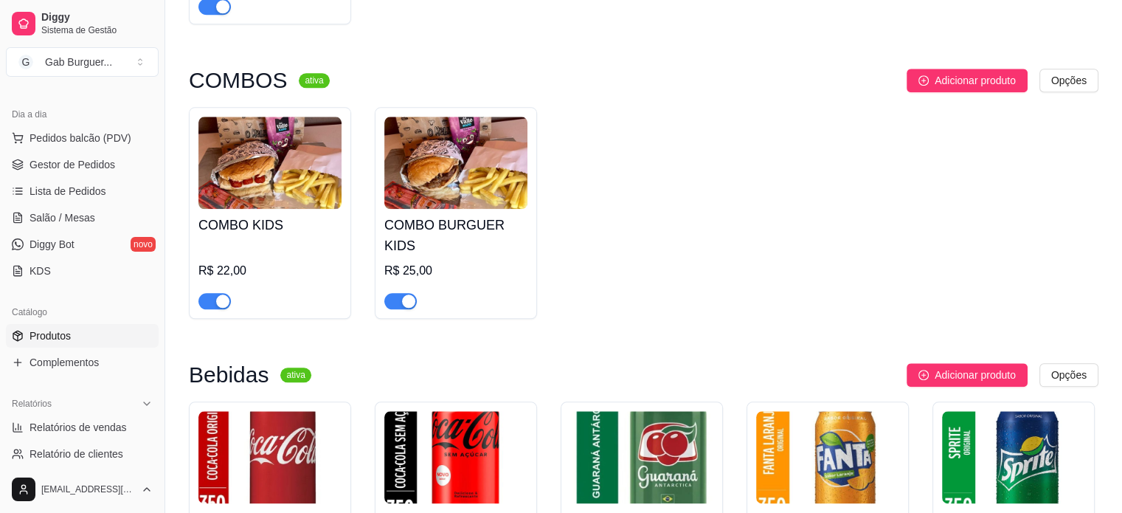
click at [433, 215] on div "COMBO BURGUER KIDS R$ 25,00" at bounding box center [455, 259] width 143 height 100
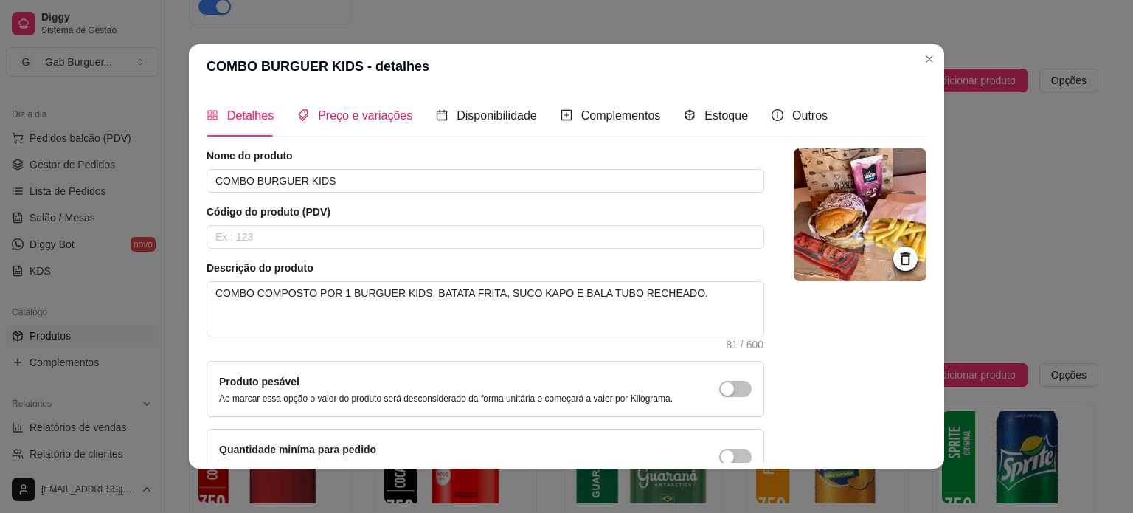
click at [325, 111] on span "Preço e variações" at bounding box center [365, 115] width 94 height 13
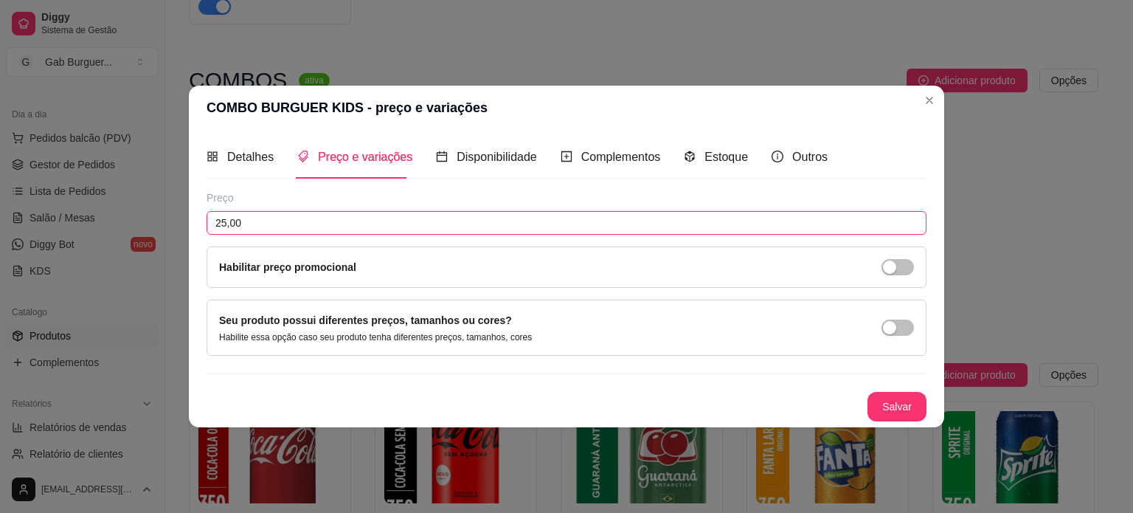
drag, startPoint x: 266, startPoint y: 226, endPoint x: 24, endPoint y: 213, distance: 241.6
click at [24, 213] on div "COMBO BURGUER KIDS - preço e variações Detalhes Preço e variações Disponibilida…" at bounding box center [566, 256] width 1133 height 513
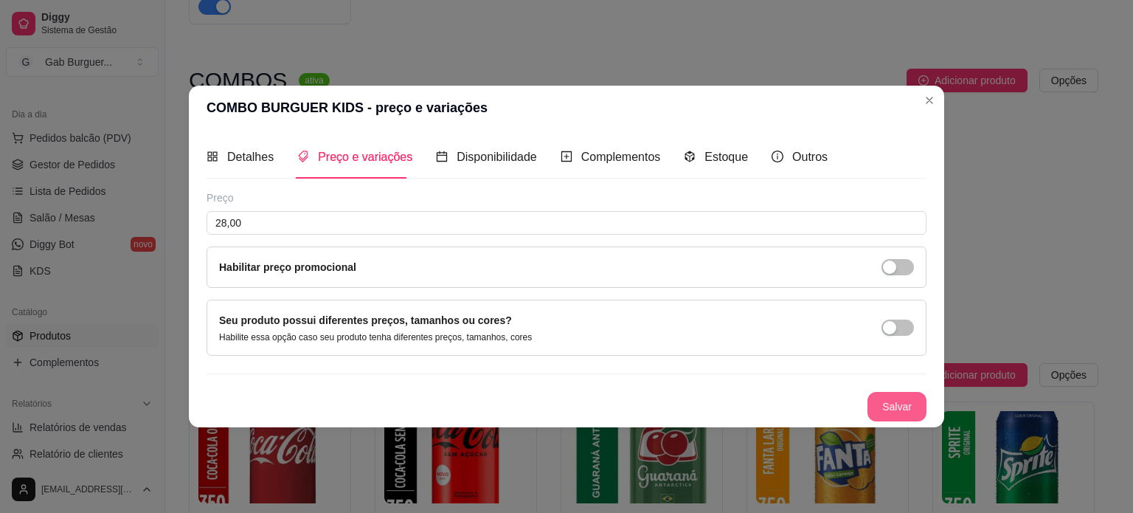
click at [898, 399] on button "Salvar" at bounding box center [896, 407] width 59 height 30
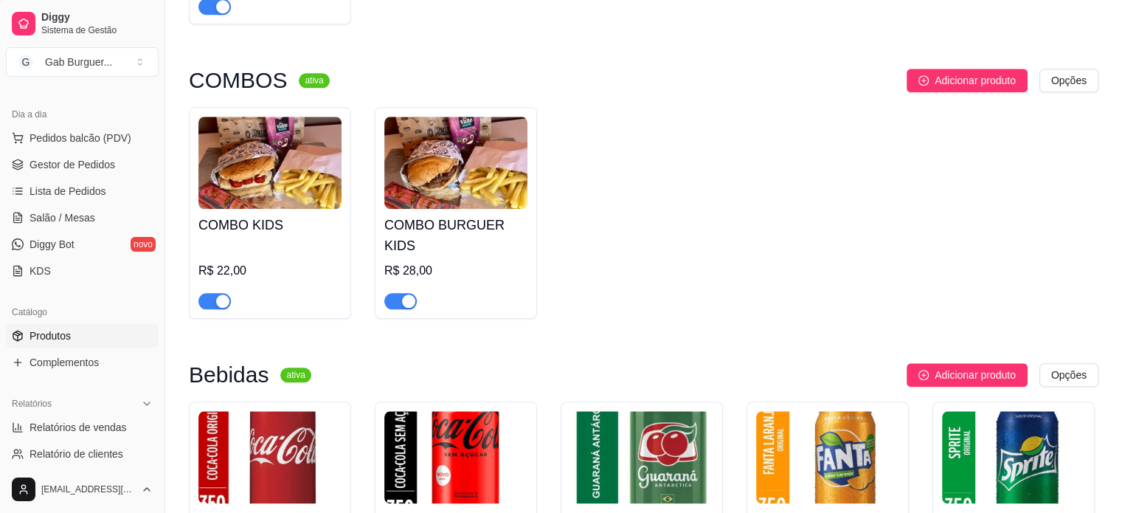
click at [767, 221] on div "COMBO KIDS R$ 22,00 COMBO BURGUER KIDS R$ 28,00" at bounding box center [643, 213] width 909 height 212
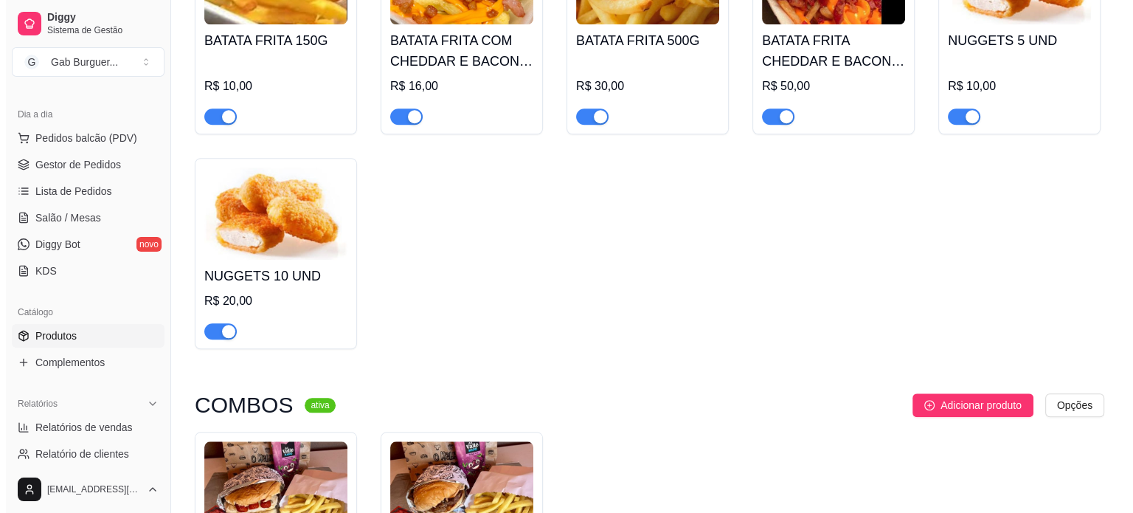
scroll to position [1423, 0]
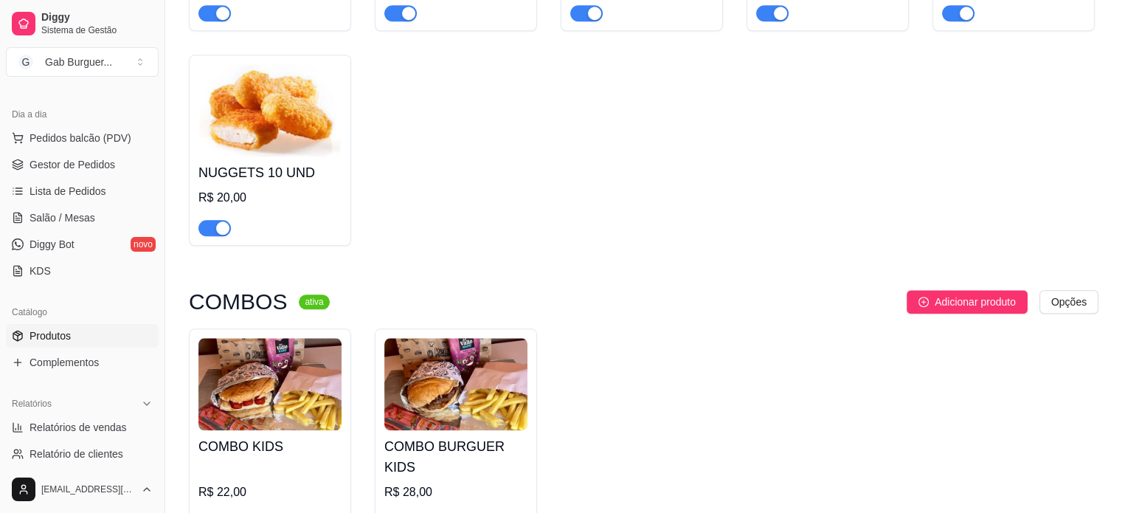
click at [305, 400] on img at bounding box center [269, 384] width 143 height 92
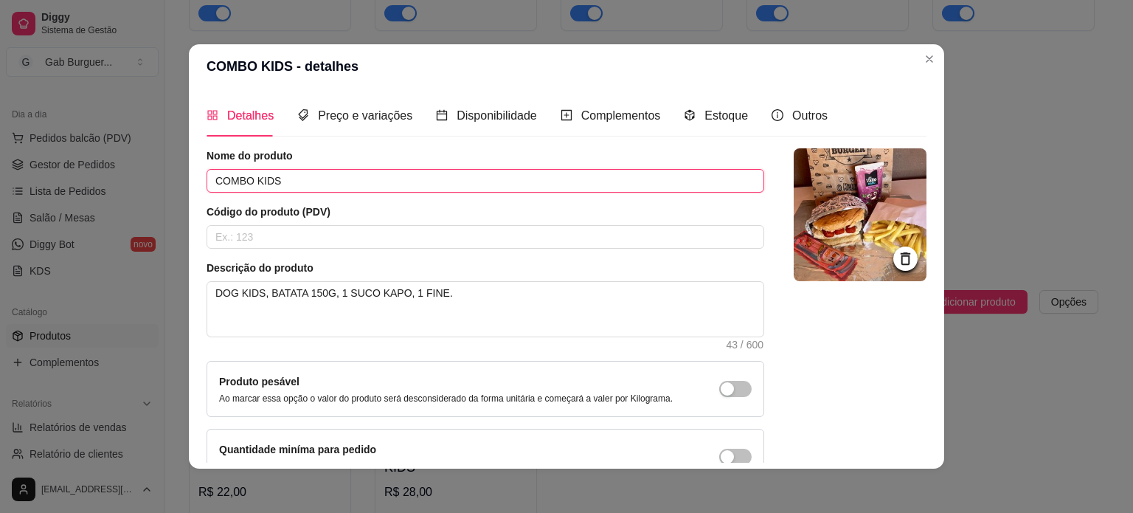
click at [244, 180] on input "COMBO KIDS" at bounding box center [486, 181] width 558 height 24
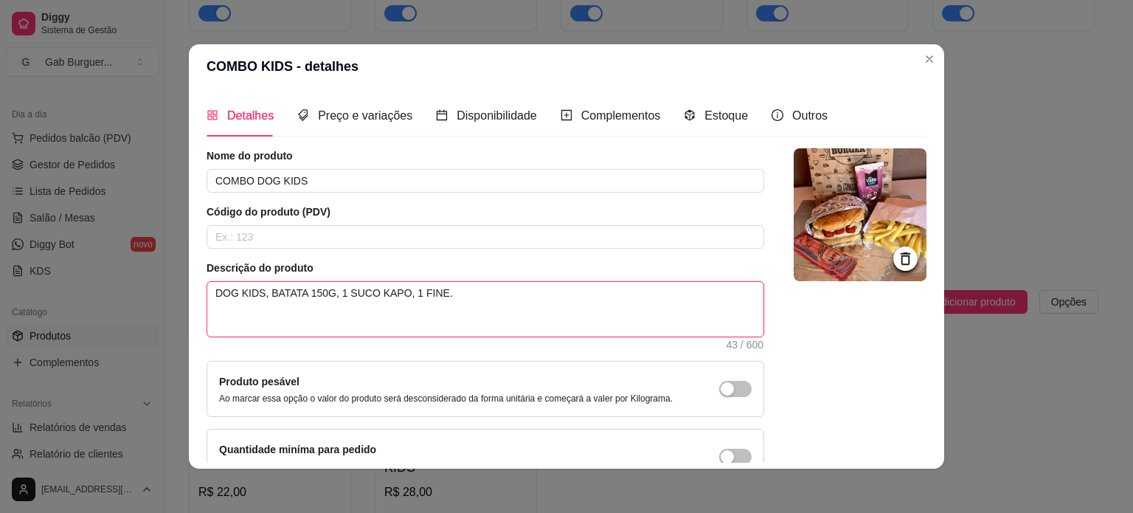
click at [212, 294] on textarea "DOG KIDS, BATATA 150G, 1 SUCO KAPO, 1 FINE." at bounding box center [485, 309] width 556 height 55
click at [338, 296] on textarea "COMBO COMPOSTO POR 1DOG KIDS, BATATA FRITA, SUCO KAPO E ." at bounding box center [485, 309] width 556 height 55
click at [522, 291] on textarea "COMBO COMPOSTO POR 1 DOG KIDS, BATATA FRITA, SUCO KAPO E ." at bounding box center [485, 309] width 556 height 55
click at [674, 297] on textarea "COMBO COMPOSTO POR 1 DOG KIDS, BATATA FRITA, SUCO KAPO E BALA TUBO RECHEADO." at bounding box center [485, 309] width 556 height 55
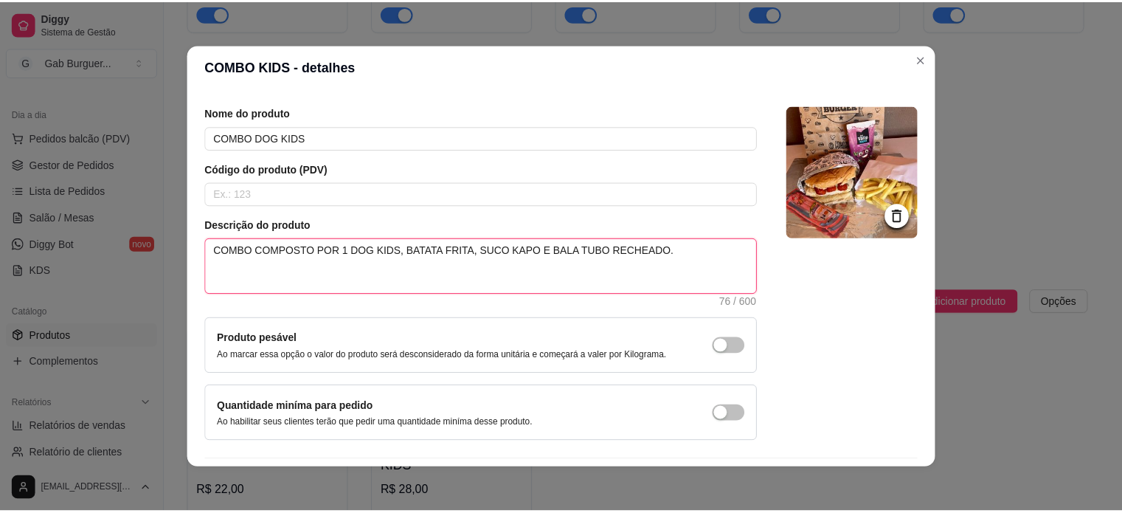
scroll to position [86, 0]
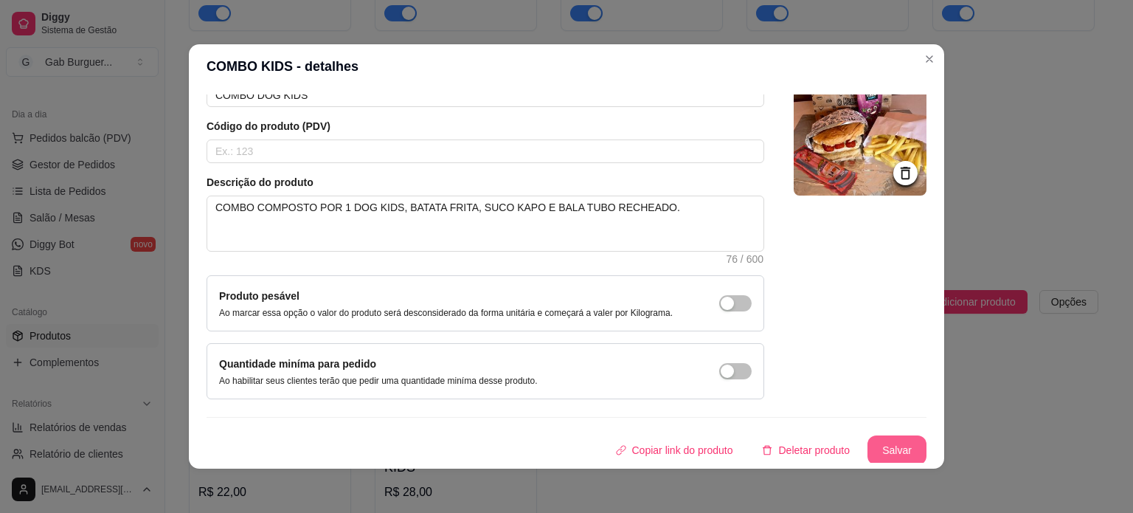
click at [890, 445] on button "Salvar" at bounding box center [896, 450] width 59 height 30
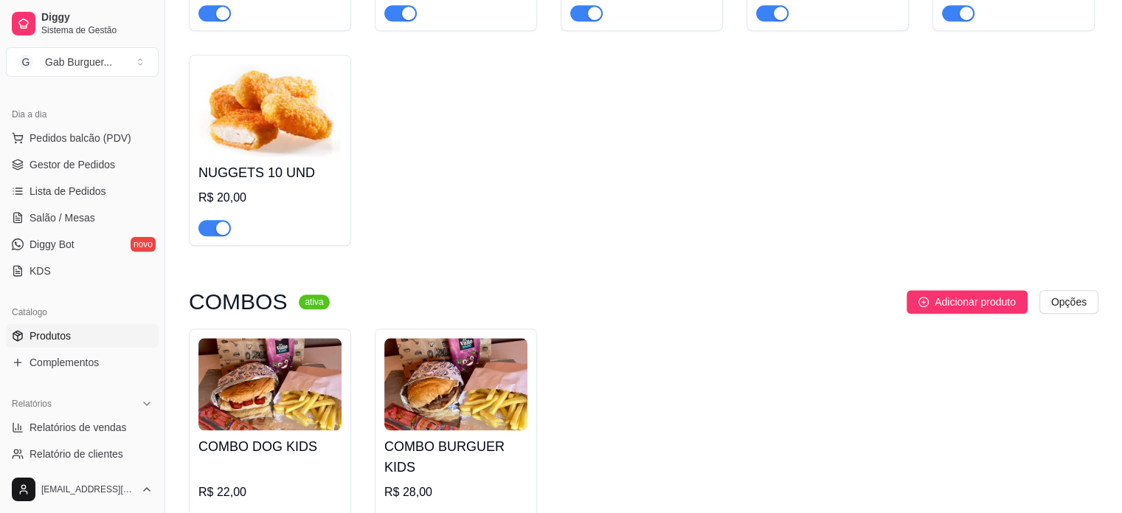
click at [218, 235] on div "button" at bounding box center [222, 227] width 13 height 13
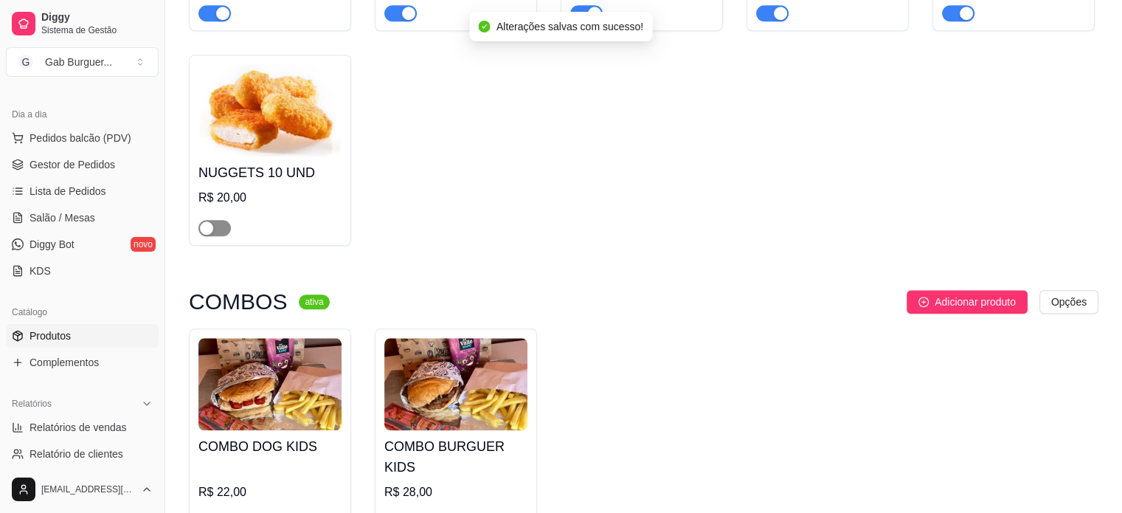
click at [209, 230] on div "button" at bounding box center [206, 227] width 13 height 13
click at [461, 197] on div "BATATA FRITA 150G R$ 10,00 BATATA FRITA COM CHEDDAR E BACON 150G R$ 16,00 BATAT…" at bounding box center [643, 32] width 909 height 426
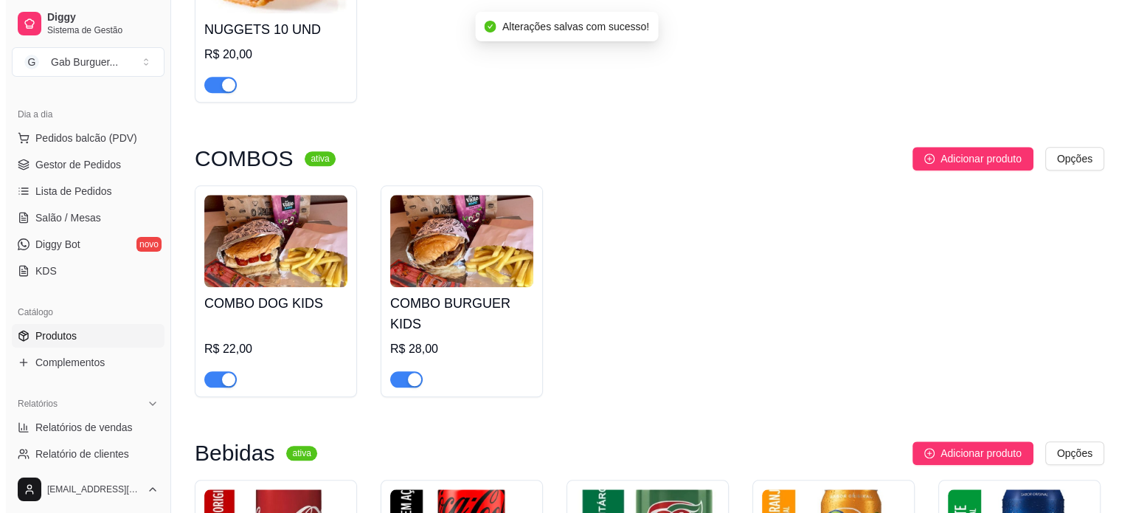
scroll to position [1570, 0]
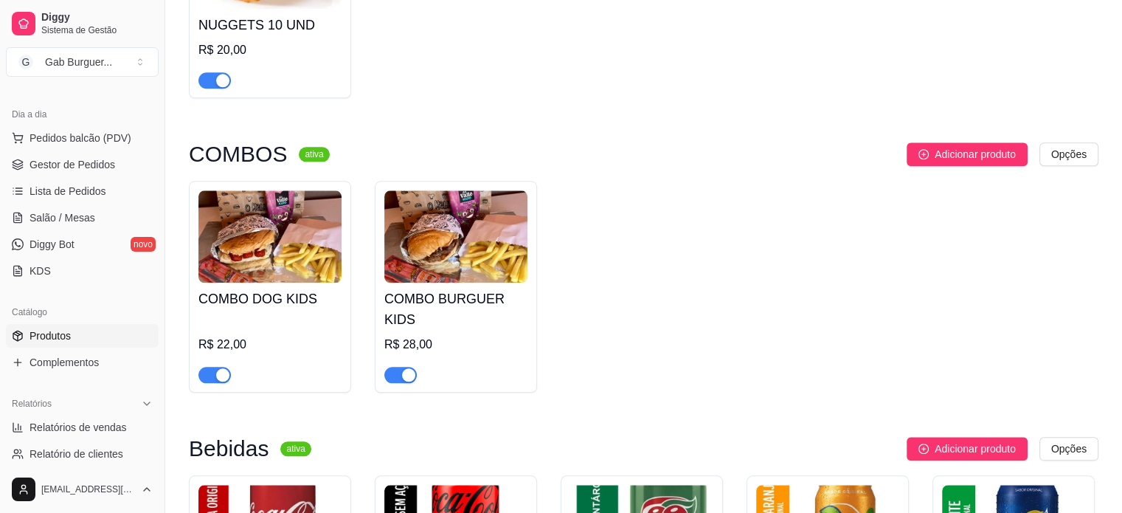
click at [282, 282] on img at bounding box center [269, 236] width 143 height 92
click at [270, 268] on img at bounding box center [269, 236] width 143 height 92
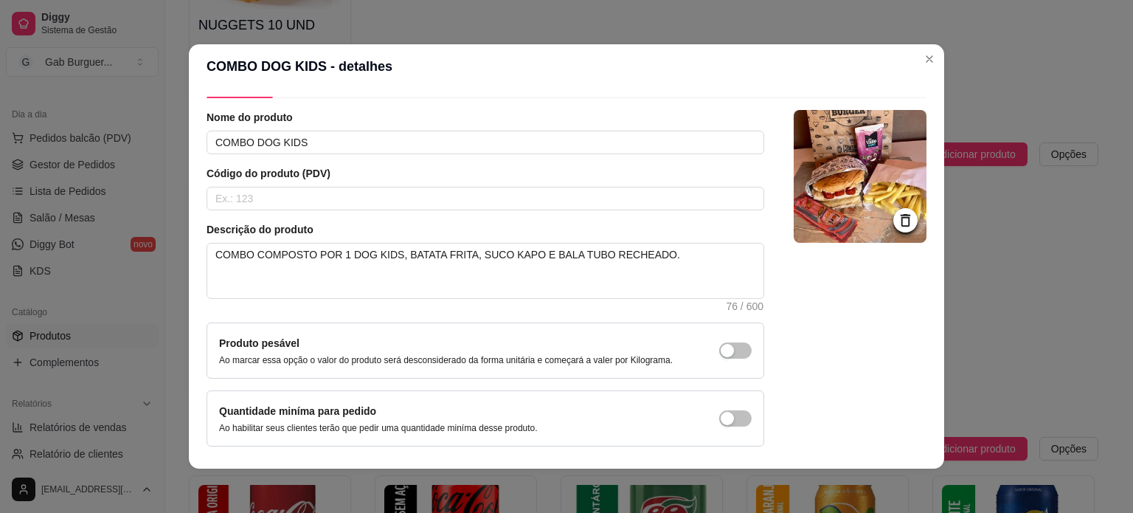
scroll to position [86, 0]
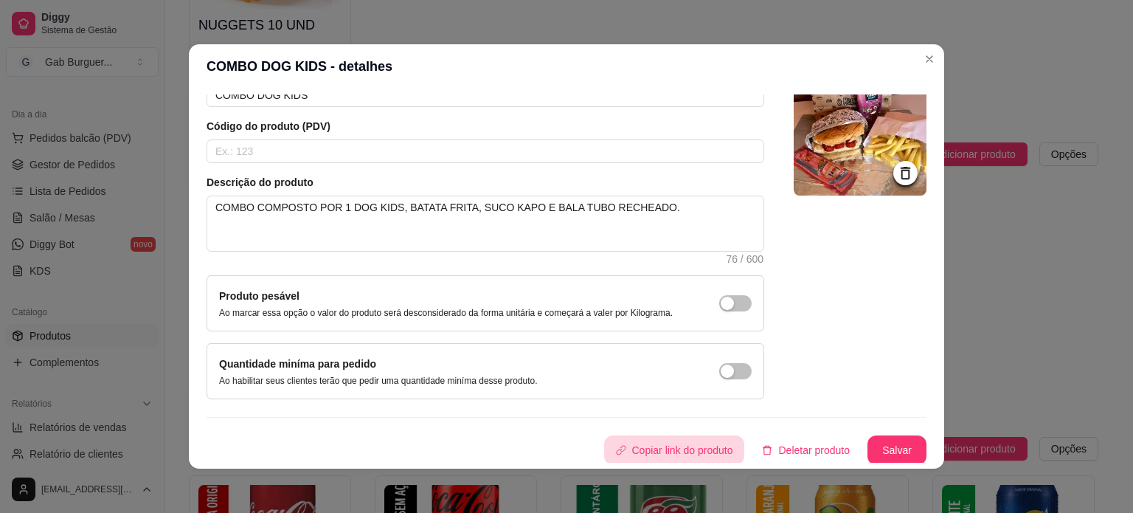
click at [716, 450] on button "Copiar link do produto" at bounding box center [674, 450] width 141 height 30
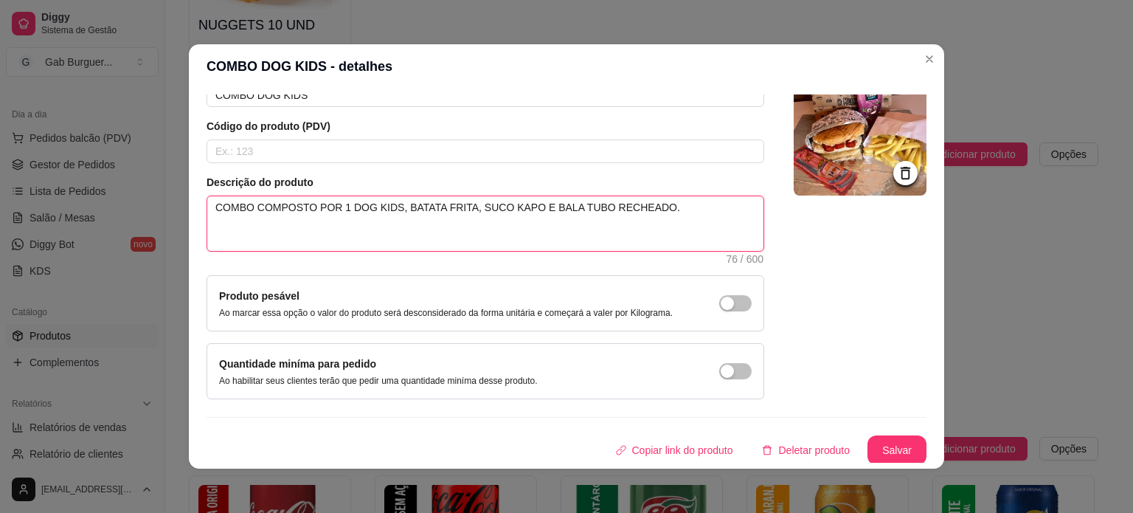
click at [302, 214] on textarea "COMBO COMPOSTO POR 1 DOG KIDS, BATATA FRITA, SUCO KAPO E BALA TUBO RECHEADO." at bounding box center [485, 223] width 556 height 55
drag, startPoint x: 850, startPoint y: 454, endPoint x: 865, endPoint y: 451, distance: 15.8
click at [850, 454] on div "Copiar link do produto Deletar produto Salvar" at bounding box center [567, 450] width 720 height 30
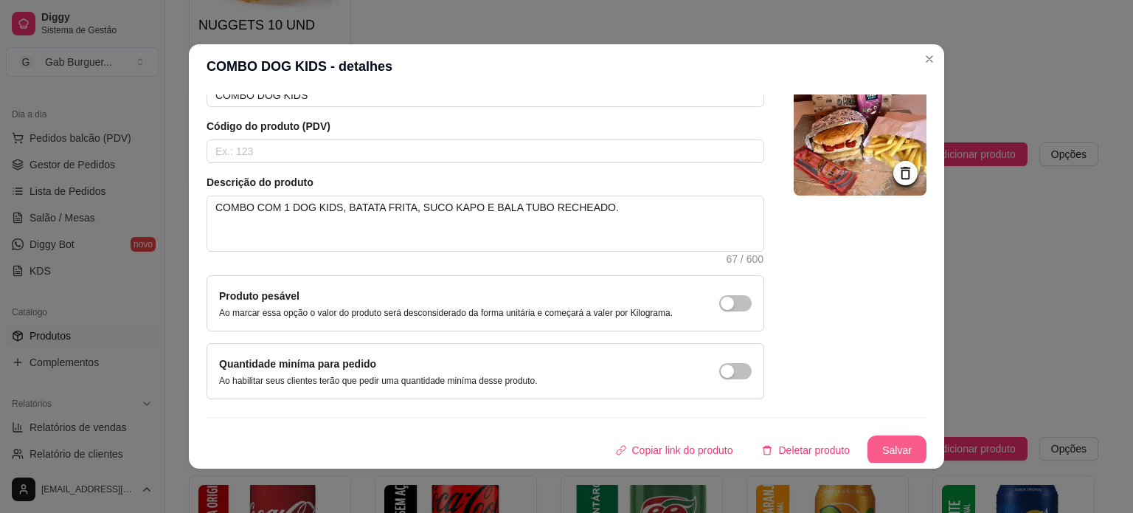
click at [867, 450] on button "Salvar" at bounding box center [896, 450] width 59 height 30
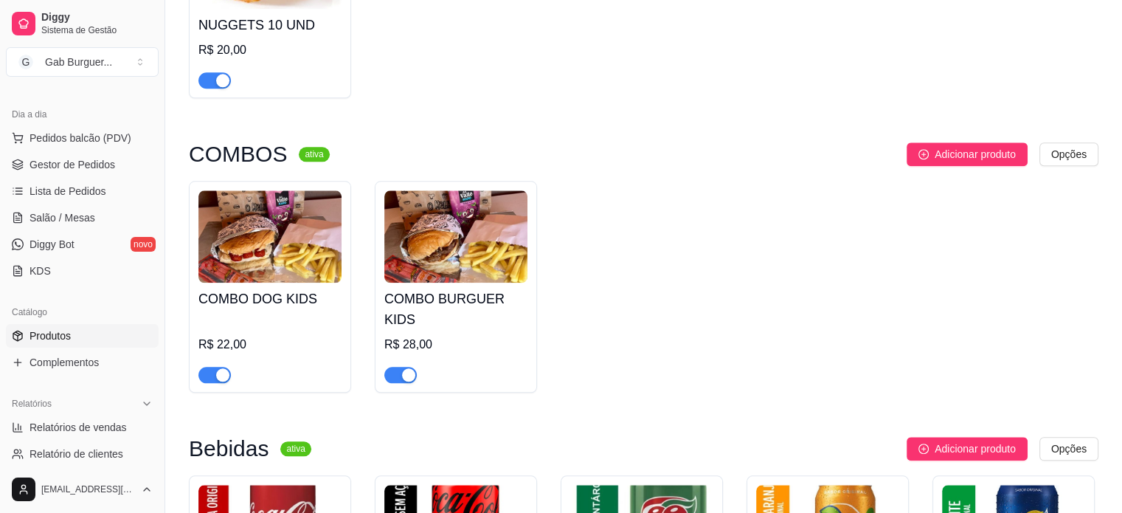
click at [464, 262] on img at bounding box center [455, 236] width 143 height 92
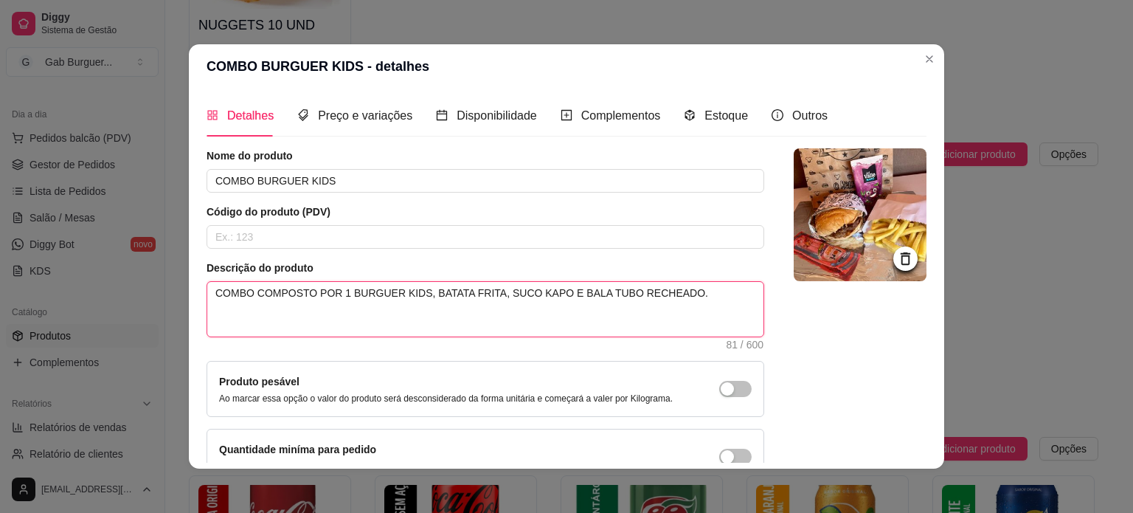
click at [257, 293] on textarea "COMBO COMPOSTO POR 1 BURGUER KIDS, BATATA FRITA, SUCO KAPO E BALA TUBO RECHEADO." at bounding box center [485, 309] width 556 height 55
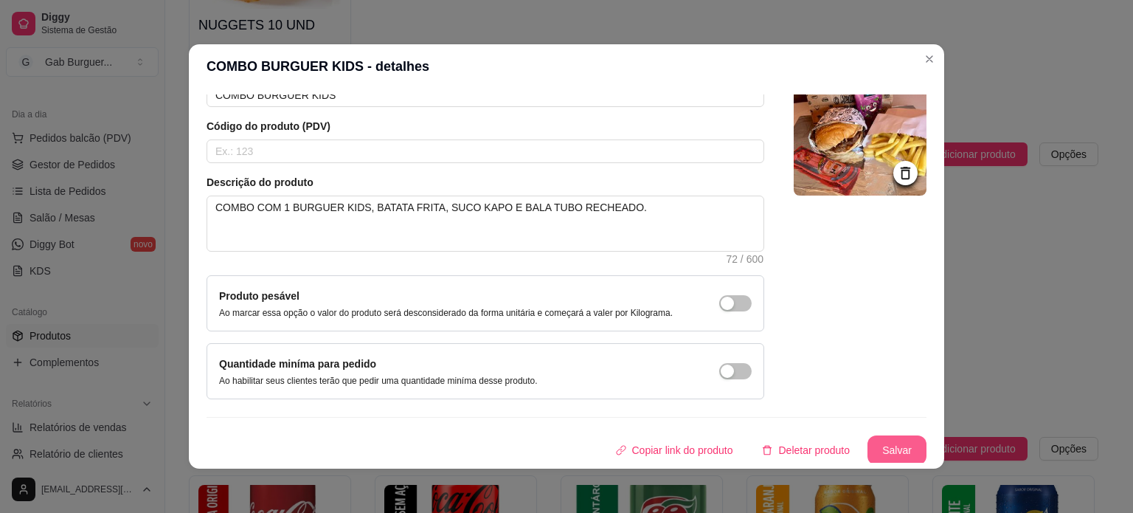
click at [890, 447] on button "Salvar" at bounding box center [896, 450] width 59 height 30
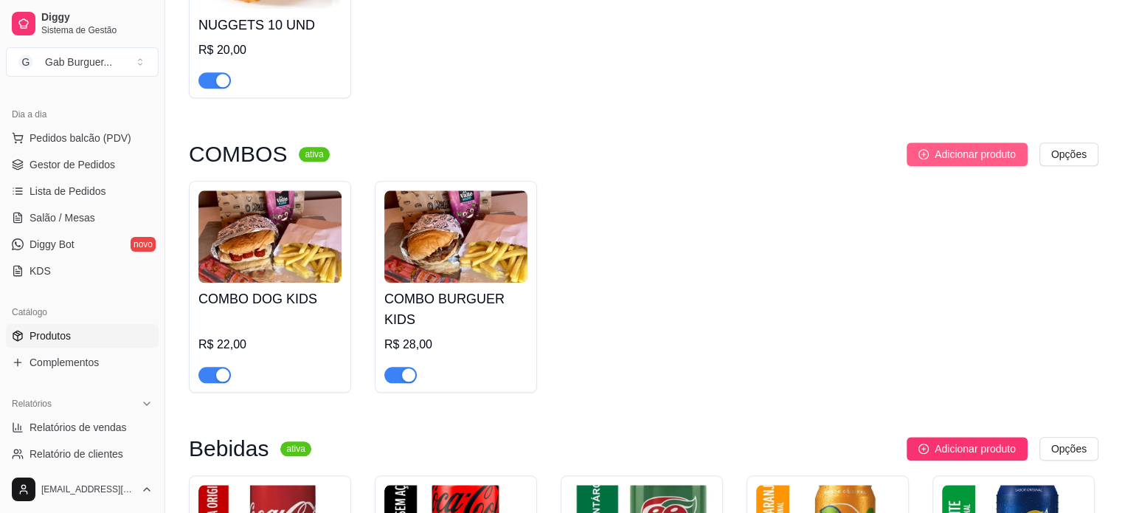
click at [1005, 159] on span "Adicionar produto" at bounding box center [975, 154] width 81 height 16
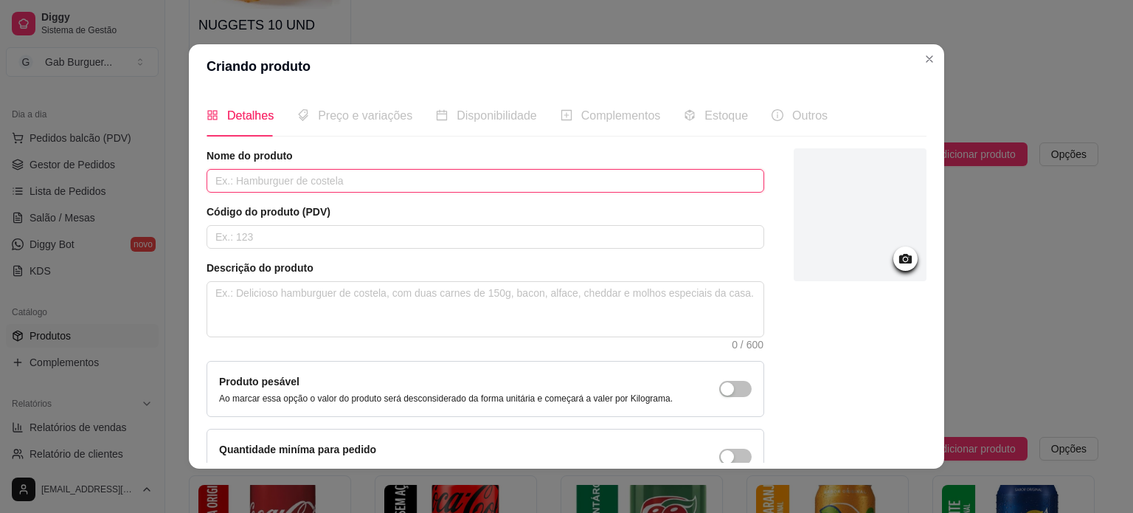
click at [288, 181] on input "text" at bounding box center [486, 181] width 558 height 24
click at [883, 237] on div at bounding box center [860, 214] width 133 height 133
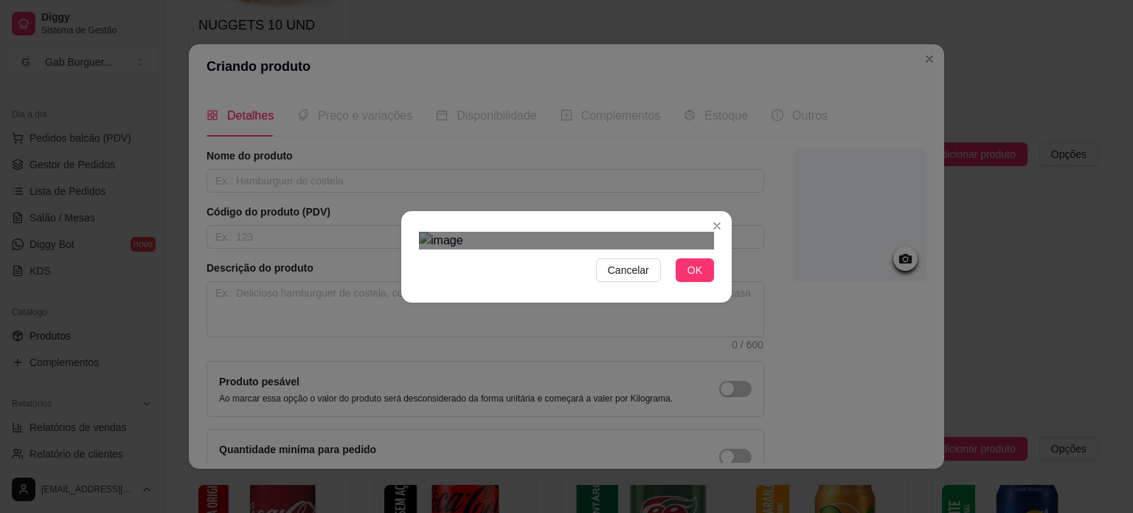
click at [584, 356] on div "Use the arrow keys to move the crop selection area" at bounding box center [572, 451] width 266 height 266
click at [687, 278] on span "OK" at bounding box center [694, 270] width 15 height 16
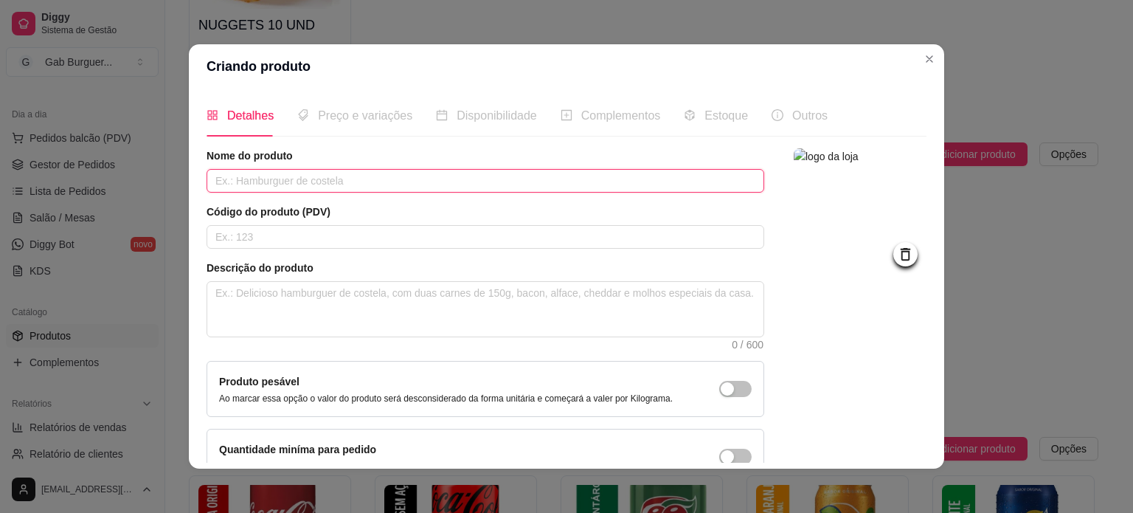
click at [305, 177] on input "text" at bounding box center [486, 181] width 558 height 24
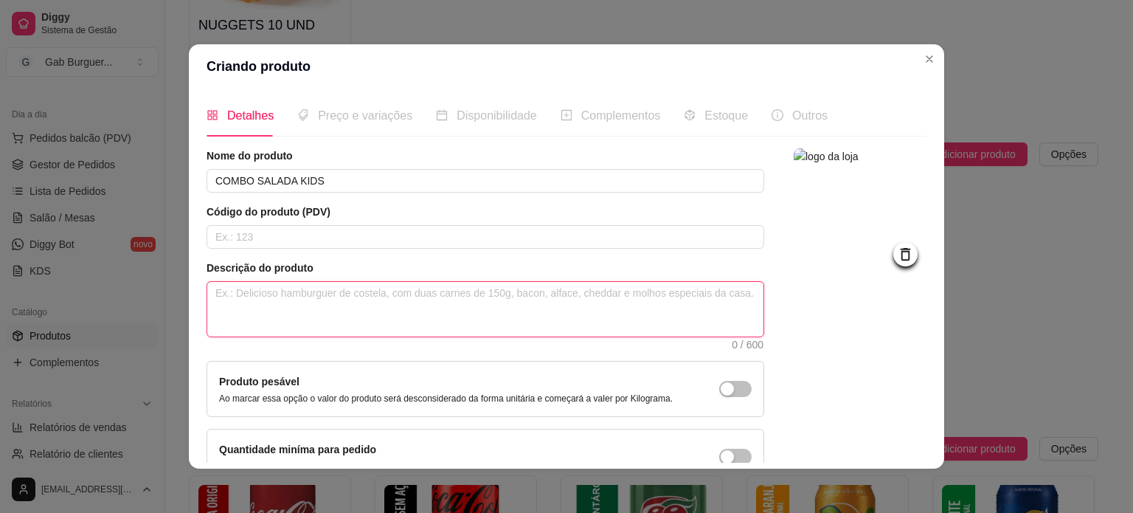
paste textarea "HAMBÚRGUER ARTESANAL DE 90G, QUEIJO CHEDDAR, TOMATE, ALFACE E MAIONESE NO PÃO T…"
drag, startPoint x: 710, startPoint y: 290, endPoint x: 0, endPoint y: 290, distance: 710.3
click at [0, 290] on div "Criando produto Detalhes Preço e variações Disponibilidade Complementos Estoque…" at bounding box center [566, 256] width 1133 height 513
paste textarea "COMBO COM 1 BURGUER KIDS, BATATA FRITA, SUCO KAPO E BALA TUBO RECHEADO."
click at [352, 291] on textarea "COMBO COM 1 BURGUER KIDS, BATATA FRITA, SUCO KAPO E BALA TUBO RECHEADO." at bounding box center [485, 309] width 556 height 55
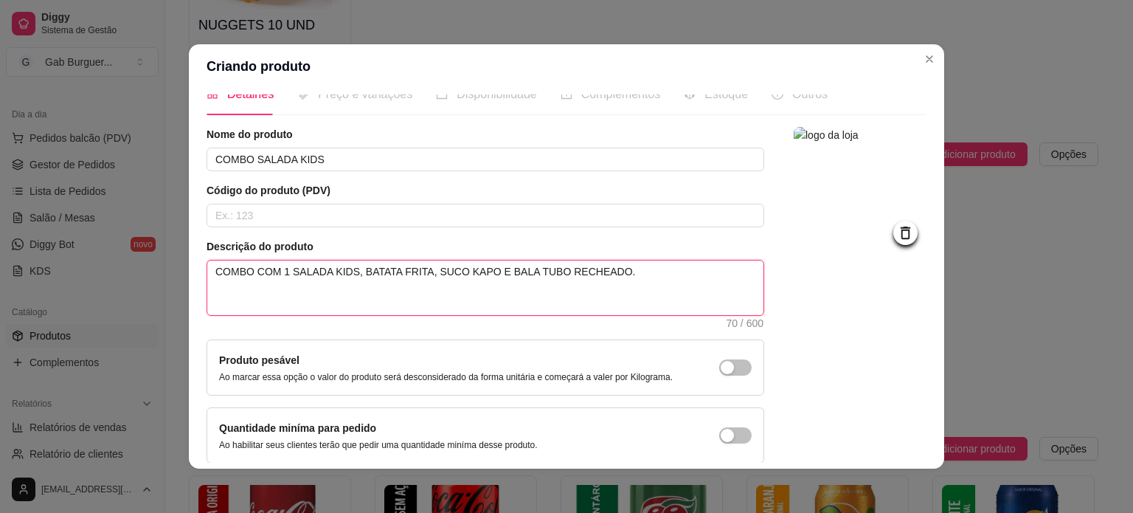
scroll to position [0, 0]
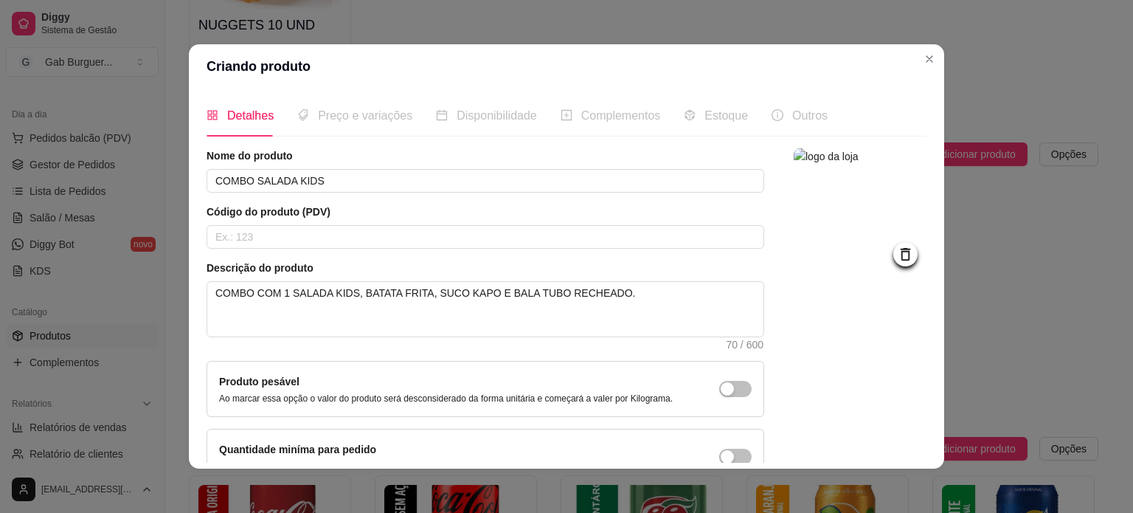
click at [345, 119] on span "Preço e variações" at bounding box center [365, 115] width 94 height 13
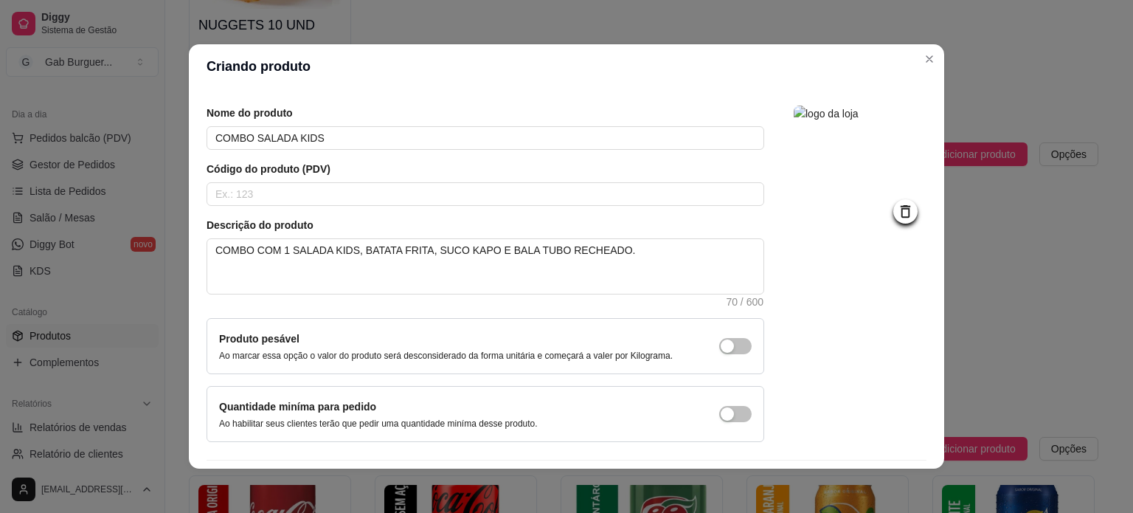
scroll to position [86, 0]
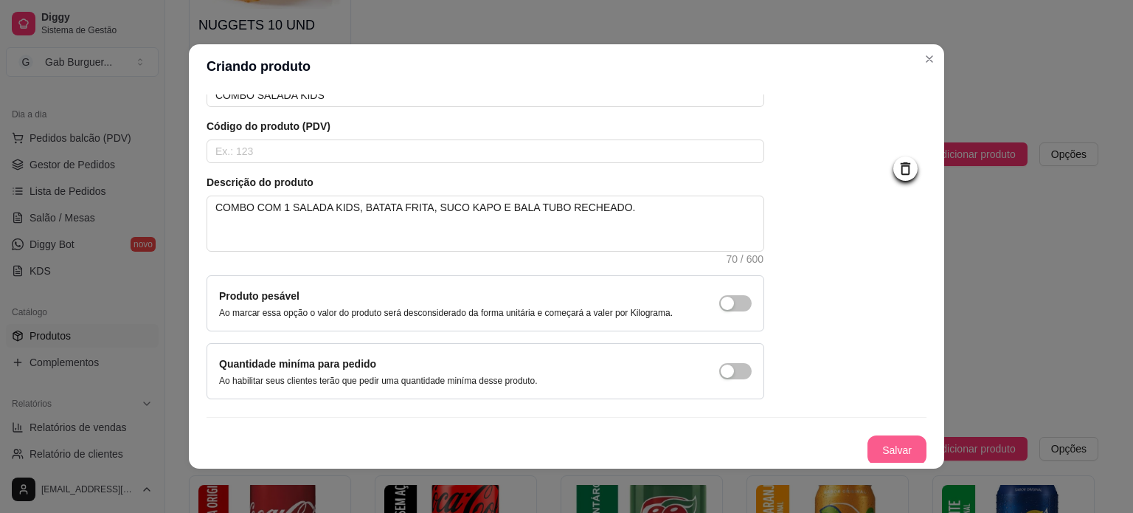
click at [879, 443] on button "Salvar" at bounding box center [896, 450] width 59 height 30
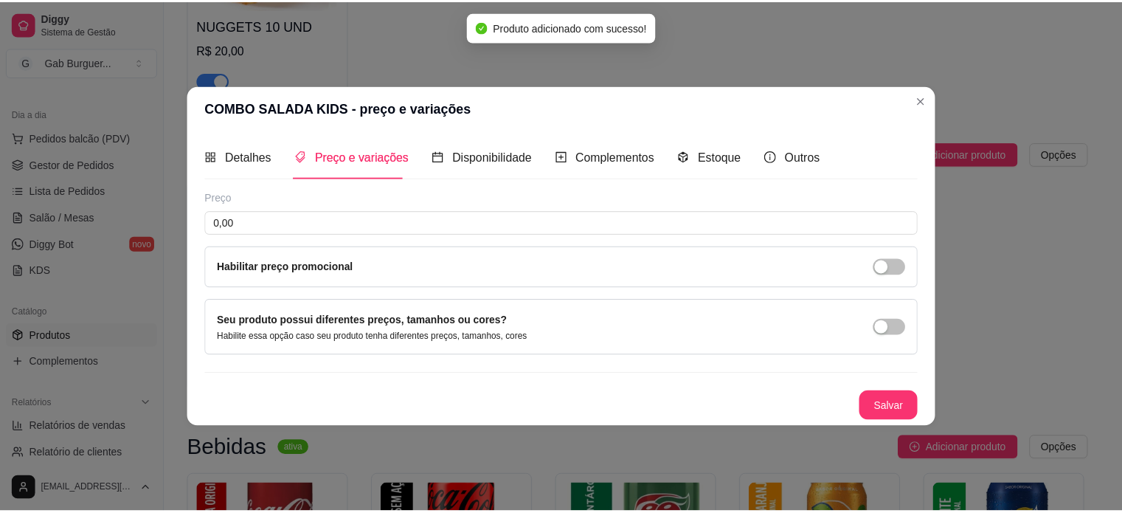
scroll to position [0, 0]
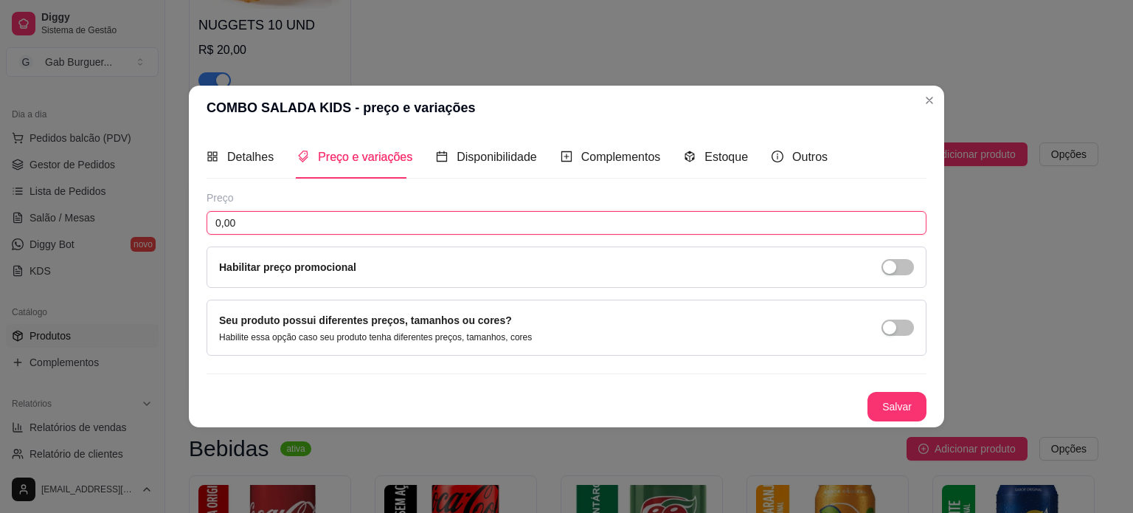
drag, startPoint x: 181, startPoint y: 226, endPoint x: 162, endPoint y: 223, distance: 19.4
click at [162, 223] on div "COMBO SALADA KIDS - preço e variações Detalhes Preço e variações Disponibilidad…" at bounding box center [566, 256] width 1133 height 513
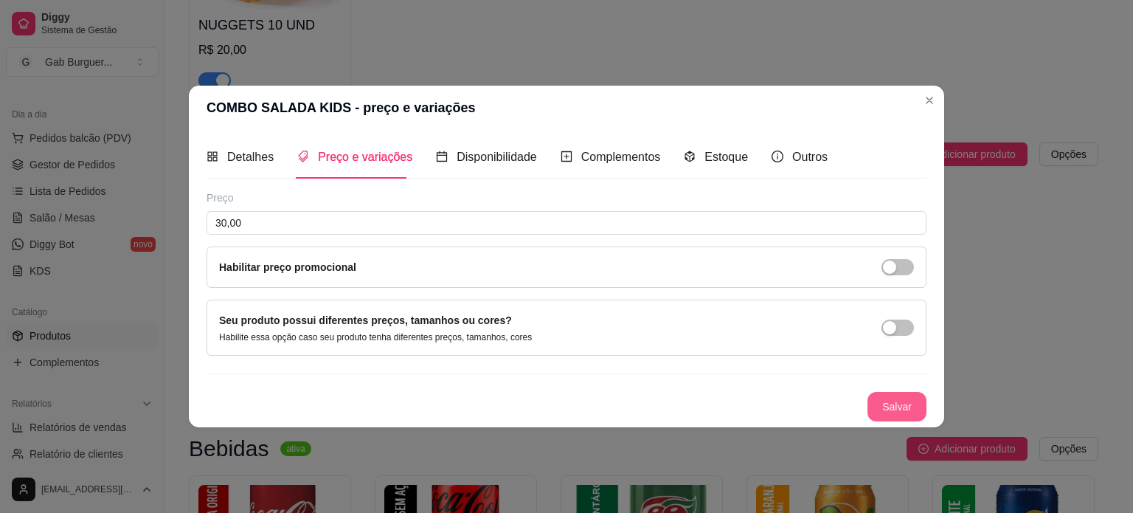
click at [918, 417] on button "Salvar" at bounding box center [896, 407] width 59 height 30
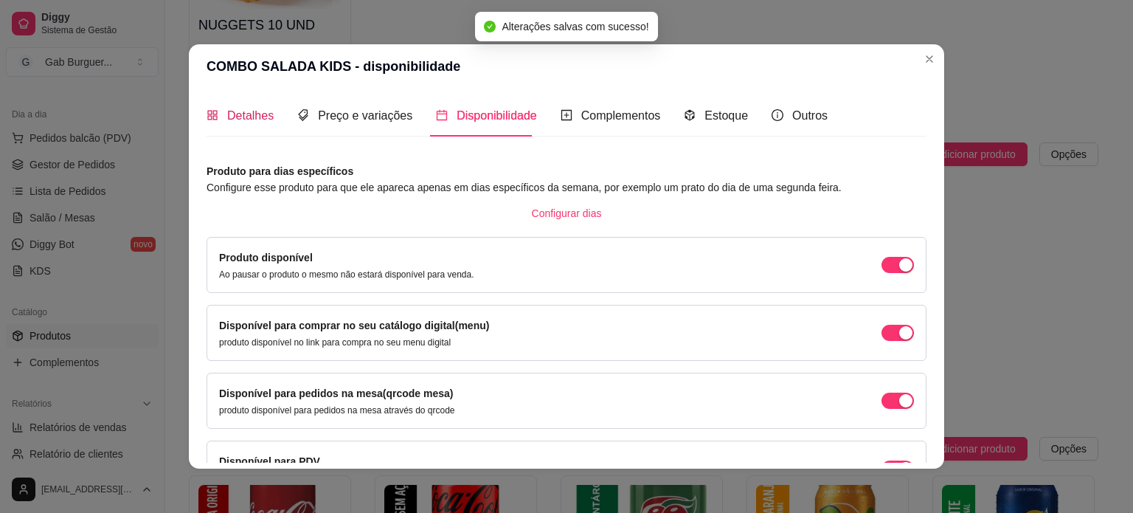
click at [230, 106] on div "Detalhes" at bounding box center [240, 115] width 67 height 18
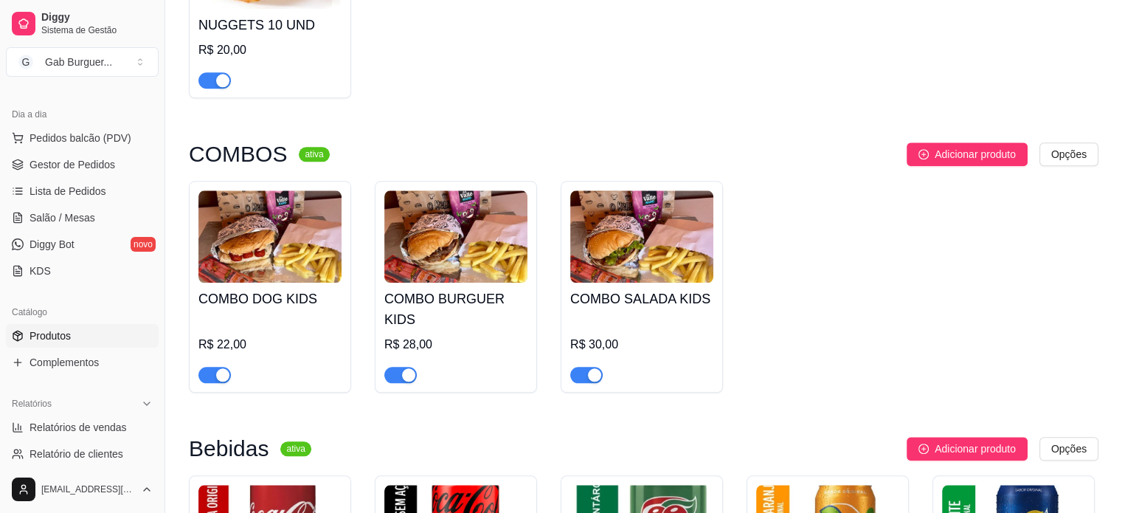
click at [845, 288] on div "COMBO DOG KIDS R$ 22,00 COMBO BURGUER KIDS R$ 28,00 COMBO SALADA KIDS R$ 30,00" at bounding box center [643, 287] width 909 height 212
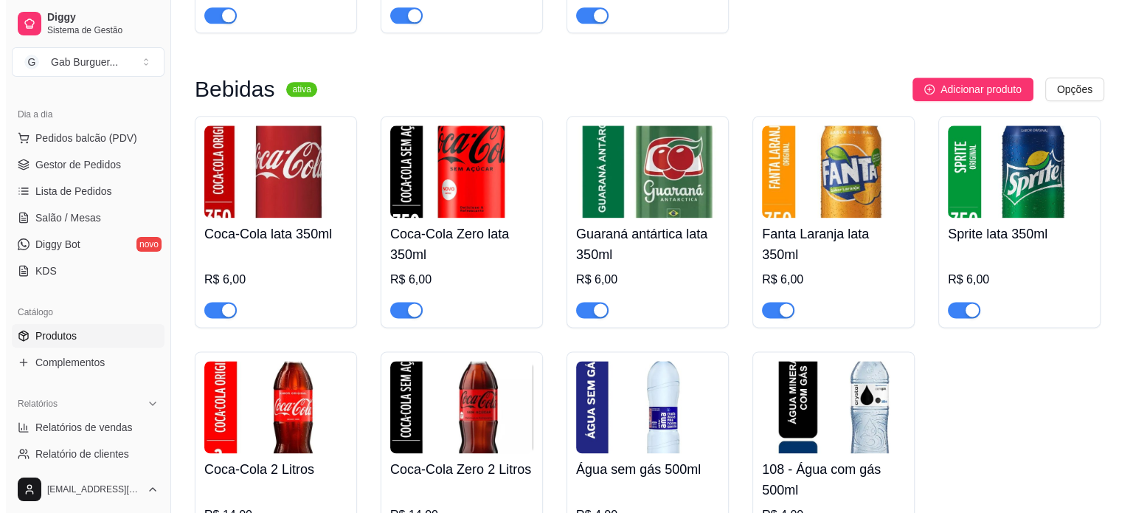
scroll to position [1939, 0]
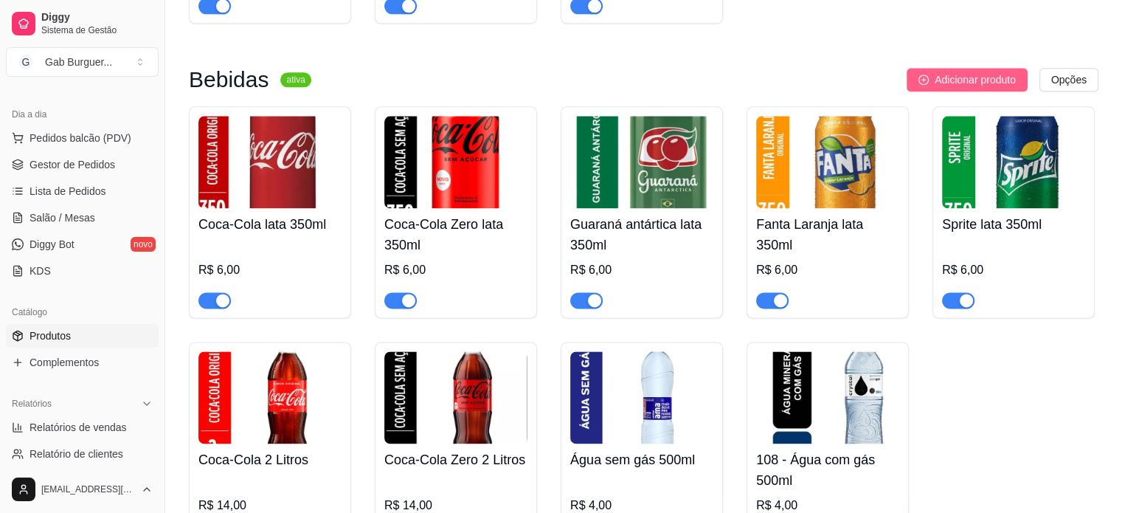
click at [993, 80] on span "Adicionar produto" at bounding box center [975, 80] width 81 height 16
click at [996, 86] on span "Adicionar produto" at bounding box center [975, 80] width 81 height 16
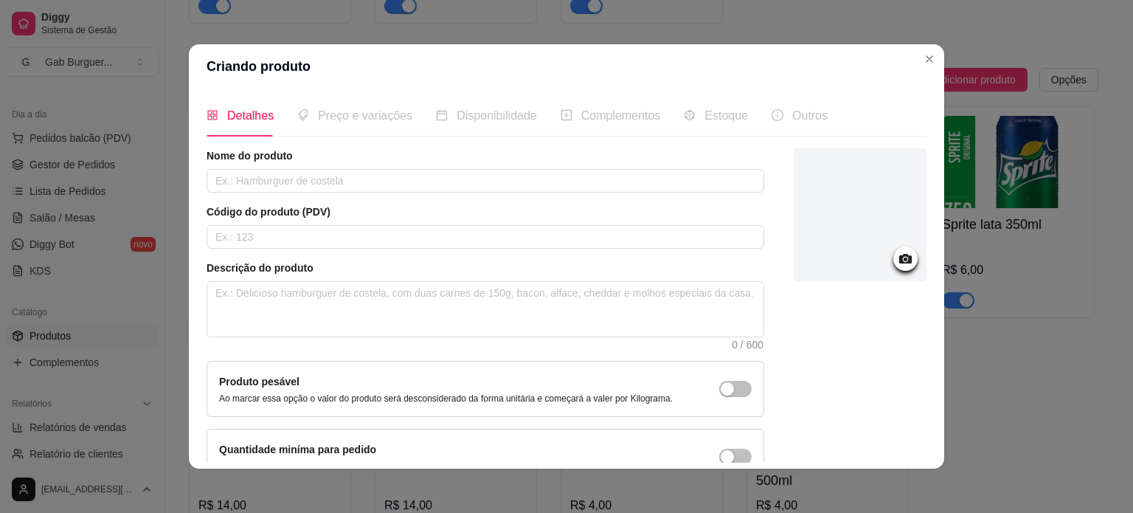
click at [867, 242] on div at bounding box center [860, 214] width 133 height 133
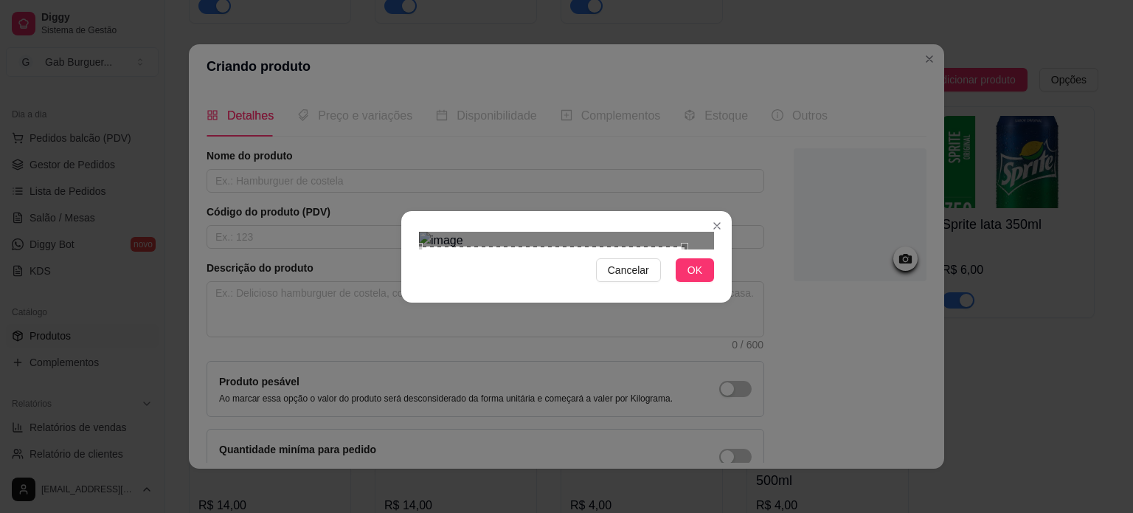
click at [493, 288] on div "Use the arrow keys to move the crop selection area" at bounding box center [552, 379] width 266 height 266
click at [712, 211] on section "Cancelar OK" at bounding box center [566, 256] width 330 height 91
click at [594, 232] on div "Use the arrow keys to move the crop selection area" at bounding box center [559, 372] width 280 height 280
click at [733, 426] on div "Cancelar OK" at bounding box center [566, 256] width 1133 height 513
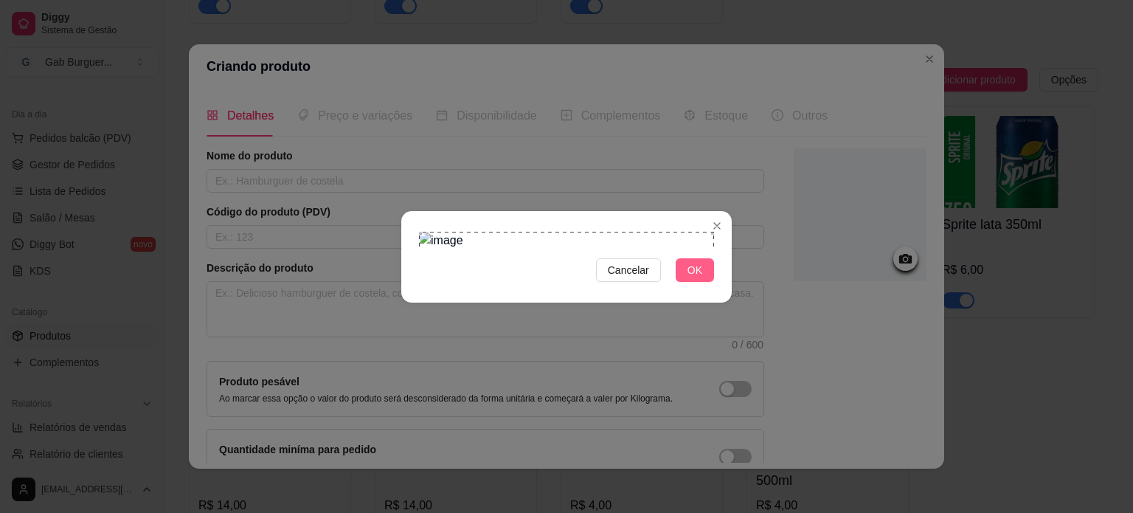
click at [684, 282] on button "OK" at bounding box center [695, 270] width 38 height 24
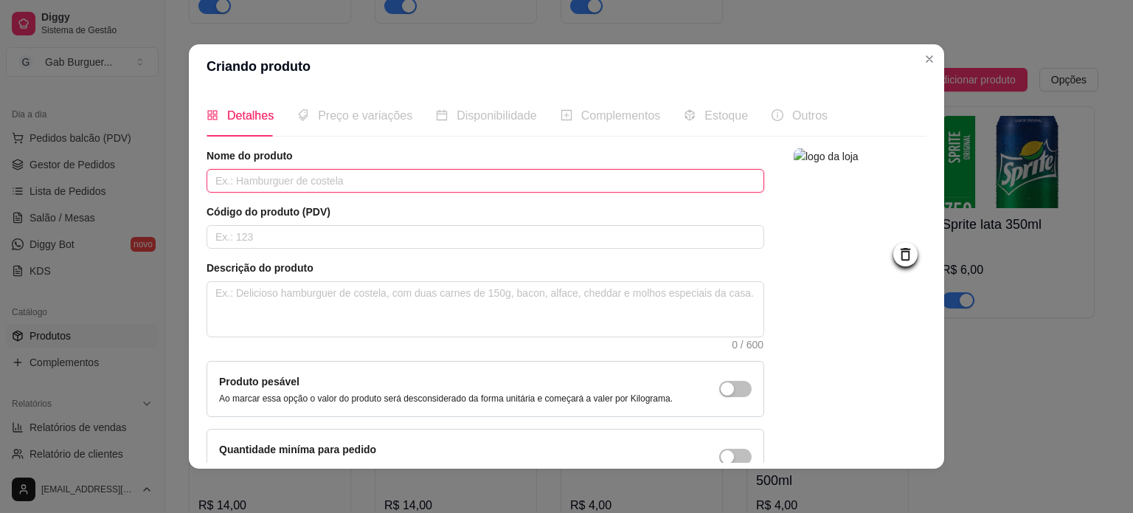
click at [331, 173] on input "text" at bounding box center [486, 181] width 558 height 24
click at [318, 117] on span "Preço e variações" at bounding box center [365, 115] width 94 height 13
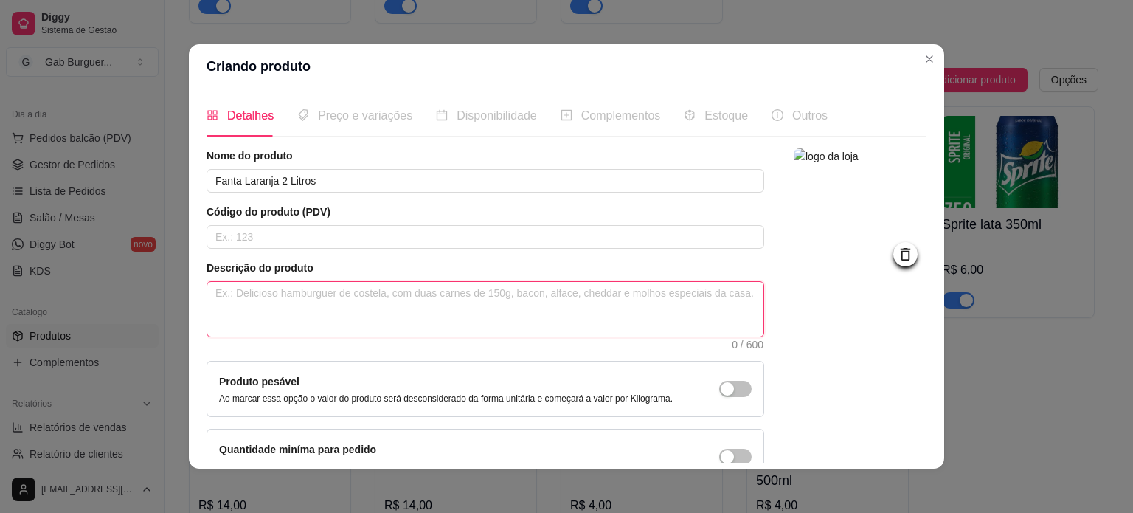
click at [378, 288] on textarea at bounding box center [485, 309] width 556 height 55
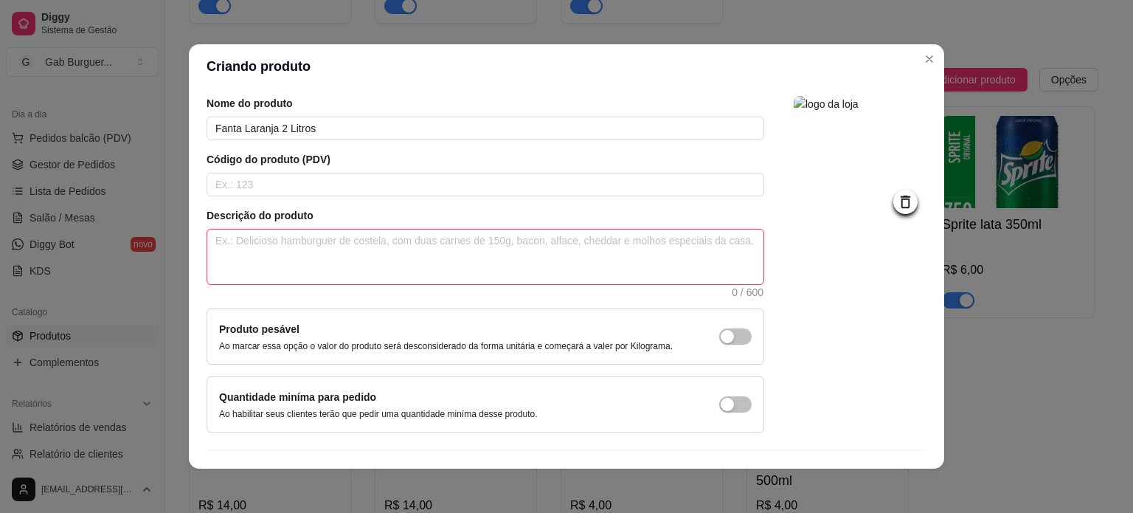
scroll to position [74, 0]
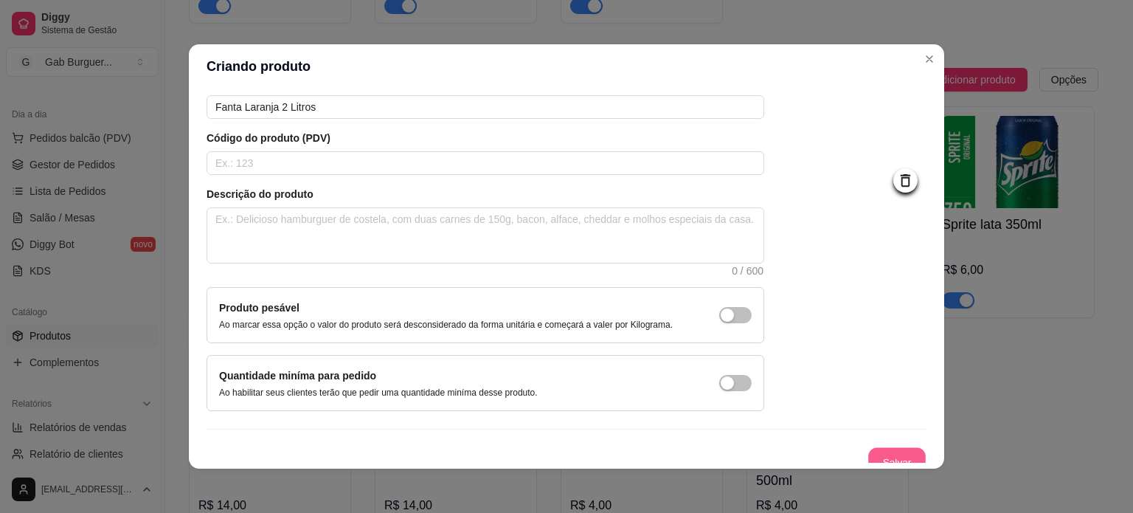
click at [884, 449] on button "Salvar" at bounding box center [897, 462] width 58 height 29
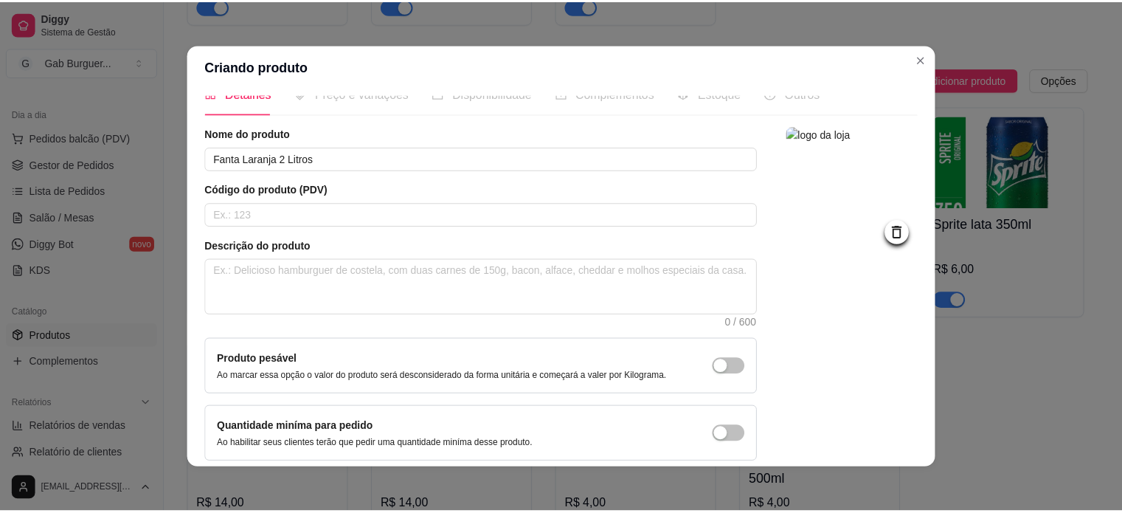
scroll to position [0, 0]
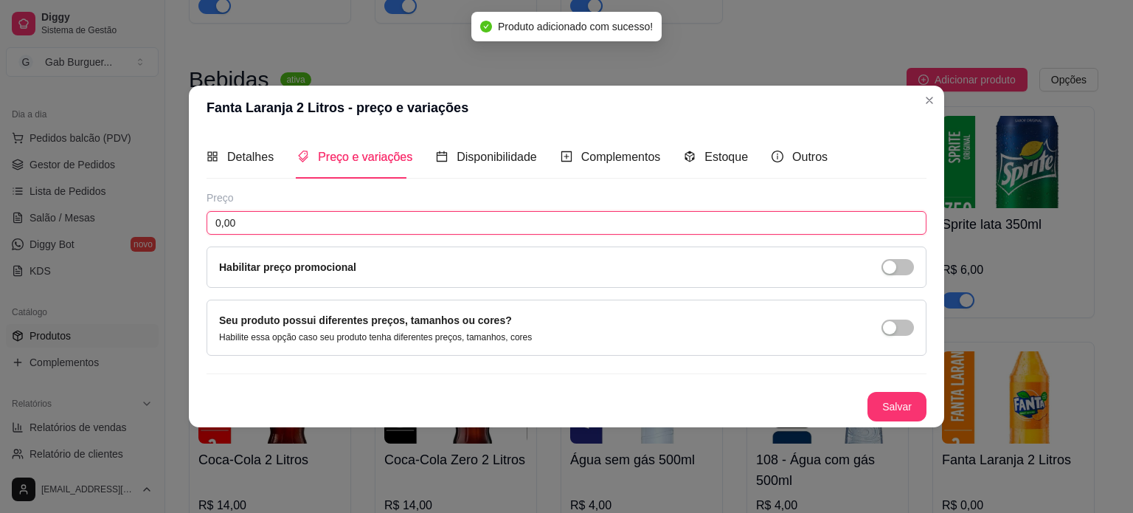
drag, startPoint x: 288, startPoint y: 221, endPoint x: 21, endPoint y: 167, distance: 273.0
click at [21, 168] on div "Fanta Laranja 2 Litros - preço e variações Detalhes Preço e variações Disponibi…" at bounding box center [566, 256] width 1133 height 513
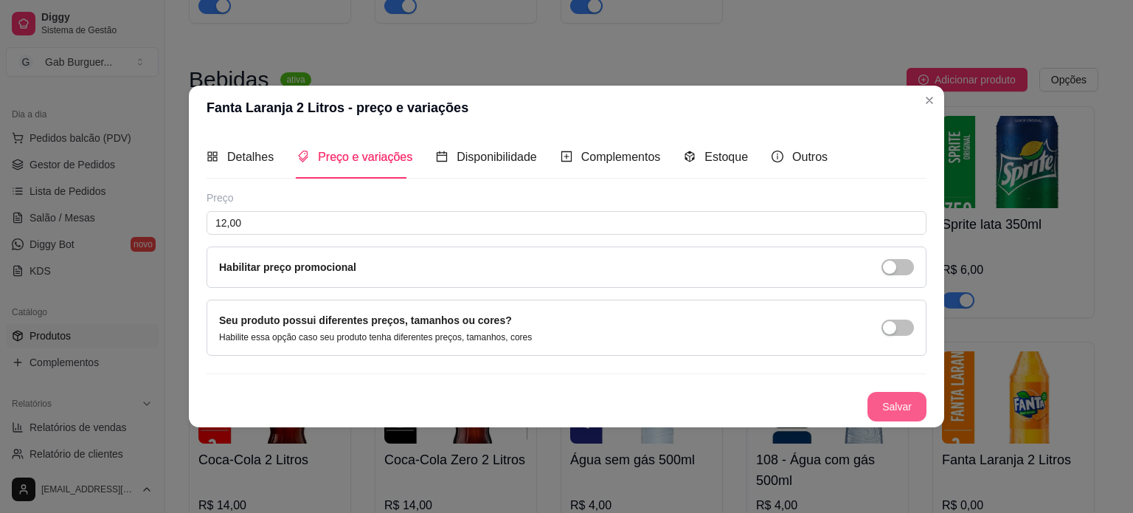
click at [885, 399] on button "Salvar" at bounding box center [896, 407] width 59 height 30
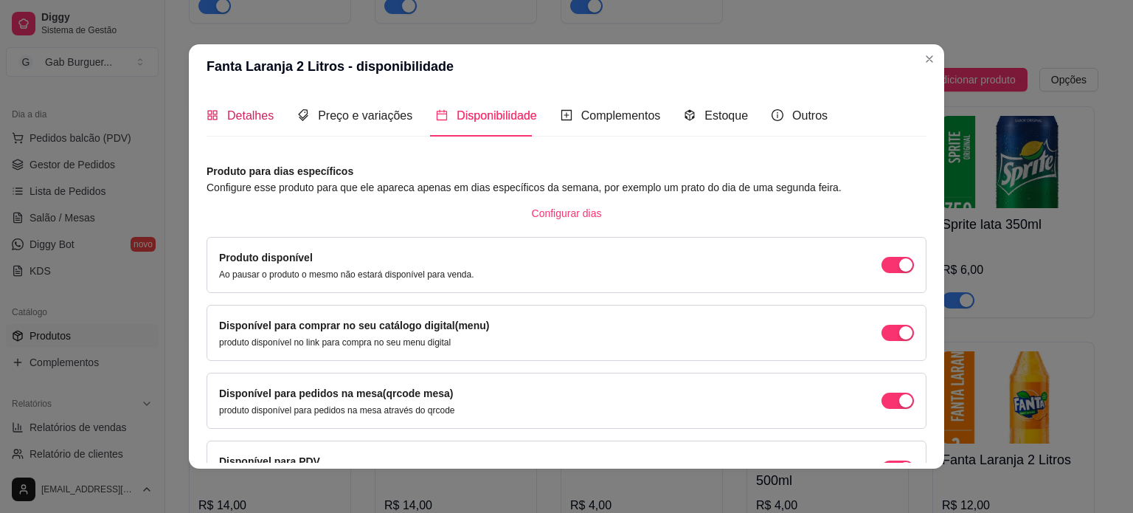
click at [266, 116] on span "Detalhes" at bounding box center [250, 115] width 46 height 13
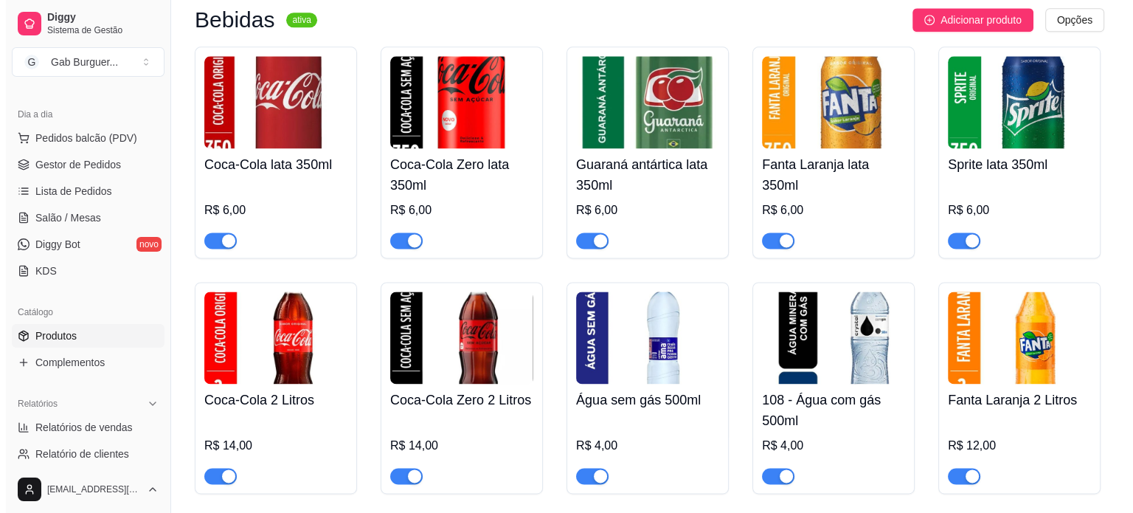
scroll to position [1913, 0]
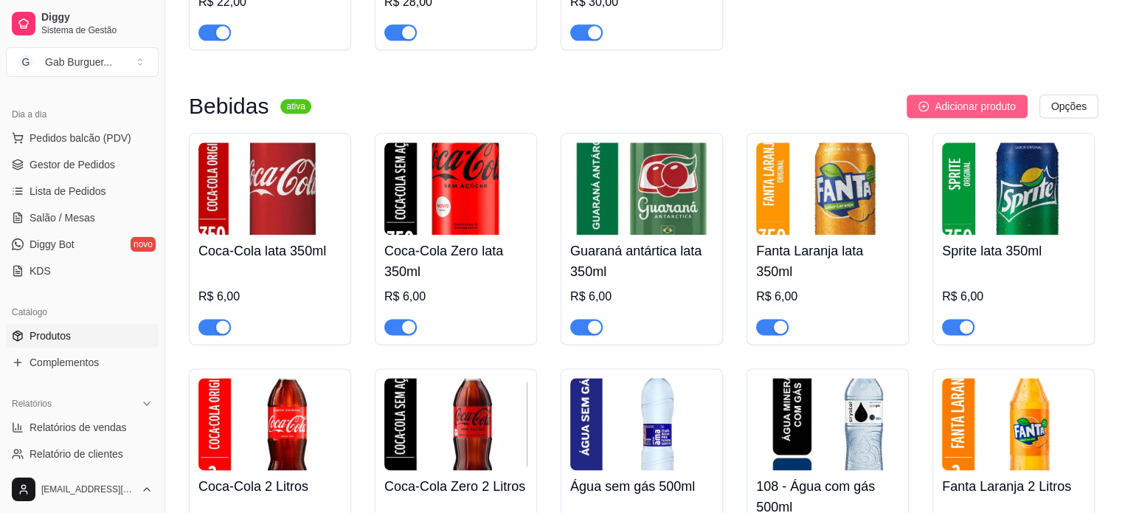
click at [975, 118] on button "Adicionar produto" at bounding box center [966, 106] width 121 height 24
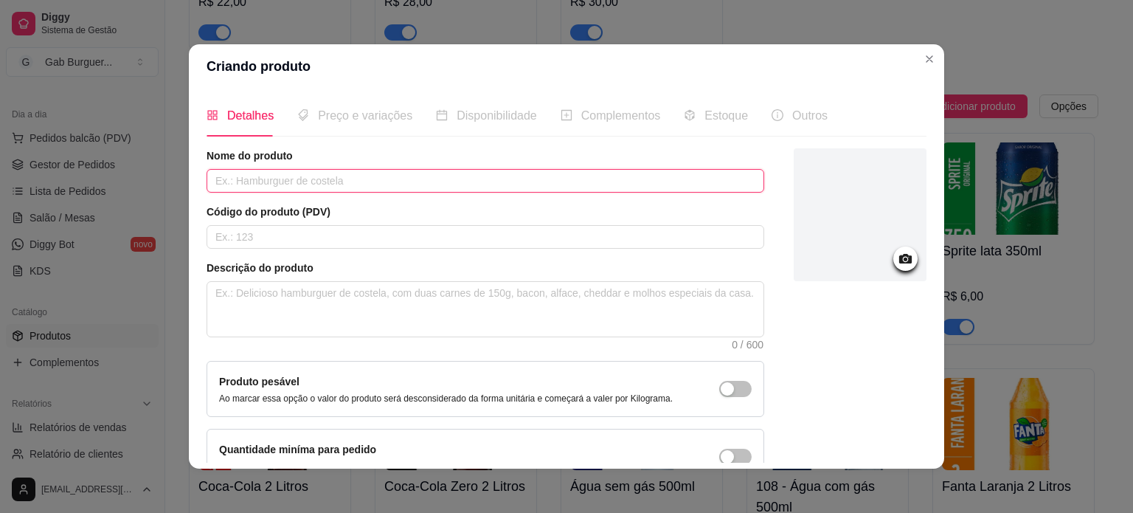
click at [314, 181] on input "text" at bounding box center [486, 181] width 558 height 24
click at [870, 250] on div at bounding box center [860, 214] width 133 height 133
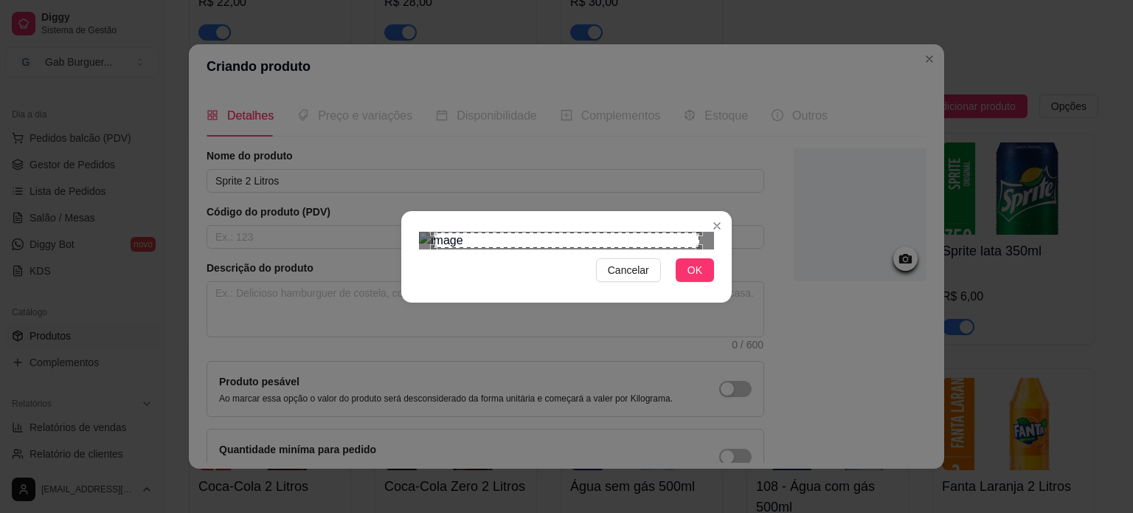
click at [622, 238] on div "Use the arrow keys to move the crop selection area" at bounding box center [567, 240] width 266 height 16
click at [388, 82] on div "Cancelar OK" at bounding box center [566, 256] width 1133 height 513
click at [735, 434] on div "Cancelar OK" at bounding box center [566, 256] width 1133 height 513
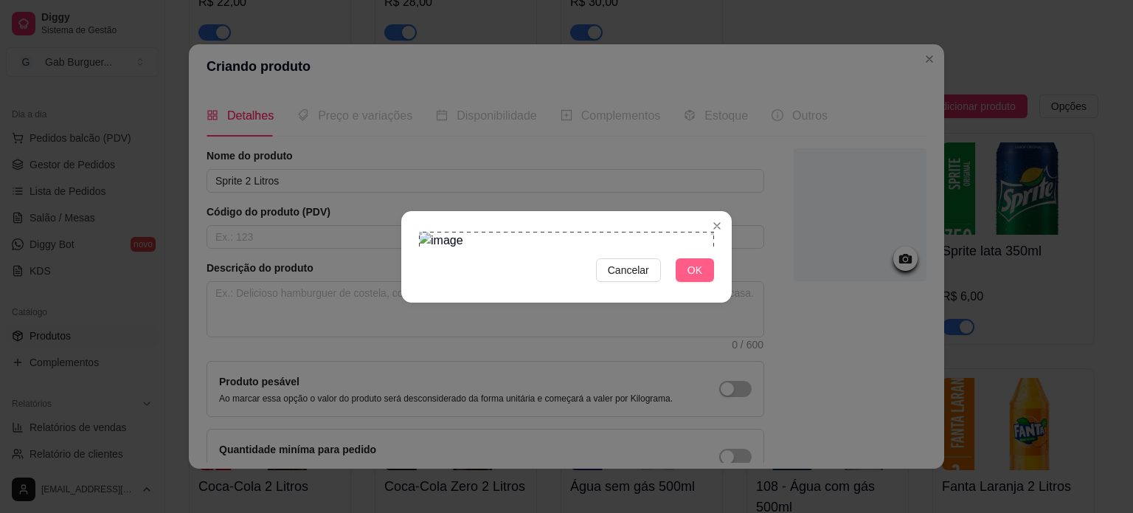
click at [682, 282] on button "OK" at bounding box center [695, 270] width 38 height 24
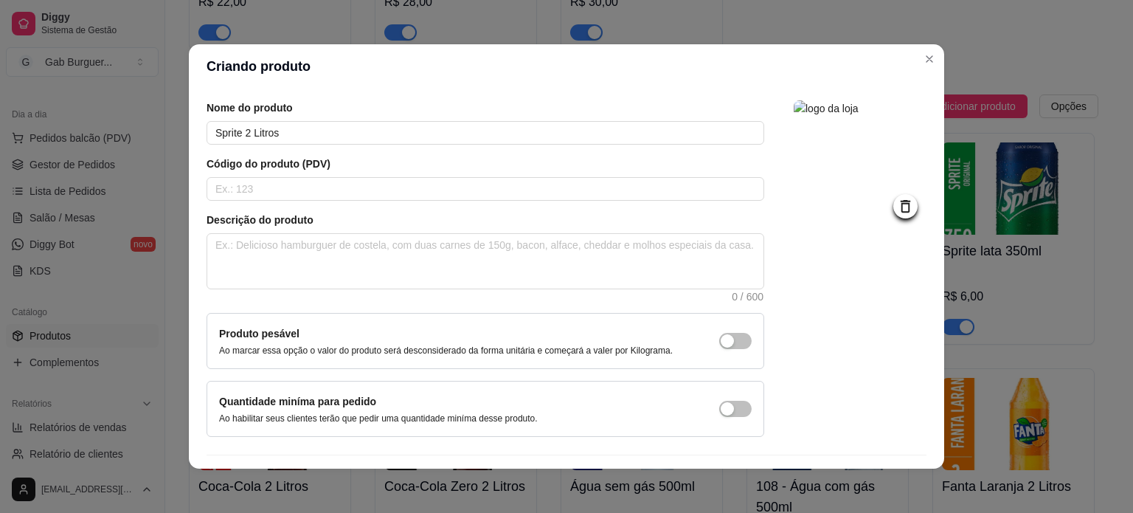
scroll to position [74, 0]
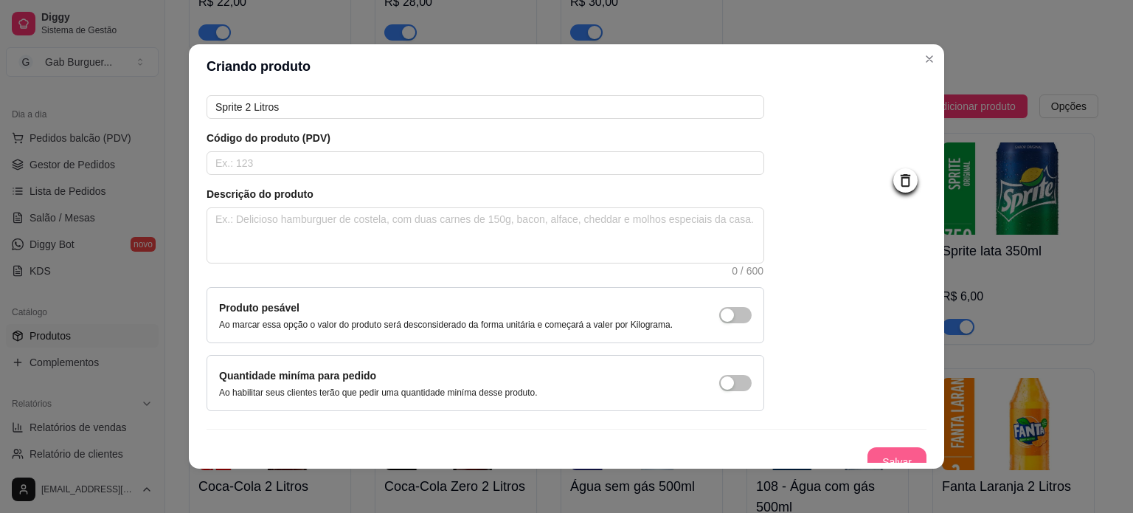
click at [867, 459] on button "Salvar" at bounding box center [896, 462] width 59 height 30
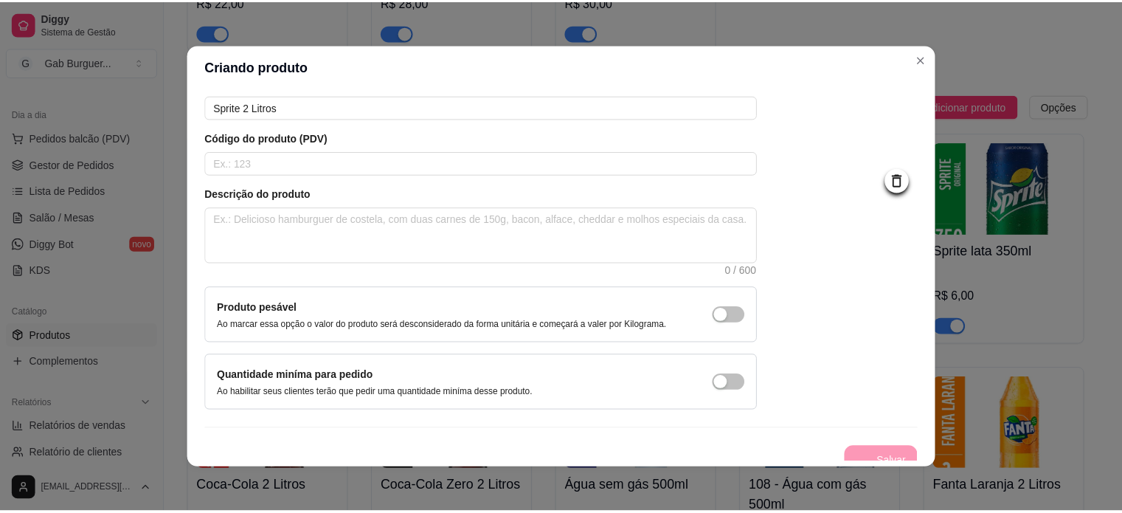
scroll to position [0, 0]
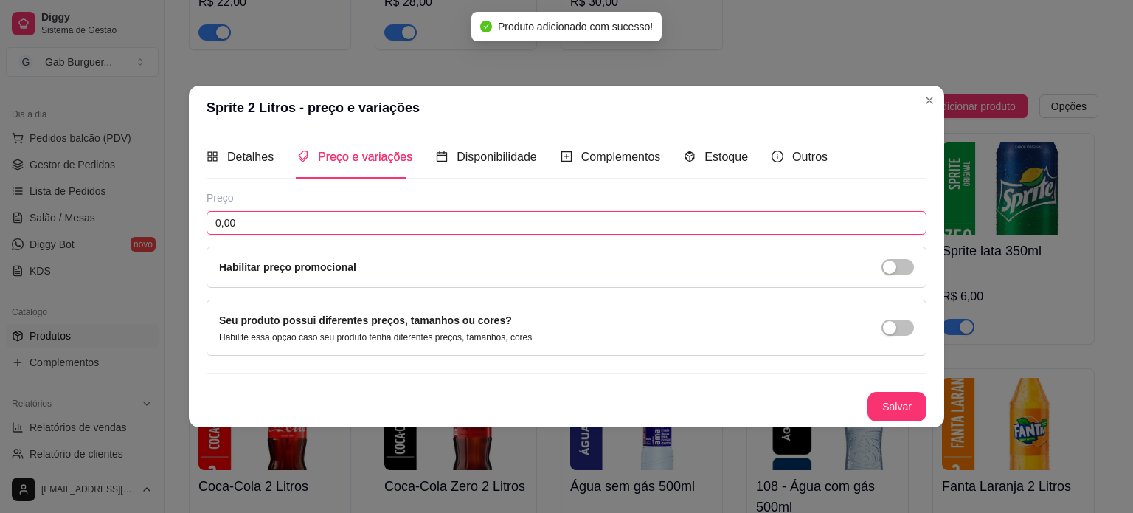
drag, startPoint x: 257, startPoint y: 232, endPoint x: 58, endPoint y: 209, distance: 200.5
click at [58, 209] on div "Sprite 2 Litros - preço e variações Detalhes Preço e variações Disponibilidade …" at bounding box center [566, 256] width 1133 height 513
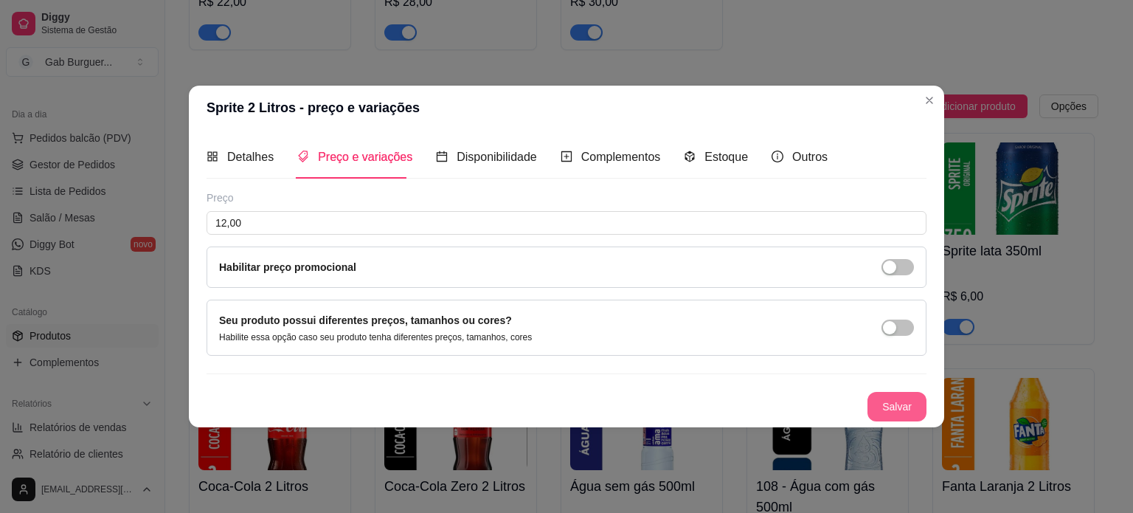
click at [906, 414] on button "Salvar" at bounding box center [896, 407] width 59 height 30
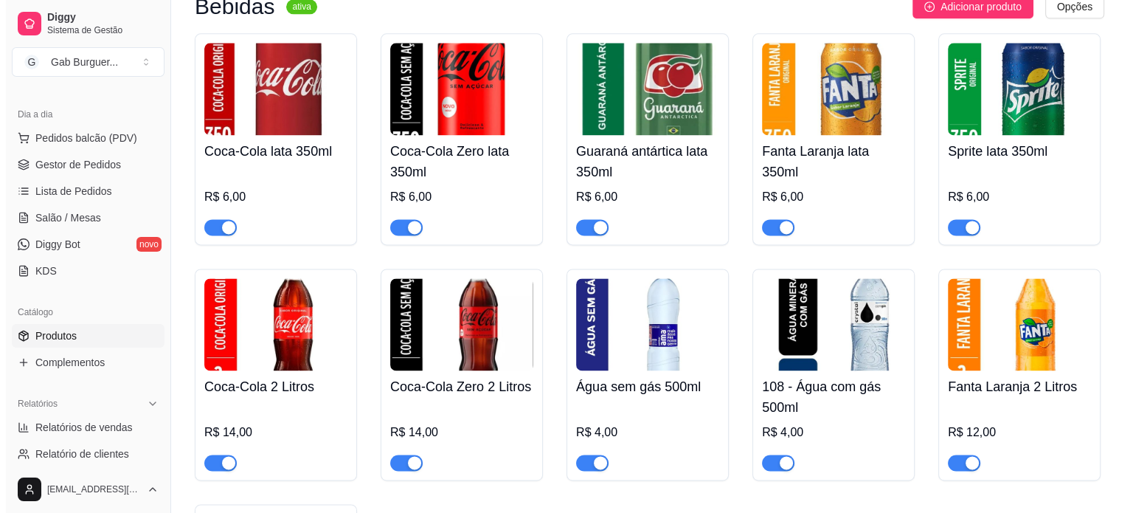
scroll to position [1986, 0]
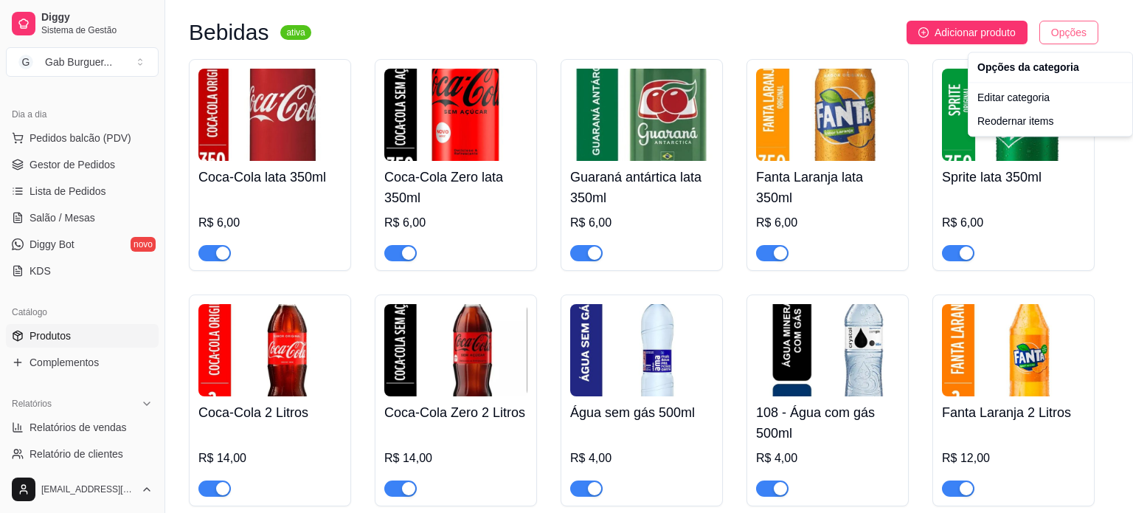
click at [1021, 117] on div "Reodernar items" at bounding box center [1050, 121] width 158 height 24
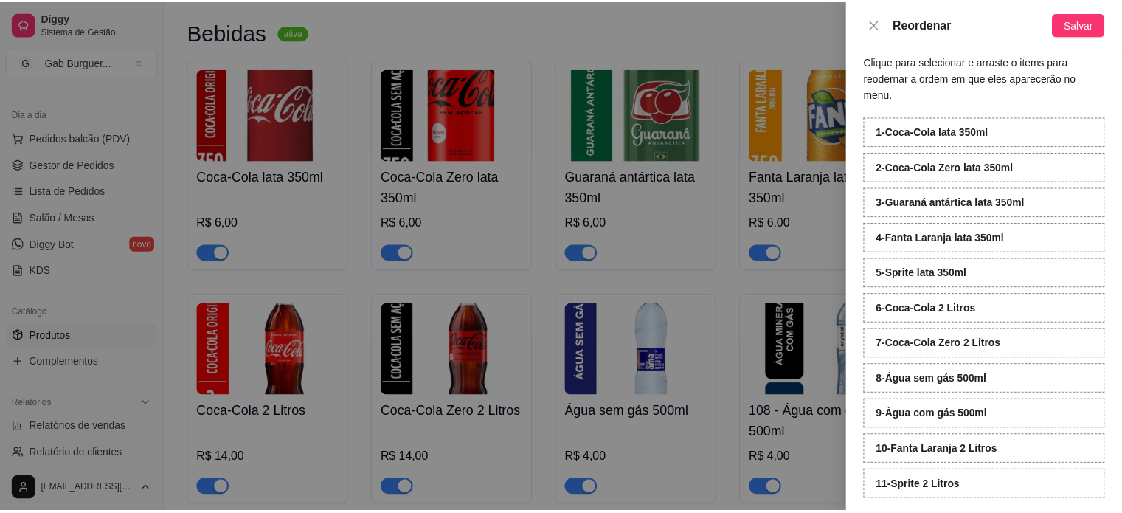
scroll to position [20, 0]
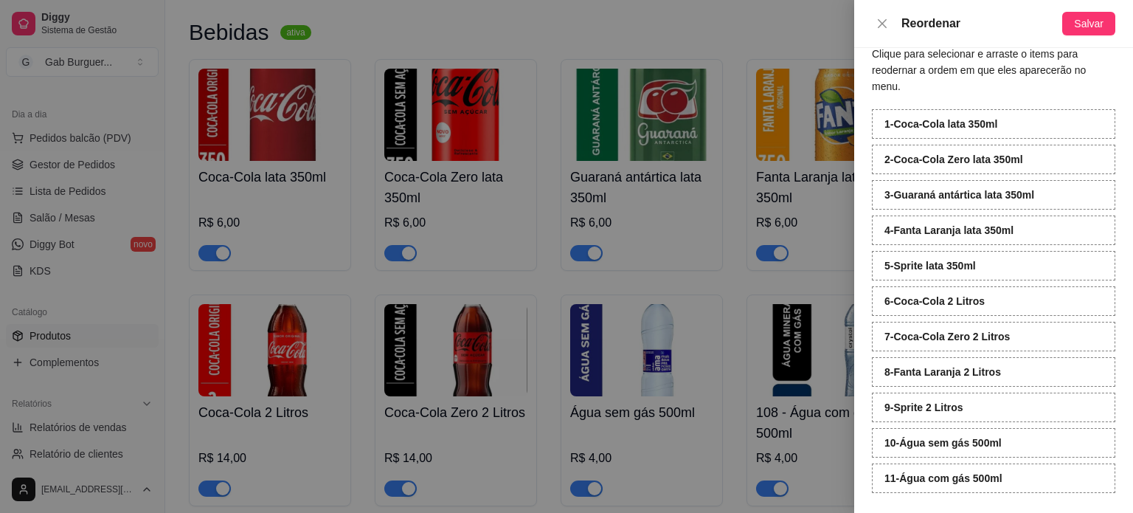
click at [1098, 8] on div "Reordenar Salvar" at bounding box center [993, 24] width 279 height 48
click at [1098, 32] on button "Salvar" at bounding box center [1088, 24] width 53 height 24
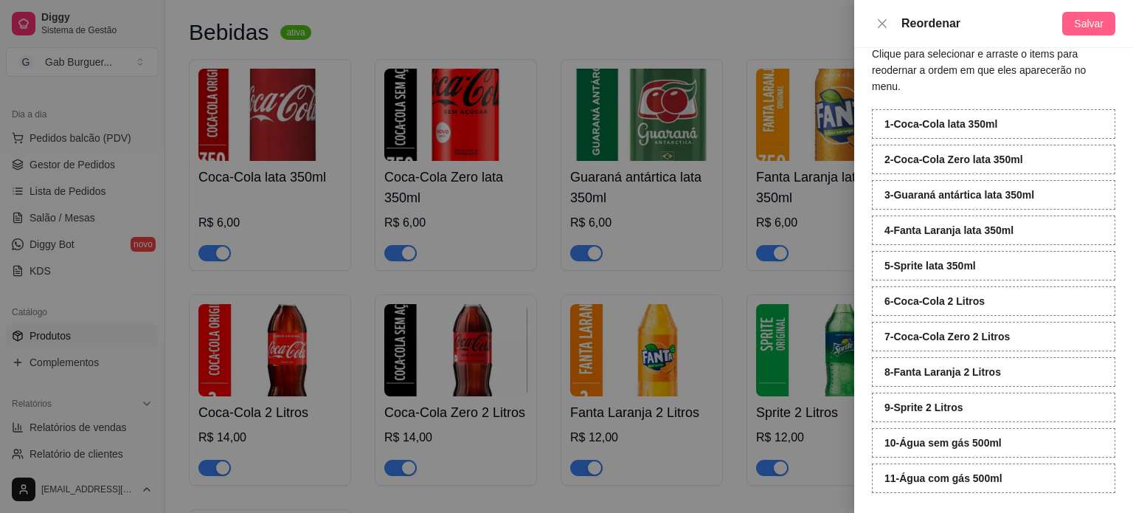
click at [1086, 23] on span "Salvar" at bounding box center [1089, 23] width 30 height 16
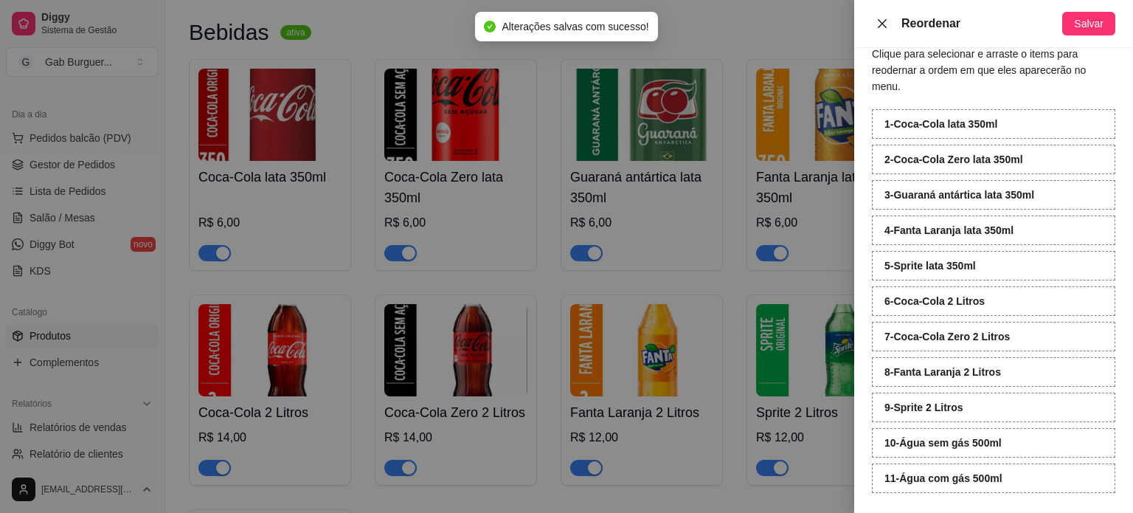
click at [886, 26] on icon "close" at bounding box center [882, 24] width 12 height 12
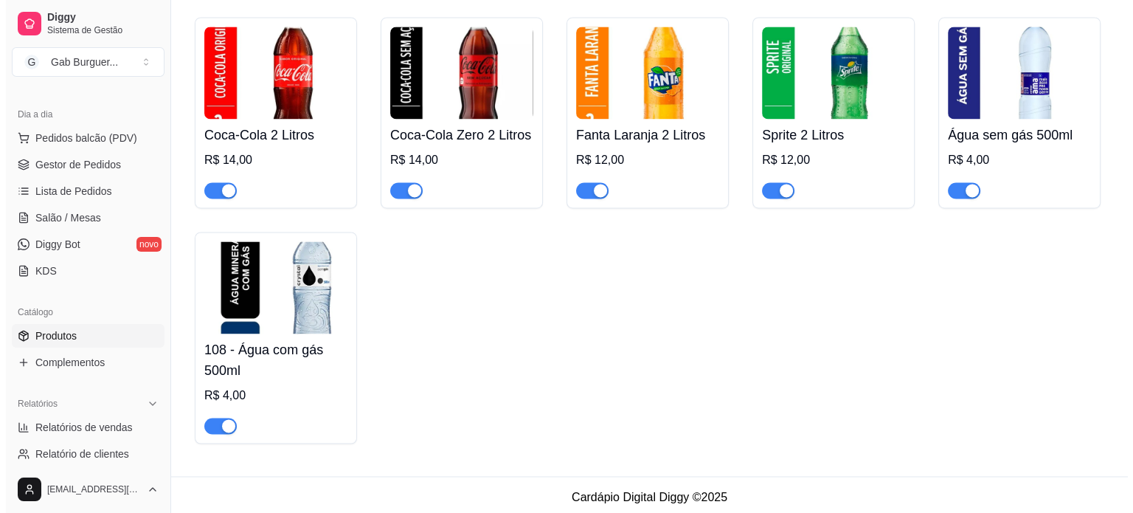
scroll to position [2275, 0]
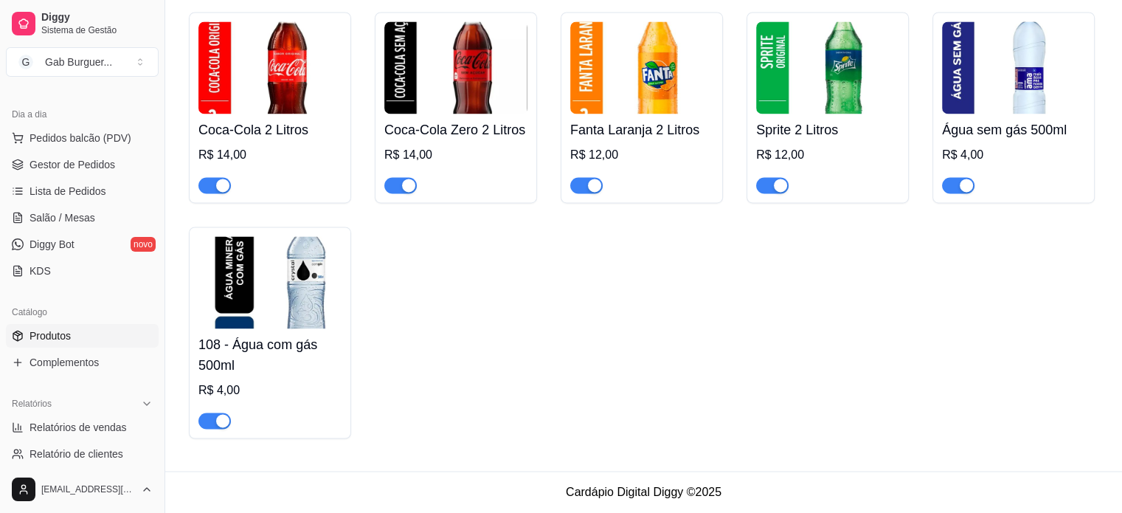
click at [1006, 85] on img at bounding box center [1013, 67] width 143 height 92
click at [238, 333] on div "108 - Água com gás 500ml R$ 4,00" at bounding box center [269, 378] width 143 height 100
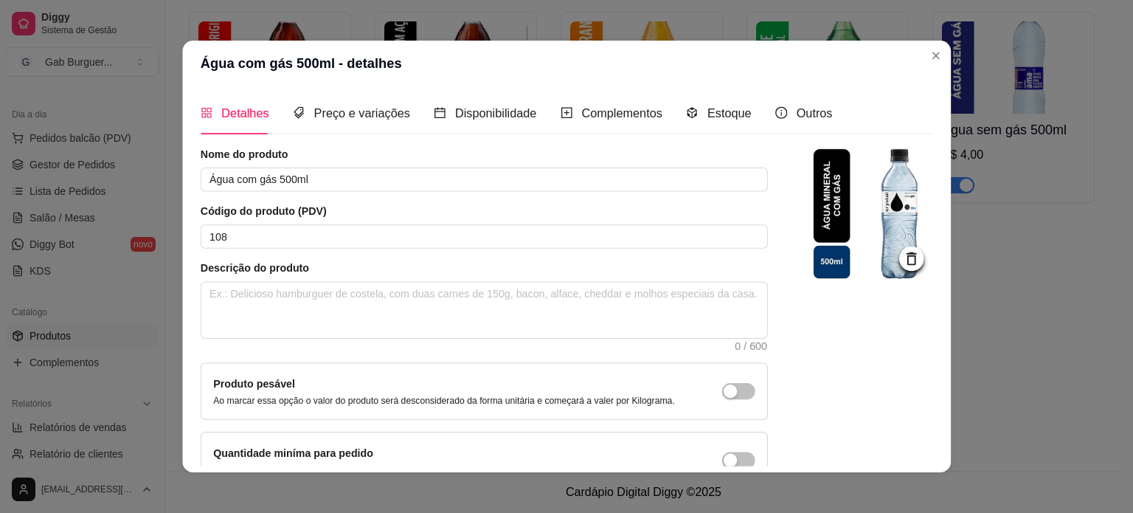
click at [238, 333] on textarea at bounding box center [484, 309] width 566 height 55
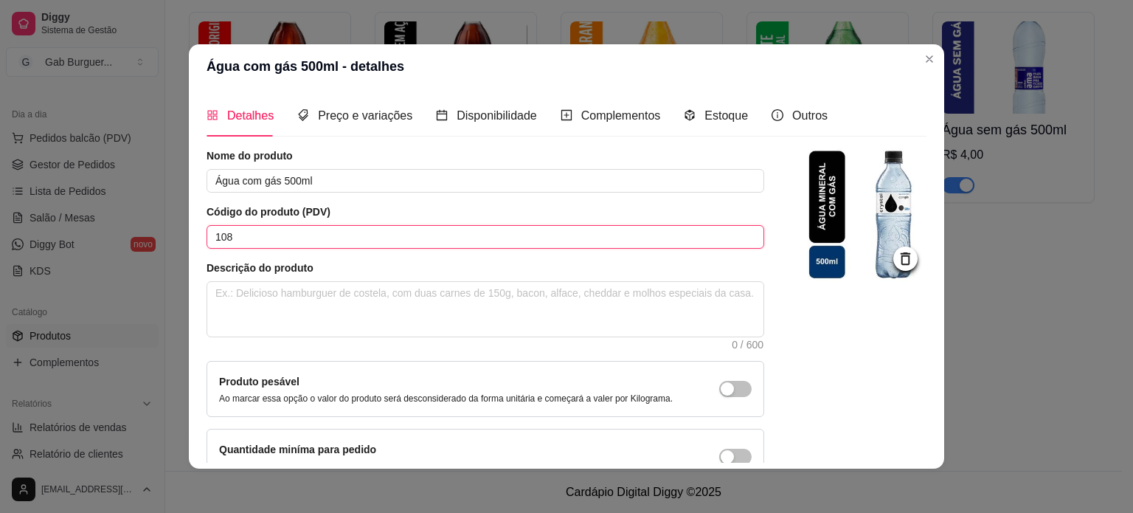
drag, startPoint x: 76, startPoint y: 232, endPoint x: 0, endPoint y: 202, distance: 81.8
click at [0, 202] on div "Água com gás 500ml - detalhes Detalhes Preço e variações Disponibilidade Comple…" at bounding box center [566, 256] width 1133 height 513
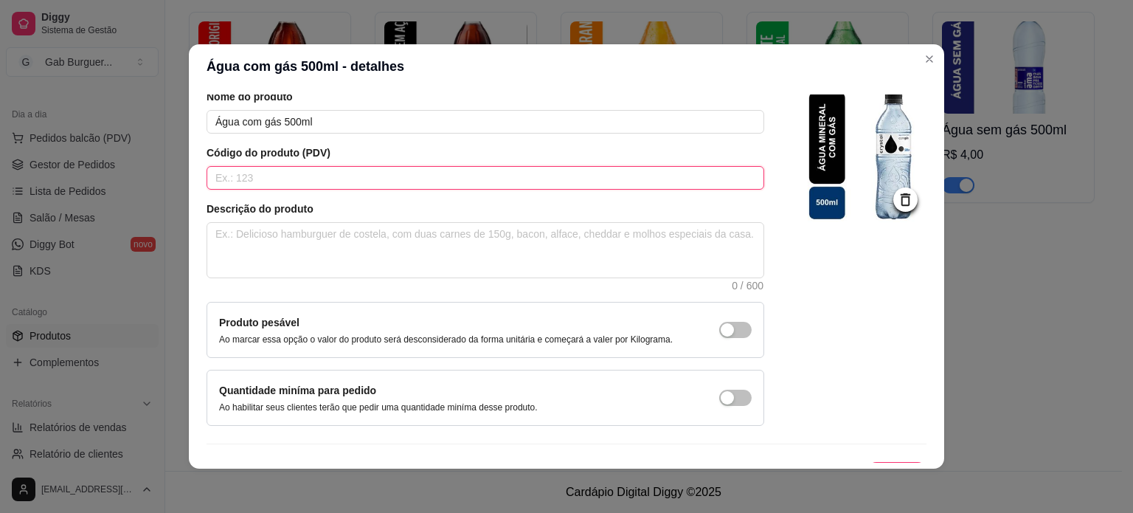
scroll to position [86, 0]
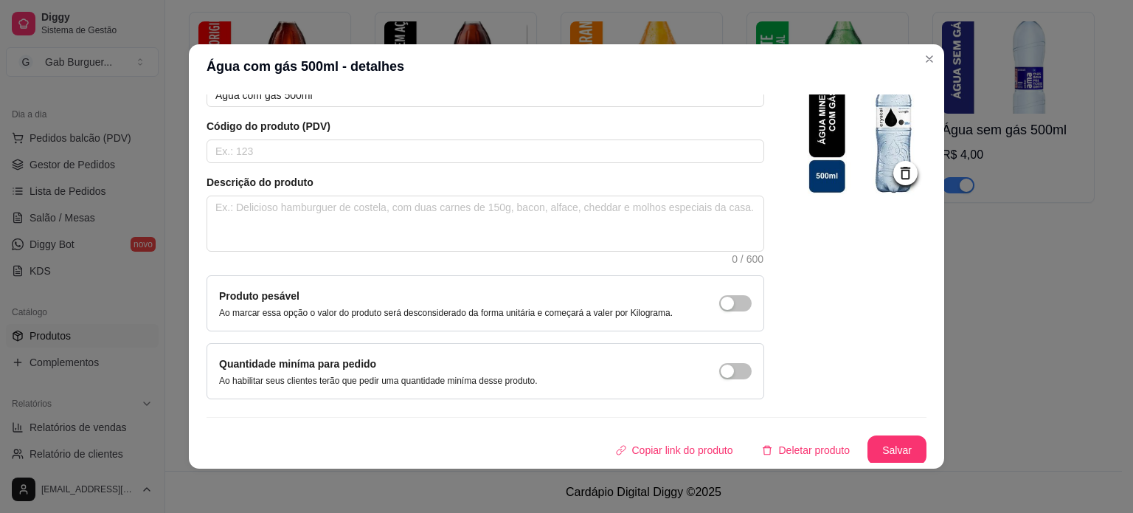
click at [870, 435] on button "Salvar" at bounding box center [896, 450] width 59 height 30
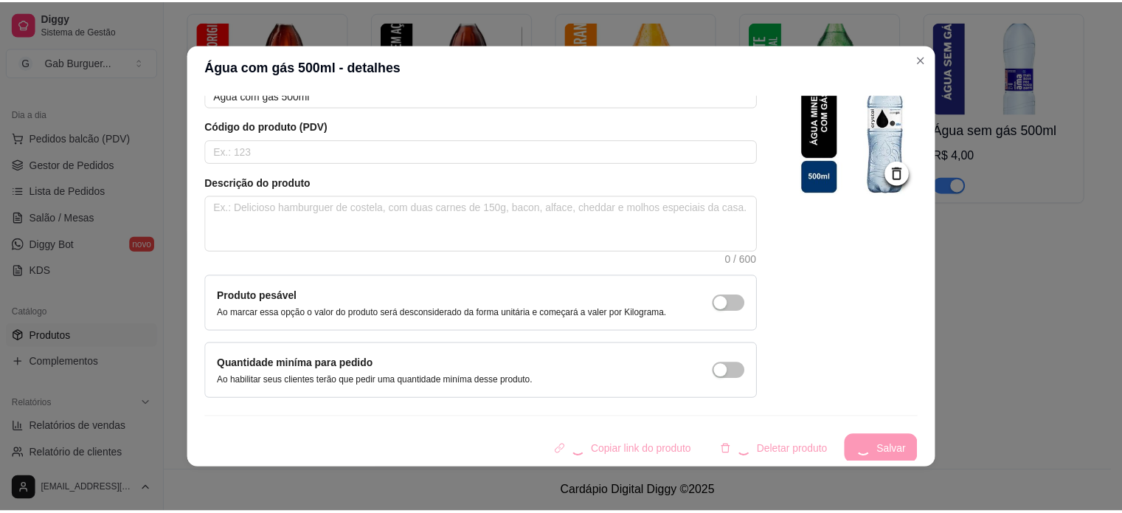
scroll to position [2255, 0]
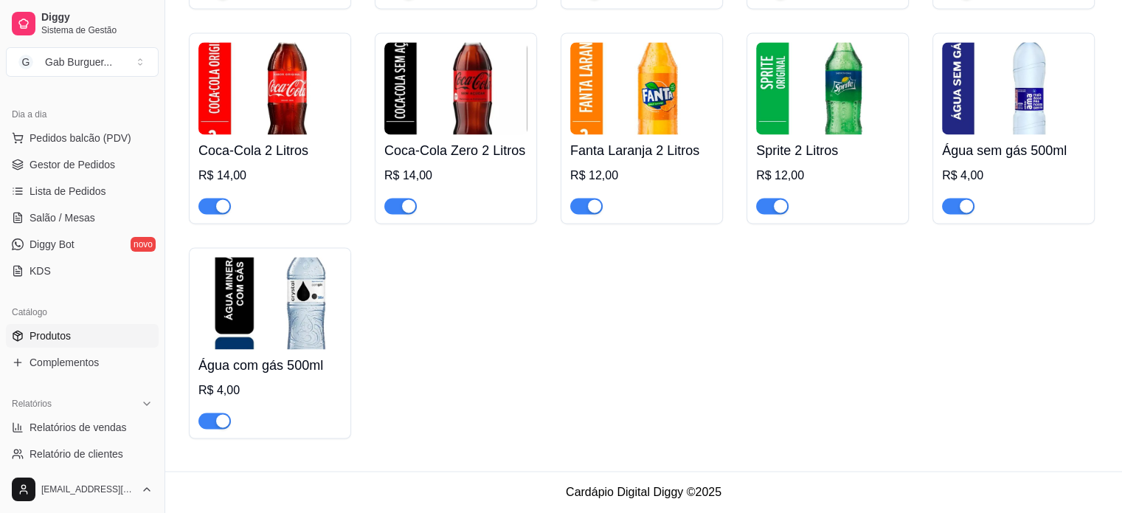
click at [1014, 424] on div "Coca-Cola lata 350ml R$ 6,00 Coca-Cola Zero lata 350ml R$ 6,00 Guaraná antártic…" at bounding box center [643, 117] width 909 height 641
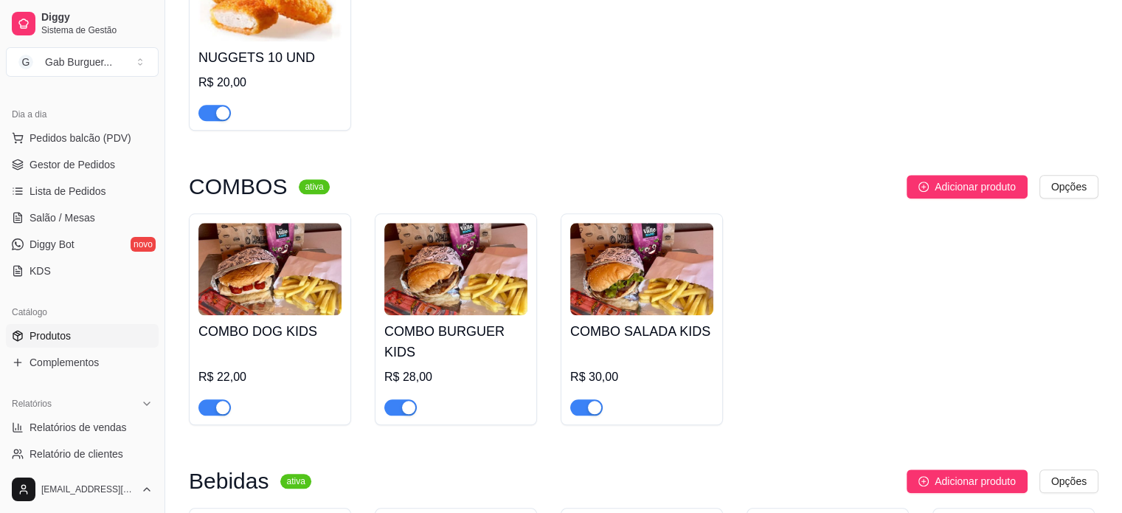
scroll to position [1443, 0]
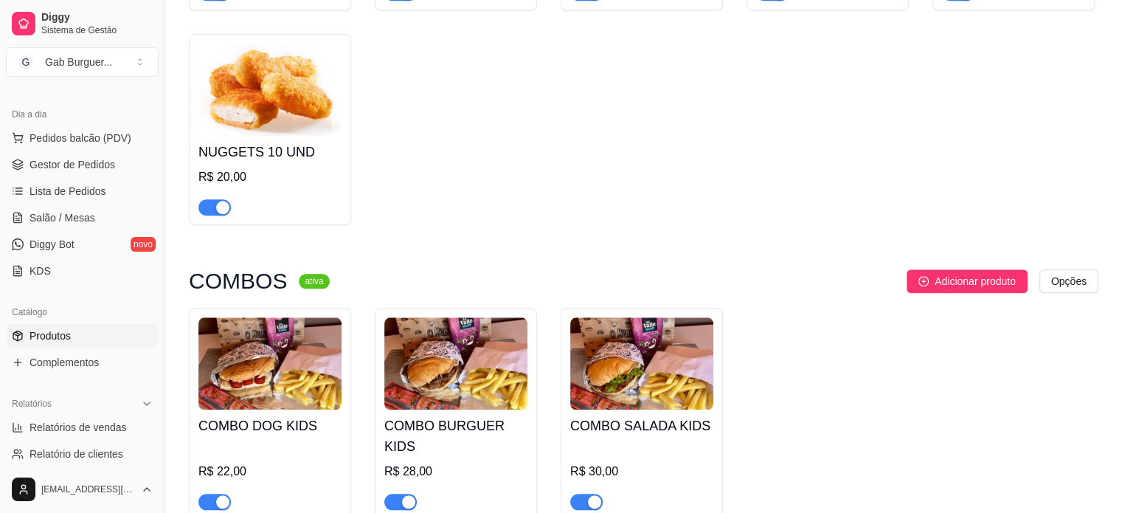
click at [758, 237] on div "PORCÕES ativa Adicionar produto Opções BATATA FRITA 150G R$ 10,00 BATATA FRITA …" at bounding box center [643, -1] width 909 height 479
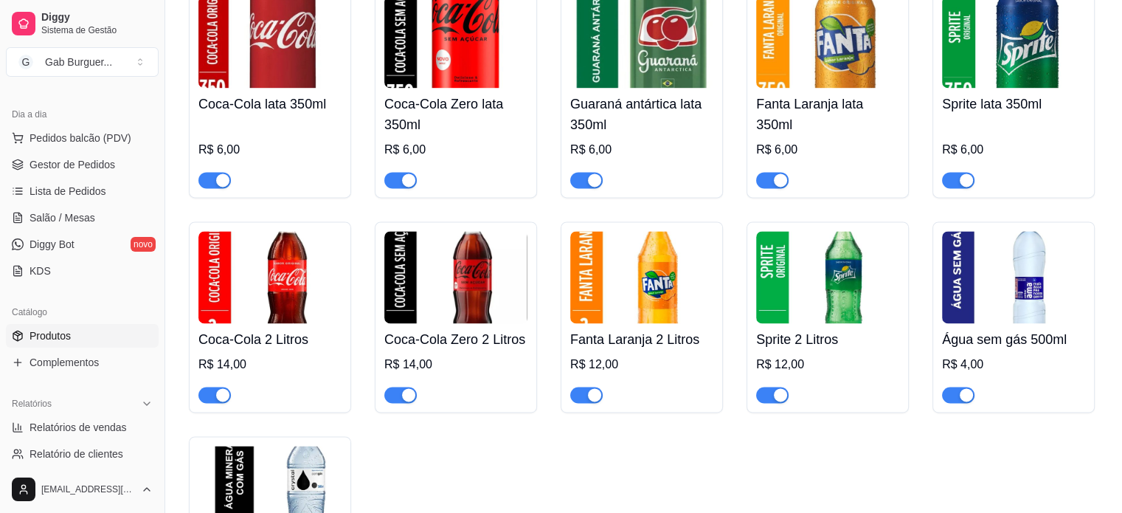
scroll to position [2181, 0]
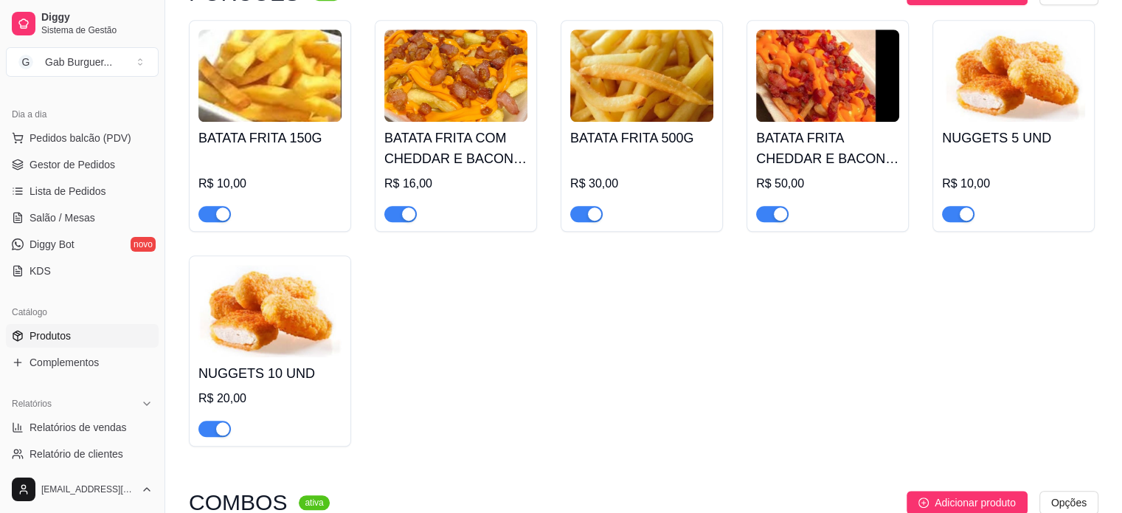
click at [422, 404] on div "BATATA FRITA 150G R$ 10,00 BATATA FRITA COM CHEDDAR E BACON 150G R$ 16,00 BATAT…" at bounding box center [643, 233] width 909 height 426
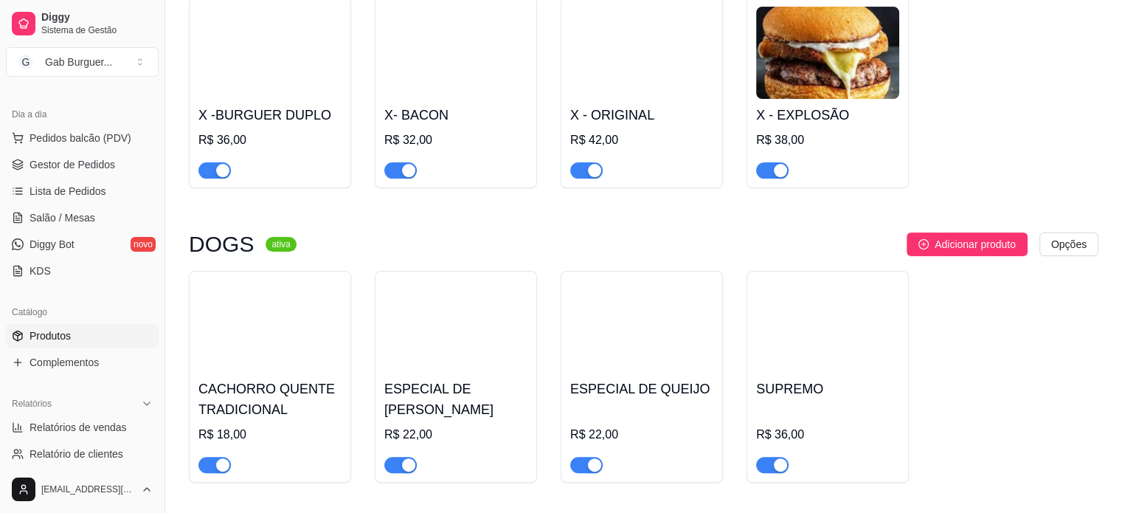
scroll to position [411, 0]
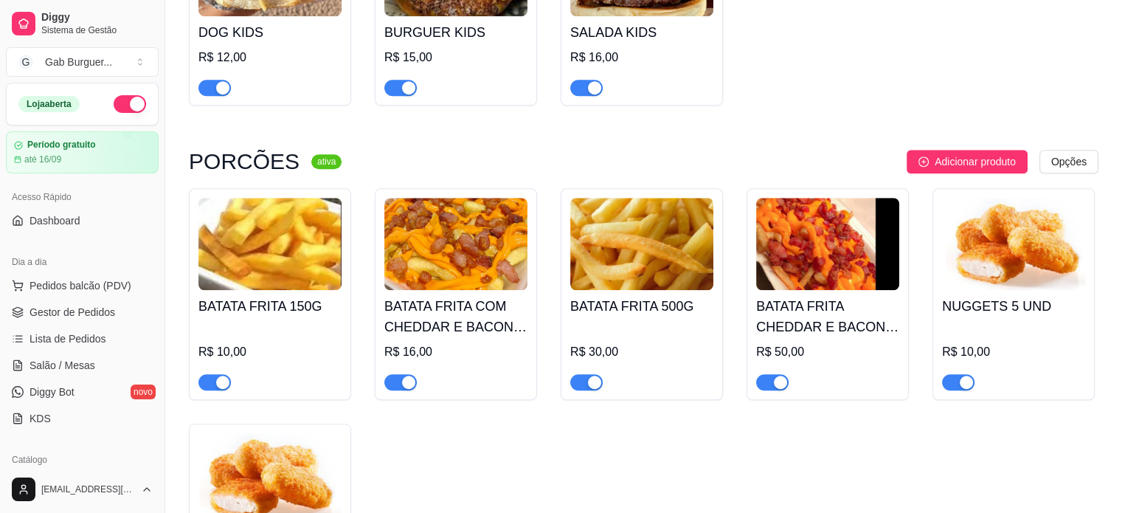
scroll to position [221, 0]
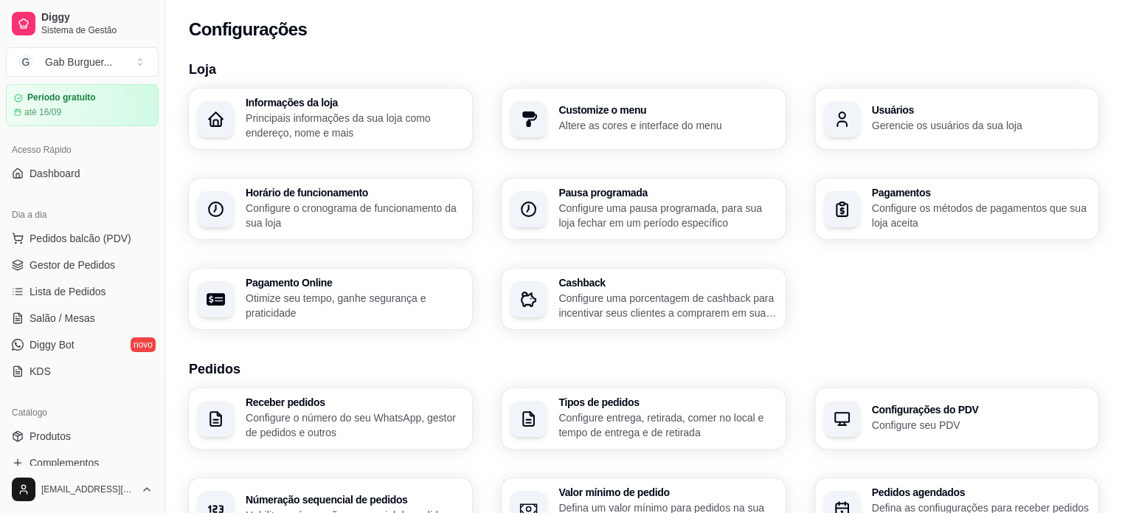
scroll to position [148, 0]
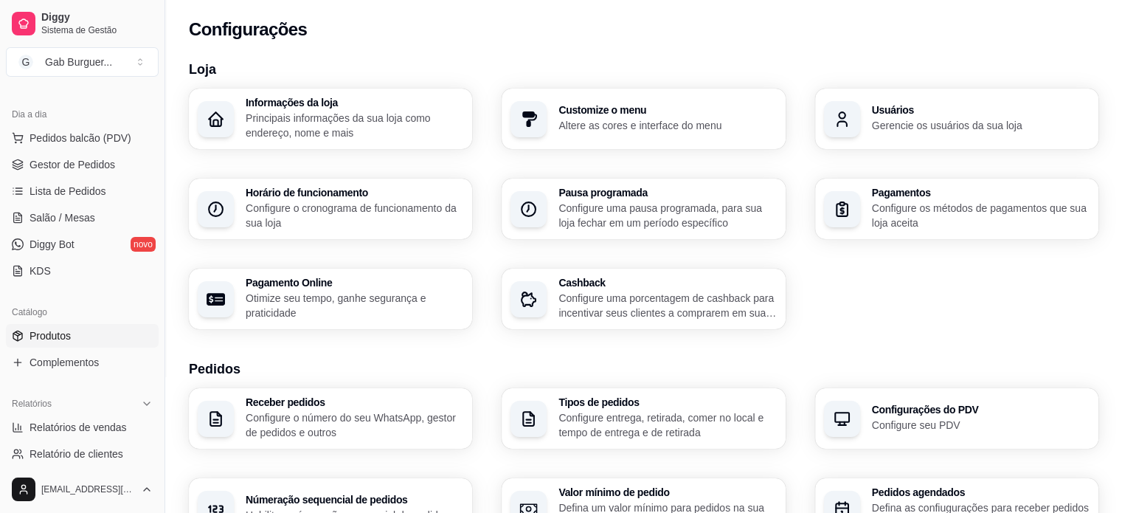
click at [72, 336] on link "Produtos" at bounding box center [82, 336] width 153 height 24
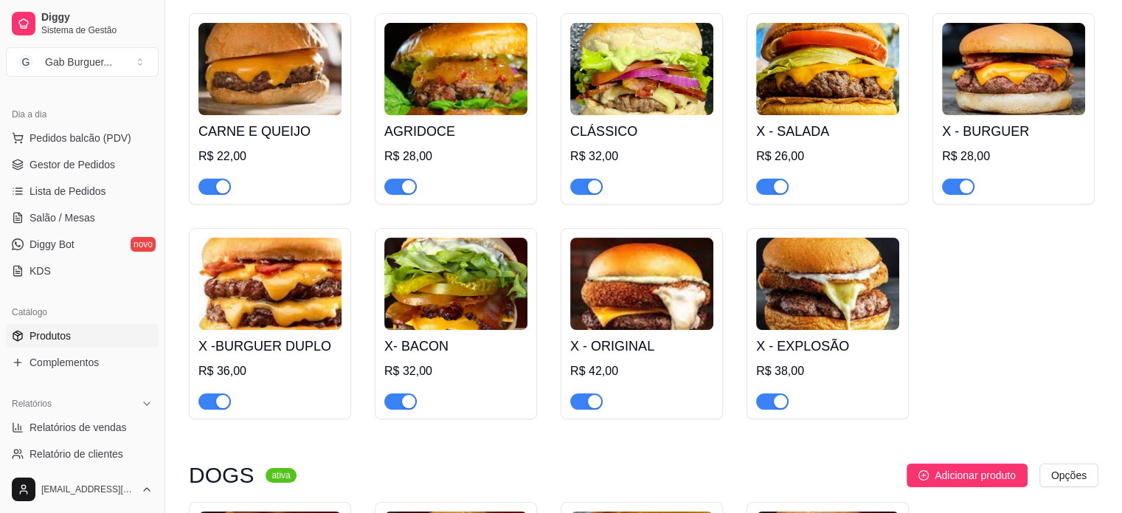
scroll to position [148, 0]
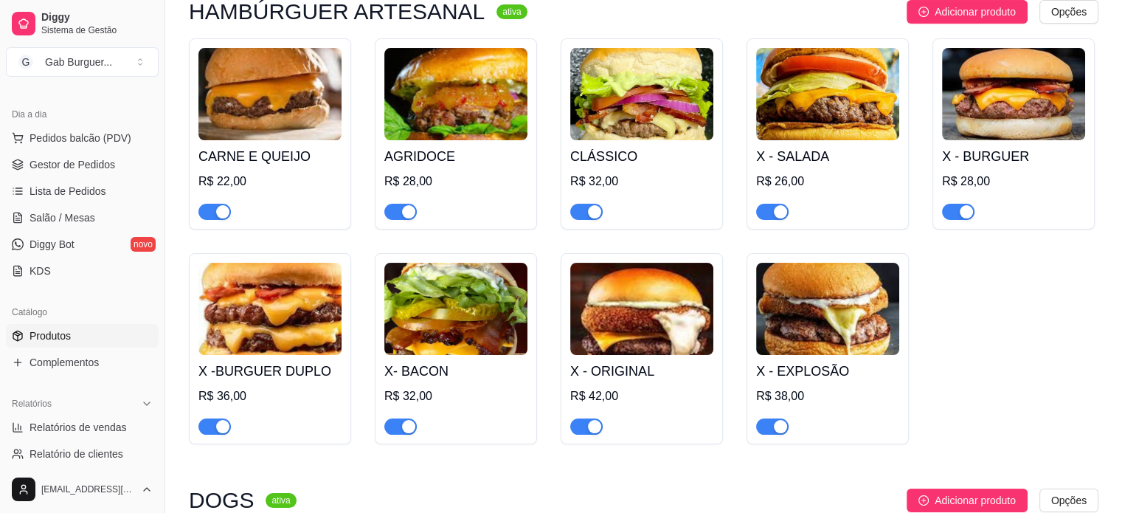
click at [763, 77] on img at bounding box center [827, 94] width 143 height 92
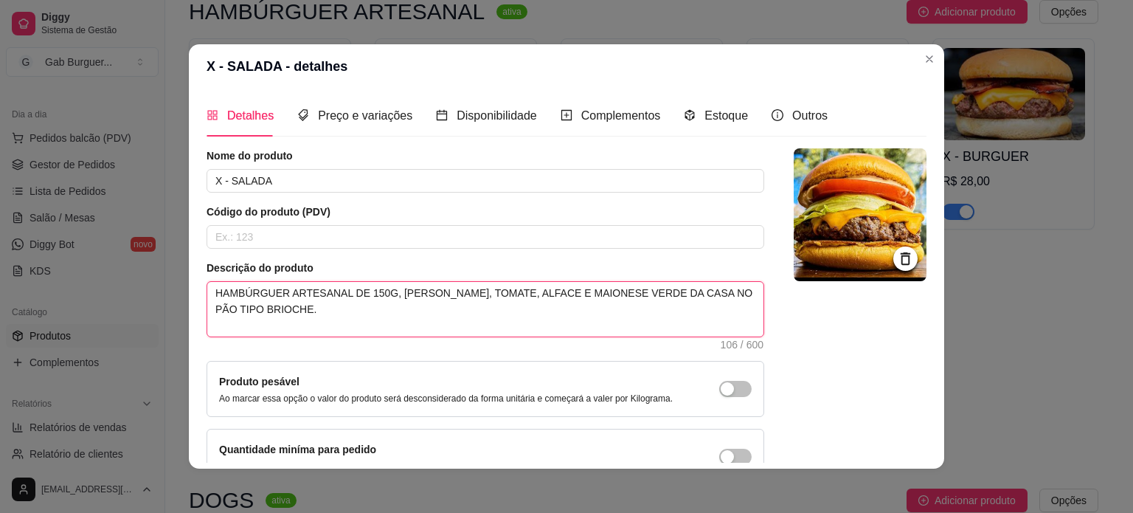
drag, startPoint x: 266, startPoint y: 302, endPoint x: 177, endPoint y: 280, distance: 91.9
click at [177, 280] on div "X - SALADA - detalhes Detalhes Preço e variações Disponibilidade Complementos E…" at bounding box center [566, 256] width 1133 height 513
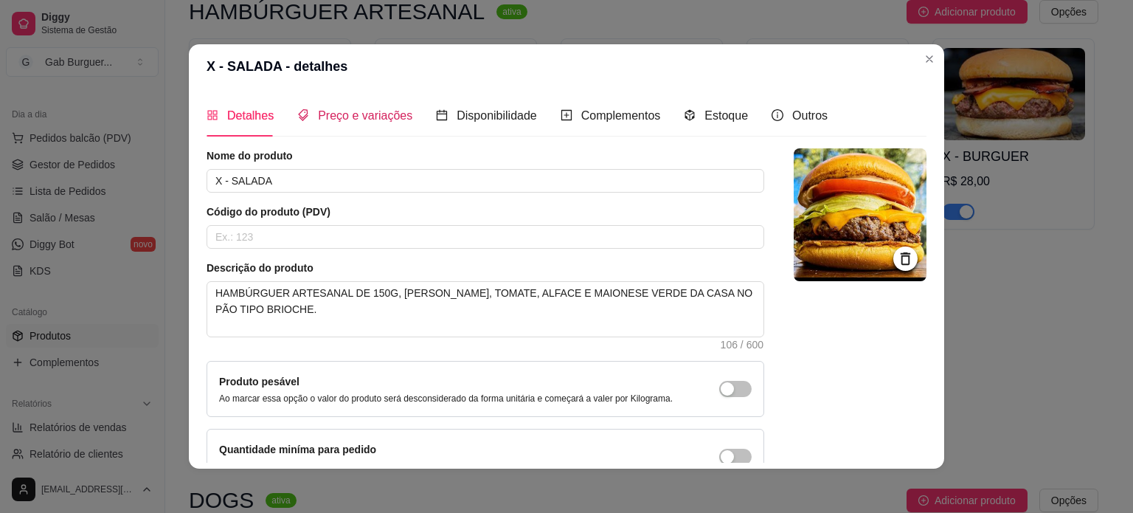
click at [323, 114] on span "Preço e variações" at bounding box center [365, 115] width 94 height 13
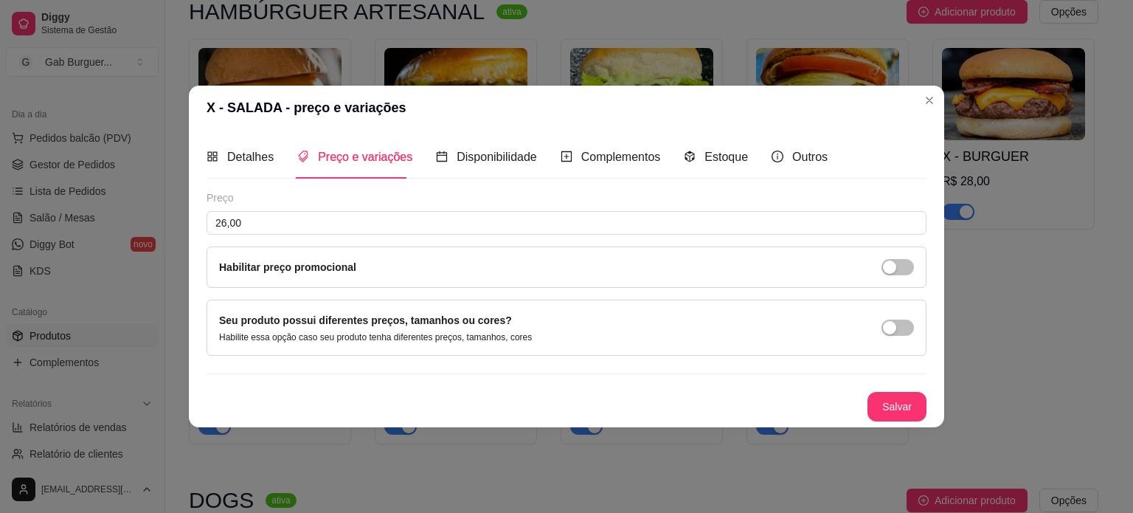
click at [279, 158] on div "Detalhes Preço e variações Disponibilidade Complementos Estoque Outros" at bounding box center [517, 157] width 621 height 42
click at [255, 162] on span "Detalhes" at bounding box center [250, 156] width 46 height 13
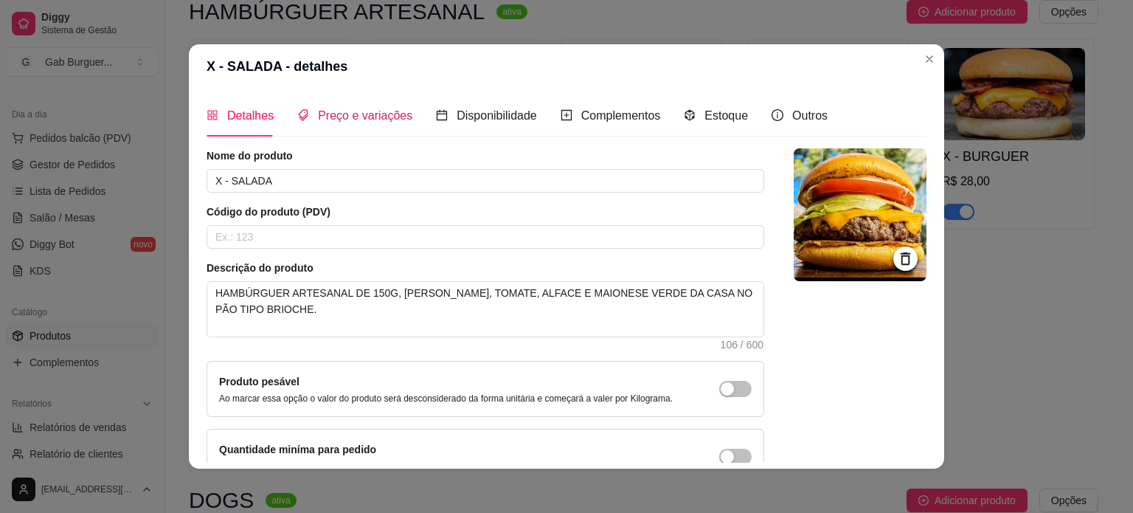
click at [327, 120] on span "Preço e variações" at bounding box center [365, 115] width 94 height 13
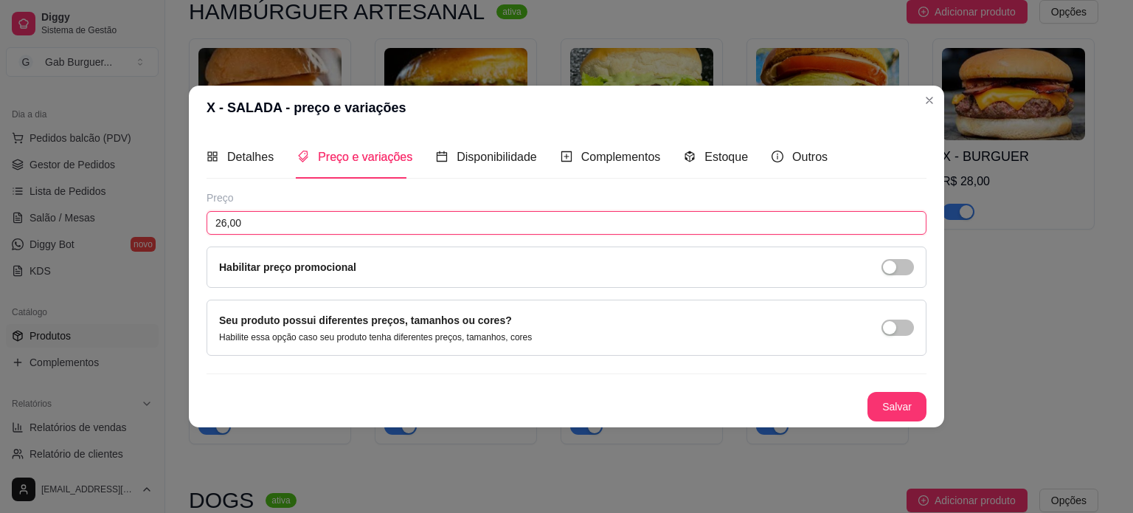
drag, startPoint x: 105, startPoint y: 206, endPoint x: 46, endPoint y: 196, distance: 59.8
click at [46, 196] on div "X - SALADA - preço e variações Detalhes Preço e variações Disponibilidade Compl…" at bounding box center [566, 256] width 1133 height 513
type input "28,00"
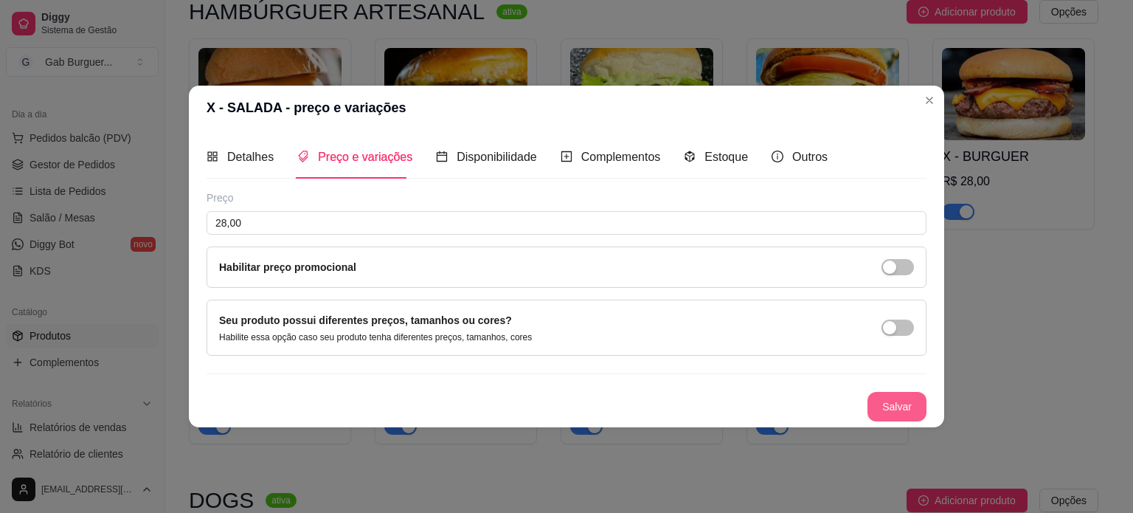
click at [870, 392] on button "Salvar" at bounding box center [896, 407] width 59 height 30
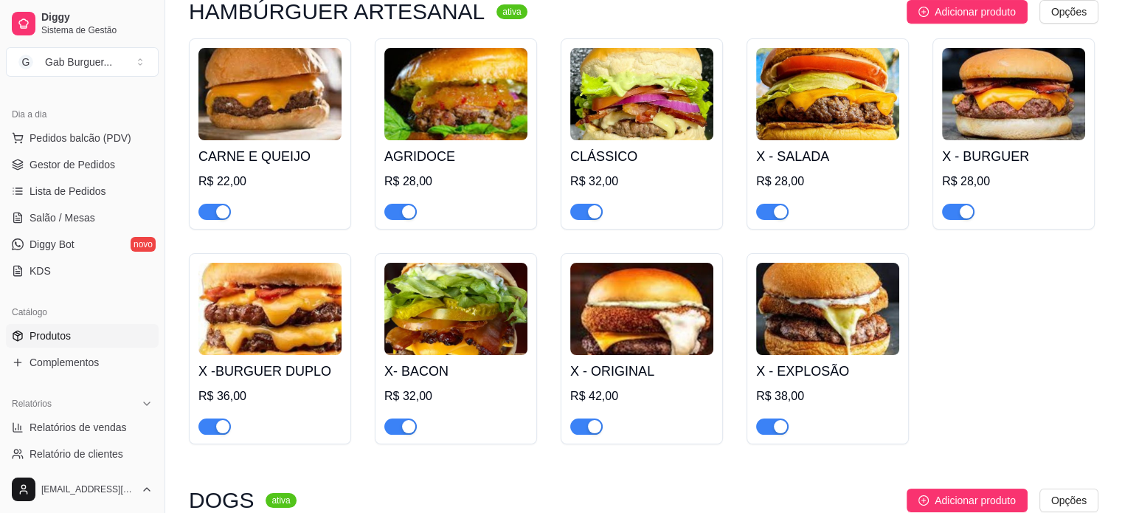
click at [626, 105] on img at bounding box center [641, 94] width 143 height 92
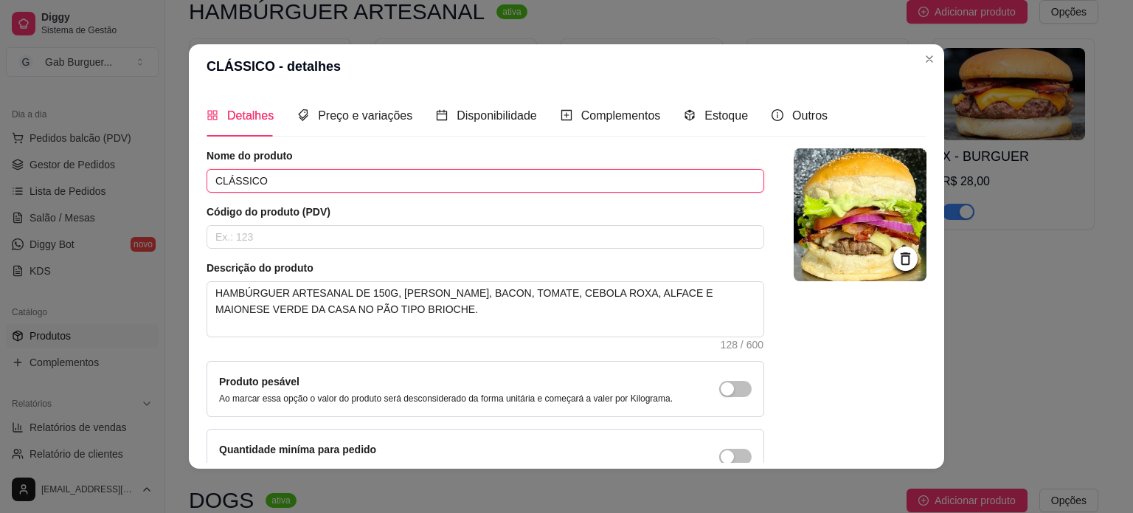
drag, startPoint x: 264, startPoint y: 190, endPoint x: 165, endPoint y: 188, distance: 98.8
click at [165, 188] on div "CLÁSSICO - detalhes Detalhes Preço e variações Disponibilidade Complementos Est…" at bounding box center [566, 256] width 1133 height 513
click at [342, 126] on div "Preço e variações" at bounding box center [354, 115] width 115 height 42
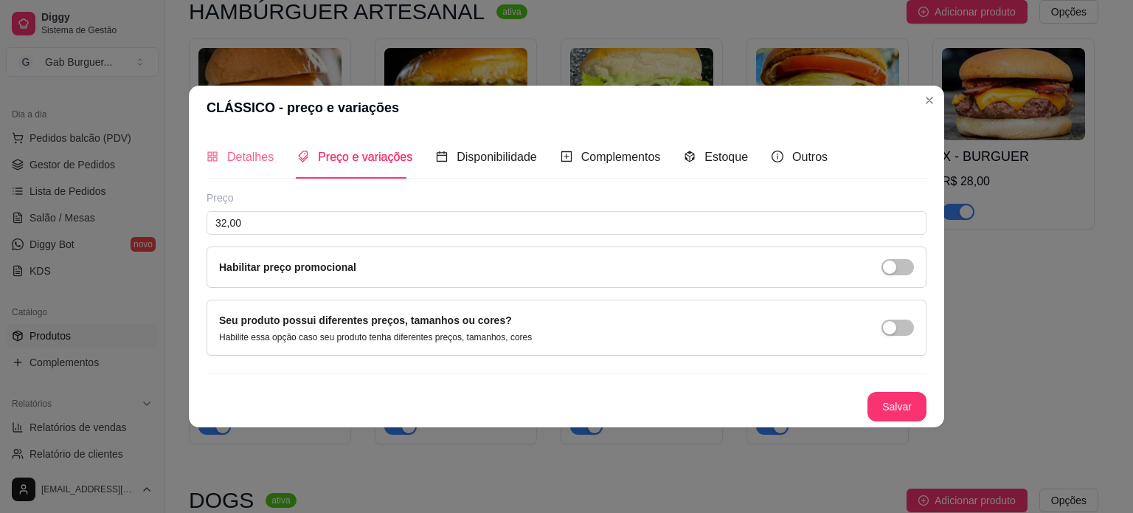
click at [240, 144] on div "Detalhes" at bounding box center [240, 157] width 67 height 42
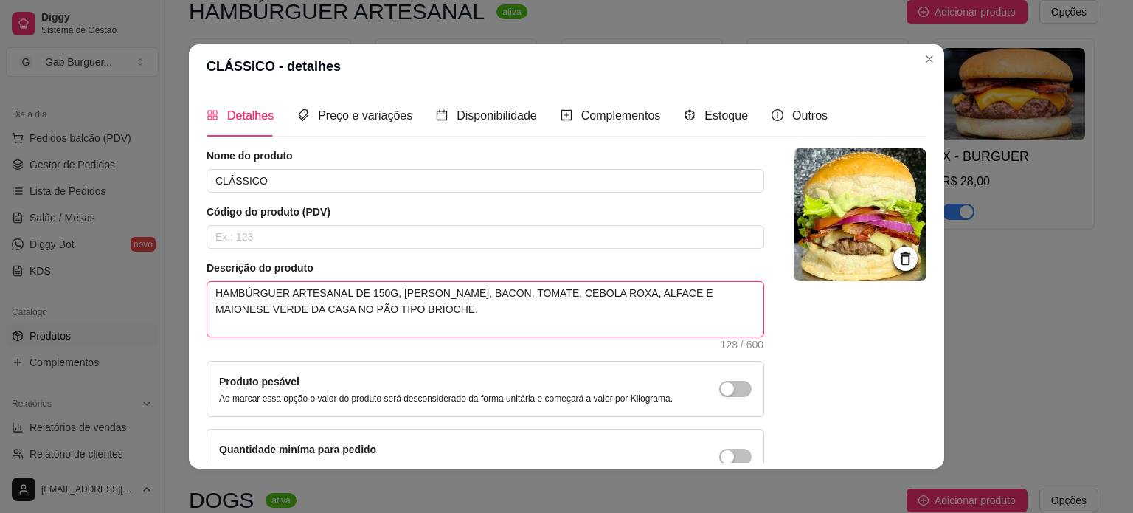
drag, startPoint x: 391, startPoint y: 311, endPoint x: 177, endPoint y: 280, distance: 216.1
click at [177, 280] on div "CLÁSSICO - detalhes Detalhes Preço e variações Disponibilidade Complementos Est…" at bounding box center [566, 256] width 1133 height 513
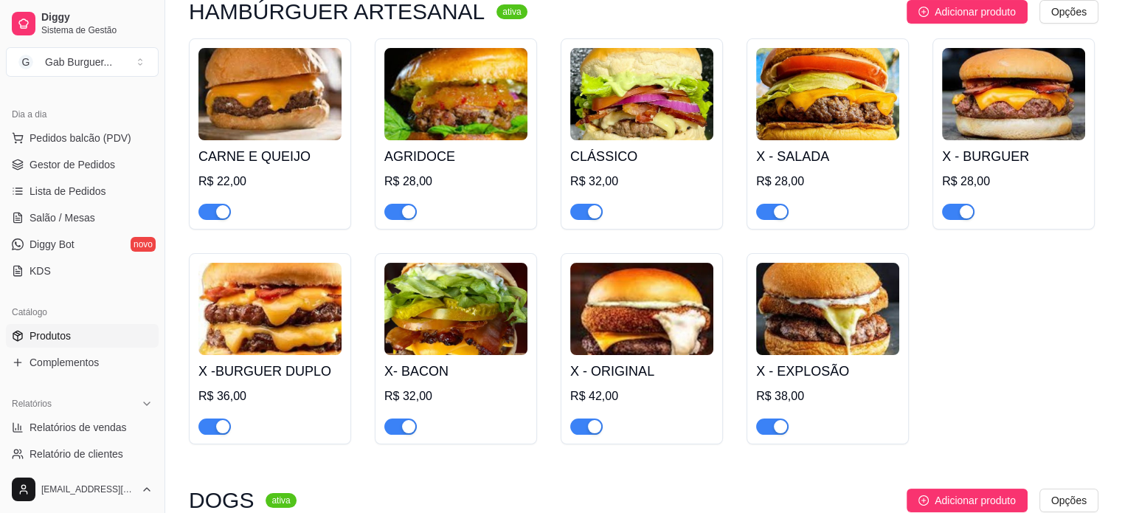
click at [464, 361] on h4 "X- BACON" at bounding box center [455, 371] width 143 height 21
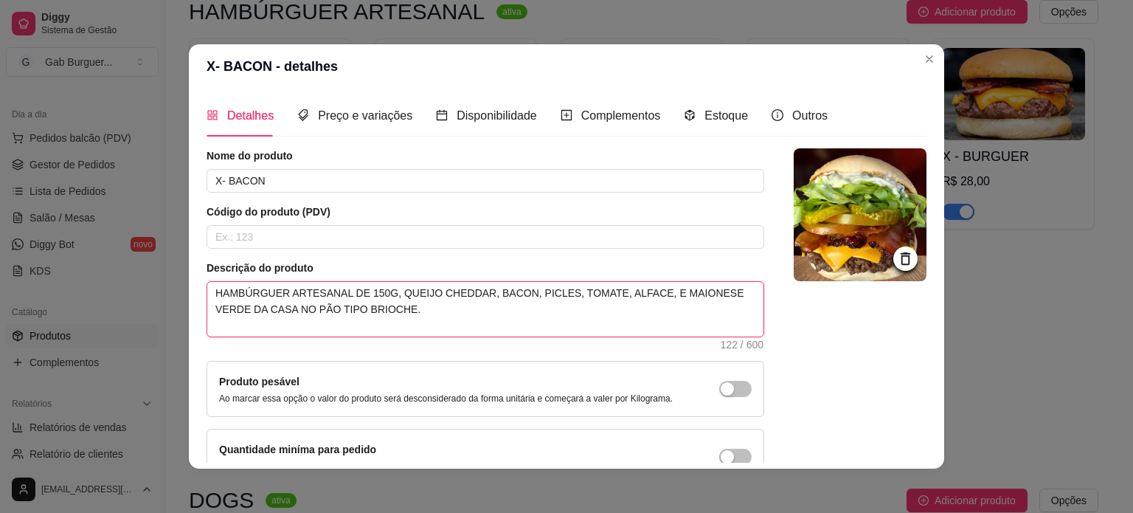
drag, startPoint x: 370, startPoint y: 303, endPoint x: 91, endPoint y: 260, distance: 281.4
click at [91, 260] on div "X- BACON - detalhes Detalhes Preço e variações Disponibilidade Complementos Est…" at bounding box center [566, 256] width 1133 height 513
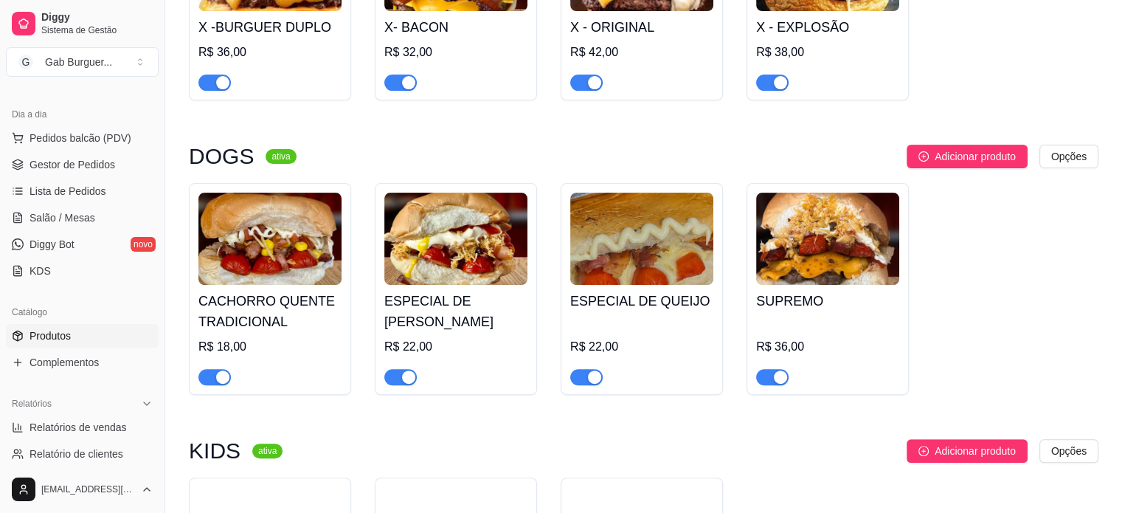
scroll to position [516, 0]
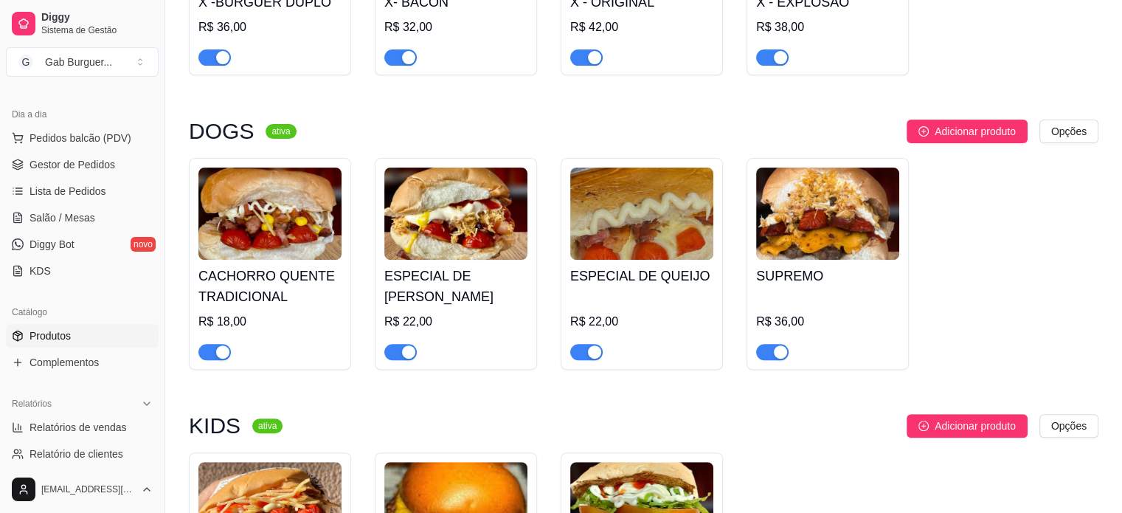
click at [460, 233] on img at bounding box center [455, 213] width 143 height 92
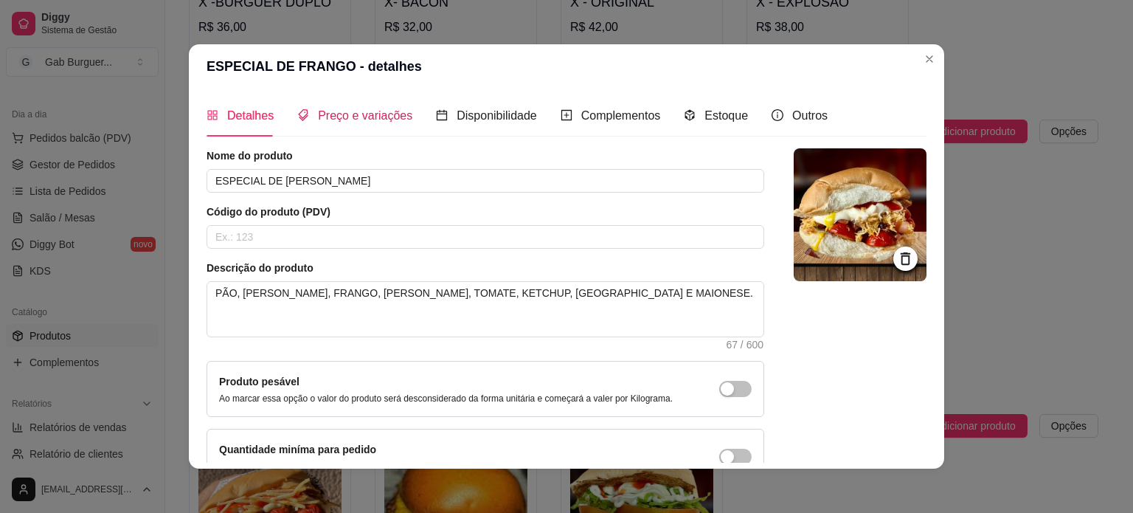
click at [318, 114] on span "Preço e variações" at bounding box center [365, 115] width 94 height 13
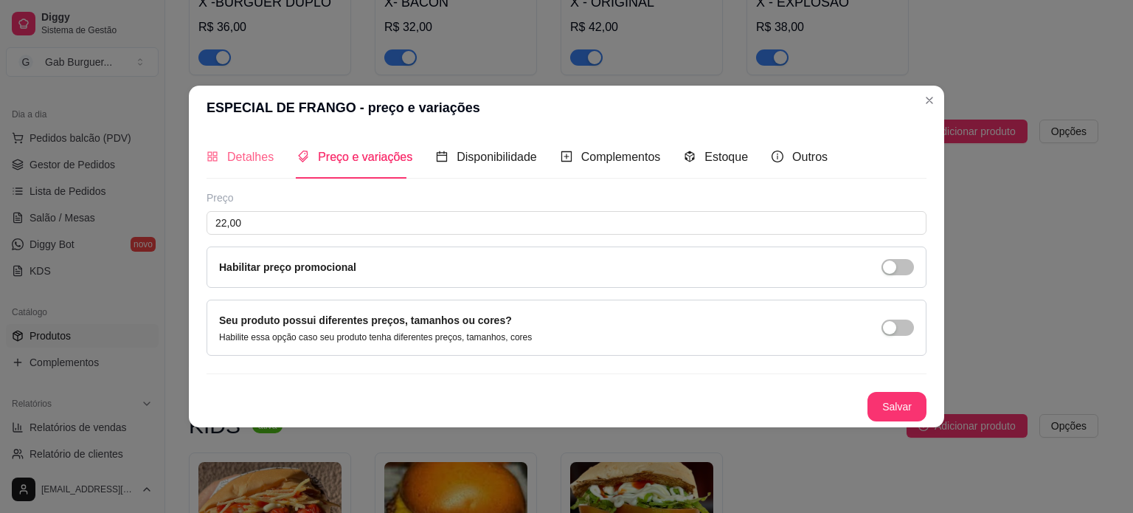
click at [244, 144] on div "Detalhes" at bounding box center [240, 157] width 67 height 42
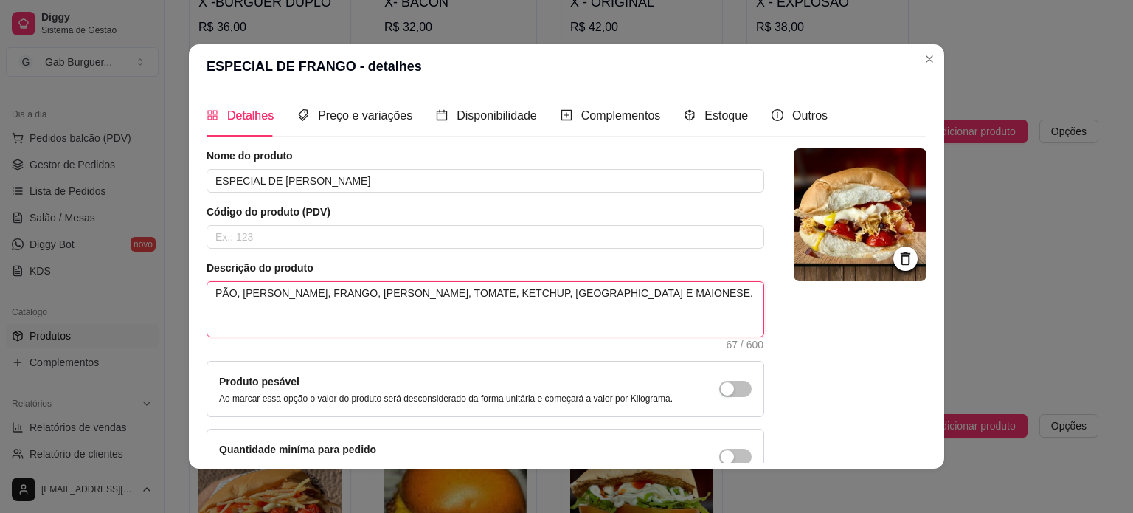
drag, startPoint x: 611, startPoint y: 287, endPoint x: 126, endPoint y: 295, distance: 484.7
click at [126, 295] on div "ESPECIAL DE FRANGO - detalhes Detalhes Preço e variações Disponibilidade Comple…" at bounding box center [566, 256] width 1133 height 513
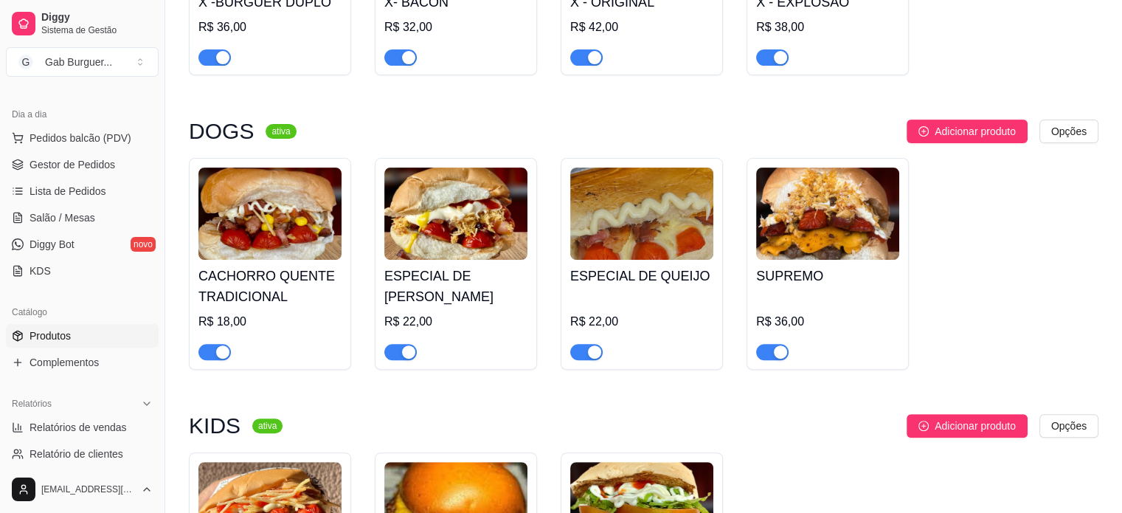
click at [252, 274] on h4 "CACHORRO QUENTE TRADICIONAL" at bounding box center [269, 286] width 143 height 41
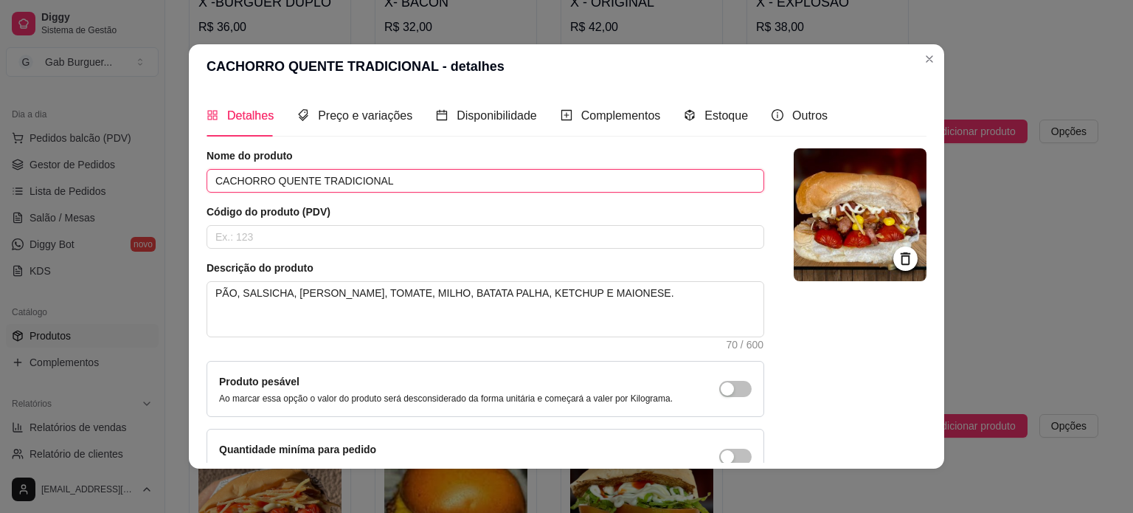
drag, startPoint x: 381, startPoint y: 185, endPoint x: 131, endPoint y: 158, distance: 251.5
click at [131, 158] on div "CACHORRO QUENTE TRADICIONAL - detalhes Detalhes Preço e variações Disponibilida…" at bounding box center [566, 256] width 1133 height 513
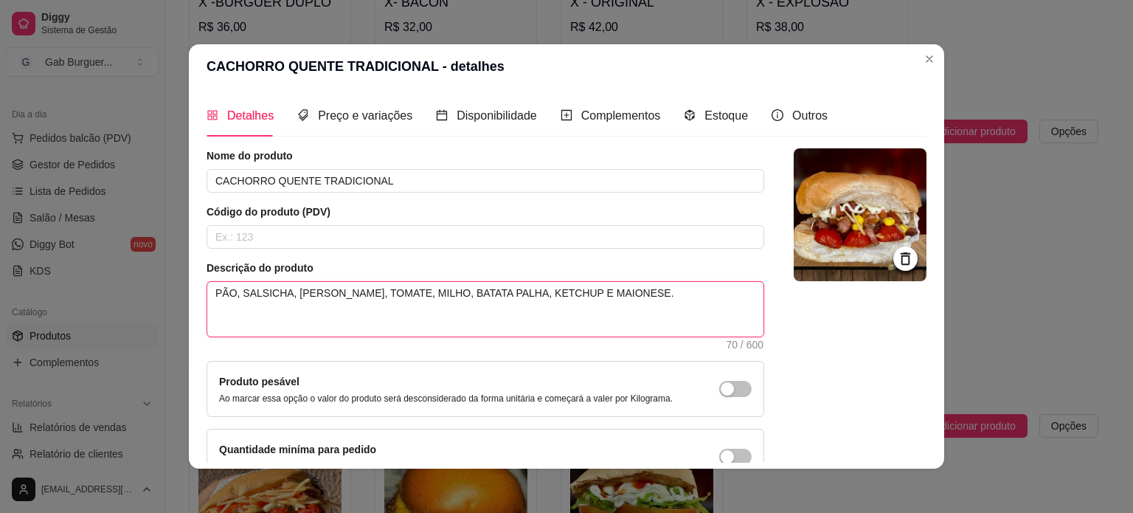
drag, startPoint x: 613, startPoint y: 297, endPoint x: 164, endPoint y: 301, distance: 448.5
click at [164, 301] on div "CACHORRO QUENTE TRADICIONAL - detalhes Detalhes Preço e variações Disponibilida…" at bounding box center [566, 256] width 1133 height 513
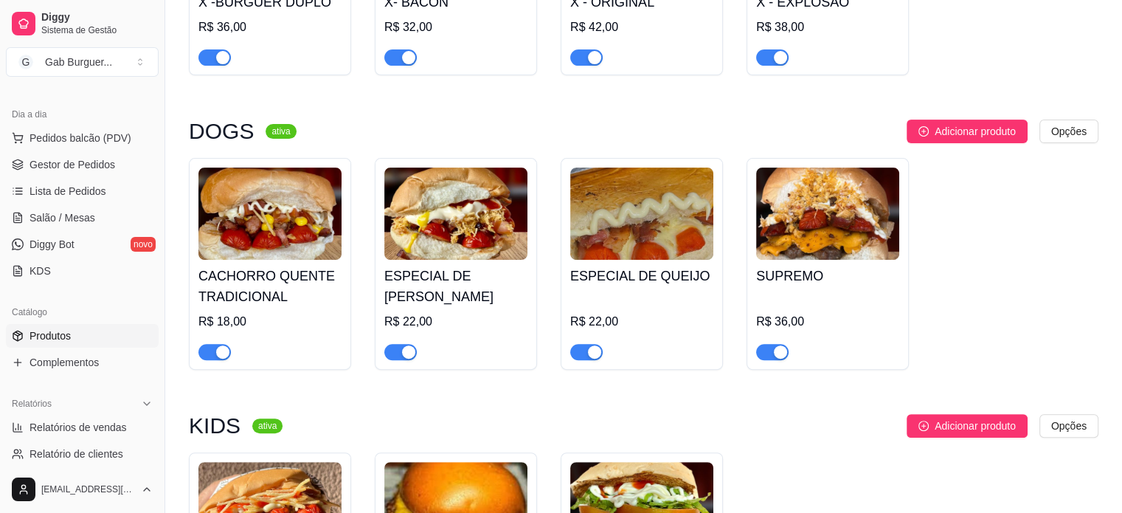
click at [811, 223] on img at bounding box center [827, 213] width 143 height 92
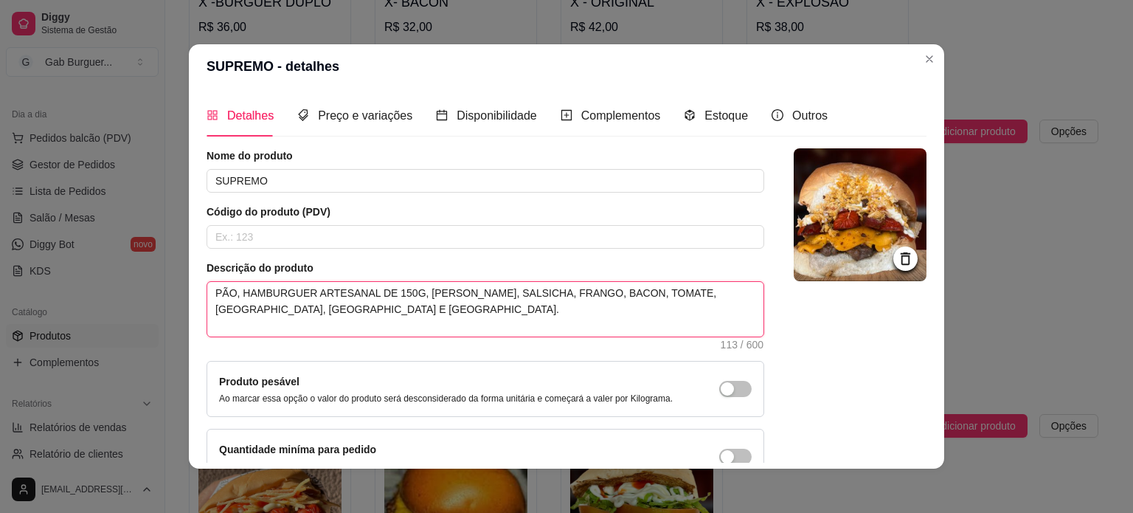
drag, startPoint x: 345, startPoint y: 321, endPoint x: 138, endPoint y: 256, distance: 217.2
click at [138, 256] on div "SUPREMO - detalhes Detalhes Preço e variações Disponibilidade Complementos Esto…" at bounding box center [566, 256] width 1133 height 513
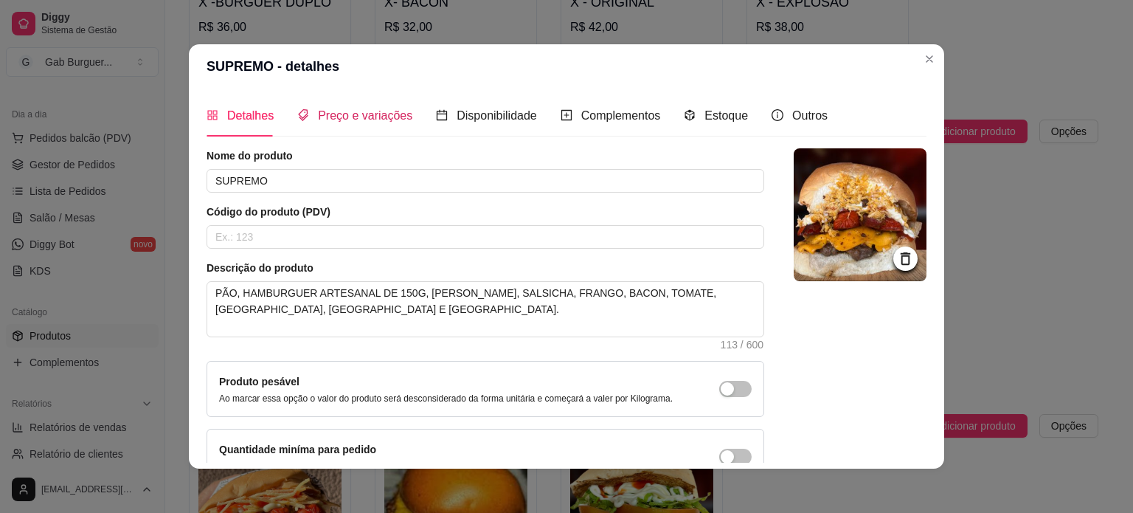
click at [348, 120] on span "Preço e variações" at bounding box center [365, 115] width 94 height 13
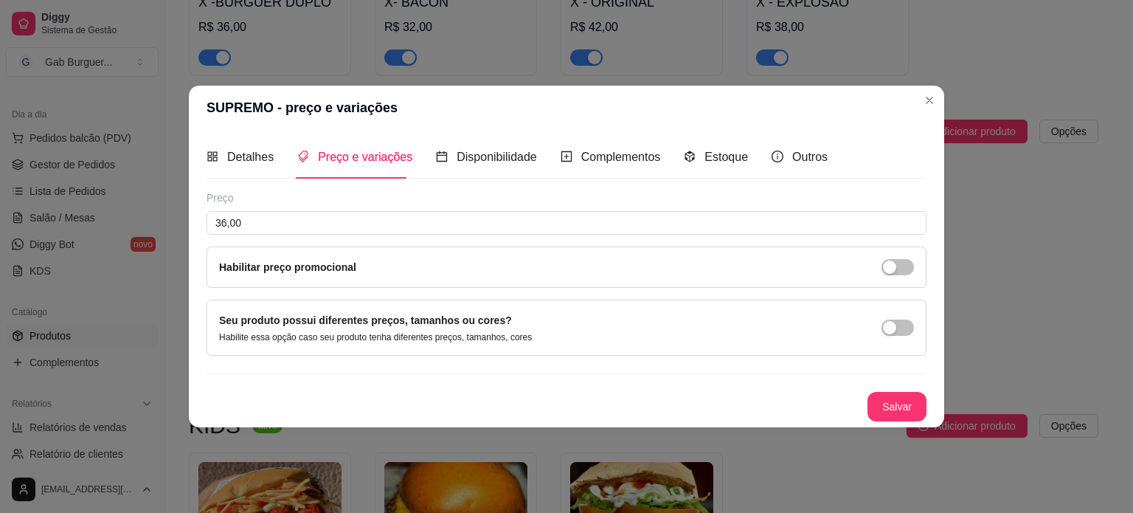
click at [246, 179] on div "Detalhes Preço e variações Disponibilidade Complementos Estoque Outros Nome do …" at bounding box center [567, 278] width 720 height 285
click at [248, 168] on div "Detalhes" at bounding box center [240, 157] width 67 height 42
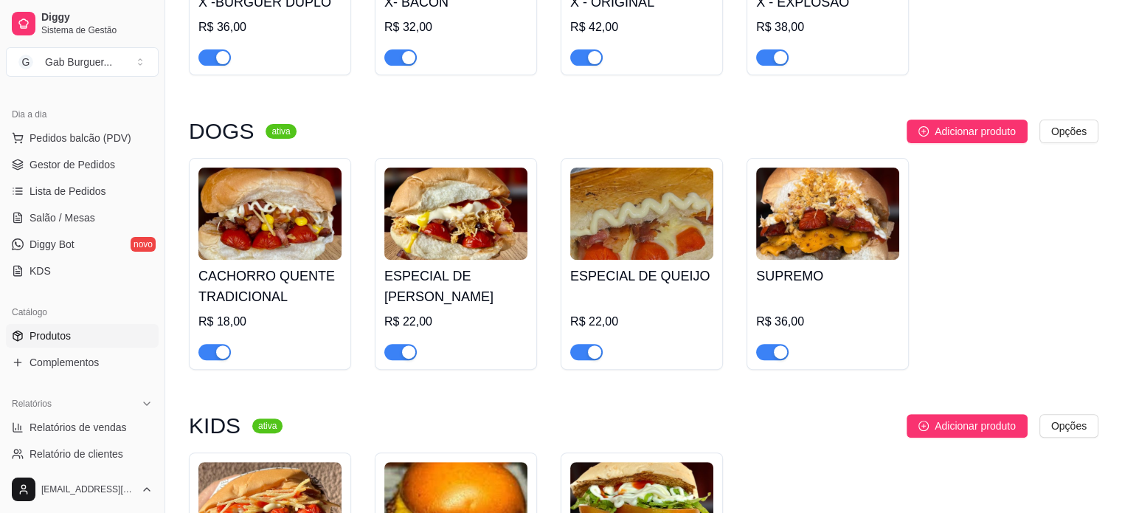
click at [645, 238] on img at bounding box center [641, 213] width 143 height 92
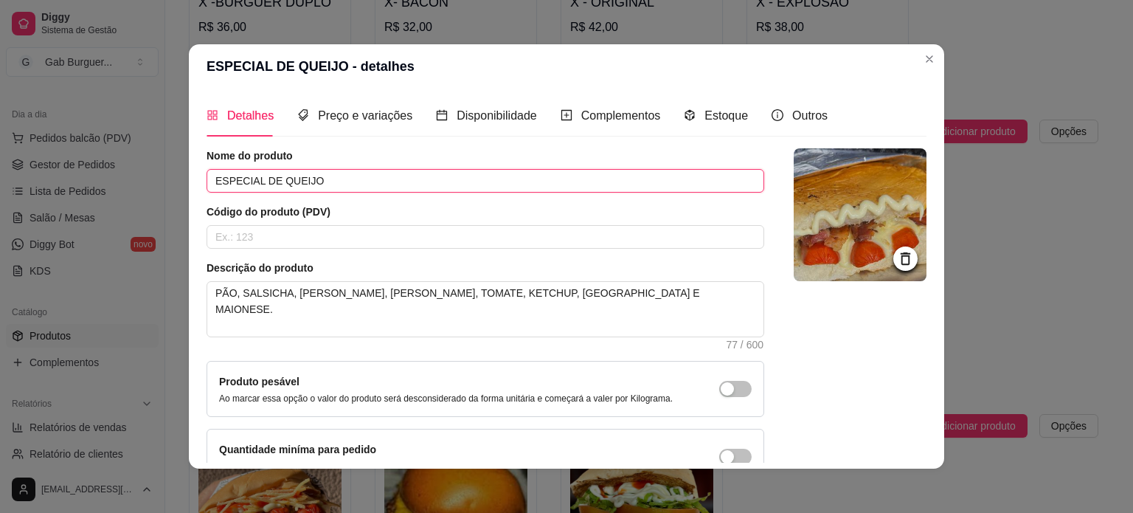
drag, startPoint x: 339, startPoint y: 177, endPoint x: 118, endPoint y: 135, distance: 225.2
click at [118, 135] on div "ESPECIAL DE QUEIJO - detalhes Detalhes Preço e variações Disponibilidade Comple…" at bounding box center [566, 256] width 1133 height 513
click at [320, 109] on span "Preço e variações" at bounding box center [365, 115] width 94 height 13
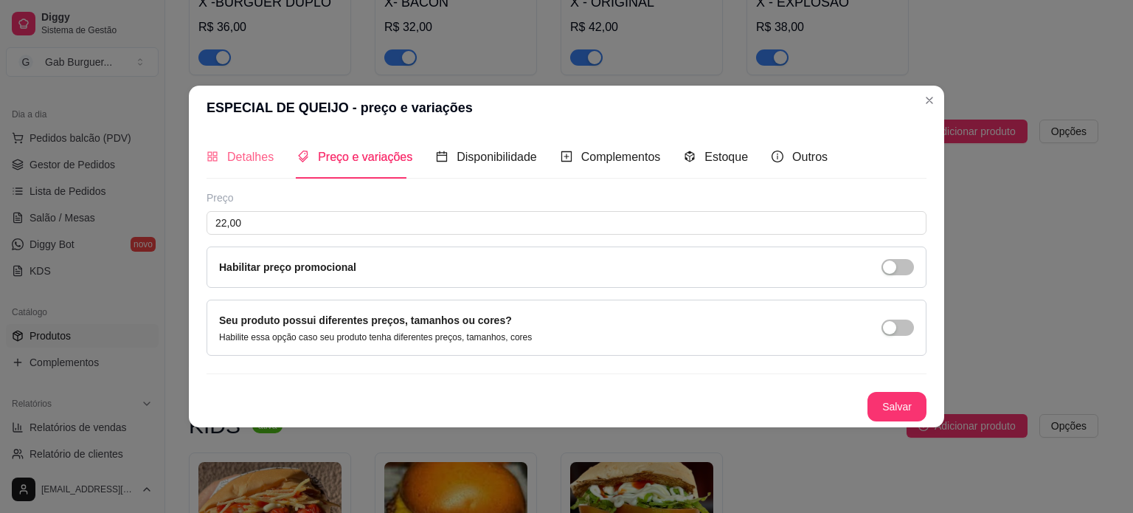
click at [234, 145] on div "Detalhes" at bounding box center [240, 157] width 67 height 42
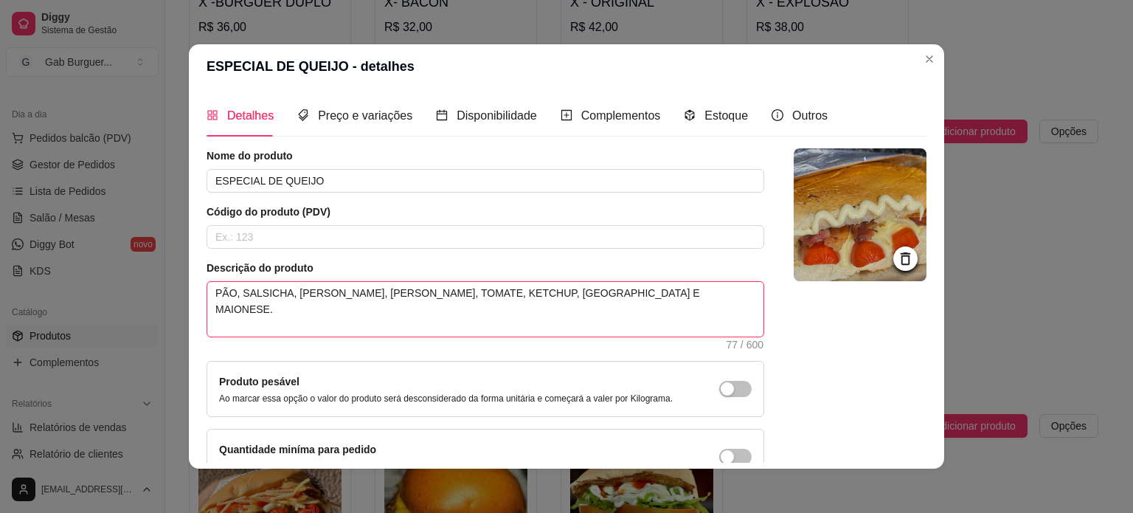
drag, startPoint x: 652, startPoint y: 300, endPoint x: 177, endPoint y: 250, distance: 477.6
click at [177, 250] on div "ESPECIAL DE QUEIJO - detalhes Detalhes Preço e variações Disponibilidade Comple…" at bounding box center [566, 256] width 1133 height 513
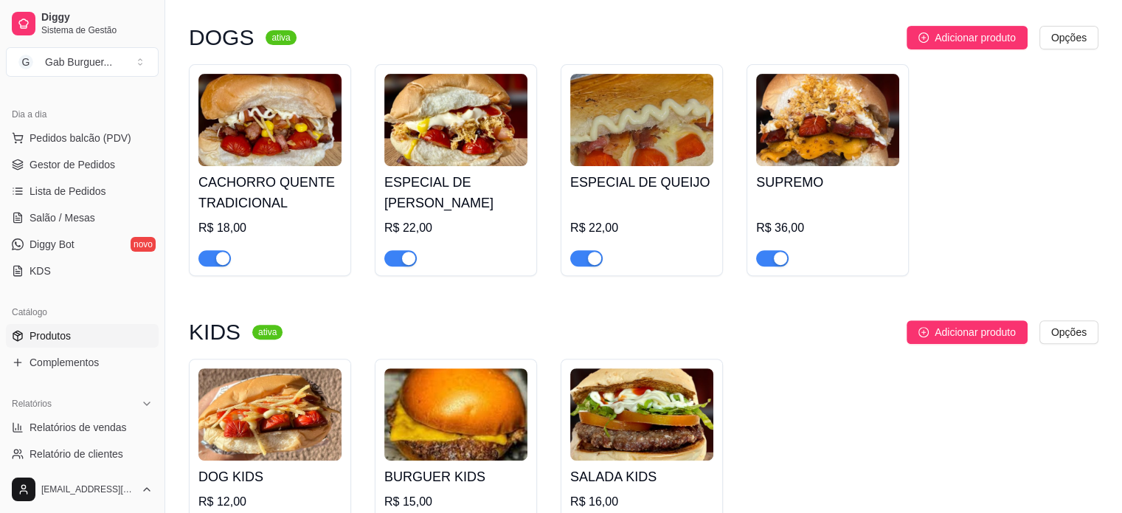
scroll to position [738, 0]
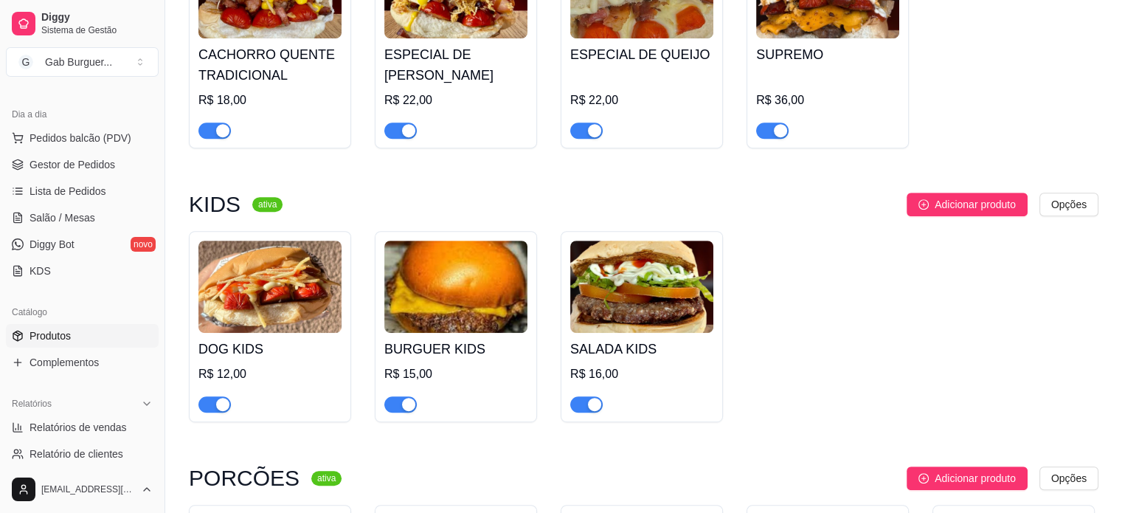
click at [238, 341] on h4 "DOG KIDS" at bounding box center [269, 349] width 143 height 21
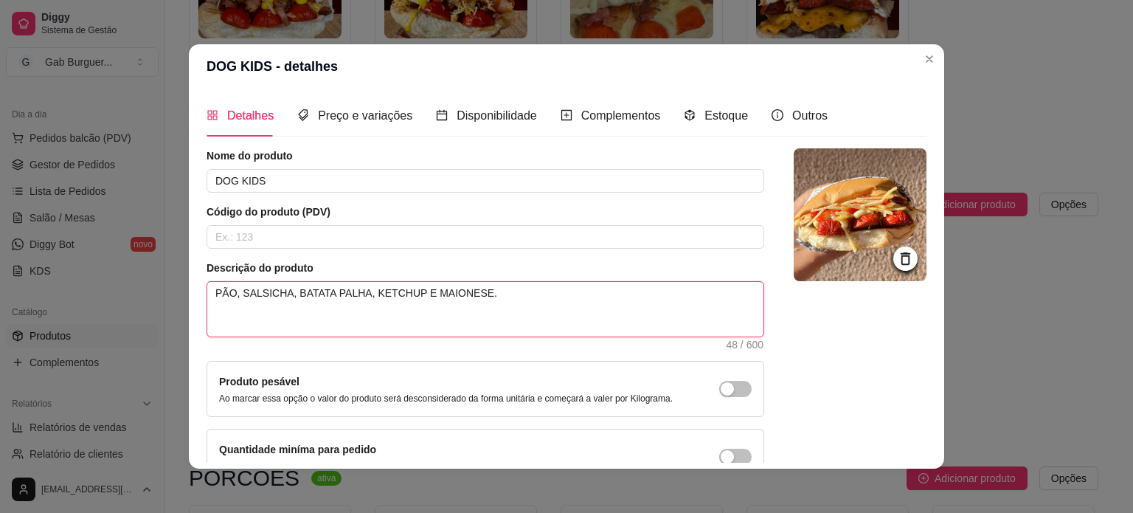
drag, startPoint x: 499, startPoint y: 297, endPoint x: 100, endPoint y: 246, distance: 401.5
click at [100, 246] on div "DOG KIDS - detalhes Detalhes Preço e variações Disponibilidade Complementos Est…" at bounding box center [566, 256] width 1133 height 513
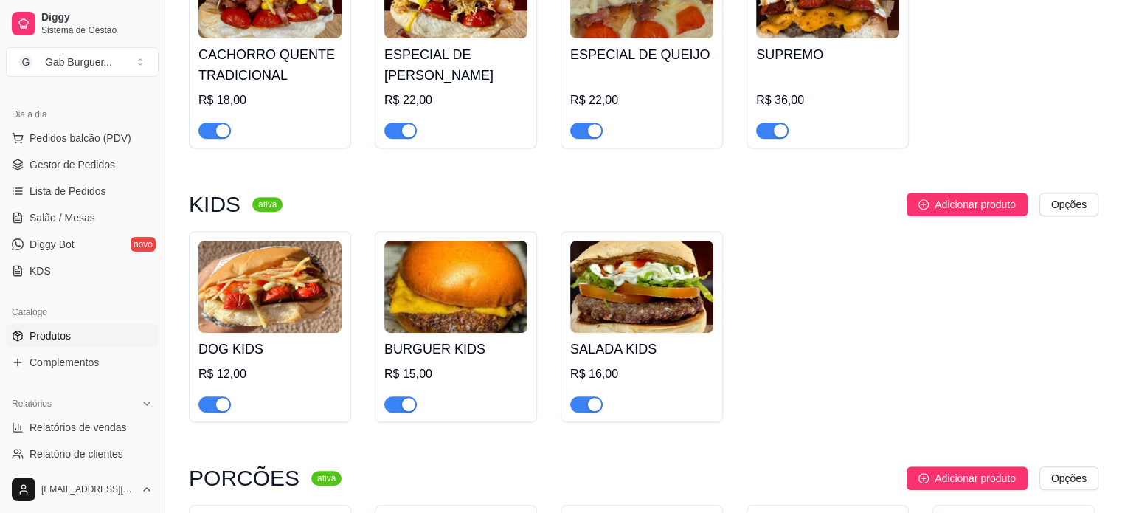
click at [623, 320] on img at bounding box center [641, 286] width 143 height 92
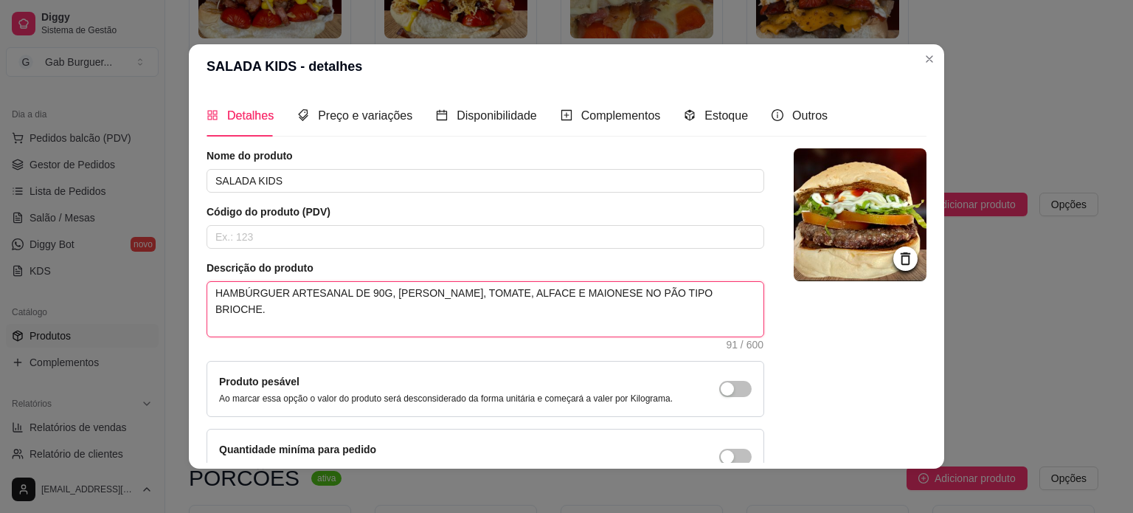
drag, startPoint x: 727, startPoint y: 303, endPoint x: 150, endPoint y: 286, distance: 577.0
click at [150, 286] on div "SALADA KIDS - detalhes Detalhes Preço e variações Disponibilidade Complementos …" at bounding box center [566, 256] width 1133 height 513
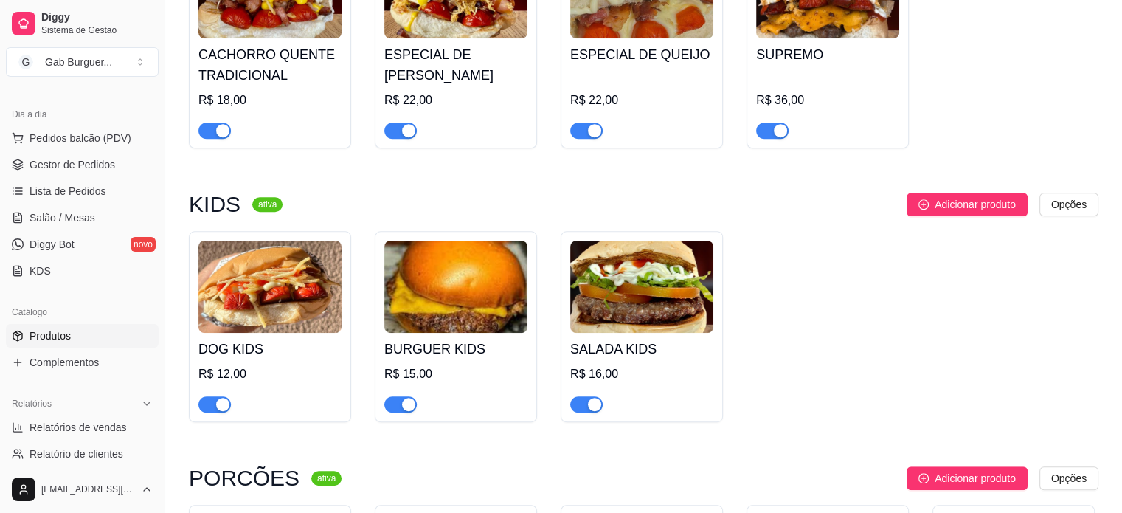
click at [432, 310] on img at bounding box center [455, 286] width 143 height 92
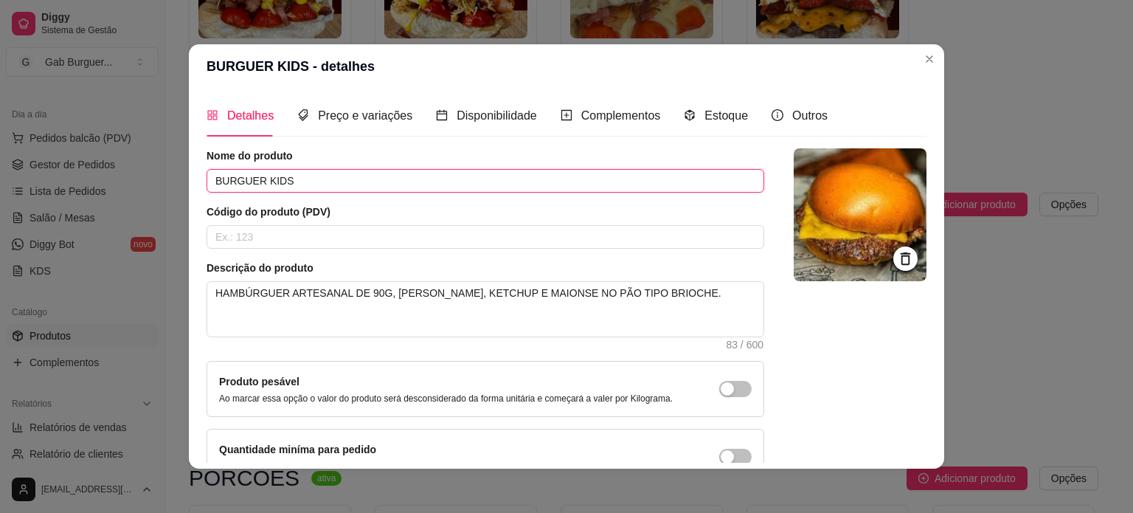
drag, startPoint x: 326, startPoint y: 182, endPoint x: 148, endPoint y: 178, distance: 178.5
click at [148, 178] on div "BURGUER KIDS - detalhes Detalhes Preço e variações Disponibilidade Complementos…" at bounding box center [566, 256] width 1133 height 513
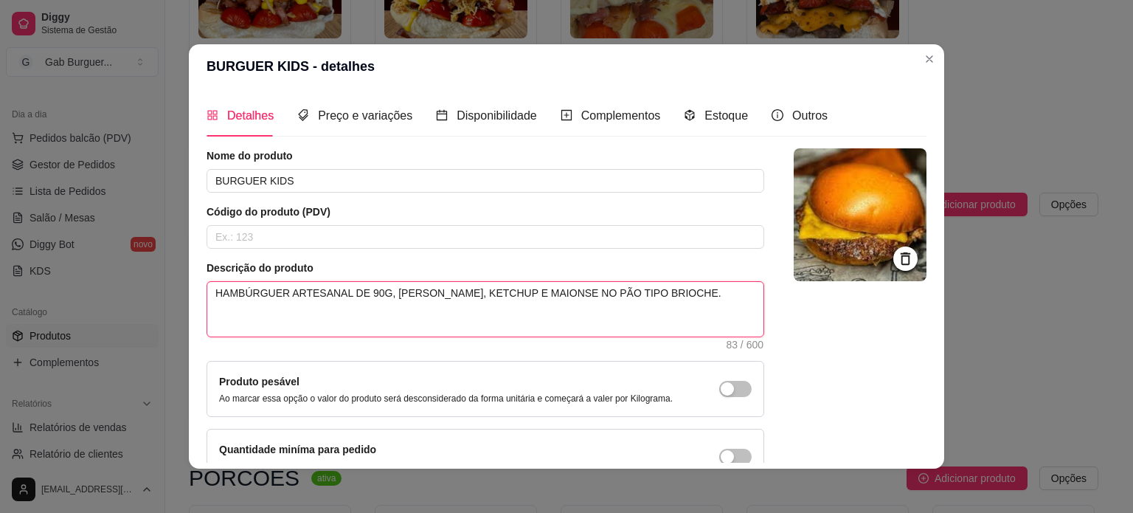
drag, startPoint x: 690, startPoint y: 294, endPoint x: 133, endPoint y: 238, distance: 559.7
click at [133, 238] on div "BURGUER KIDS - detalhes Detalhes Preço e variações Disponibilidade Complementos…" at bounding box center [566, 256] width 1133 height 513
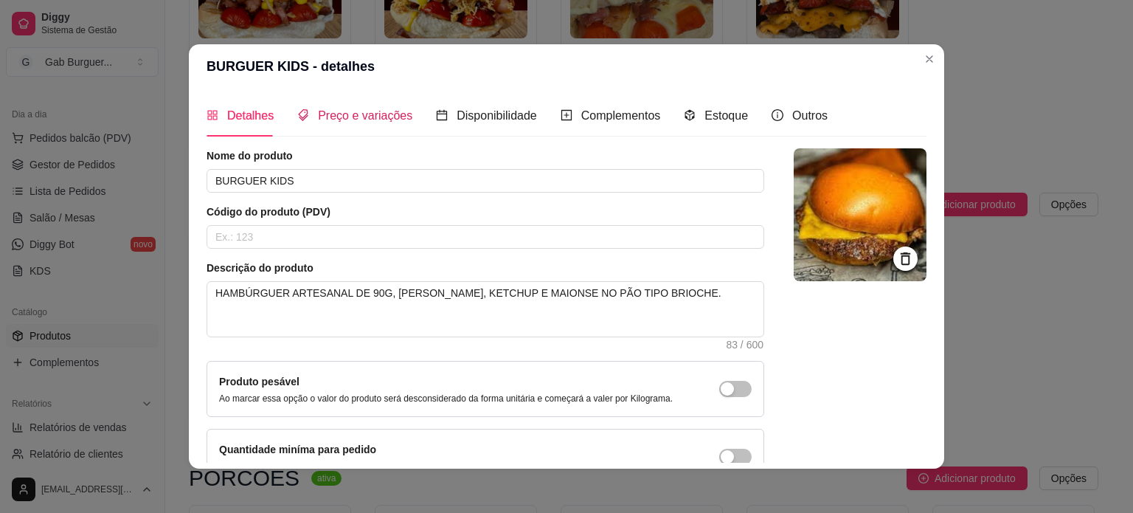
click at [331, 124] on div "Preço e variações" at bounding box center [354, 115] width 115 height 18
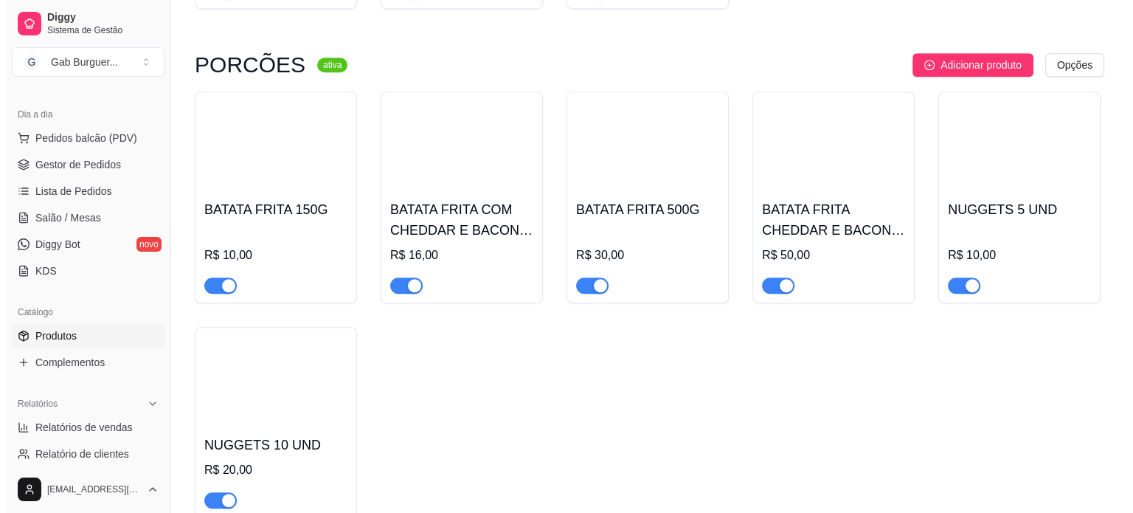
scroll to position [1180, 0]
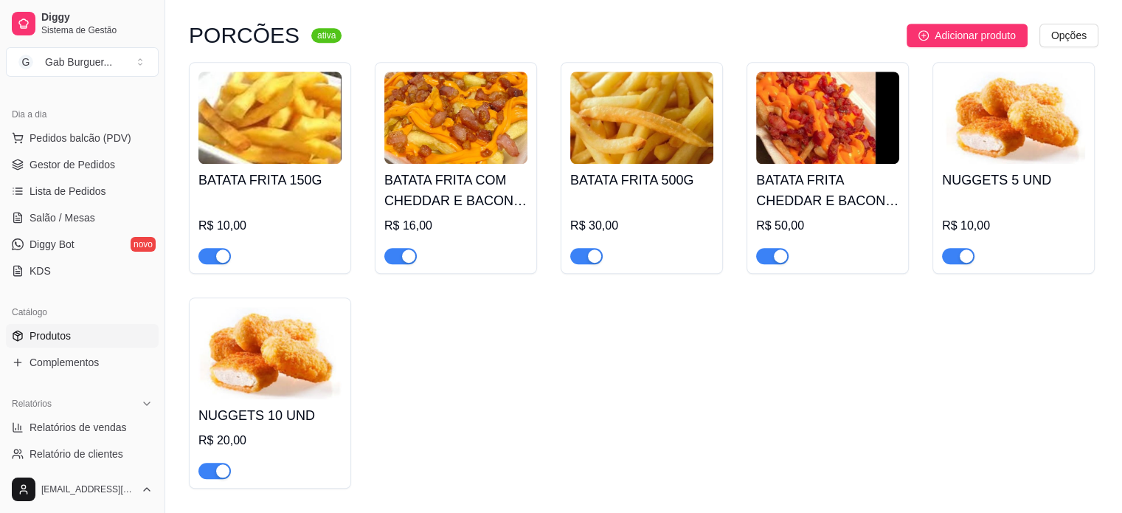
click at [263, 156] on img at bounding box center [269, 118] width 143 height 92
click at [207, 167] on div "BATATA FRITA 150G R$ 10,00" at bounding box center [269, 214] width 143 height 100
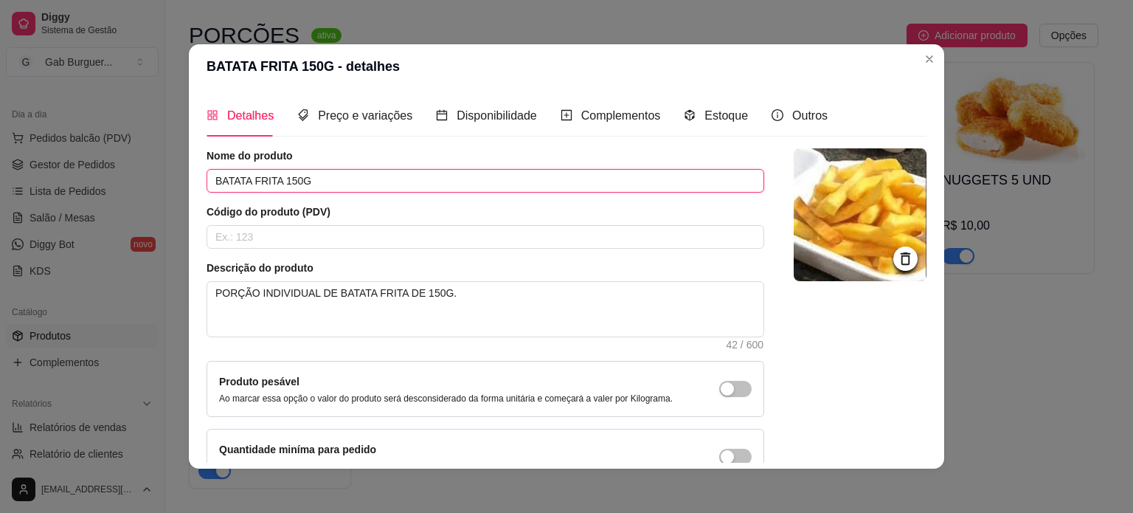
click at [293, 185] on input "BATATA FRITA 150G" at bounding box center [486, 181] width 558 height 24
type input "BATATA FRITA 200G"
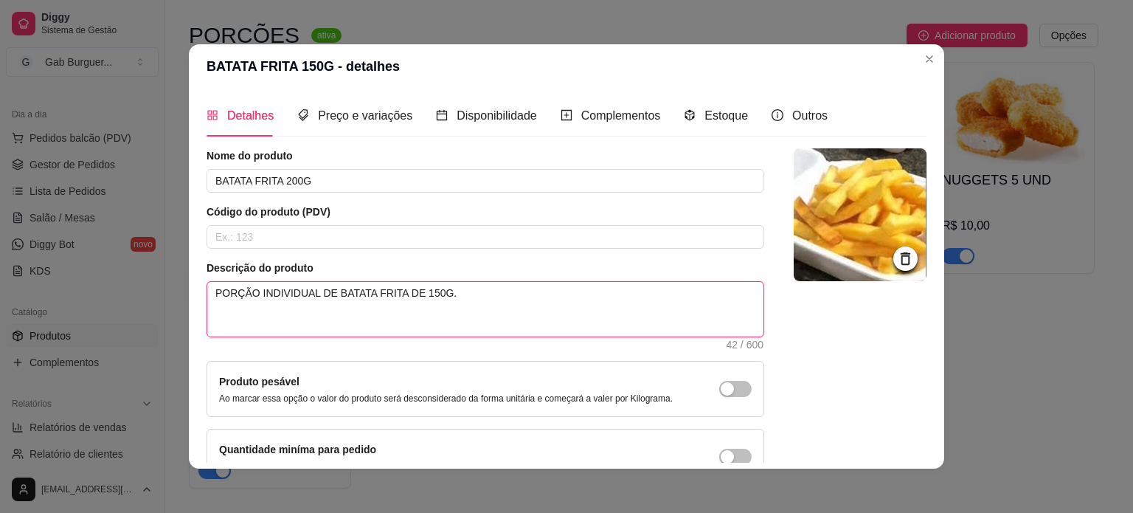
click at [425, 299] on textarea "PORÇÃO INDIVIDUAL DE BATATA FRITA DE 150G." at bounding box center [485, 309] width 556 height 55
type textarea "PORÇÃO INDIVIDUAL DE BATATA FRITA DE 15G."
type textarea "PORÇÃO INDIVIDUAL DE BATATA FRITA DE 1G."
type textarea "PORÇÃO INDIVIDUAL DE BATATA FRITA DE G."
type textarea "PORÇÃO INDIVIDUAL DE BATATA FRITA DE 2G."
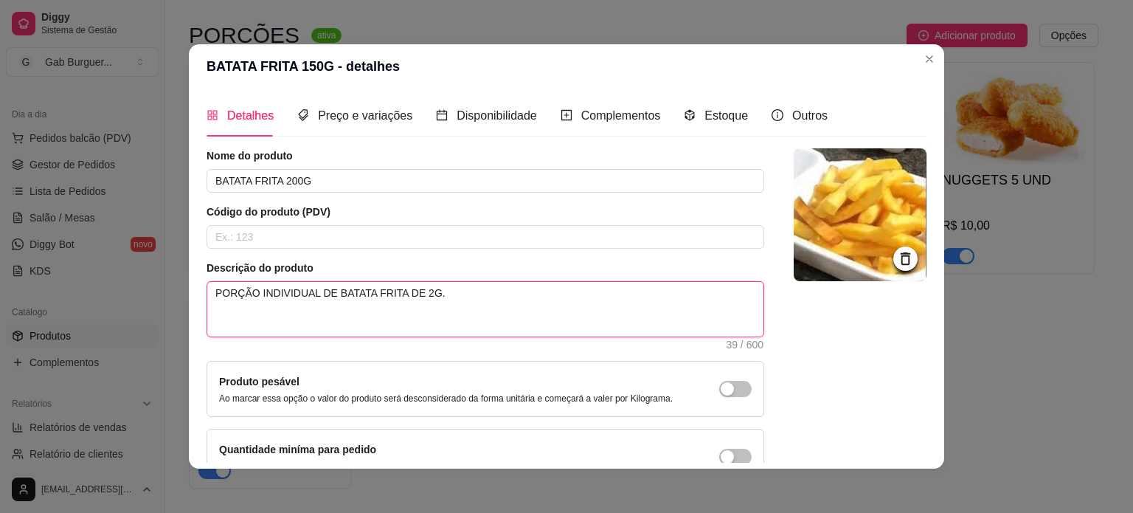
type textarea "PORÇÃO INDIVIDUAL DE BATATA FRITA DE 20G."
type textarea "PORÇÃO INDIVIDUAL DE BATATA FRITA DE 200G."
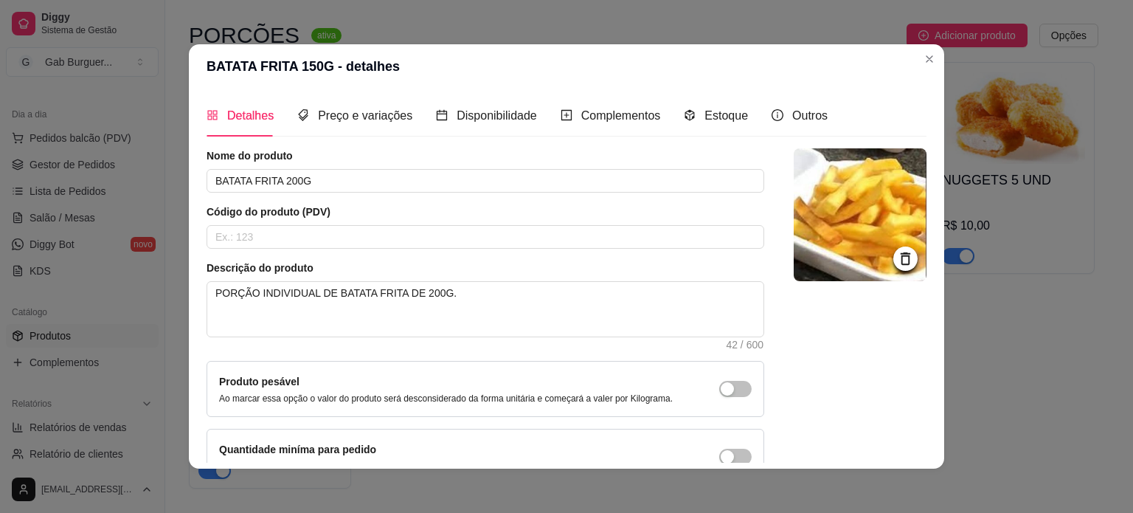
click at [819, 374] on div at bounding box center [860, 316] width 133 height 336
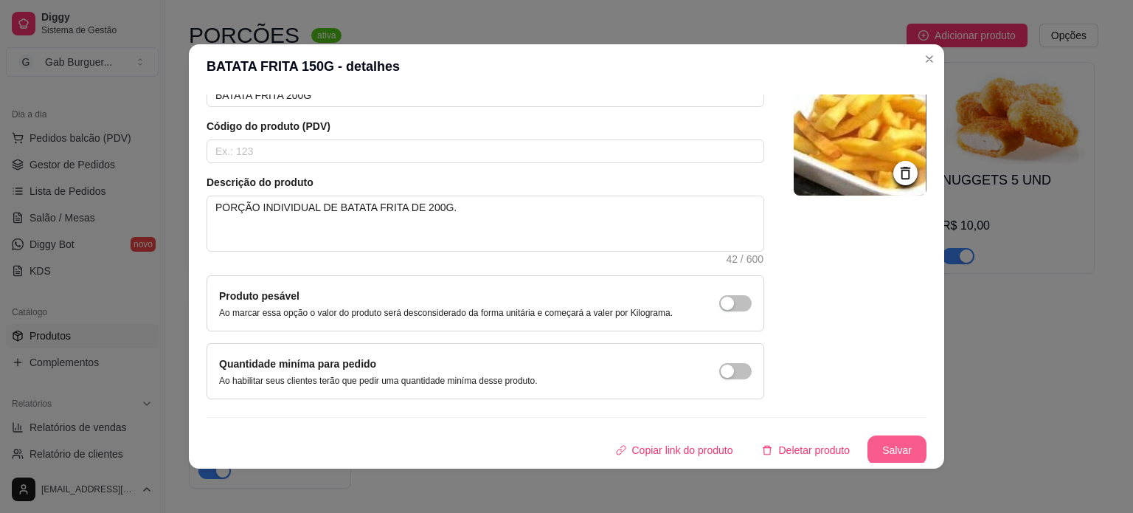
click at [873, 441] on button "Salvar" at bounding box center [896, 450] width 59 height 30
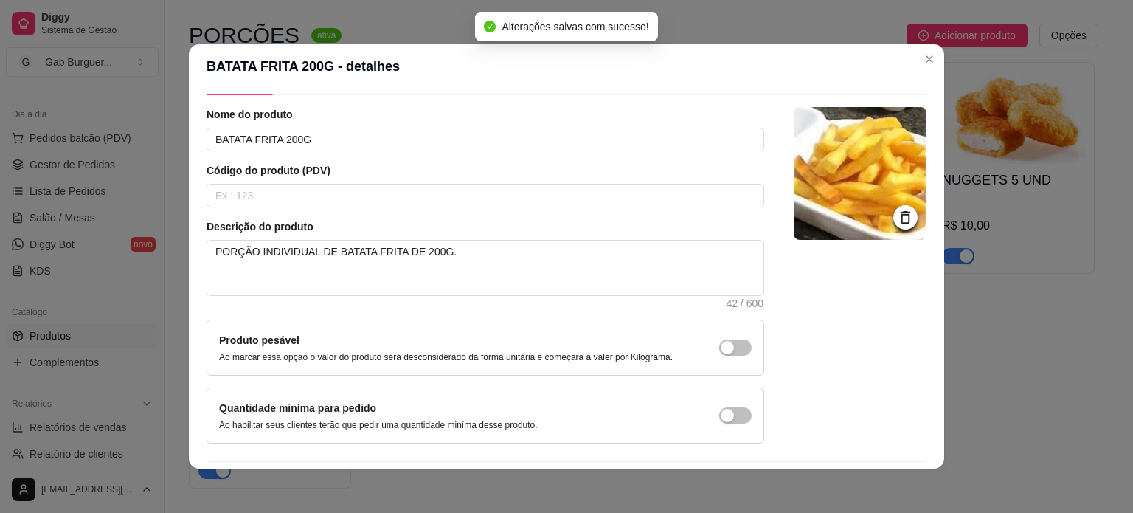
scroll to position [0, 0]
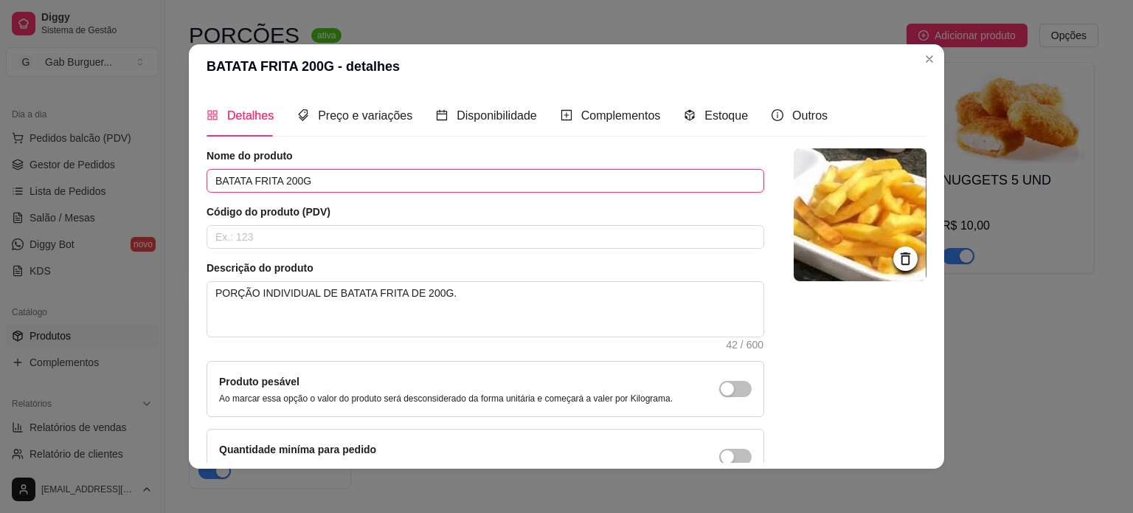
drag, startPoint x: 319, startPoint y: 176, endPoint x: 0, endPoint y: 173, distance: 319.4
click at [0, 173] on div "BATATA FRITA 200G - detalhes Detalhes Preço e variações Disponibilidade Complem…" at bounding box center [566, 256] width 1133 height 513
click at [437, 280] on div "Descrição do produto PORÇÃO INDIVIDUAL DE BATATA FRITA DE 200G. 42 / 600" at bounding box center [486, 304] width 558 height 89
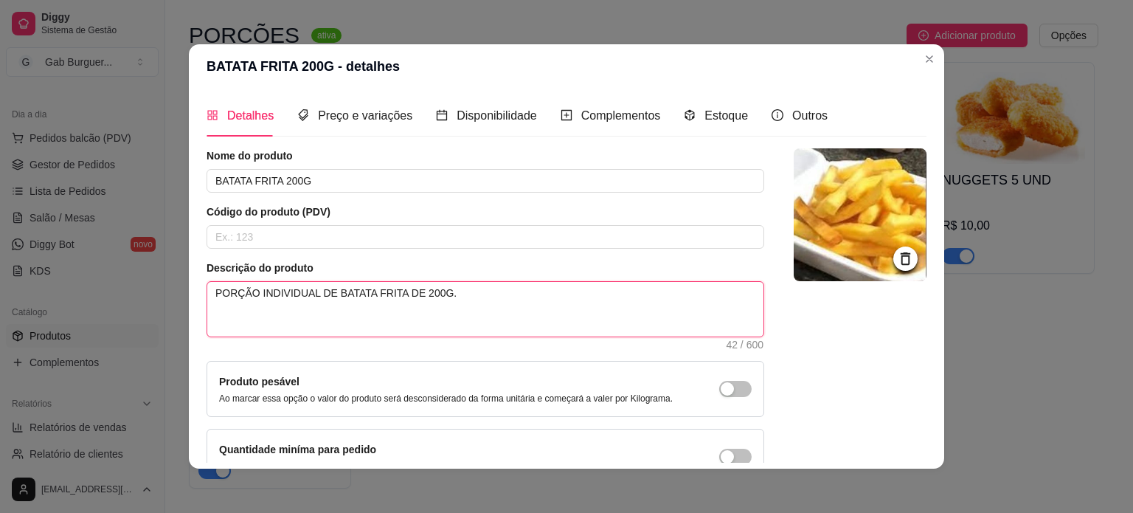
drag, startPoint x: 443, startPoint y: 288, endPoint x: 73, endPoint y: 277, distance: 370.4
click at [73, 277] on div "BATATA FRITA 200G - detalhes Detalhes Preço e variações Disponibilidade Complem…" at bounding box center [566, 256] width 1133 height 513
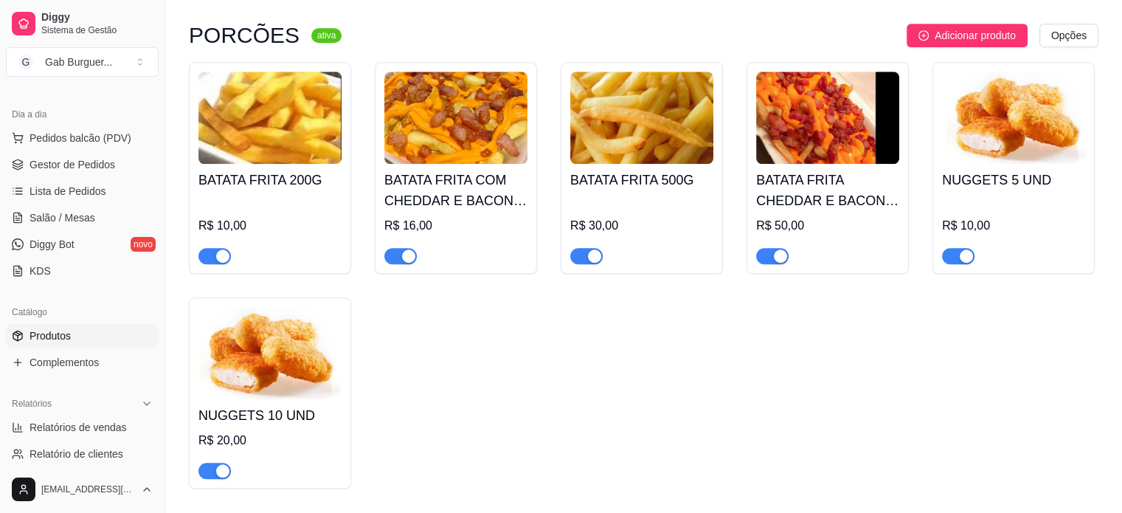
click at [493, 163] on img at bounding box center [455, 118] width 143 height 92
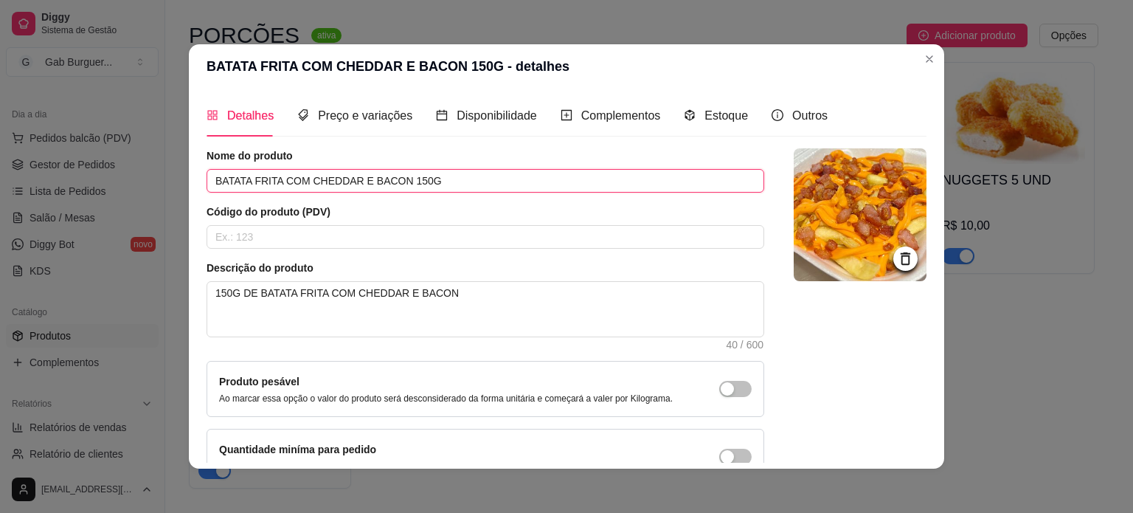
click at [409, 179] on input "BATATA FRITA COM CHEDDAR E BACON 150G" at bounding box center [486, 181] width 558 height 24
type input "BATATA FRITA COM CHEDDAR E BACON 200G"
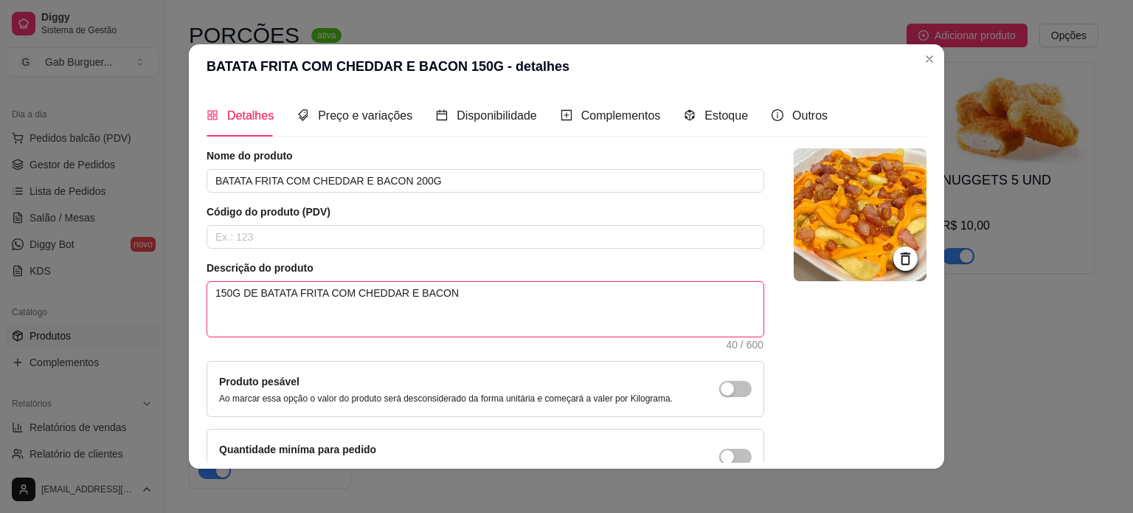
click at [468, 303] on textarea "150G DE BATATA FRITA COM CHEDDAR E BACON" at bounding box center [485, 309] width 556 height 55
drag, startPoint x: 229, startPoint y: 294, endPoint x: 240, endPoint y: 298, distance: 11.7
click at [229, 294] on textarea "150G DE BATATA FRITA COM CHEDDAR E BACON" at bounding box center [485, 309] width 556 height 55
type textarea "15G DE BATATA FRITA COM CHEDDAR E BACON"
type textarea "1G DE BATATA FRITA COM CHEDDAR E BACON"
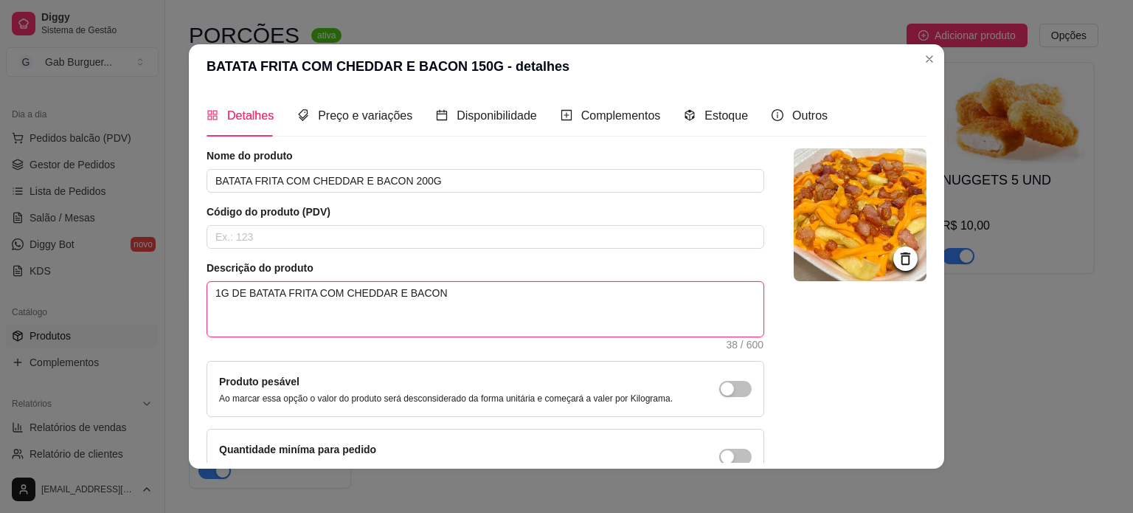
type textarea "G DE BATATA FRITA COM CHEDDAR E BACON"
type textarea "2G DE BATATA FRITA COM CHEDDAR E BACON"
type textarea "20G DE BATATA FRITA COM CHEDDAR E BACON"
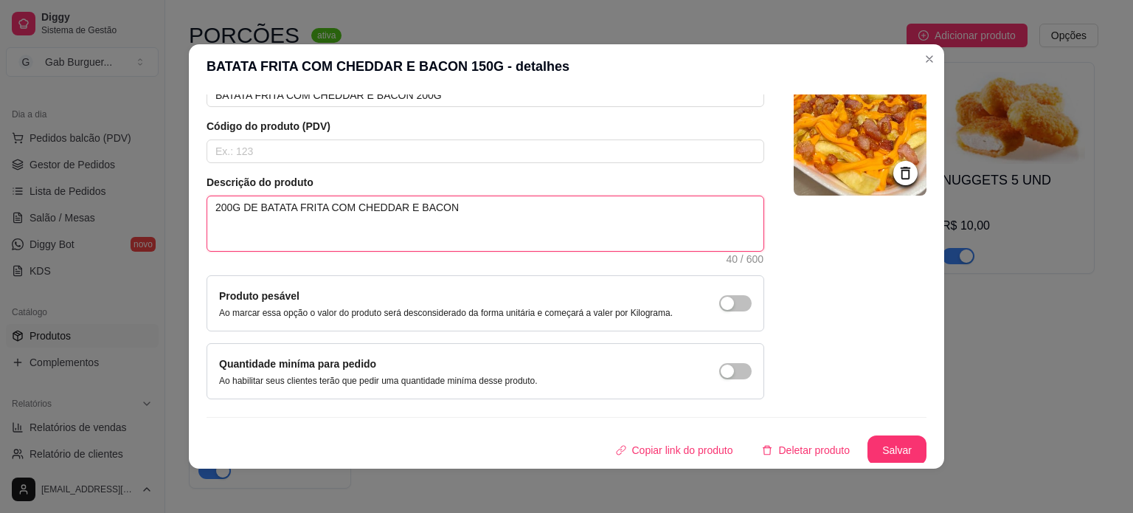
type textarea "200G DE BATATA FRITA COM CHEDDAR E BACON"
click at [892, 431] on div "Nome do produto BATATA FRITA COM CHEDDAR E BACON 200G Código do produto (PDV) D…" at bounding box center [567, 264] width 720 height 402
click at [885, 438] on button "Salvar" at bounding box center [896, 450] width 59 height 30
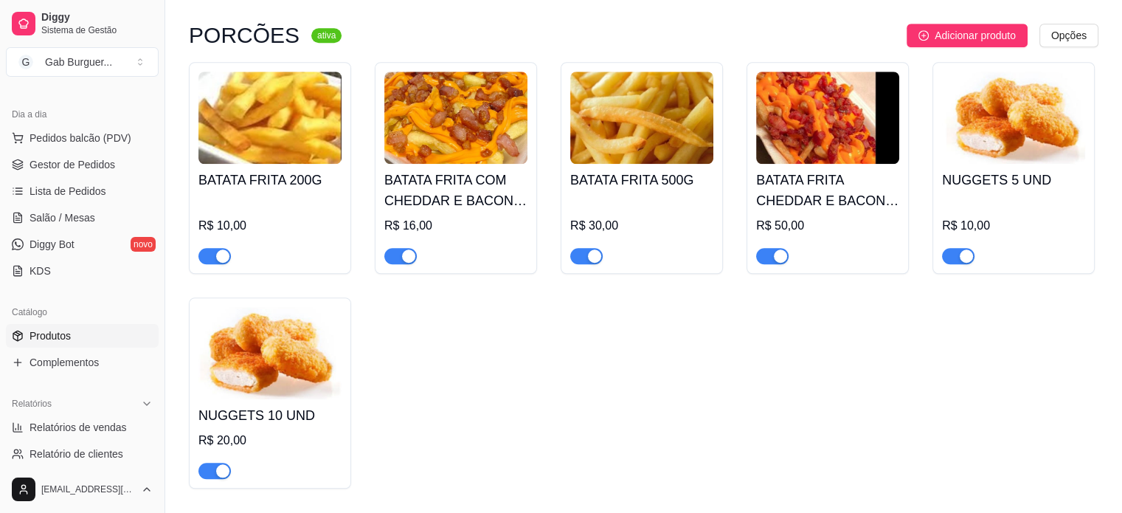
click at [292, 167] on div "BATATA FRITA 200G R$ 10,00" at bounding box center [269, 214] width 143 height 100
click at [488, 164] on img at bounding box center [455, 118] width 143 height 92
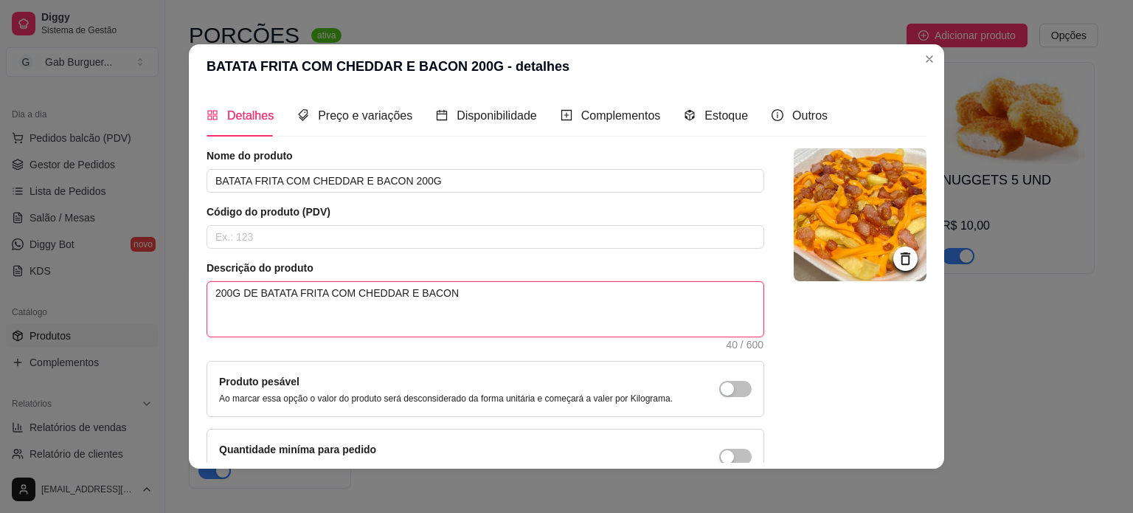
click at [224, 295] on textarea "200G DE BATATA FRITA COM CHEDDAR E BACON" at bounding box center [485, 309] width 556 height 55
type textarea "00G DE BATATA FRITA COM CHEDDAR E BACON"
type textarea "0G DE BATATA FRITA COM CHEDDAR E BACON"
type textarea "G DE BATATA FRITA COM CHEDDAR E BACON"
type textarea "DE BATATA FRITA COM CHEDDAR E BACON"
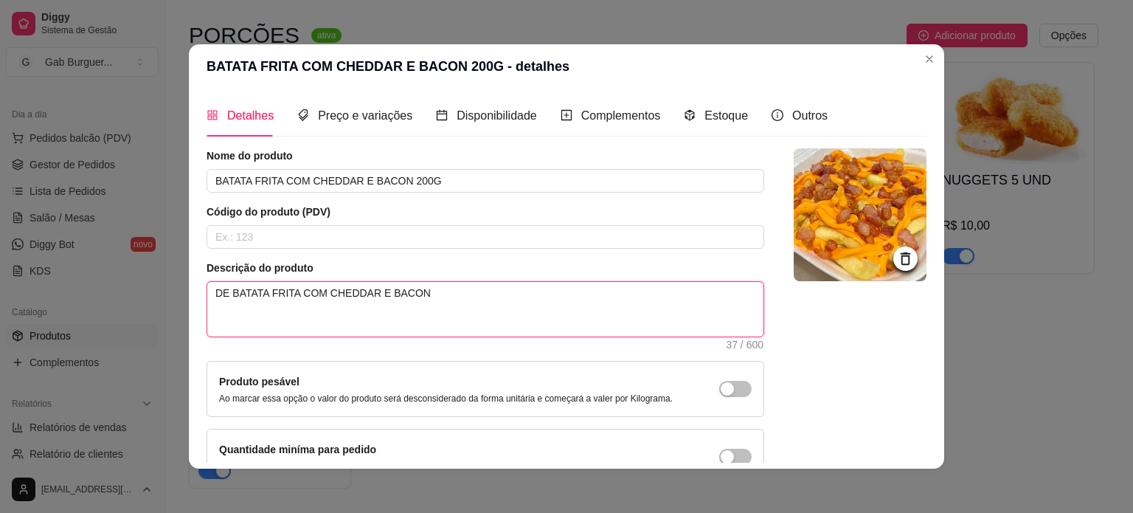
type textarea "DE BATATA FRITA COM CHEDDAR E BACON"
type textarea "p DE BATATA FRITA COM CHEDDAR E BACON"
type textarea "pO DE BATATA FRITA COM CHEDDAR E BACON"
type textarea "pOR DE BATATA FRITA COM CHEDDAR E BACON"
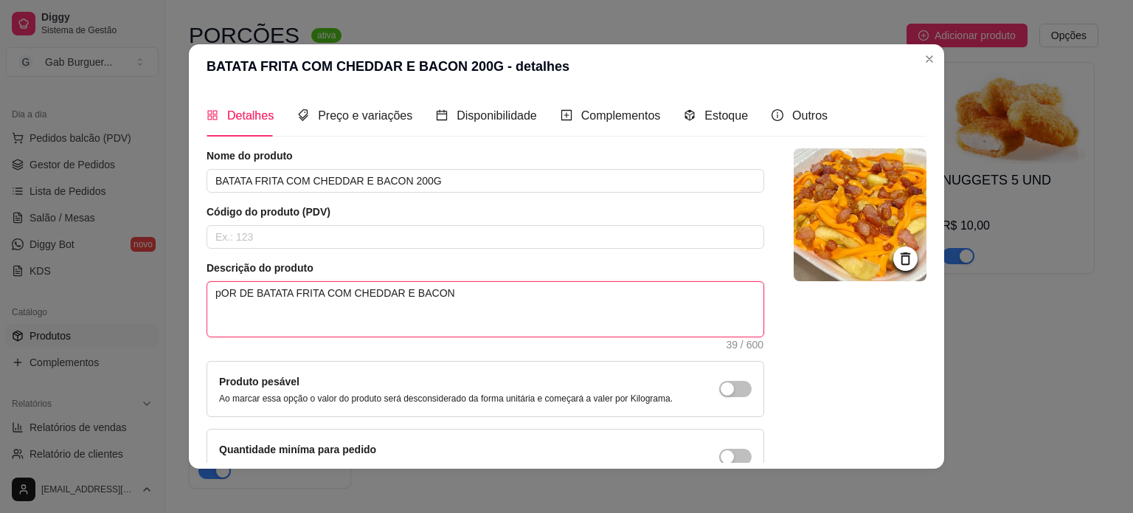
type textarea "pO DE BATATA FRITA COM CHEDDAR E BACON"
type textarea "p DE BATATA FRITA COM CHEDDAR E BACON"
type textarea "DE BATATA FRITA COM CHEDDAR E BACON"
type textarea "P DE BATATA FRITA COM CHEDDAR E BACON"
type textarea "PO DE BATATA FRITA COM CHEDDAR E BACON"
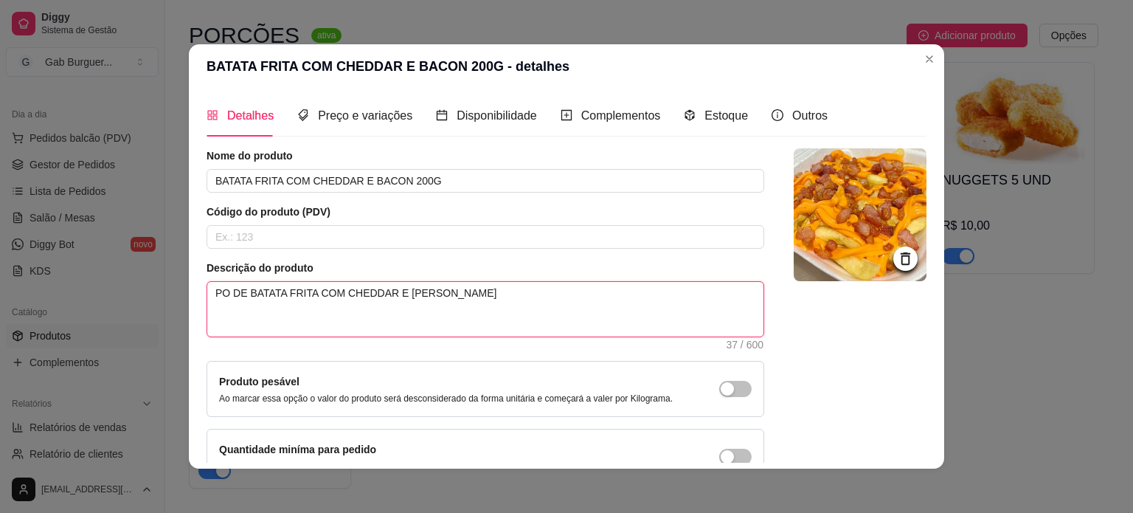
type textarea "POR DE BATATA FRITA COM CHEDDAR E BACON"
type textarea "PORÇ DE BATATA FRITA COM CHEDDAR E BACON"
type textarea "PORÇÃ DE BATATA FRITA COM CHEDDAR E BACON"
type textarea "PORÇÃO DE BATATA FRITA COM CHEDDAR E BACON"
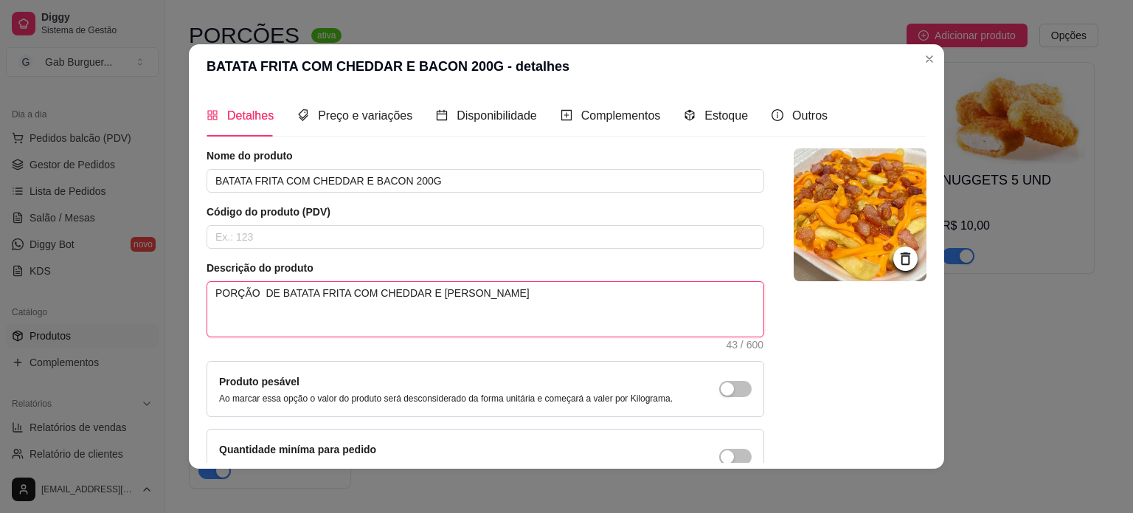
type textarea "PORÇÃO I DE BATATA FRITA COM CHEDDAR E BACON"
type textarea "PORÇÃO IN DE BATATA FRITA COM CHEDDAR E BACON"
type textarea "PORÇÃO IND DE BATATA FRITA COM CHEDDAR E BACON"
type textarea "PORÇÃO INDI DE BATATA FRITA COM CHEDDAR E BACON"
type textarea "PORÇÃO INDIV DE BATATA FRITA COM CHEDDAR E BACON"
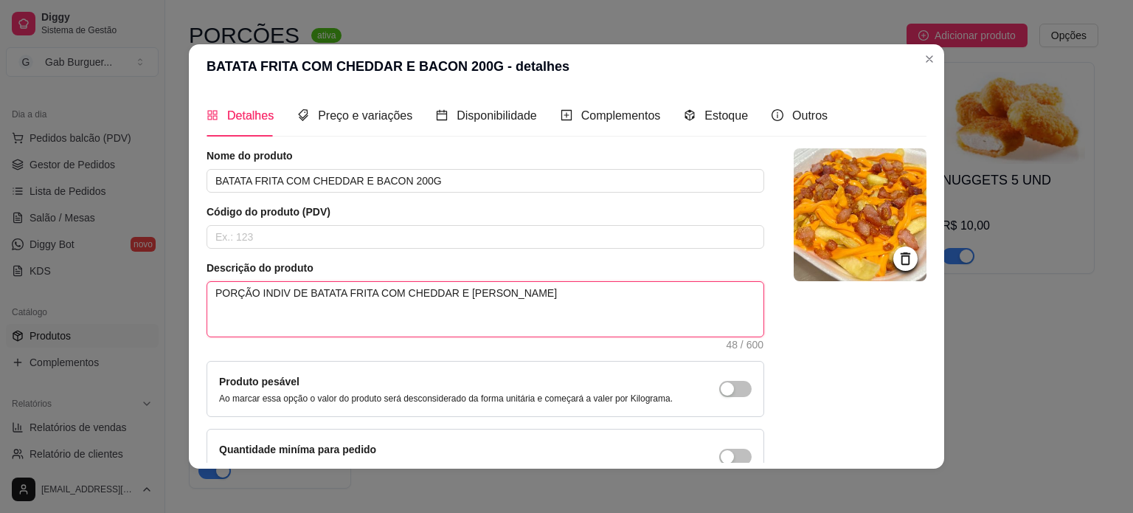
type textarea "PORÇÃO INDIVI DE BATATA FRITA COM CHEDDAR E BACON"
type textarea "PORÇÃO INDIVID DE BATATA FRITA COM CHEDDAR E BACON"
type textarea "PORÇÃO INDIVIDU DE BATATA FRITA COM CHEDDAR E BACON"
type textarea "PORÇÃO INDIVIDUA DE BATATA FRITA COM CHEDDAR E BACON"
type textarea "PORÇÃO INDIVIDUAL DE BATATA FRITA COM CHEDDAR E BACON"
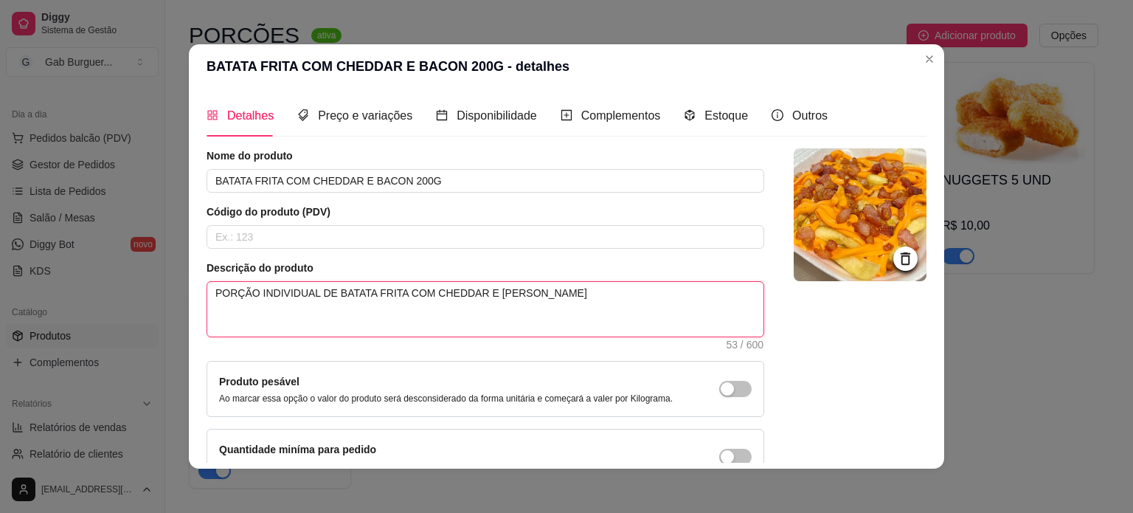
type textarea "PORÇÃO INDIVIDUAL DE BATATA FRITA COM CHEDDAR E BACON"
type textarea "PORÇÃO INDIVIDUAL DE BATATA FRITA 2 COM CHEDDAR E BACON"
type textarea "PORÇÃO INDIVIDUAL DE BATATA FRITA 20 COM CHEDDAR E BACON"
type textarea "PORÇÃO INDIVIDUAL DE BATATA FRITA 200 COM CHEDDAR E BACON"
type textarea "PORÇÃO INDIVIDUAL DE BATATA FRITA 200G COM CHEDDAR E BACON"
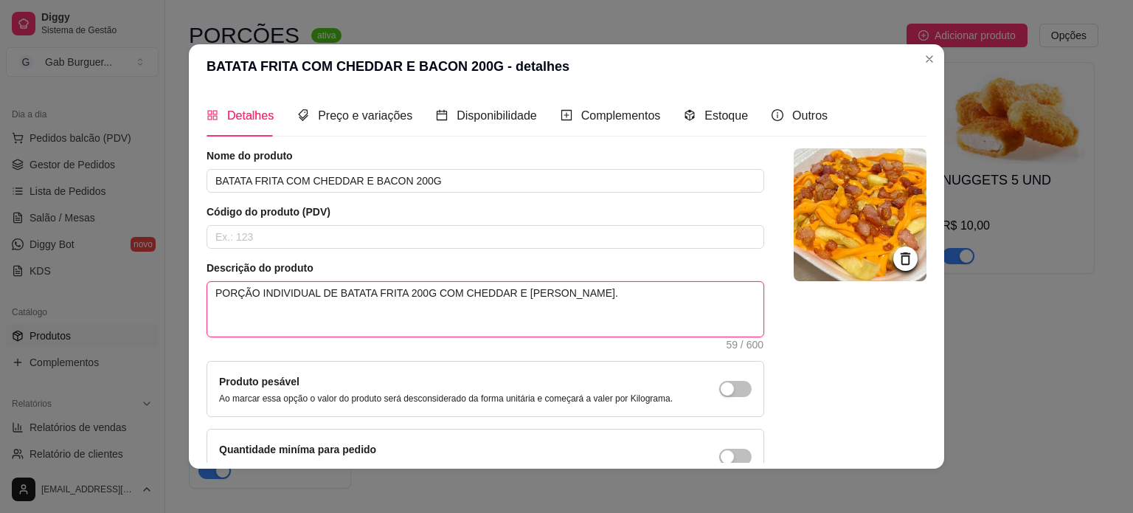
click at [404, 308] on textarea "PORÇÃO INDIVIDUAL DE BATATA FRITA 200G COM CHEDDAR E BACON." at bounding box center [485, 309] width 556 height 55
type textarea "PORÇÃO INDIVIDUAL DE BATATA FRITA 200G COM CHEDDAR E BACON."
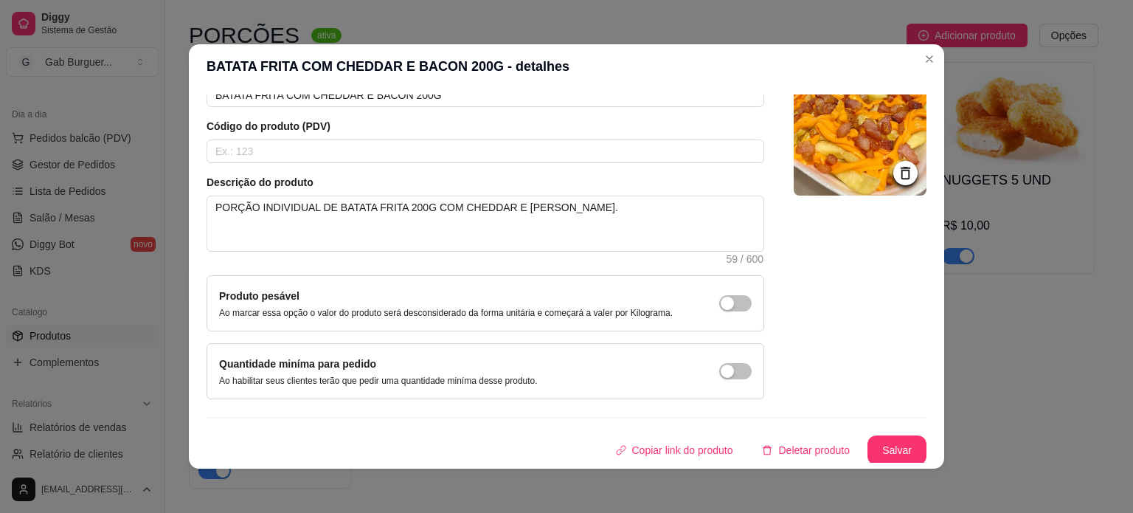
click at [887, 438] on button "Salvar" at bounding box center [896, 450] width 59 height 30
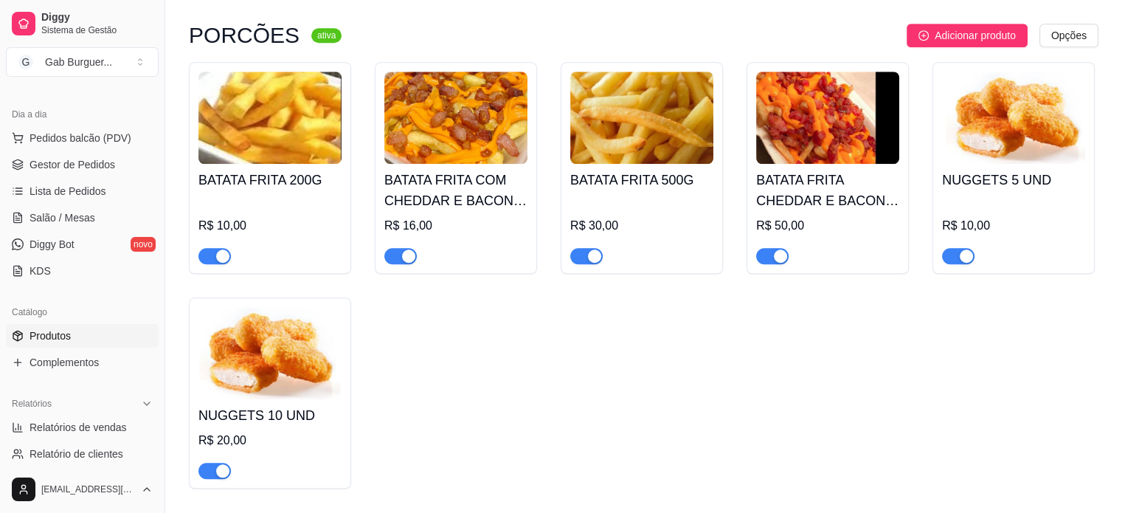
click at [685, 142] on img at bounding box center [641, 118] width 143 height 92
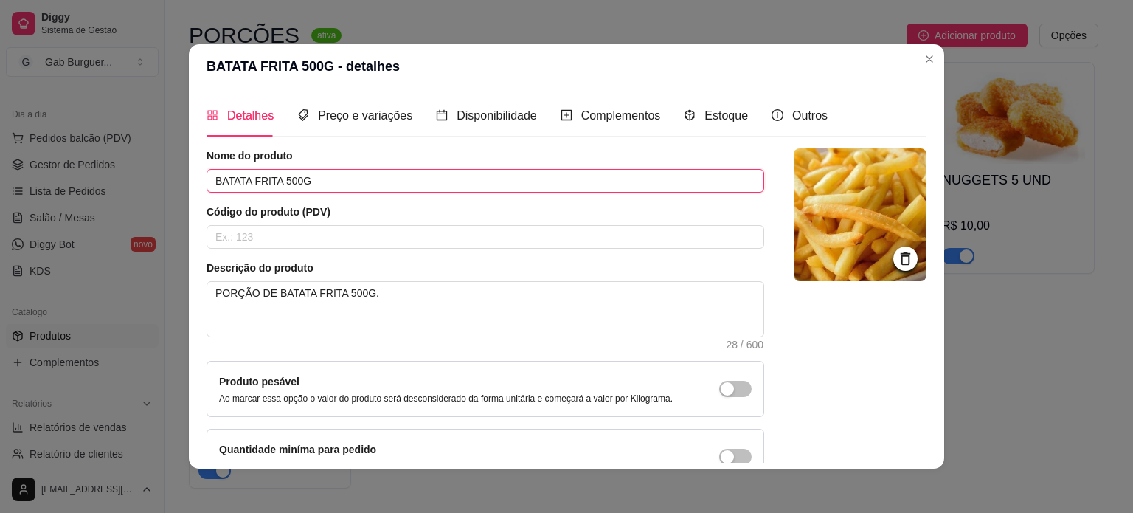
drag, startPoint x: 347, startPoint y: 176, endPoint x: 105, endPoint y: 176, distance: 241.2
click at [105, 176] on div "BATATA FRITA 500G - detalhes Detalhes Preço e variações Disponibilidade Complem…" at bounding box center [566, 256] width 1133 height 513
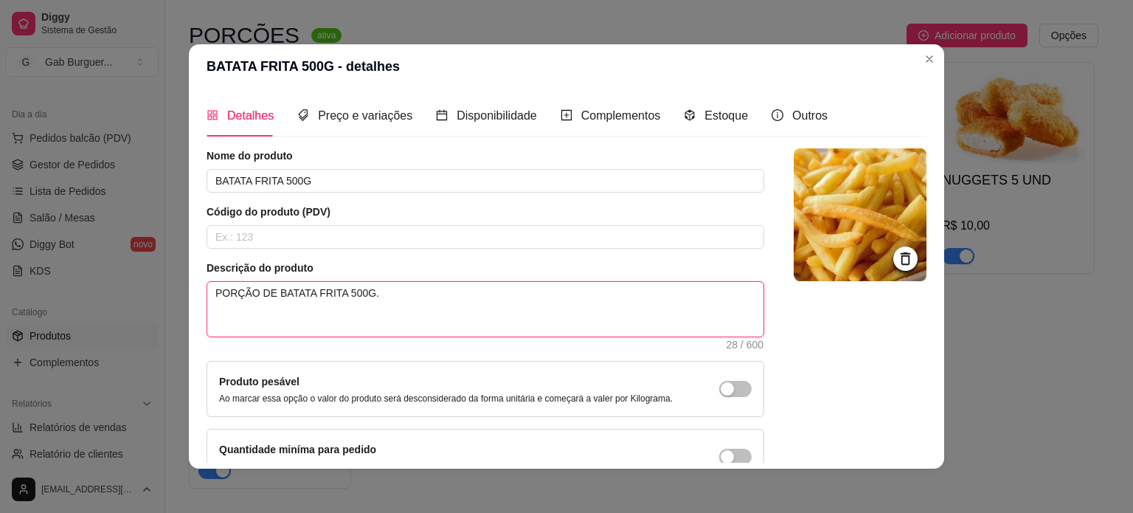
drag, startPoint x: 392, startPoint y: 302, endPoint x: 135, endPoint y: 268, distance: 259.6
click at [135, 268] on div "BATATA FRITA 500G - detalhes Detalhes Preço e variações Disponibilidade Complem…" at bounding box center [566, 256] width 1133 height 513
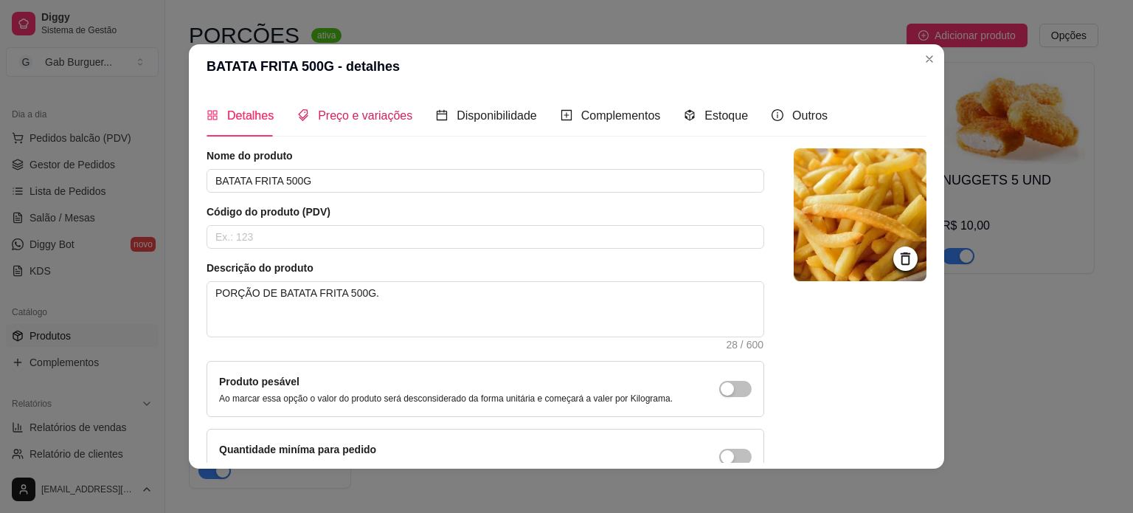
click at [344, 114] on span "Preço e variações" at bounding box center [365, 115] width 94 height 13
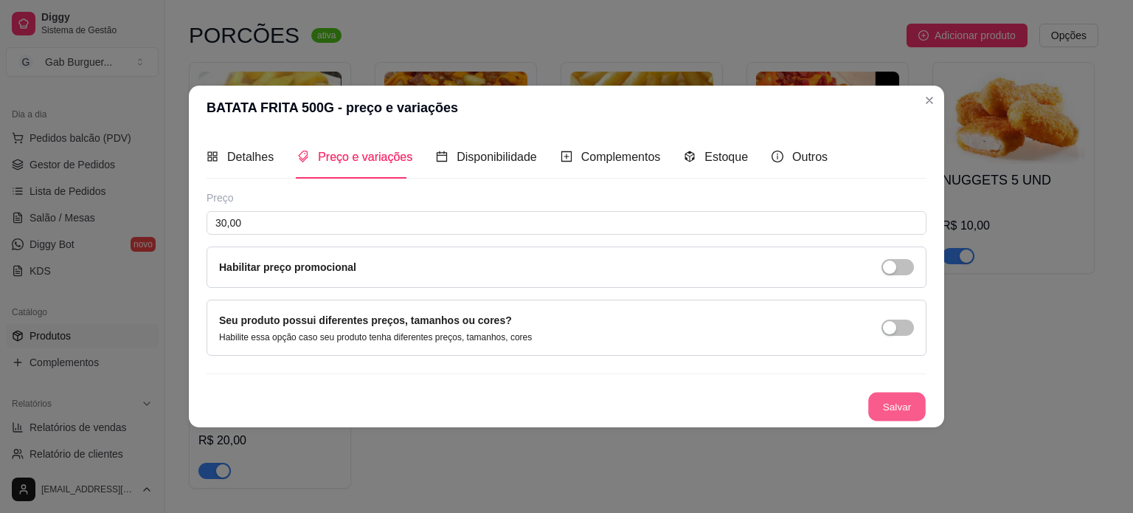
click at [898, 412] on button "Salvar" at bounding box center [897, 406] width 58 height 29
click at [935, 113] on header "BATATA FRITA 500G - preço e variações" at bounding box center [566, 108] width 755 height 44
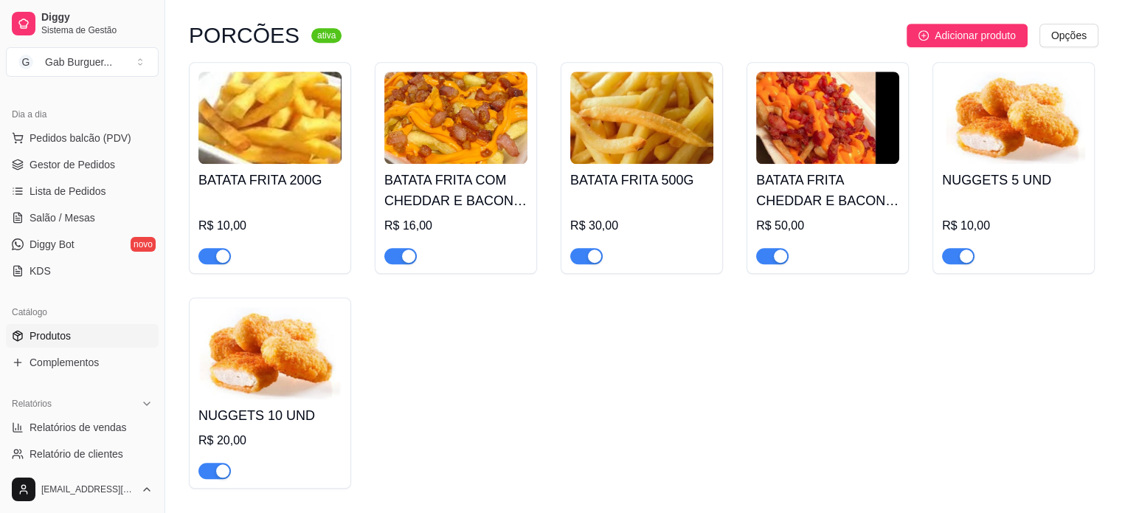
click at [195, 191] on div "BATATA FRITA 200G R$ 10,00" at bounding box center [270, 168] width 162 height 212
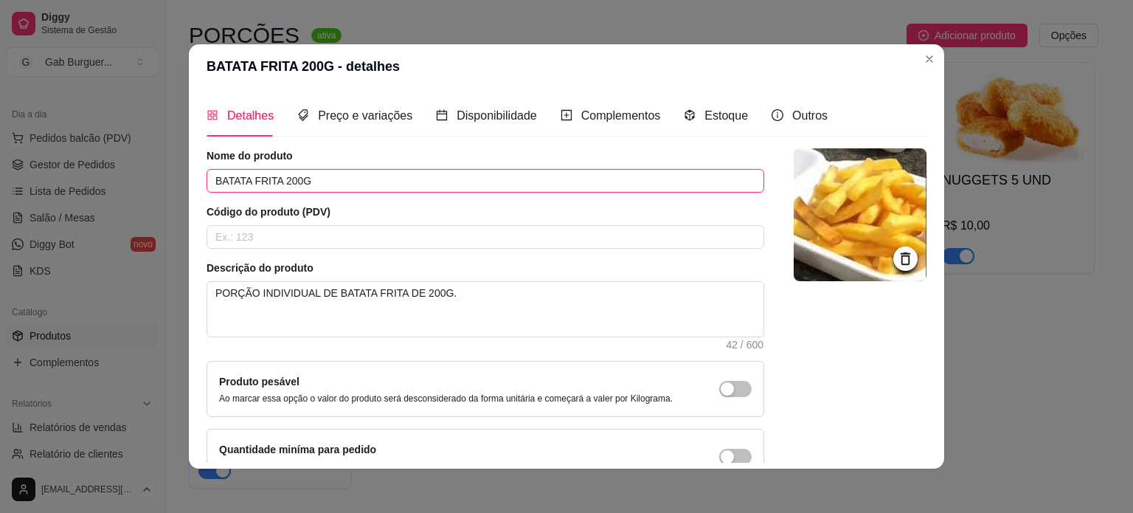
click at [289, 176] on input "BATATA FRITA 200G" at bounding box center [486, 181] width 558 height 24
type input "BATATA FRITA 150G"
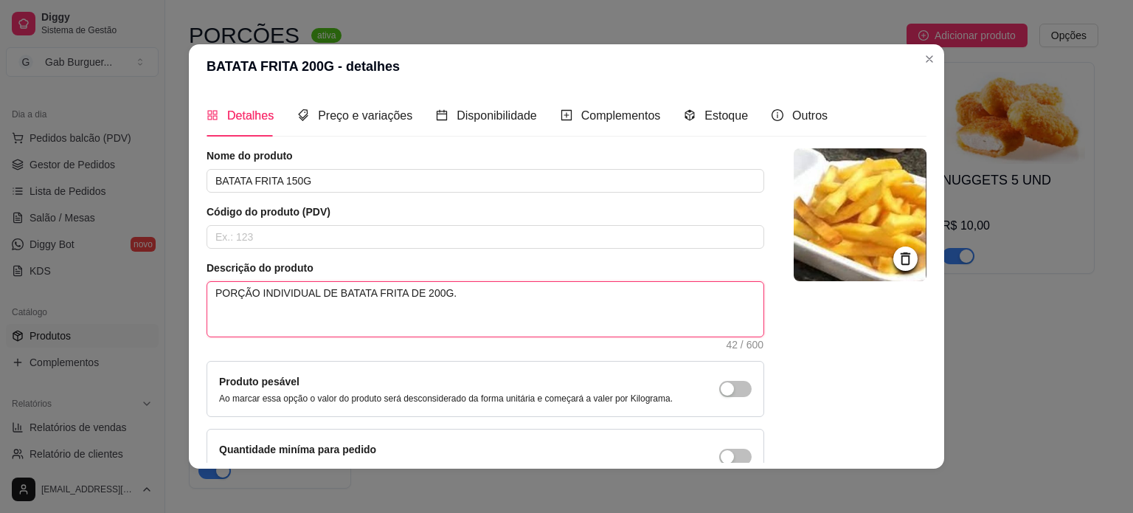
click at [420, 294] on textarea "PORÇÃO INDIVIDUAL DE BATATA FRITA DE 200G." at bounding box center [485, 309] width 556 height 55
type textarea "PORÇÃO INDIVIDUAL DE BATATA FRITA DE 20G."
type textarea "PORÇÃO INDIVIDUAL DE BATATA FRITA DE 2G."
type textarea "PORÇÃO INDIVIDUAL DE BATATA FRITA DE G."
type textarea "PORÇÃO INDIVIDUAL DE BATATA FRITA DE 1G."
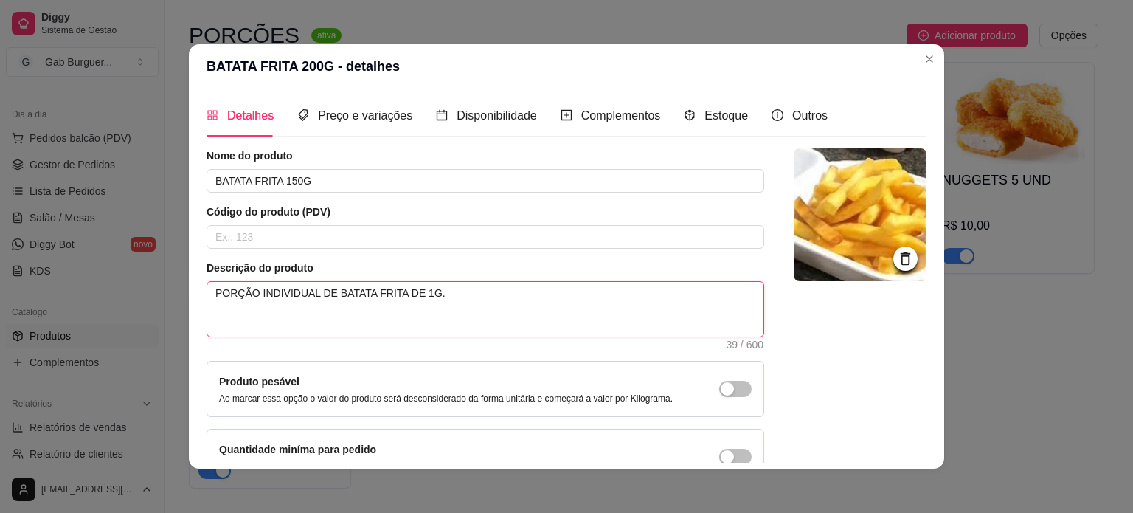
type textarea "PORÇÃO INDIVIDUAL DE BATATA FRITA DE 15G."
type textarea "PORÇÃO INDIVIDUAL DE BATATA FRITA DE 150G."
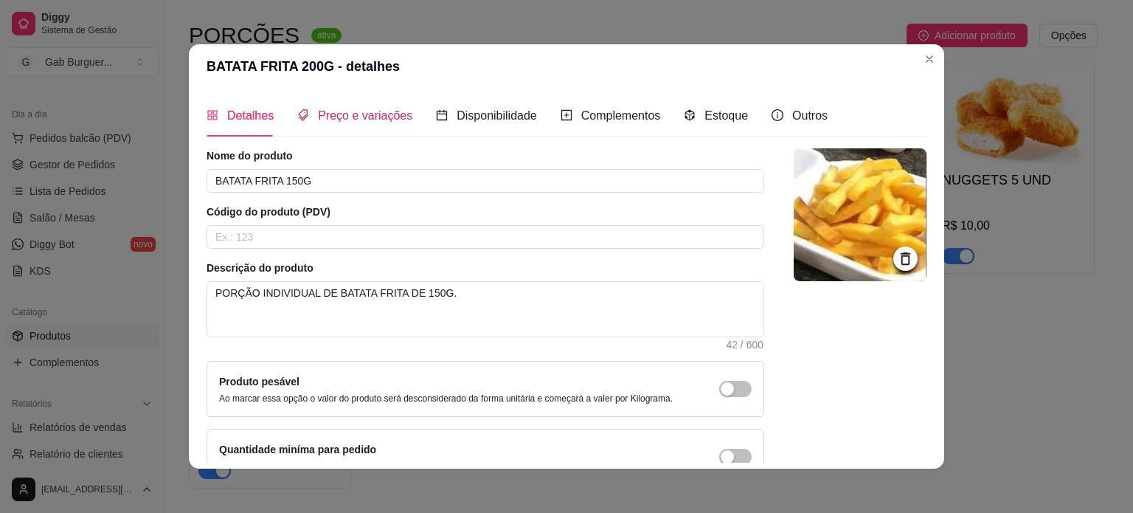
click at [350, 122] on span "Preço e variações" at bounding box center [365, 115] width 94 height 13
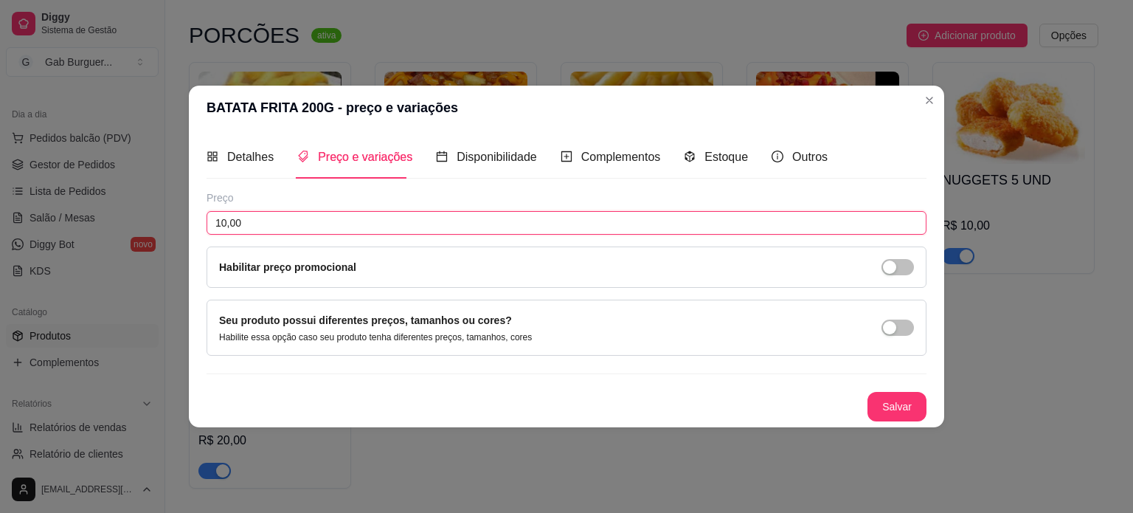
drag, startPoint x: 291, startPoint y: 219, endPoint x: 12, endPoint y: 221, distance: 278.8
click at [12, 221] on div "BATATA FRITA 200G - preço e variações Detalhes Preço e variações Disponibilidad…" at bounding box center [566, 256] width 1133 height 513
type input "8,00"
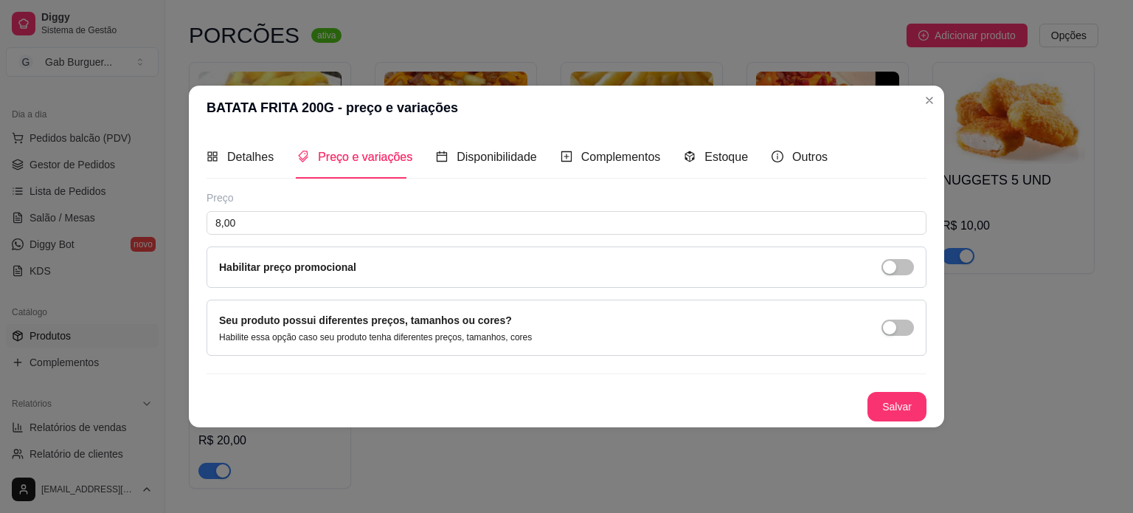
click at [856, 406] on div "Salvar" at bounding box center [567, 407] width 720 height 30
click at [893, 404] on button "Salvar" at bounding box center [897, 406] width 58 height 29
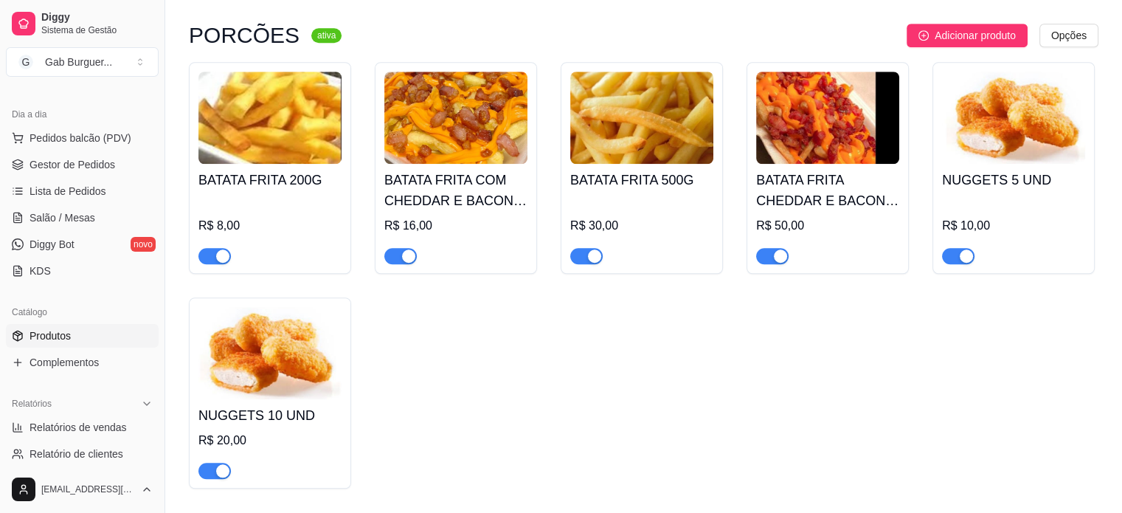
click at [520, 427] on div "BATATA FRITA 200G R$ 8,00 BATATA FRITA COM CHEDDAR E BACON 200G R$ 16,00 BATATA…" at bounding box center [643, 275] width 909 height 426
click at [330, 159] on img at bounding box center [269, 118] width 143 height 92
click at [303, 144] on img at bounding box center [269, 118] width 143 height 92
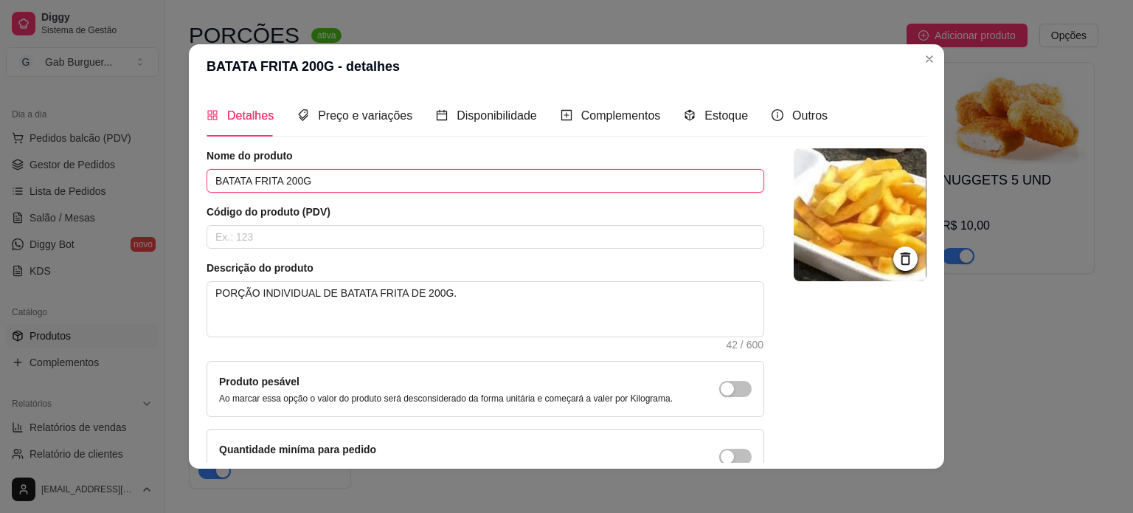
click at [289, 177] on input "BATATA FRITA 200G" at bounding box center [486, 181] width 558 height 24
type input "BATATA FRITA 150G"
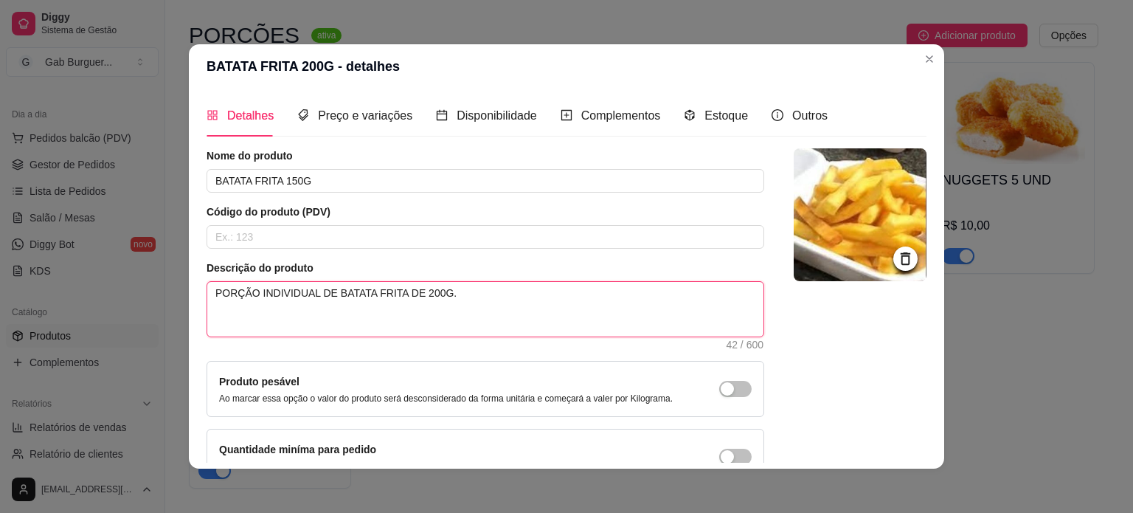
drag, startPoint x: 421, startPoint y: 294, endPoint x: 429, endPoint y: 294, distance: 8.1
click at [420, 294] on textarea "PORÇÃO INDIVIDUAL DE BATATA FRITA DE 200G." at bounding box center [485, 309] width 556 height 55
type textarea "PORÇÃO INDIVIDUAL DE BATATA FRITA DE 20G."
type textarea "PORÇÃO INDIVIDUAL DE BATATA FRITA DE 2G."
type textarea "PORÇÃO INDIVIDUAL DE BATATA FRITA DE G."
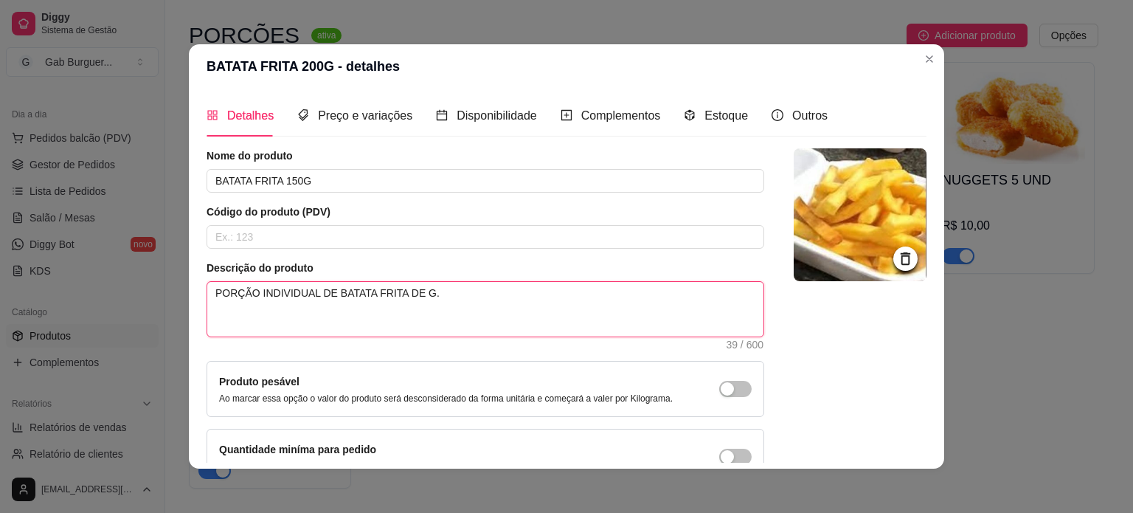
type textarea "PORÇÃO INDIVIDUAL DE BATATA FRITA DE 1G."
type textarea "PORÇÃO INDIVIDUAL DE BATATA FRITA DE 15G."
type textarea "PORÇÃO INDIVIDUAL DE BATATA FRITA DE 150G."
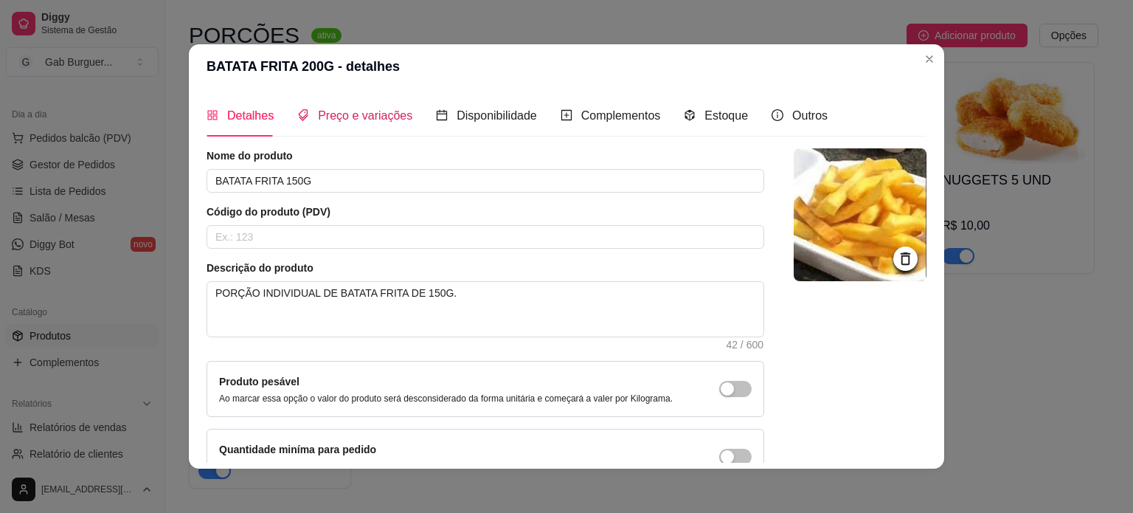
click at [318, 120] on span "Preço e variações" at bounding box center [365, 115] width 94 height 13
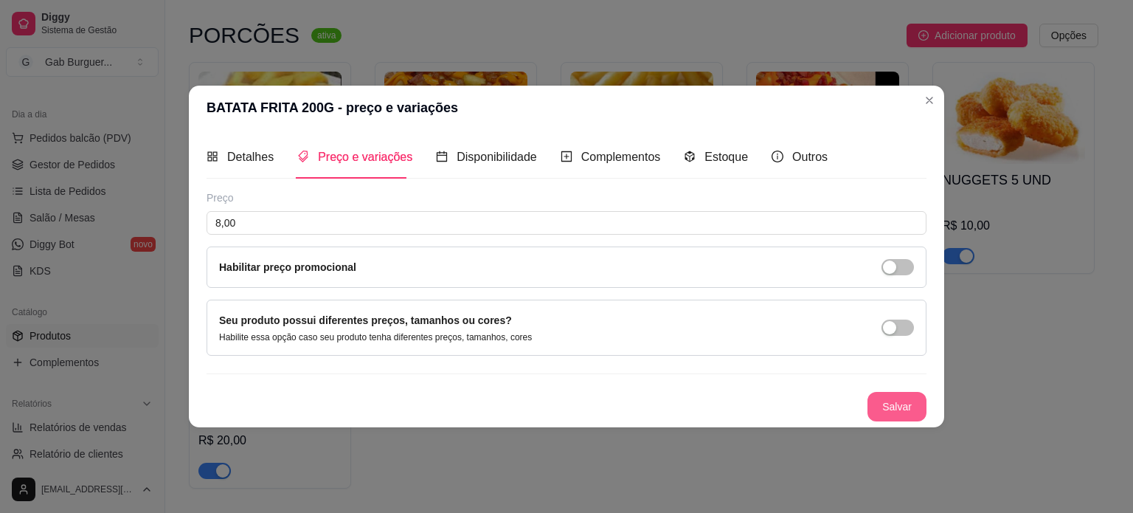
click at [919, 402] on button "Salvar" at bounding box center [896, 407] width 59 height 30
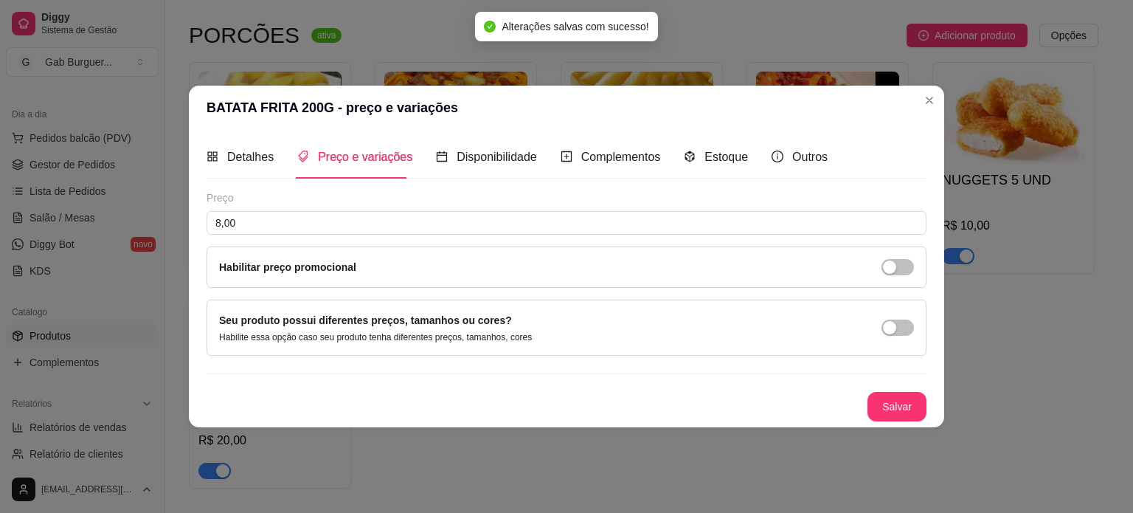
click at [919, 109] on header "BATATA FRITA 200G - preço e variações" at bounding box center [566, 108] width 755 height 44
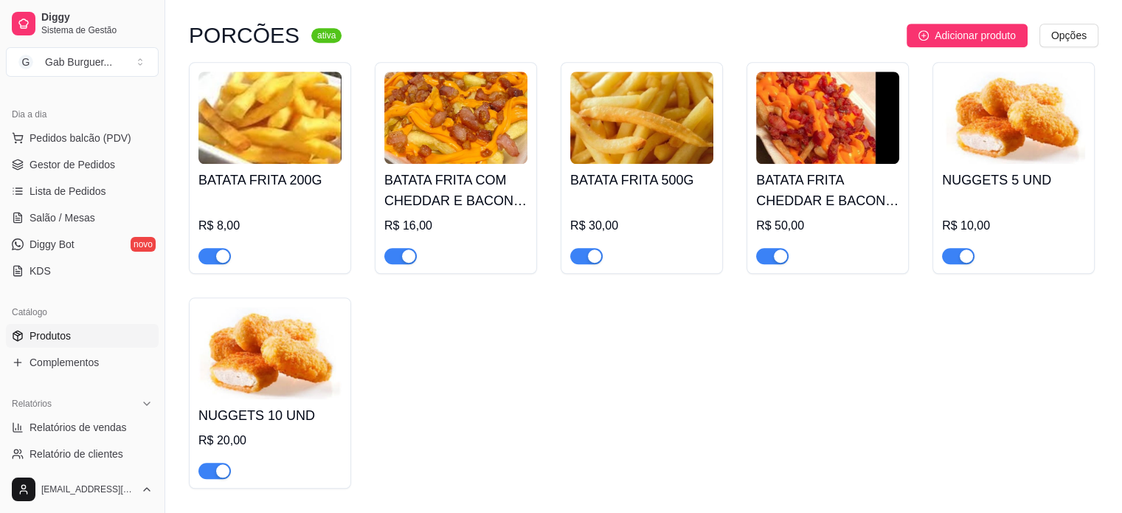
click at [307, 162] on img at bounding box center [269, 118] width 143 height 92
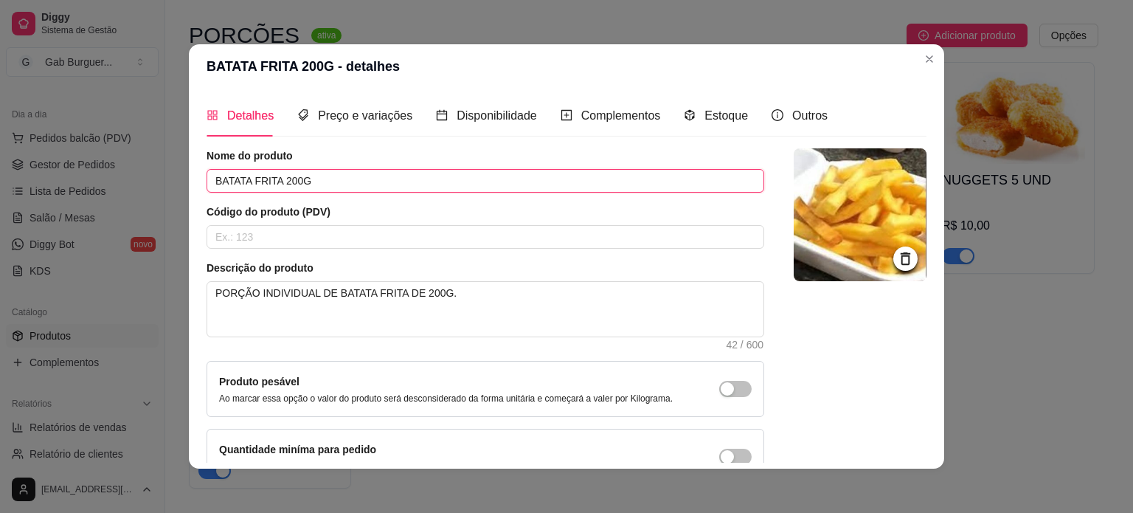
click at [295, 182] on input "BATATA FRITA 200G" at bounding box center [486, 181] width 558 height 24
type input "BATATA FRITA 150G"
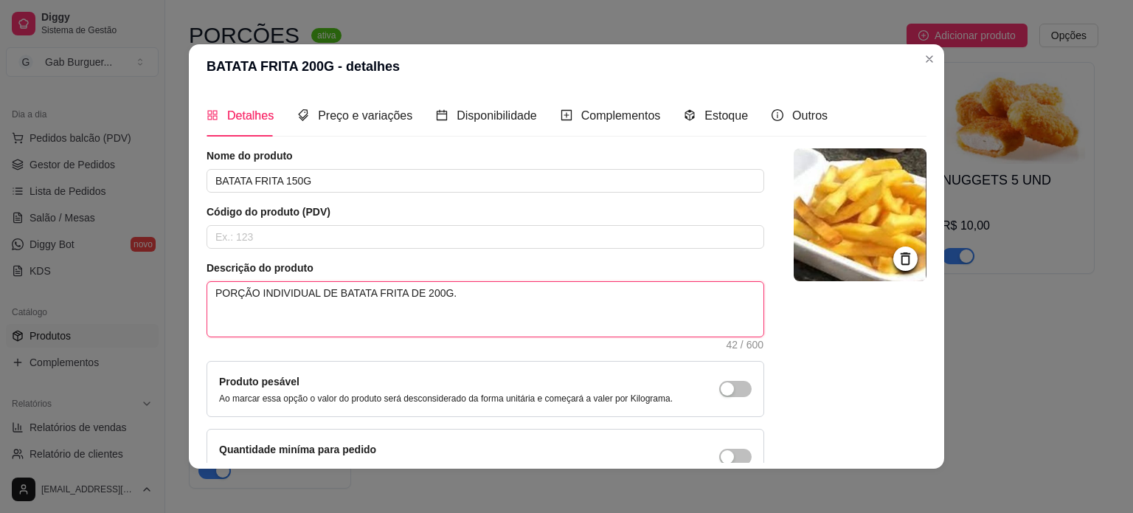
click at [426, 291] on textarea "PORÇÃO INDIVIDUAL DE BATATA FRITA DE 200G." at bounding box center [485, 309] width 556 height 55
type textarea "PORÇÃO INDIVIDUAL DE BATATA FRITA DE 20G."
type textarea "PORÇÃO INDIVIDUAL DE BATATA FRITA DE 2G."
type textarea "PORÇÃO INDIVIDUAL DE BATATA FRITA DE G."
type textarea "PORÇÃO INDIVIDUAL DE BATATA FRITA DE 1G."
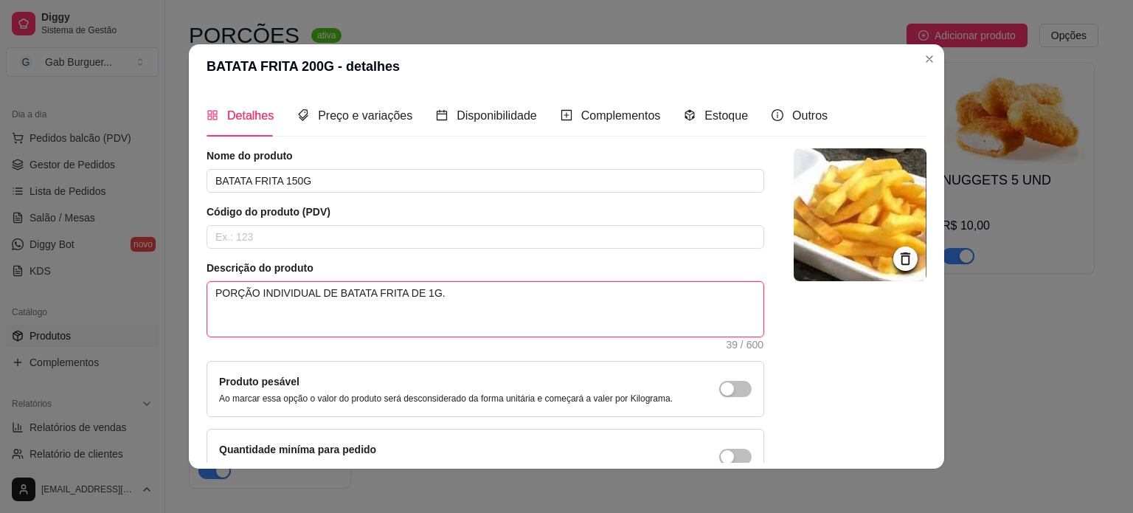
type textarea "PORÇÃO INDIVIDUAL DE BATATA FRITA DE 15G."
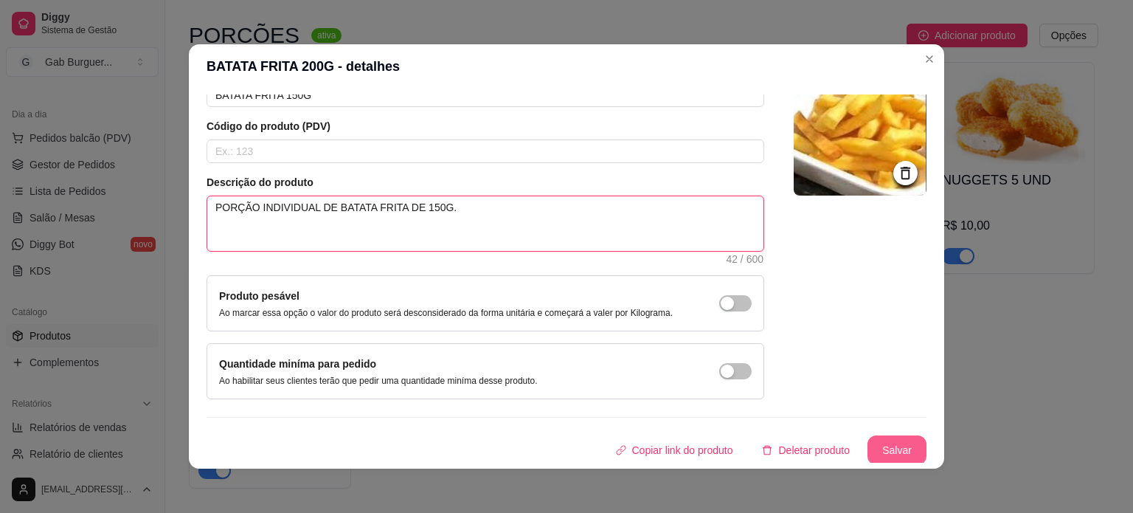
type textarea "PORÇÃO INDIVIDUAL DE BATATA FRITA DE 150G."
click at [868, 456] on button "Salvar" at bounding box center [897, 450] width 58 height 29
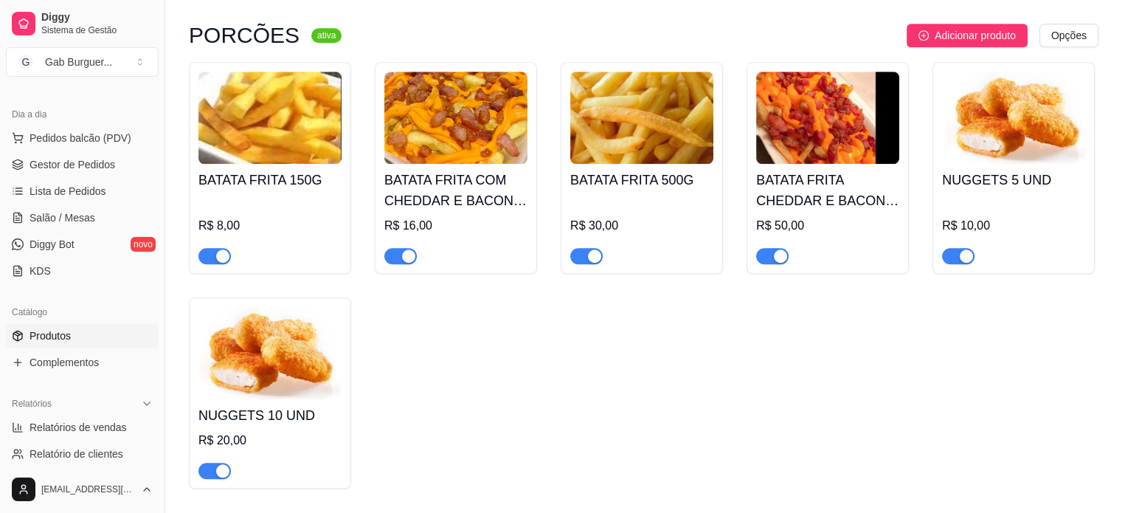
click at [297, 153] on img at bounding box center [269, 118] width 143 height 92
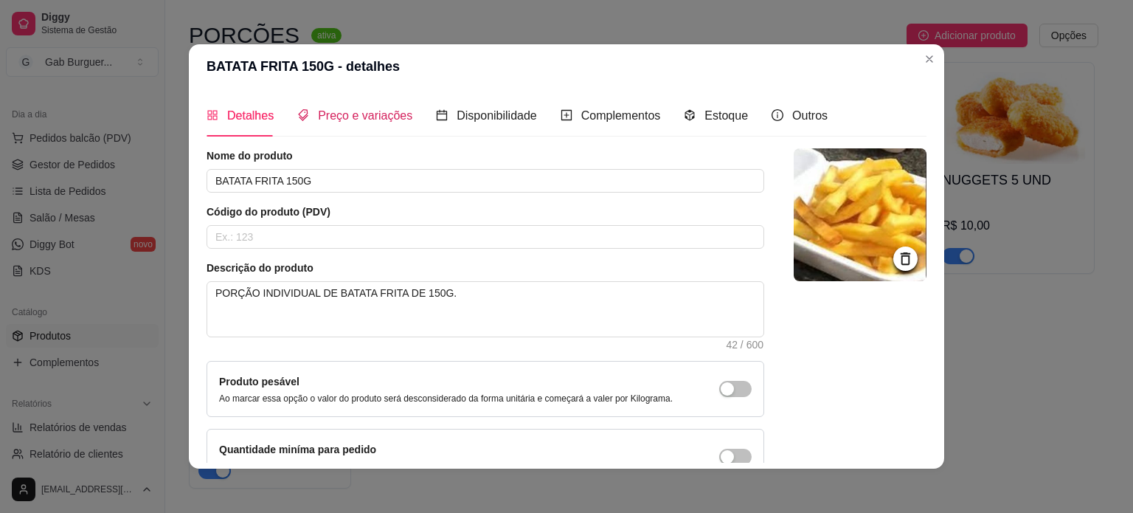
click at [342, 111] on span "Preço e variações" at bounding box center [365, 115] width 94 height 13
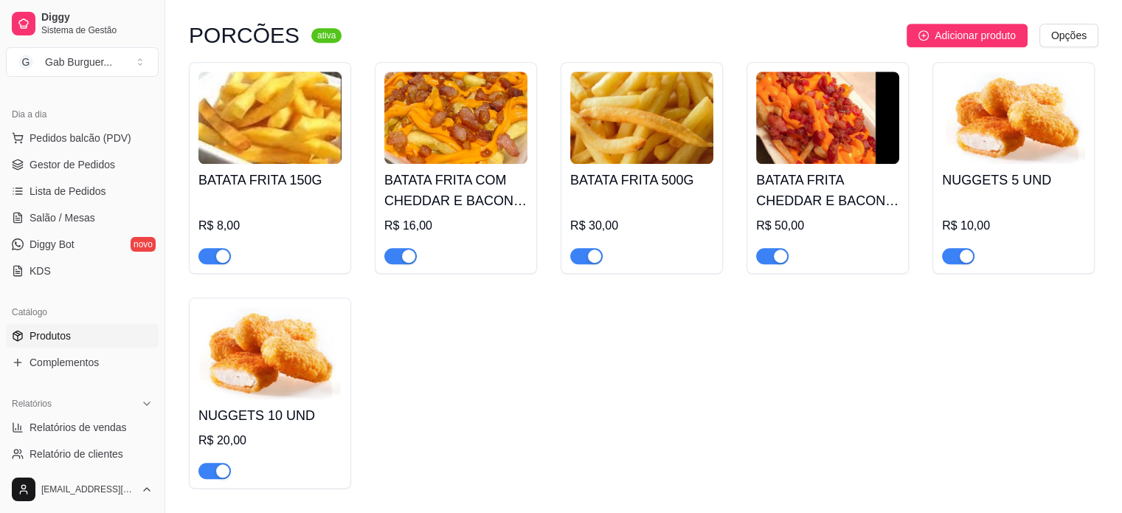
click at [476, 164] on img at bounding box center [455, 118] width 143 height 92
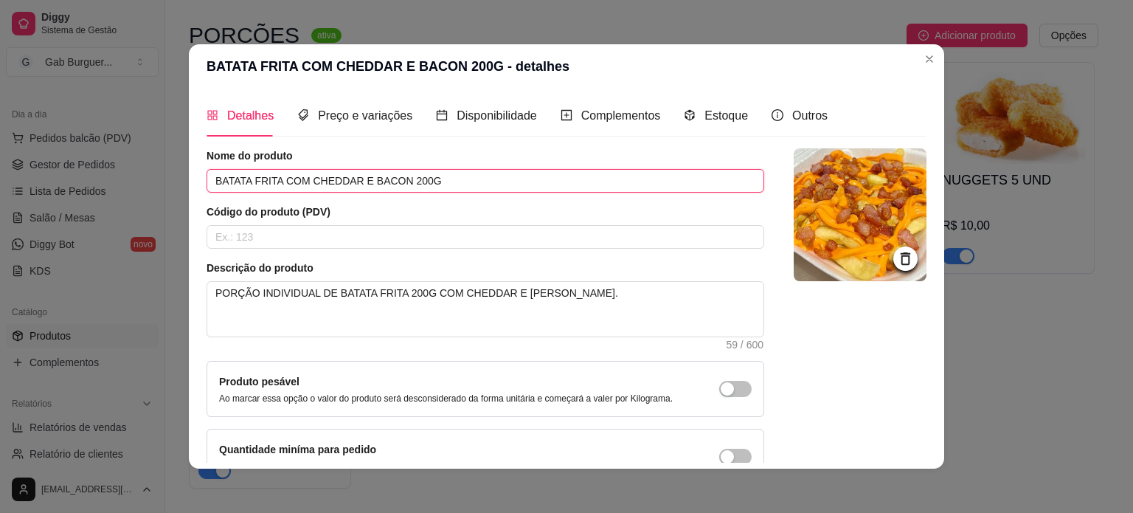
click at [407, 180] on input "BATATA FRITA COM CHEDDAR E BACON 200G" at bounding box center [486, 181] width 558 height 24
type input "BATATA FRITA COM CHEDDAR E BACON 150G"
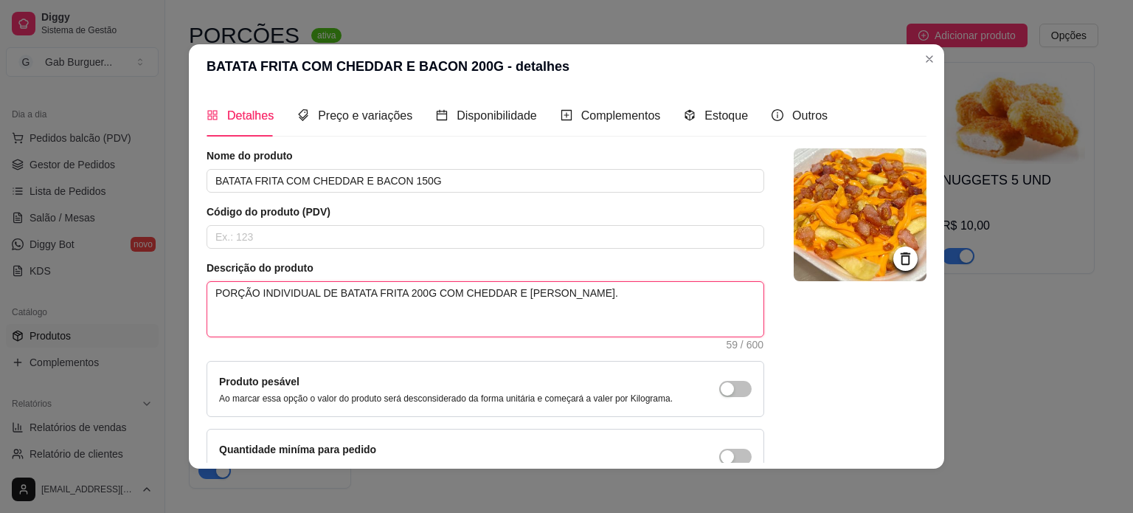
click at [413, 297] on textarea "PORÇÃO INDIVIDUAL DE BATATA FRITA 200G COM CHEDDAR E BACON." at bounding box center [485, 309] width 556 height 55
type textarea "PORÇÃO INDIVIDUAL DE BATATA FRITA 20G COM CHEDDAR E BACON."
type textarea "PORÇÃO INDIVIDUAL DE BATATA FRITA 2G COM CHEDDAR E BACON."
type textarea "PORÇÃO INDIVIDUAL DE BATATA FRITA G COM CHEDDAR E BACON."
type textarea "PORÇÃO INDIVIDUAL DE BATATA FRITA 1G COM CHEDDAR E BACON."
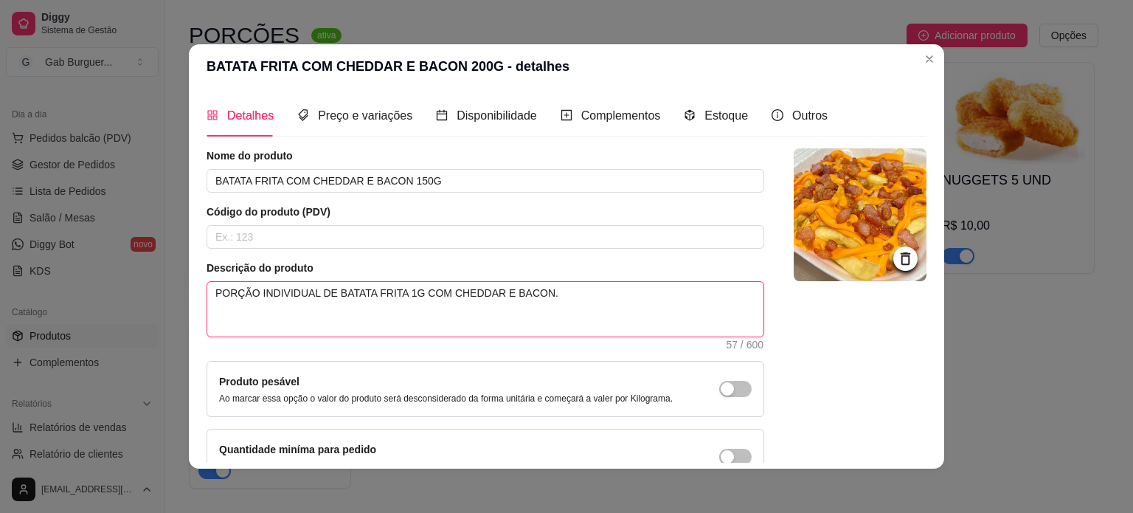
type textarea "PORÇÃO INDIVIDUAL DE BATATA FRITA 15G COM CHEDDAR E BACON."
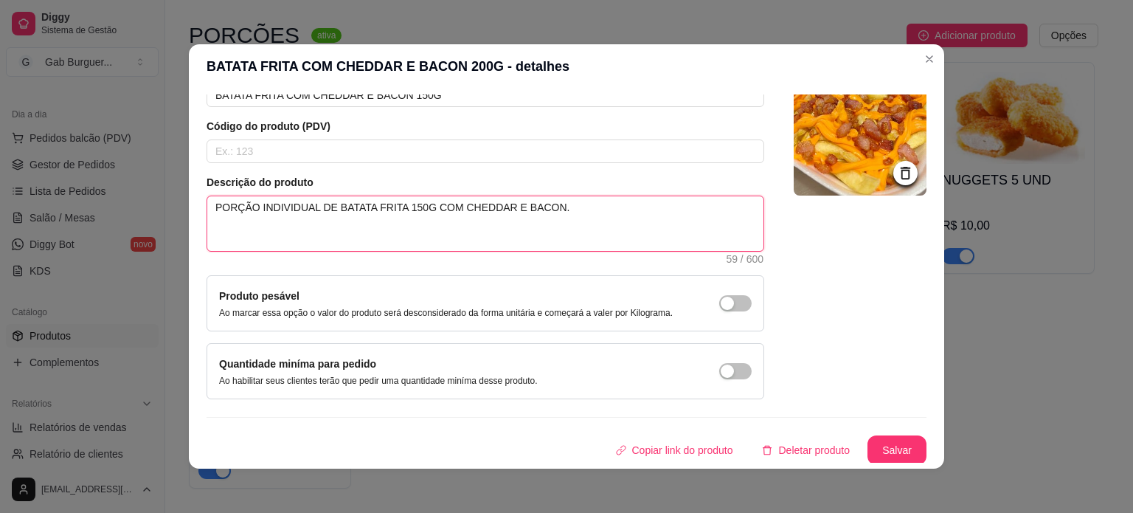
type textarea "PORÇÃO INDIVIDUAL DE BATATA FRITA 150G COM CHEDDAR E BACON."
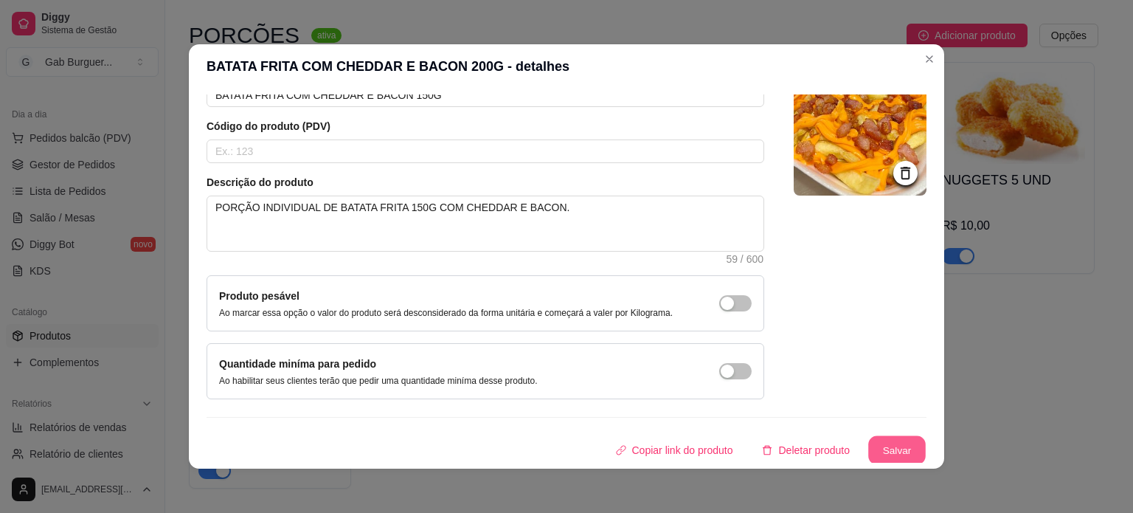
click at [887, 450] on button "Salvar" at bounding box center [897, 450] width 58 height 29
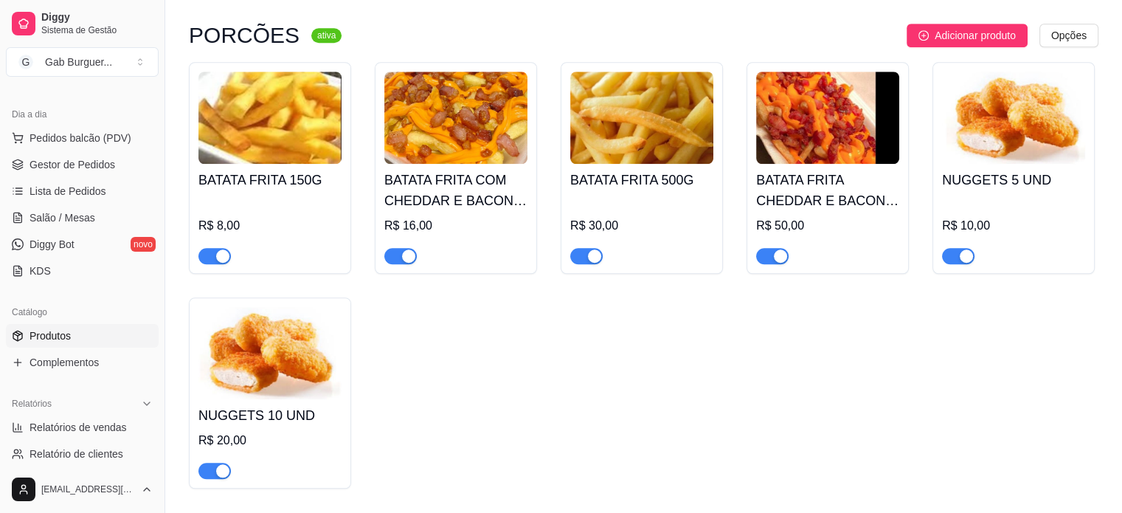
click at [448, 211] on h4 "BATATA FRITA COM CHEDDAR E BACON 150G" at bounding box center [455, 190] width 143 height 41
click at [494, 198] on h4 "BATATA FRITA COM CHEDDAR E BACON 150G" at bounding box center [455, 190] width 143 height 41
click at [481, 164] on img at bounding box center [455, 118] width 143 height 92
click at [628, 117] on img at bounding box center [641, 118] width 143 height 92
click at [786, 134] on img at bounding box center [827, 118] width 143 height 92
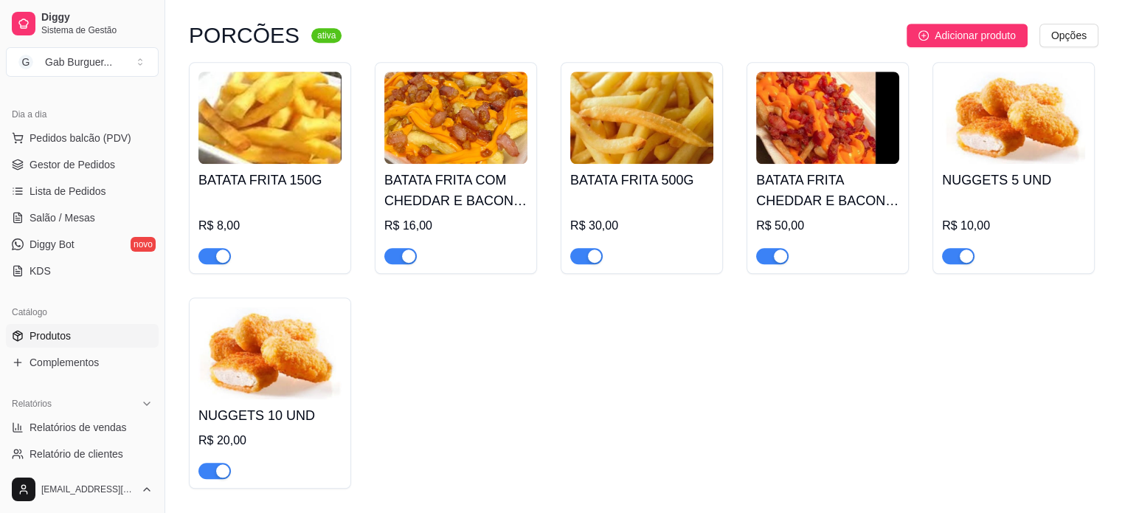
click at [459, 214] on div "BATATA FRITA COM CHEDDAR E BACON 150G R$ 16,00" at bounding box center [455, 214] width 143 height 100
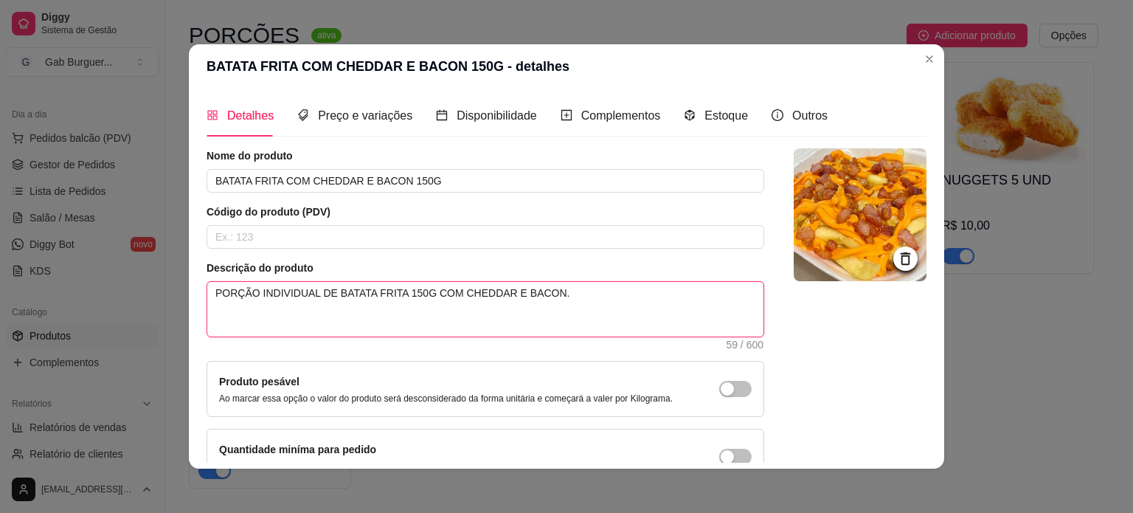
drag, startPoint x: 583, startPoint y: 294, endPoint x: 70, endPoint y: 266, distance: 513.4
click at [70, 266] on div "BATATA FRITA COM CHEDDAR E BACON 150G - detalhes Detalhes Preço e variações Dis…" at bounding box center [566, 256] width 1133 height 513
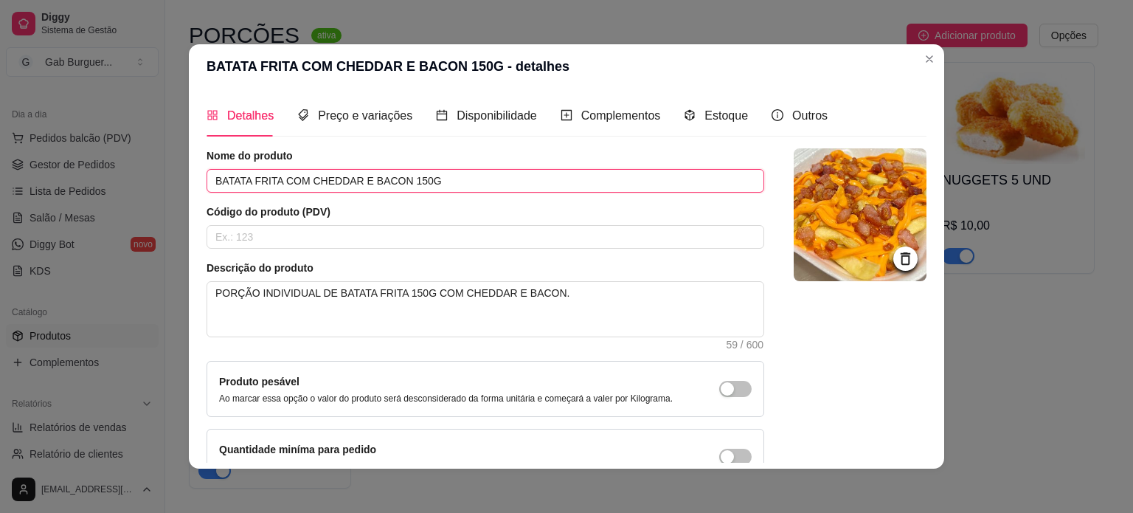
drag, startPoint x: 425, startPoint y: 176, endPoint x: 24, endPoint y: 174, distance: 401.2
click at [24, 174] on div "BATATA FRITA COM CHEDDAR E BACON 150G - detalhes Detalhes Preço e variações Dis…" at bounding box center [566, 256] width 1133 height 513
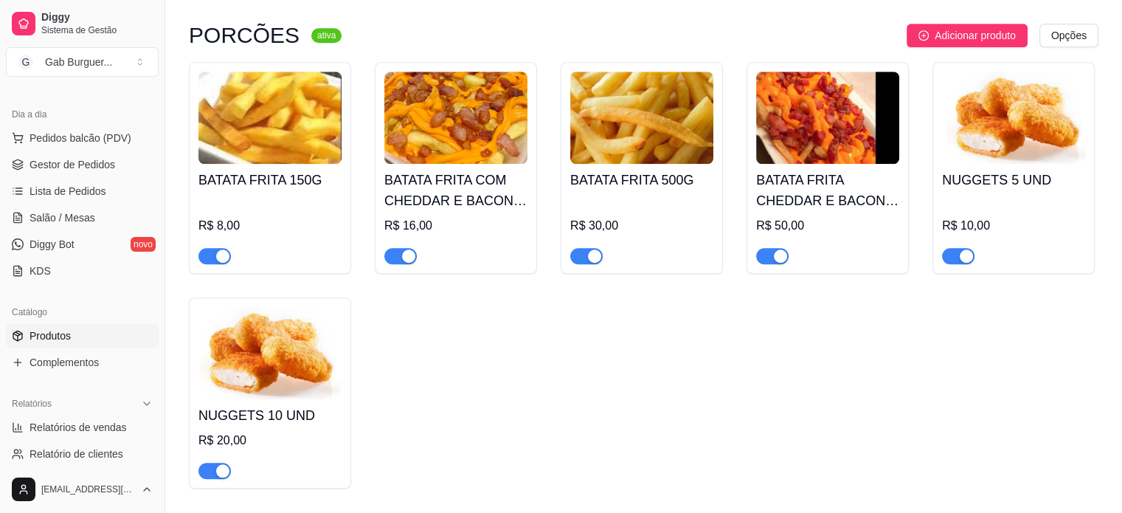
click at [788, 193] on h4 "BATATA FRITA CHEDDAR E BACON 500G" at bounding box center [827, 190] width 143 height 41
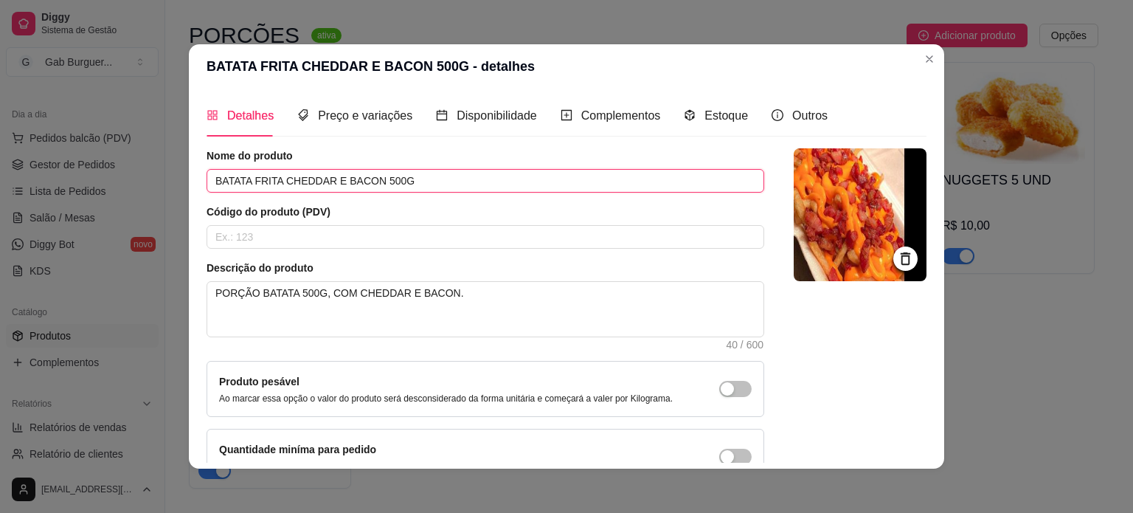
drag, startPoint x: 416, startPoint y: 186, endPoint x: 79, endPoint y: 147, distance: 339.3
click at [79, 147] on div "BATATA FRITA CHEDDAR E BACON 500G - detalhes Detalhes Preço e variações Disponi…" at bounding box center [566, 256] width 1133 height 513
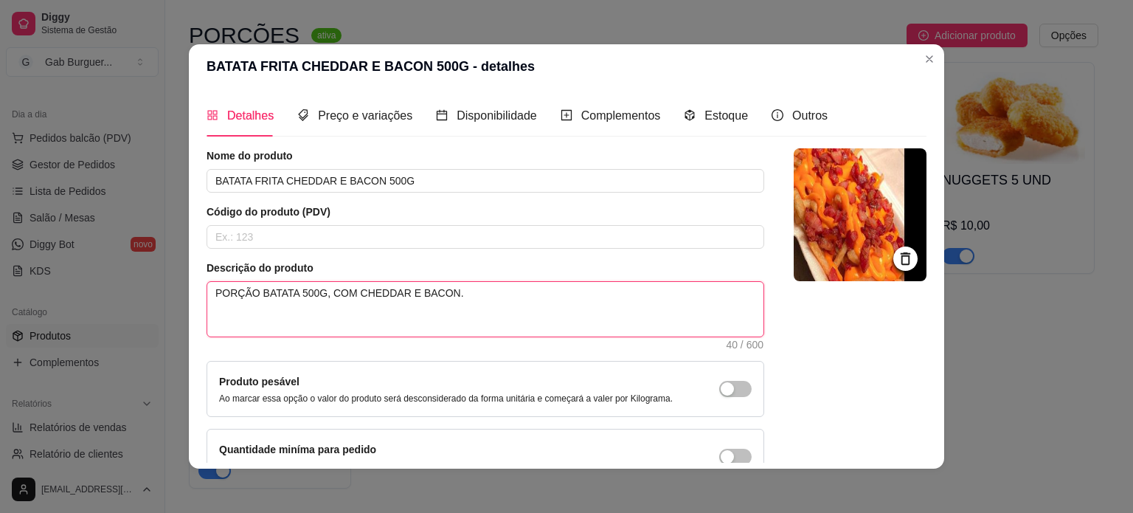
drag, startPoint x: 521, startPoint y: 305, endPoint x: 40, endPoint y: 264, distance: 483.4
click at [40, 264] on div "BATATA FRITA CHEDDAR E BACON 500G - detalhes Detalhes Preço e variações Disponi…" at bounding box center [566, 256] width 1133 height 513
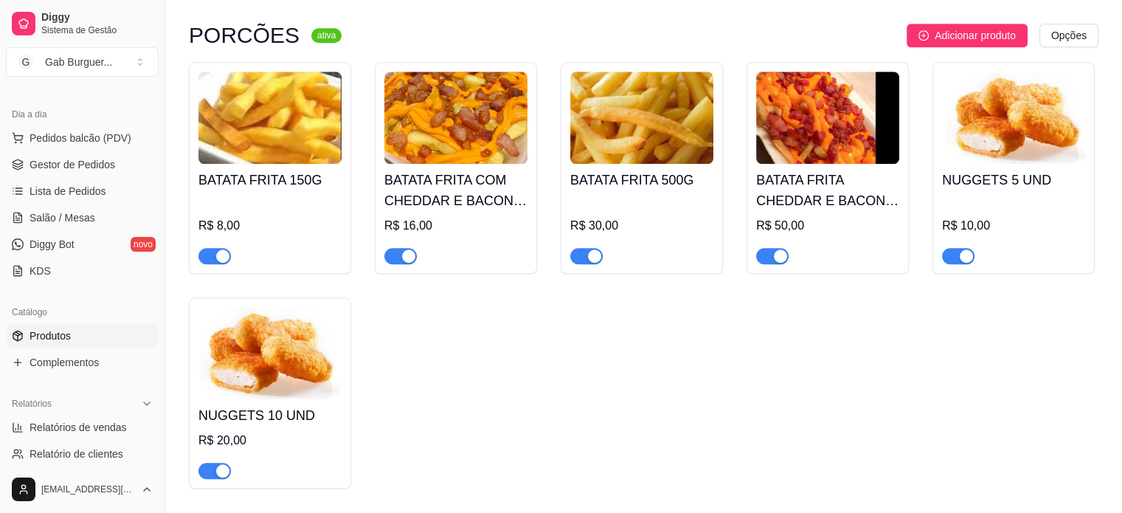
click at [982, 141] on img at bounding box center [1013, 118] width 143 height 92
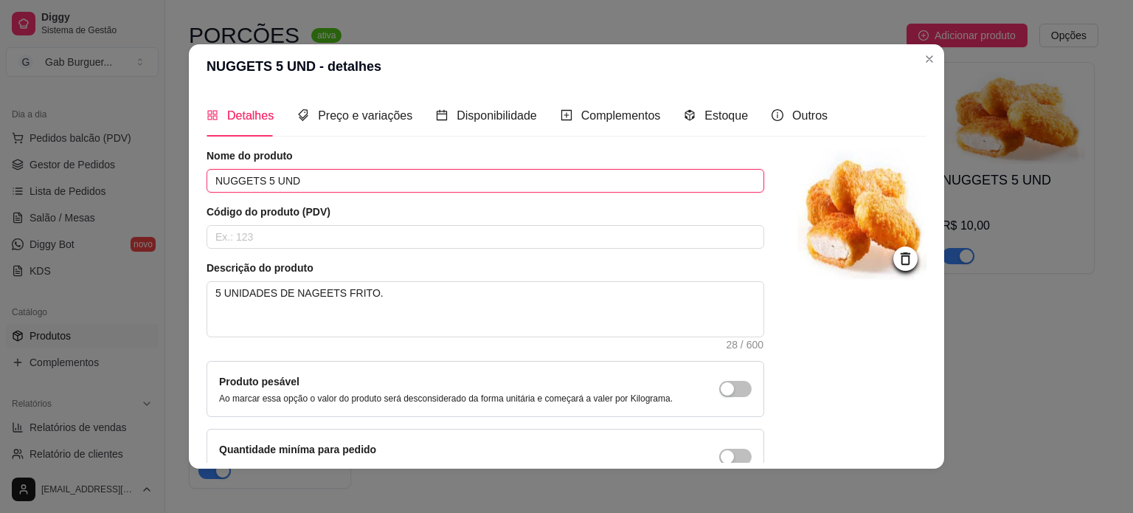
drag, startPoint x: 299, startPoint y: 184, endPoint x: 0, endPoint y: 134, distance: 303.6
click at [0, 134] on div "NUGGETS 5 UND - detalhes Detalhes Preço e variações Disponibilidade Complemento…" at bounding box center [566, 256] width 1133 height 513
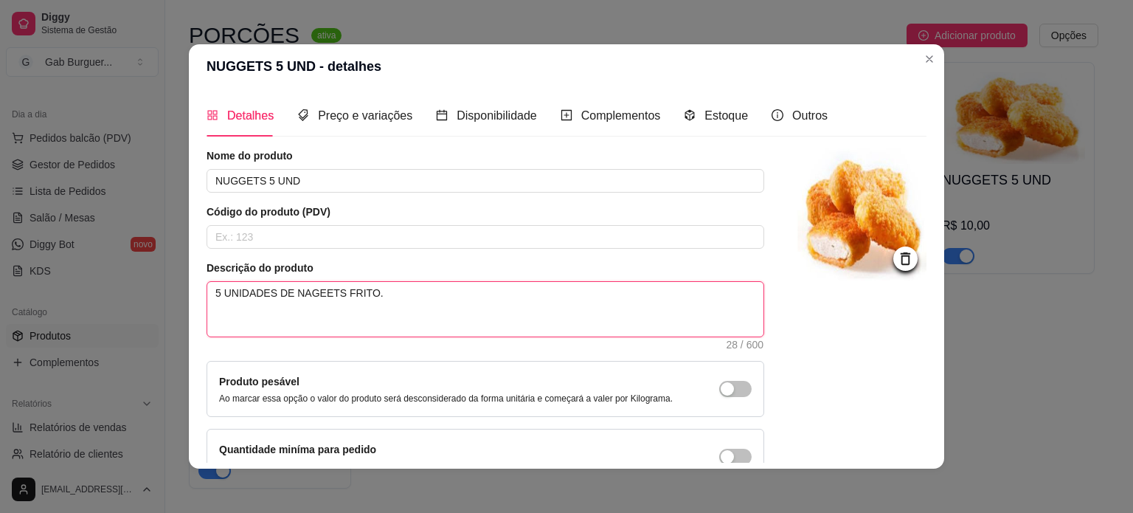
drag, startPoint x: 393, startPoint y: 283, endPoint x: 0, endPoint y: 287, distance: 393.1
click at [0, 287] on div "NUGGETS 5 UND - detalhes Detalhes Preço e variações Disponibilidade Complemento…" at bounding box center [566, 256] width 1133 height 513
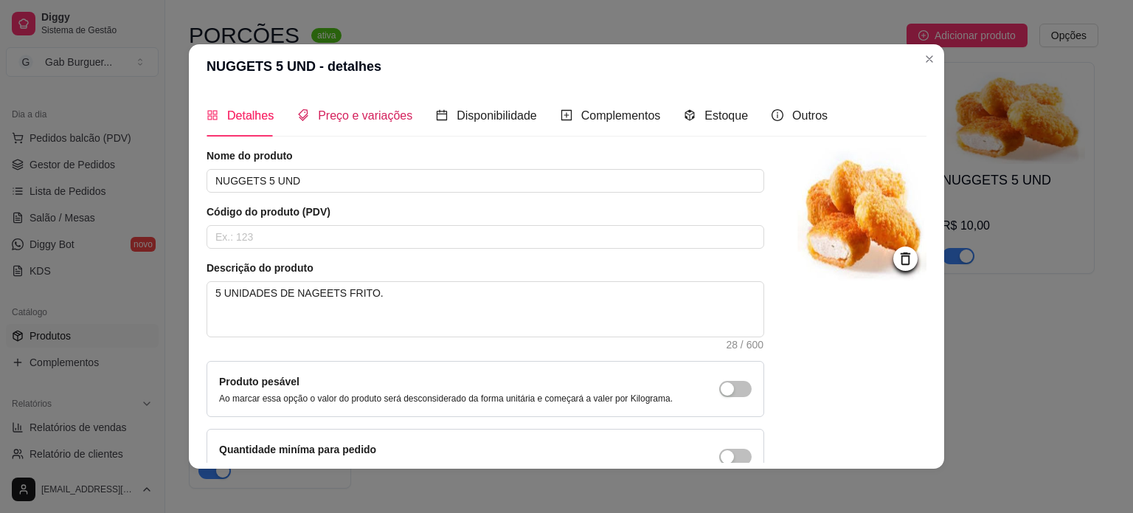
click at [342, 109] on span "Preço e variações" at bounding box center [365, 115] width 94 height 13
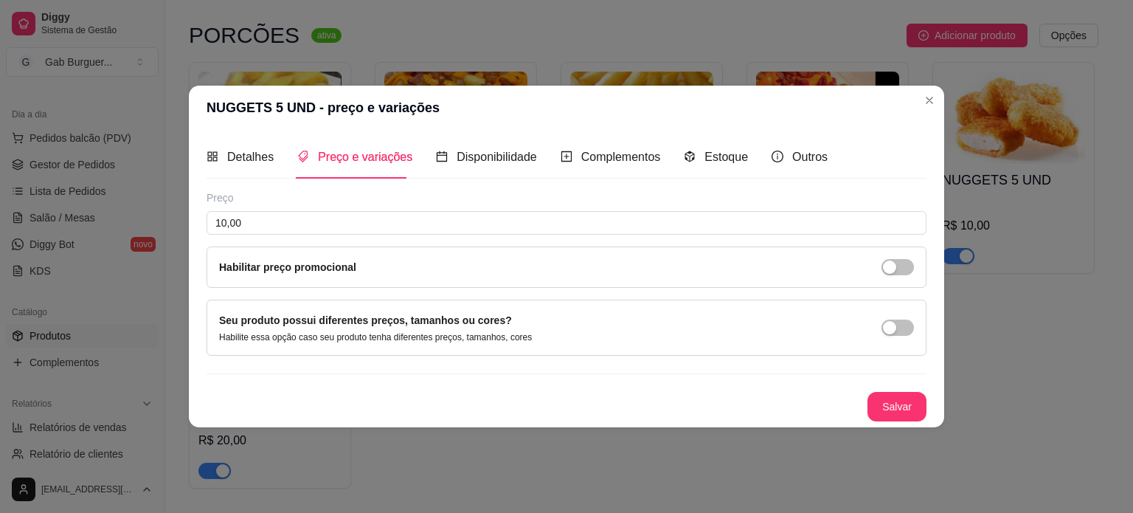
drag, startPoint x: 915, startPoint y: 108, endPoint x: 929, endPoint y: 100, distance: 16.6
click at [917, 108] on header "NUGGETS 5 UND - preço e variações" at bounding box center [566, 108] width 755 height 44
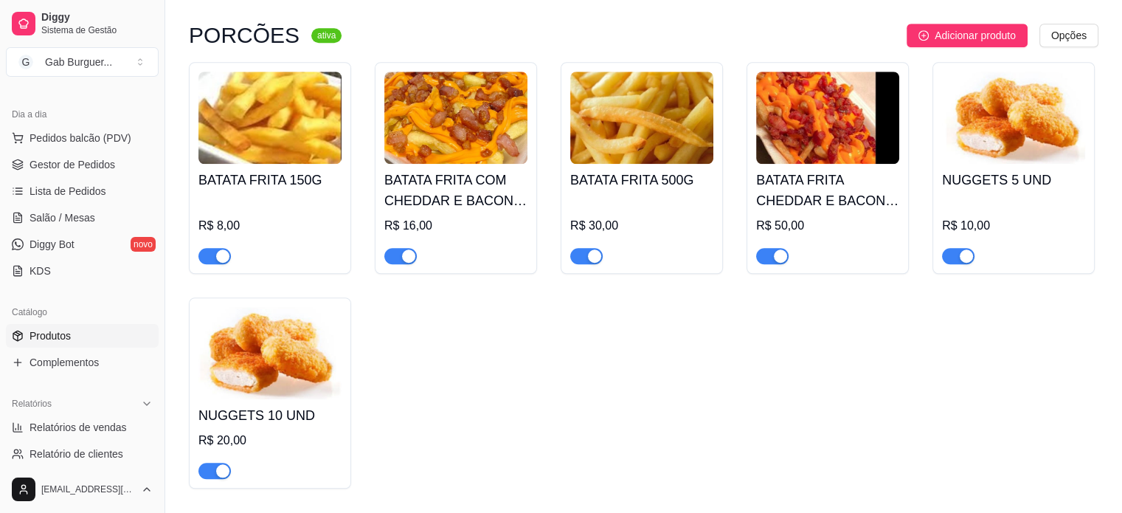
click at [288, 355] on img at bounding box center [269, 353] width 143 height 92
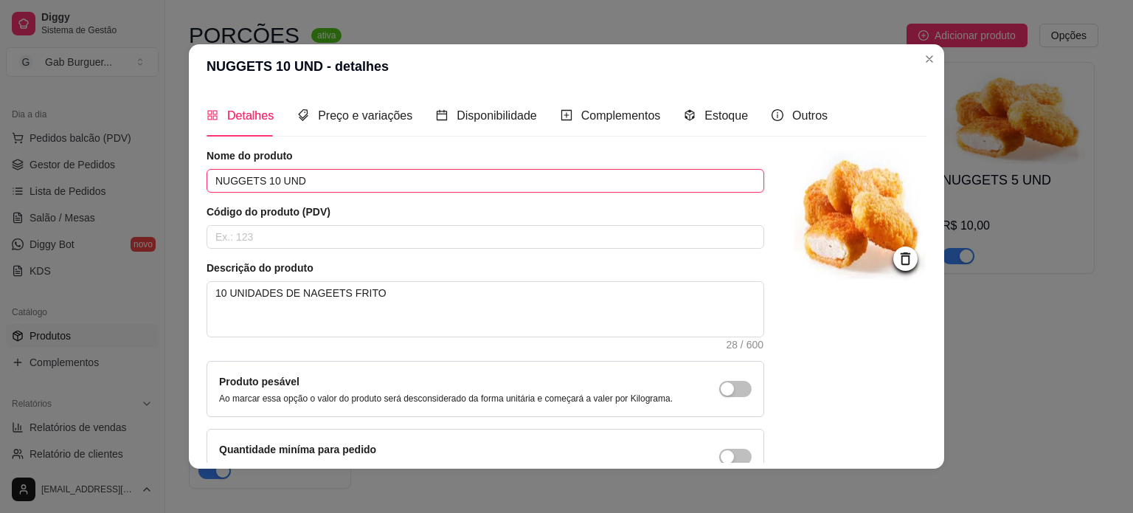
drag, startPoint x: 307, startPoint y: 189, endPoint x: 181, endPoint y: 189, distance: 125.4
click at [181, 189] on div "NUGGETS 10 UND - detalhes Detalhes Preço e variações Disponibilidade Complement…" at bounding box center [566, 256] width 1133 height 513
paste input "5 UNIDADES DE NAGEETS FRITO."
type input "NUGGETS 10 UND"
click at [363, 209] on article "Código do produto (PDV)" at bounding box center [486, 211] width 558 height 15
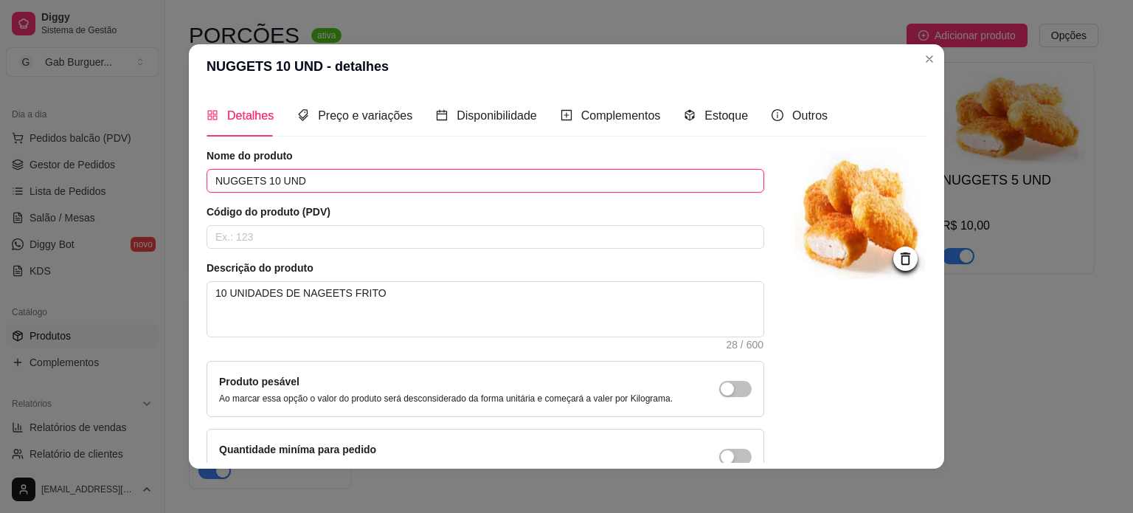
drag, startPoint x: 327, startPoint y: 185, endPoint x: 66, endPoint y: 185, distance: 261.8
click at [66, 185] on div "NUGGETS 10 UND - detalhes Detalhes Preço e variações Disponibilidade Complement…" at bounding box center [566, 256] width 1133 height 513
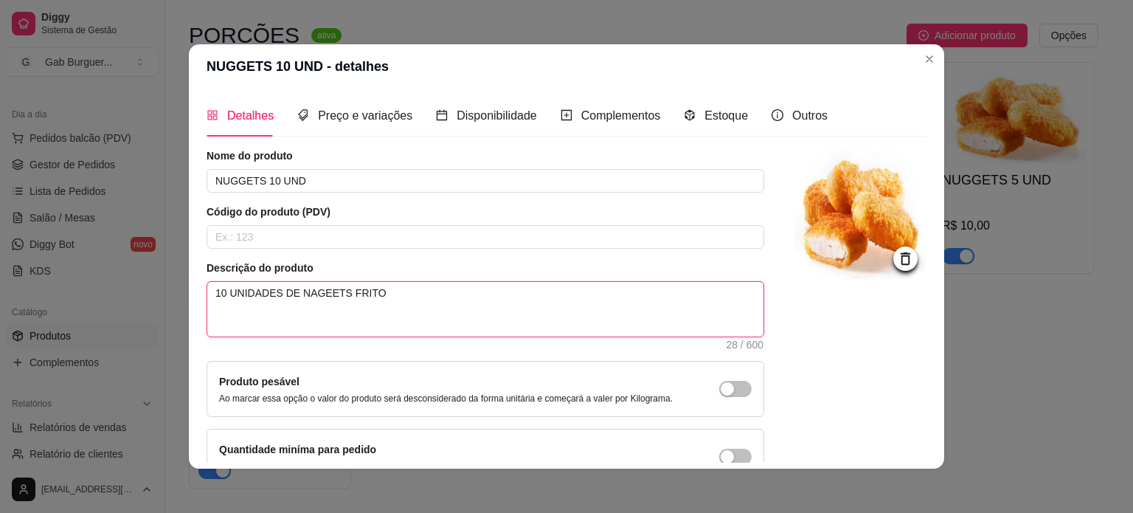
drag, startPoint x: 463, startPoint y: 309, endPoint x: 117, endPoint y: 308, distance: 346.7
click at [117, 308] on div "NUGGETS 10 UND - detalhes Detalhes Preço e variações Disponibilidade Complement…" at bounding box center [566, 256] width 1133 height 513
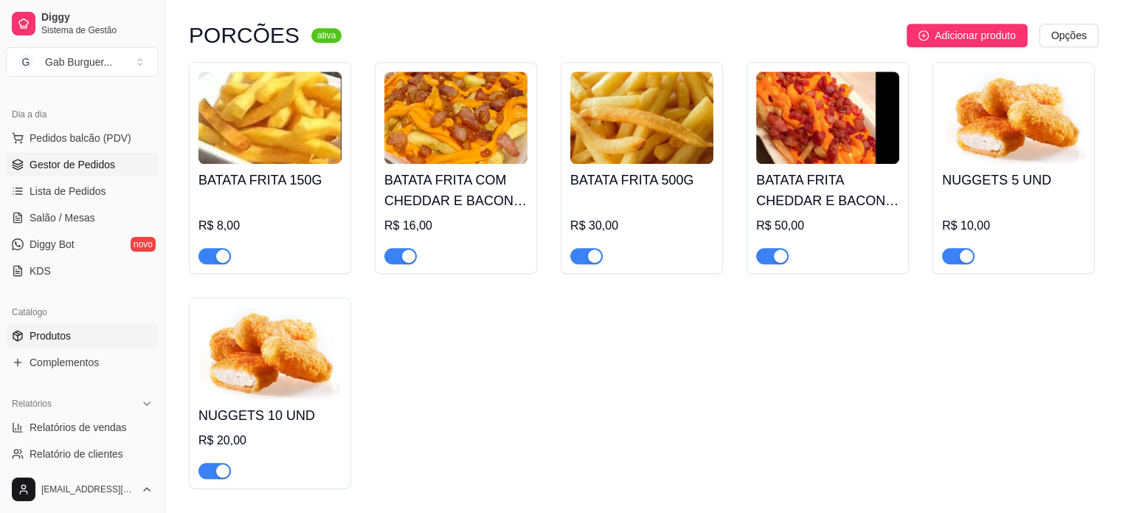
scroll to position [0, 0]
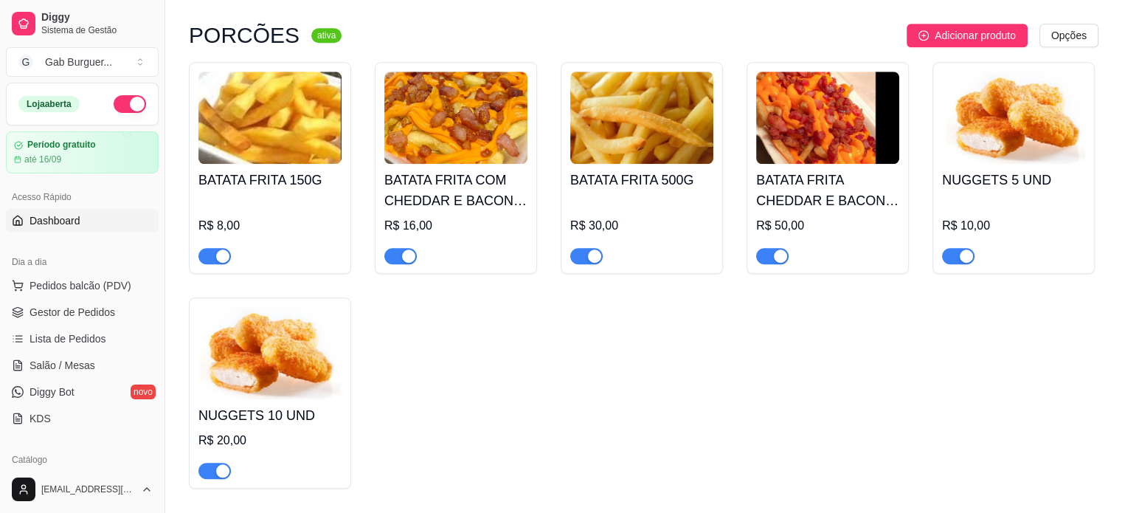
click at [68, 226] on span "Dashboard" at bounding box center [55, 220] width 51 height 15
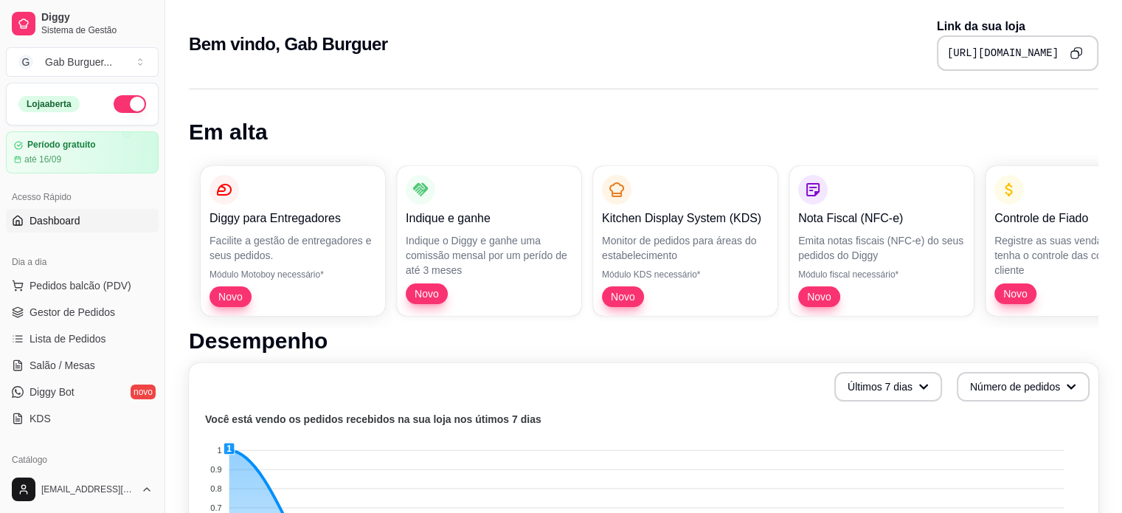
click at [1083, 52] on button "Copy to clipboard" at bounding box center [1075, 52] width 23 height 23
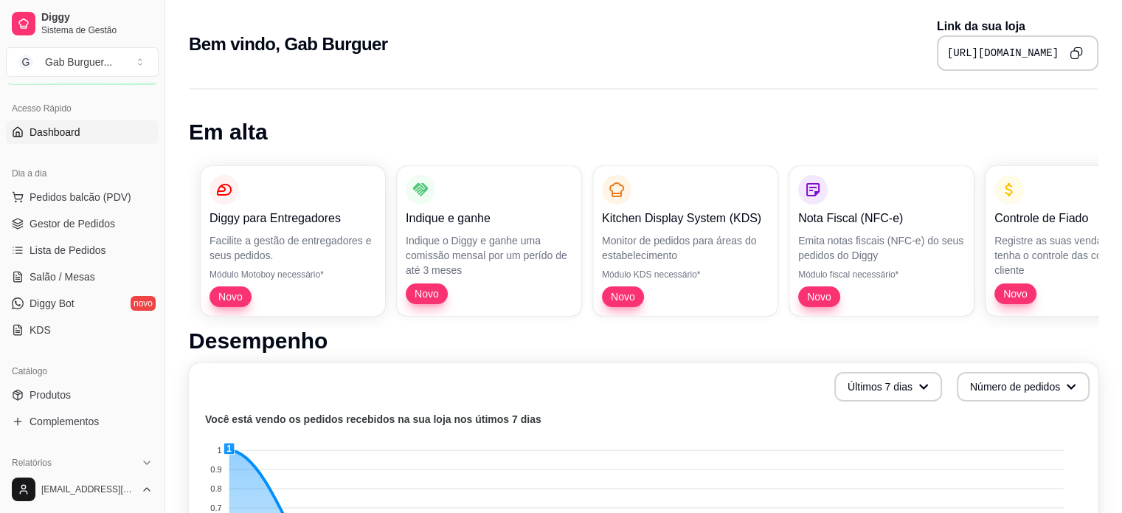
scroll to position [148, 0]
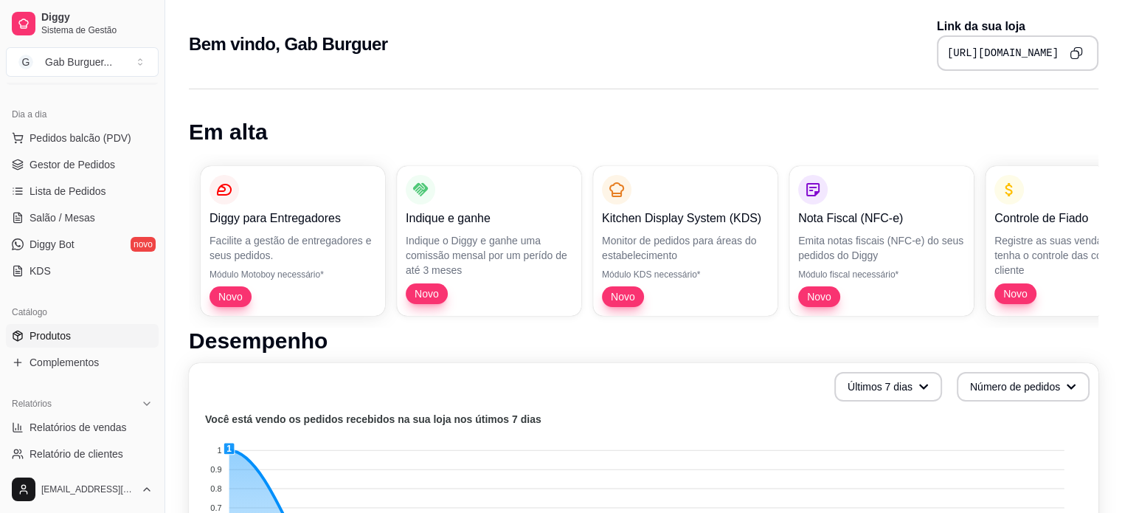
click at [94, 341] on link "Produtos" at bounding box center [82, 336] width 153 height 24
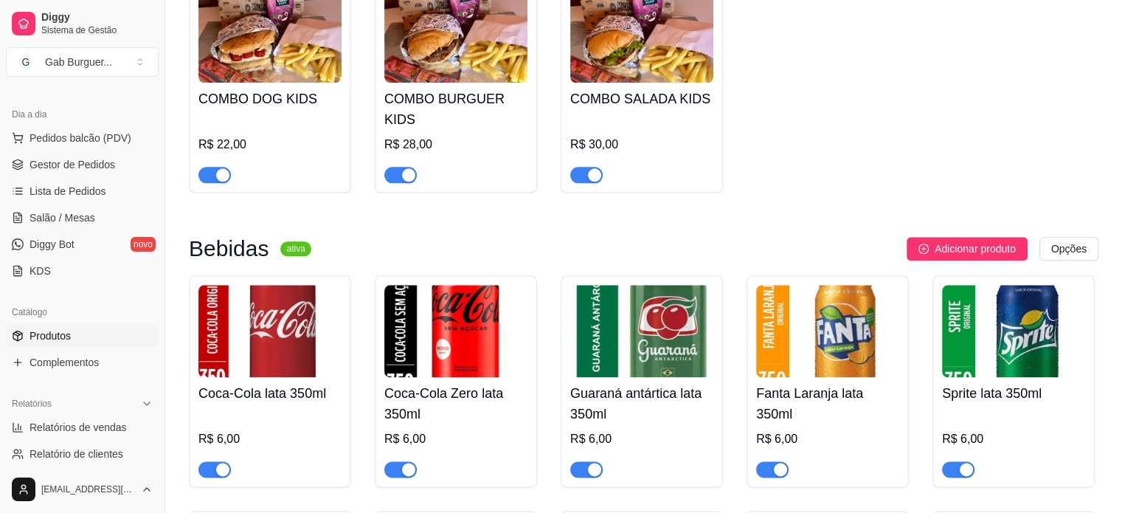
scroll to position [1918, 0]
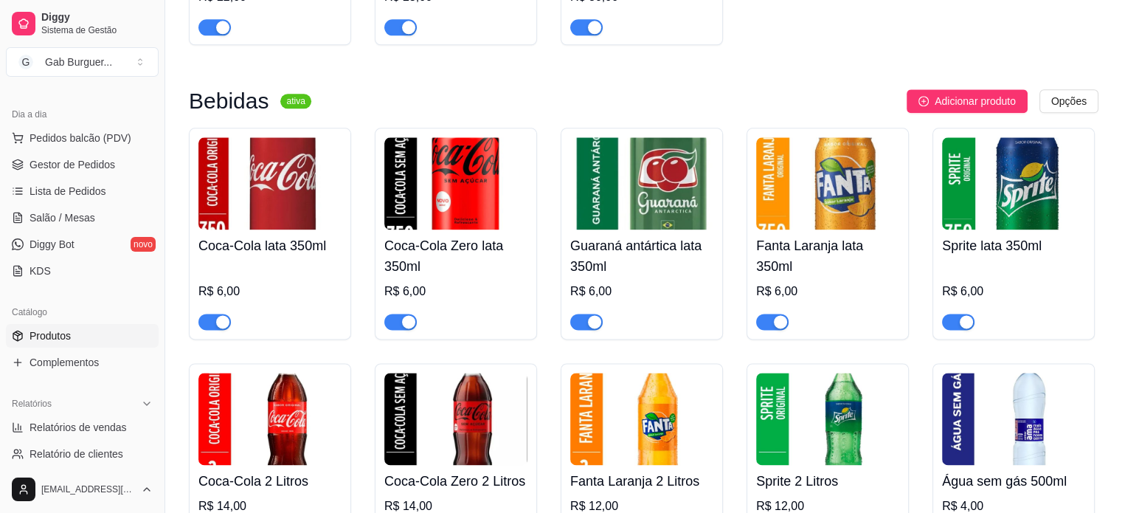
click at [1047, 226] on img at bounding box center [1013, 183] width 143 height 92
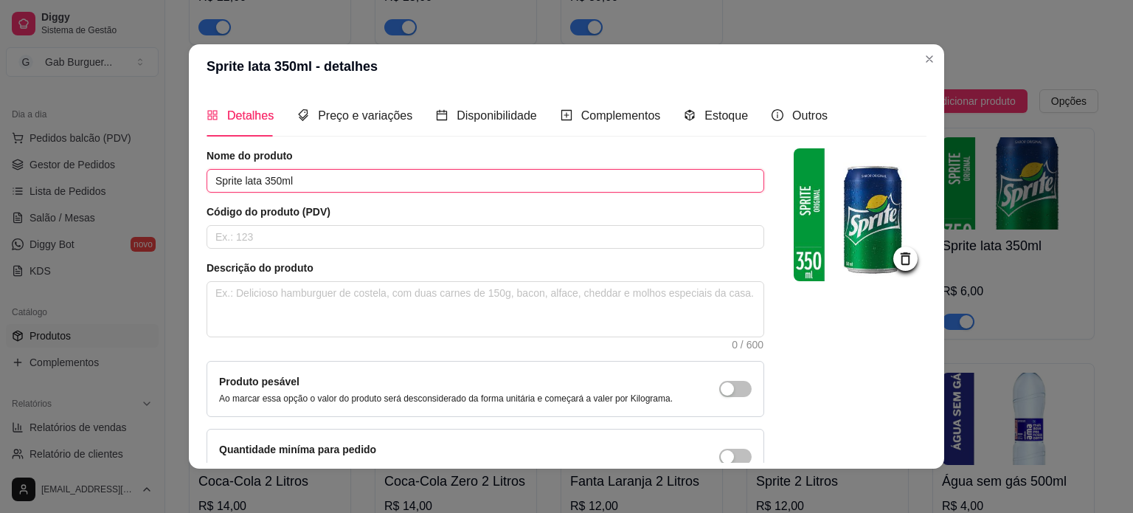
drag, startPoint x: 329, startPoint y: 177, endPoint x: 135, endPoint y: 174, distance: 194.0
click at [135, 174] on div "Sprite lata 350ml - detalhes Detalhes Preço e variações Disponibilidade Complem…" at bounding box center [566, 256] width 1133 height 513
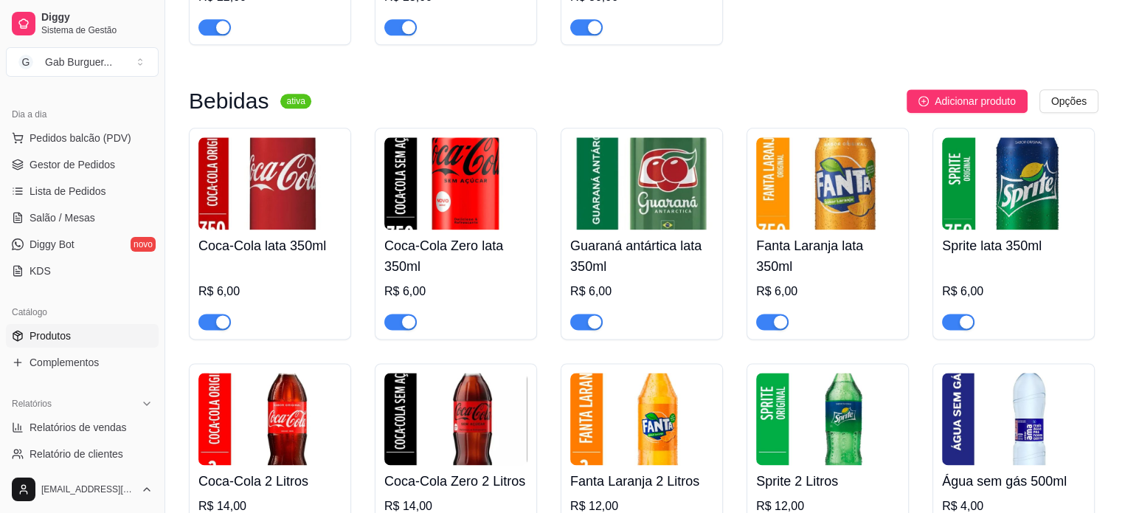
click at [788, 206] on img at bounding box center [827, 183] width 143 height 92
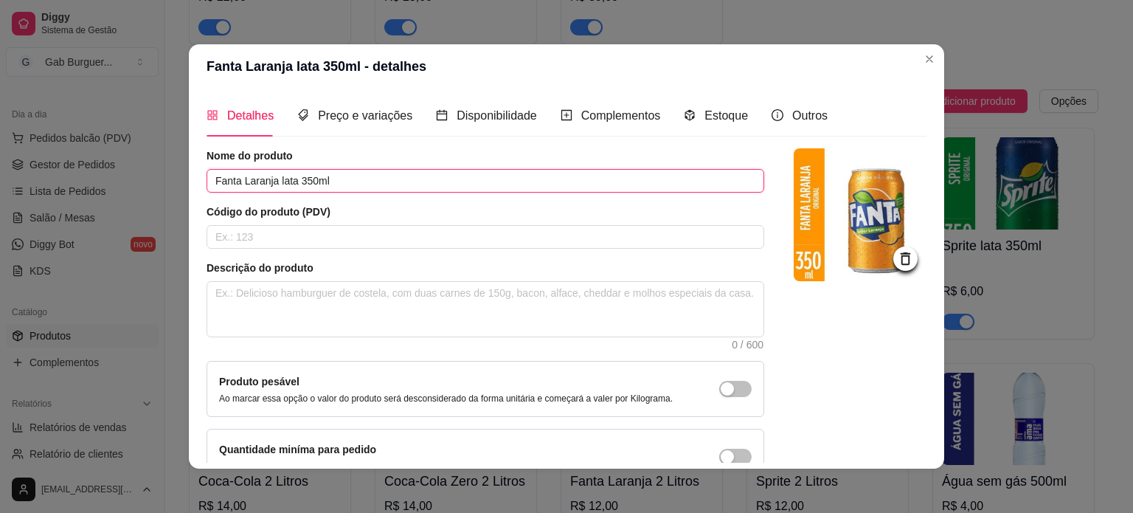
drag, startPoint x: 347, startPoint y: 185, endPoint x: 124, endPoint y: 177, distance: 222.9
click at [124, 177] on div "Fanta Laranja lata 350ml - detalhes Detalhes Preço e variações Disponibilidade …" at bounding box center [566, 256] width 1133 height 513
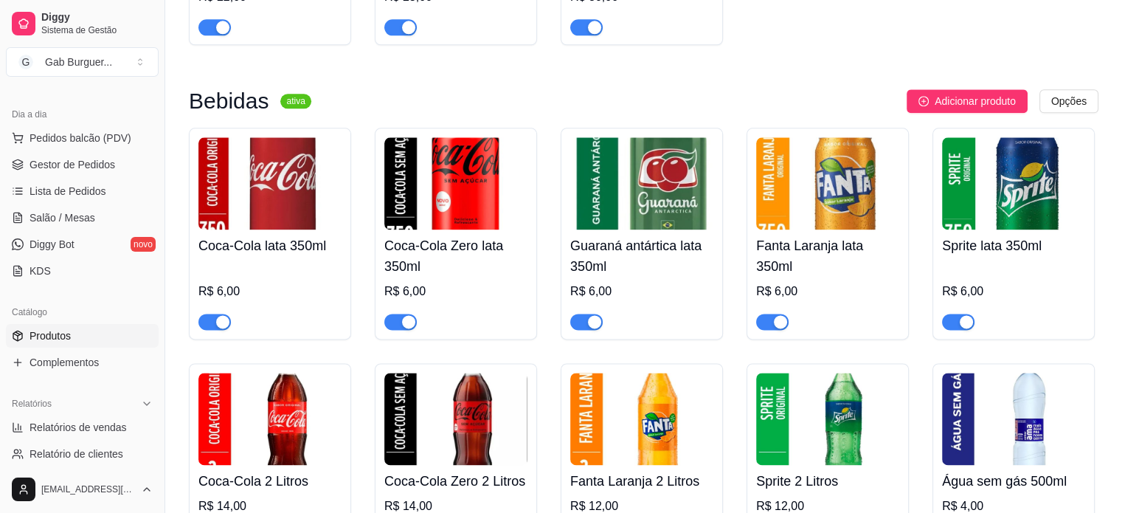
click at [682, 191] on img at bounding box center [641, 183] width 143 height 92
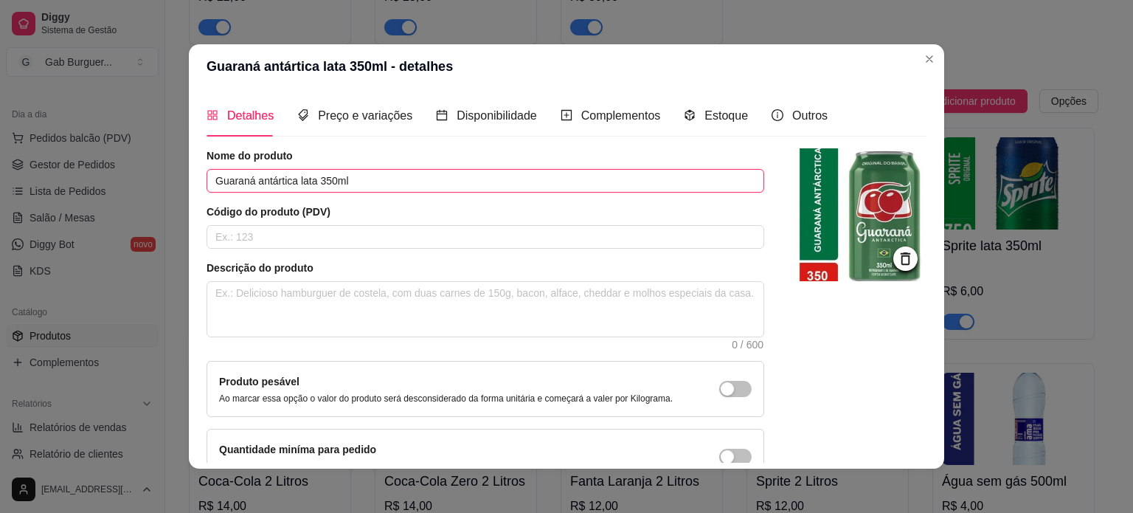
drag, startPoint x: 353, startPoint y: 181, endPoint x: 41, endPoint y: 185, distance: 311.3
click at [42, 185] on div "Guaraná antártica lata 350ml - detalhes Detalhes Preço e variações Disponibilid…" at bounding box center [566, 256] width 1133 height 513
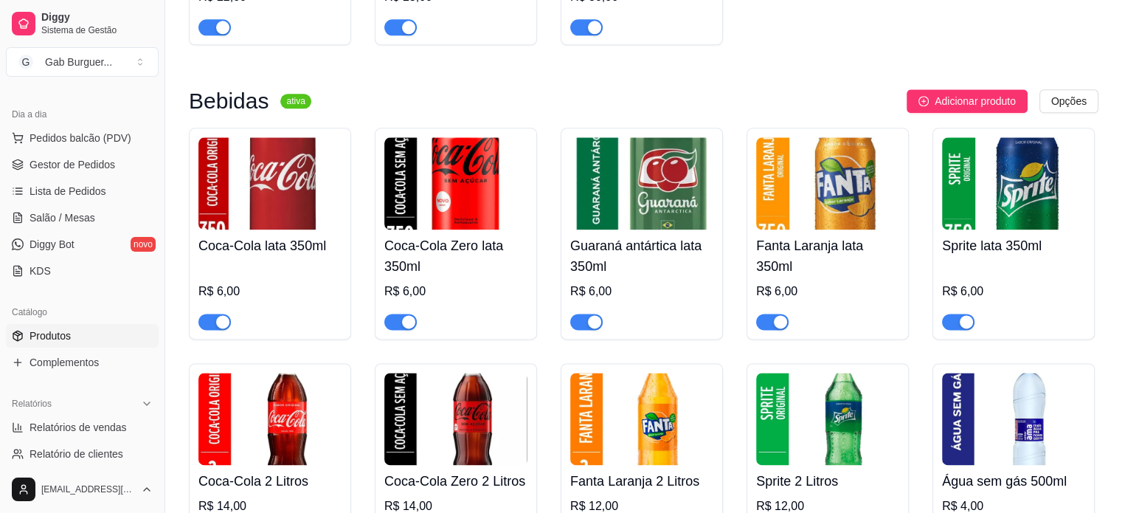
click at [313, 216] on img at bounding box center [269, 183] width 143 height 92
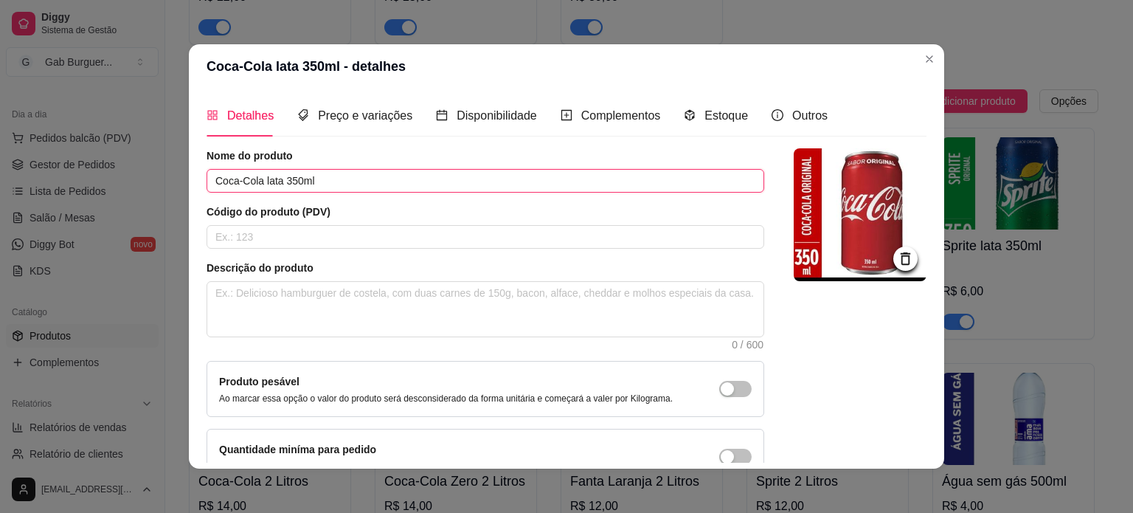
drag, startPoint x: 322, startPoint y: 175, endPoint x: 96, endPoint y: 175, distance: 226.4
click at [96, 175] on div "Coca-Cola lata 350ml - detalhes Detalhes Preço e variações Disponibilidade Comp…" at bounding box center [566, 256] width 1133 height 513
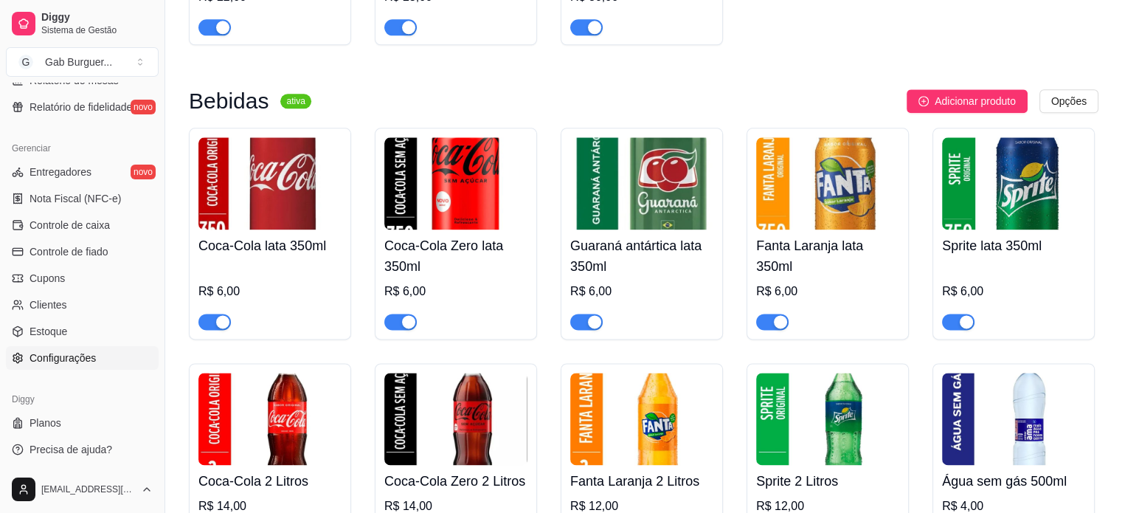
scroll to position [548, 0]
click at [86, 356] on span "Configurações" at bounding box center [63, 357] width 66 height 15
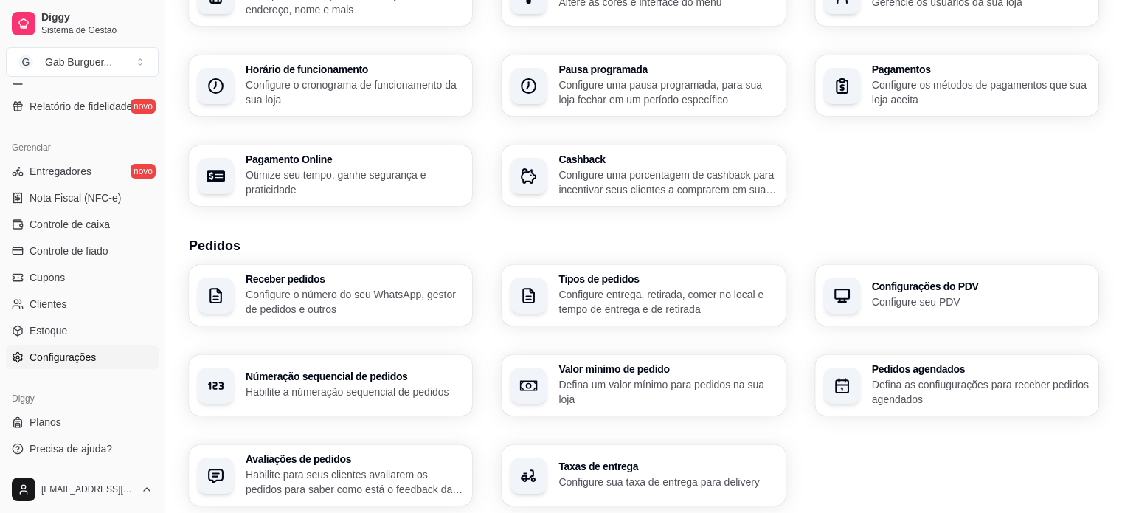
scroll to position [221, 0]
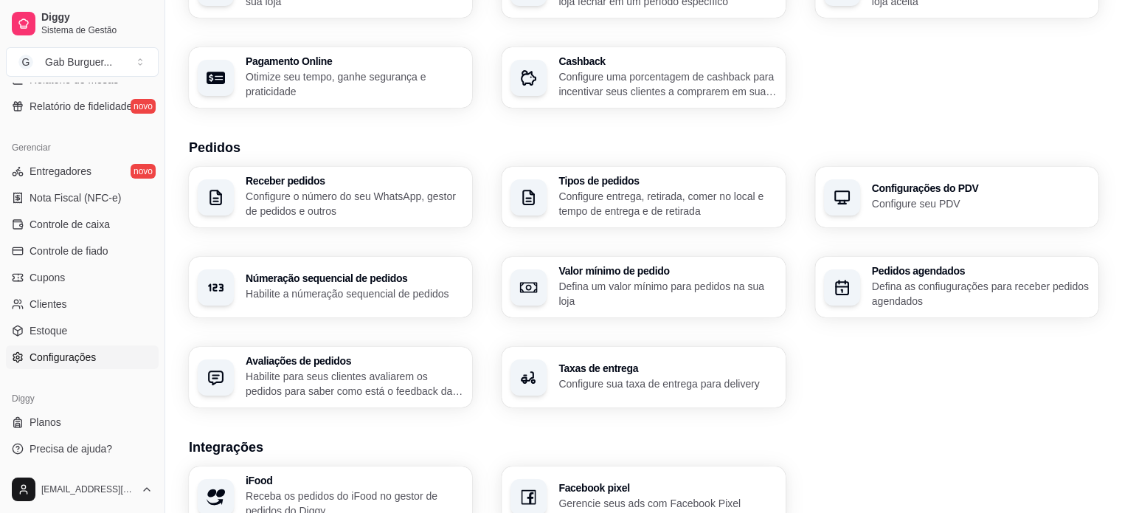
click at [717, 378] on p "Configure sua taxa de entrega para delivery" at bounding box center [667, 383] width 218 height 15
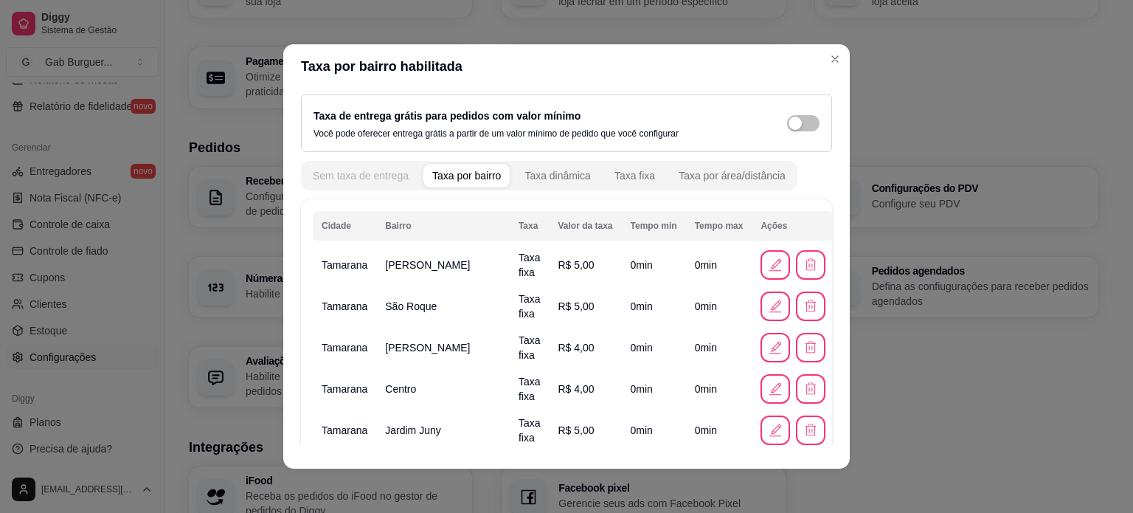
click at [376, 171] on div "Sem taxa de entrega" at bounding box center [361, 175] width 96 height 15
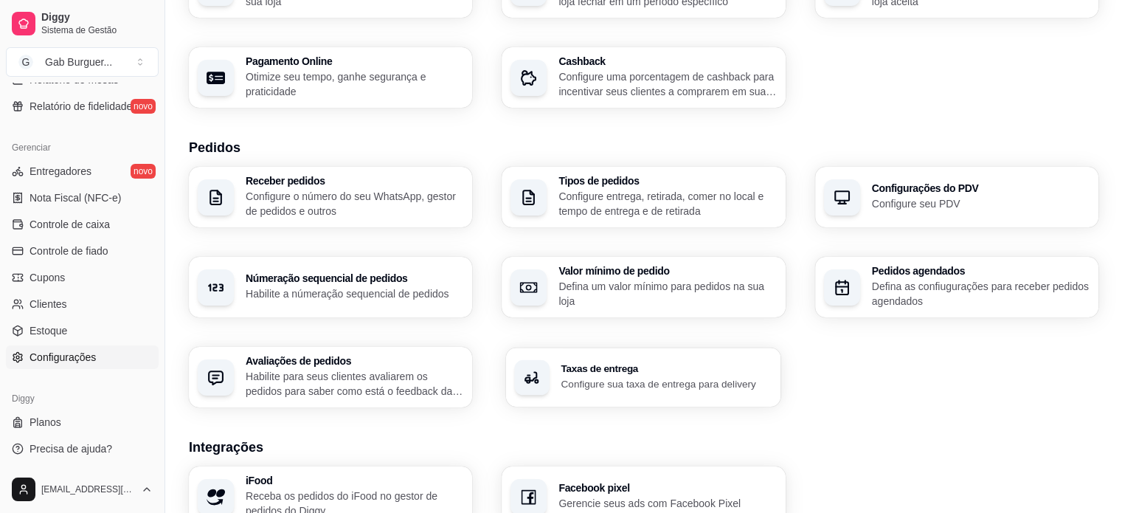
click at [622, 386] on p "Configure sua taxa de entrega para delivery" at bounding box center [666, 383] width 211 height 14
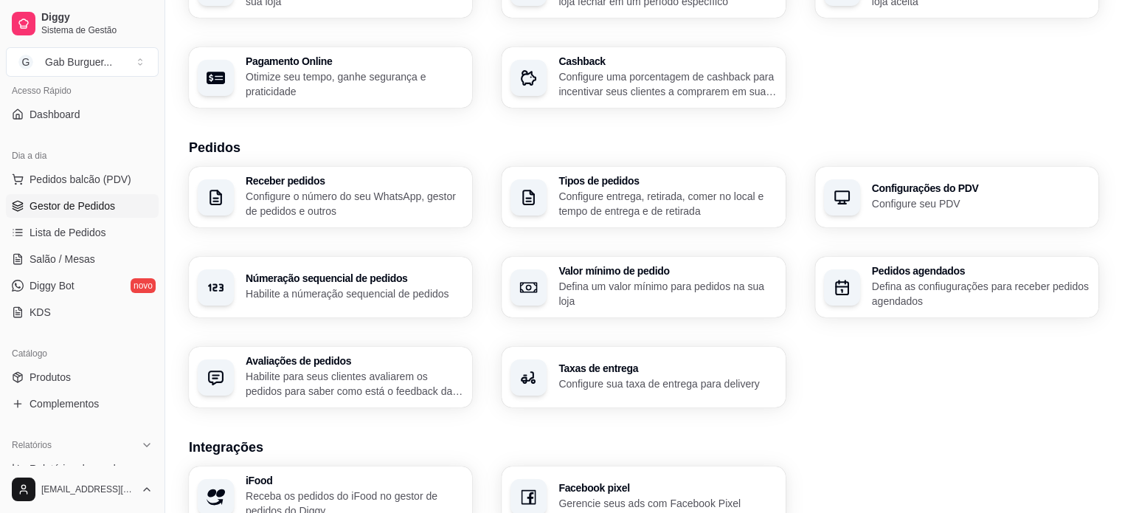
scroll to position [105, 0]
click at [87, 371] on link "Produtos" at bounding box center [82, 378] width 153 height 24
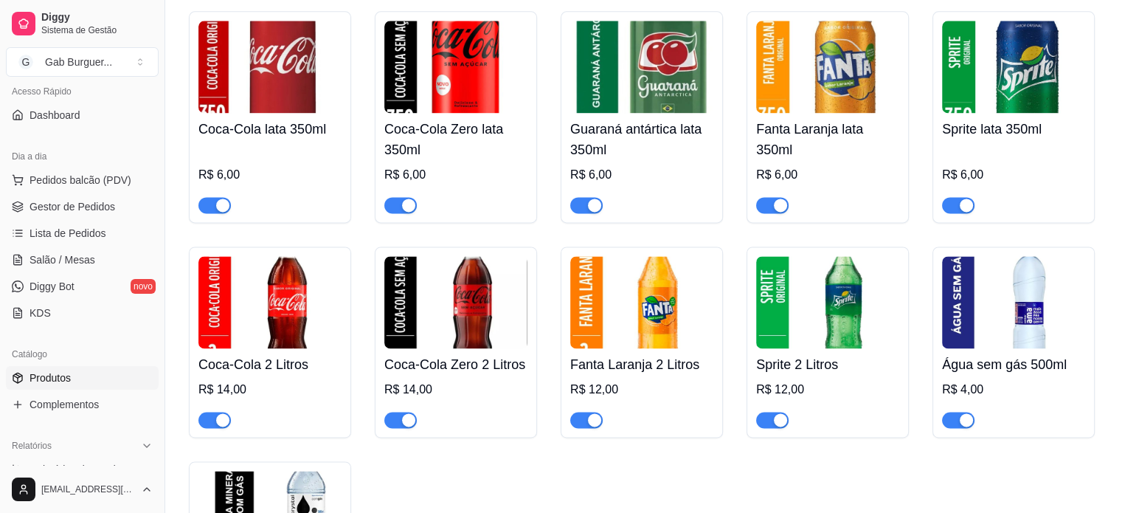
scroll to position [2033, 0]
click at [656, 303] on img at bounding box center [641, 303] width 143 height 92
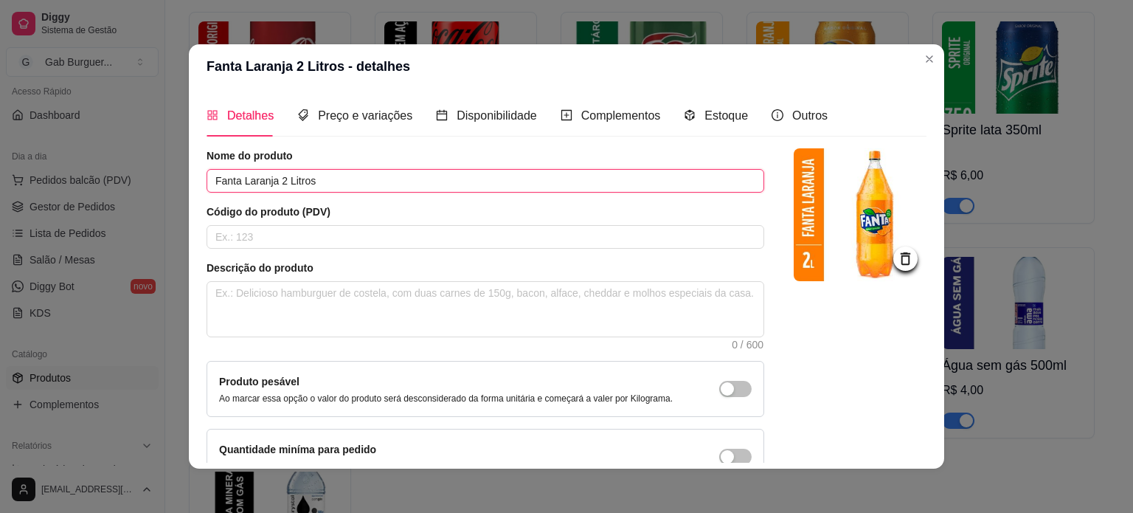
drag, startPoint x: 358, startPoint y: 183, endPoint x: 85, endPoint y: 162, distance: 273.7
click at [85, 162] on div "Fanta Laranja 2 Litros - detalhes Detalhes Preço e variações Disponibilidade Co…" at bounding box center [566, 256] width 1133 height 513
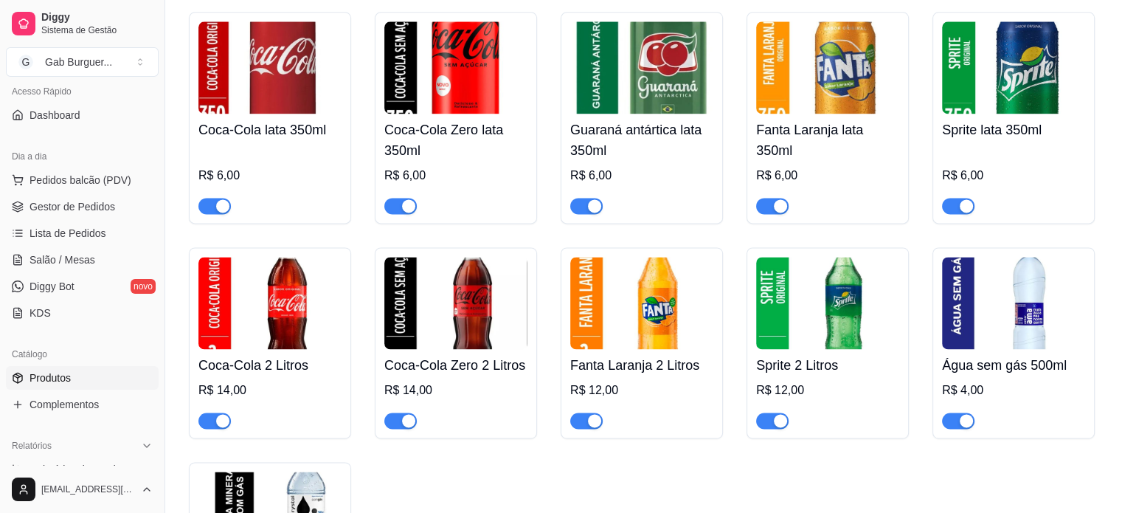
click at [283, 322] on img at bounding box center [269, 303] width 143 height 92
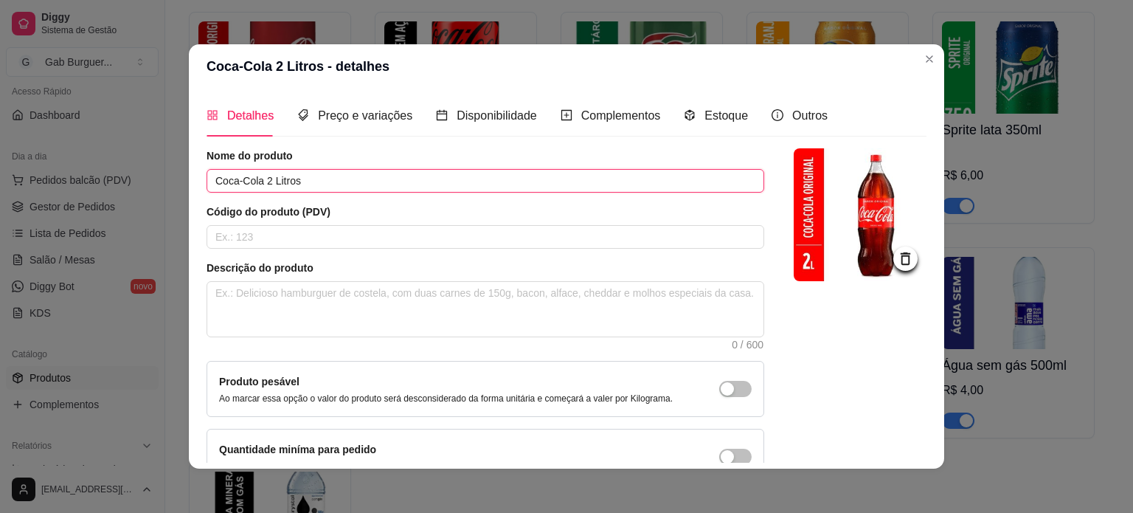
drag, startPoint x: 451, startPoint y: 185, endPoint x: 0, endPoint y: 186, distance: 451.4
click at [0, 186] on div "Coca-Cola 2 Litros - detalhes Detalhes Preço e variações Disponibilidade Comple…" at bounding box center [566, 256] width 1133 height 513
drag, startPoint x: 806, startPoint y: 68, endPoint x: 825, endPoint y: 67, distance: 18.5
click at [806, 68] on header "Coca-Cola 2 Litros - detalhes" at bounding box center [566, 66] width 755 height 44
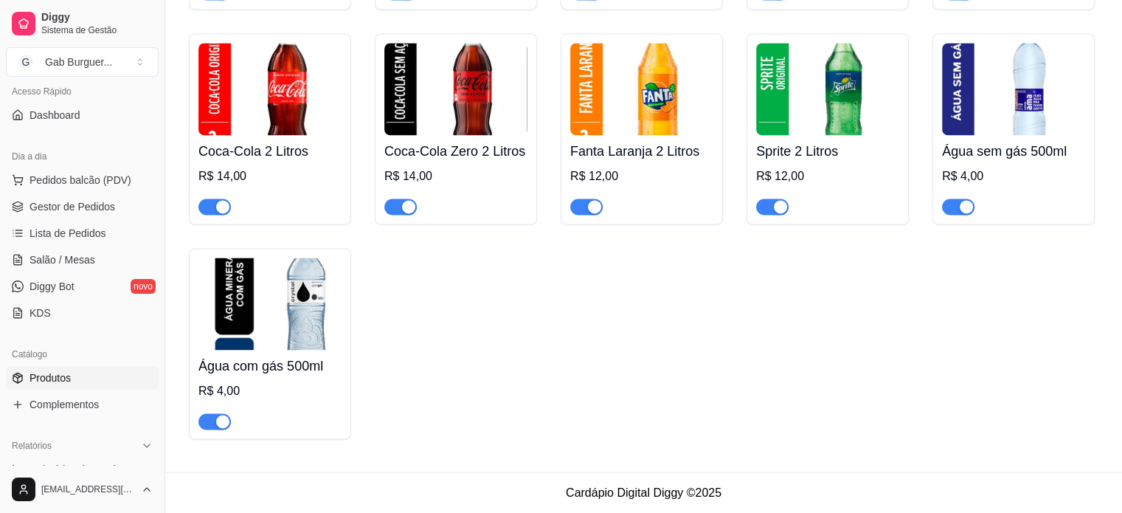
scroll to position [2255, 0]
click at [298, 327] on img at bounding box center [269, 303] width 143 height 92
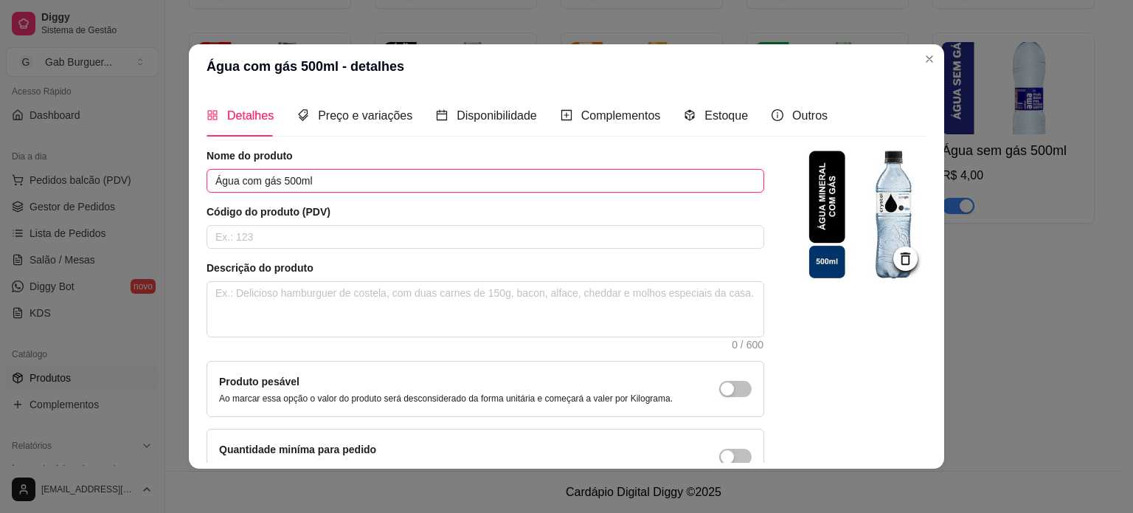
drag, startPoint x: 338, startPoint y: 180, endPoint x: 155, endPoint y: 156, distance: 184.5
click at [155, 156] on div "Água com gás 500ml - detalhes Detalhes Preço e variações Disponibilidade Comple…" at bounding box center [566, 256] width 1133 height 513
click at [330, 105] on div "Preço e variações" at bounding box center [354, 115] width 115 height 42
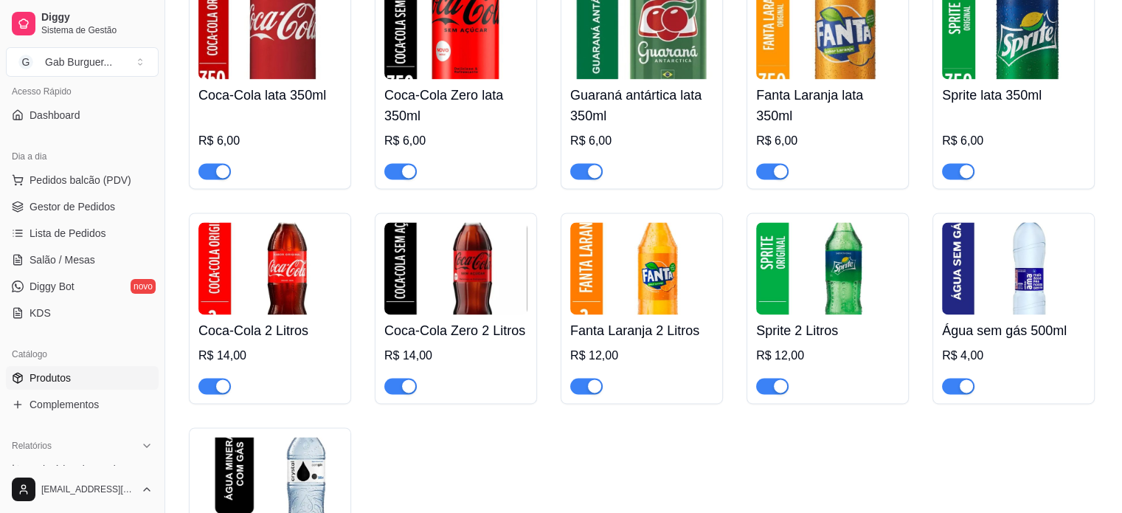
scroll to position [2033, 0]
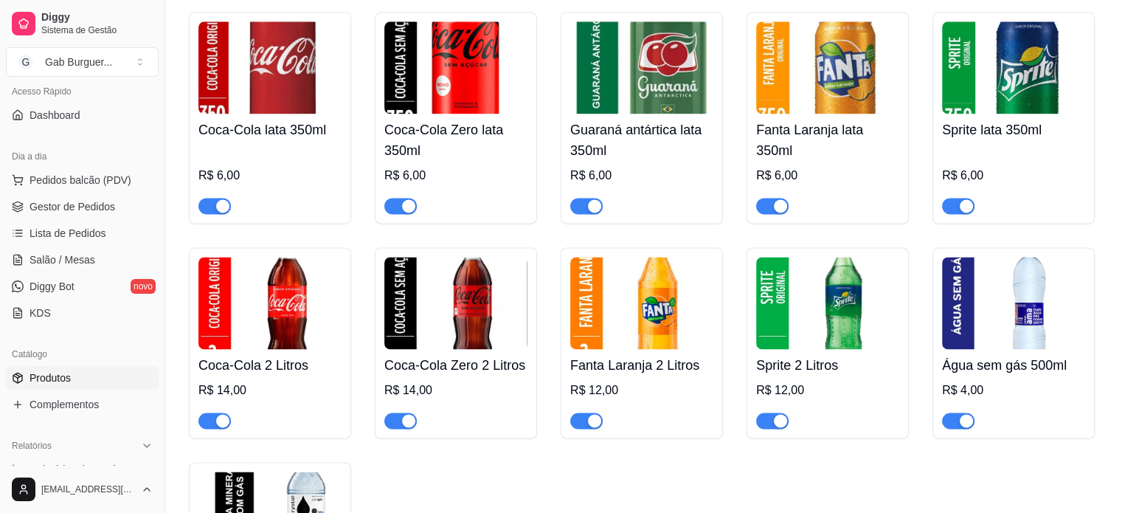
click at [462, 150] on h4 "Coca-Cola Zero lata 350ml" at bounding box center [455, 139] width 143 height 41
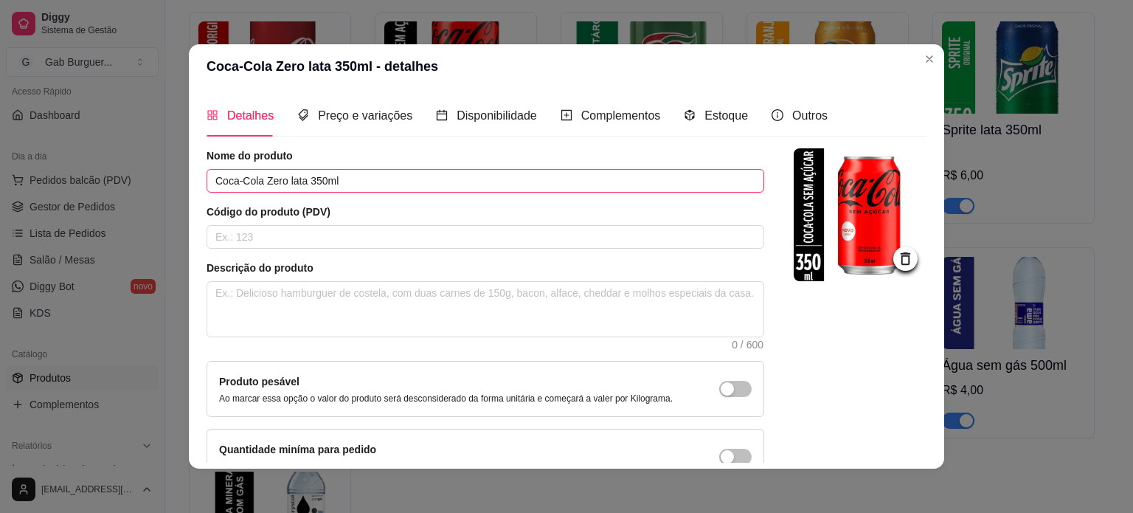
drag, startPoint x: 363, startPoint y: 177, endPoint x: 91, endPoint y: 181, distance: 272.2
click at [91, 181] on div "Coca-Cola Zero lata 350ml - detalhes Detalhes Preço e variações Disponibilidade…" at bounding box center [566, 256] width 1133 height 513
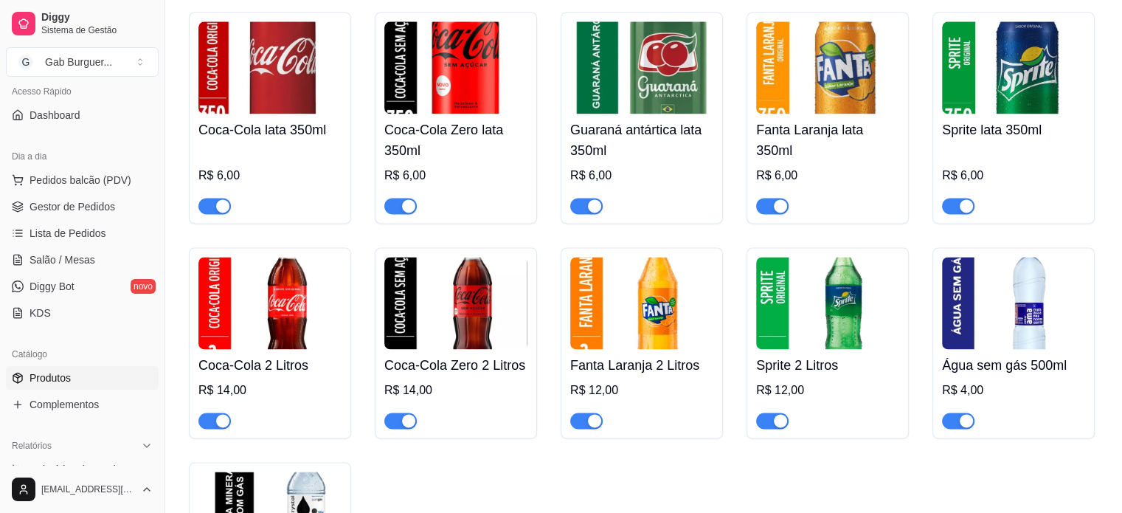
click at [825, 339] on img at bounding box center [827, 303] width 143 height 92
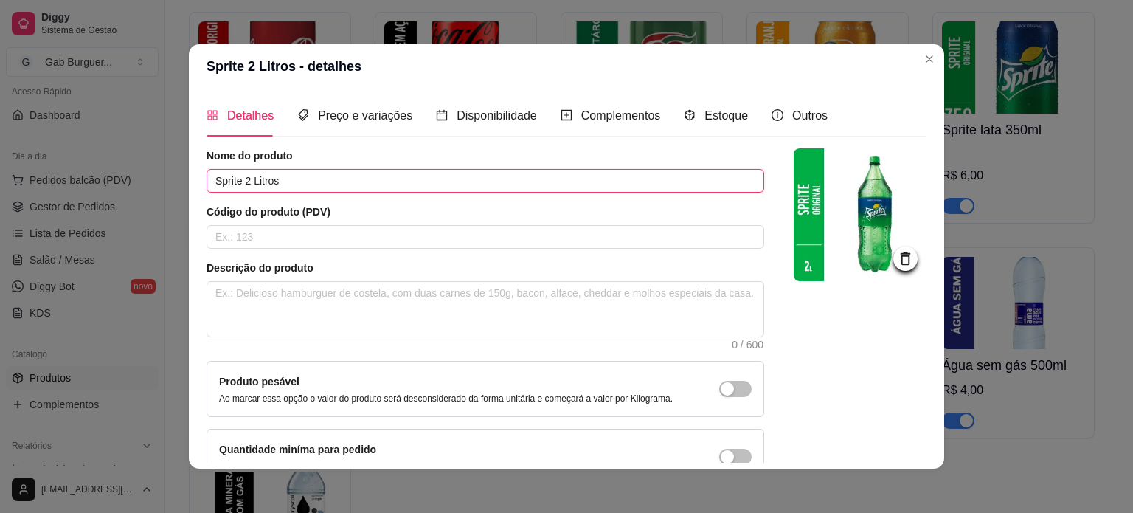
drag, startPoint x: 347, startPoint y: 178, endPoint x: 136, endPoint y: 167, distance: 211.2
click at [136, 167] on div "Sprite 2 Litros - detalhes Detalhes Preço e variações Disponibilidade Complemen…" at bounding box center [566, 256] width 1133 height 513
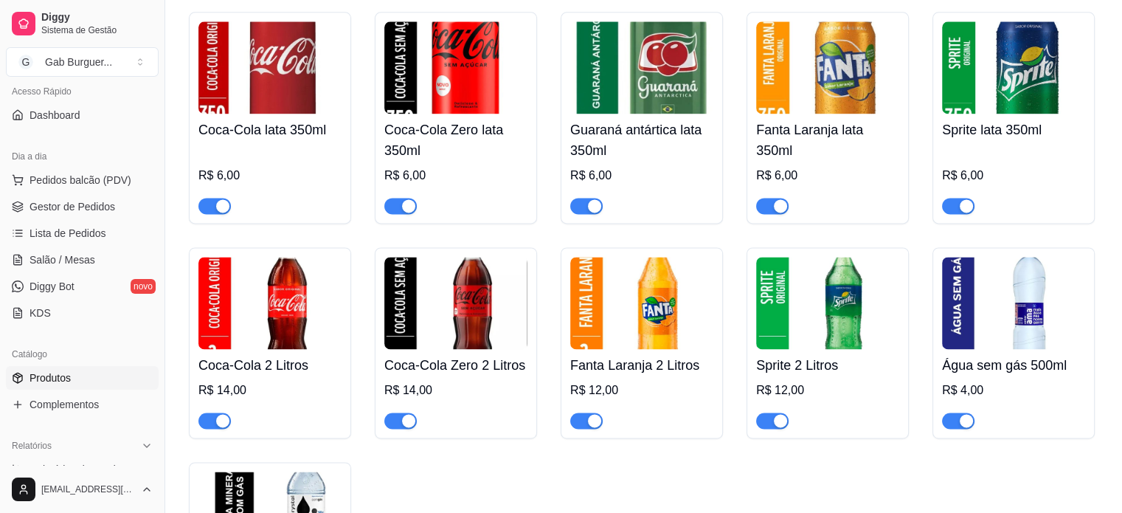
click at [997, 318] on img at bounding box center [1013, 303] width 143 height 92
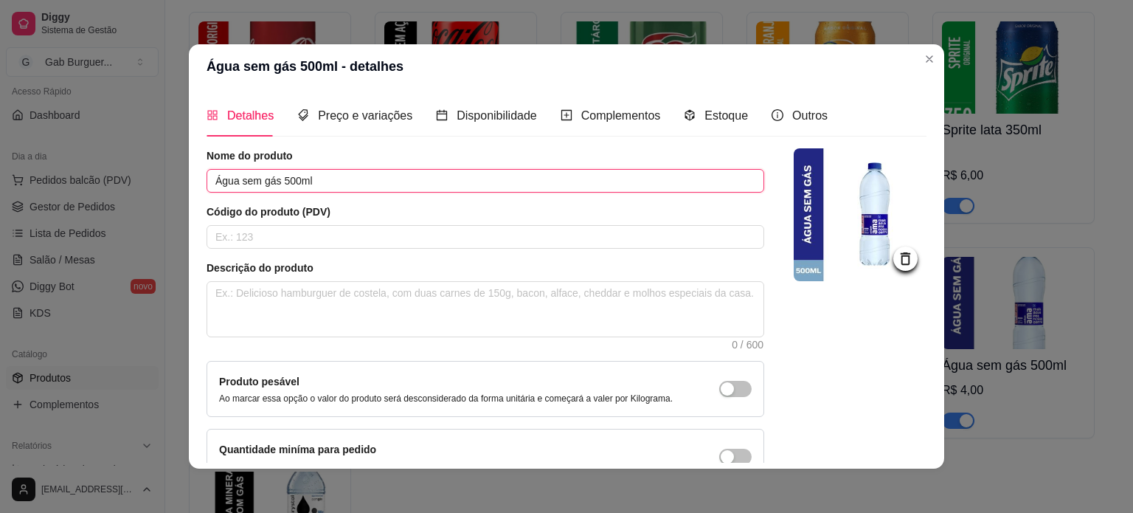
drag, startPoint x: 328, startPoint y: 181, endPoint x: 52, endPoint y: 128, distance: 280.8
click at [55, 130] on div "Água sem gás 500ml - detalhes Detalhes Preço e variações Disponibilidade Comple…" at bounding box center [566, 256] width 1133 height 513
click at [364, 122] on span "Preço e variações" at bounding box center [365, 115] width 94 height 13
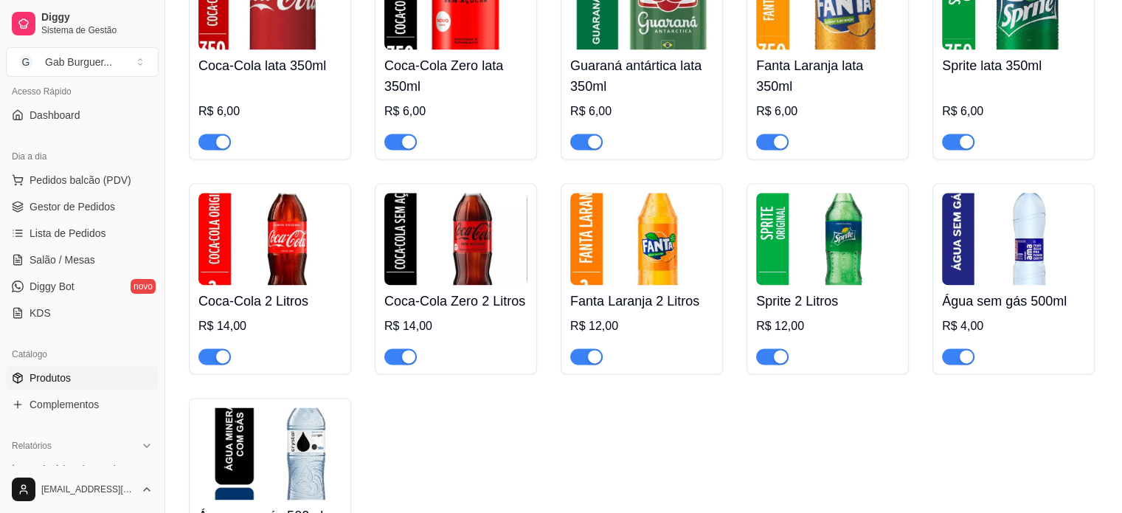
scroll to position [1960, 0]
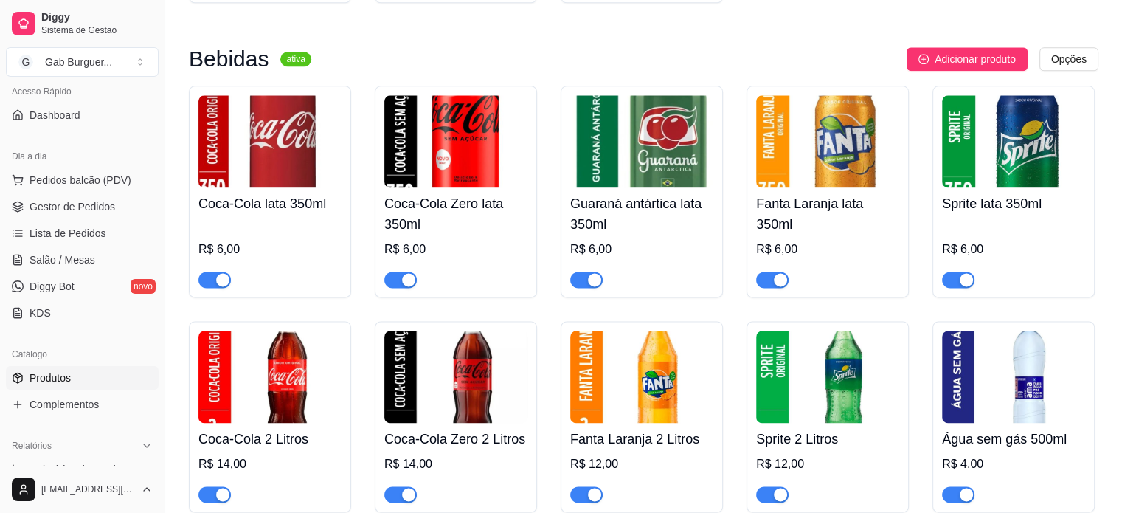
click at [479, 398] on img at bounding box center [455, 376] width 143 height 92
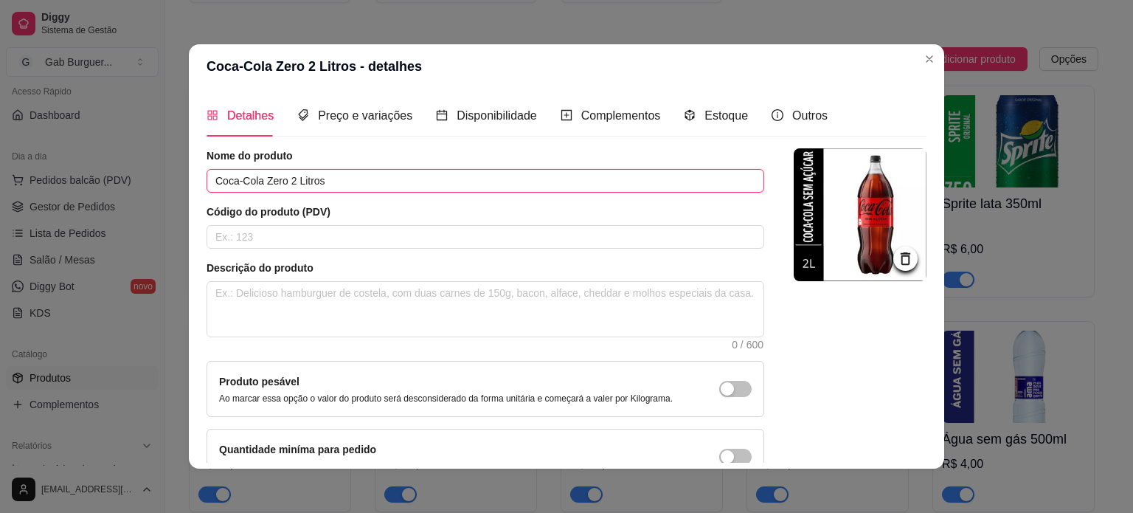
drag, startPoint x: 342, startPoint y: 186, endPoint x: 62, endPoint y: 173, distance: 280.6
click at [62, 173] on div "Coca-Cola Zero 2 Litros - detalhes Detalhes Preço e variações Disponibilidade C…" at bounding box center [566, 256] width 1133 height 513
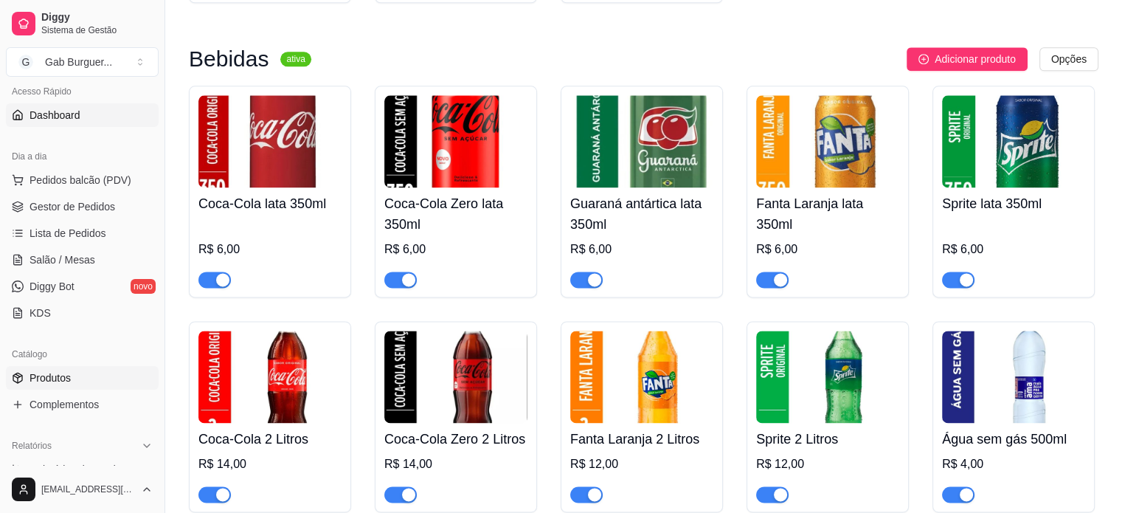
click at [44, 108] on span "Dashboard" at bounding box center [55, 115] width 51 height 15
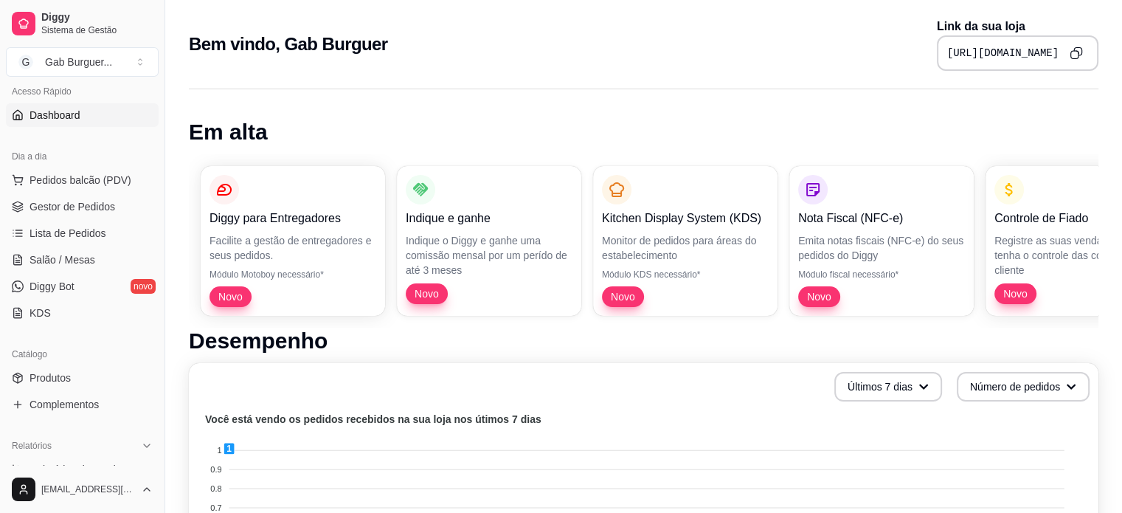
click at [1082, 54] on icon "Copy to clipboard" at bounding box center [1075, 52] width 13 height 13
click at [1068, 46] on button "Copy to clipboard" at bounding box center [1075, 52] width 23 height 23
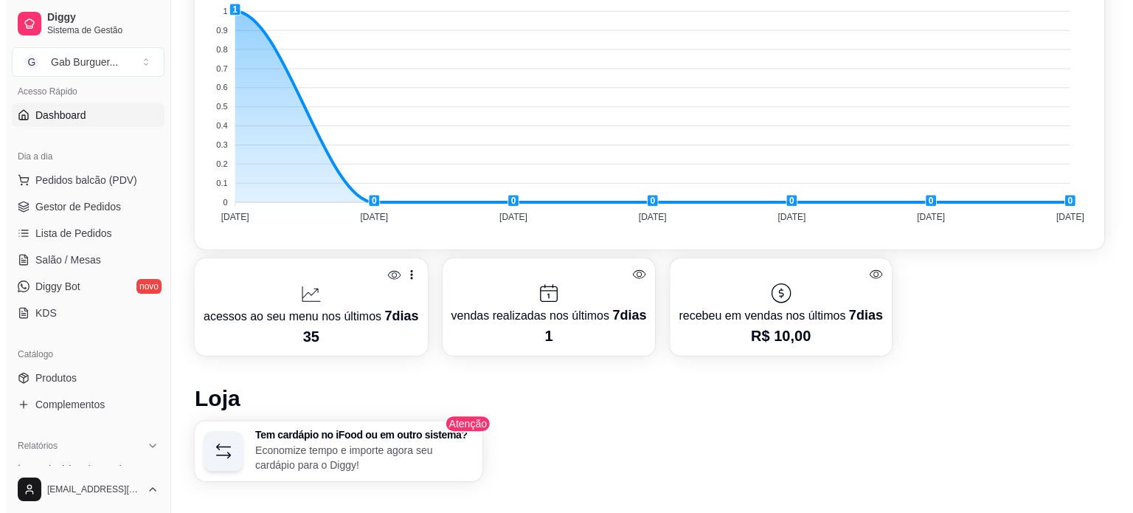
scroll to position [443, 0]
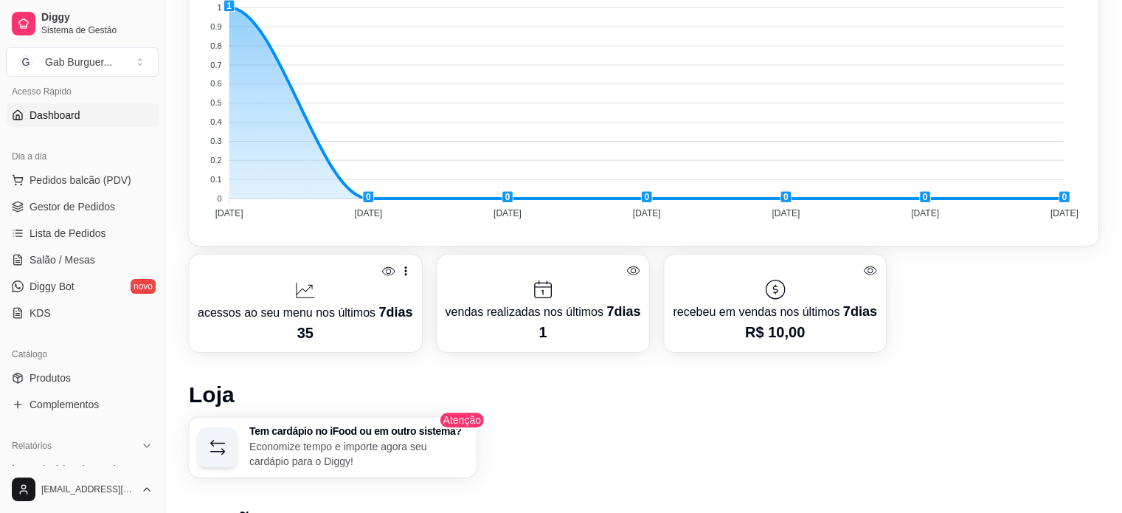
click at [384, 341] on div "acessos ao seu menu nos últimos 7 dias 35" at bounding box center [305, 302] width 233 height 97
click at [364, 318] on p "acessos ao seu menu nos últimos 7 dias" at bounding box center [305, 312] width 215 height 21
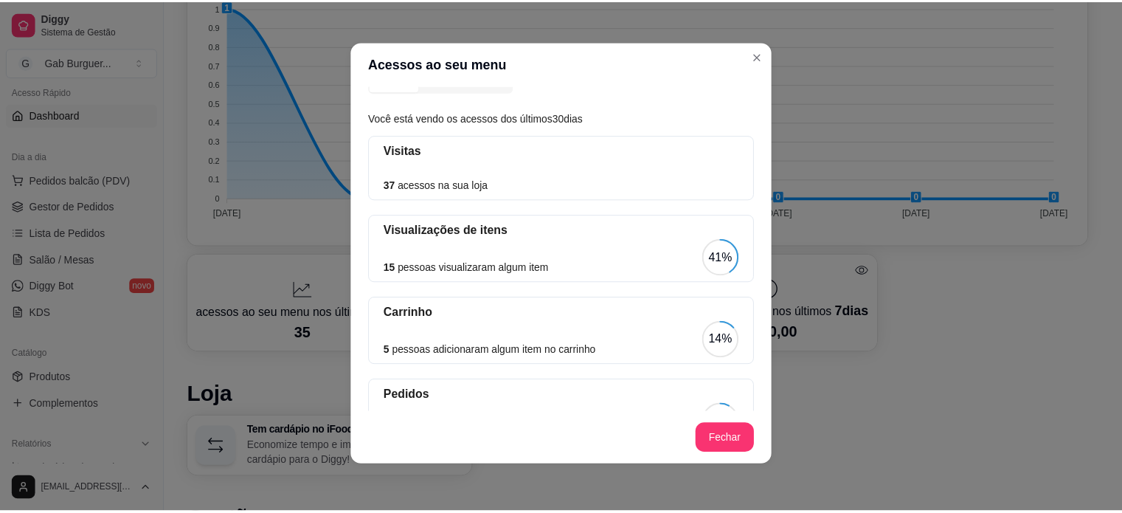
scroll to position [74, 0]
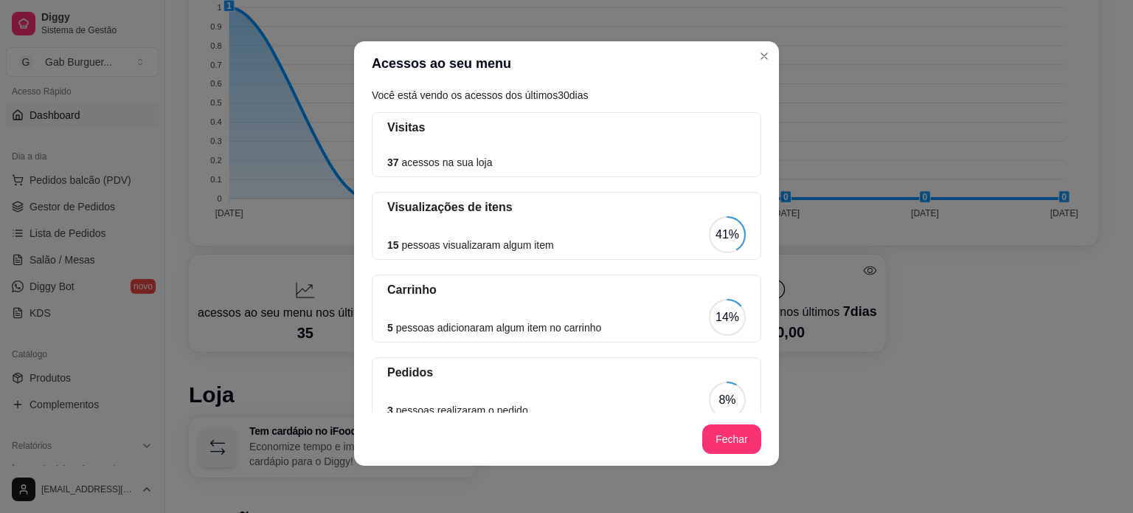
click at [450, 232] on div "15 pessoas visualizaram algum item 41%" at bounding box center [566, 234] width 358 height 37
click at [451, 244] on article "15 pessoas visualizaram algum item" at bounding box center [470, 245] width 167 height 16
click at [440, 184] on div "Visitas 37 acessos na sua loja Visualizações de itens 15 pessoas visualizaram a…" at bounding box center [566, 275] width 389 height 327
drag, startPoint x: 373, startPoint y: 243, endPoint x: 616, endPoint y: 235, distance: 242.8
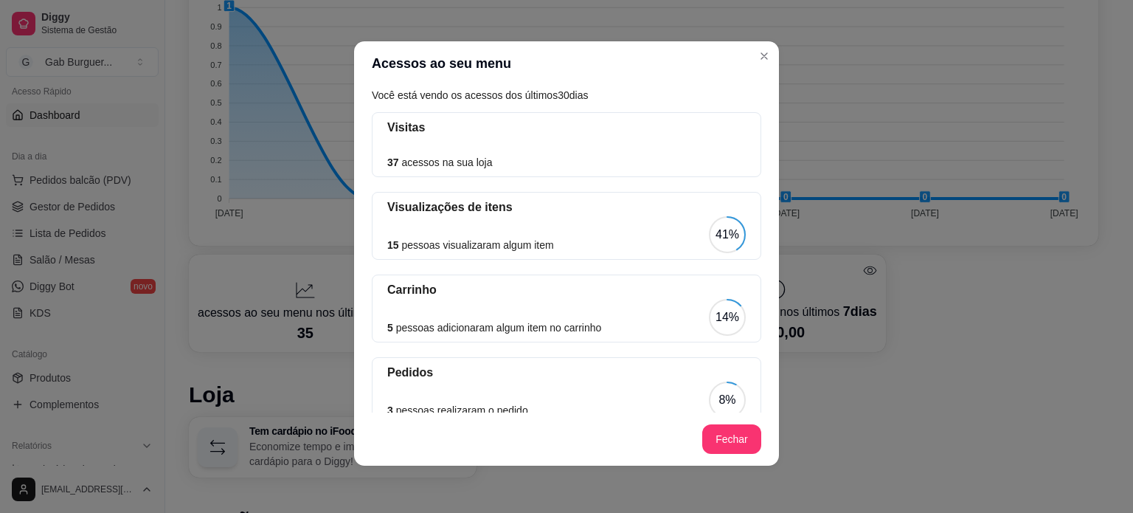
click at [616, 235] on div "Visualizações de itens 15 pessoas visualizaram algum item 41%" at bounding box center [566, 226] width 389 height 68
click at [727, 228] on circle at bounding box center [727, 234] width 35 height 35
click at [722, 230] on icon at bounding box center [727, 234] width 37 height 37
click at [715, 239] on div "41%" at bounding box center [727, 235] width 24 height 18
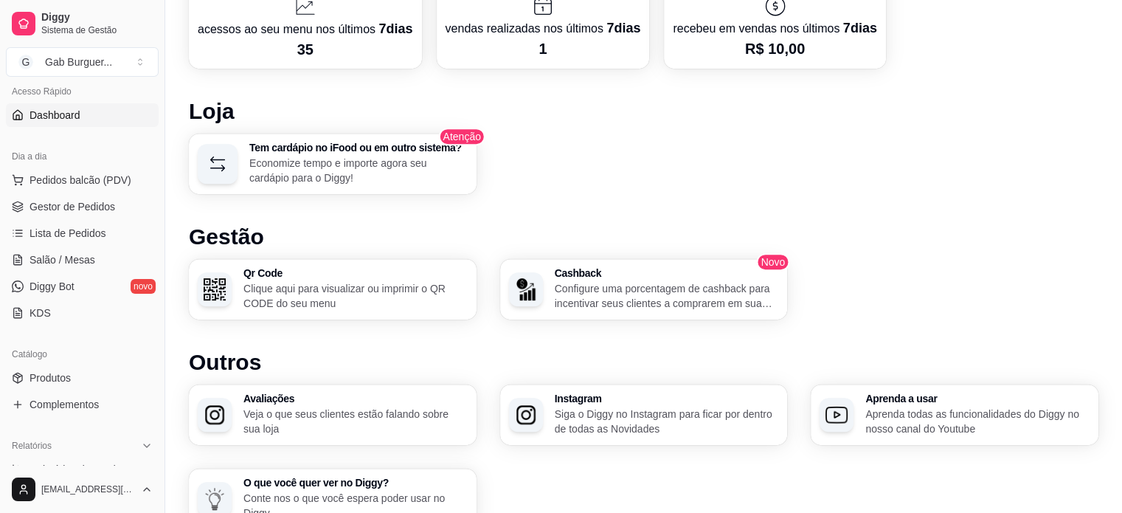
scroll to position [800, 0]
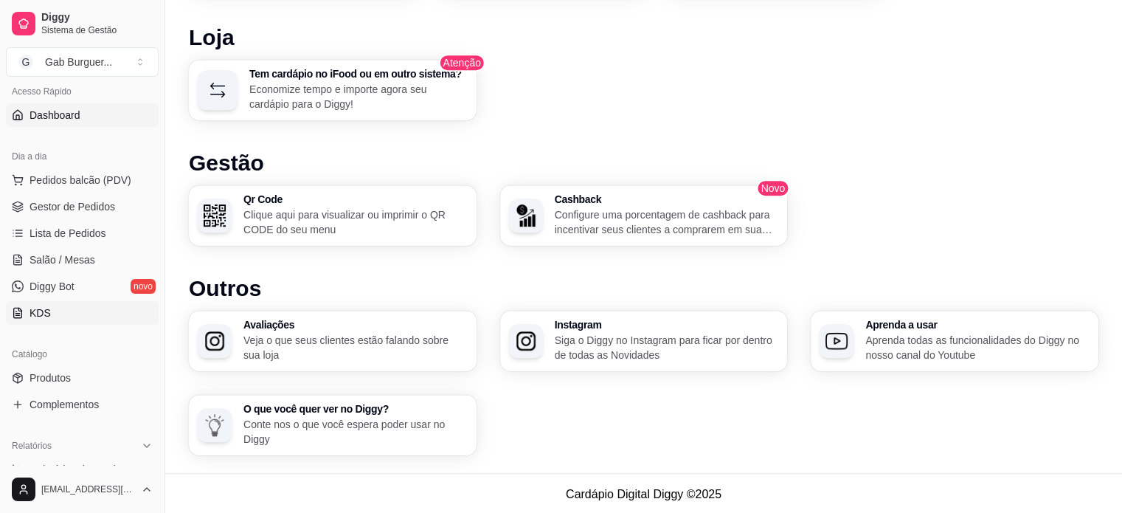
click at [86, 308] on link "KDS" at bounding box center [82, 313] width 153 height 24
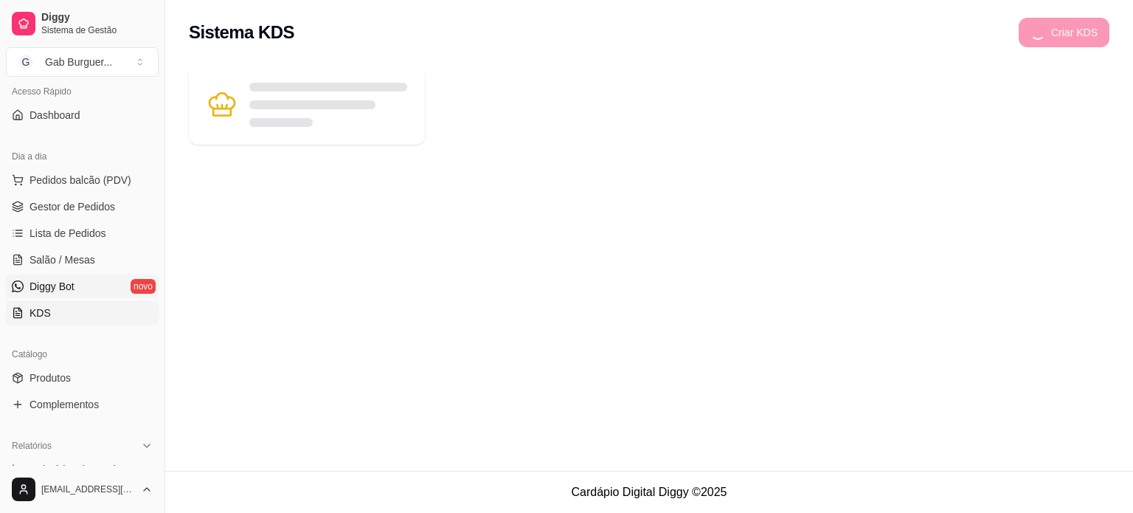
click at [88, 282] on link "Diggy Bot novo" at bounding box center [82, 286] width 153 height 24
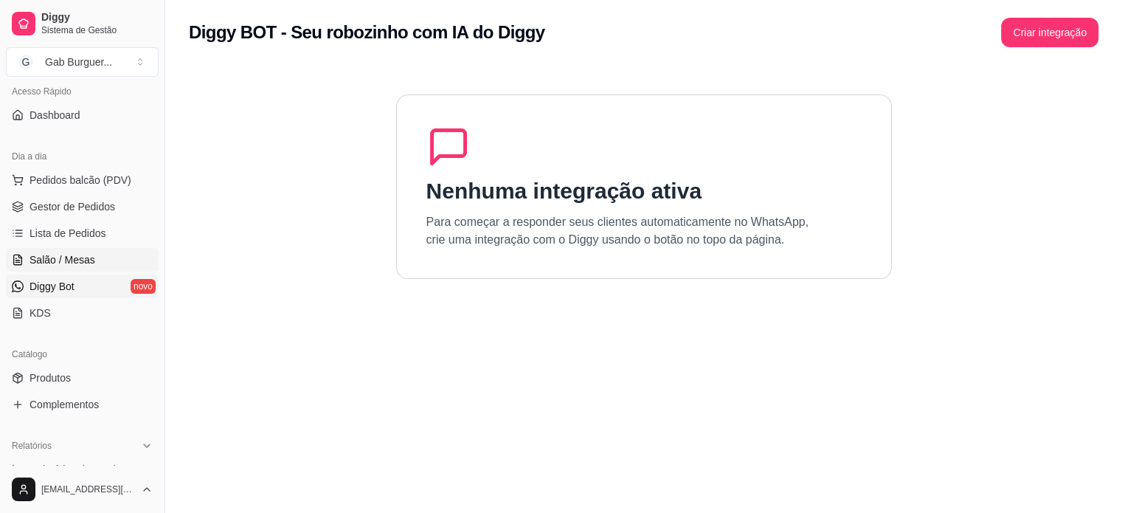
click at [90, 268] on link "Salão / Mesas" at bounding box center [82, 260] width 153 height 24
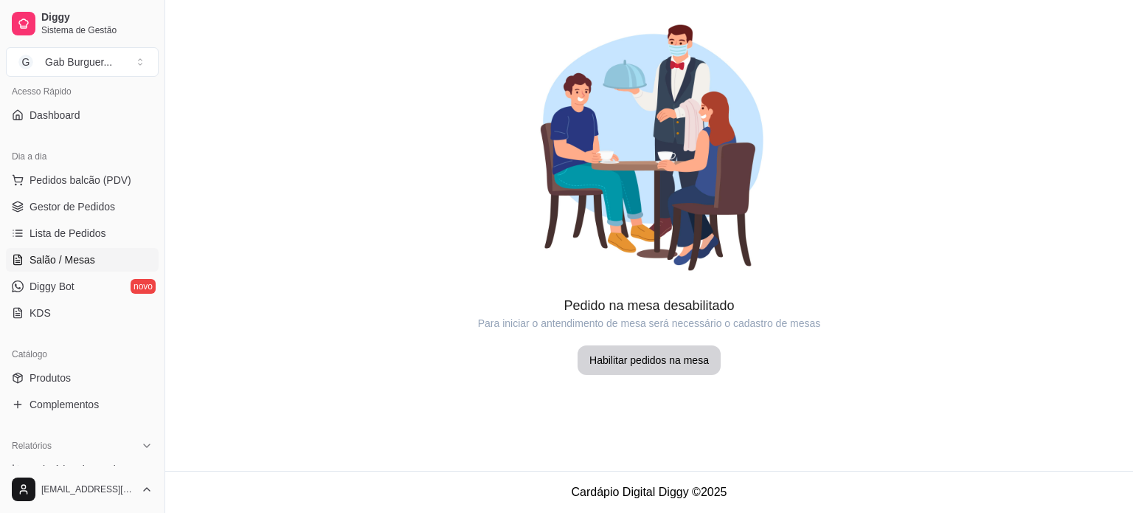
click at [91, 245] on ul "Pedidos balcão (PDV) Gestor de Pedidos Lista de Pedidos Salão / Mesas Diggy Bot…" at bounding box center [82, 246] width 153 height 156
click at [95, 237] on span "Lista de Pedidos" at bounding box center [68, 233] width 77 height 15
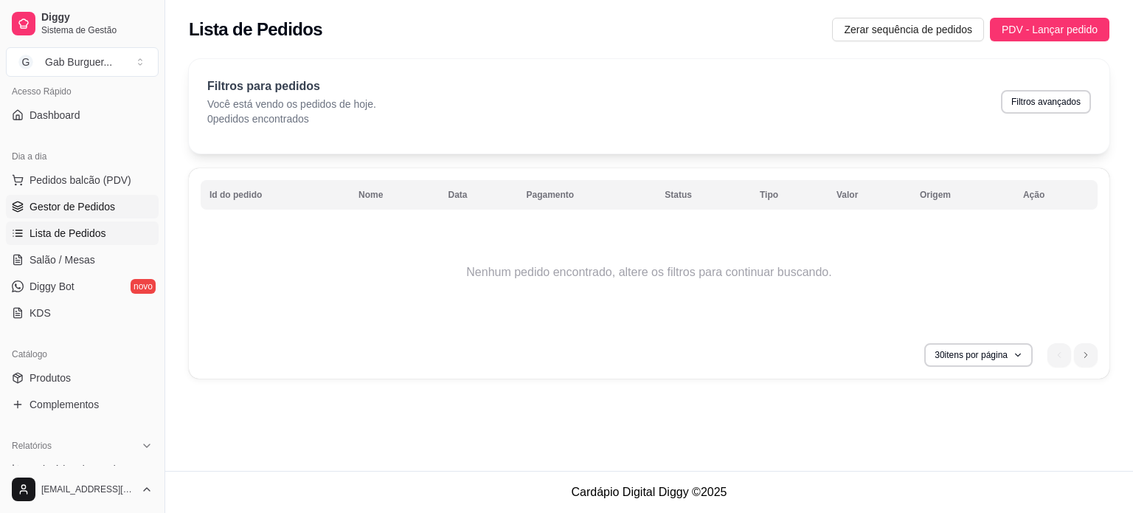
click at [69, 201] on span "Gestor de Pedidos" at bounding box center [73, 206] width 86 height 15
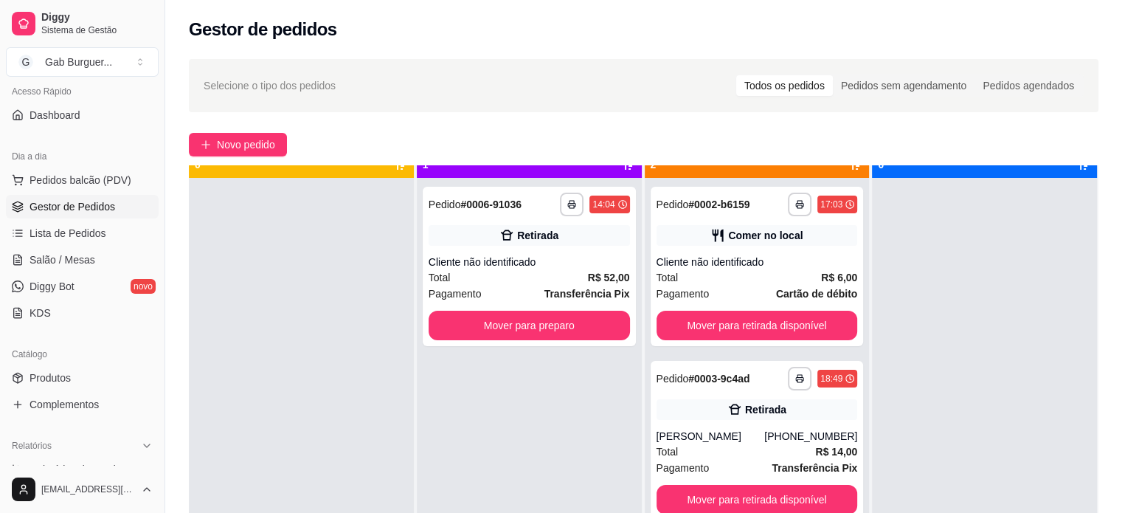
scroll to position [41, 0]
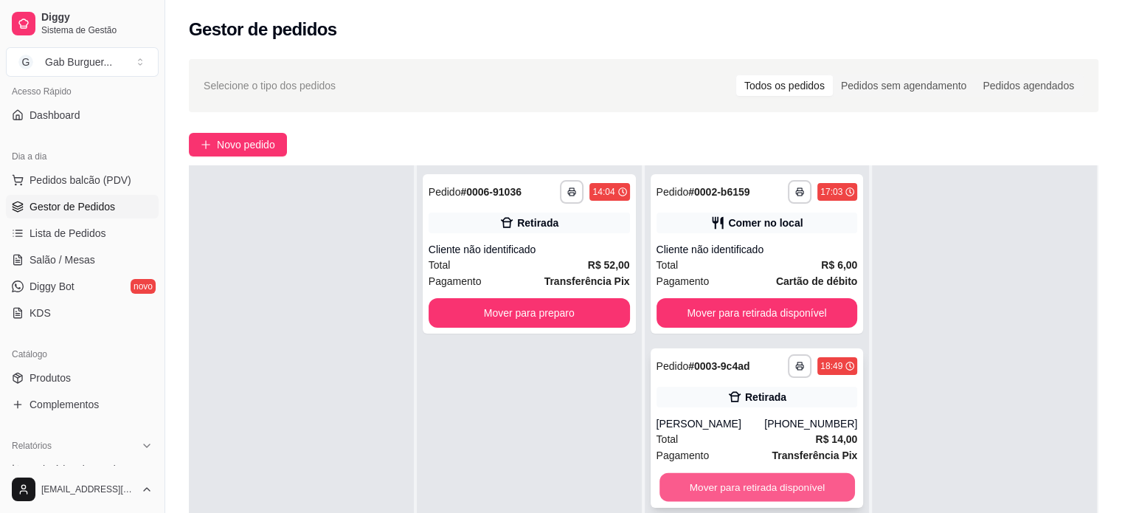
click at [791, 492] on button "Mover para retirada disponível" at bounding box center [756, 487] width 195 height 29
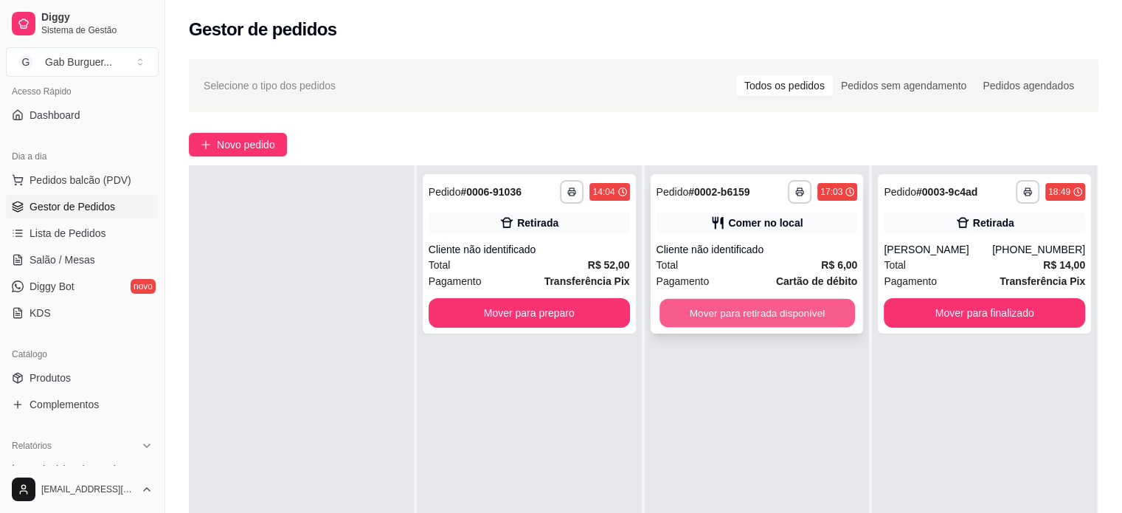
click at [752, 324] on button "Mover para retirada disponível" at bounding box center [756, 313] width 195 height 29
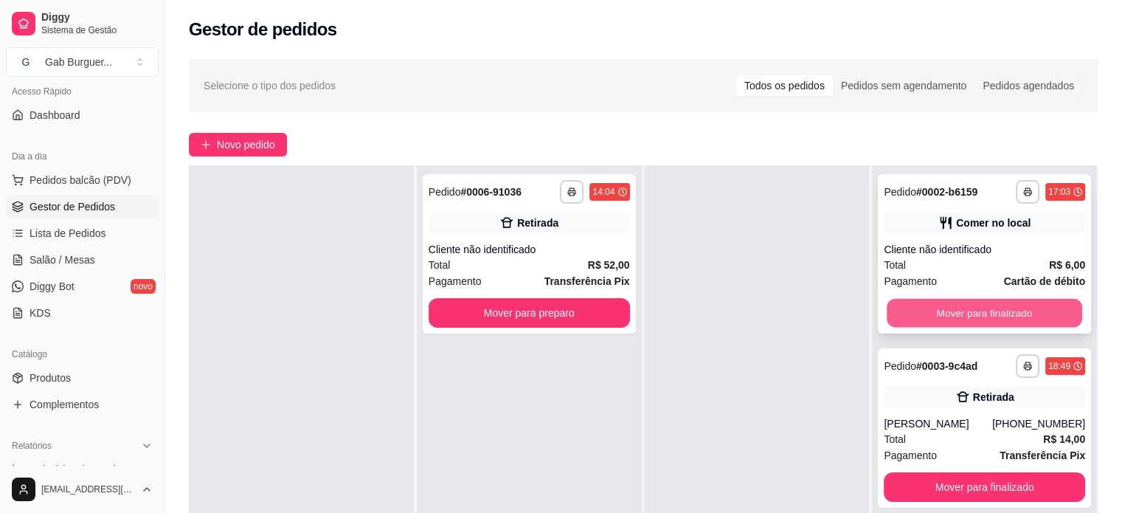
click at [1000, 308] on button "Mover para finalizado" at bounding box center [984, 313] width 195 height 29
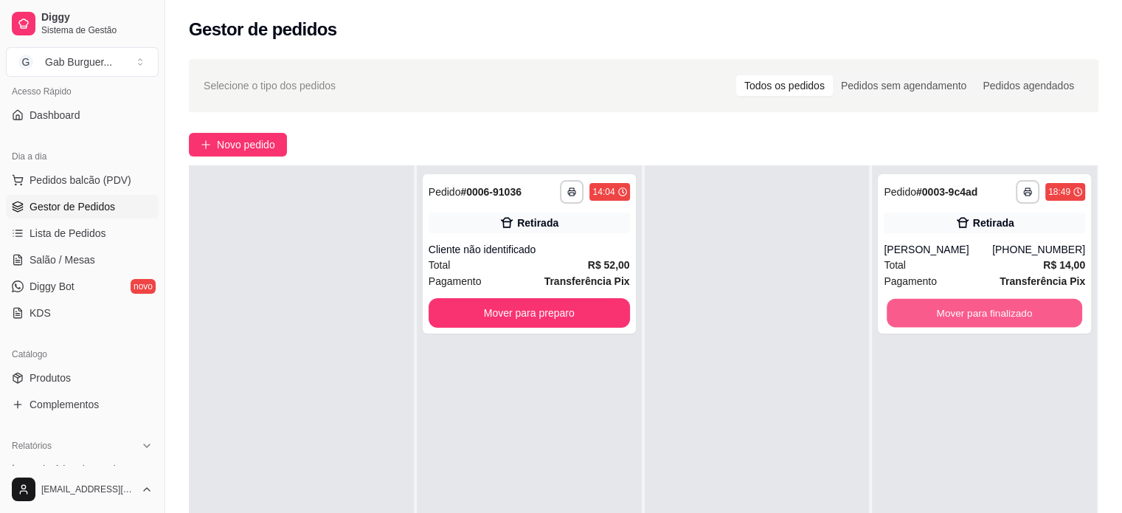
click at [1000, 308] on button "Mover para finalizado" at bounding box center [984, 313] width 195 height 29
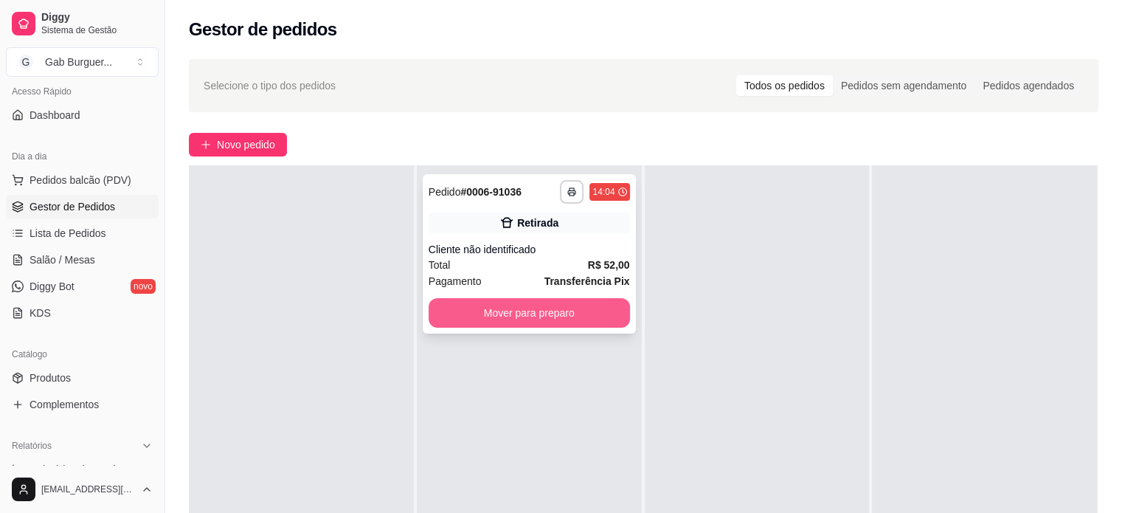
click at [561, 323] on button "Mover para preparo" at bounding box center [529, 313] width 201 height 30
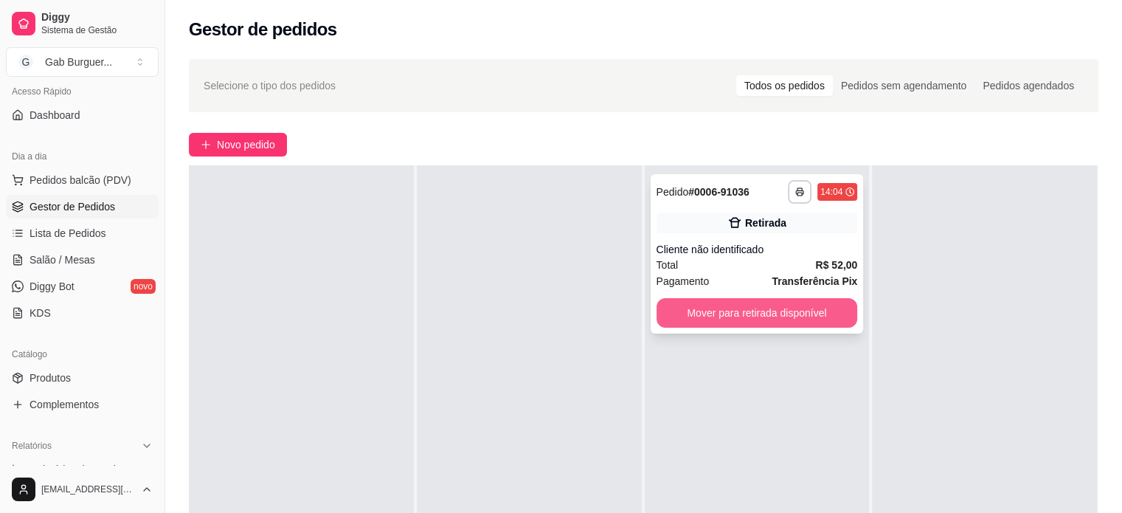
click at [755, 306] on button "Mover para retirada disponível" at bounding box center [756, 313] width 201 height 30
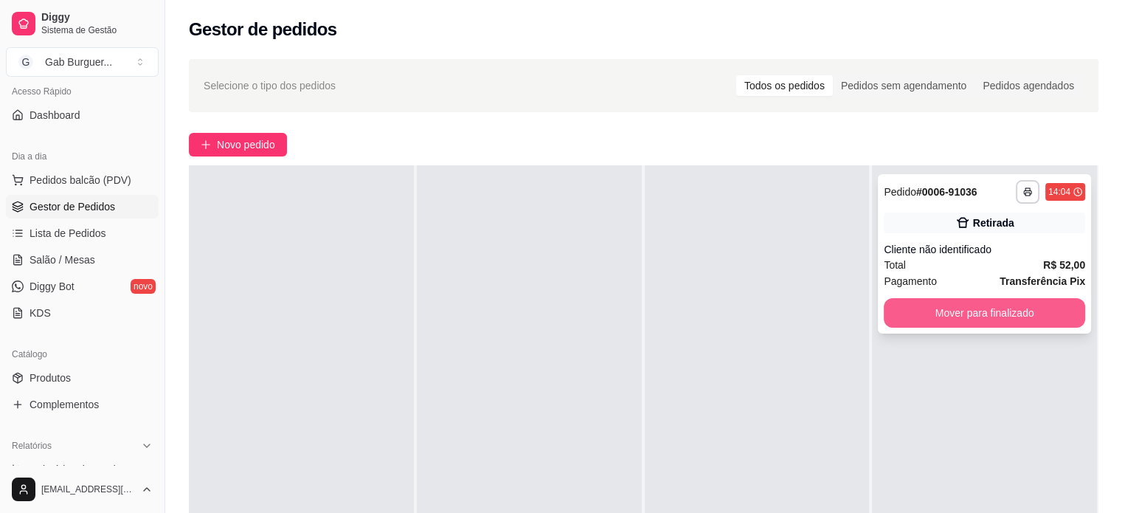
click at [962, 299] on button "Mover para finalizado" at bounding box center [984, 313] width 201 height 30
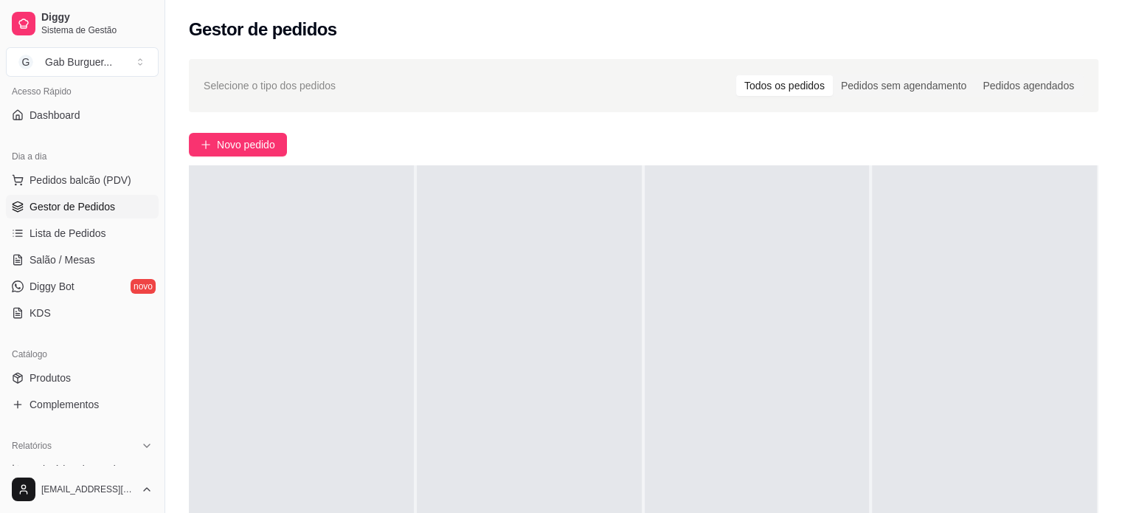
click at [661, 286] on div at bounding box center [757, 421] width 225 height 513
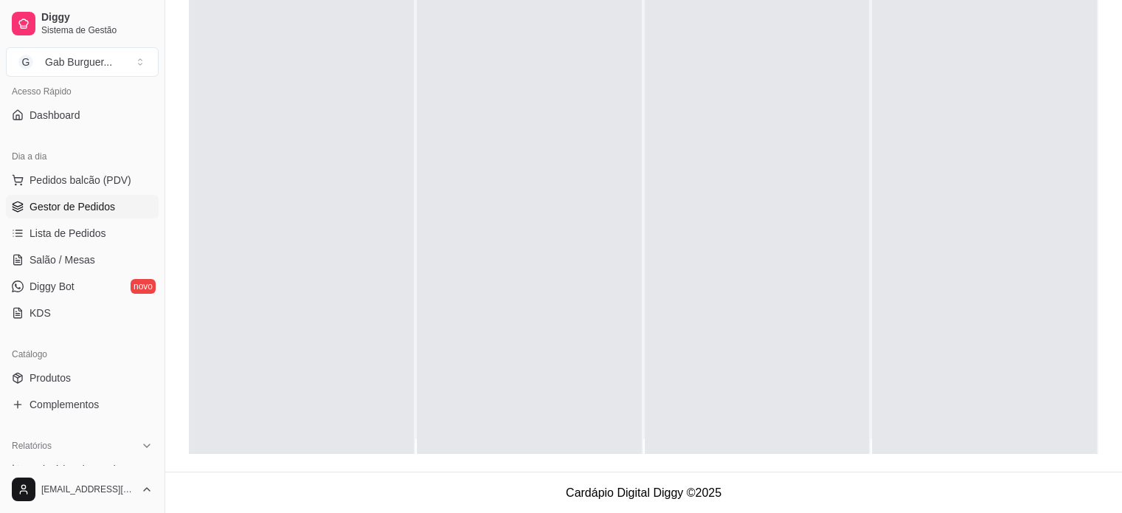
scroll to position [0, 0]
click at [99, 228] on span "Lista de Pedidos" at bounding box center [68, 233] width 77 height 15
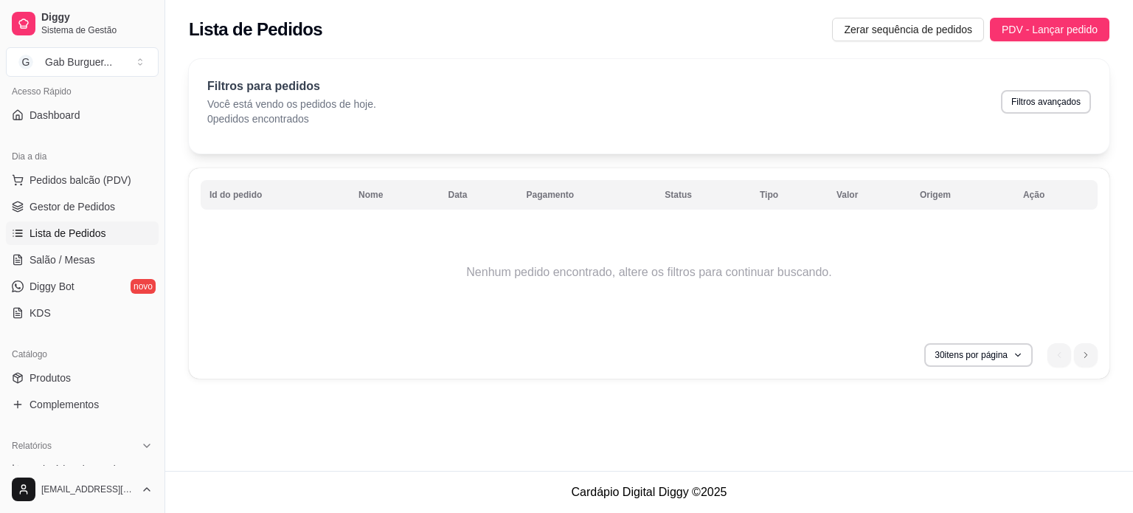
click at [97, 219] on ul "Pedidos balcão (PDV) Gestor de Pedidos Lista de Pedidos Salão / Mesas Diggy Bot…" at bounding box center [82, 246] width 153 height 156
click at [79, 207] on span "Gestor de Pedidos" at bounding box center [73, 206] width 86 height 15
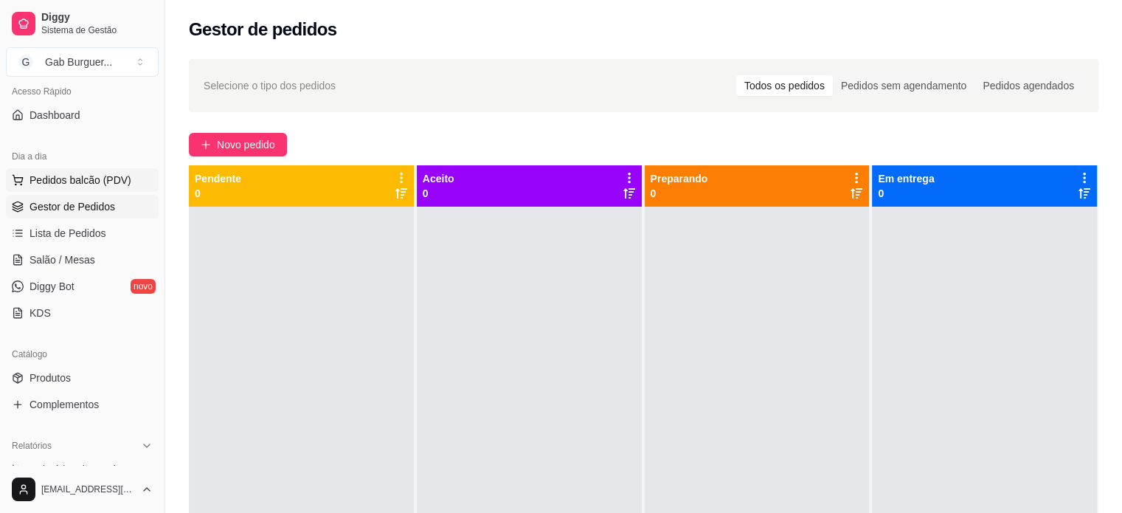
click at [82, 183] on span "Pedidos balcão (PDV)" at bounding box center [81, 180] width 102 height 15
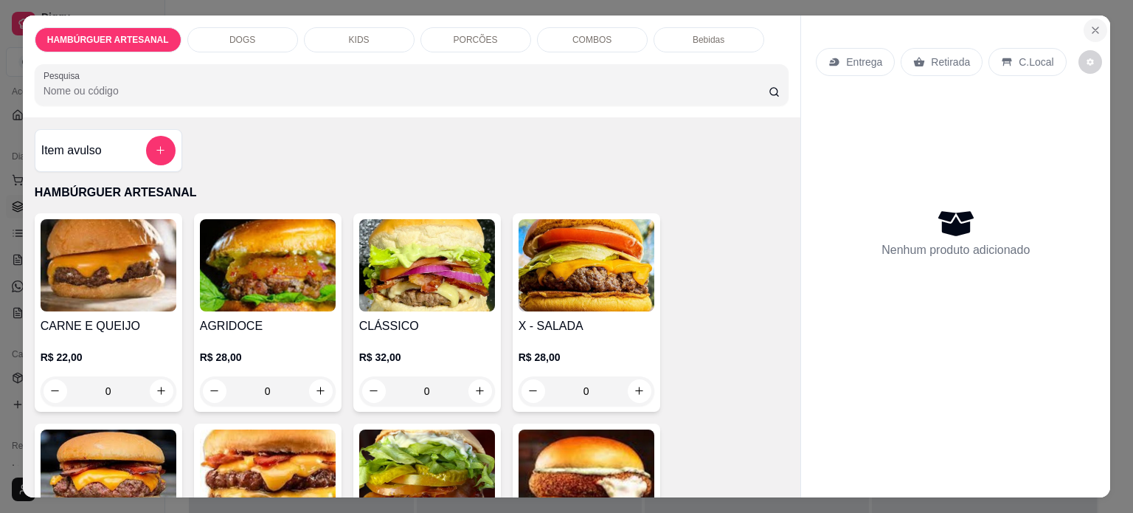
click at [1092, 32] on button "Close" at bounding box center [1095, 30] width 24 height 24
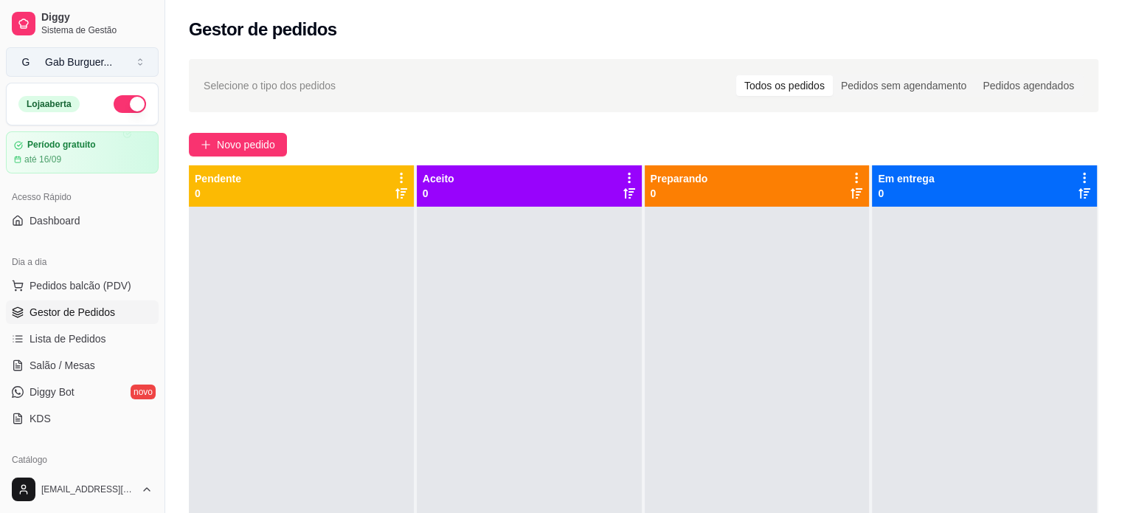
click at [83, 55] on div "Gab Burguer ..." at bounding box center [78, 62] width 67 height 15
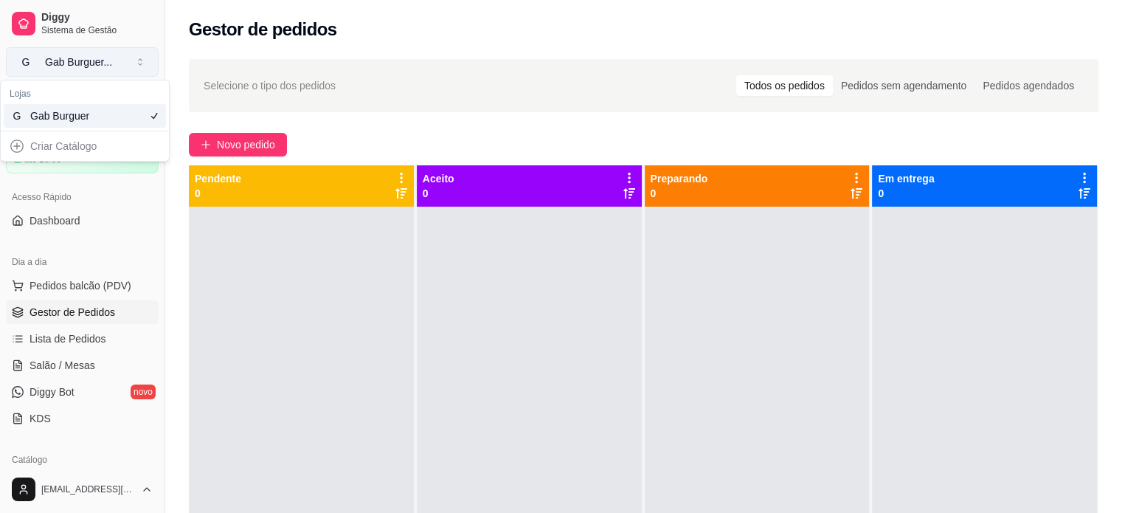
click at [83, 55] on div "Gab Burguer ..." at bounding box center [78, 62] width 67 height 15
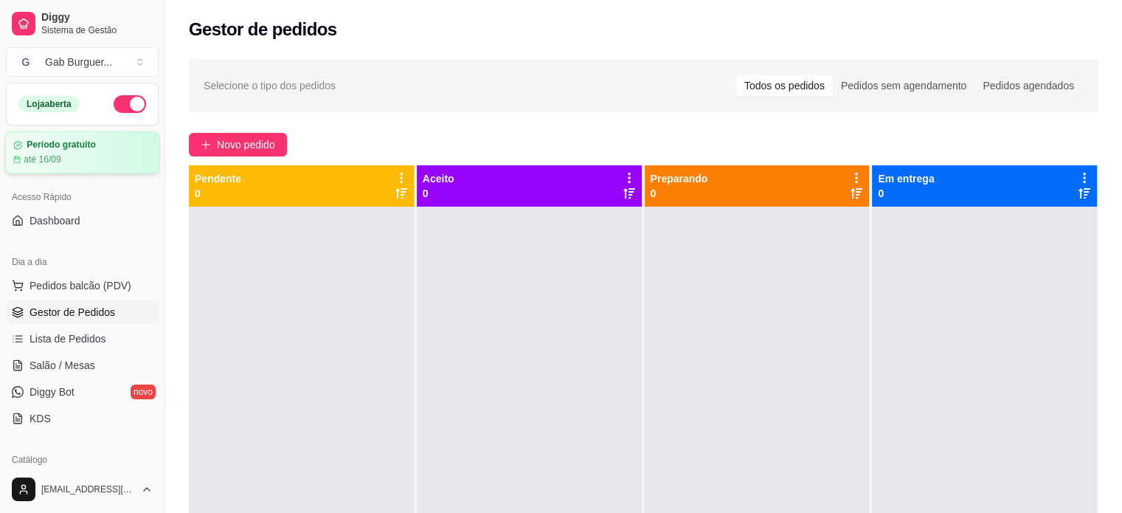
click at [34, 163] on article "até 16/09" at bounding box center [43, 159] width 38 height 12
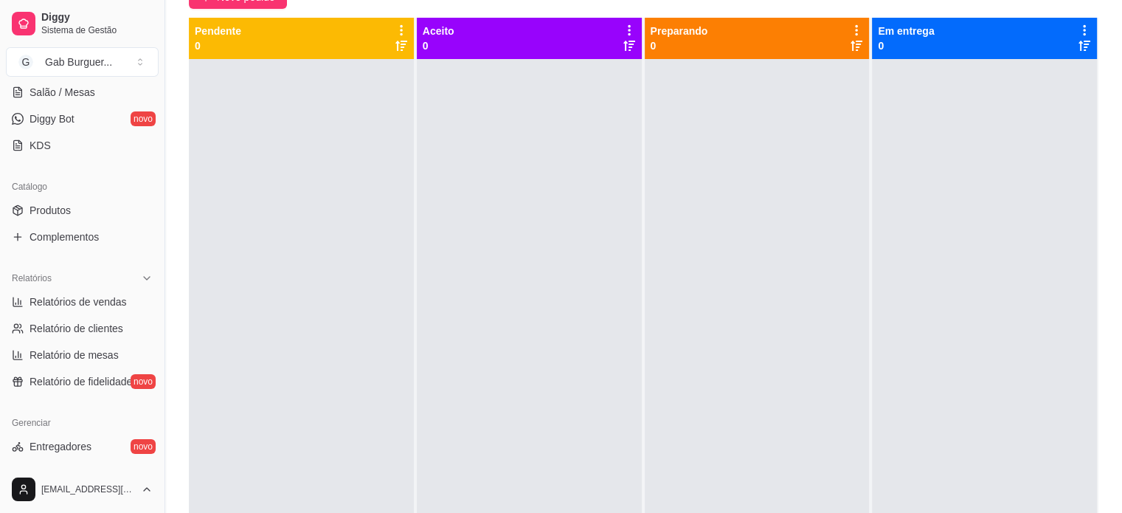
scroll to position [295, 0]
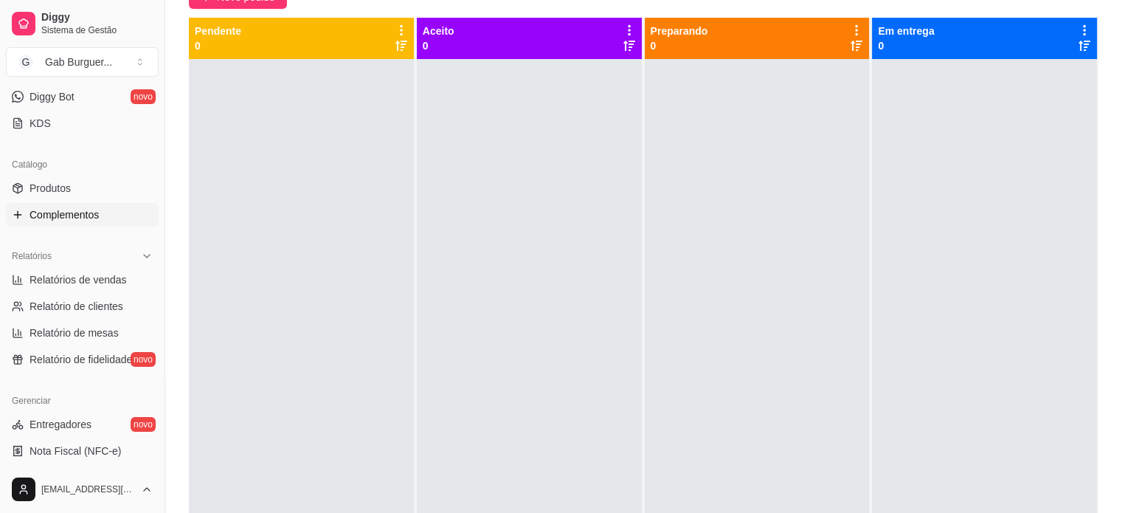
click at [76, 210] on span "Complementos" at bounding box center [64, 214] width 69 height 15
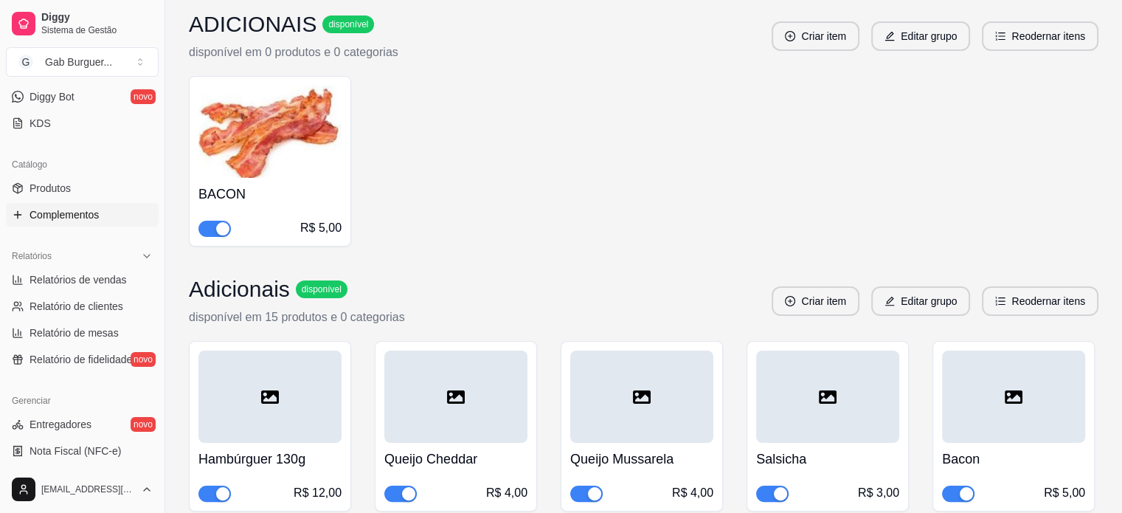
scroll to position [189, 0]
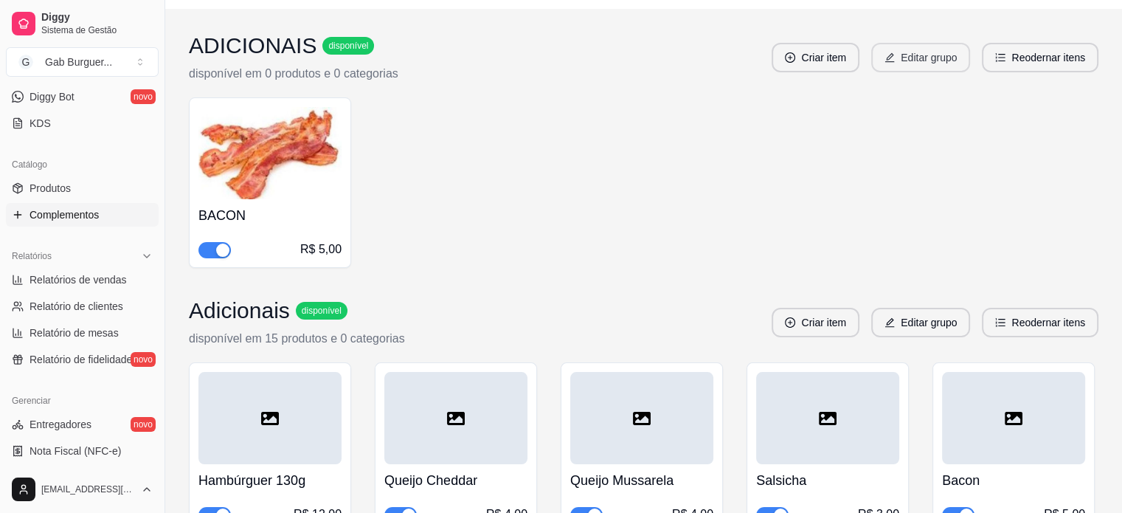
click at [944, 70] on button "Editar grupo" at bounding box center [920, 58] width 99 height 30
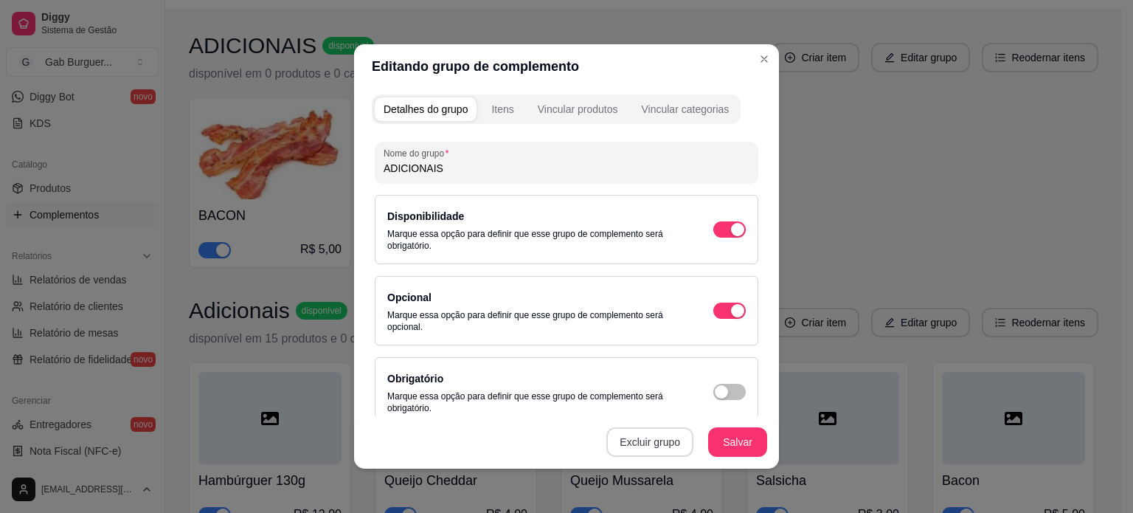
click at [637, 440] on button "Excluir grupo" at bounding box center [649, 442] width 87 height 30
click at [696, 405] on button "Sim" at bounding box center [707, 408] width 45 height 23
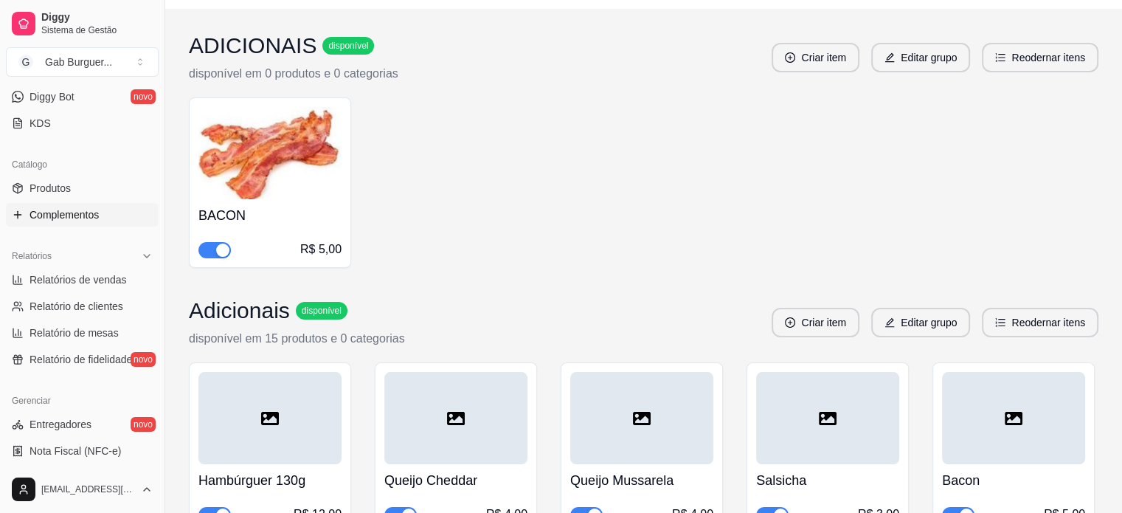
click at [794, 167] on div "BACON R$ 5,00" at bounding box center [643, 182] width 909 height 170
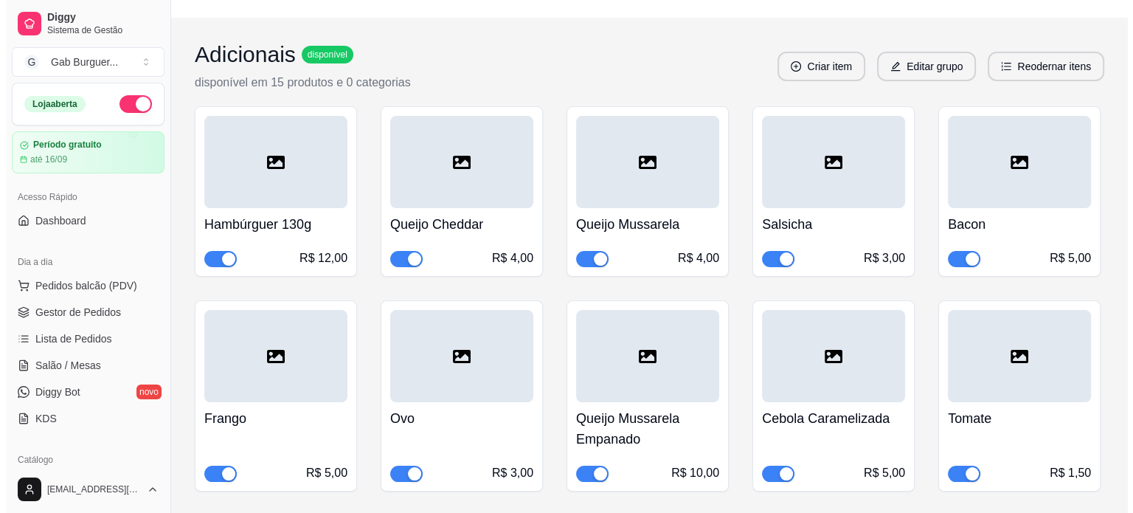
scroll to position [221, 0]
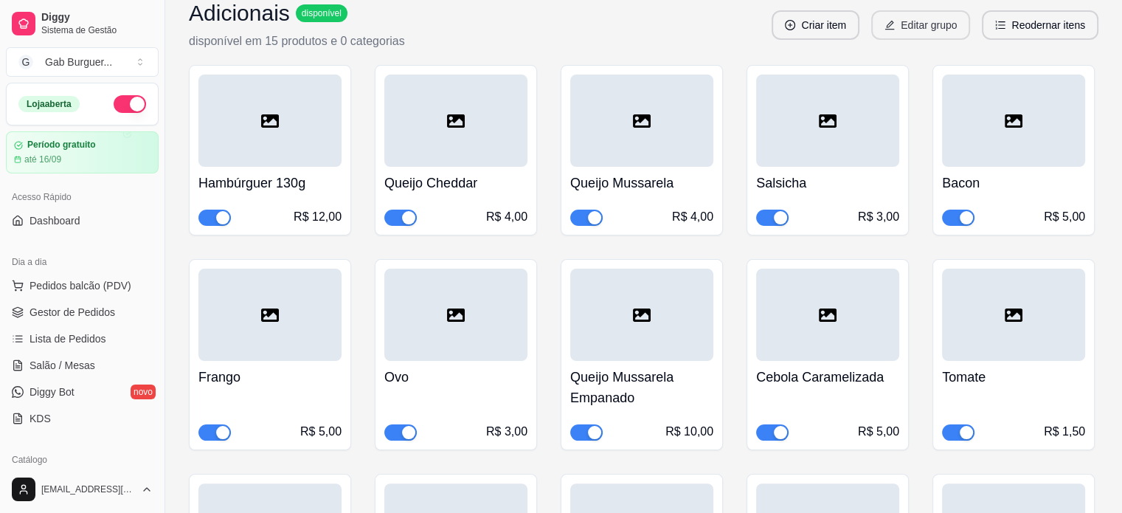
click at [936, 35] on button "Editar grupo" at bounding box center [920, 25] width 99 height 30
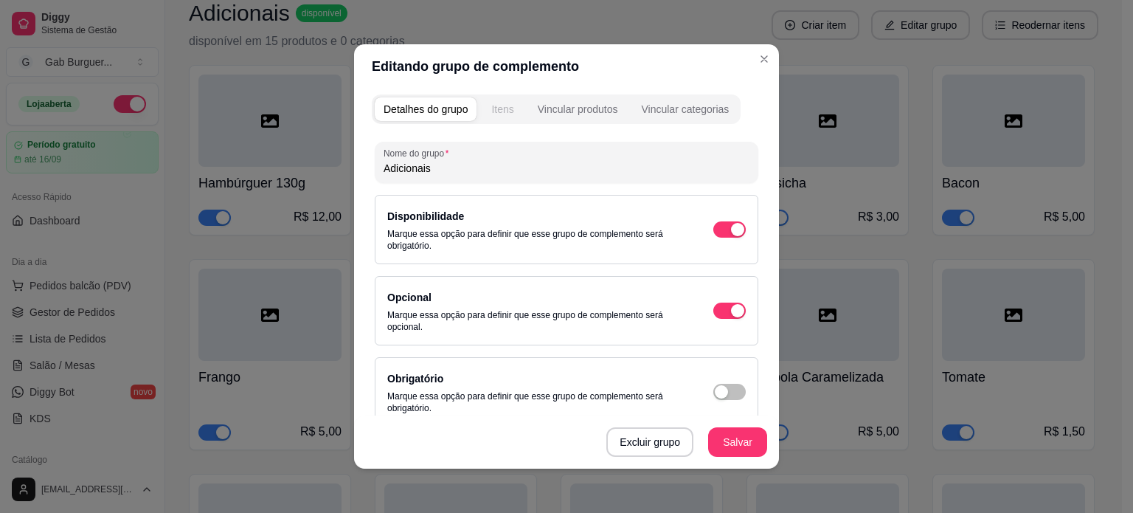
click at [501, 110] on div "Itens" at bounding box center [502, 109] width 22 height 15
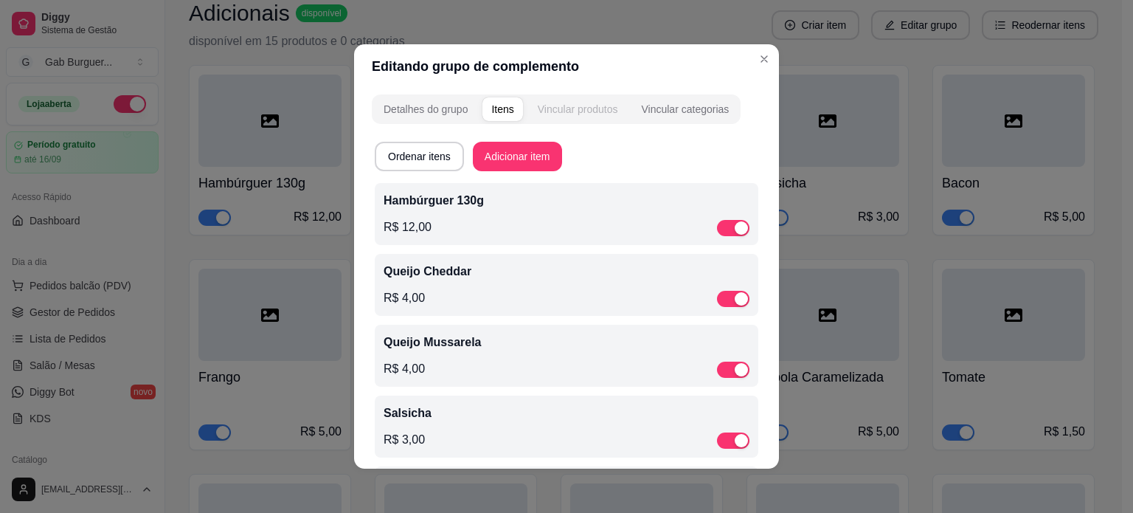
click at [569, 117] on button "Vincular produtos" at bounding box center [578, 109] width 98 height 24
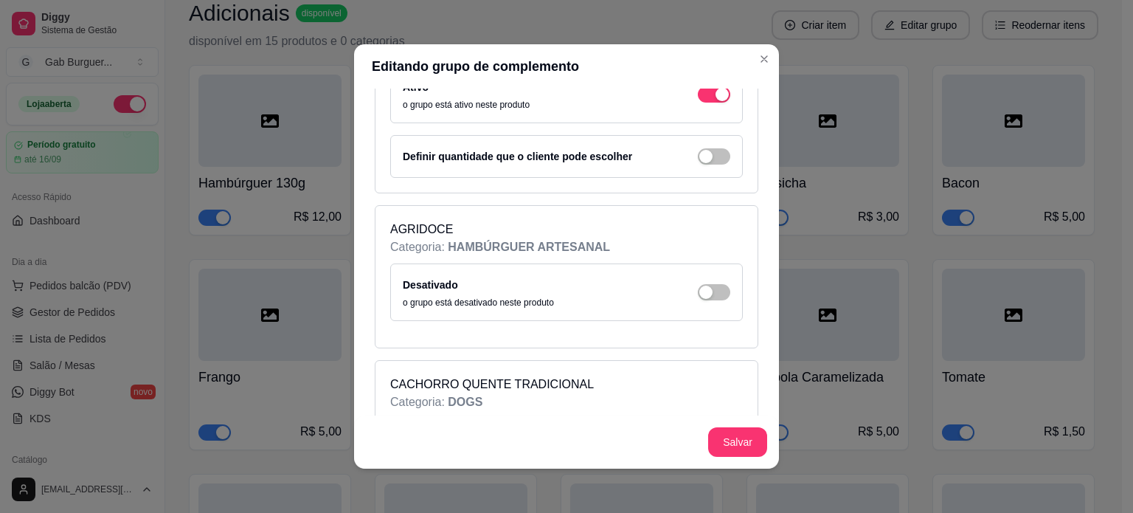
scroll to position [3319, 0]
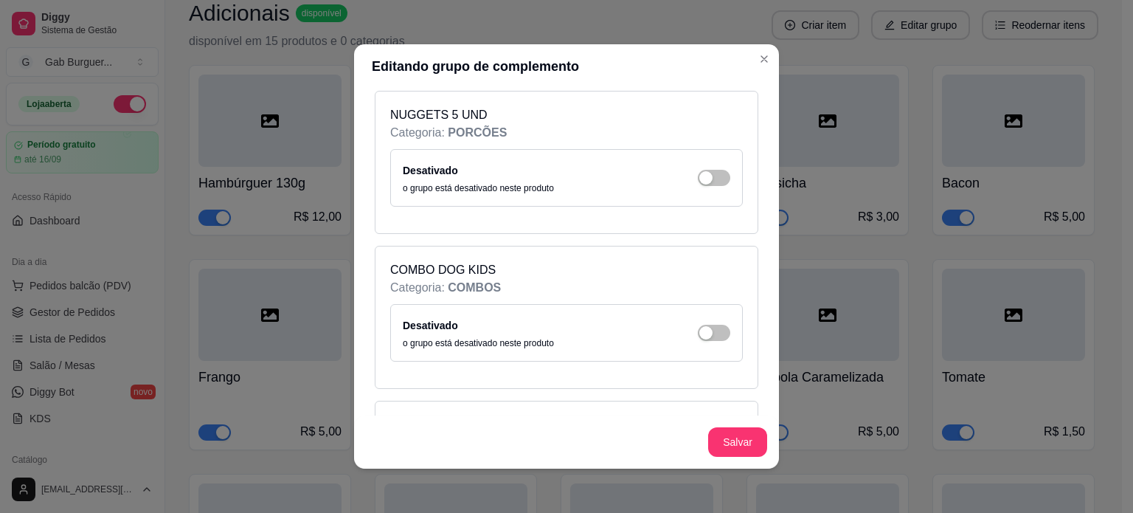
scroll to position [5827, 0]
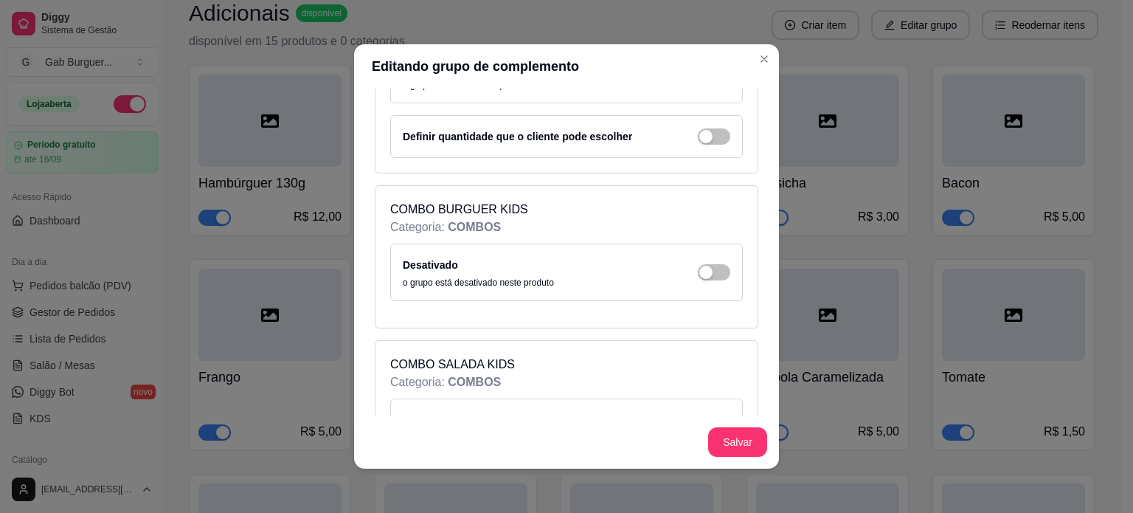
scroll to position [6048, 0]
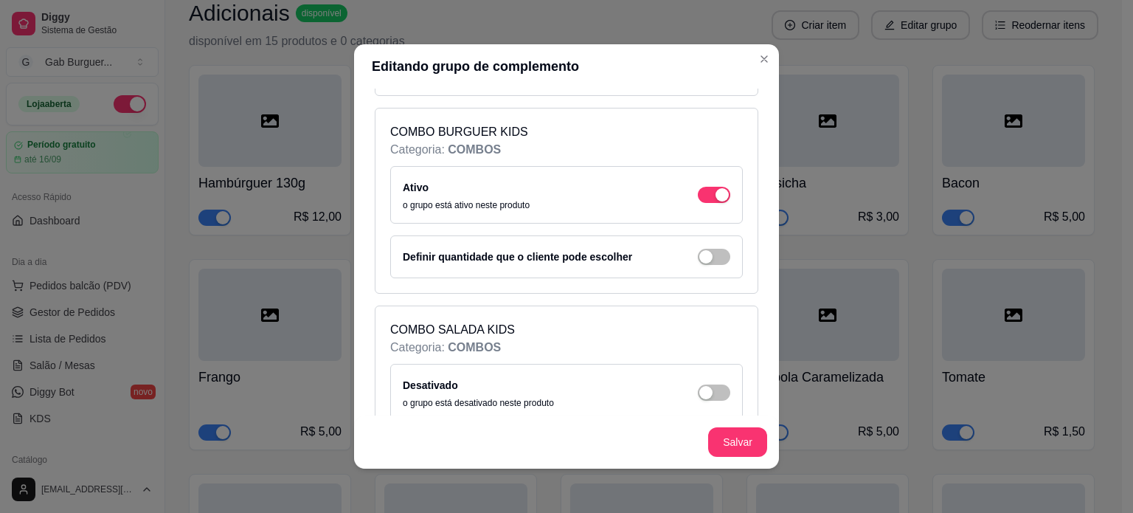
scroll to position [6137, 0]
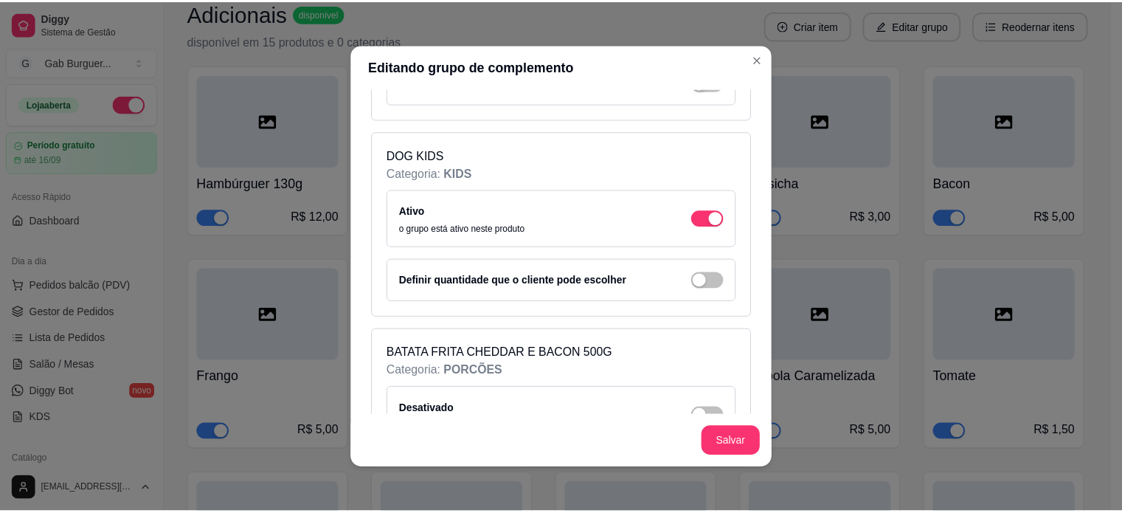
scroll to position [4704, 0]
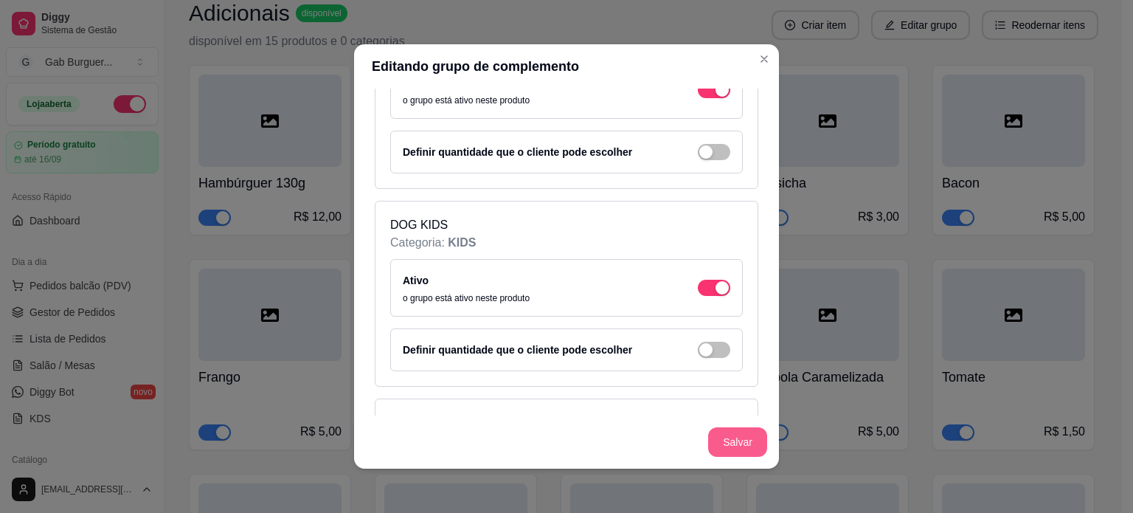
click at [746, 443] on button "Salvar" at bounding box center [737, 442] width 59 height 30
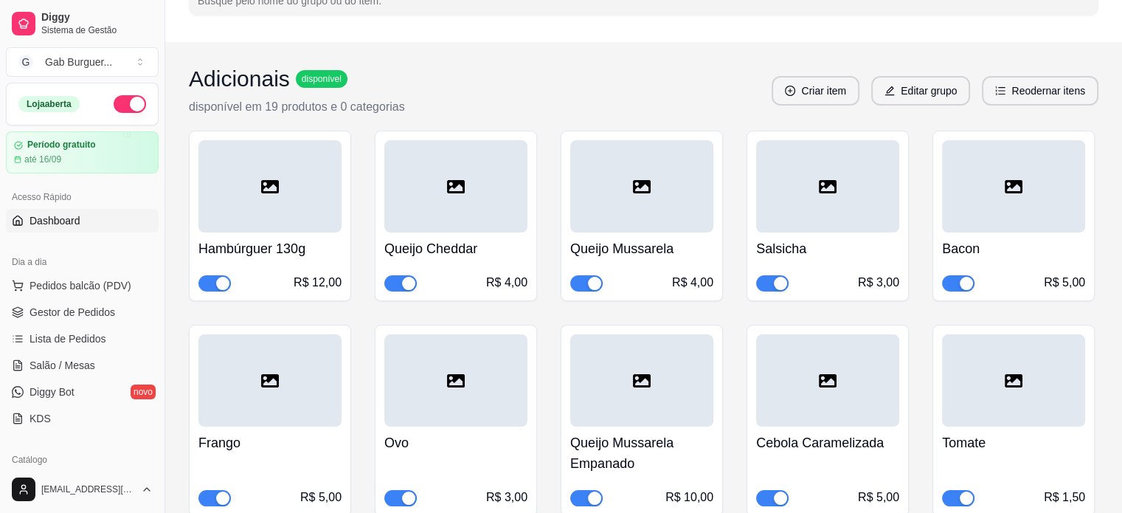
scroll to position [0, 0]
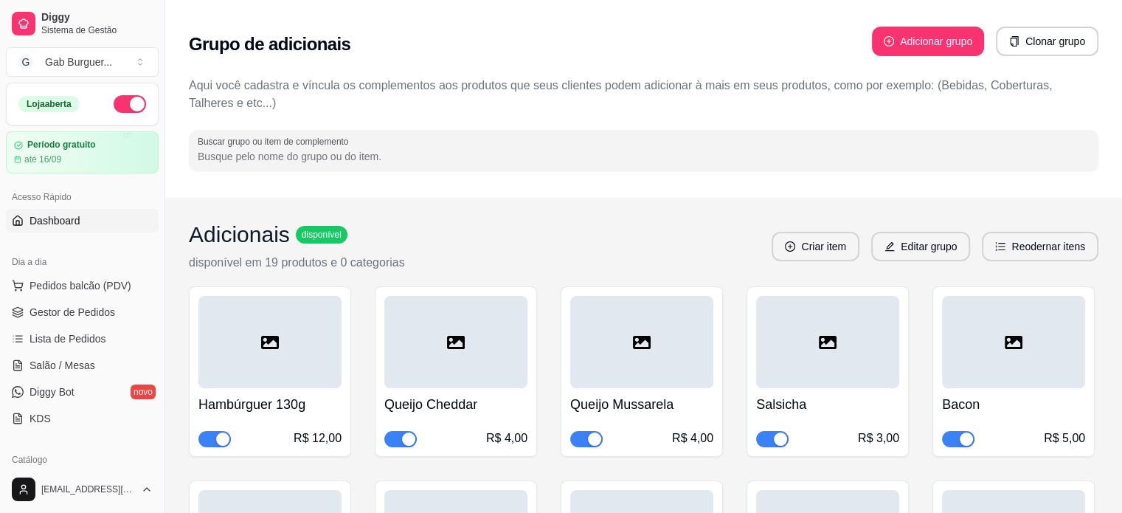
drag, startPoint x: 77, startPoint y: 215, endPoint x: 86, endPoint y: 213, distance: 9.1
click at [77, 215] on span "Dashboard" at bounding box center [55, 220] width 51 height 15
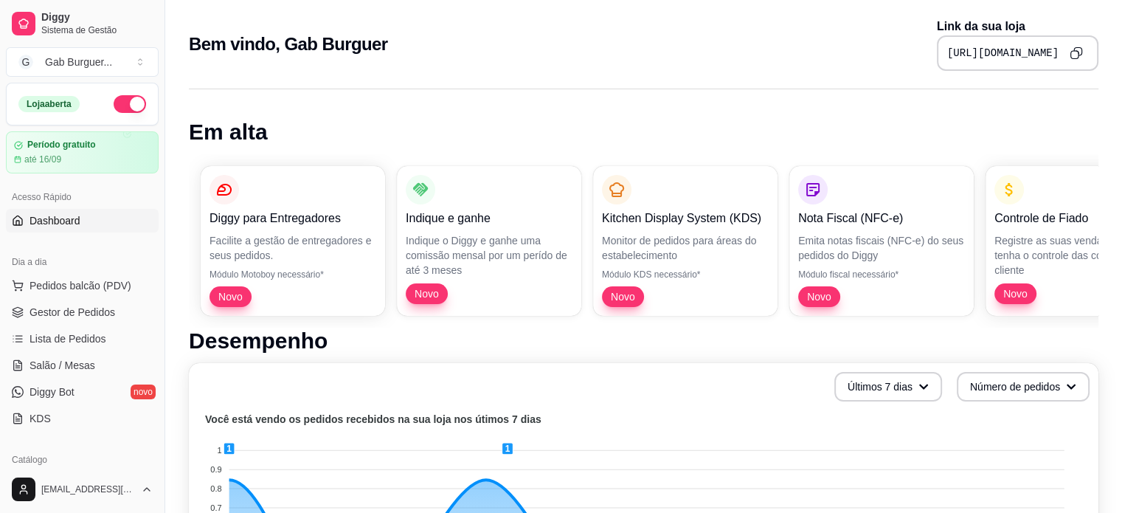
click at [1078, 55] on icon "Copy to clipboard" at bounding box center [1075, 52] width 13 height 13
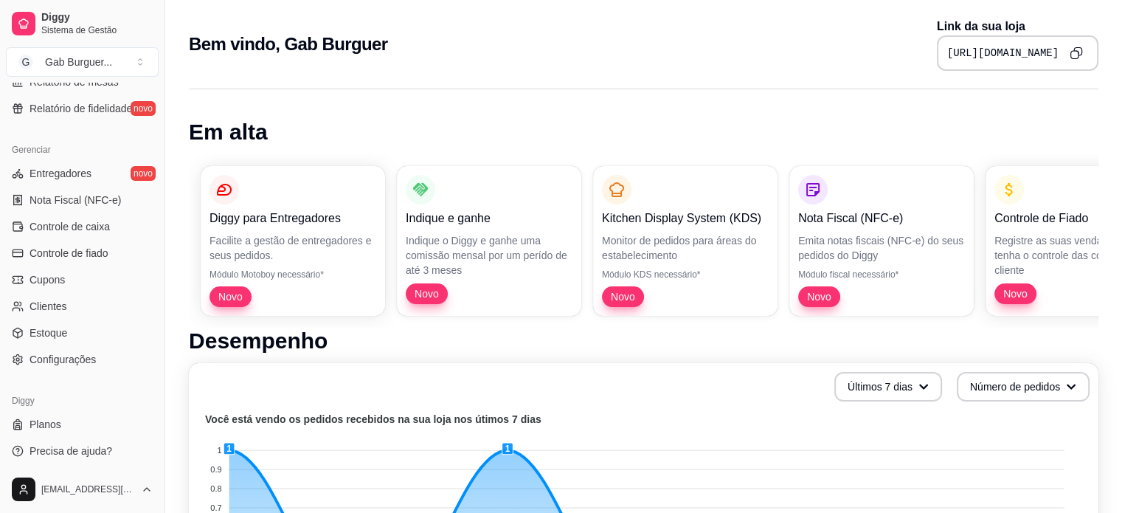
scroll to position [548, 0]
click at [89, 350] on span "Configurações" at bounding box center [63, 357] width 66 height 15
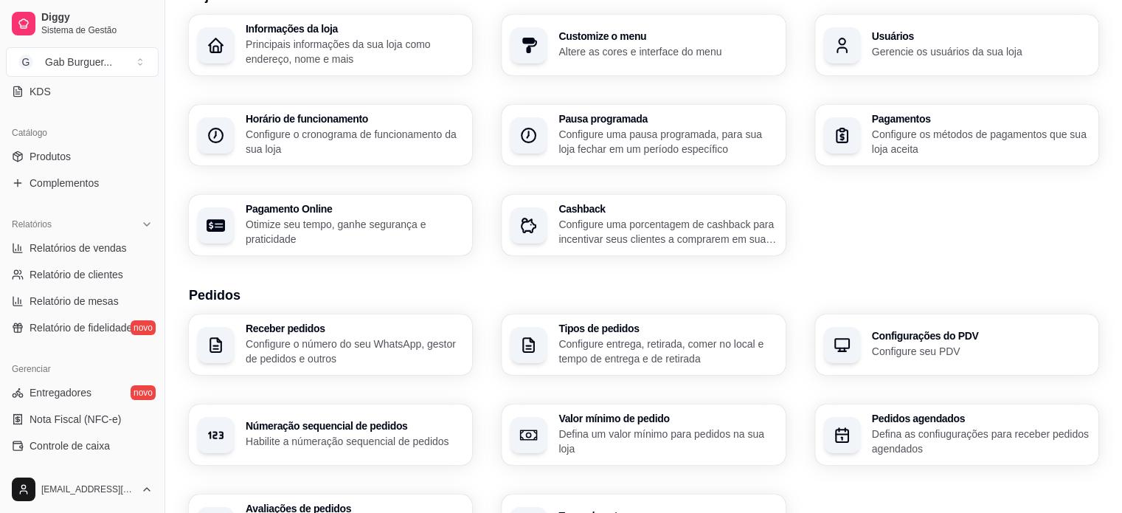
scroll to position [179, 0]
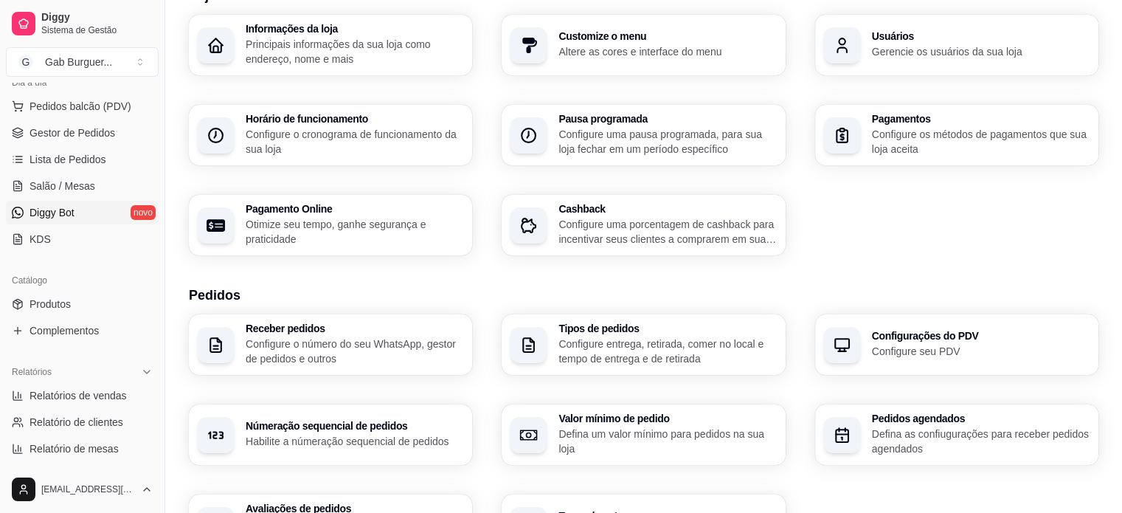
click at [91, 209] on link "Diggy Bot novo" at bounding box center [82, 213] width 153 height 24
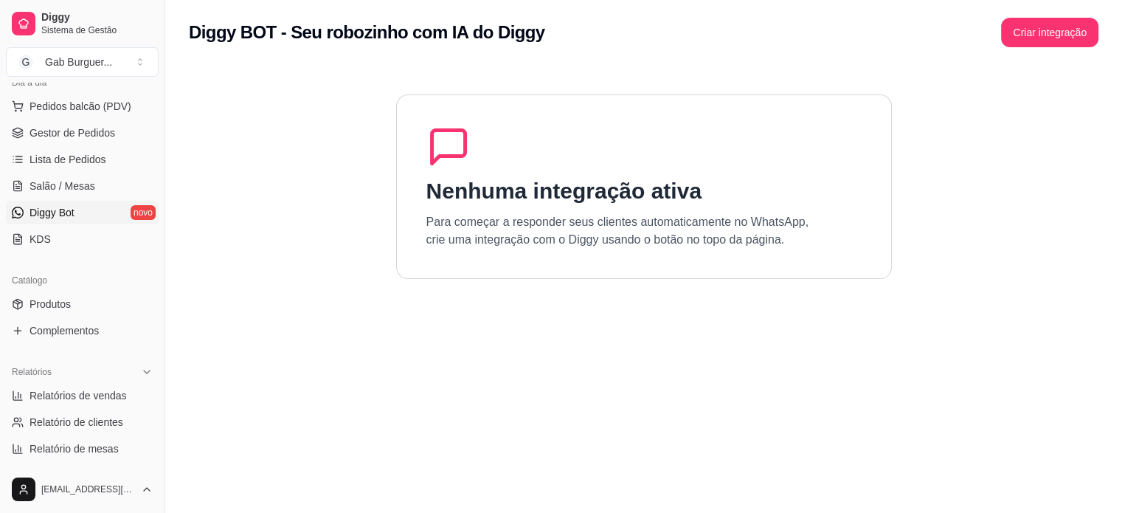
click at [69, 218] on span "Diggy Bot" at bounding box center [52, 212] width 45 height 15
drag, startPoint x: 299, startPoint y: 38, endPoint x: 564, endPoint y: 42, distance: 264.1
click at [564, 42] on div "Diggy BOT - Seu robozinho com IA do Diggy Criar integração" at bounding box center [643, 33] width 909 height 30
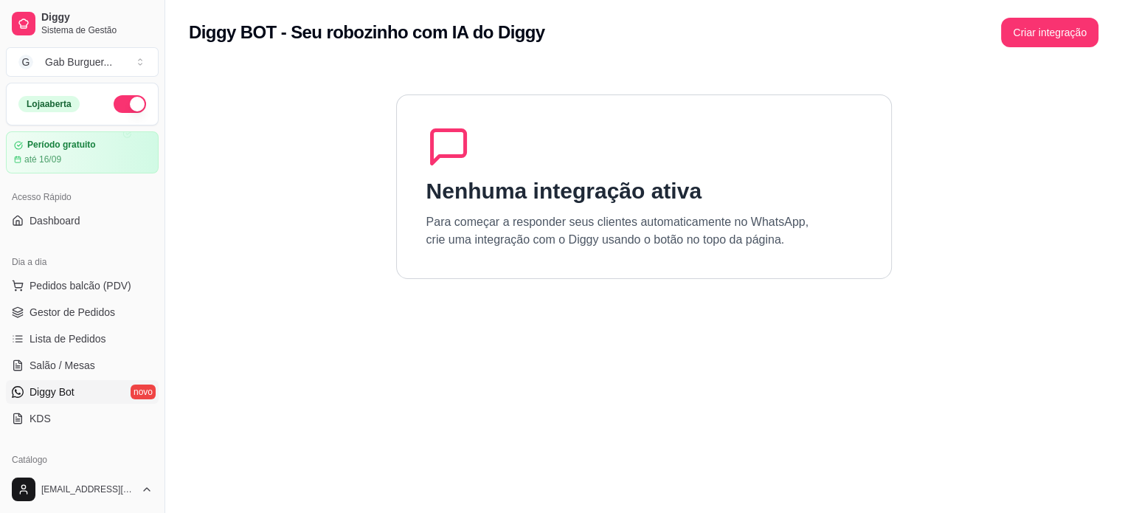
click at [72, 392] on span "Diggy Bot" at bounding box center [52, 391] width 45 height 15
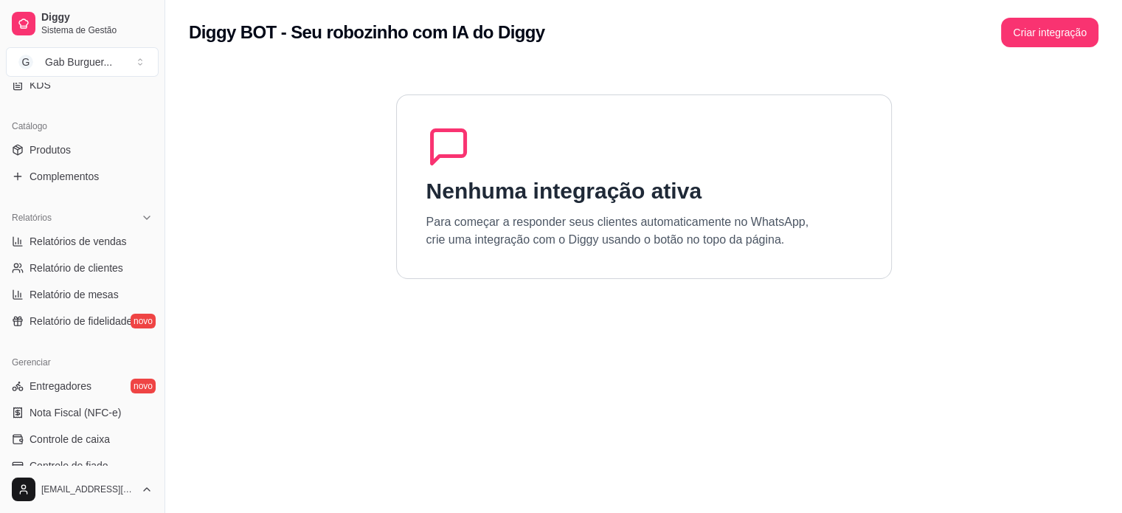
scroll to position [327, 0]
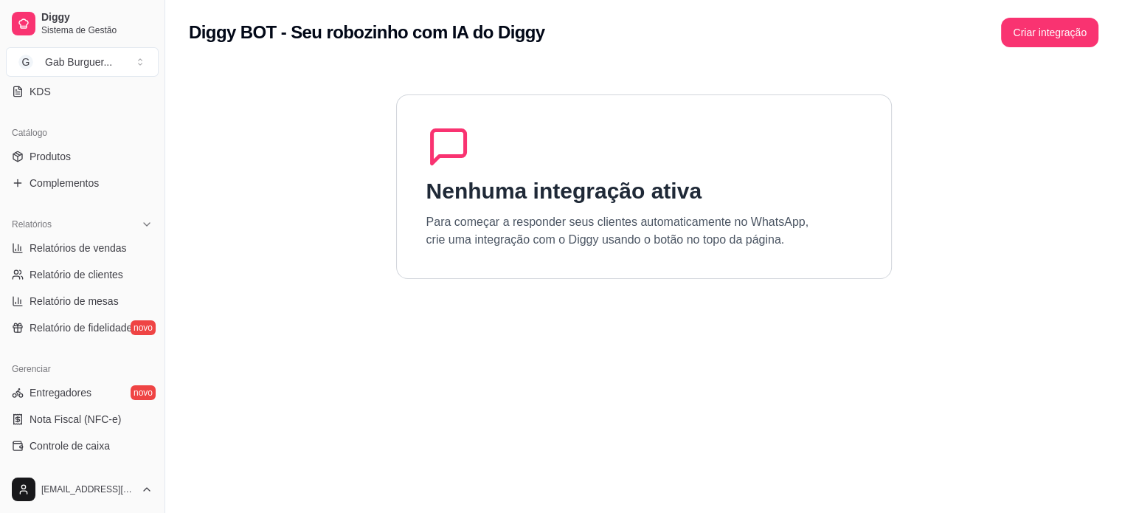
click at [532, 248] on p "Para começar a responder seus clientes automaticamente no WhatsApp, crie uma in…" at bounding box center [617, 230] width 383 height 35
click at [1039, 8] on div "Diggy BOT - Seu robozinho com IA do Diggy Criar integração" at bounding box center [643, 28] width 957 height 56
click at [1044, 22] on button "Criar integração" at bounding box center [1049, 33] width 97 height 30
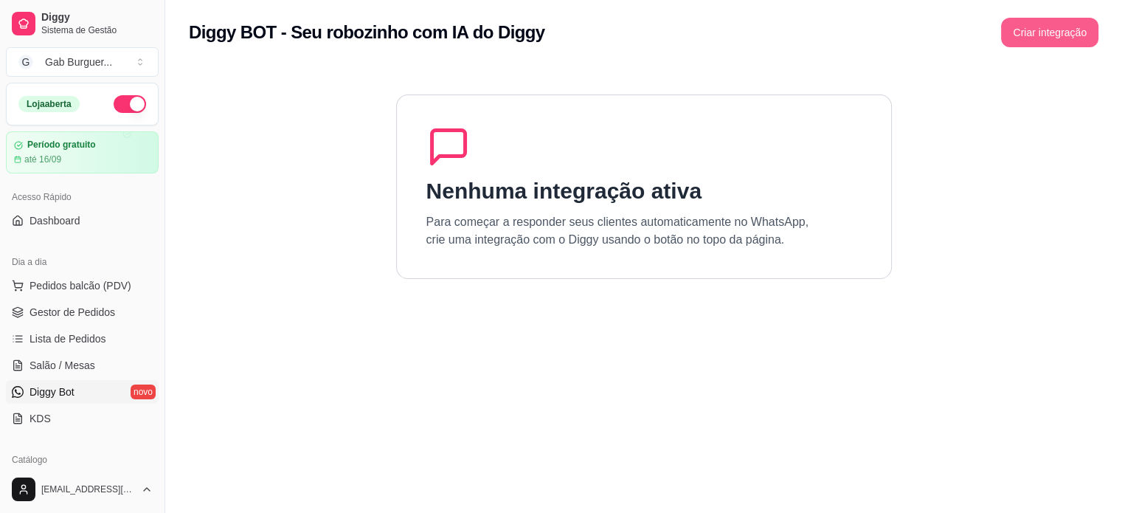
click at [1056, 32] on button "Criar integração" at bounding box center [1049, 33] width 97 height 30
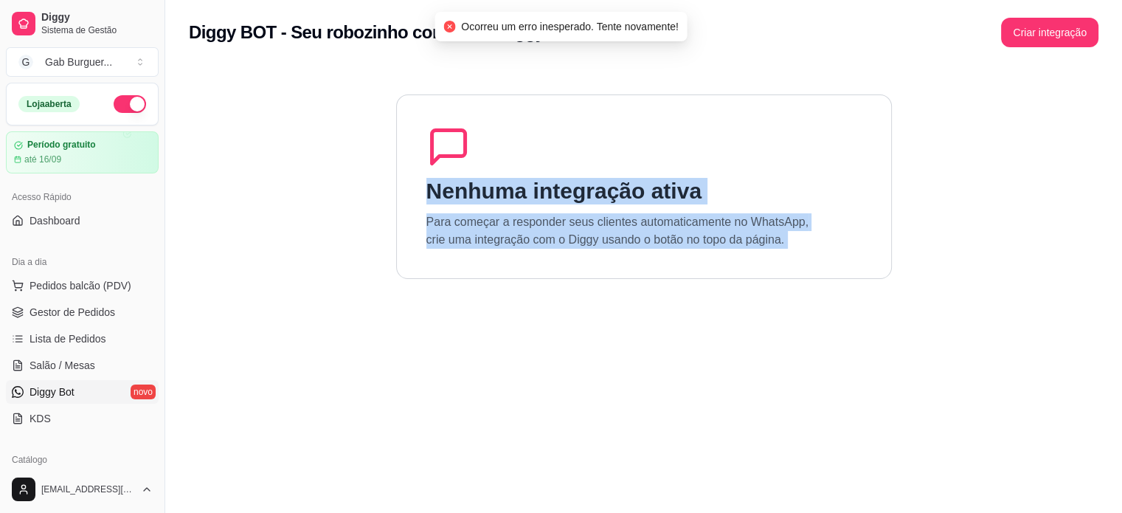
drag, startPoint x: 454, startPoint y: 30, endPoint x: 706, endPoint y: 41, distance: 252.5
click at [706, 41] on body "Diggy Sistema de Gestão G Gab Burguer ... Loja aberta Período gratuito até 16/0…" at bounding box center [561, 256] width 1122 height 513
click at [706, 41] on div "Diggy BOT - Seu robozinho com IA do Diggy Criar integração" at bounding box center [643, 33] width 909 height 30
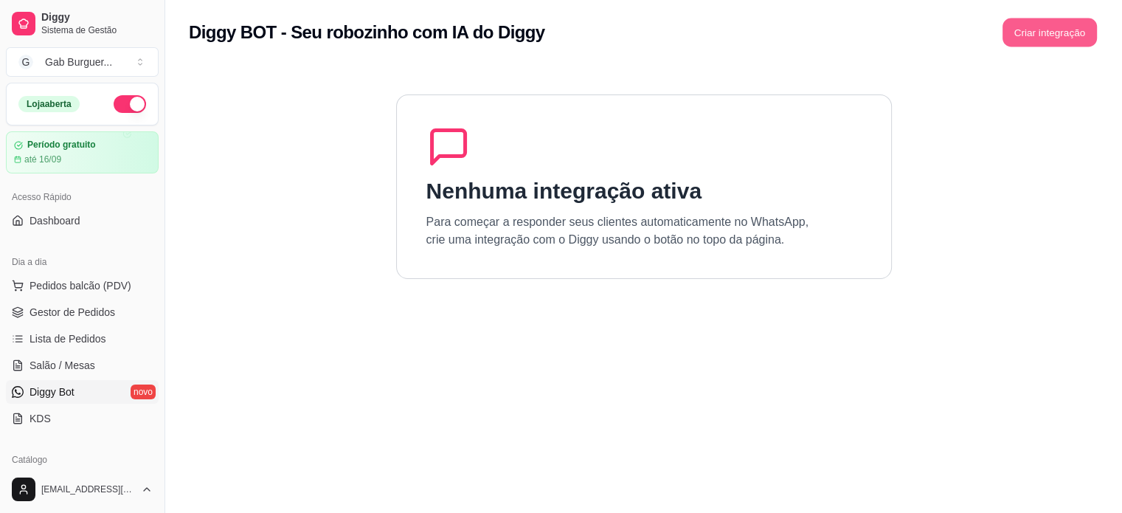
click at [1064, 46] on button "Criar integração" at bounding box center [1049, 32] width 94 height 29
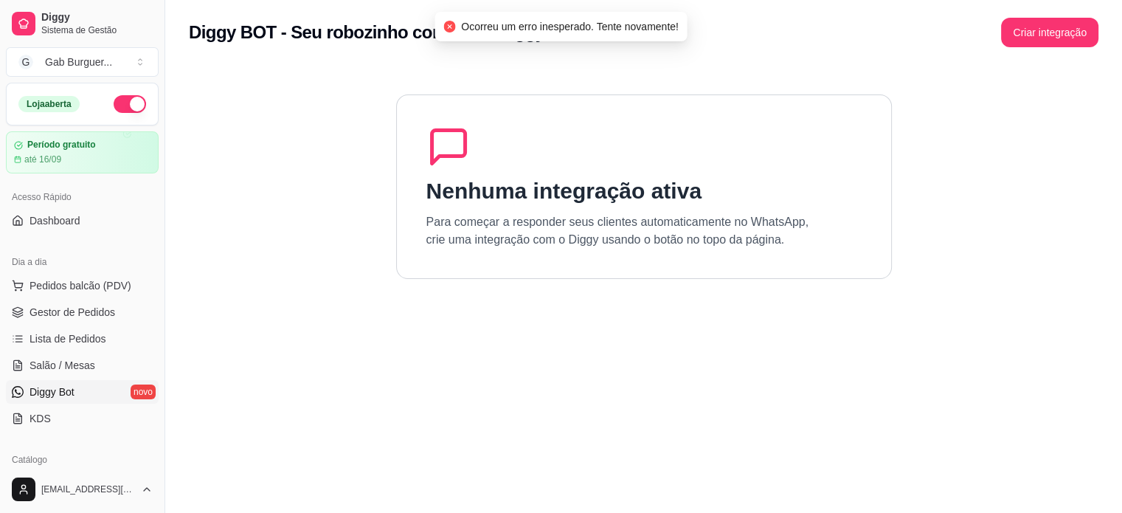
click at [658, 131] on div "Nenhuma integração ativa Para começar a responder seus clientes automaticamente…" at bounding box center [644, 186] width 496 height 184
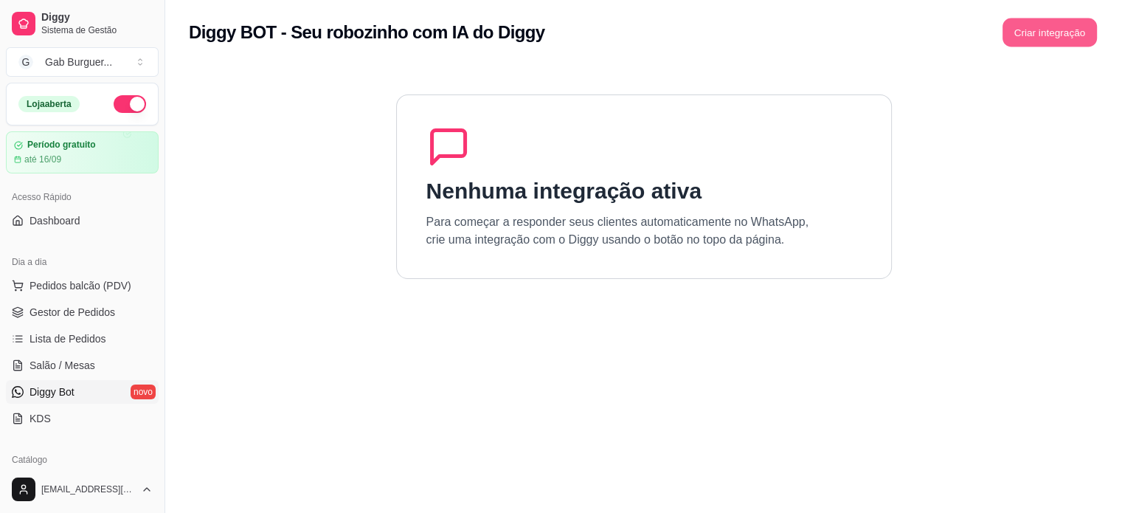
click at [1089, 38] on button "Criar integração" at bounding box center [1049, 32] width 94 height 29
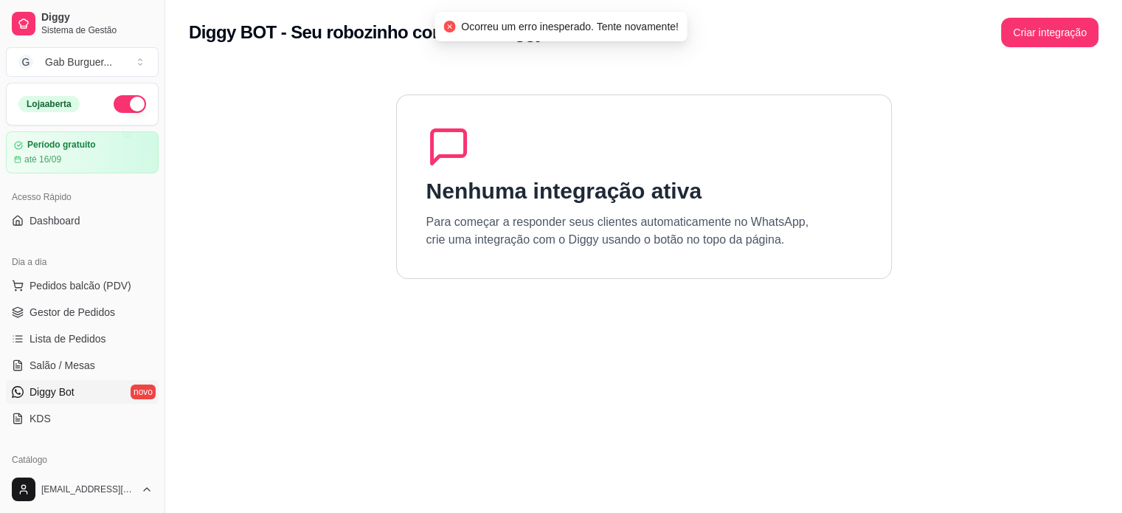
click at [649, 149] on div "Nenhuma integração ativa Para começar a responder seus clientes automaticamente…" at bounding box center [644, 186] width 496 height 184
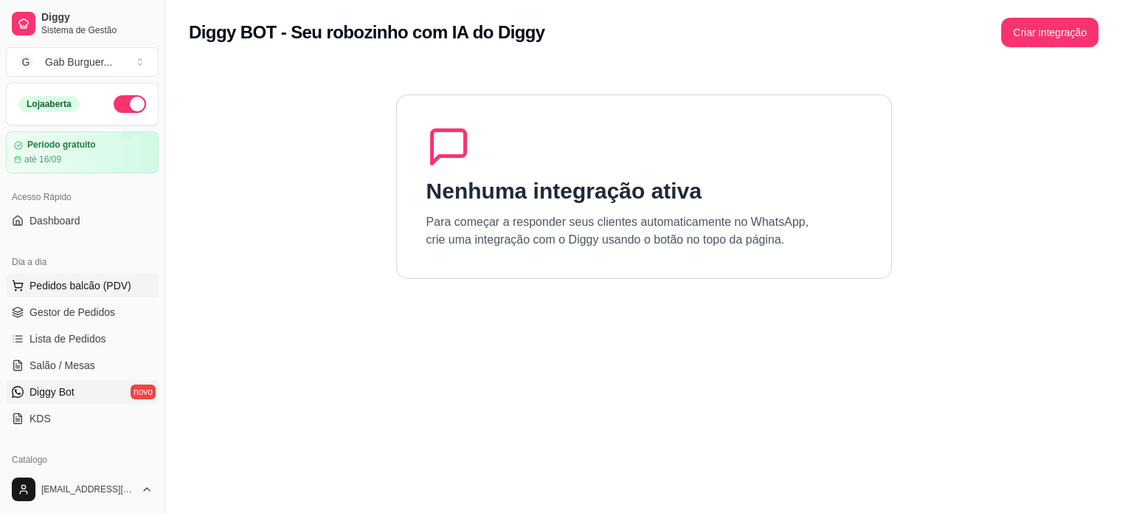
click at [76, 289] on span "Pedidos balcão (PDV)" at bounding box center [81, 285] width 102 height 15
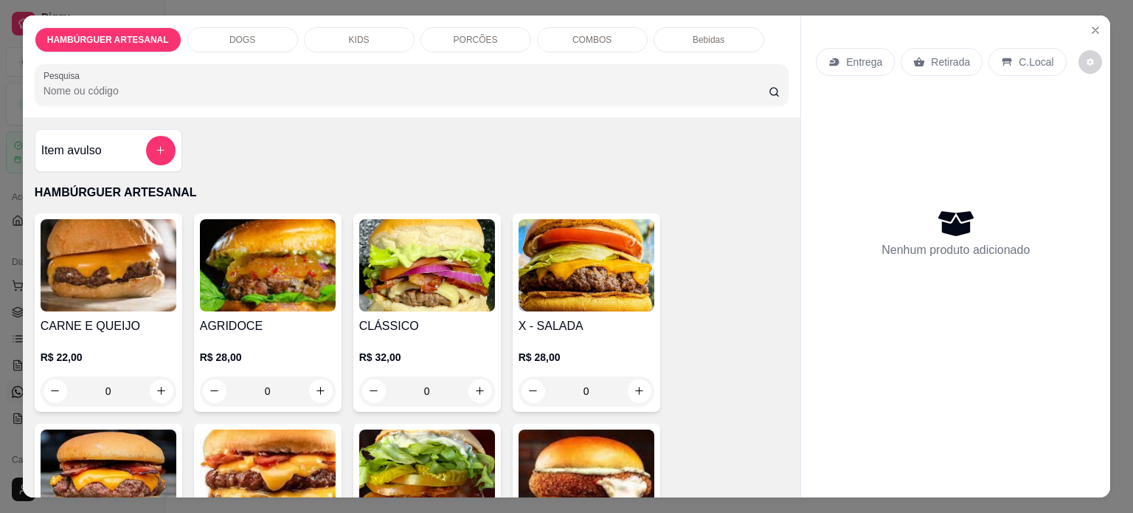
click at [149, 386] on div "0" at bounding box center [109, 391] width 136 height 30
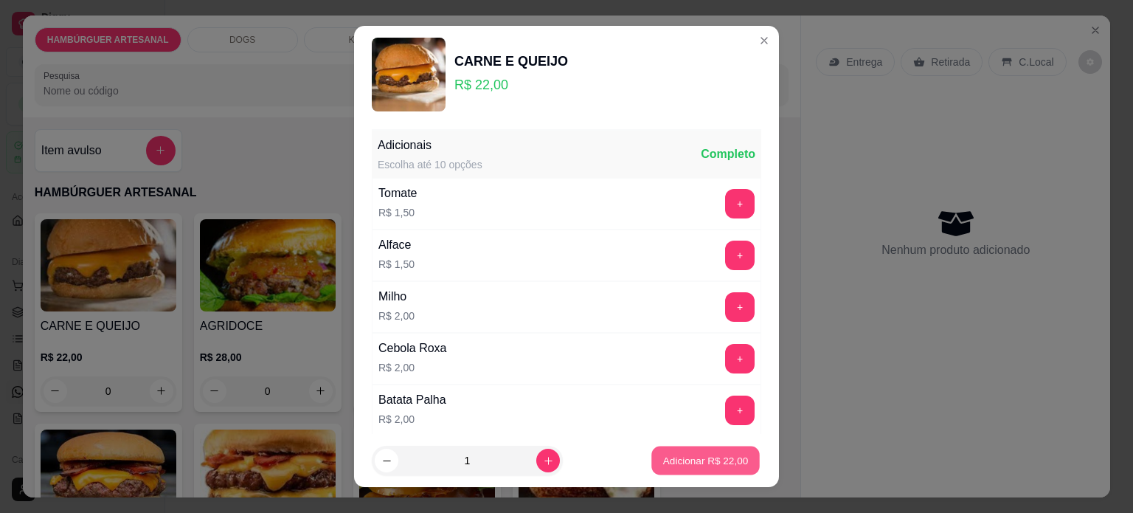
click at [699, 465] on p "Adicionar R$ 22,00" at bounding box center [706, 461] width 86 height 14
type input "1"
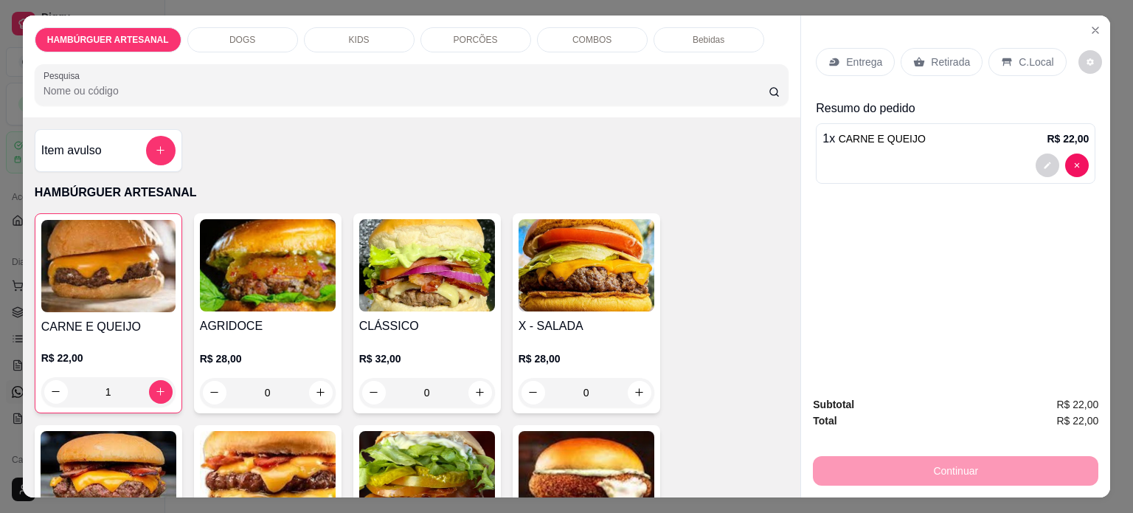
click at [469, 382] on div "0" at bounding box center [427, 393] width 136 height 30
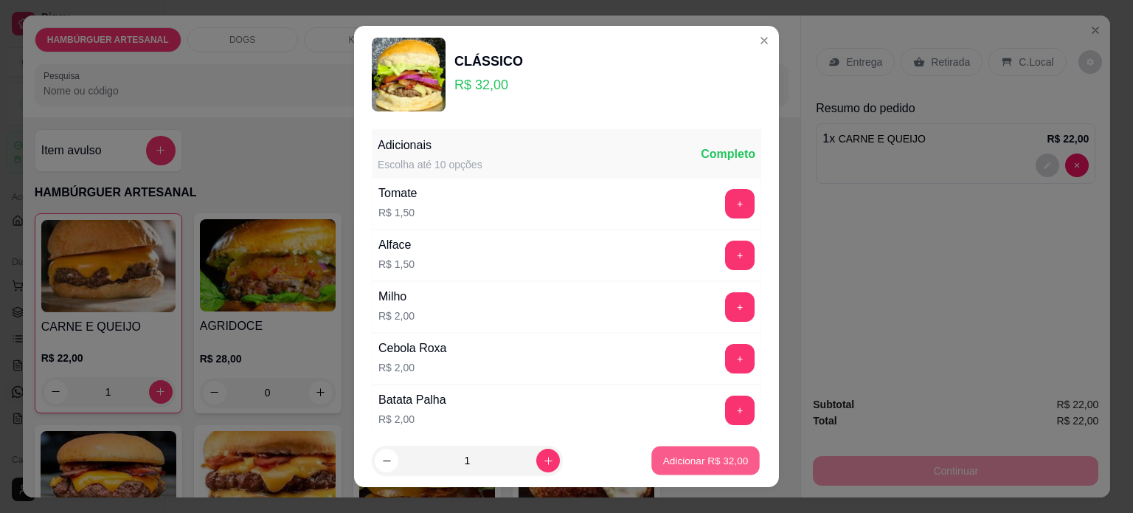
click at [713, 471] on button "Adicionar R$ 32,00" at bounding box center [705, 460] width 108 height 29
type input "1"
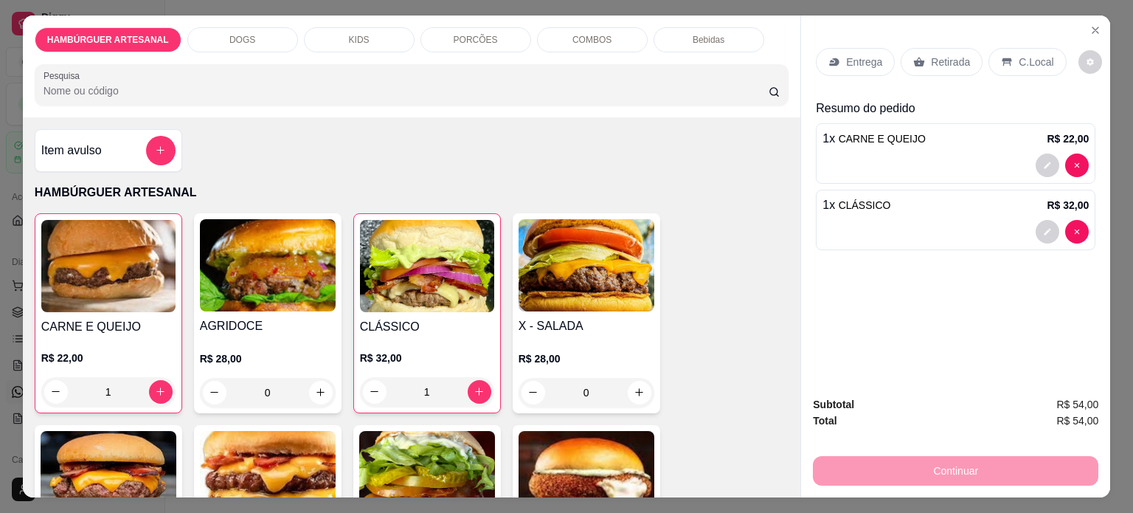
click at [857, 55] on p "Entrega" at bounding box center [864, 62] width 36 height 15
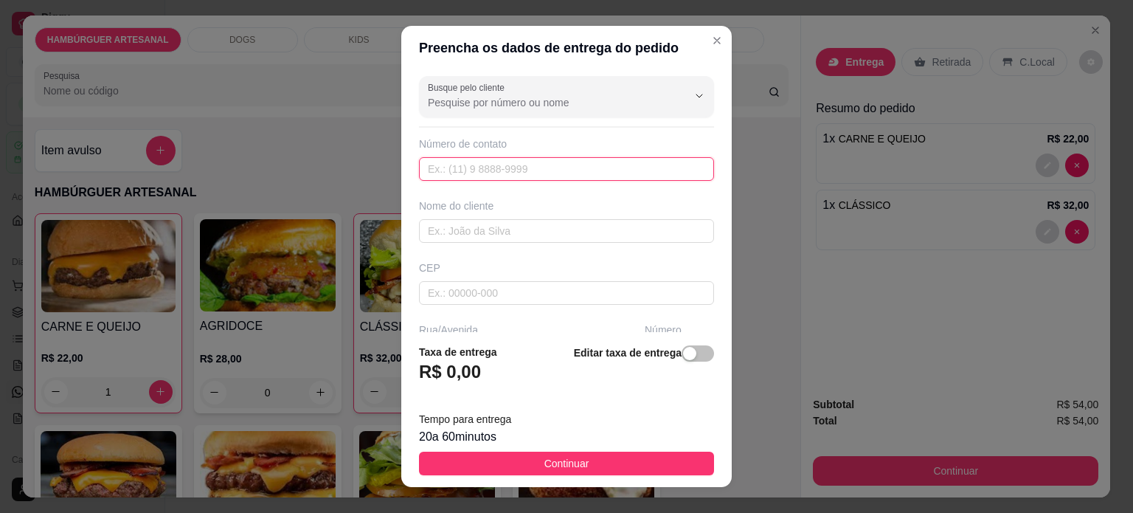
click at [598, 162] on input "text" at bounding box center [566, 169] width 295 height 24
type input "[PHONE_NUMBER]"
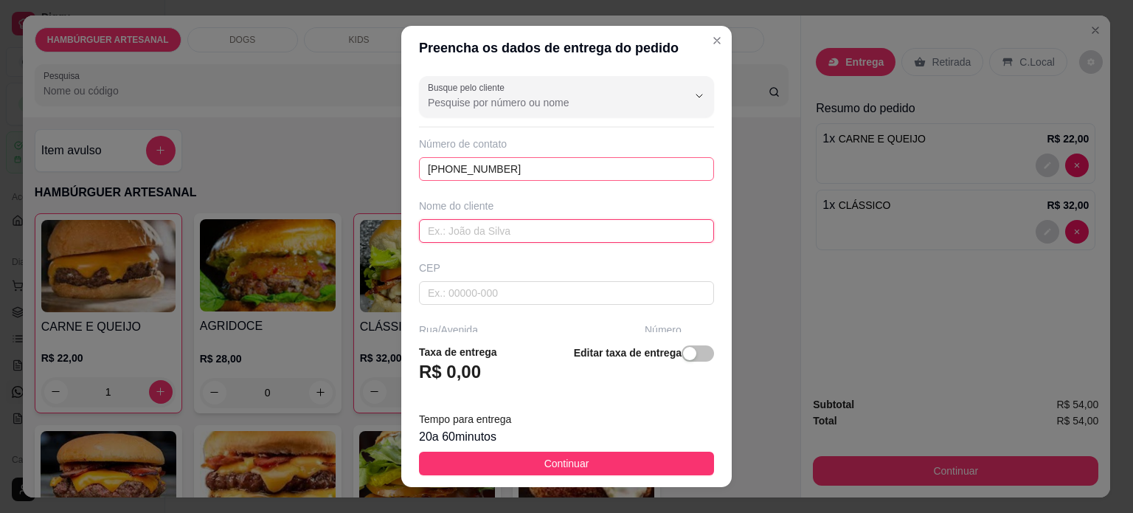
type input "J"
type input "[PERSON_NAME]"
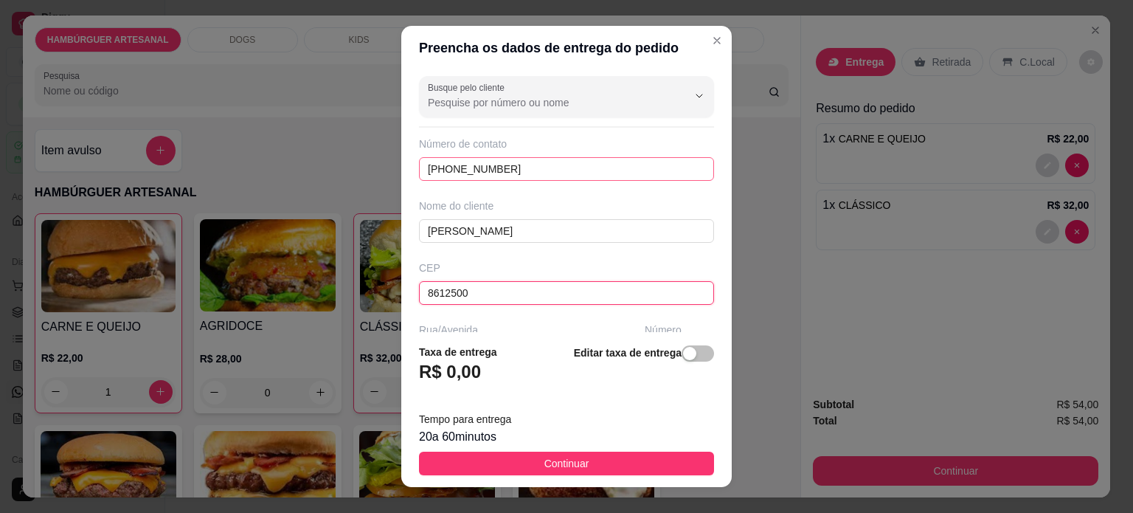
type input "86125000"
type input "Tamarana"
type input "86125000"
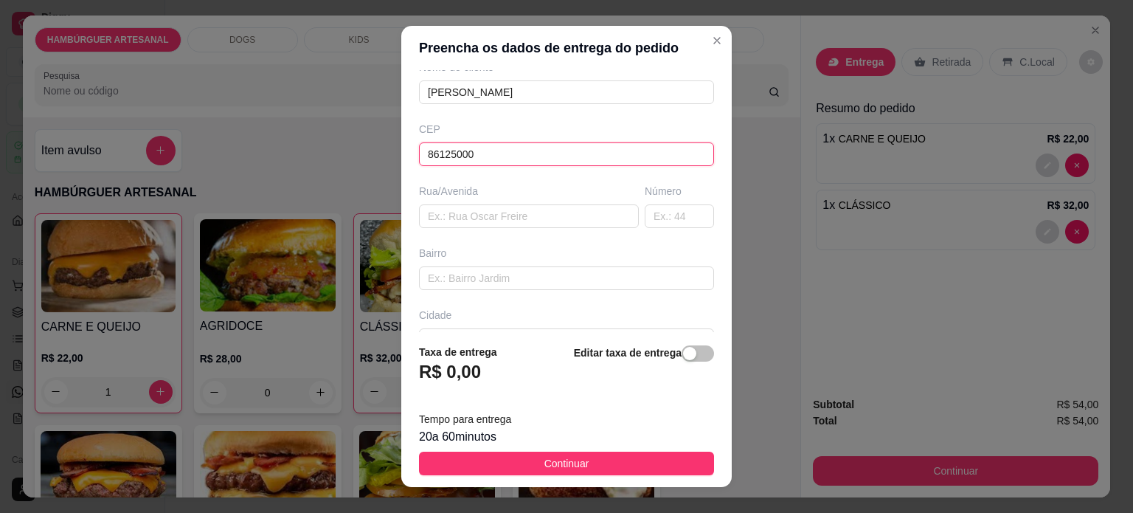
scroll to position [141, 0]
click at [527, 210] on input "text" at bounding box center [529, 214] width 220 height 24
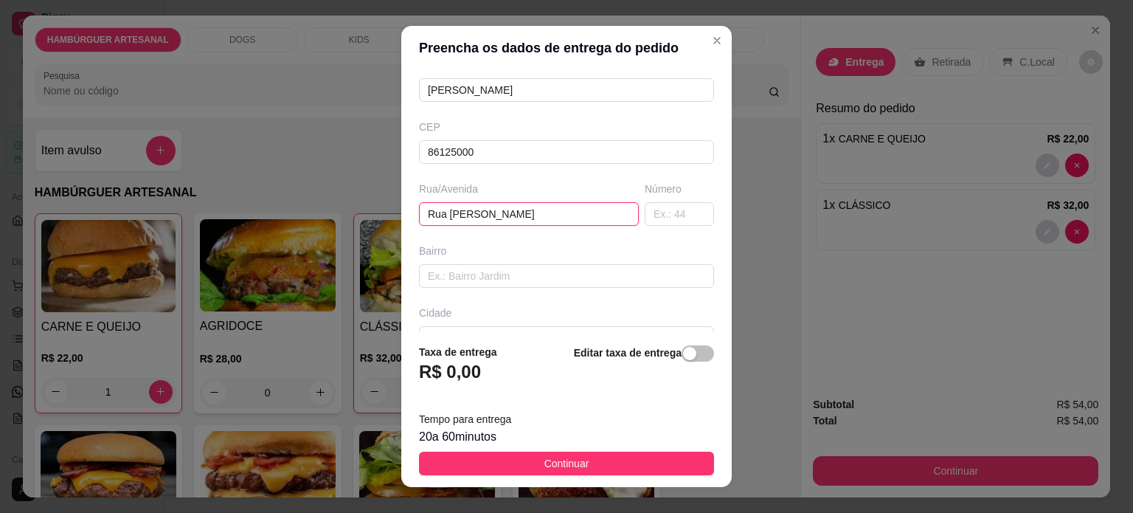
type input "Rua [PERSON_NAME]"
type input "34"
type input "São Roque"
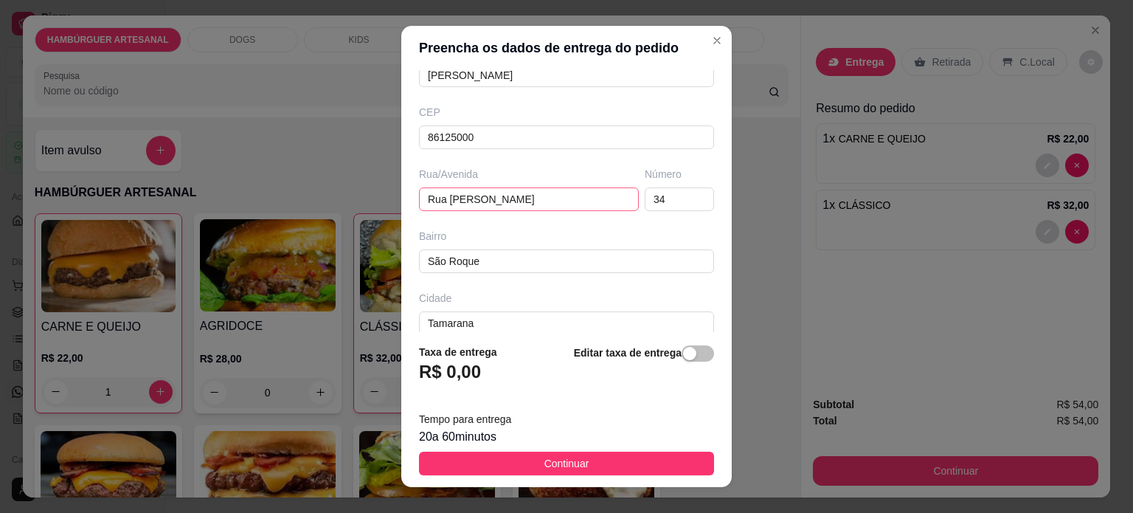
scroll to position [232, 0]
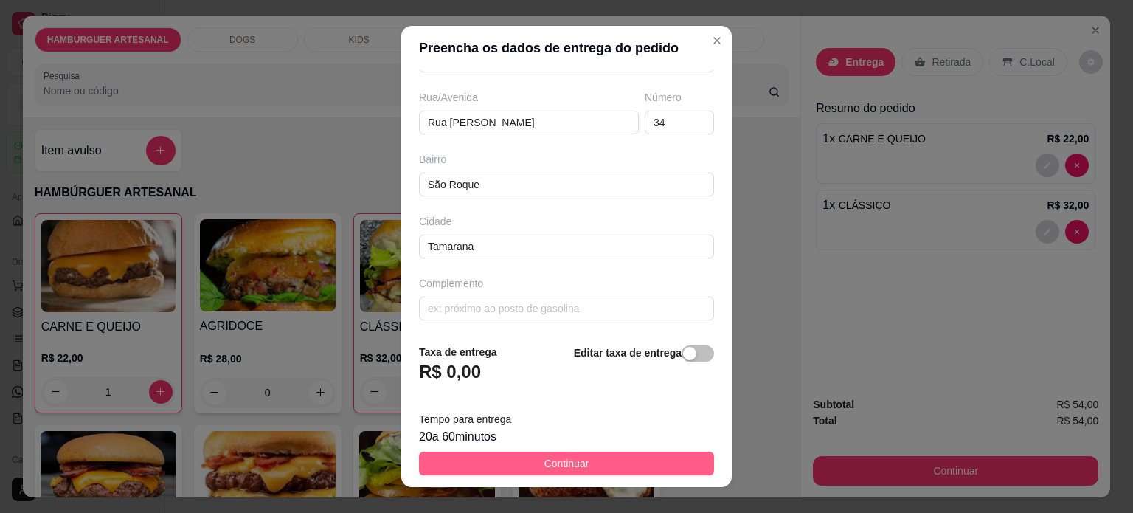
click at [578, 460] on button "Continuar" at bounding box center [566, 463] width 295 height 24
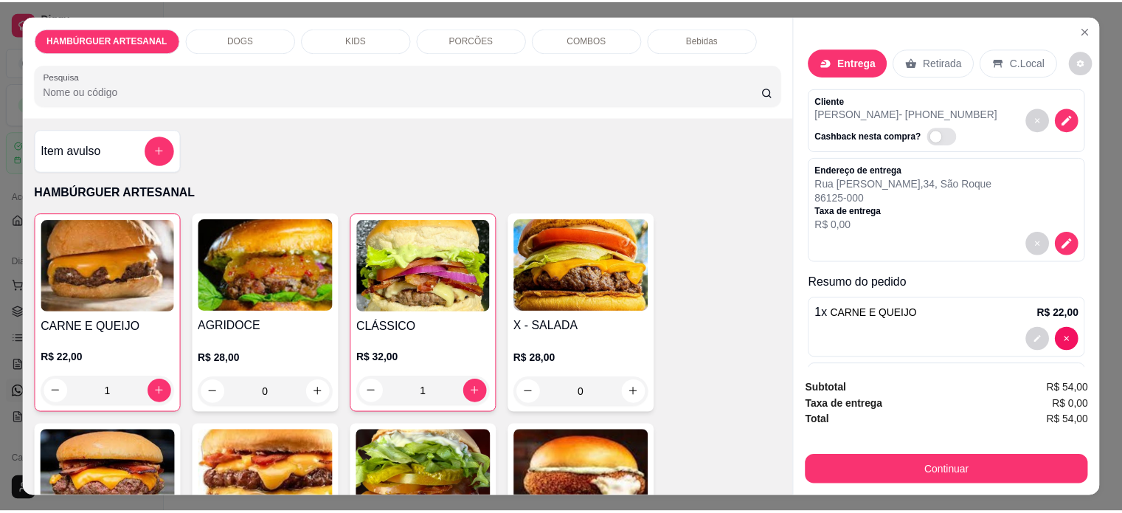
scroll to position [37, 0]
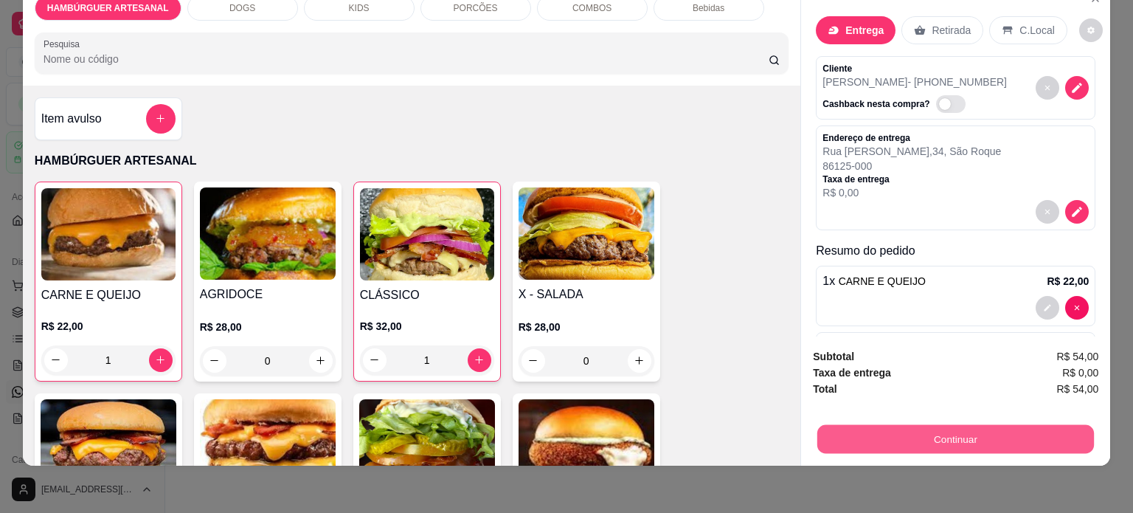
click at [986, 425] on button "Continuar" at bounding box center [955, 439] width 277 height 29
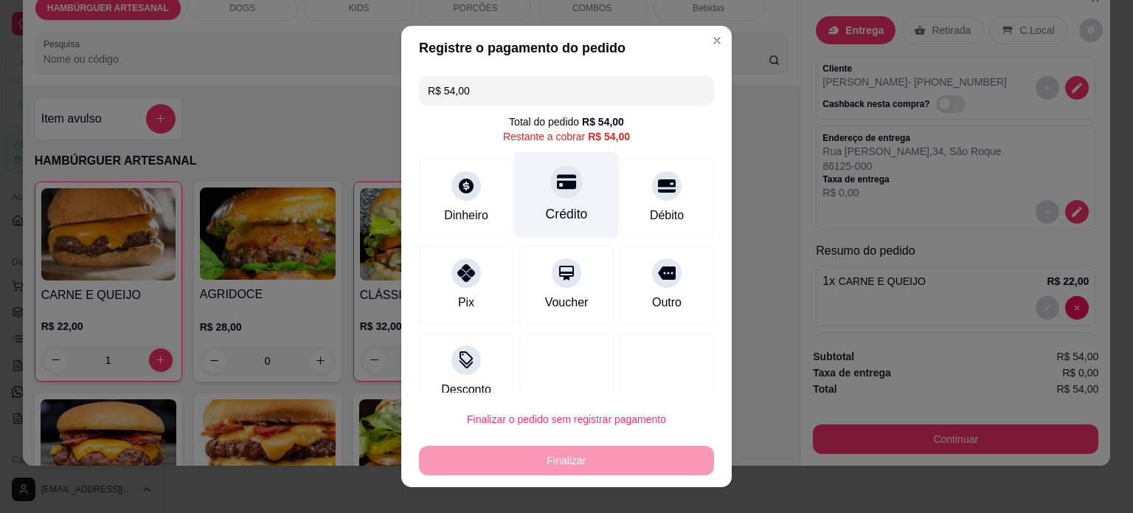
click at [557, 188] on icon at bounding box center [566, 181] width 19 height 19
type input "R$ 0,00"
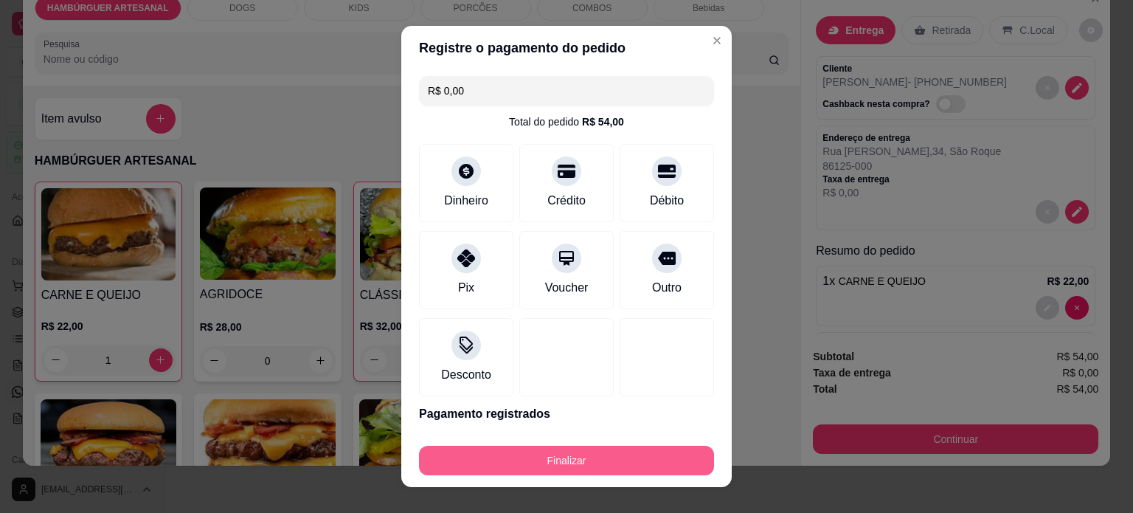
click at [558, 457] on button "Finalizar" at bounding box center [566, 460] width 295 height 30
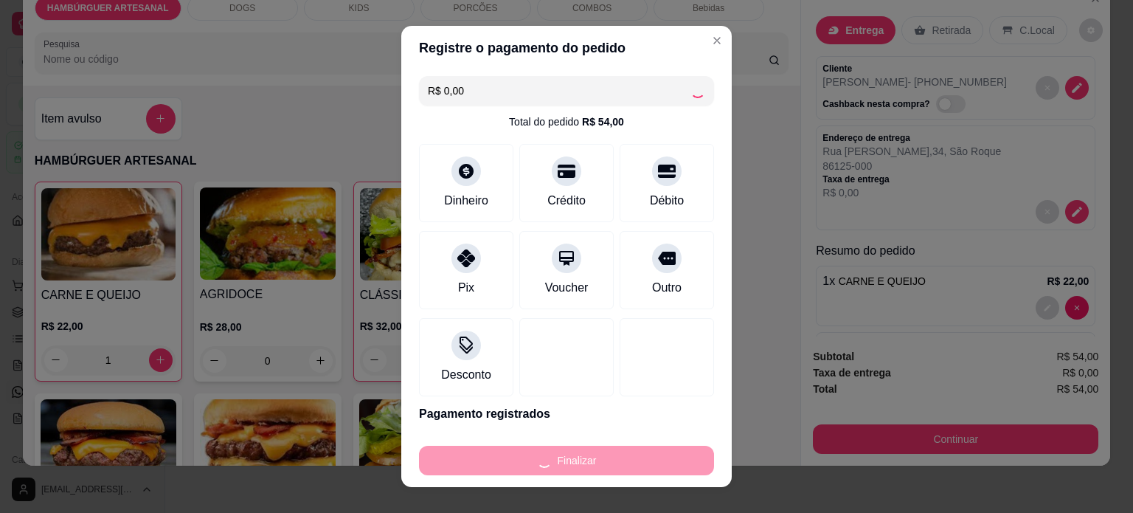
type input "0"
type input "-R$ 54,00"
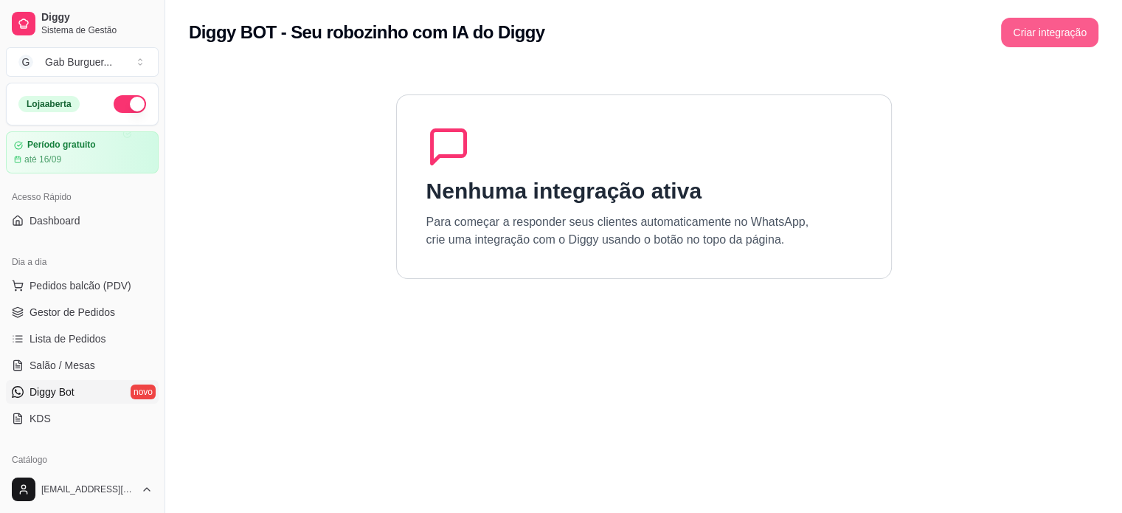
click at [1067, 20] on button "Criar integração" at bounding box center [1049, 33] width 97 height 30
click at [86, 231] on link "Dashboard" at bounding box center [82, 221] width 153 height 24
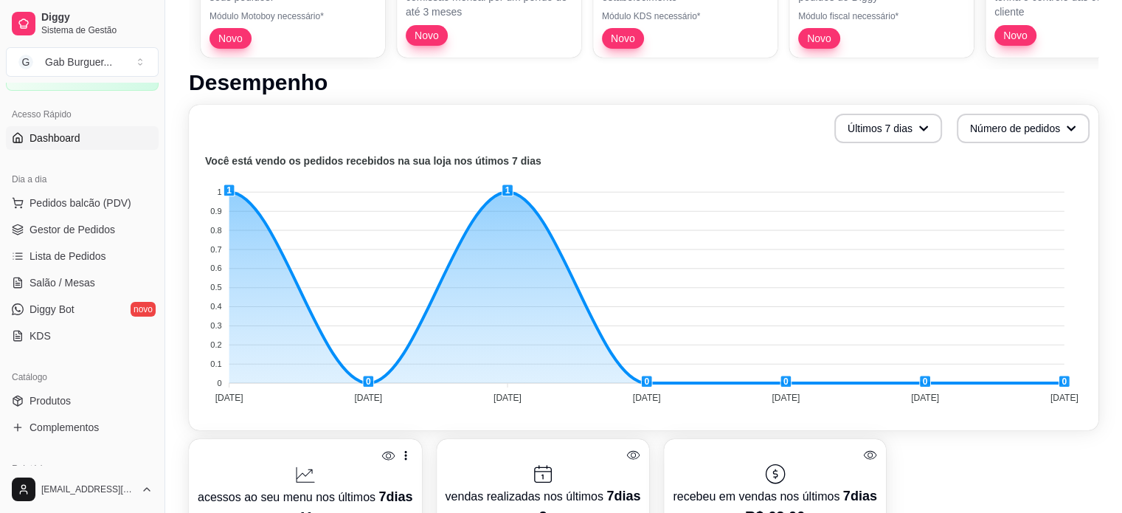
scroll to position [82, 0]
click at [77, 255] on span "Lista de Pedidos" at bounding box center [68, 256] width 77 height 15
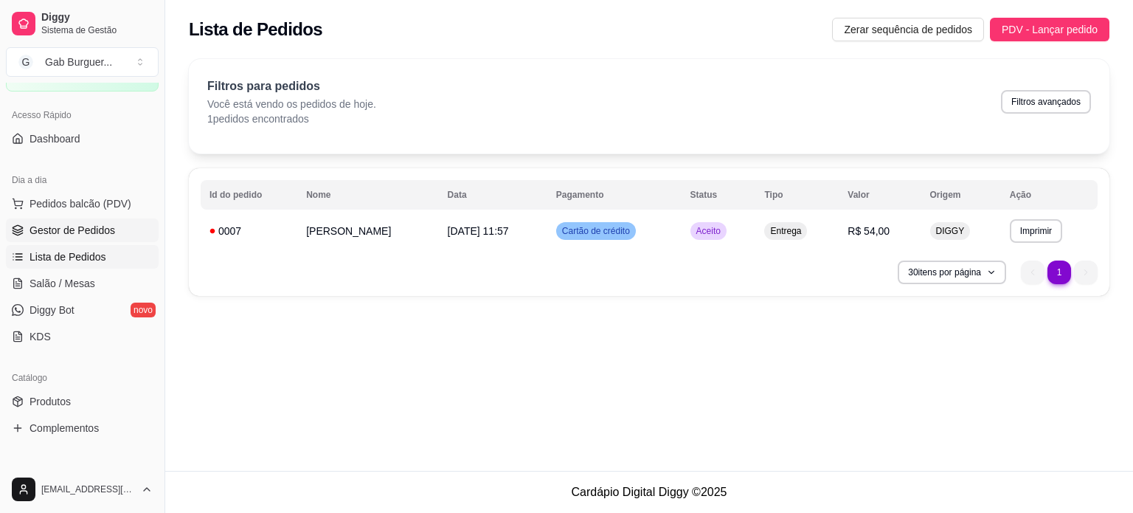
click at [94, 225] on span "Gestor de Pedidos" at bounding box center [73, 230] width 86 height 15
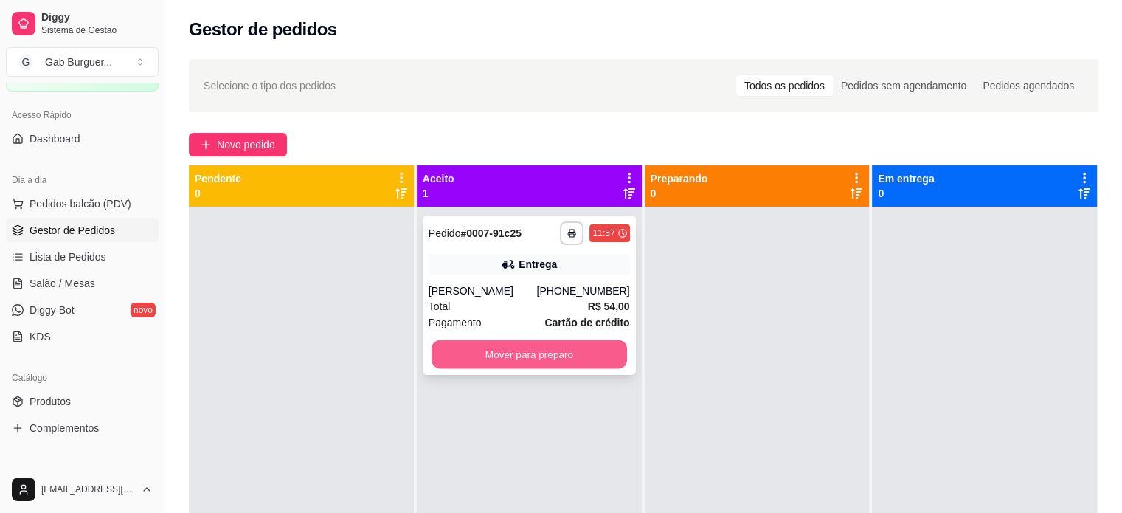
click at [547, 350] on button "Mover para preparo" at bounding box center [528, 354] width 195 height 29
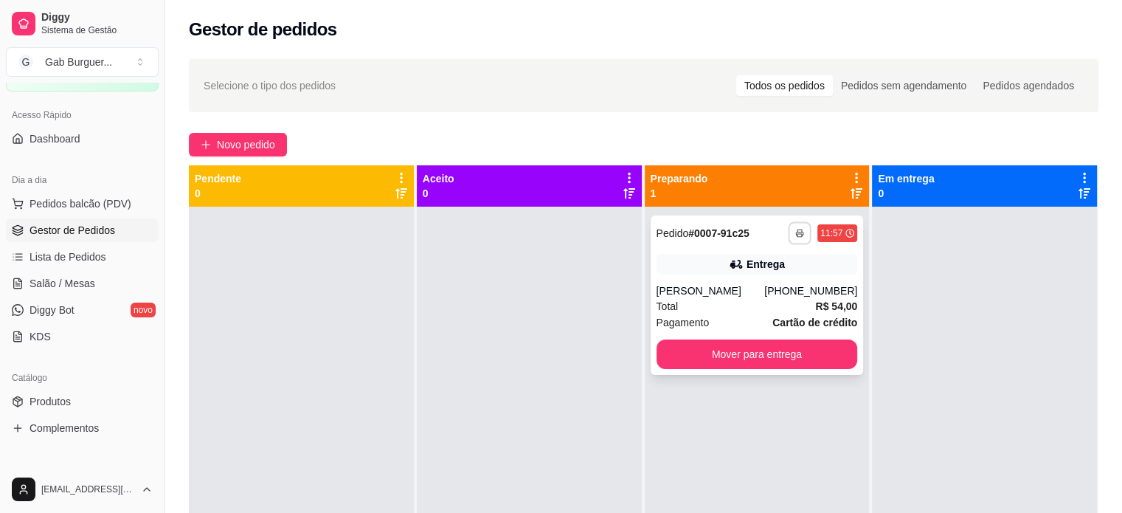
click at [795, 230] on icon "button" at bounding box center [799, 233] width 9 height 9
click at [752, 287] on button "TOMATE MDK-080" at bounding box center [752, 284] width 103 height 23
click at [836, 222] on div "**********" at bounding box center [822, 233] width 69 height 24
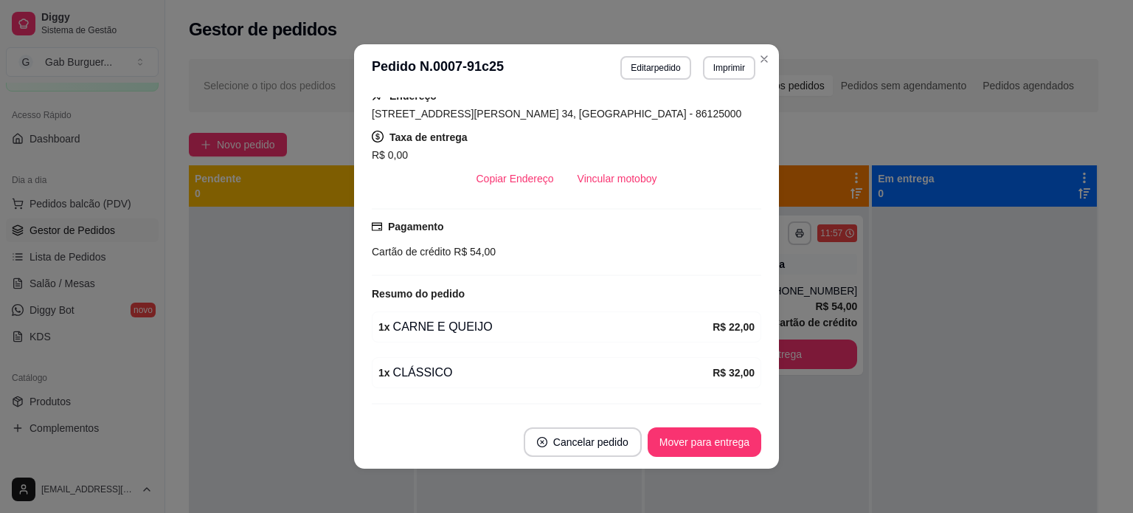
scroll to position [260, 0]
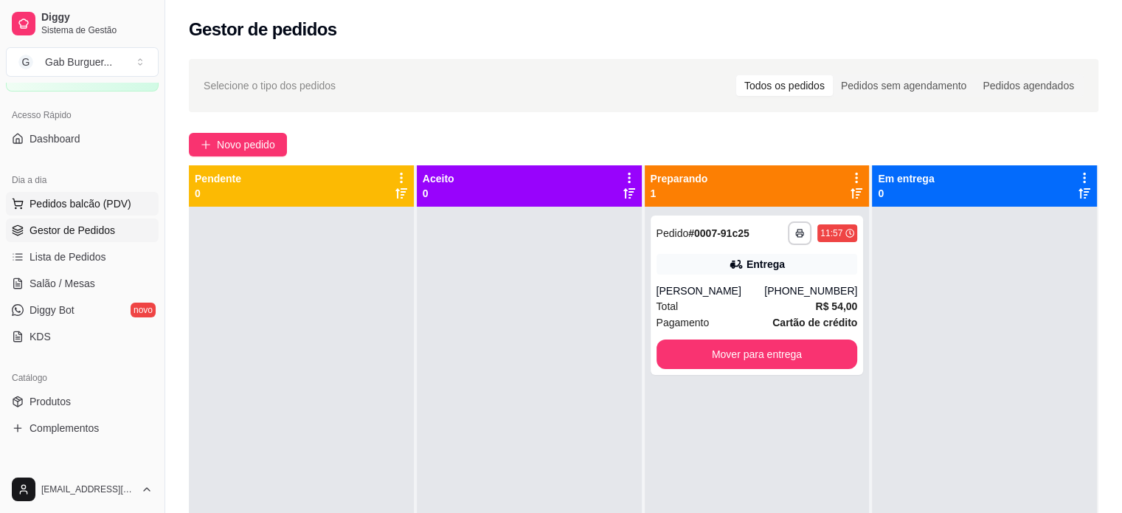
click at [114, 207] on span "Pedidos balcão (PDV)" at bounding box center [81, 203] width 102 height 15
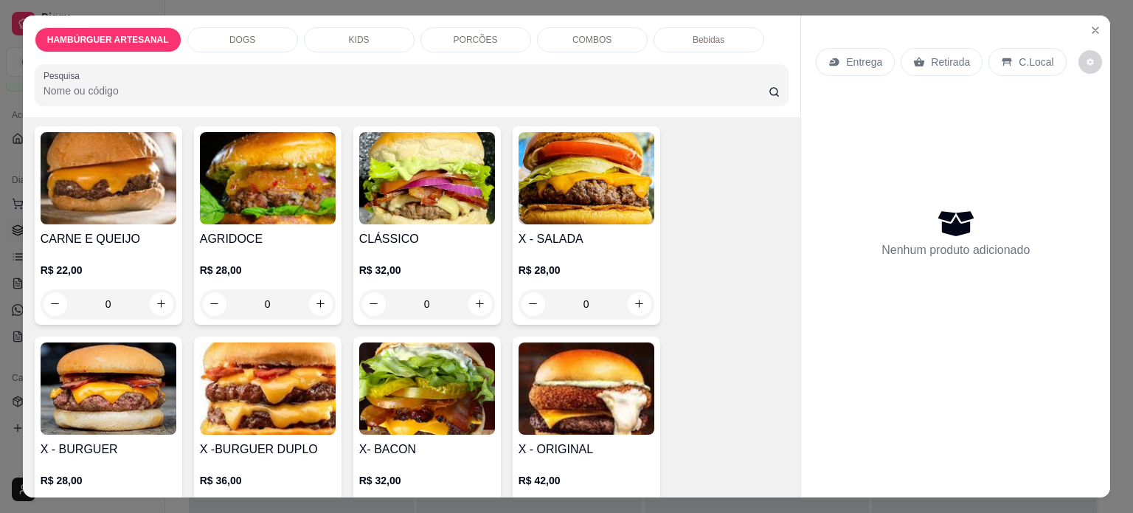
scroll to position [89, 0]
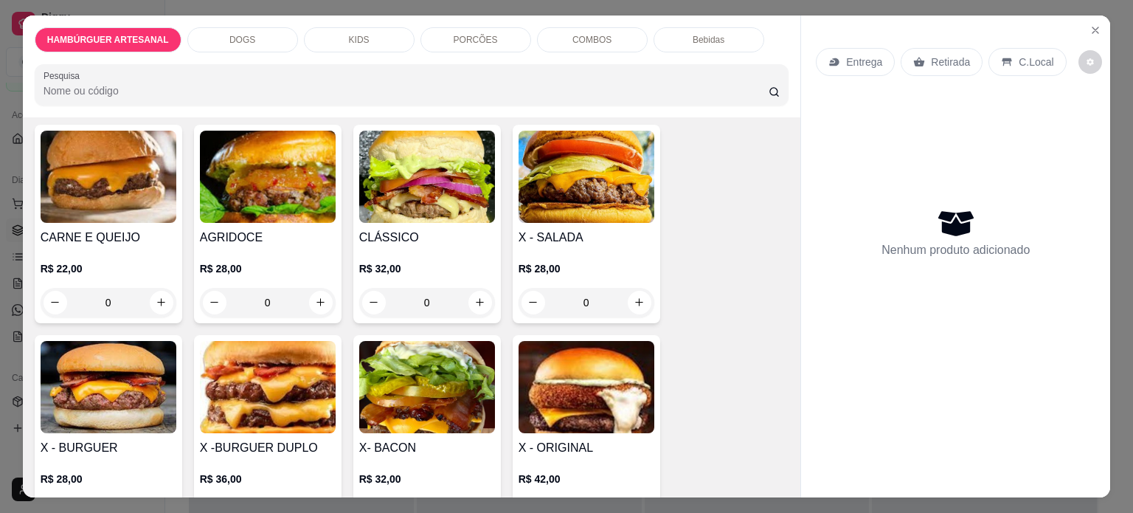
click at [311, 288] on div "0" at bounding box center [268, 303] width 136 height 30
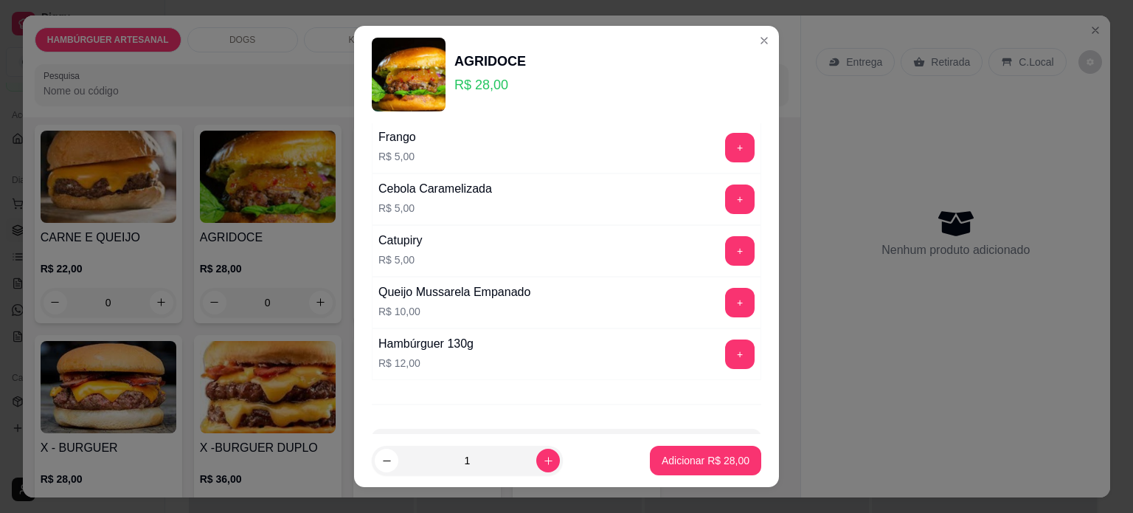
scroll to position [578, 0]
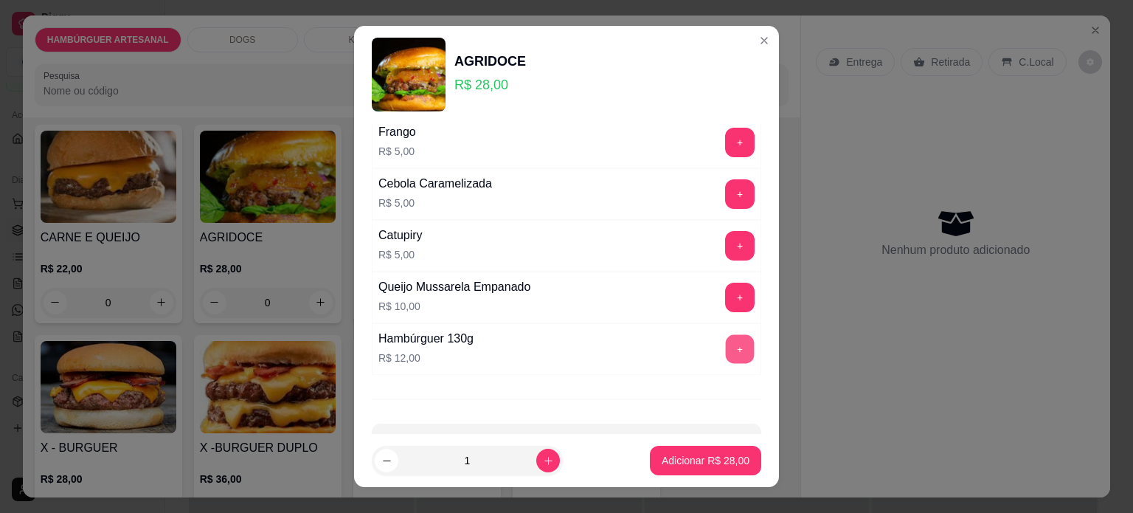
click at [726, 344] on button "+" at bounding box center [740, 348] width 29 height 29
click at [692, 455] on p "Adicionar R$ 40,00" at bounding box center [706, 461] width 86 height 14
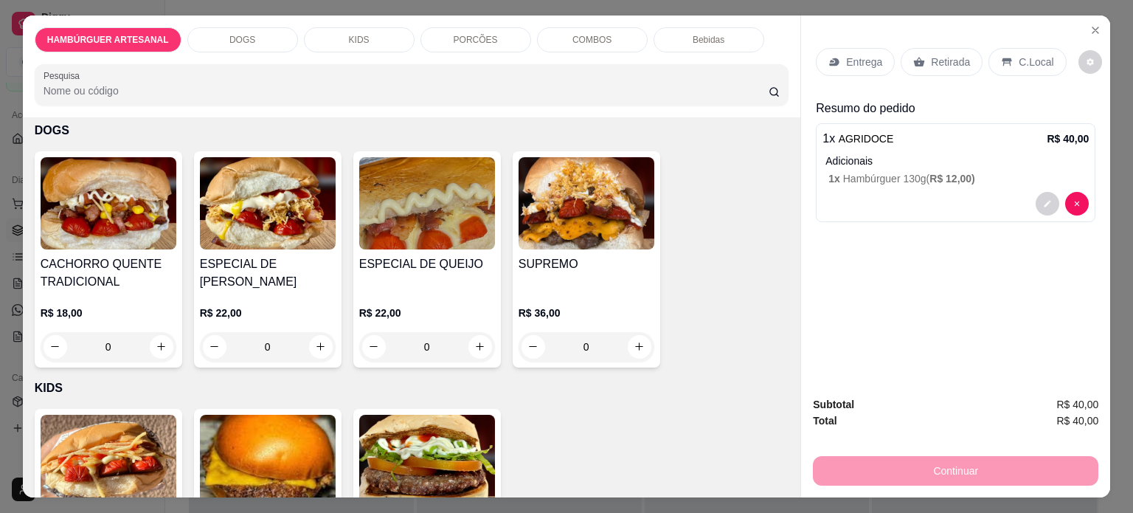
scroll to position [725, 0]
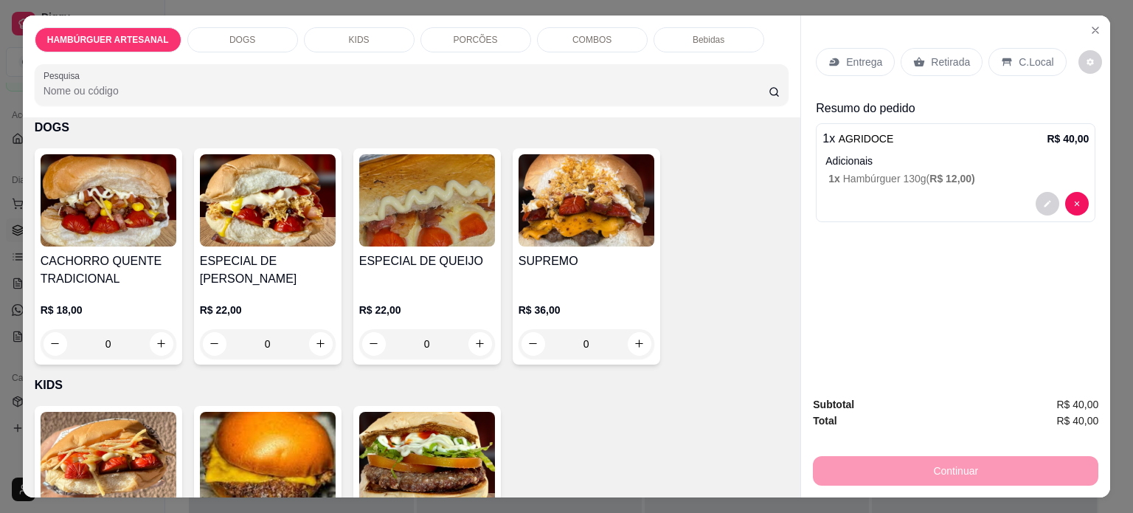
click at [154, 341] on div "0" at bounding box center [109, 344] width 136 height 30
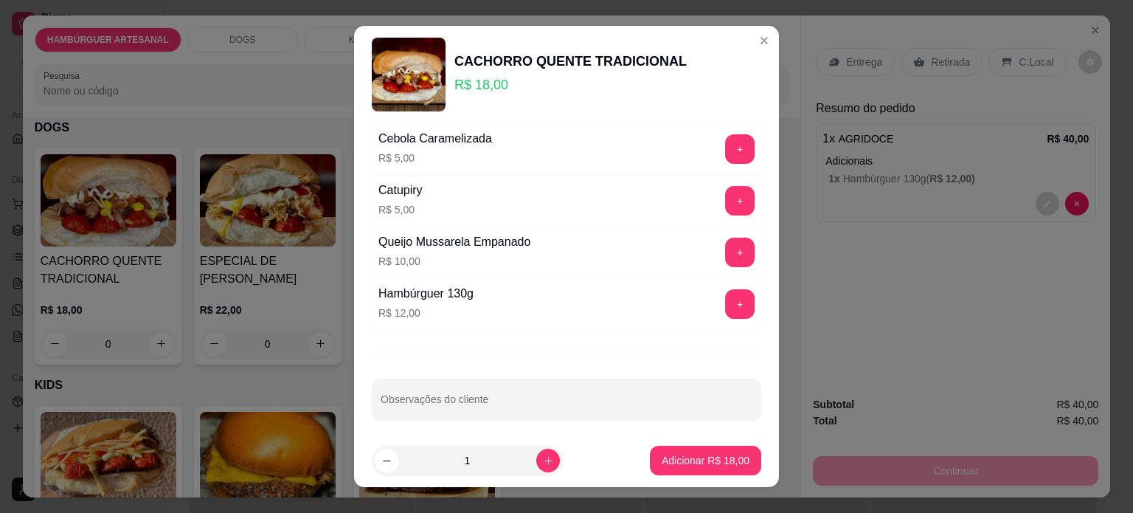
scroll to position [21, 0]
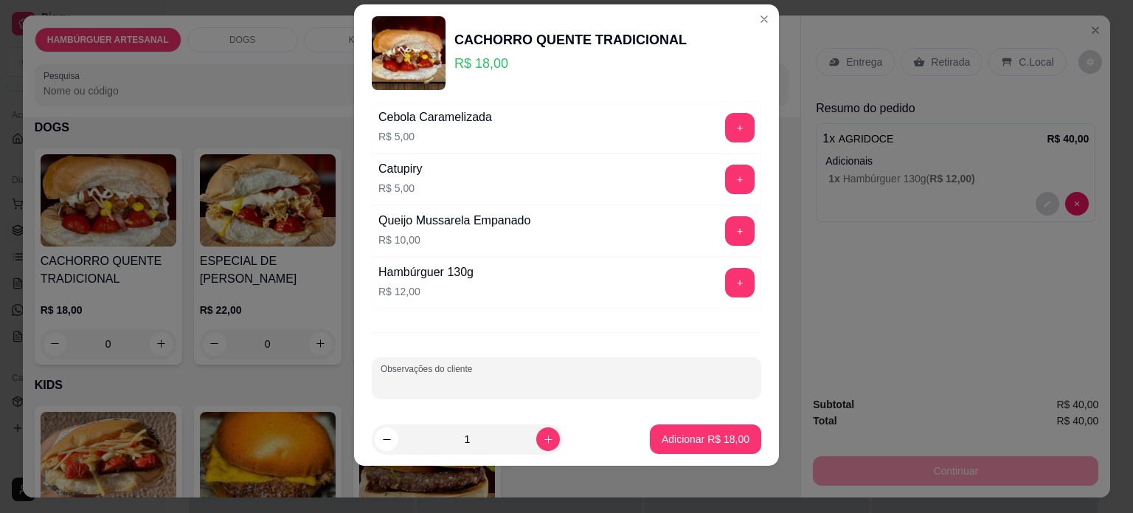
click at [447, 380] on input "Observações do cliente" at bounding box center [567, 383] width 372 height 15
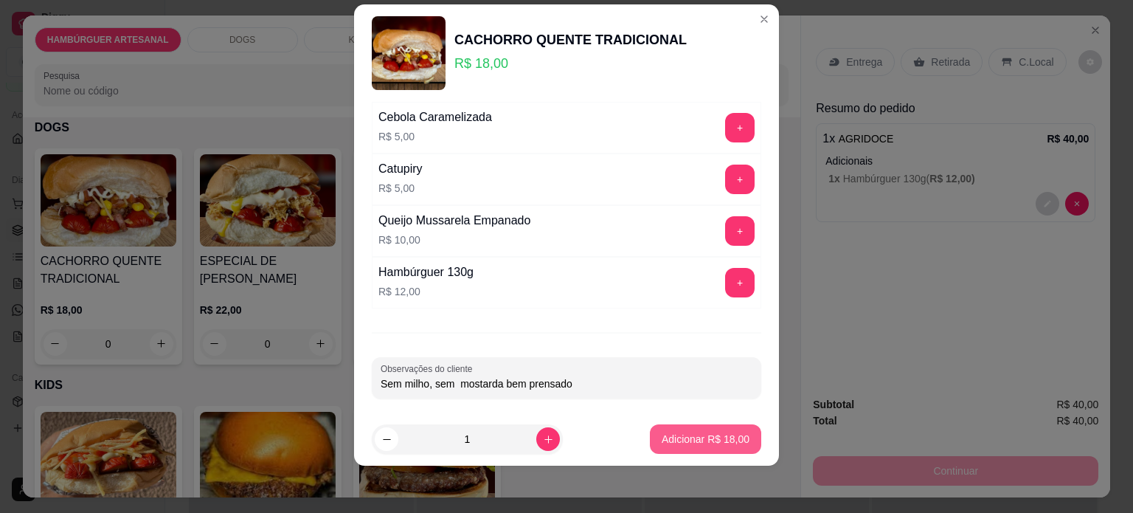
type input "Sem milho, sem mostarda bem prensado"
click at [737, 442] on button "Adicionar R$ 18,00" at bounding box center [705, 439] width 108 height 29
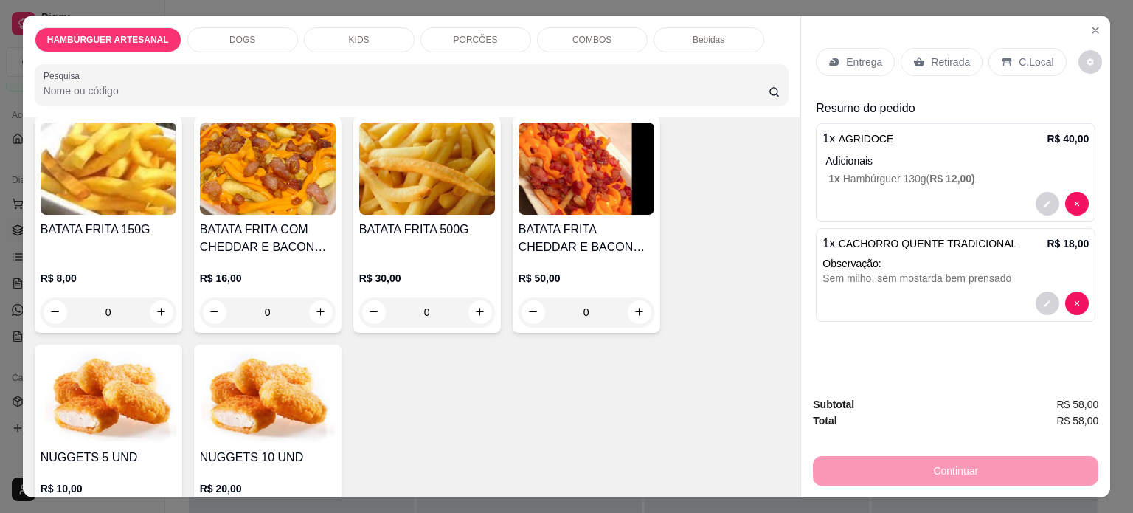
scroll to position [1254, 0]
click at [634, 307] on icon "increase-product-quantity" at bounding box center [639, 312] width 11 height 11
type input "1"
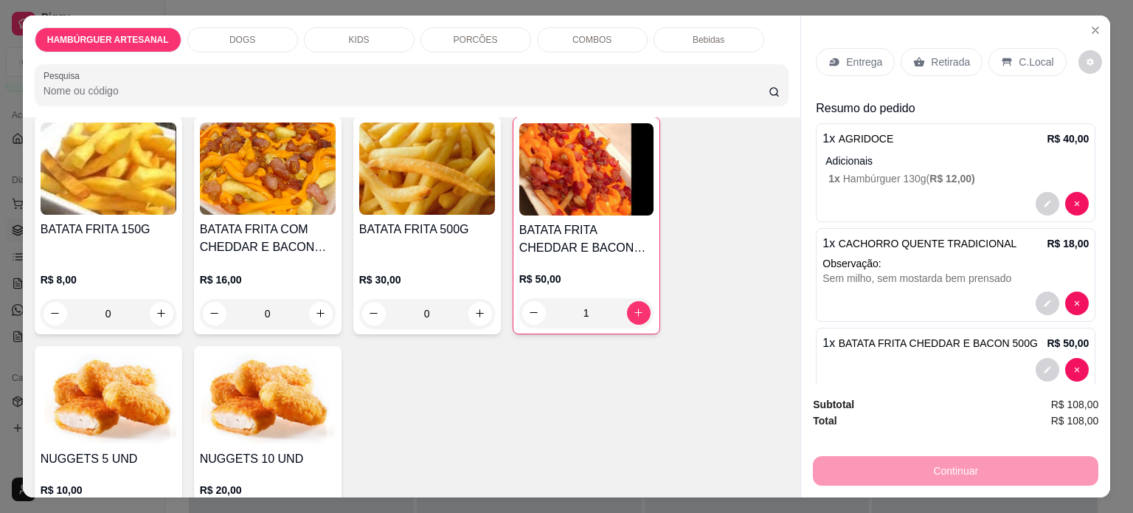
click at [596, 223] on h4 "BATATA FRITA CHEDDAR E BACON 500G" at bounding box center [586, 238] width 134 height 35
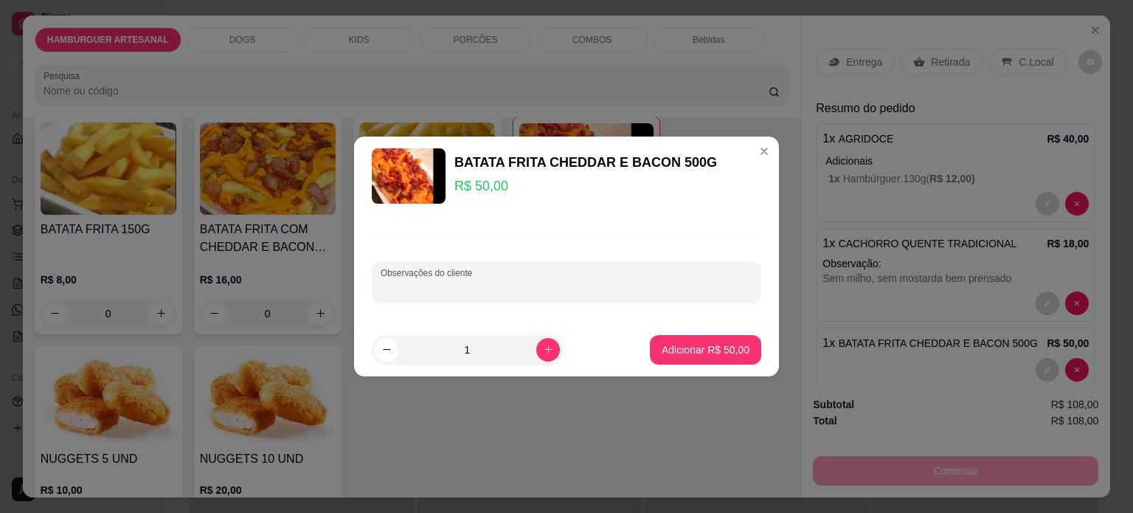
click at [570, 282] on input "Observações do cliente" at bounding box center [567, 287] width 372 height 15
type input "bastante cheddar e muito bacon"
click at [679, 344] on p "Adicionar R$ 50,00" at bounding box center [706, 349] width 88 height 15
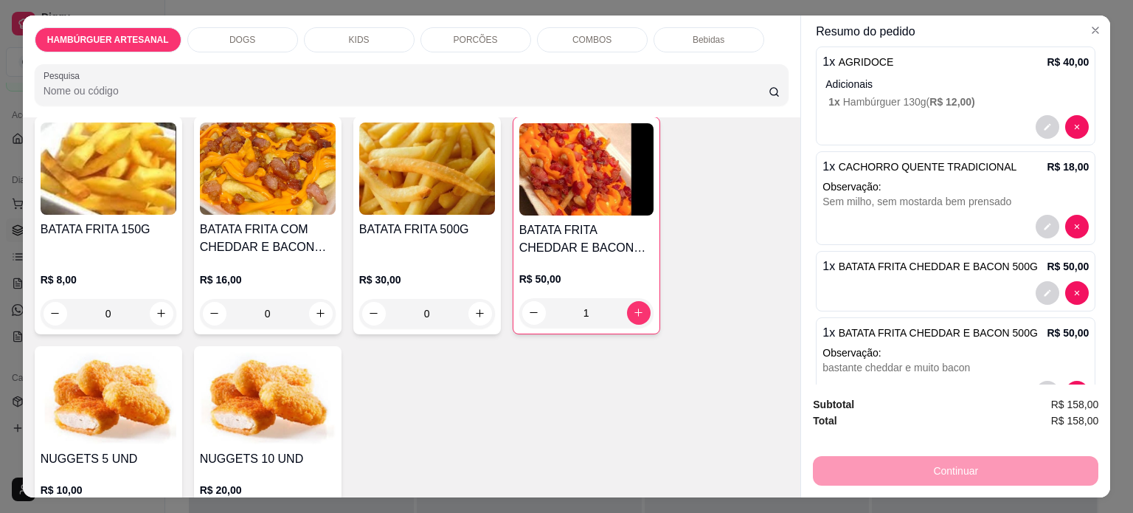
scroll to position [80, 0]
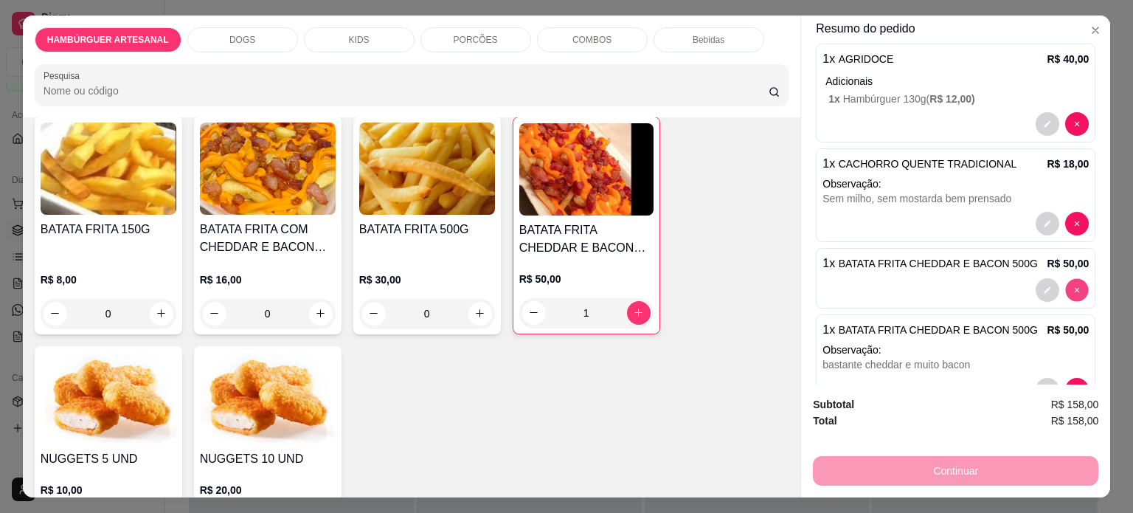
type input "0"
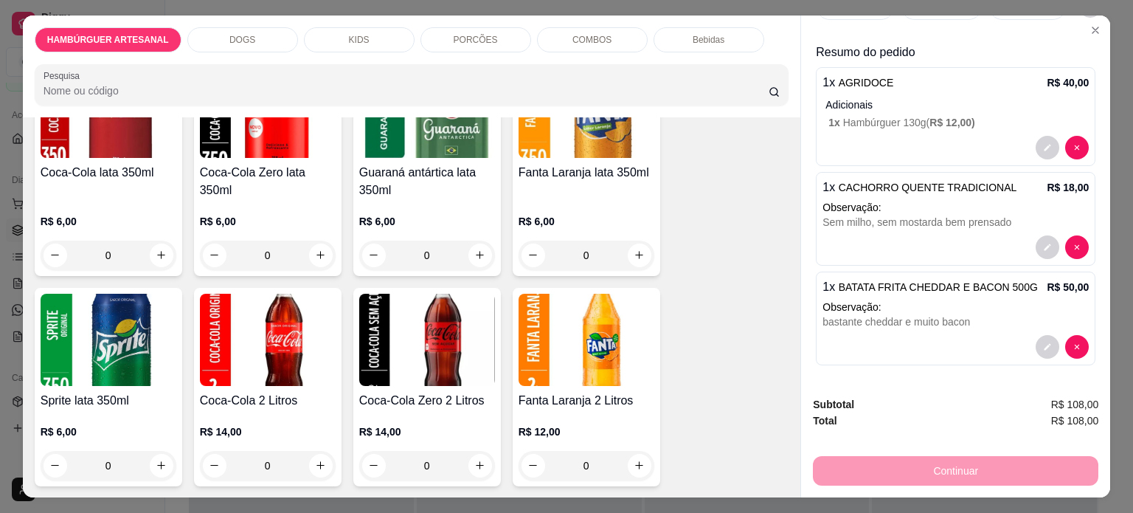
scroll to position [2047, 0]
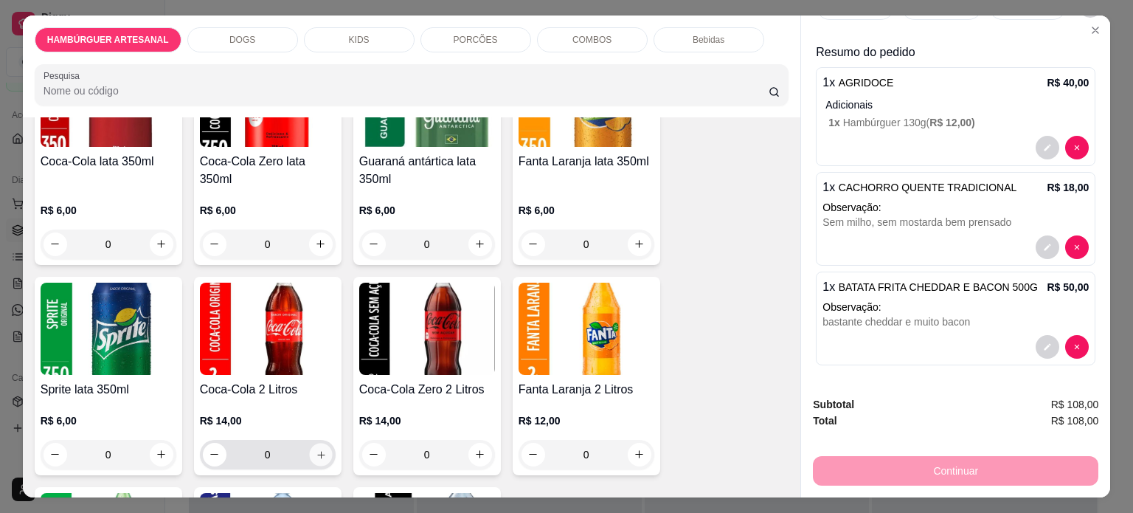
click at [325, 443] on button "increase-product-quantity" at bounding box center [320, 454] width 23 height 23
type input "1"
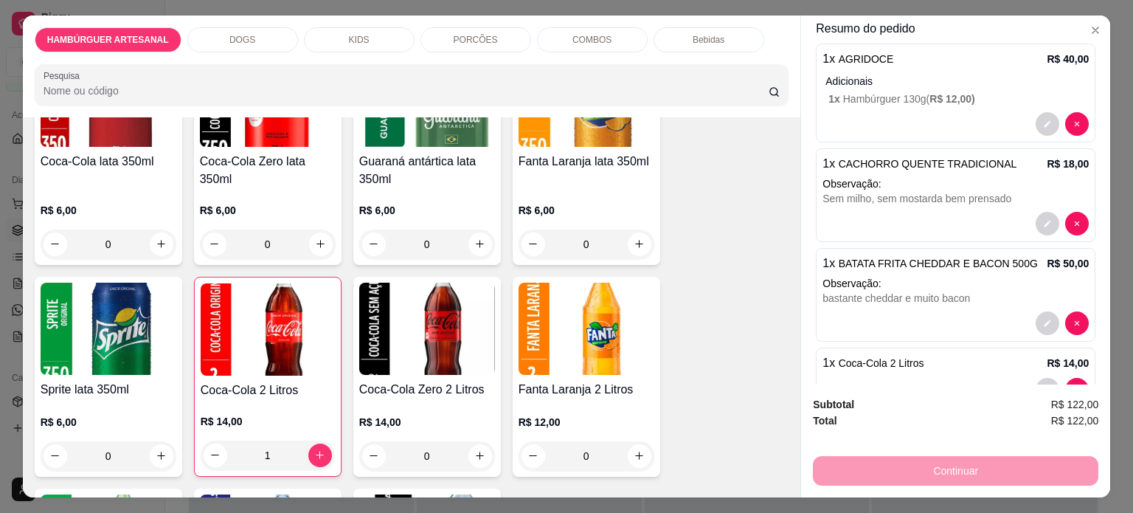
click at [903, 455] on div "Continuar" at bounding box center [955, 468] width 285 height 33
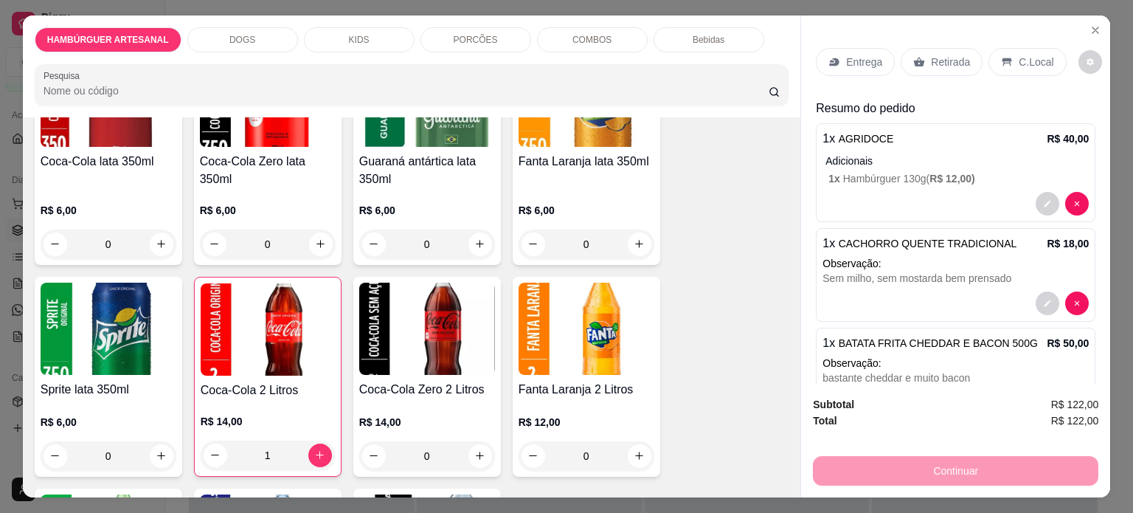
click at [849, 56] on p "Entrega" at bounding box center [864, 62] width 36 height 15
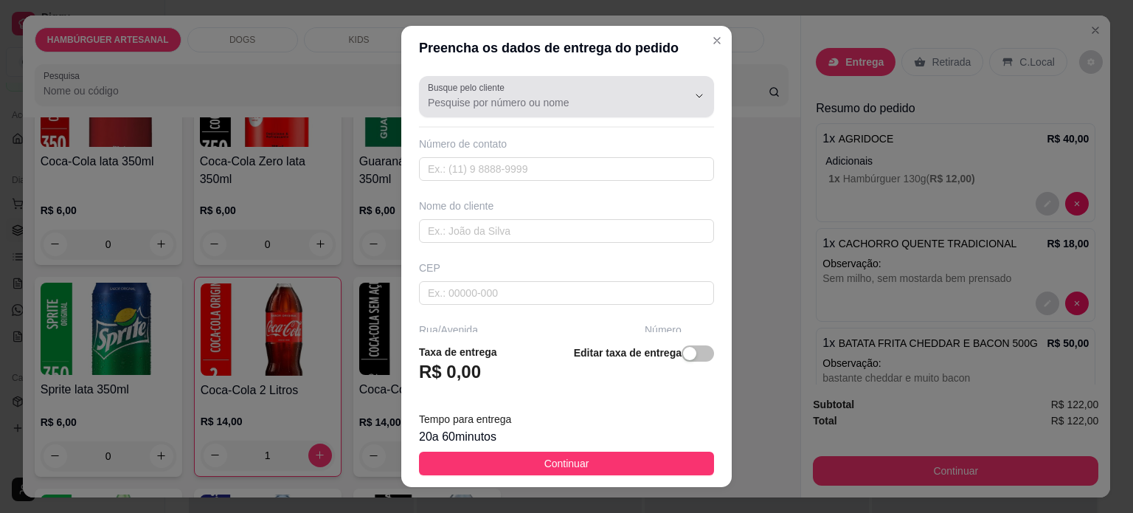
click at [549, 112] on div "Busque pelo cliente" at bounding box center [566, 96] width 295 height 41
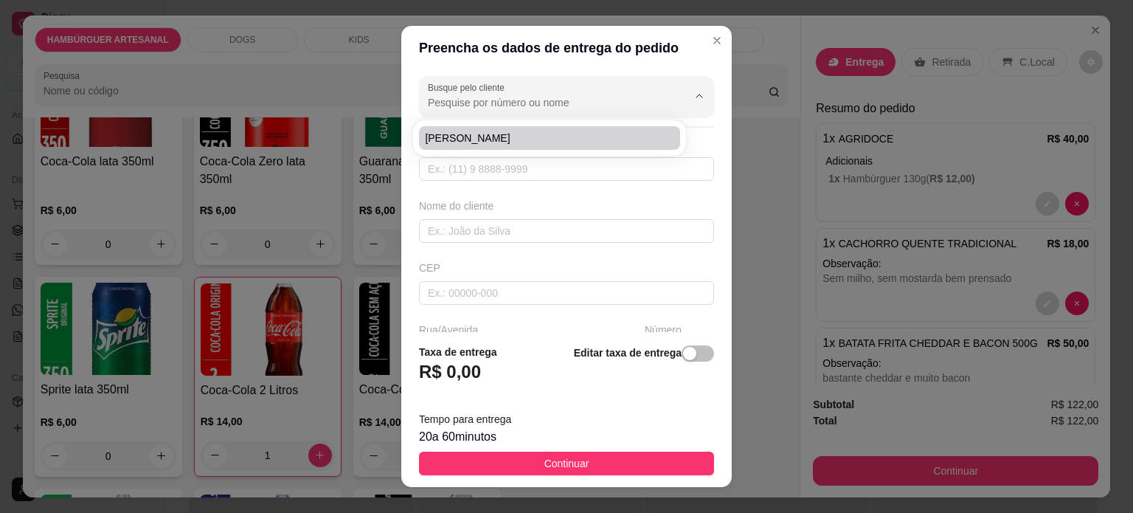
click at [507, 142] on span "[PERSON_NAME]" at bounding box center [542, 138] width 235 height 15
type input "[PERSON_NAME]"
type input "43999498252"
type input "[PERSON_NAME]"
type input "86125000"
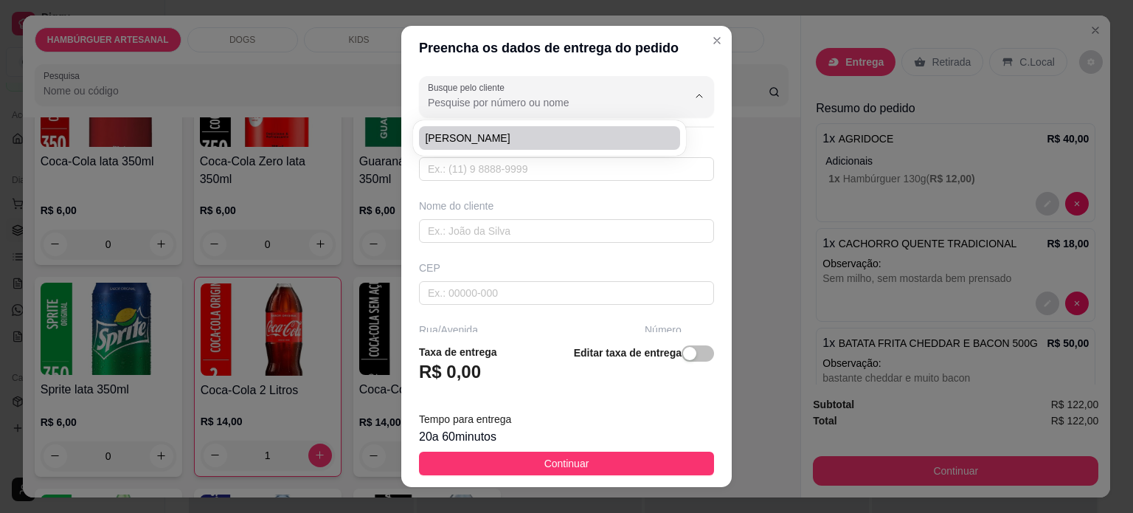
type input "34"
type input "Tamarana"
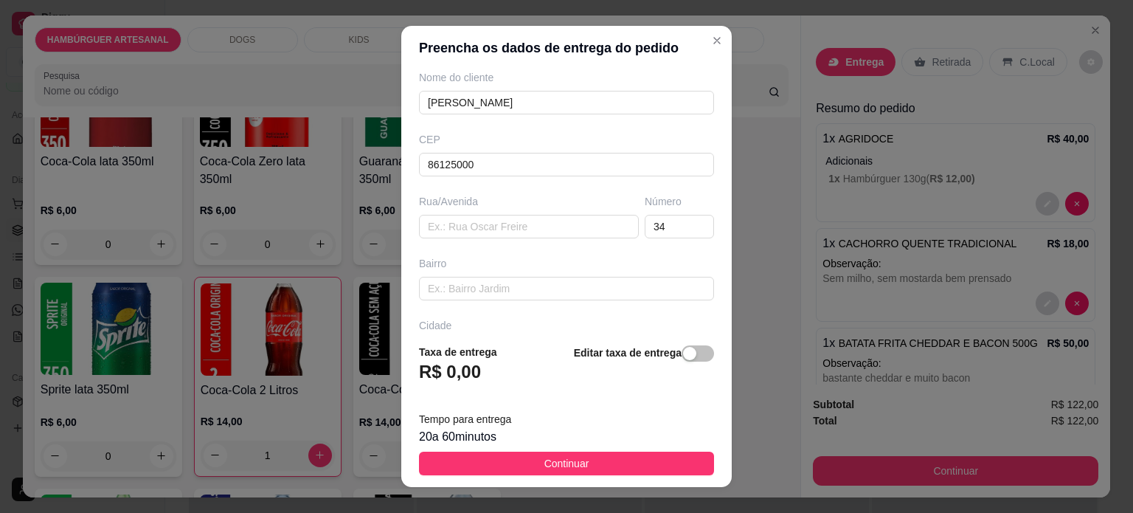
scroll to position [130, 0]
click at [488, 226] on input "text" at bounding box center [529, 225] width 220 height 24
type input "Rua [PERSON_NAME]"
type input "sao roque"
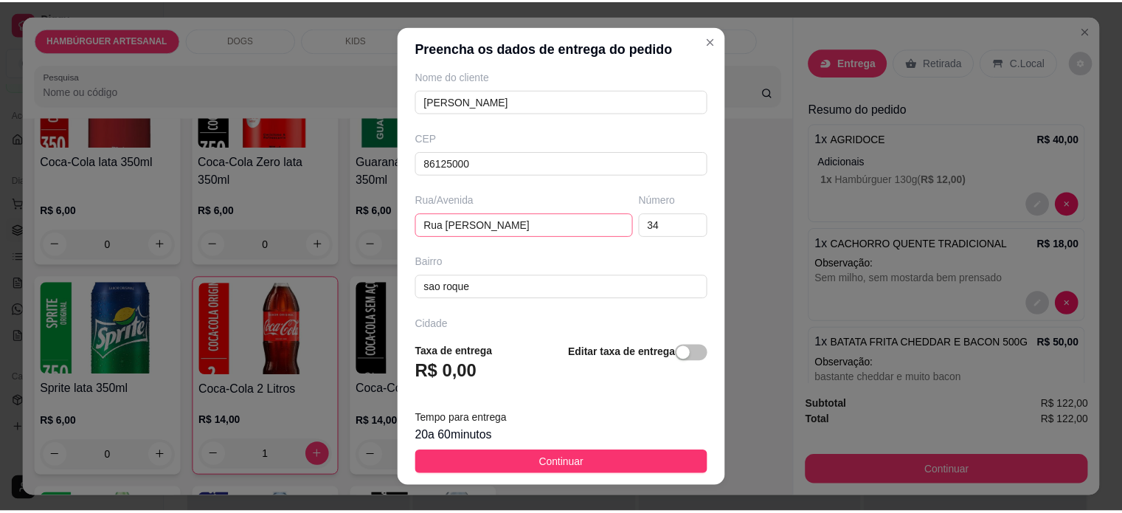
scroll to position [232, 0]
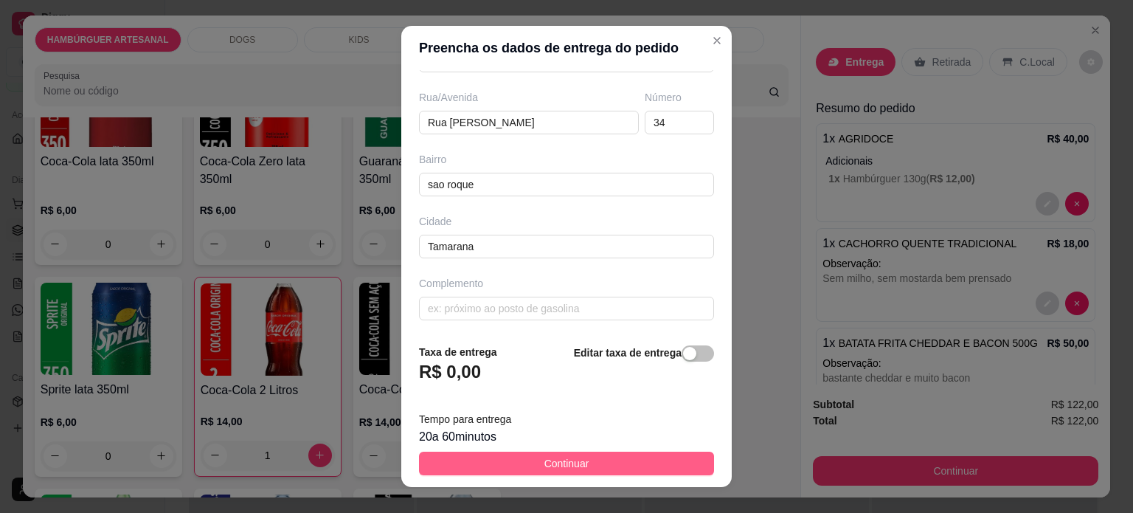
click at [517, 468] on button "Continuar" at bounding box center [566, 463] width 295 height 24
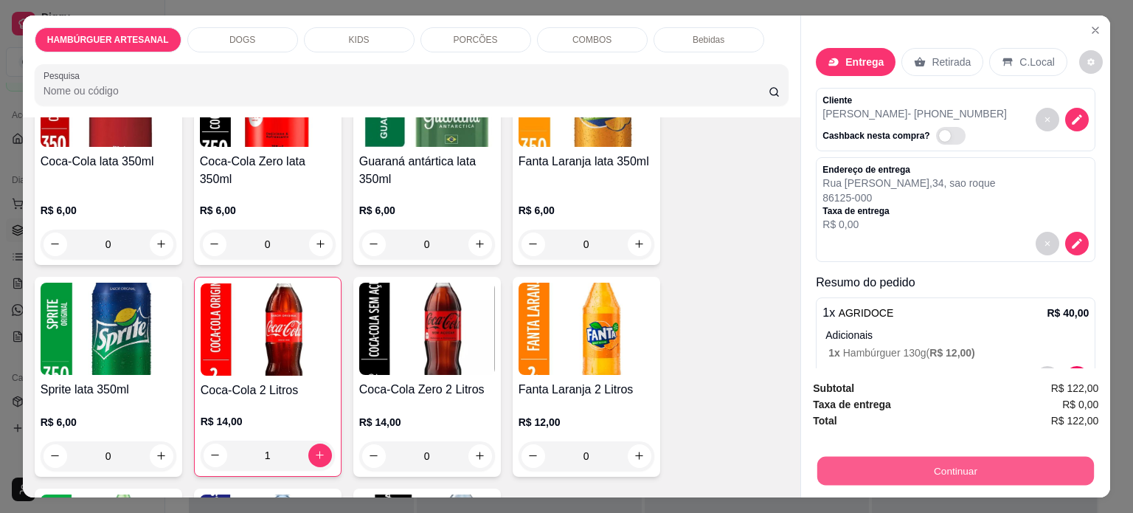
click at [994, 457] on button "Continuar" at bounding box center [955, 471] width 277 height 29
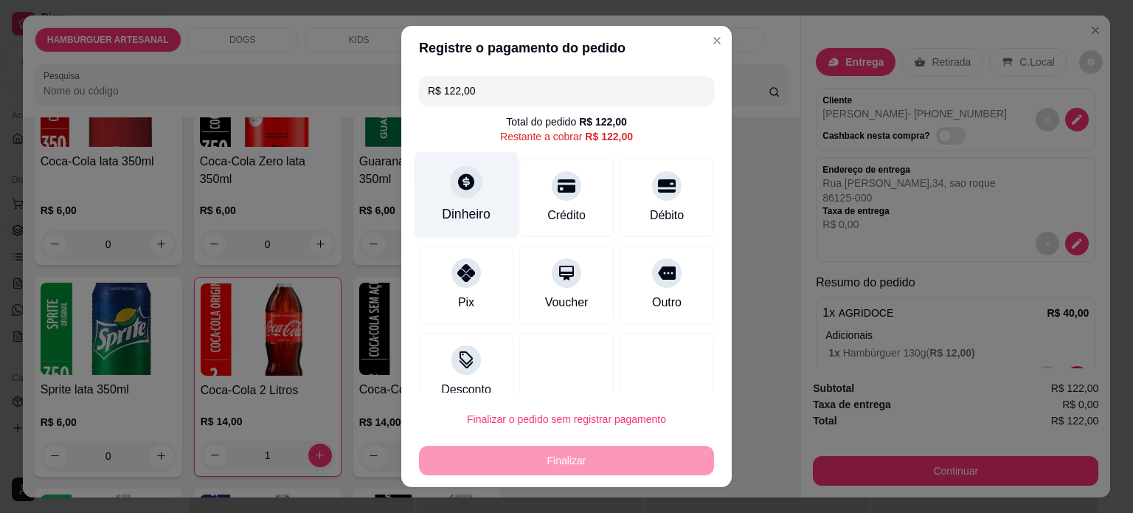
click at [434, 180] on div "Dinheiro" at bounding box center [467, 194] width 104 height 86
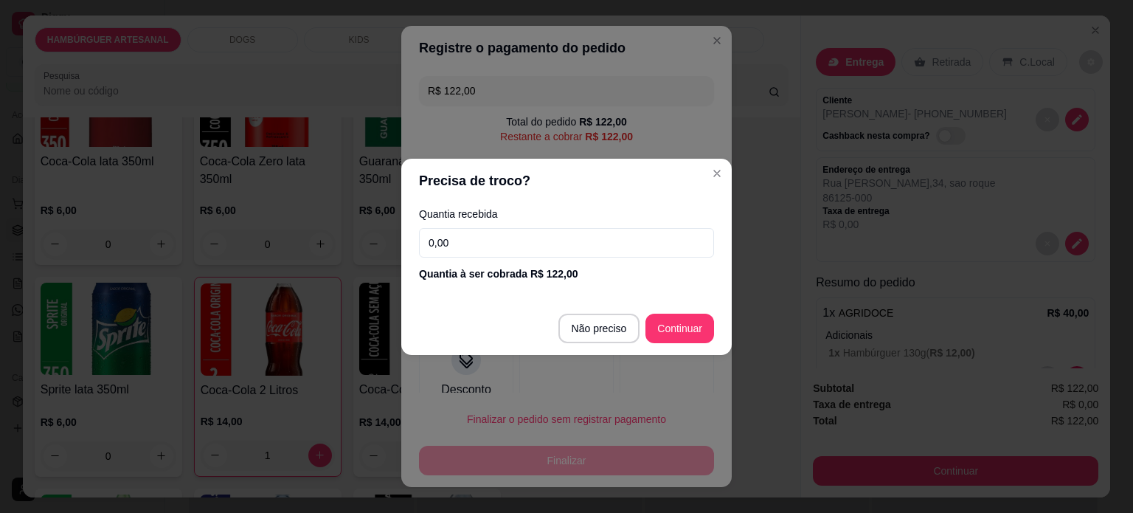
click at [485, 246] on input "0,00" at bounding box center [566, 243] width 295 height 30
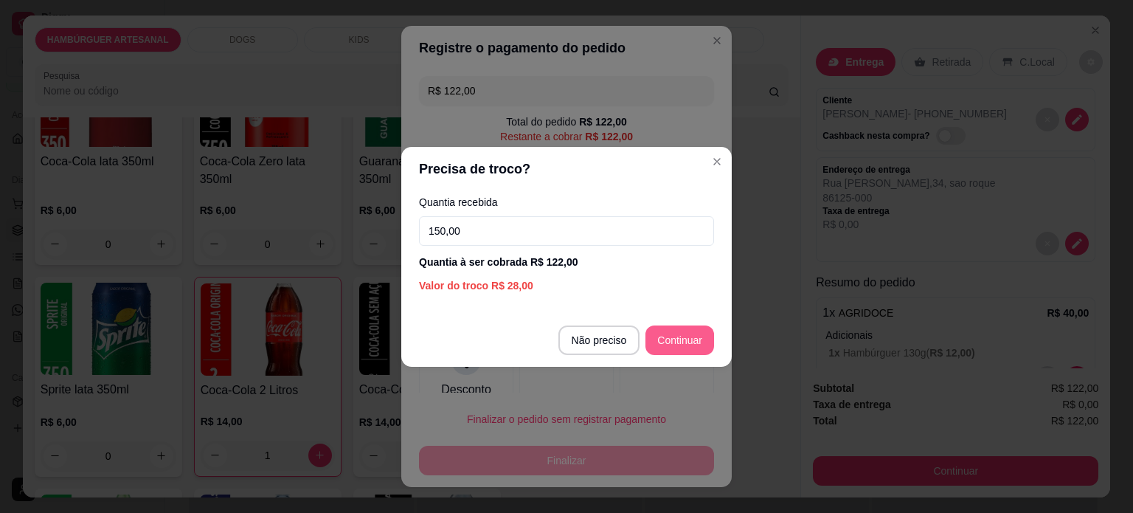
type input "150,00"
type input "R$ 0,00"
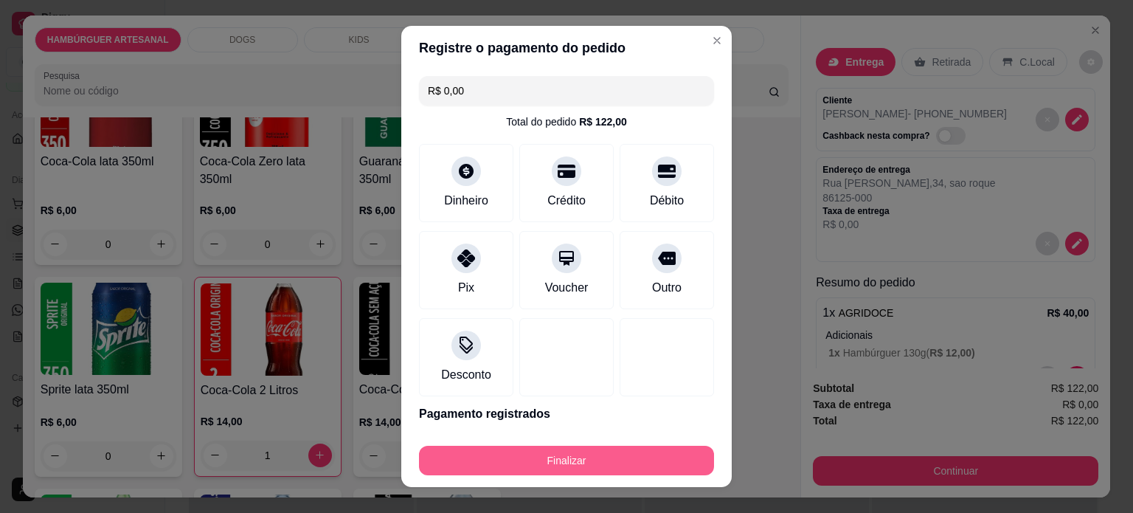
click at [549, 457] on button "Finalizar" at bounding box center [566, 460] width 295 height 30
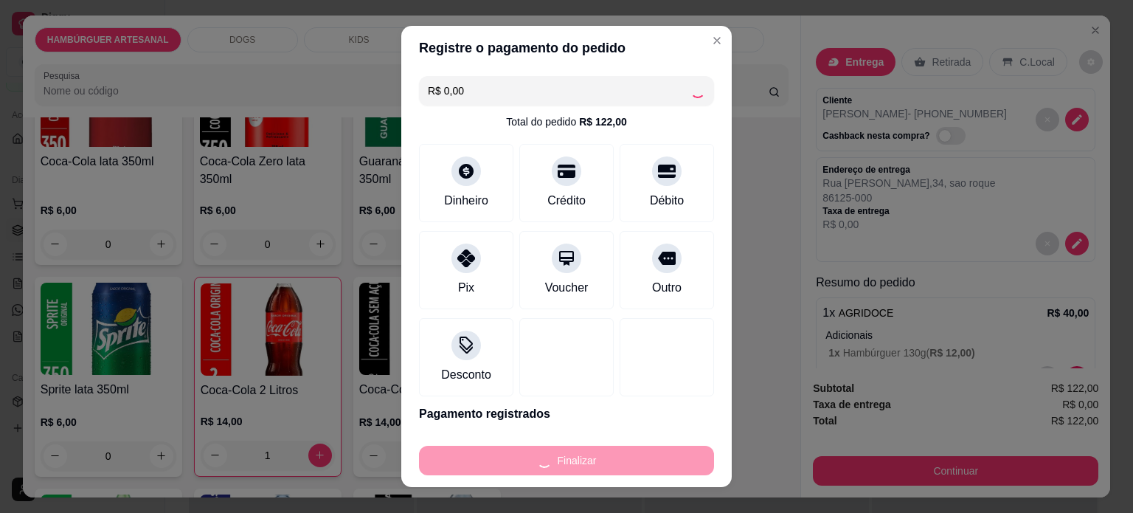
type input "0"
type input "-R$ 122,00"
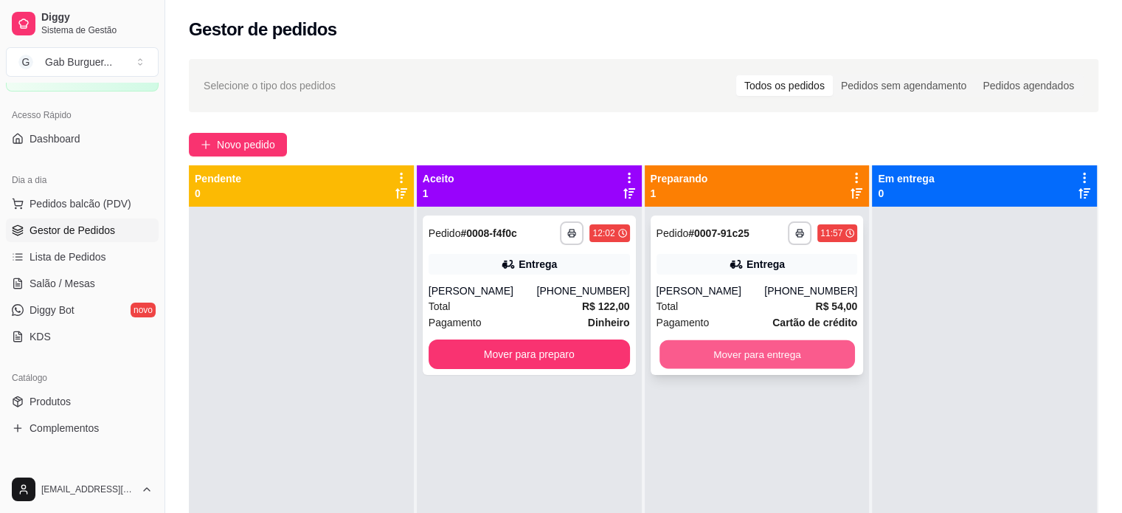
click at [797, 345] on button "Mover para entrega" at bounding box center [756, 354] width 195 height 29
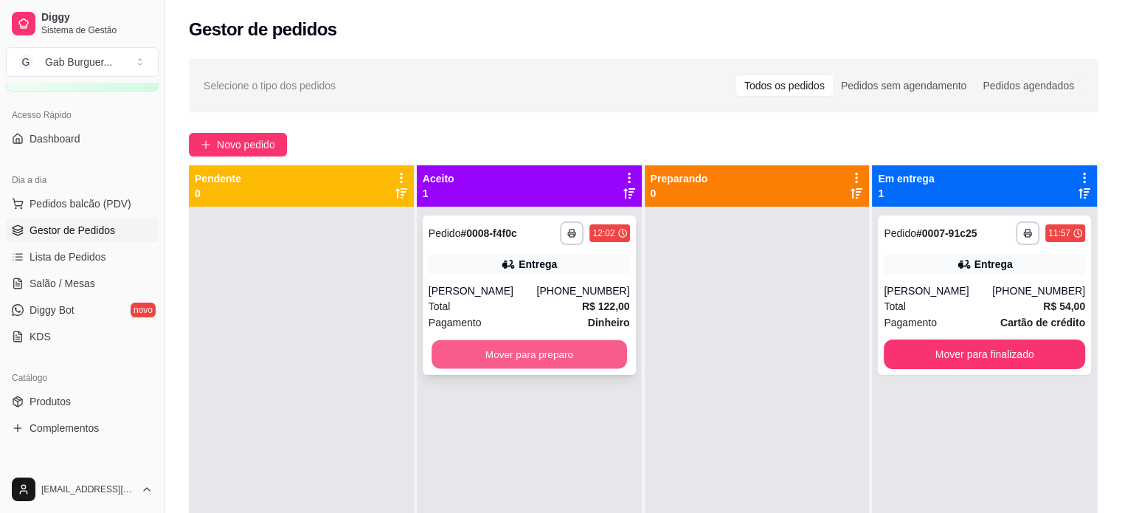
click at [552, 356] on button "Mover para preparo" at bounding box center [528, 354] width 195 height 29
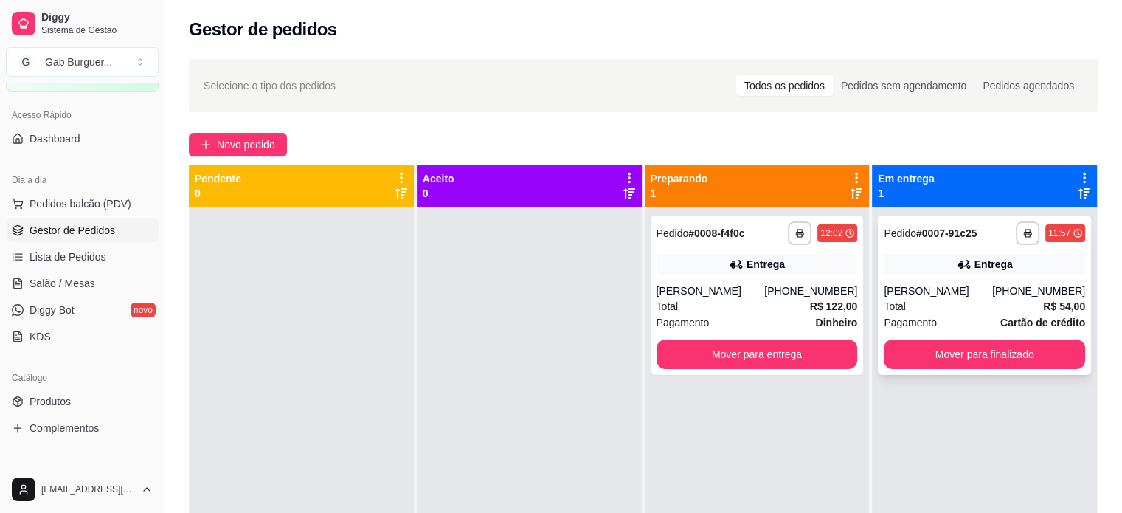
click at [1053, 235] on div "11:57" at bounding box center [1059, 233] width 22 height 12
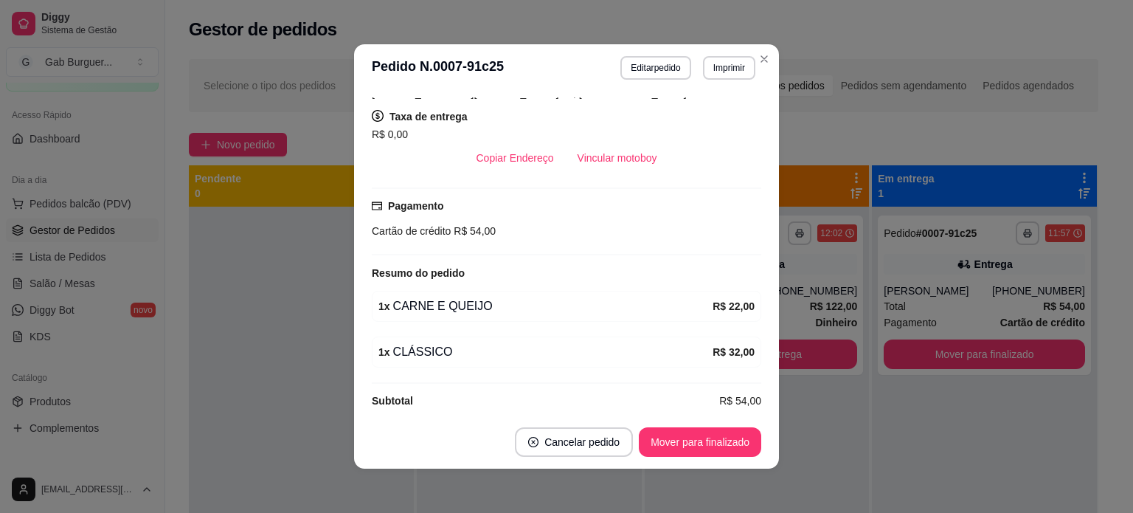
scroll to position [260, 0]
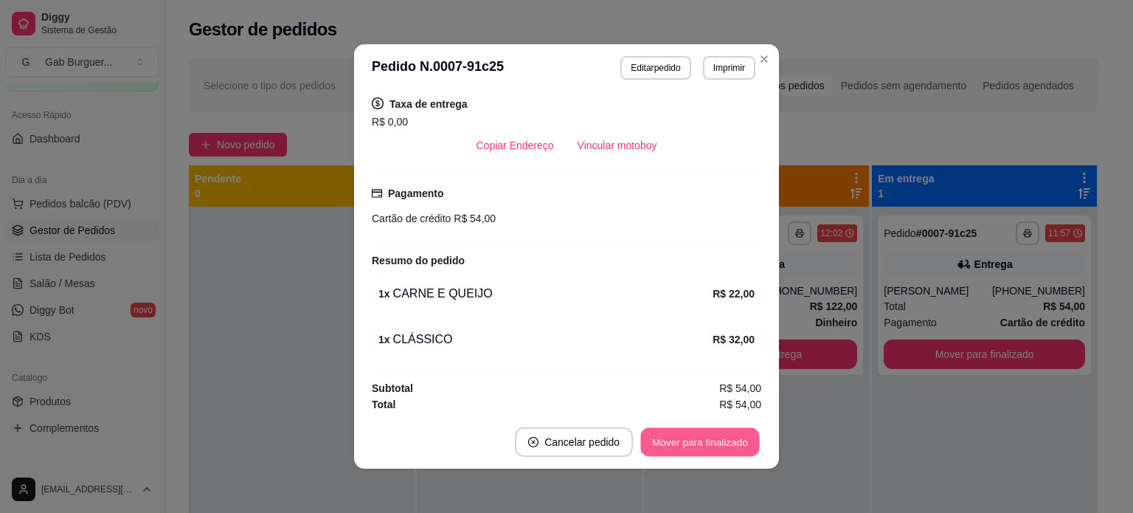
click at [701, 430] on button "Mover para finalizado" at bounding box center [700, 442] width 119 height 29
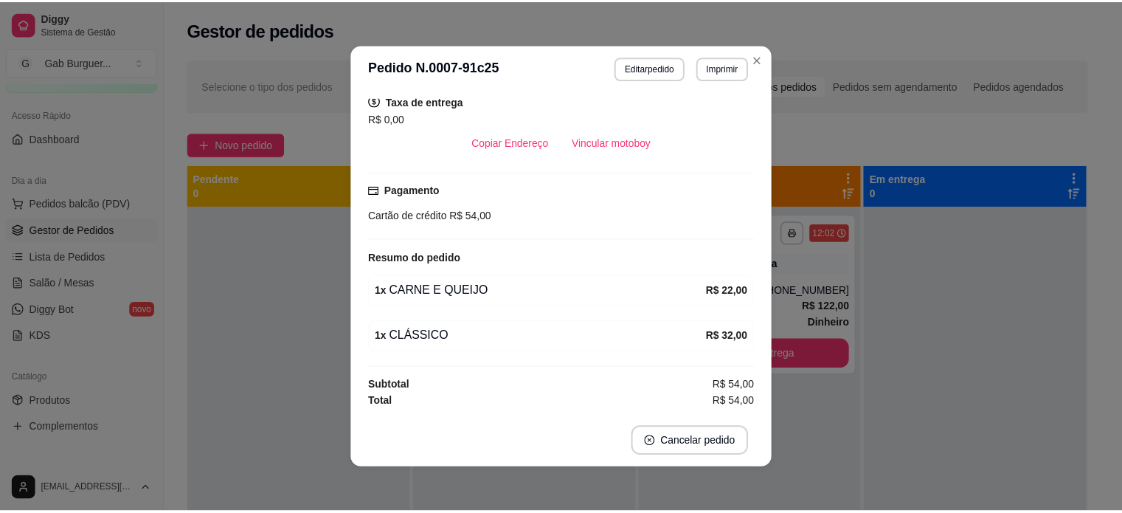
scroll to position [226, 0]
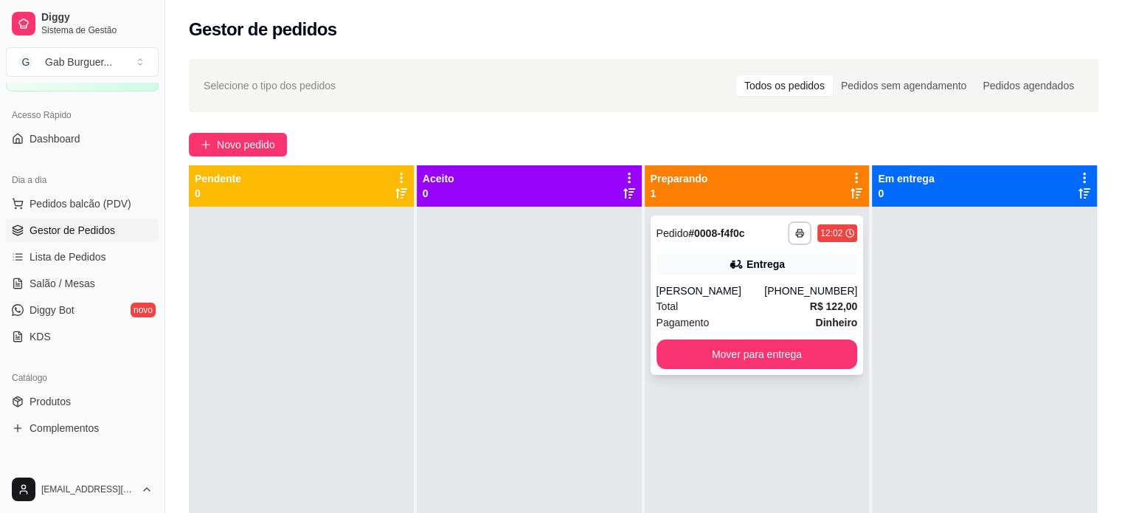
click at [802, 370] on div "**********" at bounding box center [757, 294] width 213 height 159
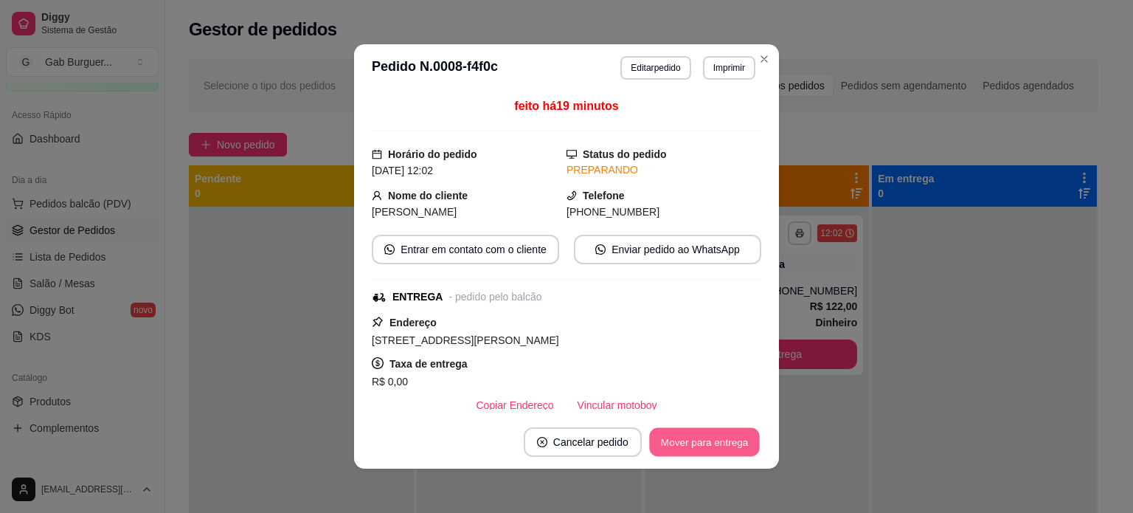
click at [716, 434] on button "Mover para entrega" at bounding box center [704, 442] width 111 height 29
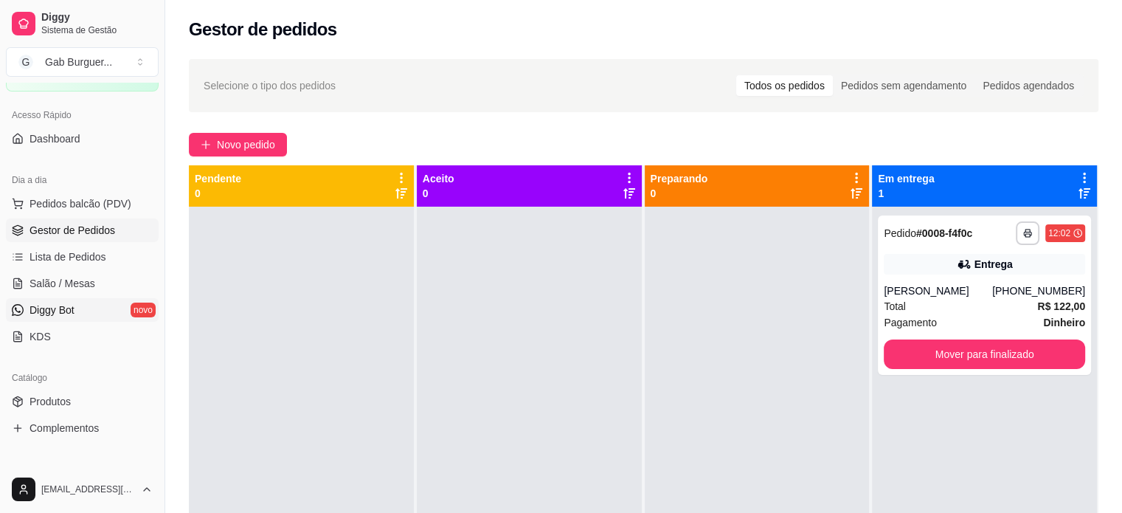
click at [103, 310] on link "Diggy Bot novo" at bounding box center [82, 310] width 153 height 24
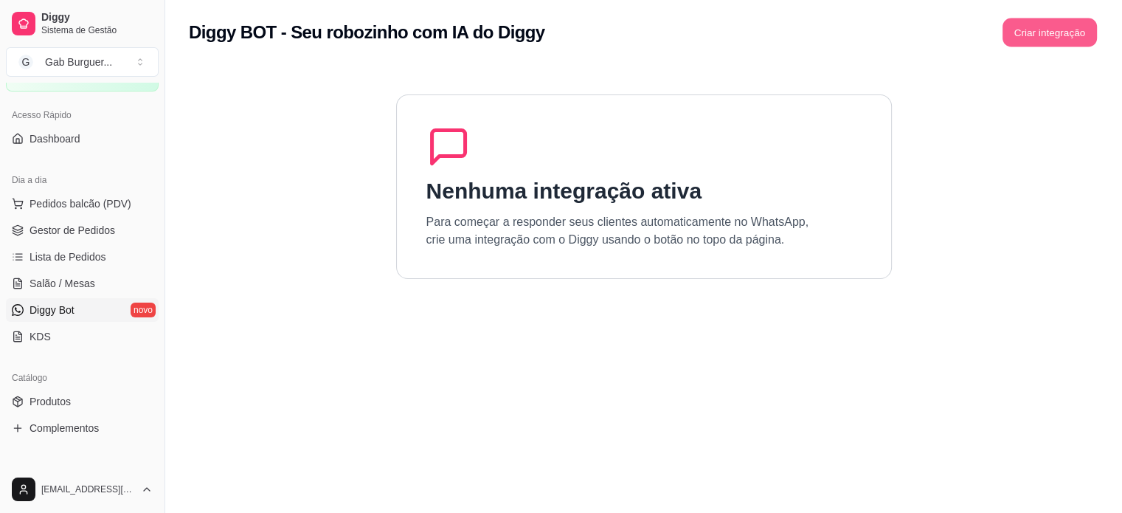
click at [1065, 44] on button "Criar integração" at bounding box center [1049, 32] width 94 height 29
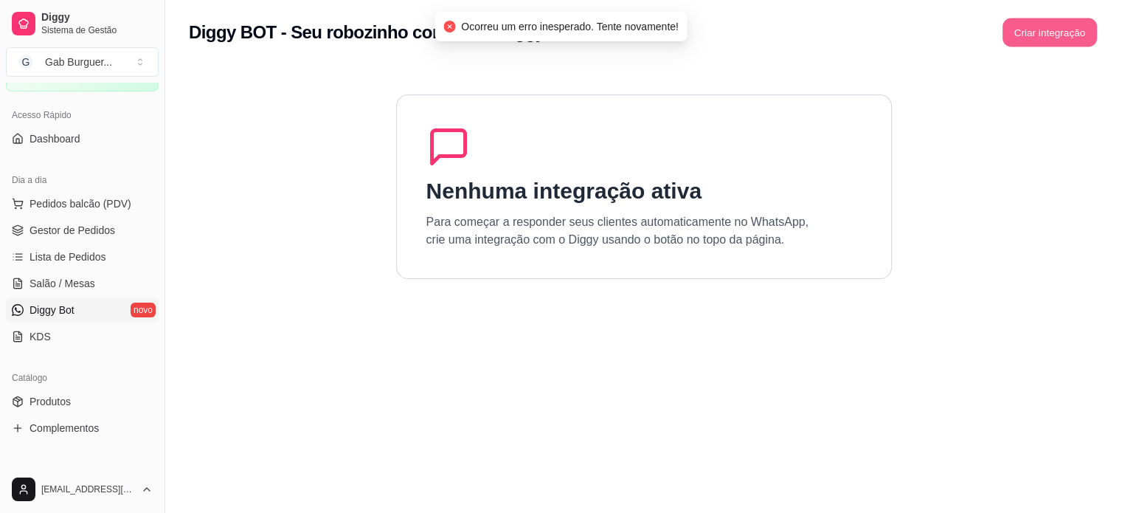
click at [1065, 44] on button "Criar integração" at bounding box center [1049, 32] width 94 height 29
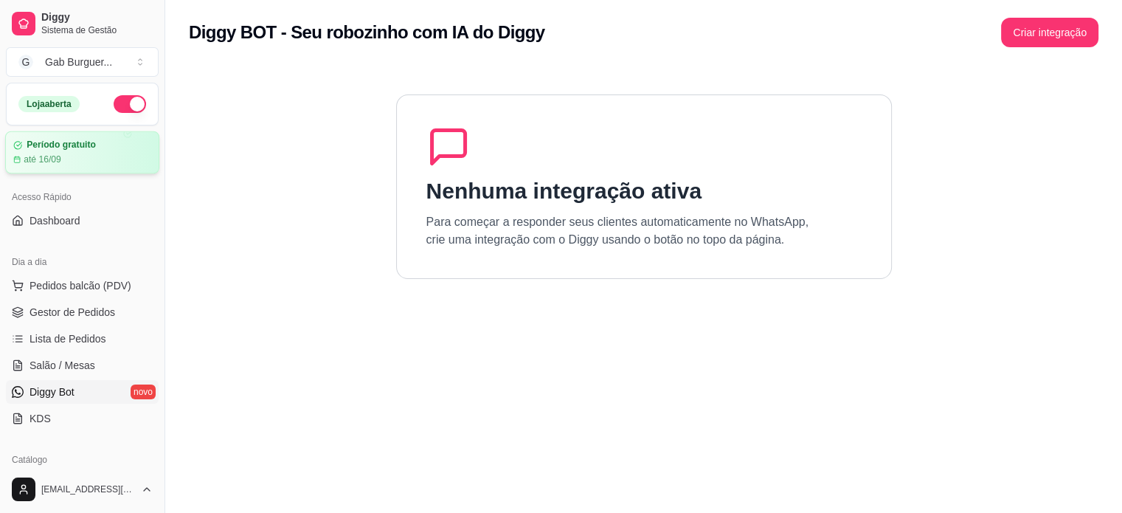
click at [62, 162] on div "até 16/09" at bounding box center [82, 159] width 138 height 12
click at [413, 309] on section "Nenhuma integração ativa Para começar a responder seus clientes automaticamente…" at bounding box center [643, 321] width 909 height 513
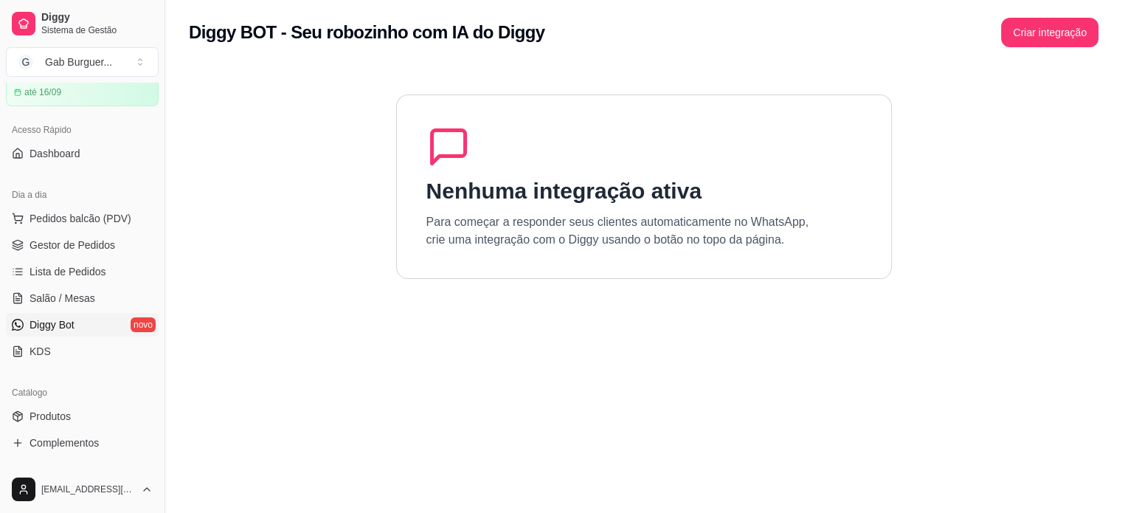
scroll to position [71, 0]
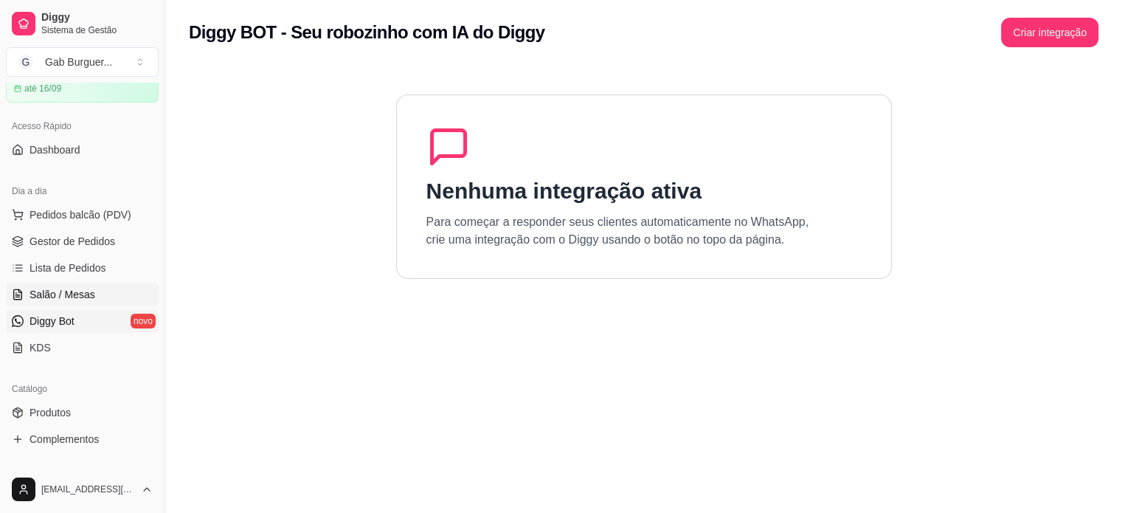
click at [44, 300] on span "Salão / Mesas" at bounding box center [63, 294] width 66 height 15
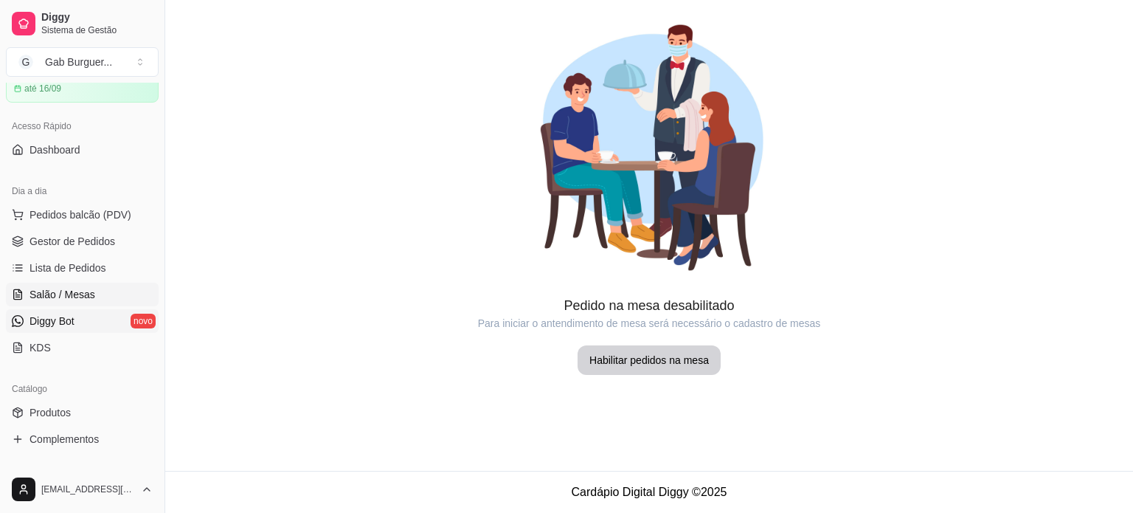
click at [40, 330] on link "Diggy Bot novo" at bounding box center [82, 321] width 153 height 24
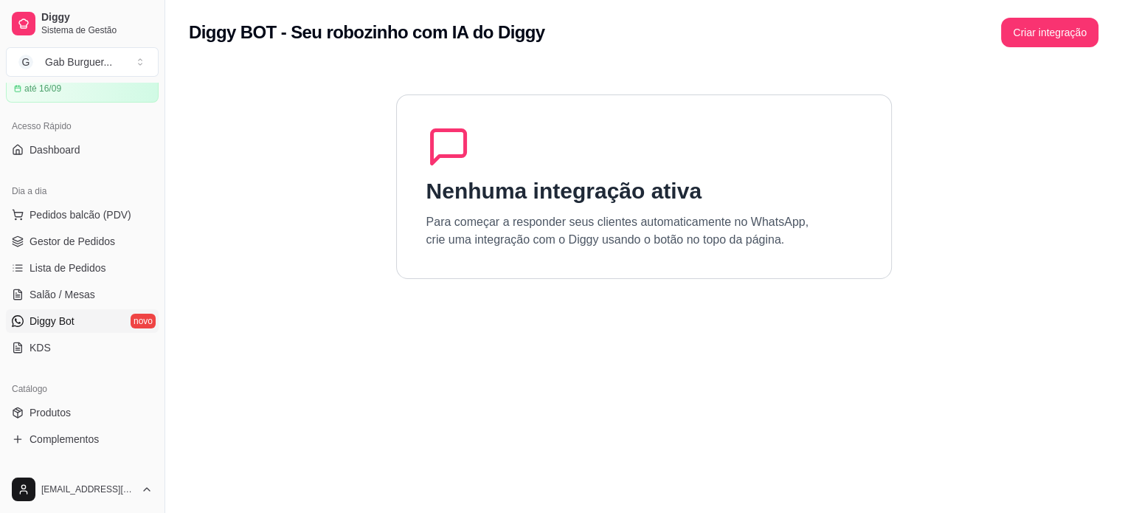
click at [40, 330] on link "Diggy Bot novo" at bounding box center [82, 321] width 153 height 24
click at [602, 203] on h1 "Nenhuma integração ativa" at bounding box center [563, 191] width 275 height 27
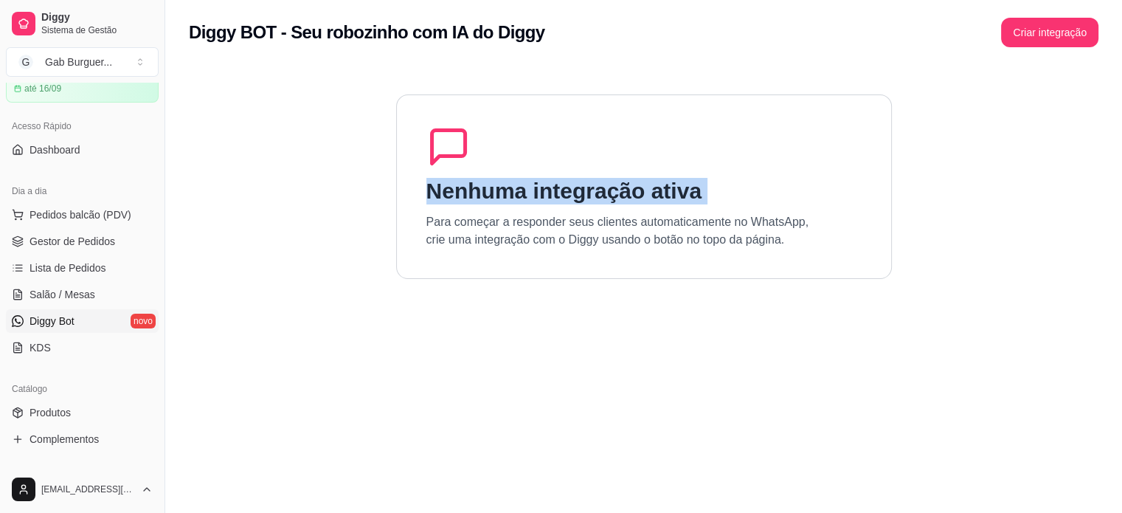
click at [602, 203] on h1 "Nenhuma integração ativa" at bounding box center [563, 191] width 275 height 27
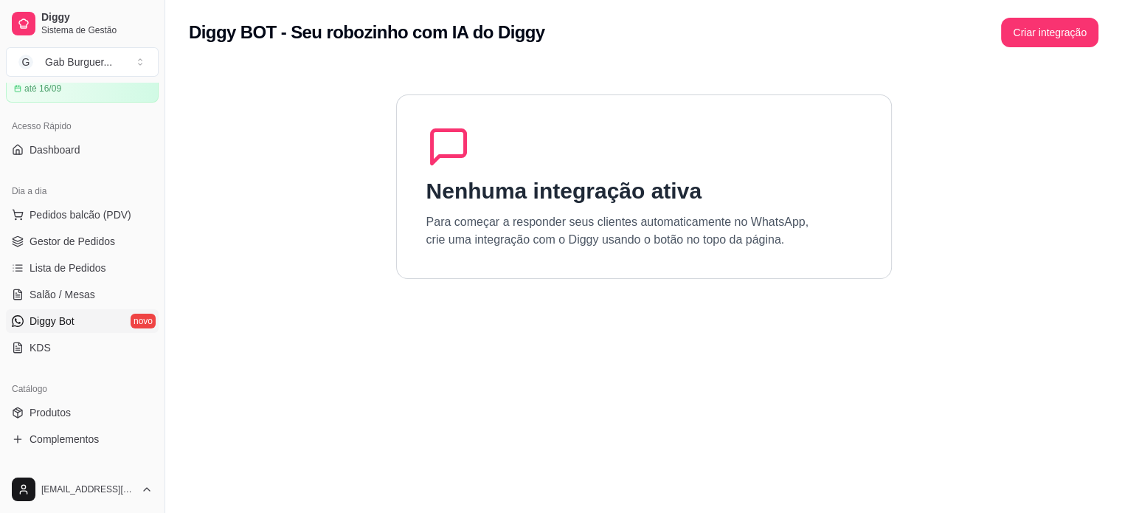
click at [593, 223] on p "Para começar a responder seus clientes automaticamente no WhatsApp, crie uma in…" at bounding box center [617, 230] width 383 height 35
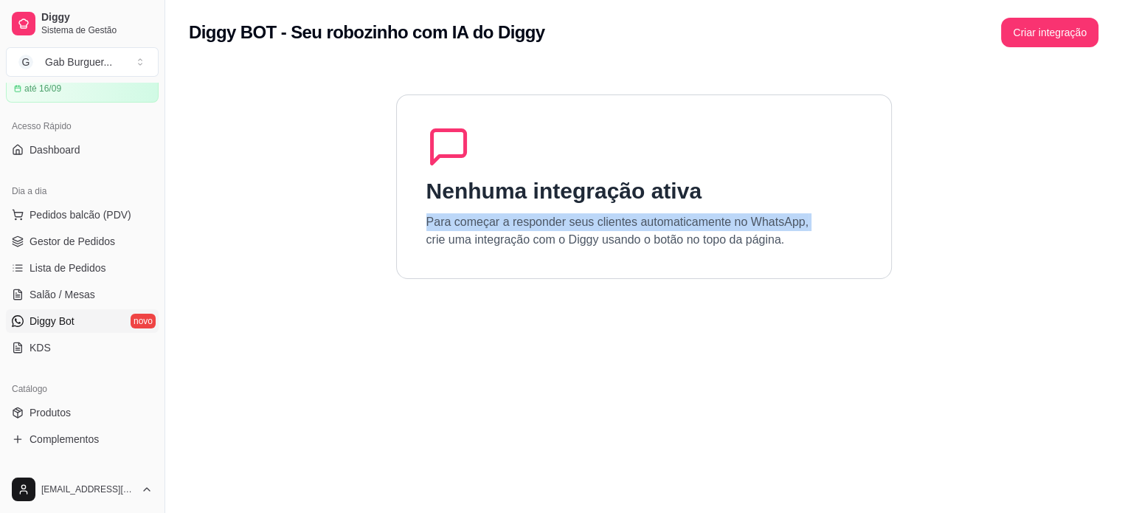
click at [593, 223] on p "Para começar a responder seus clientes automaticamente no WhatsApp, crie uma in…" at bounding box center [617, 230] width 383 height 35
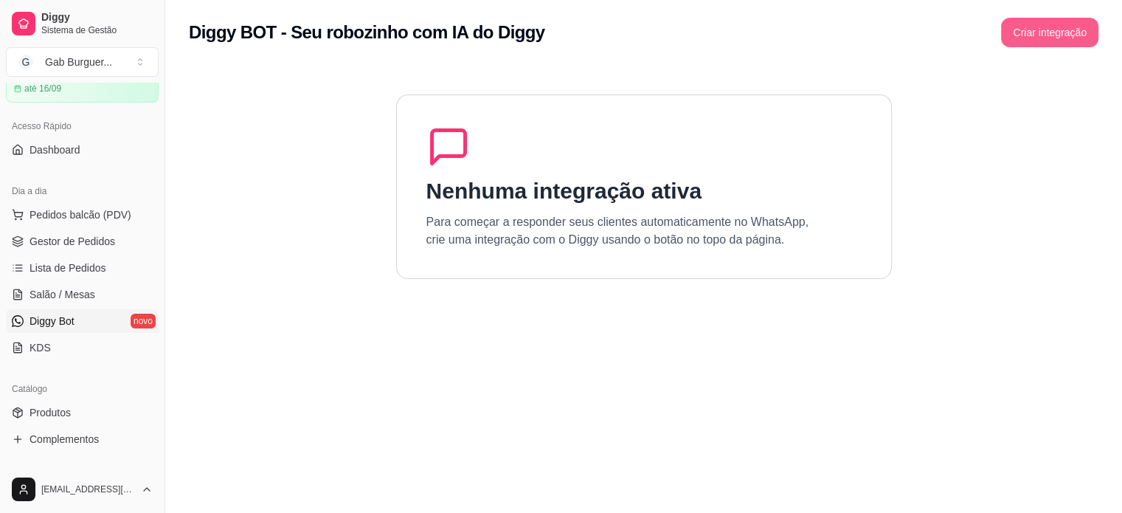
click at [1064, 24] on button "Criar integração" at bounding box center [1049, 33] width 97 height 30
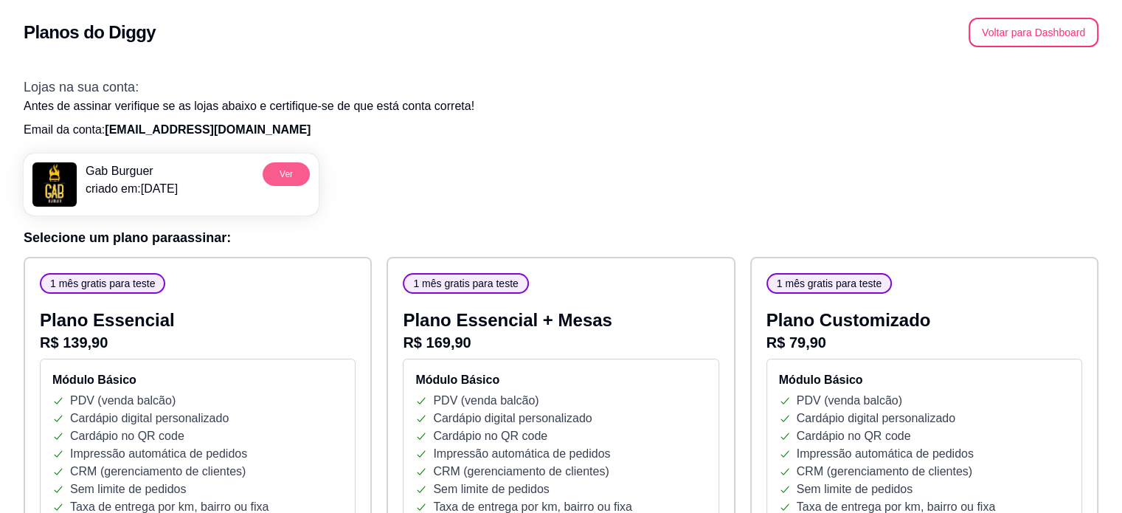
click at [275, 176] on button "Ver" at bounding box center [286, 174] width 47 height 24
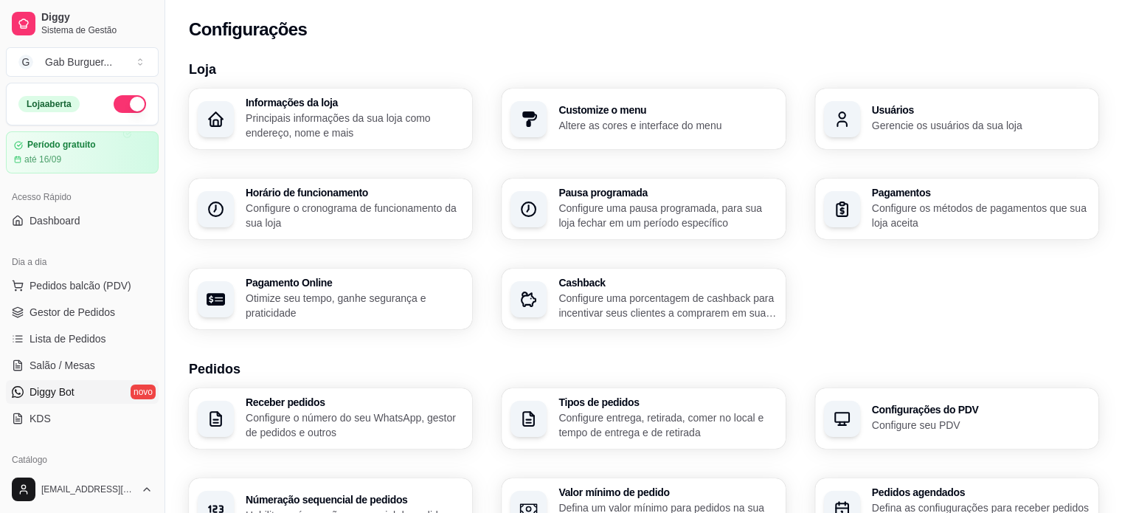
click at [74, 397] on span "Diggy Bot" at bounding box center [52, 391] width 45 height 15
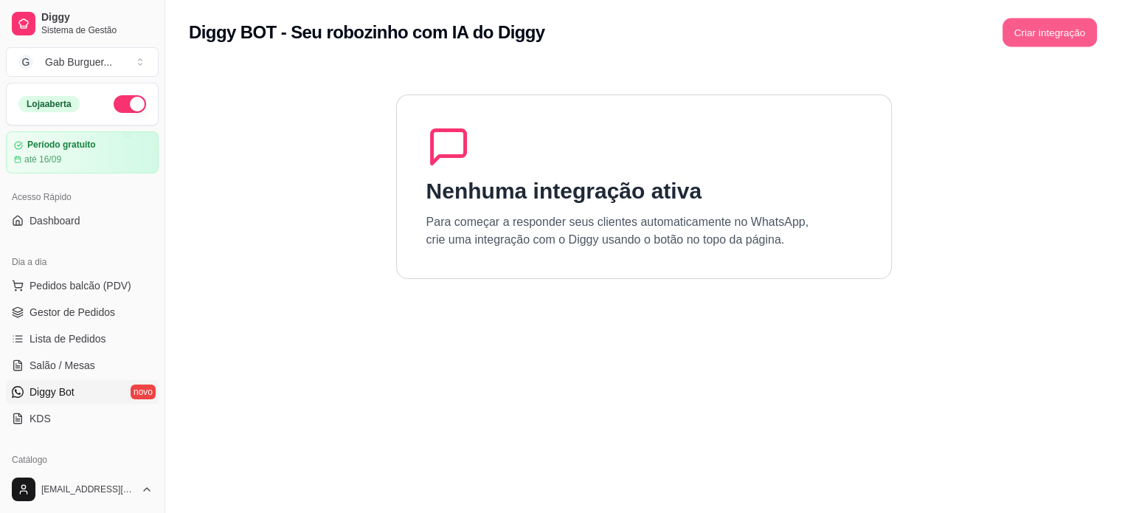
click at [1045, 33] on button "Criar integração" at bounding box center [1049, 32] width 94 height 29
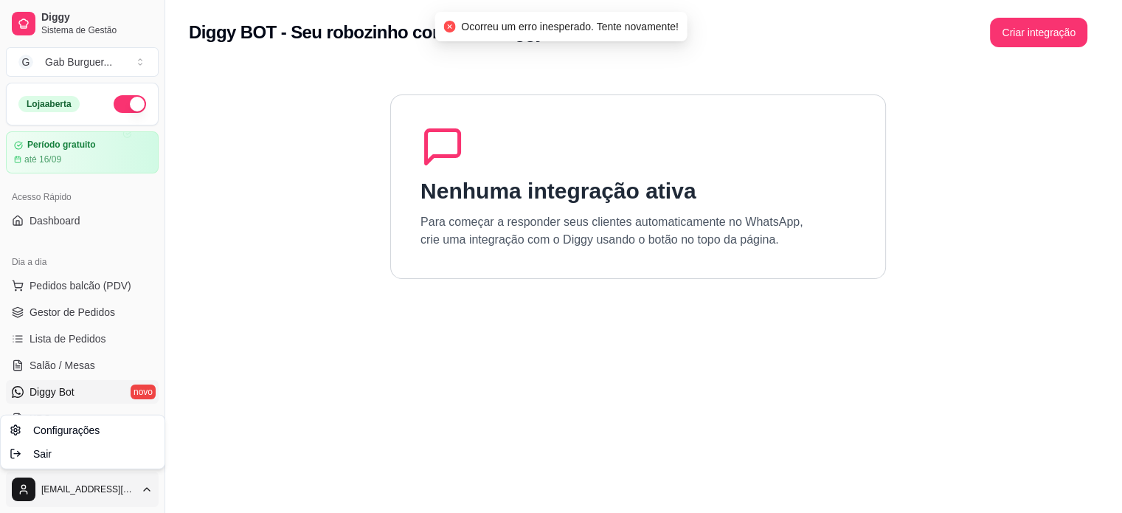
click at [119, 493] on html "Diggy Sistema de Gestão G Gab Burguer ... Loja aberta Período gratuito até 16/0…" at bounding box center [561, 256] width 1122 height 513
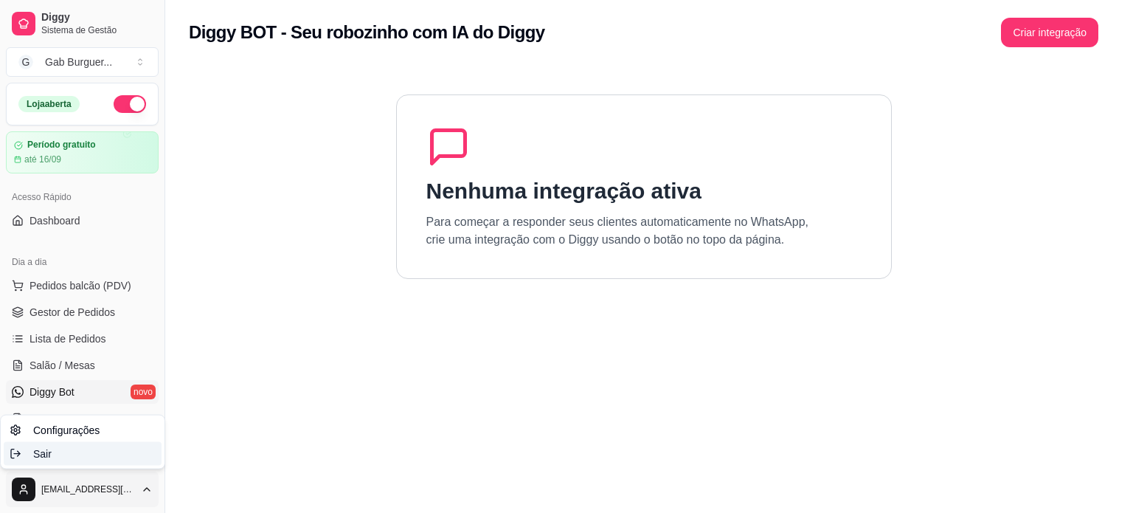
click at [70, 445] on div "Sair" at bounding box center [83, 454] width 158 height 24
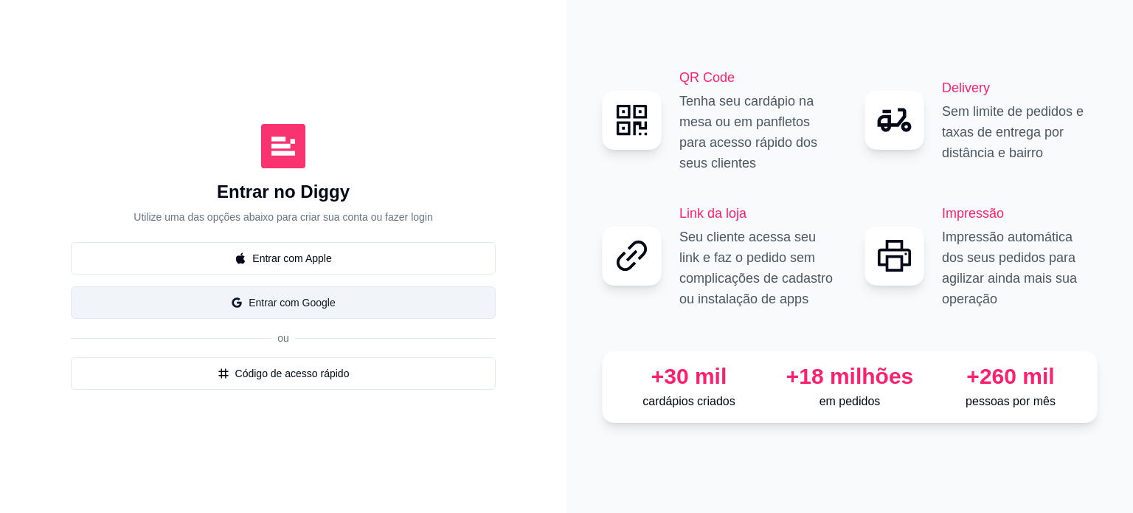
click at [404, 308] on button "Entrar com Google" at bounding box center [283, 302] width 425 height 32
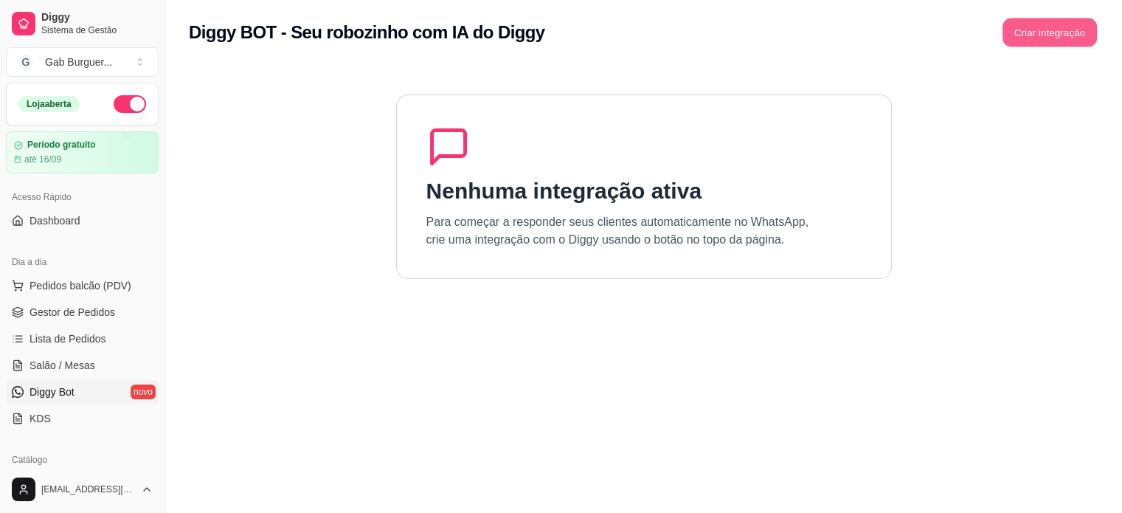
click at [1068, 27] on button "Criar integração" at bounding box center [1049, 32] width 94 height 29
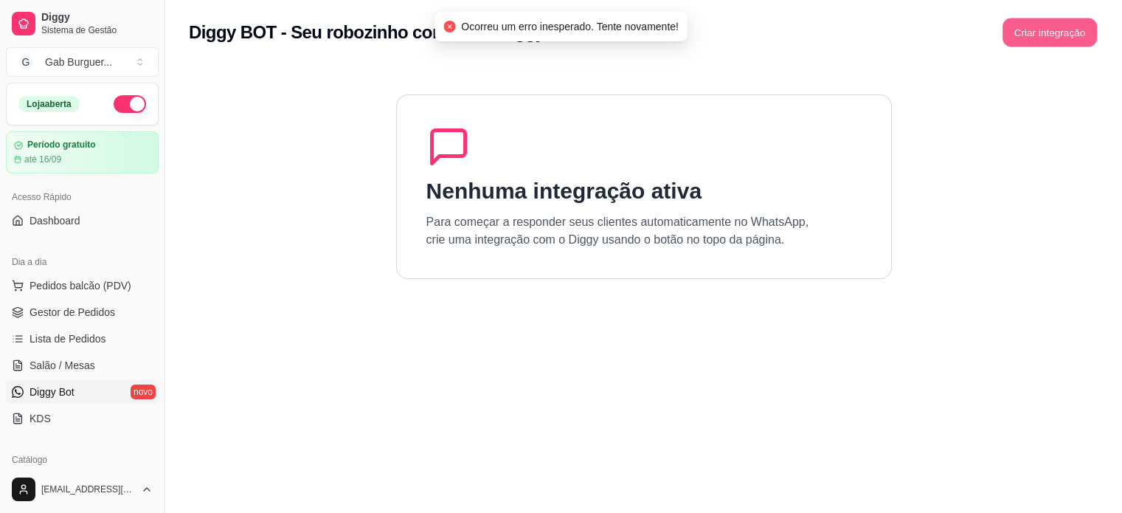
click at [1068, 27] on button "Criar integração" at bounding box center [1049, 32] width 94 height 29
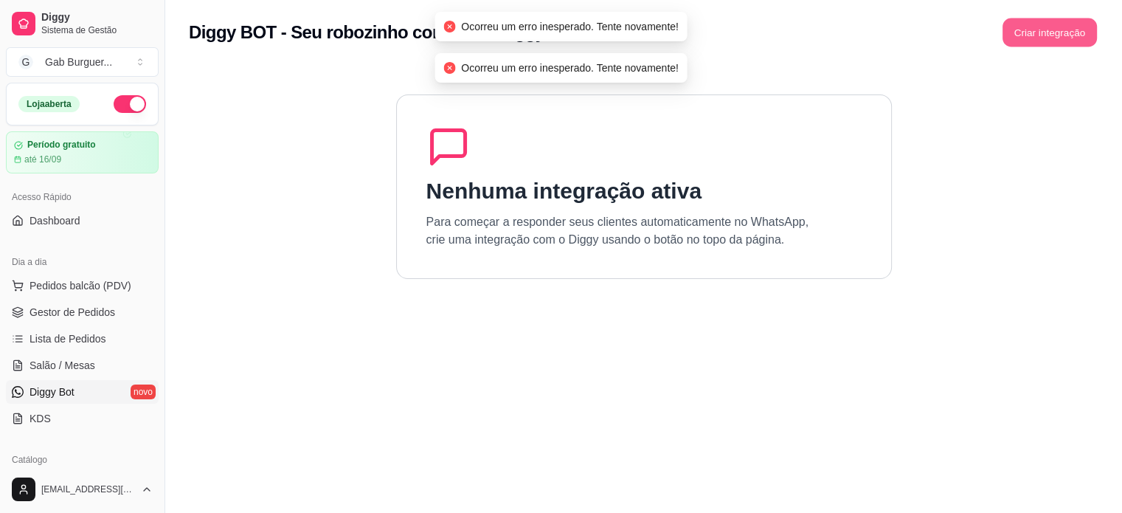
click at [1068, 27] on button "Criar integração" at bounding box center [1049, 32] width 94 height 29
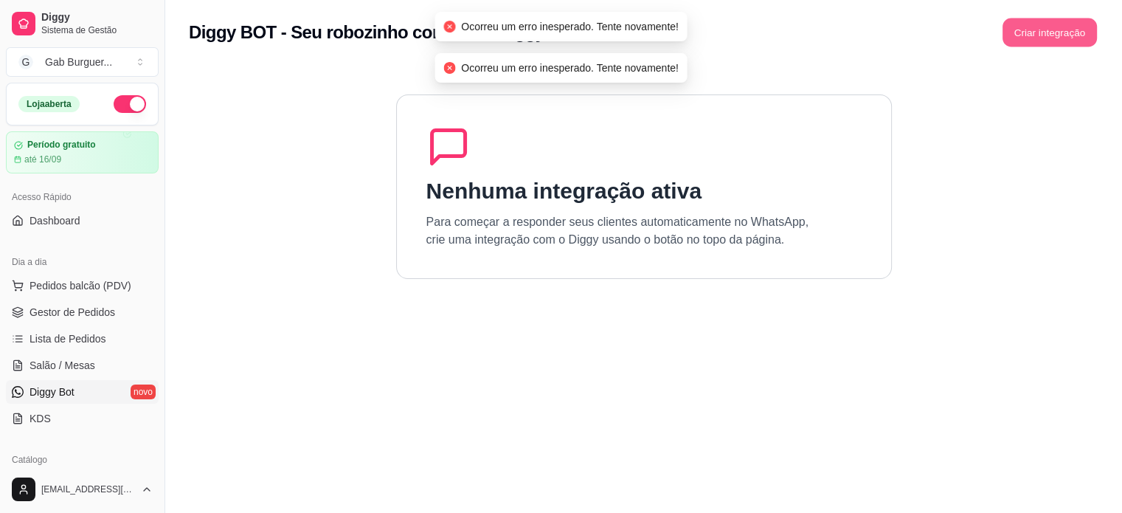
click at [1068, 27] on button "Criar integração" at bounding box center [1049, 32] width 94 height 29
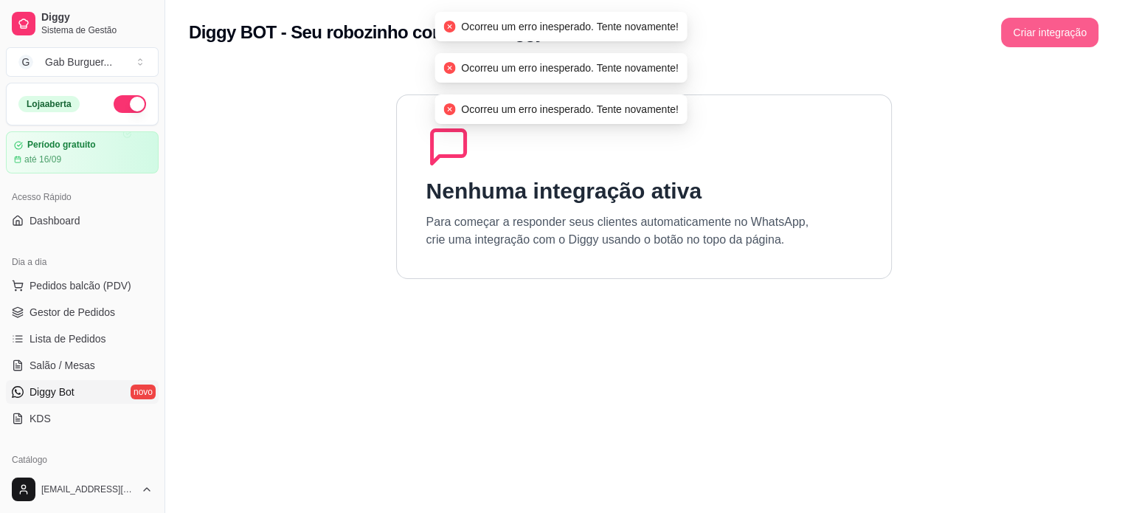
click at [1068, 27] on button "Criar integração" at bounding box center [1049, 33] width 97 height 30
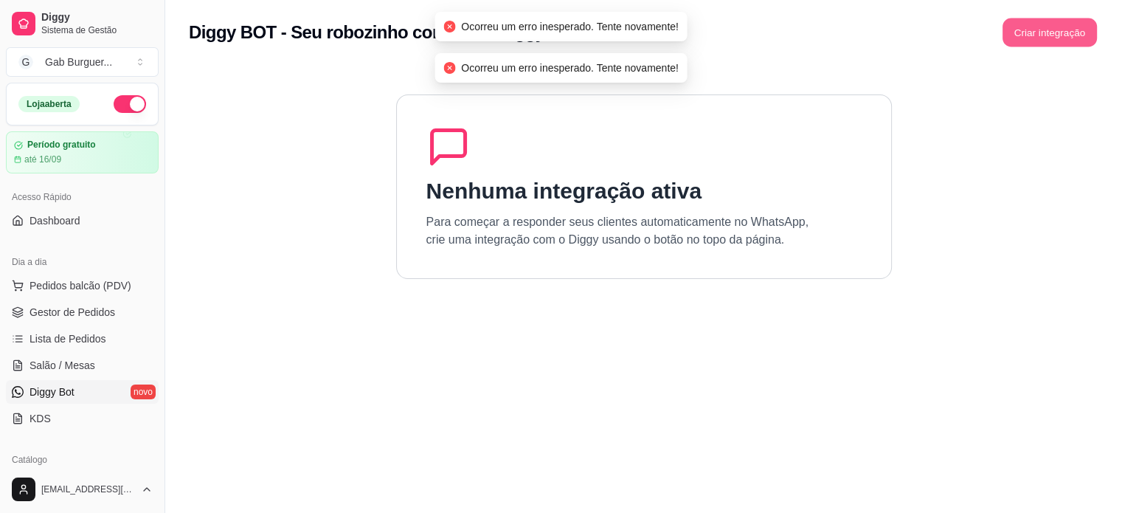
click at [1068, 27] on button "Criar integração" at bounding box center [1049, 32] width 94 height 29
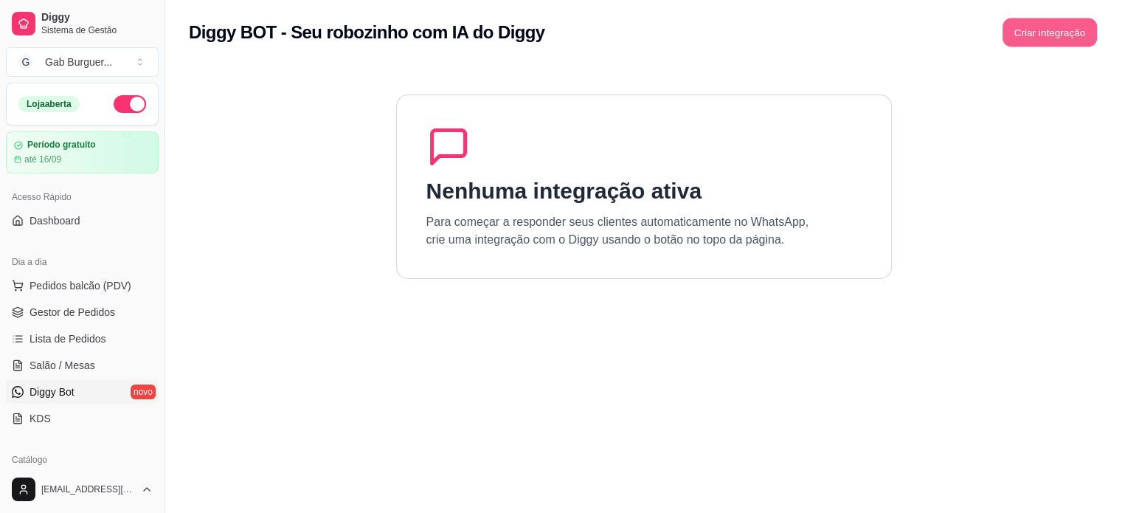
click at [1068, 27] on button "Criar integração" at bounding box center [1049, 32] width 94 height 29
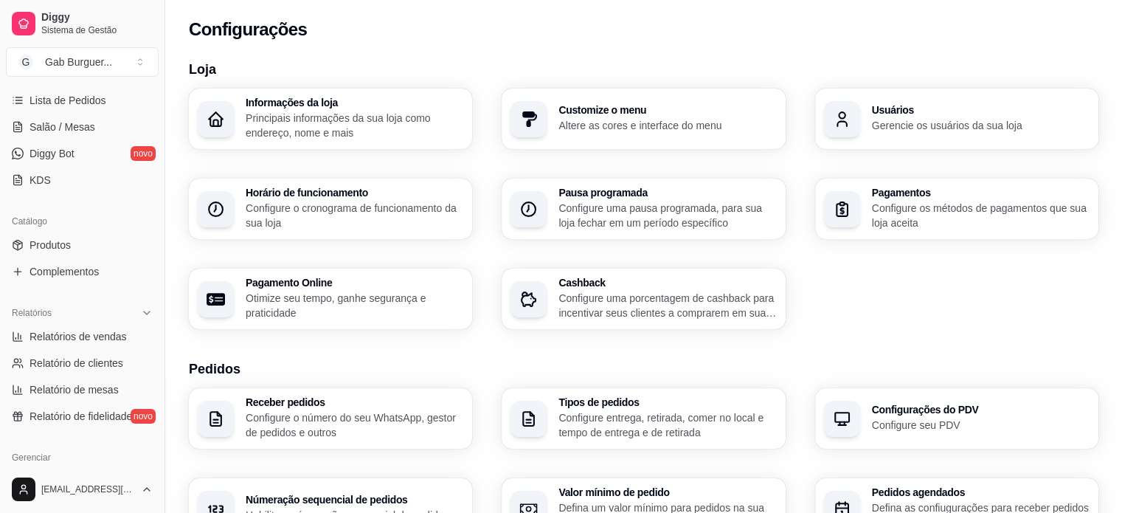
scroll to position [239, 0]
click at [97, 259] on link "Complementos" at bounding box center [82, 271] width 153 height 24
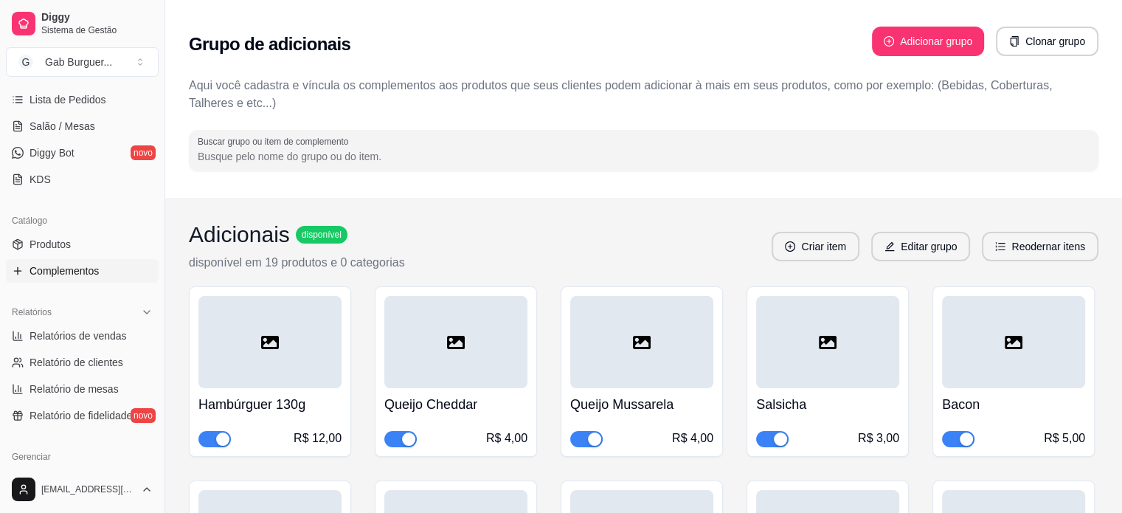
scroll to position [20, 0]
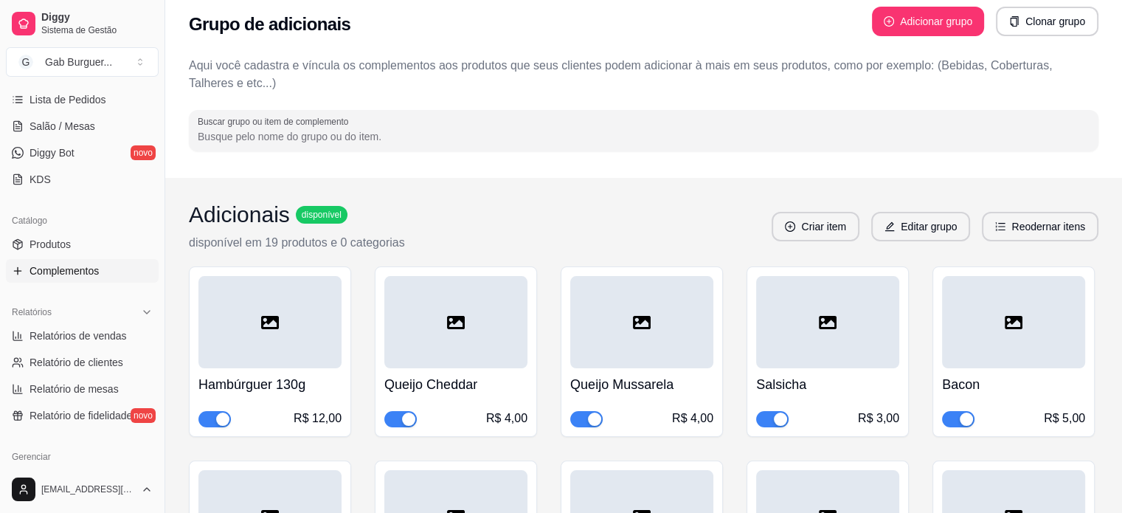
click at [283, 309] on div at bounding box center [269, 322] width 143 height 92
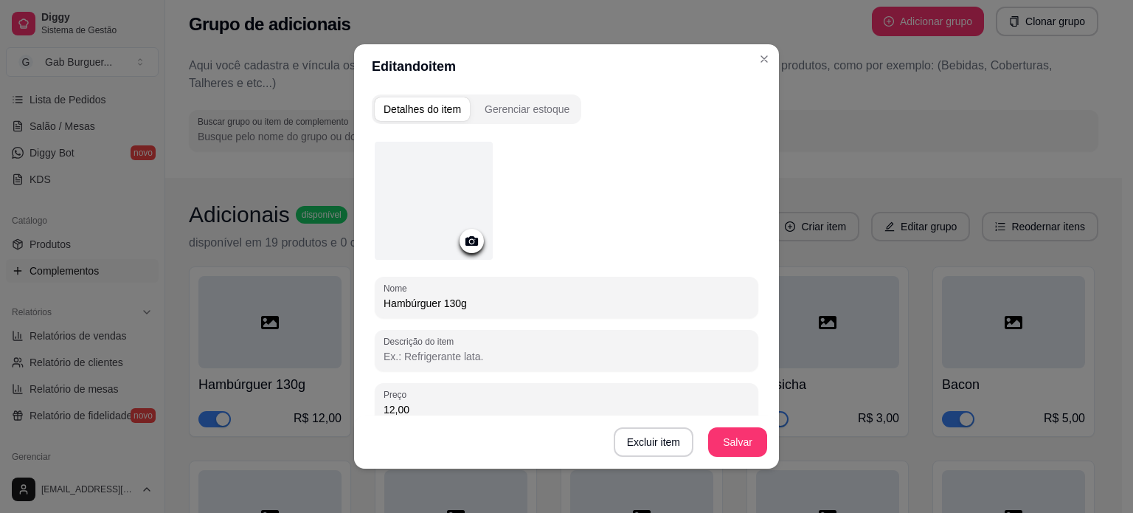
click at [450, 300] on input "Hambúrguer 130g" at bounding box center [567, 303] width 366 height 15
type input "Hambúrguer 150g"
click at [738, 451] on button "Salvar" at bounding box center [738, 442] width 58 height 29
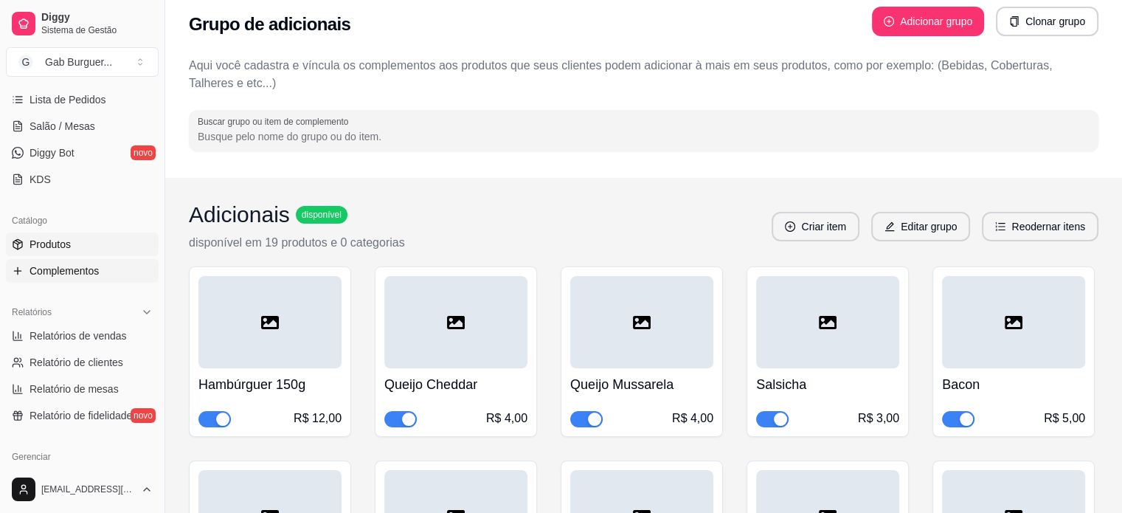
scroll to position [0, 0]
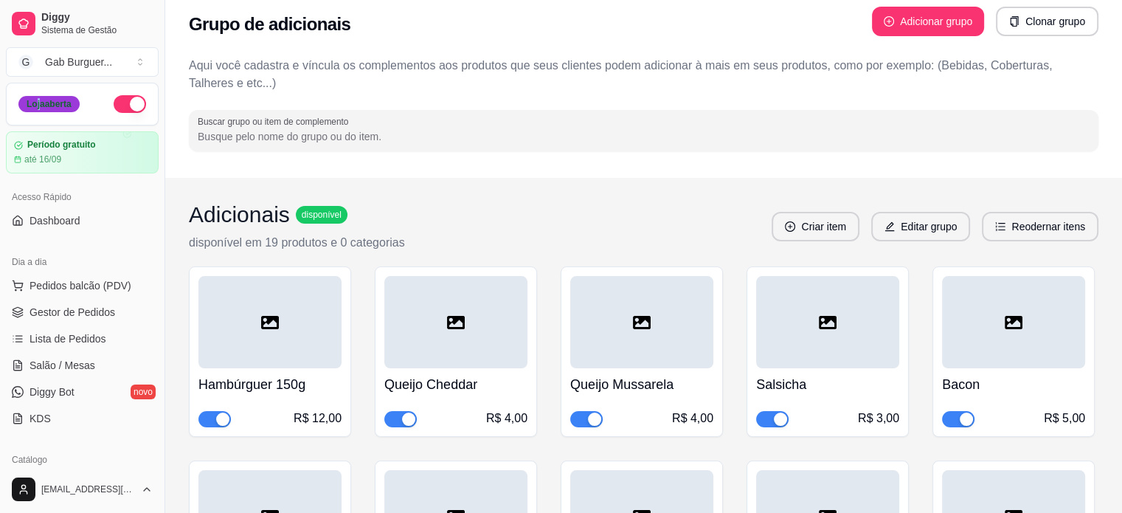
drag, startPoint x: 38, startPoint y: 94, endPoint x: 35, endPoint y: 111, distance: 18.1
click at [35, 111] on div "Loja aberta" at bounding box center [82, 103] width 151 height 41
click at [35, 111] on div "Loja aberta" at bounding box center [48, 104] width 61 height 16
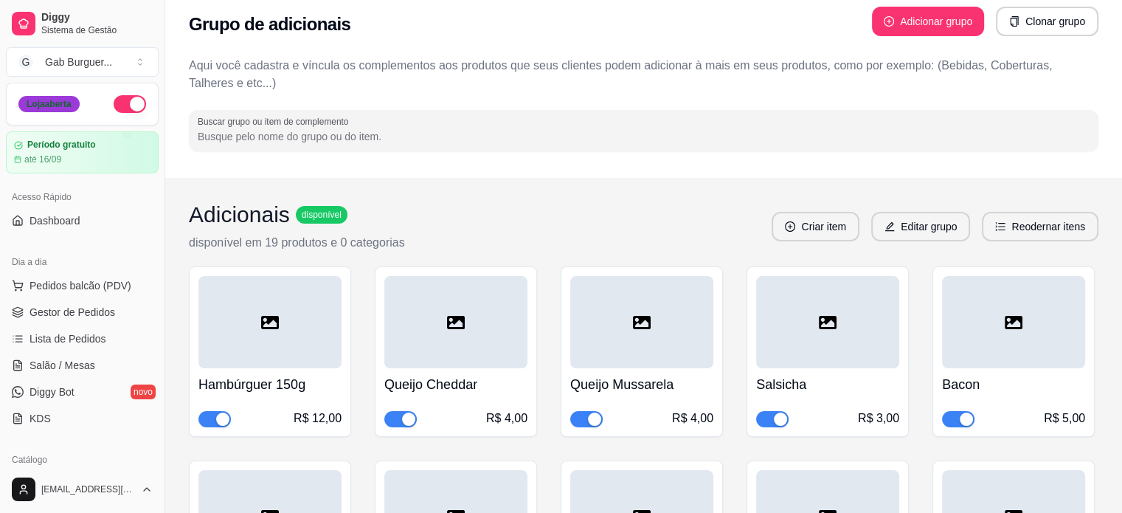
click at [35, 111] on div "Loja aberta" at bounding box center [48, 104] width 61 height 16
drag, startPoint x: 35, startPoint y: 111, endPoint x: 126, endPoint y: 97, distance: 92.6
click at [126, 97] on div "Loja aberta" at bounding box center [82, 104] width 128 height 18
click at [126, 97] on button "button" at bounding box center [130, 104] width 32 height 18
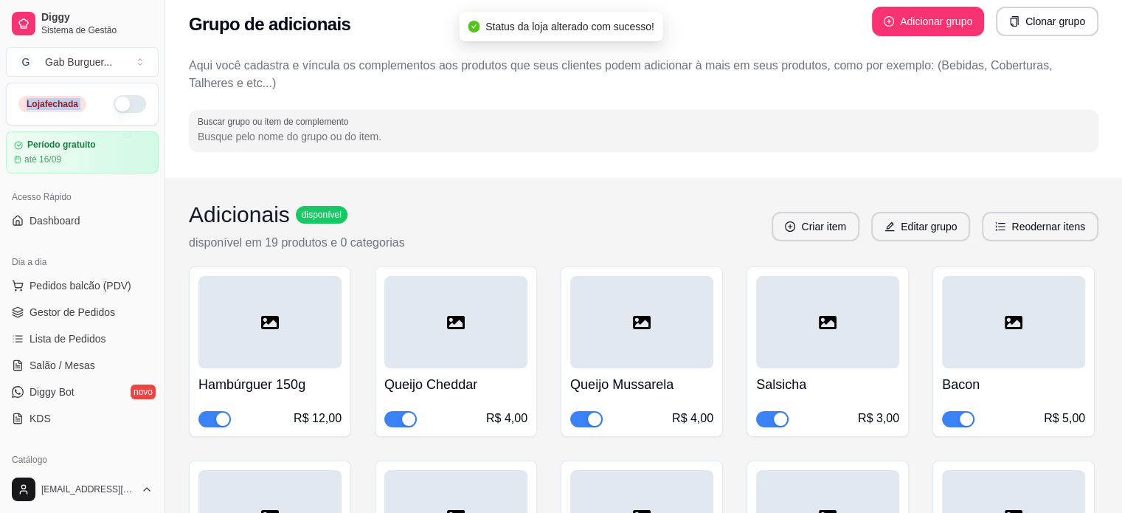
click at [126, 97] on button "button" at bounding box center [130, 104] width 32 height 18
click at [410, 26] on div "Grupo de adicionais Adicionar grupo Clonar grupo" at bounding box center [643, 24] width 909 height 53
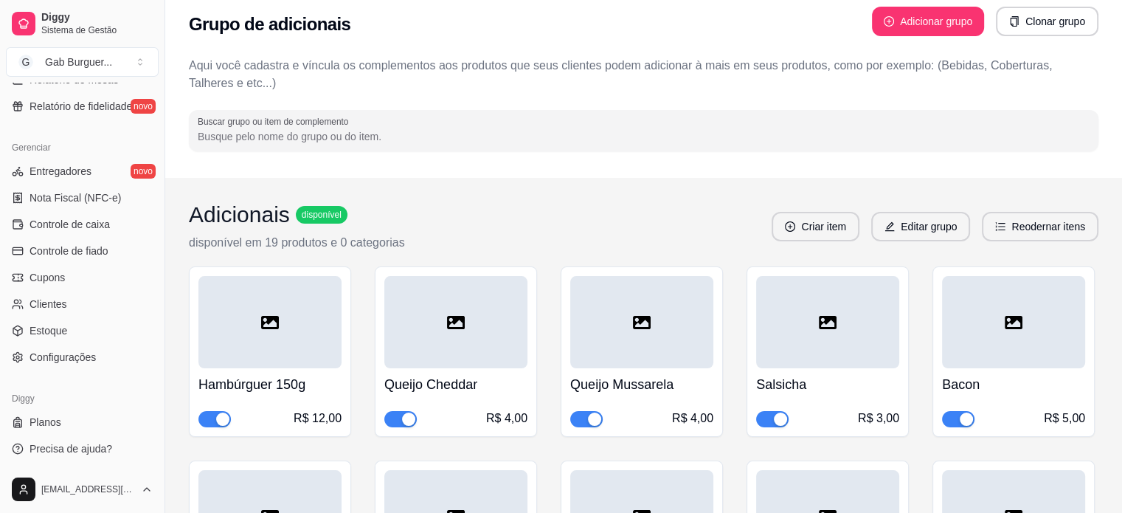
scroll to position [209, 0]
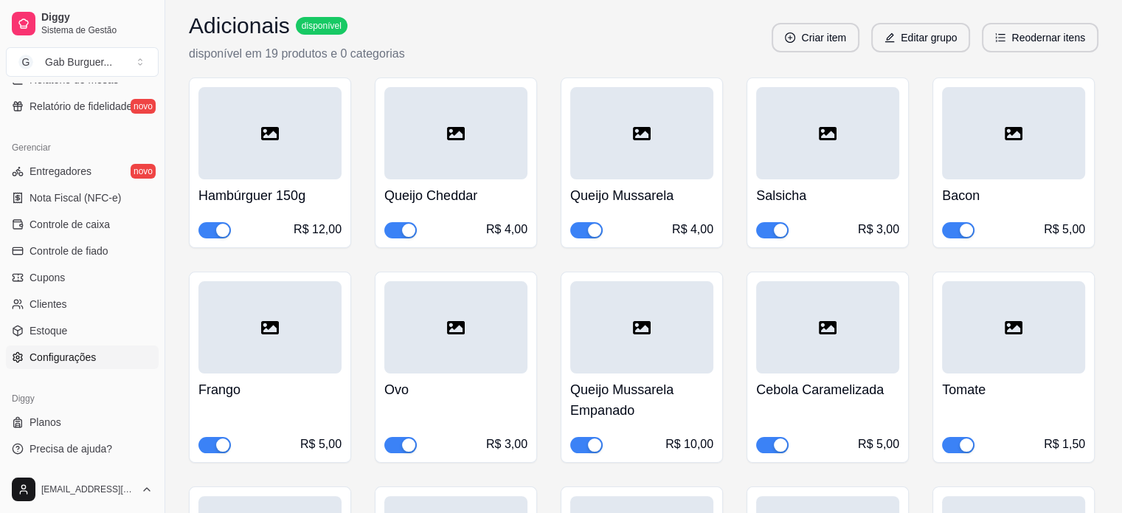
click at [68, 350] on span "Configurações" at bounding box center [63, 357] width 66 height 15
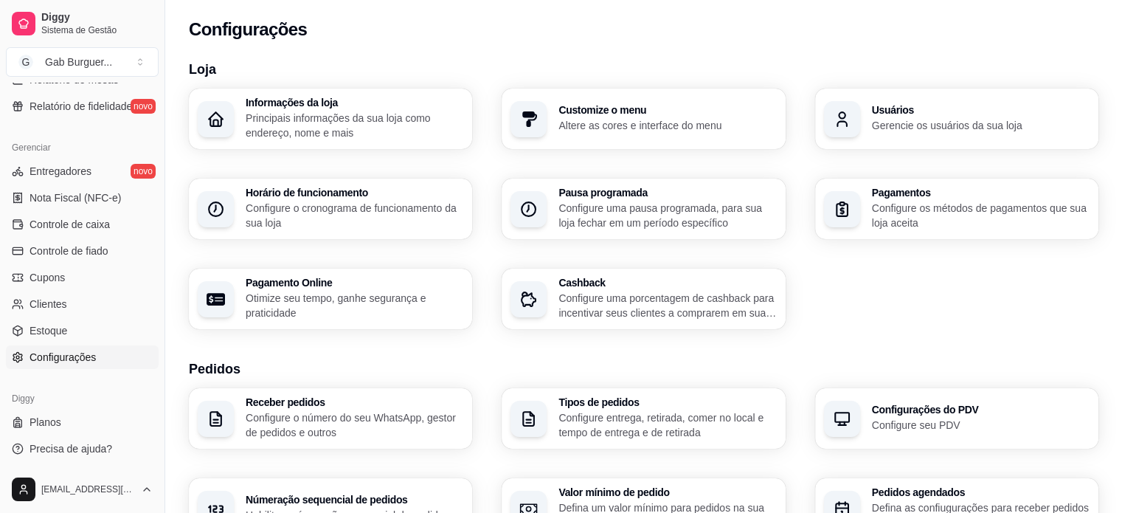
click at [344, 192] on h3 "Horário de funcionamento" at bounding box center [355, 192] width 218 height 10
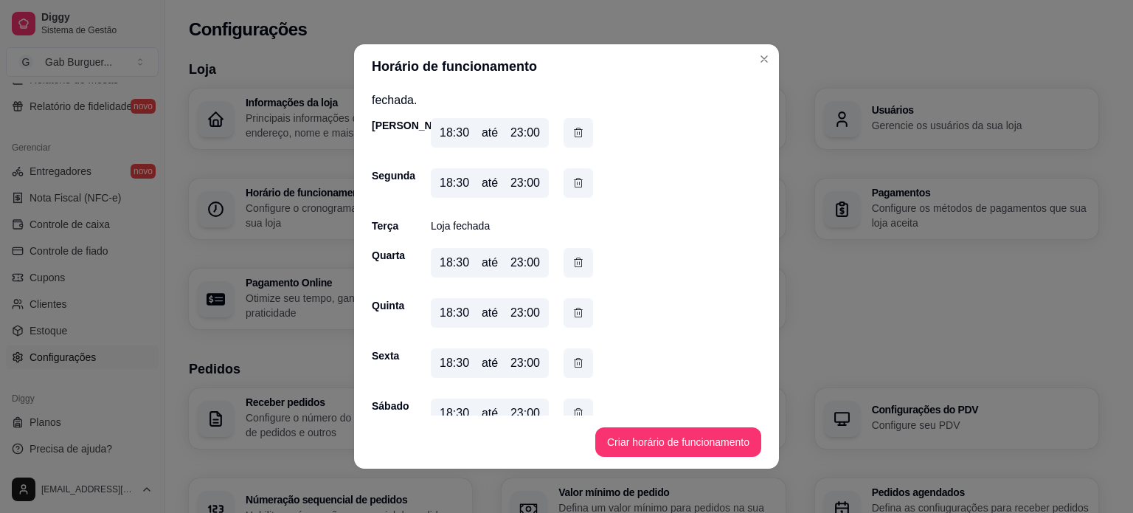
scroll to position [62, 0]
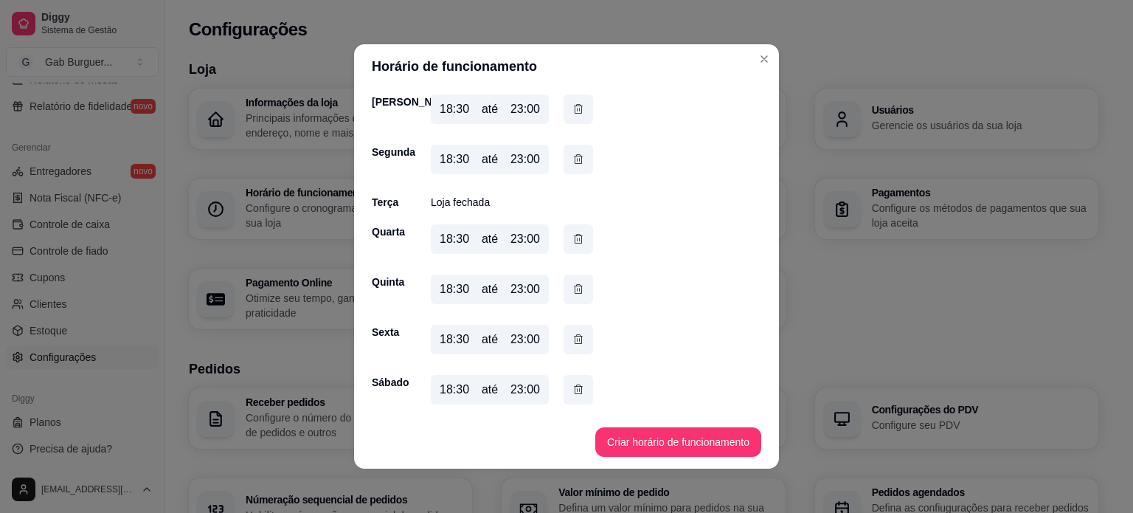
click at [448, 392] on div "18:30" at bounding box center [455, 390] width 30 height 18
click at [440, 390] on div "18:30" at bounding box center [455, 390] width 30 height 18
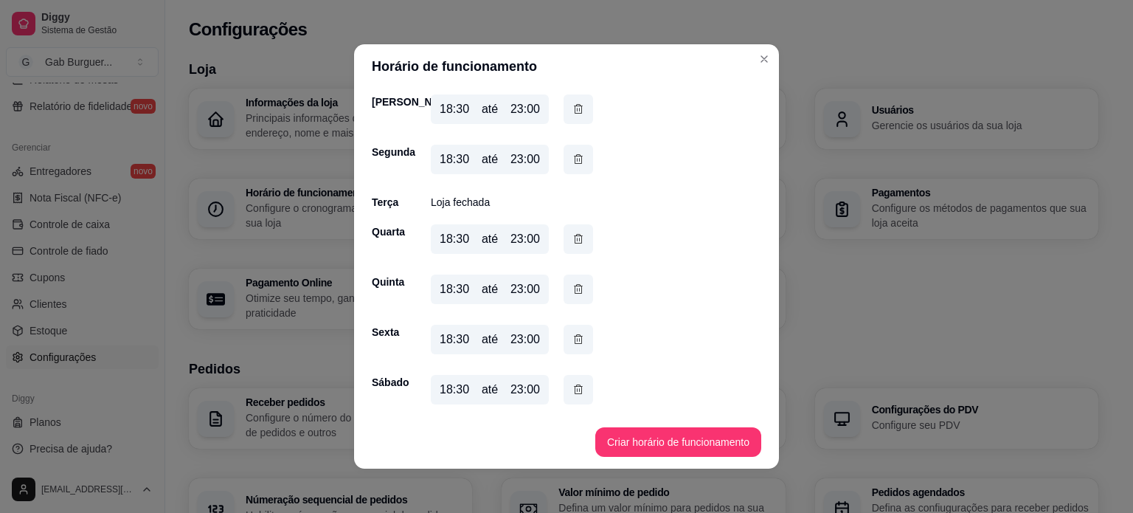
click at [440, 390] on div "18:30" at bounding box center [455, 390] width 30 height 18
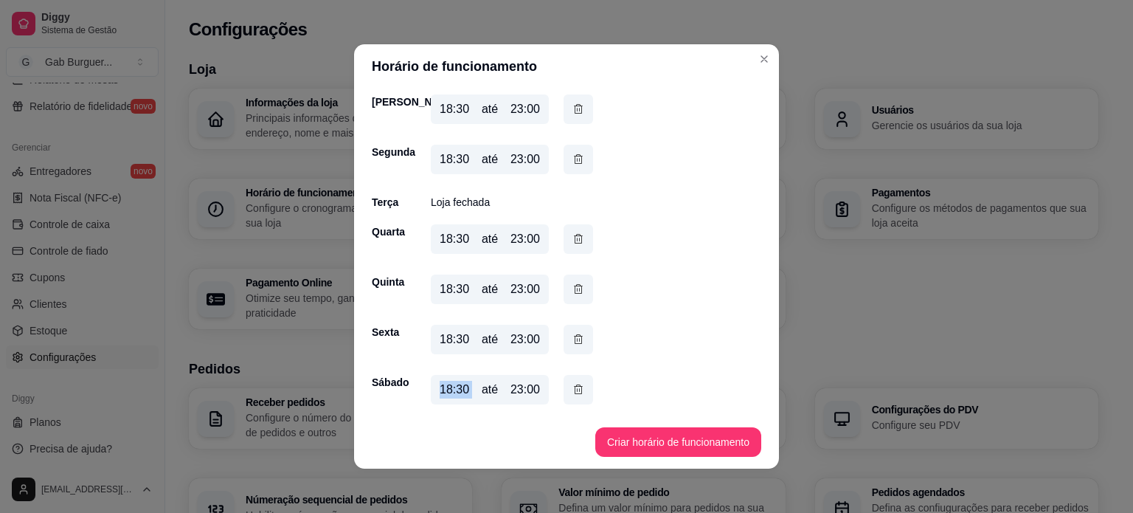
click at [440, 390] on div "18:30" at bounding box center [455, 390] width 30 height 18
click at [572, 389] on icon "button" at bounding box center [578, 389] width 12 height 16
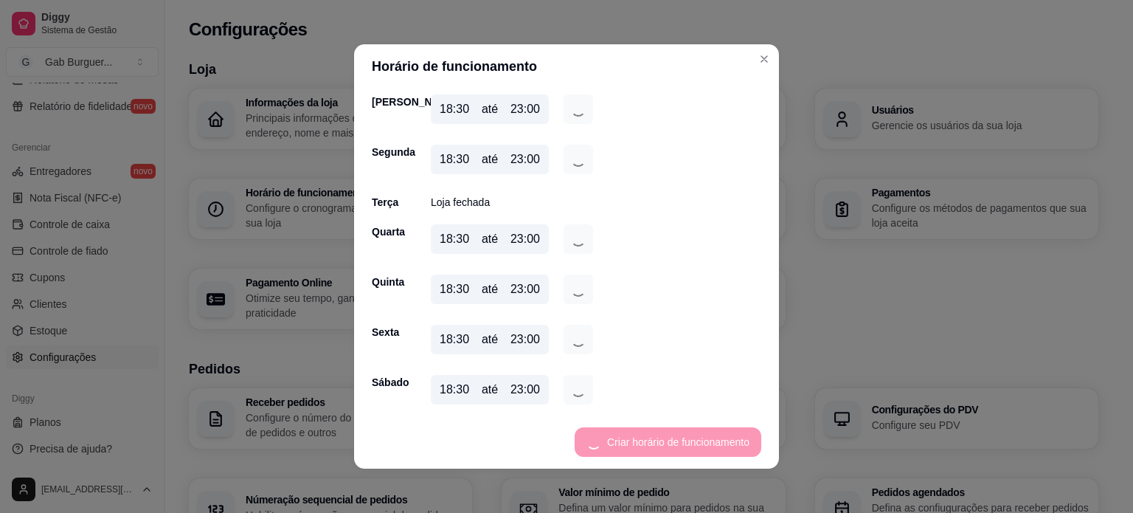
scroll to position [41, 0]
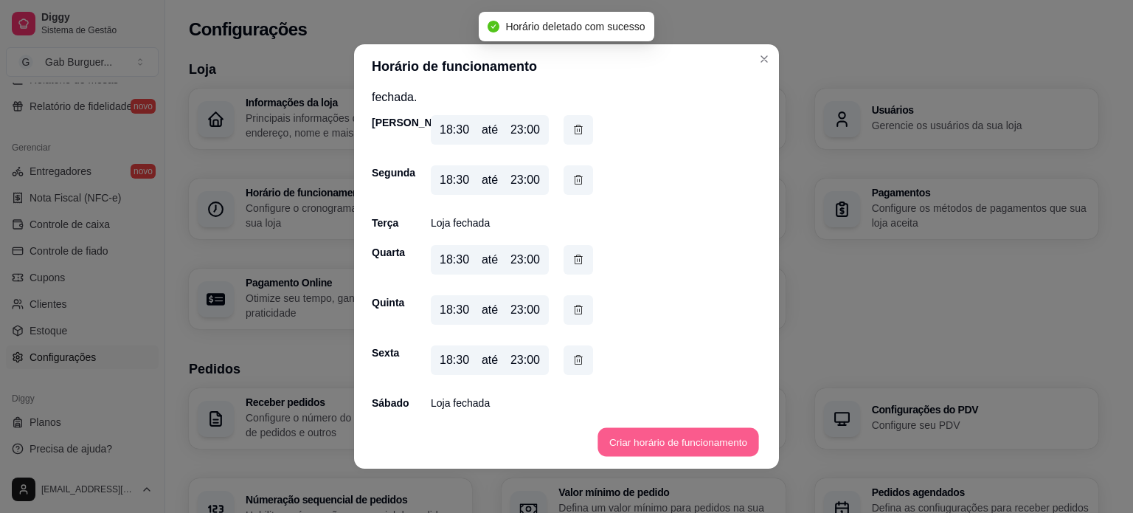
click at [628, 445] on button "Criar horário de funcionamento" at bounding box center [677, 442] width 161 height 29
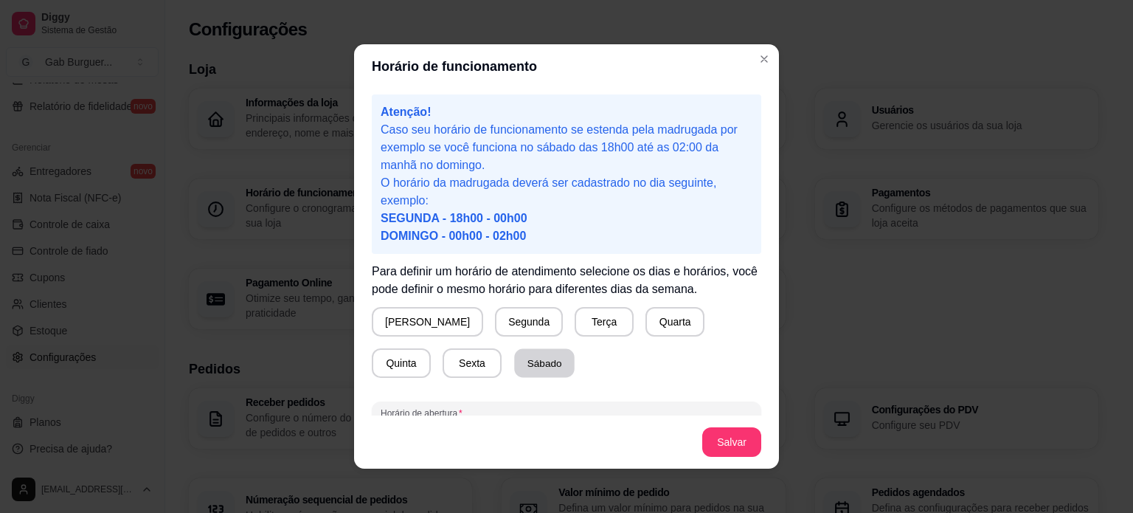
click at [514, 364] on button "Sábado" at bounding box center [544, 363] width 60 height 29
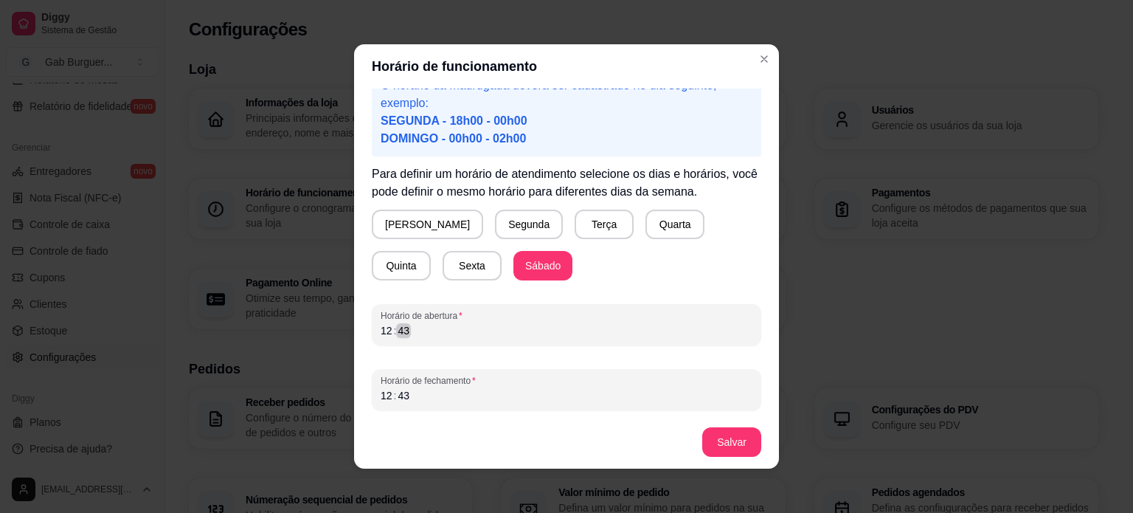
click at [409, 329] on div "12 : 43" at bounding box center [567, 331] width 372 height 18
click at [311, 385] on div "Horário de funcionamento Atenção! Caso seu horário de funcionamento se estenda …" at bounding box center [566, 256] width 1133 height 513
click at [716, 437] on button "Salvar" at bounding box center [731, 442] width 59 height 30
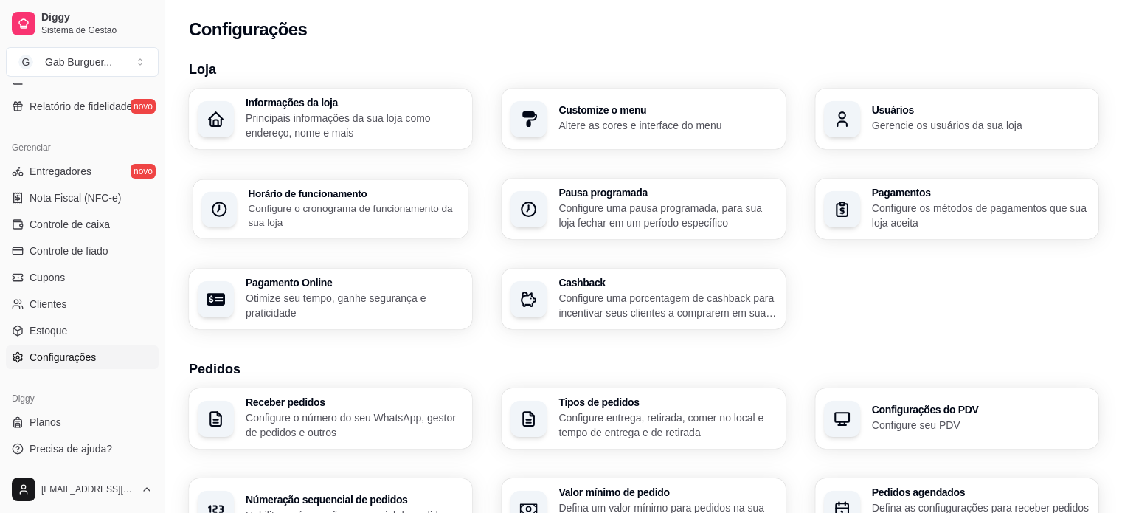
click at [366, 223] on p "Configure o cronograma de funcionamento da sua loja" at bounding box center [353, 215] width 211 height 29
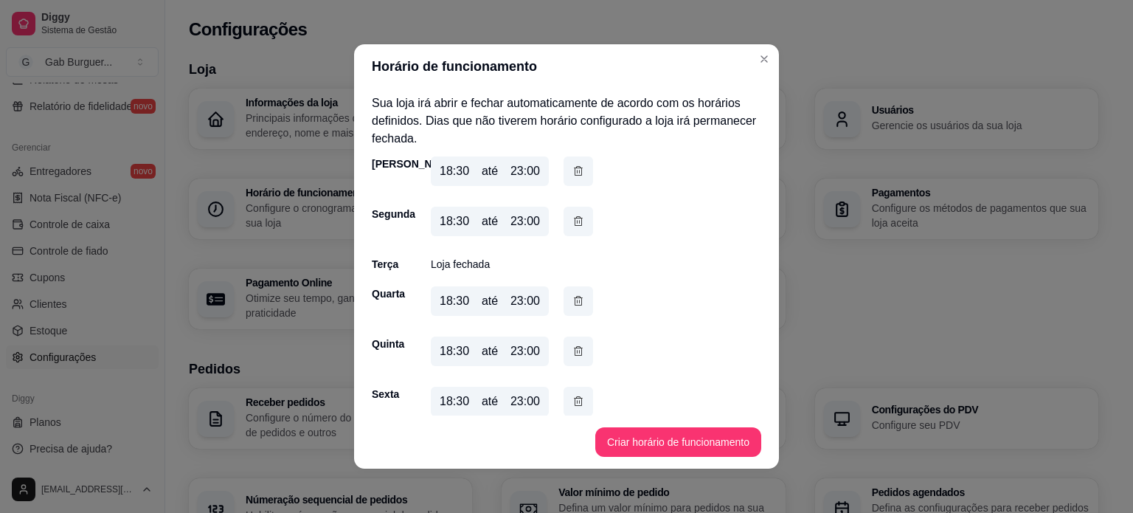
scroll to position [62, 0]
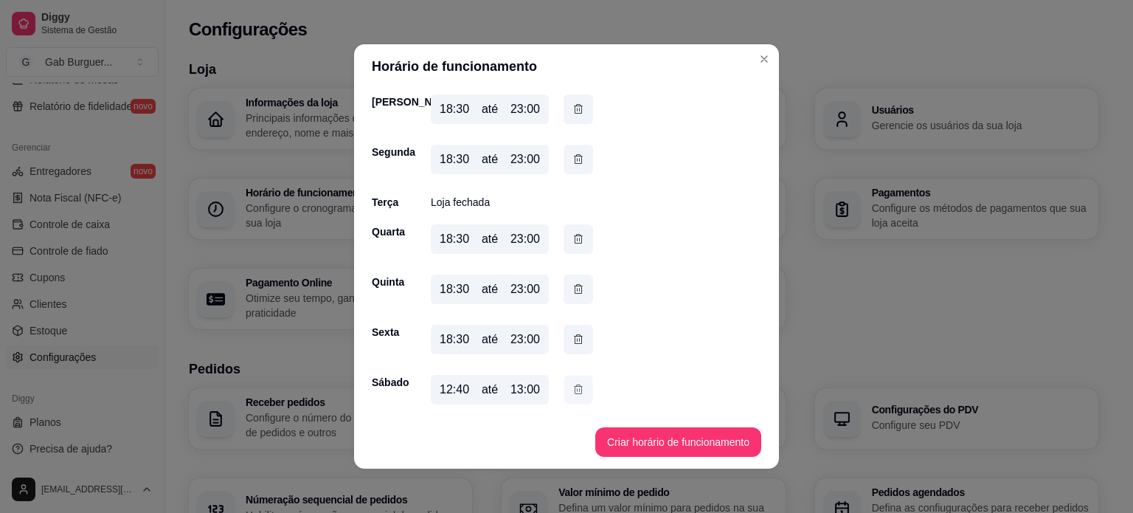
click at [574, 392] on icon "button" at bounding box center [578, 388] width 8 height 9
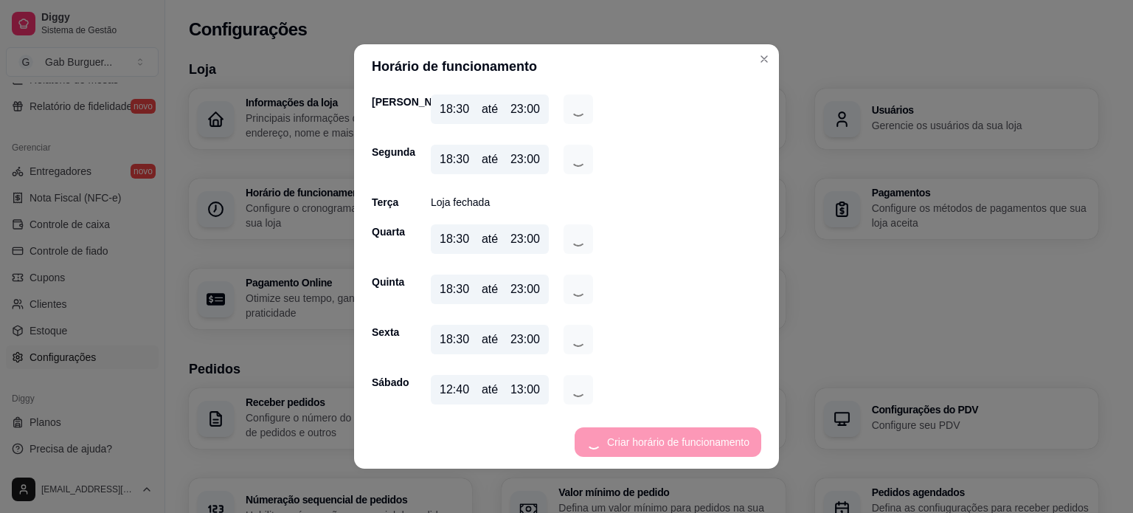
scroll to position [41, 0]
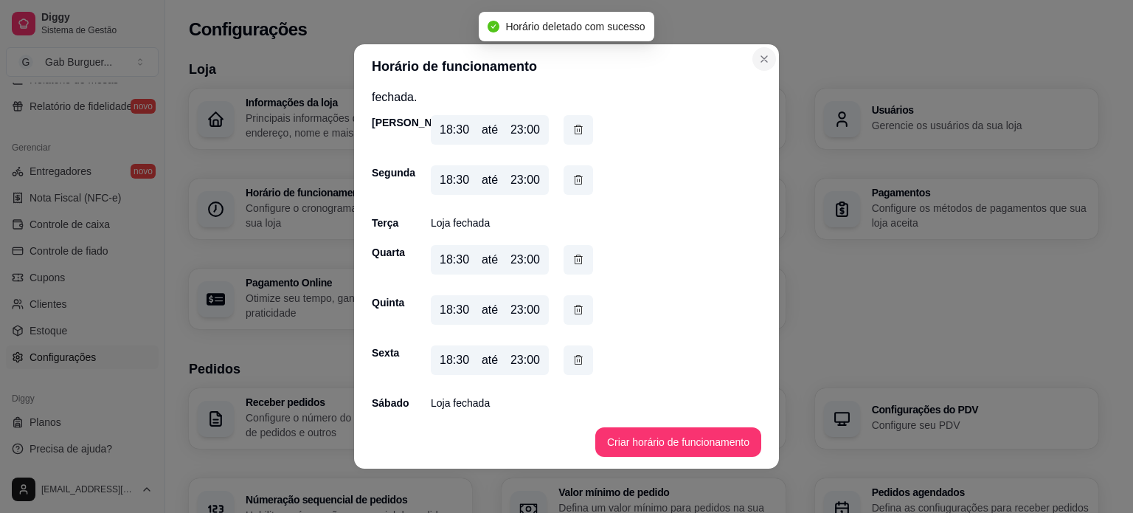
click at [708, 395] on section "Horário de funcionamento Sua loja irá abrir e fechar automaticamente de acordo …" at bounding box center [566, 256] width 425 height 424
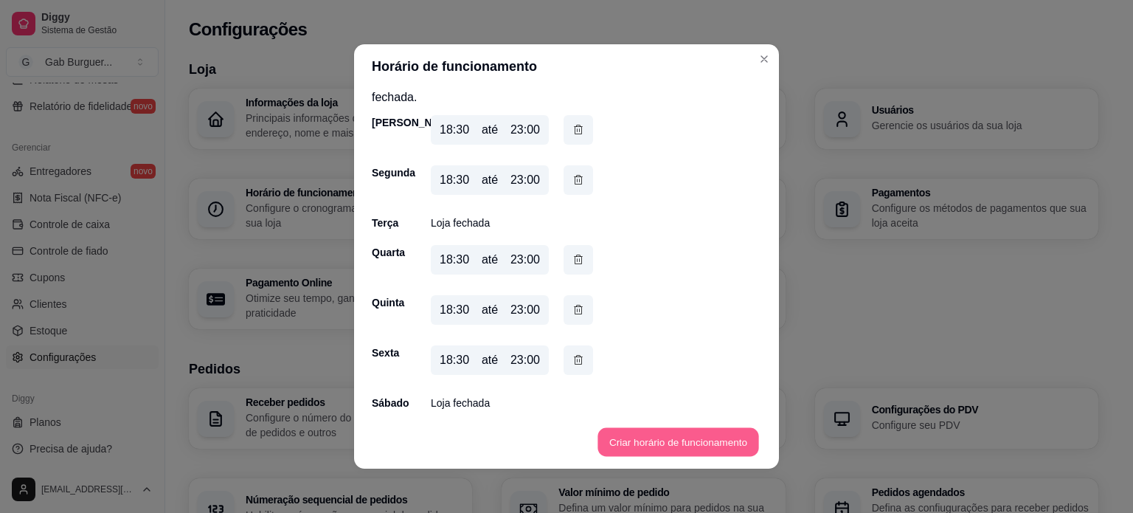
click at [679, 444] on button "Criar horário de funcionamento" at bounding box center [677, 442] width 161 height 29
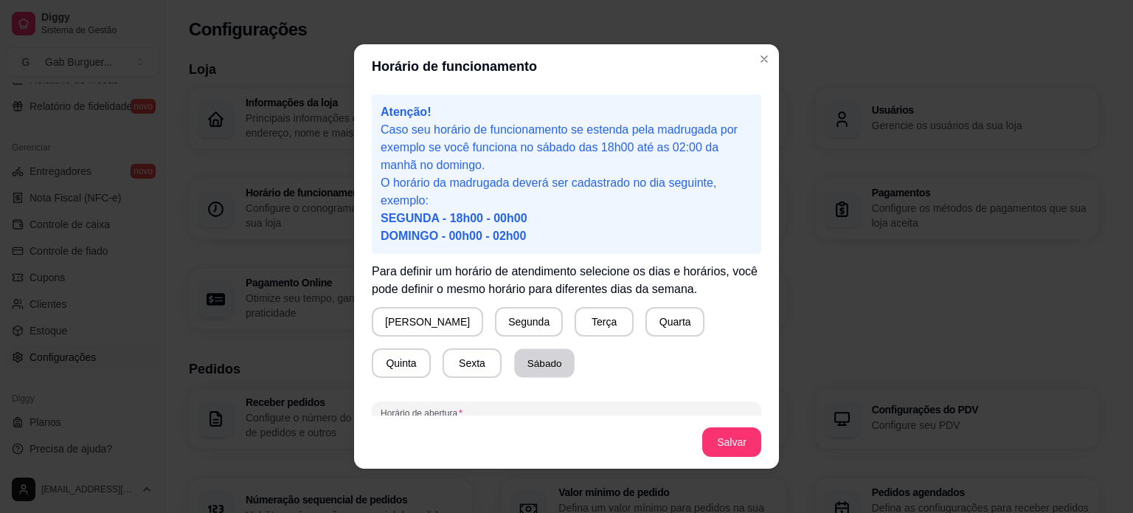
click at [514, 362] on button "Sábado" at bounding box center [544, 363] width 60 height 29
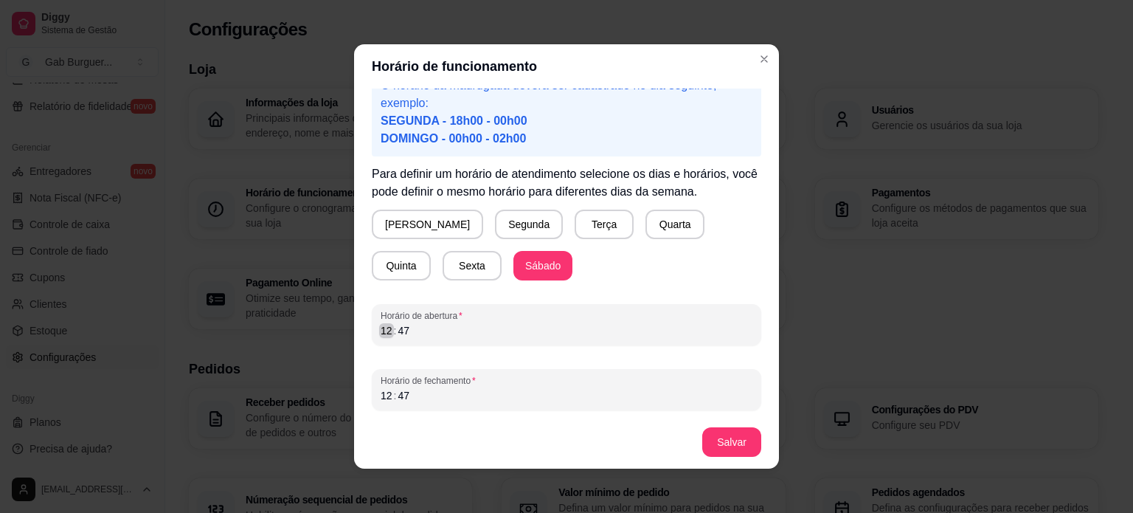
click at [379, 330] on div "12" at bounding box center [386, 330] width 15 height 15
click at [392, 388] on div ":" at bounding box center [395, 395] width 6 height 15
click at [718, 435] on button "Salvar" at bounding box center [732, 442] width 58 height 29
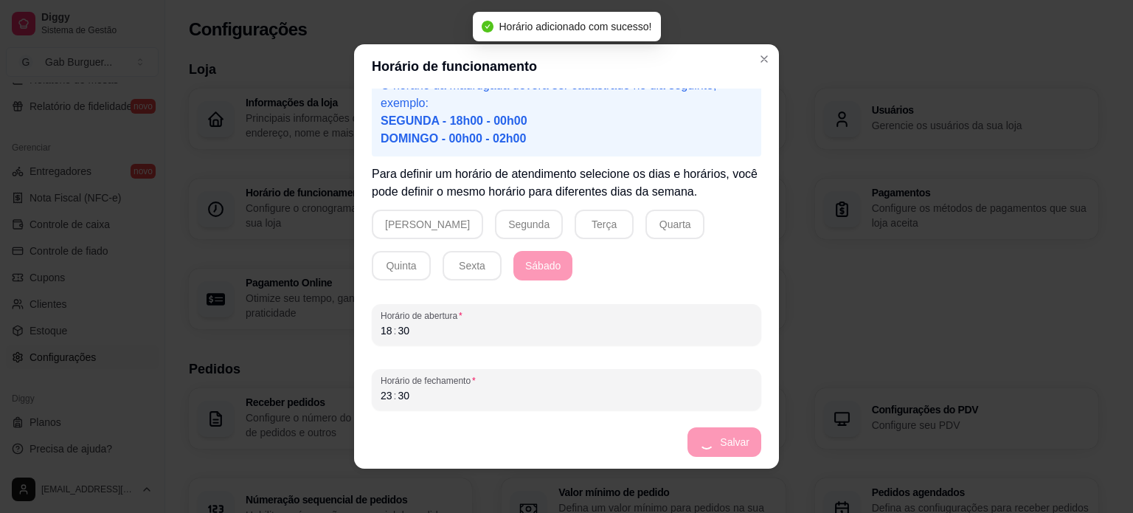
scroll to position [62, 0]
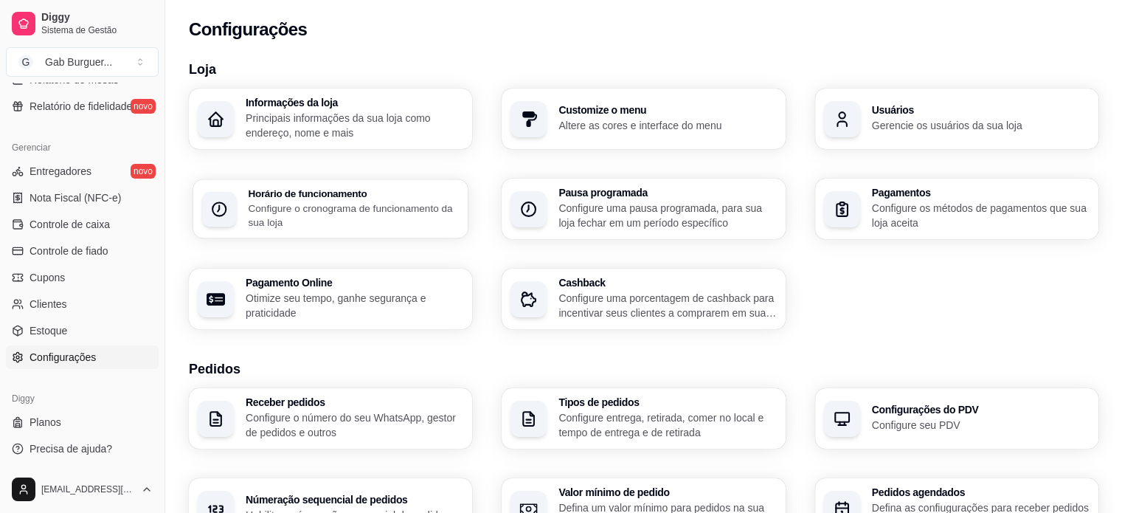
click at [316, 201] on p "Configure o cronograma de funcionamento da sua loja" at bounding box center [353, 215] width 211 height 29
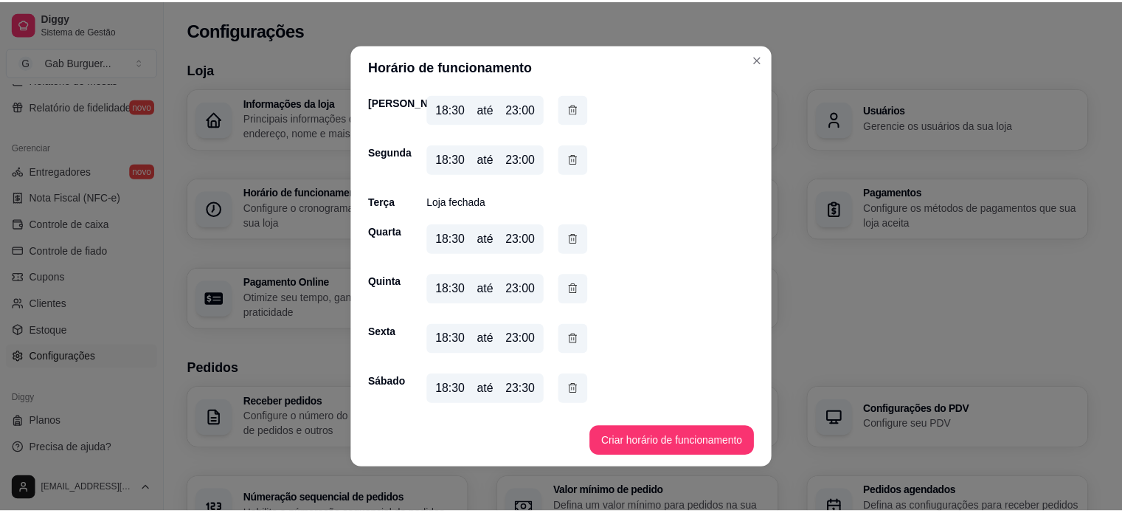
scroll to position [0, 0]
